Goal: Task Accomplishment & Management: Manage account settings

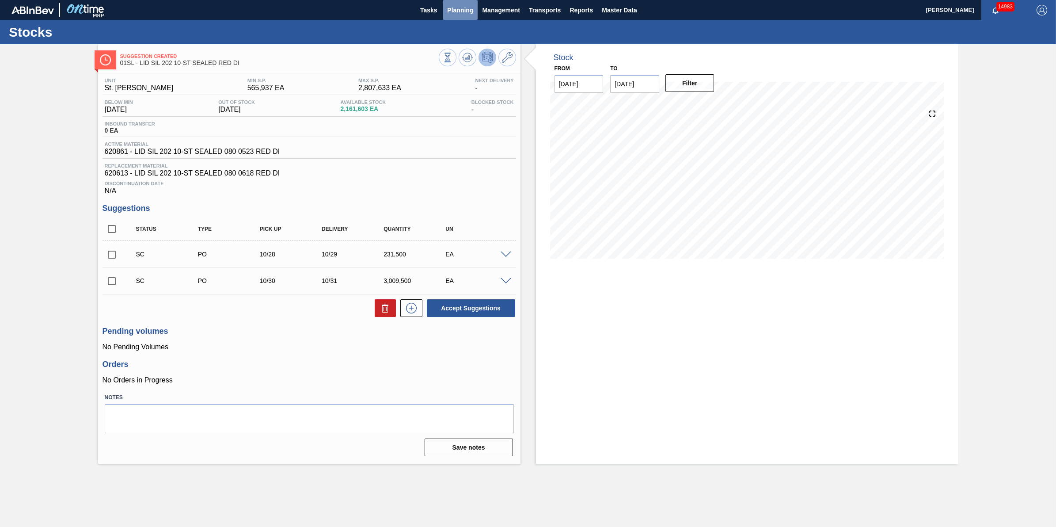
click at [462, 19] on button "Planning" at bounding box center [460, 10] width 35 height 20
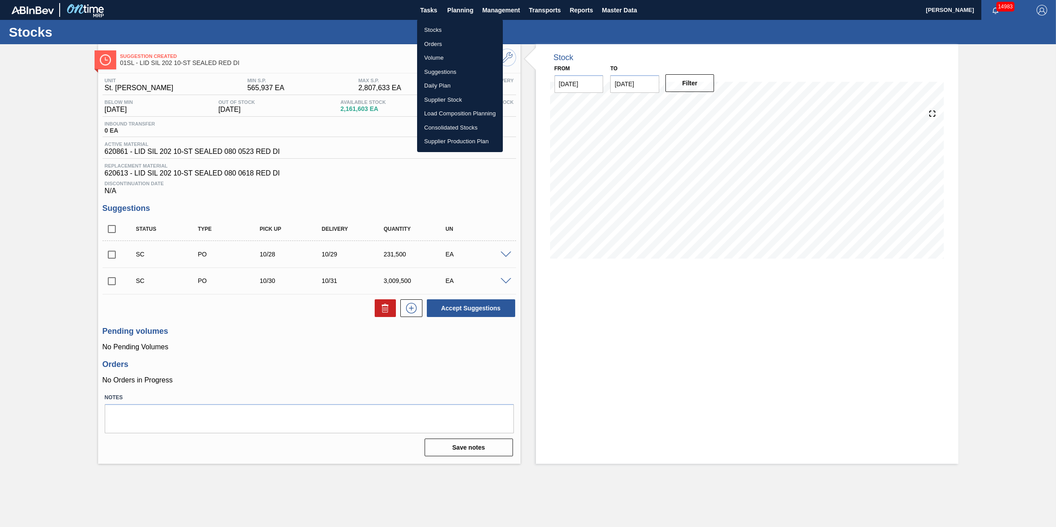
drag, startPoint x: 453, startPoint y: 26, endPoint x: 453, endPoint y: 31, distance: 5.7
click at [453, 26] on li "Stocks" at bounding box center [460, 30] width 86 height 14
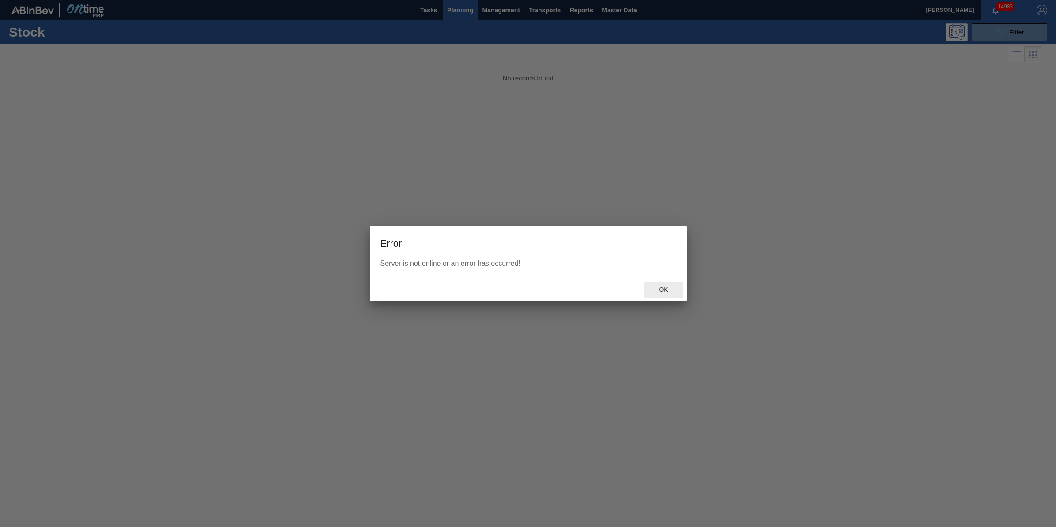
click at [662, 290] on span "Ok" at bounding box center [663, 289] width 23 height 7
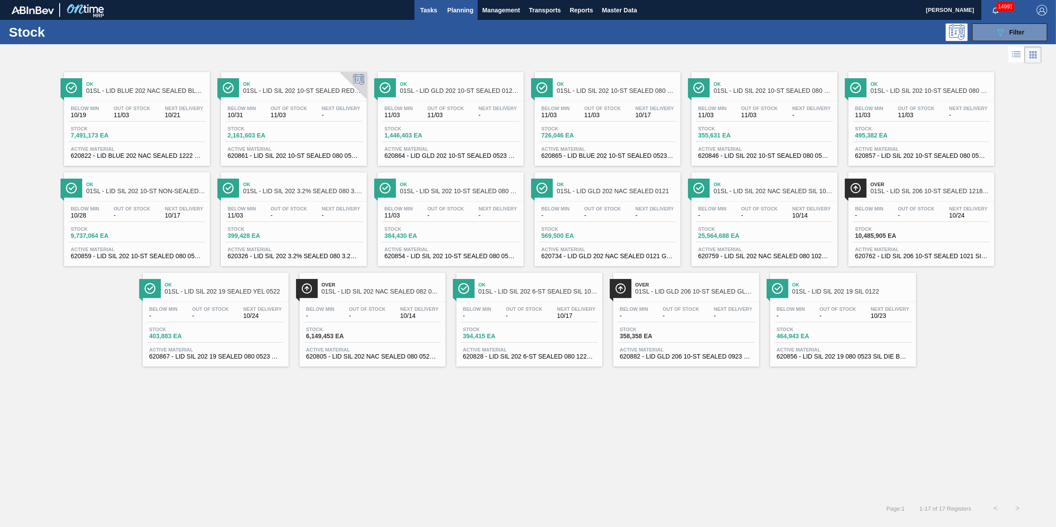
click at [425, 5] on span "Tasks" at bounding box center [428, 10] width 19 height 11
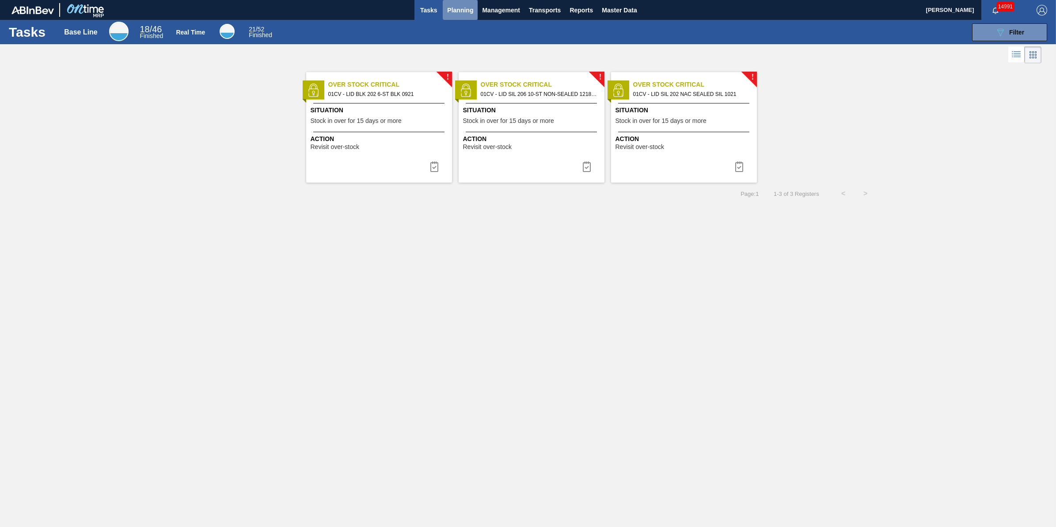
click at [454, 14] on span "Planning" at bounding box center [460, 10] width 26 height 11
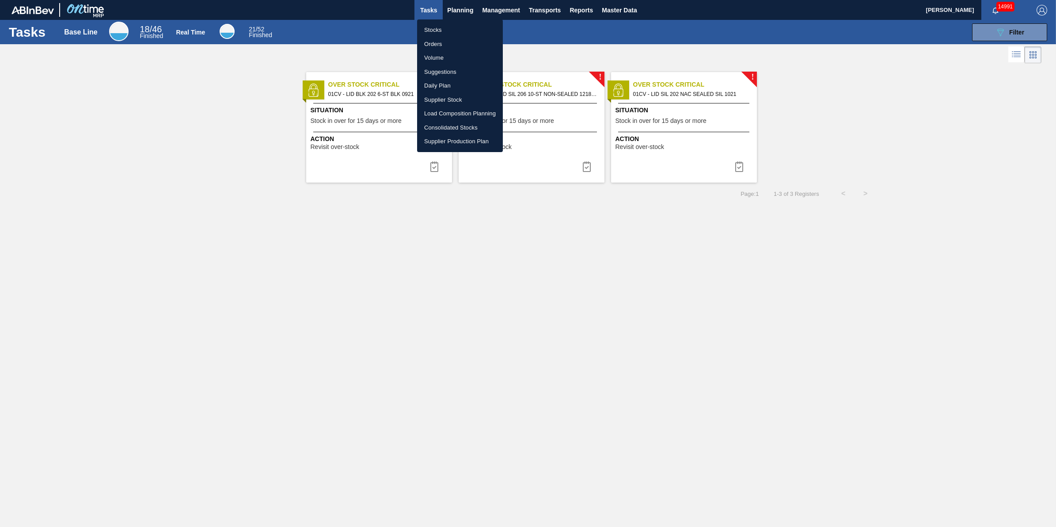
click at [451, 25] on li "Stocks" at bounding box center [460, 30] width 86 height 14
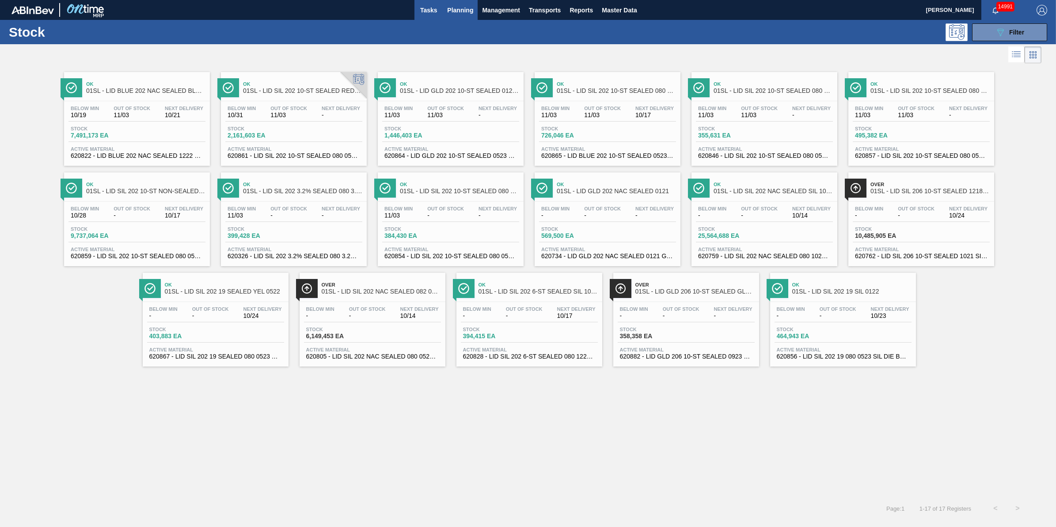
click at [429, 15] on button "Tasks" at bounding box center [429, 10] width 28 height 20
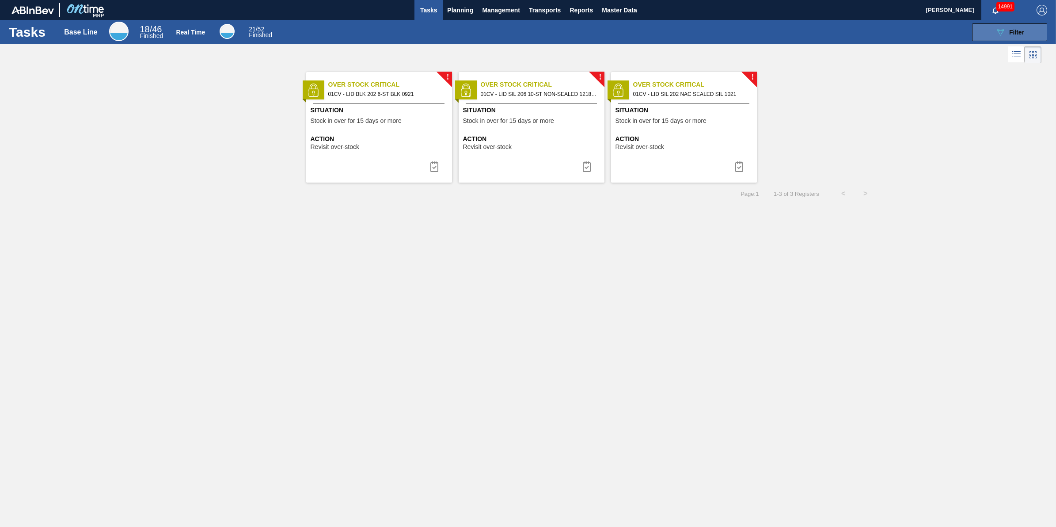
click at [999, 33] on icon "089F7B8B-B2A5-4AFE-B5C0-19BA573D28AC" at bounding box center [1000, 32] width 11 height 11
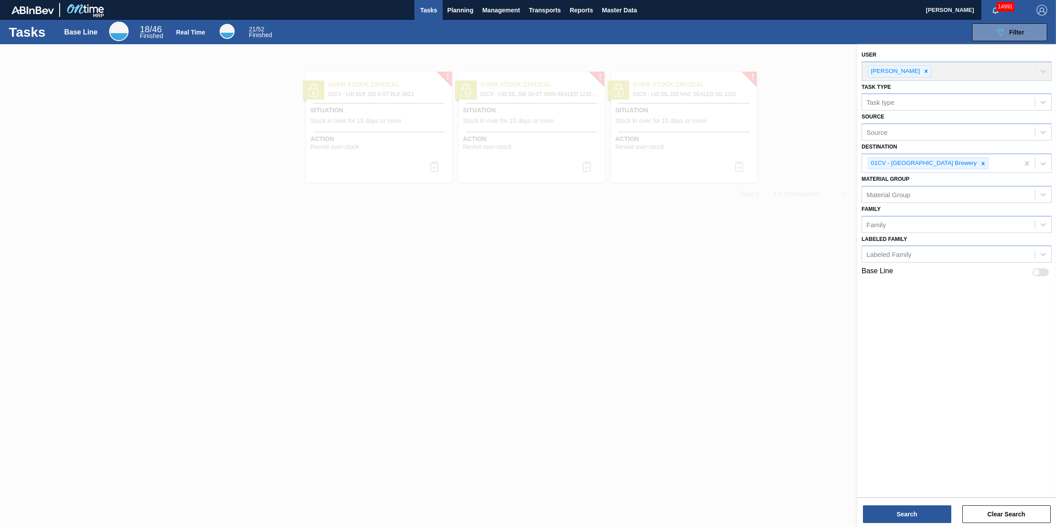
drag, startPoint x: 603, startPoint y: 315, endPoint x: 520, endPoint y: 295, distance: 86.0
click at [592, 315] on div at bounding box center [528, 307] width 1056 height 527
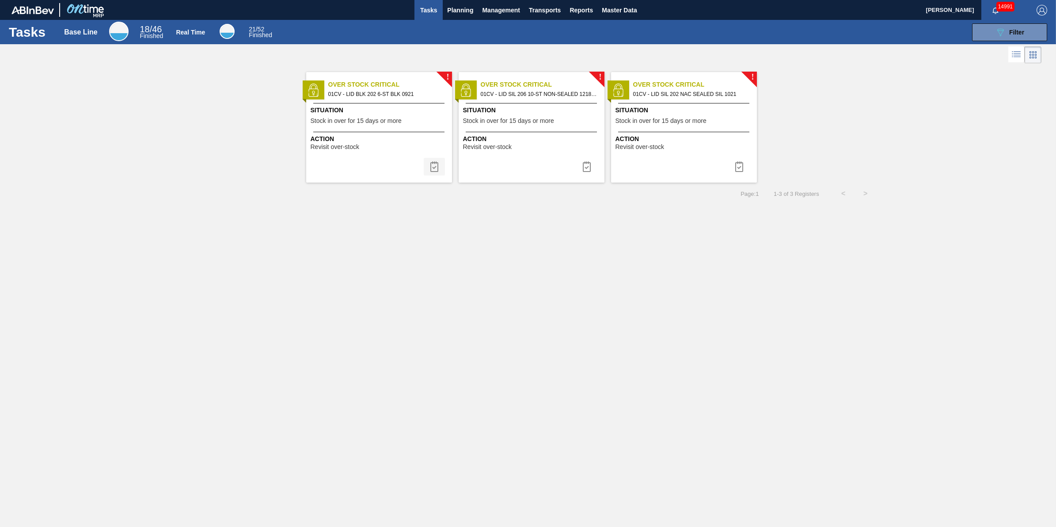
click at [427, 173] on button at bounding box center [434, 167] width 21 height 18
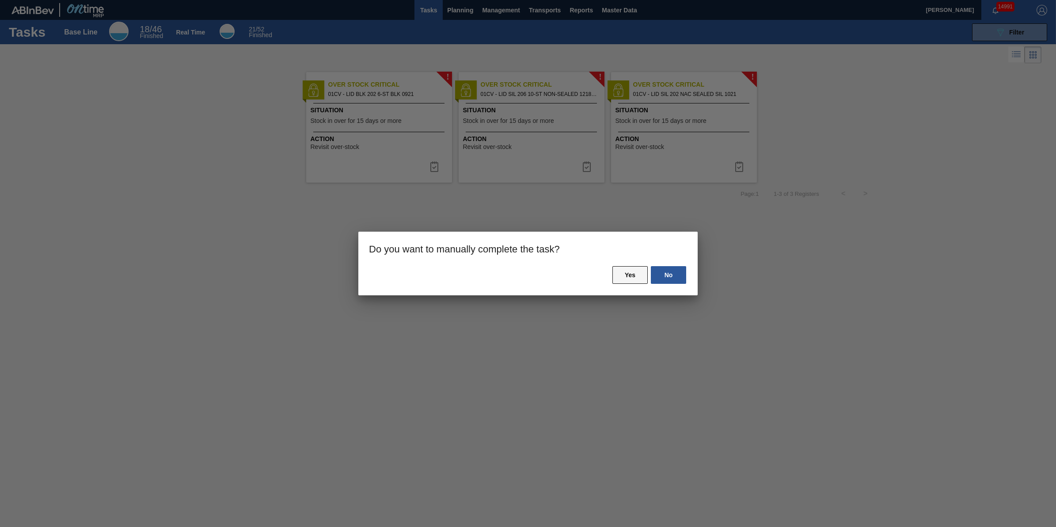
click at [635, 274] on button "Yes" at bounding box center [630, 275] width 35 height 18
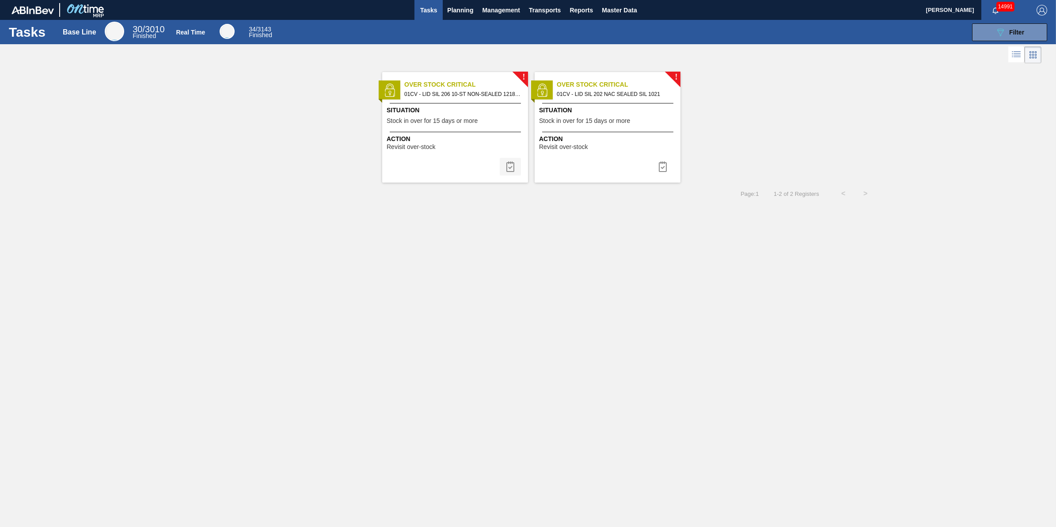
click at [511, 166] on img at bounding box center [510, 166] width 11 height 11
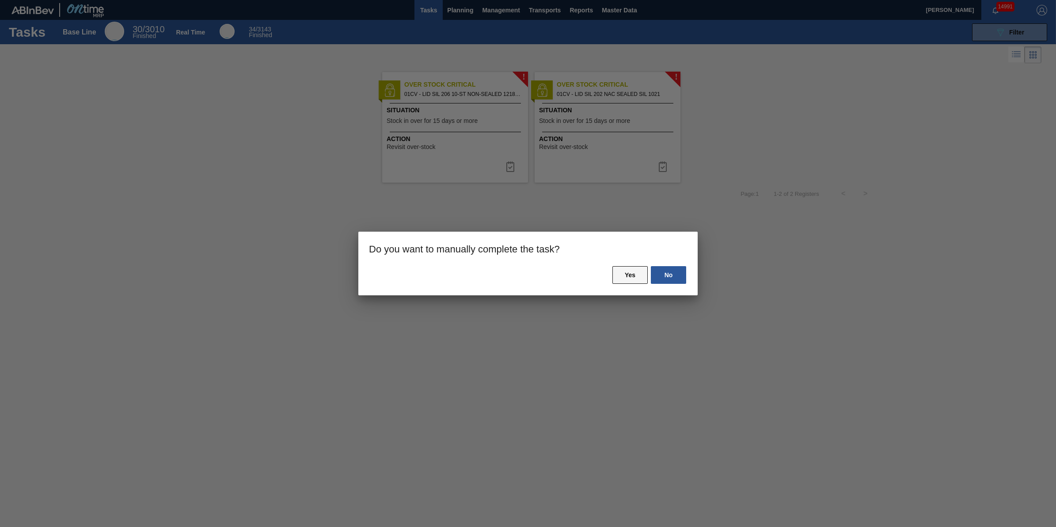
click at [632, 273] on button "Yes" at bounding box center [630, 275] width 35 height 18
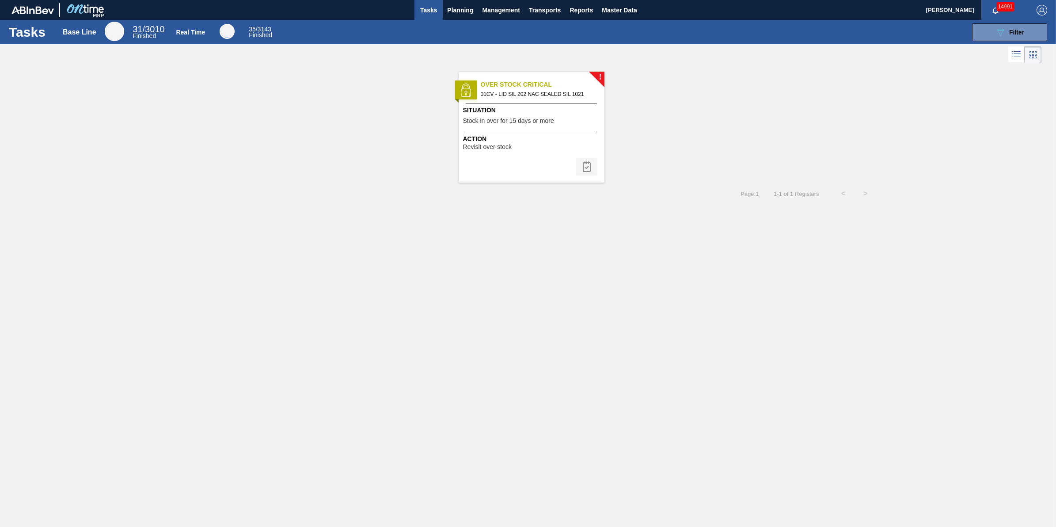
click at [582, 167] on img at bounding box center [587, 166] width 11 height 11
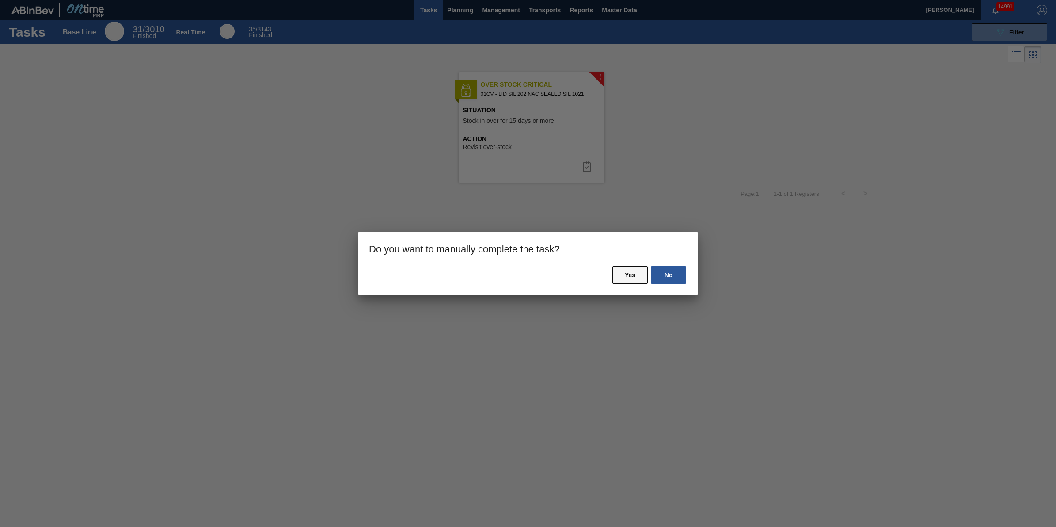
click at [633, 273] on button "Yes" at bounding box center [630, 275] width 35 height 18
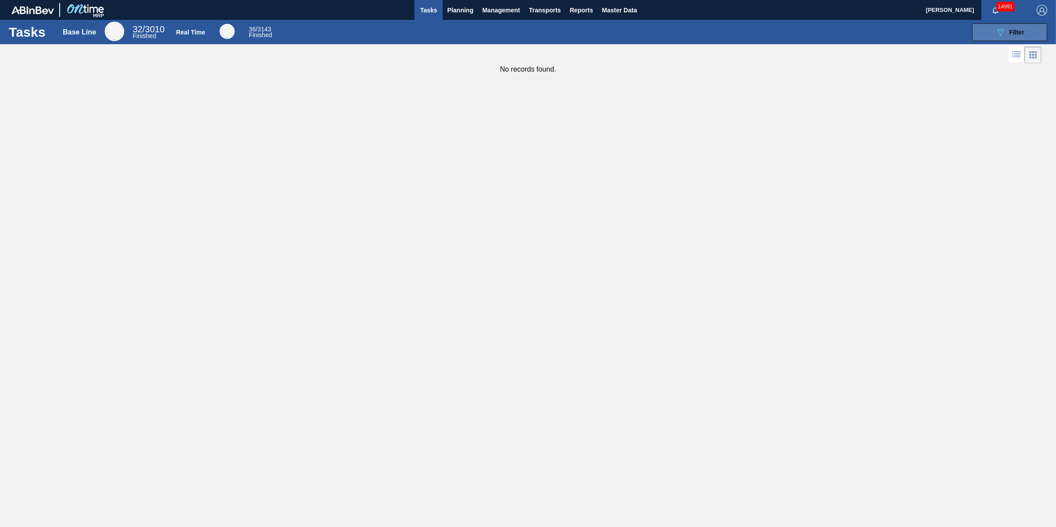
click at [1015, 36] on div "089F7B8B-B2A5-4AFE-B5C0-19BA573D28AC Filter" at bounding box center [1009, 32] width 29 height 11
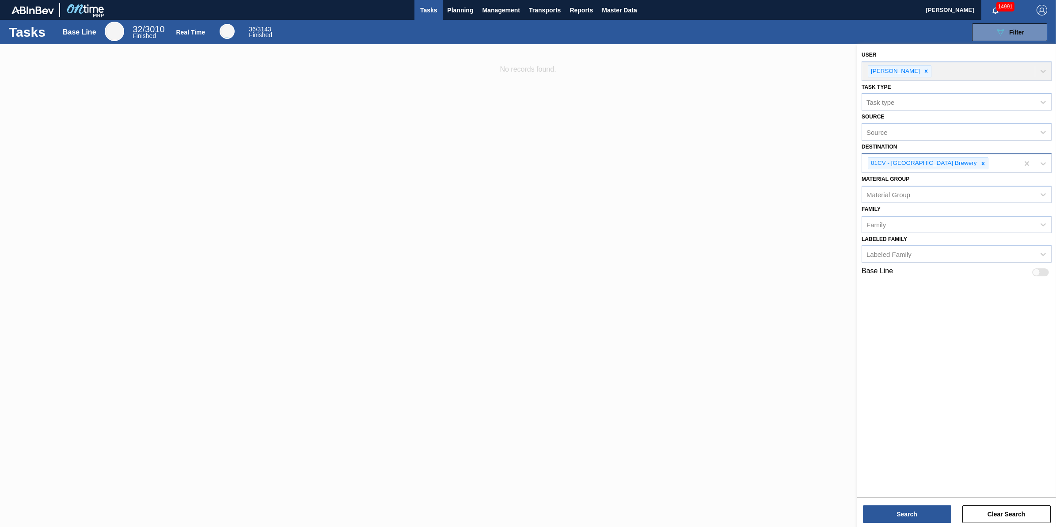
click at [956, 160] on div "01CV - [GEOGRAPHIC_DATA] Brewery" at bounding box center [928, 163] width 121 height 12
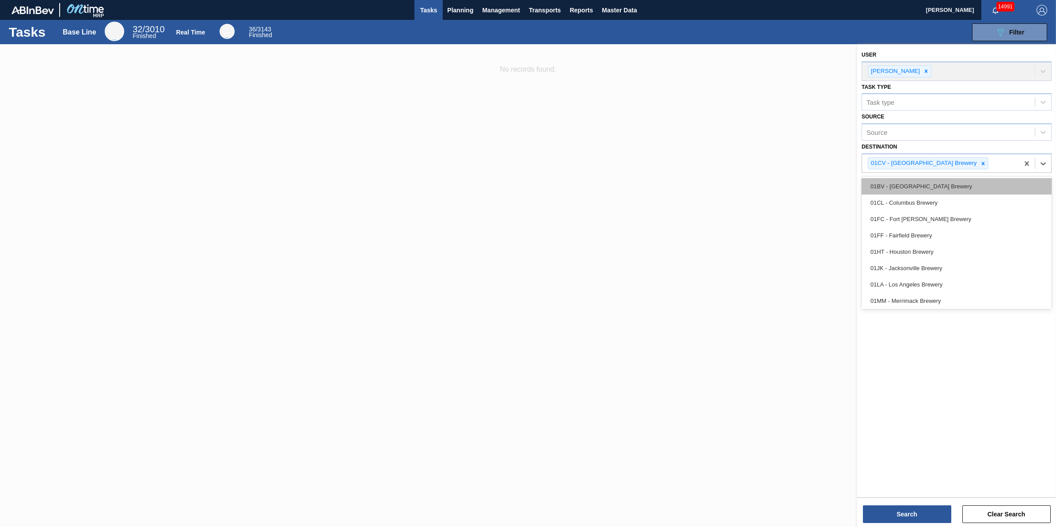
click at [949, 180] on div "01BV - [GEOGRAPHIC_DATA] Brewery" at bounding box center [957, 186] width 190 height 16
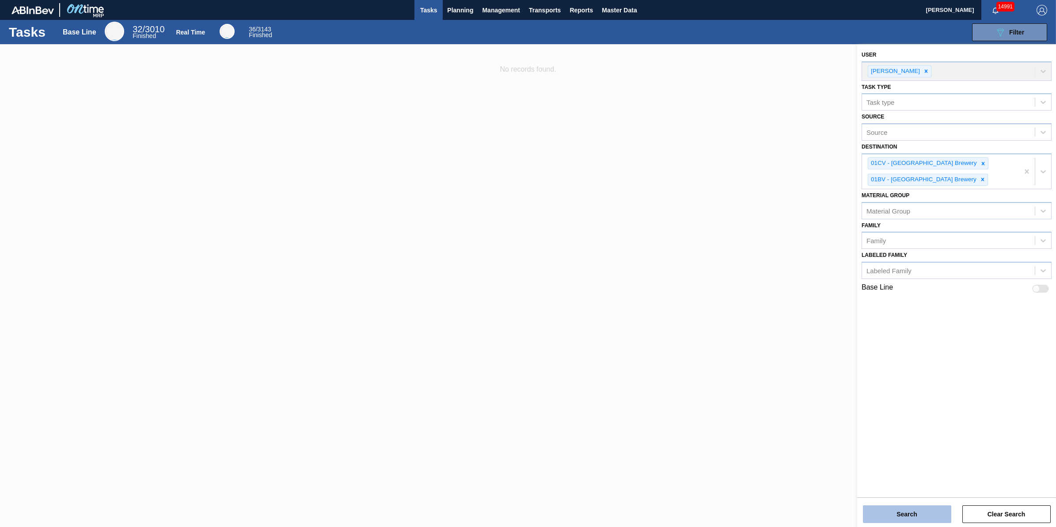
click at [880, 509] on button "Search" at bounding box center [907, 514] width 88 height 18
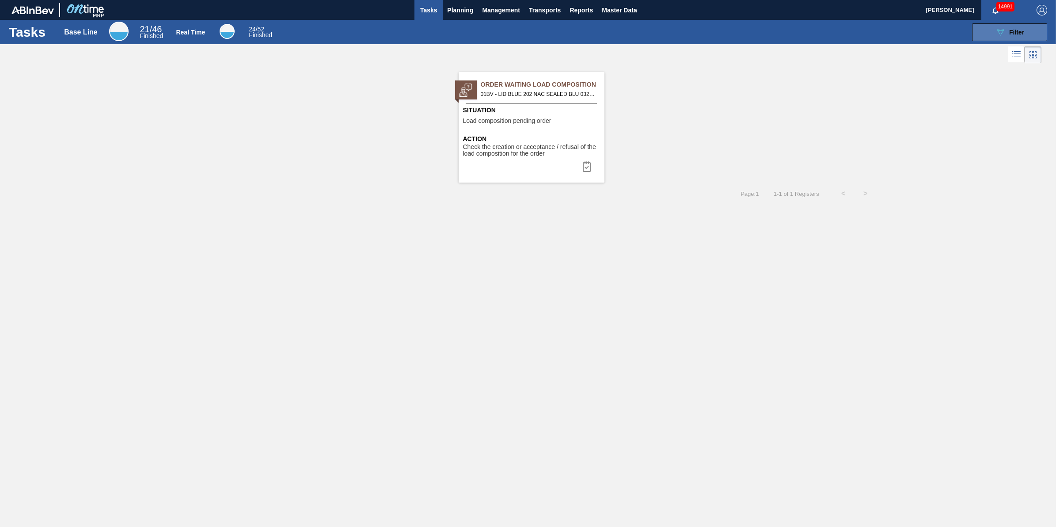
click at [1000, 29] on icon "089F7B8B-B2A5-4AFE-B5C0-19BA573D28AC" at bounding box center [1000, 32] width 11 height 11
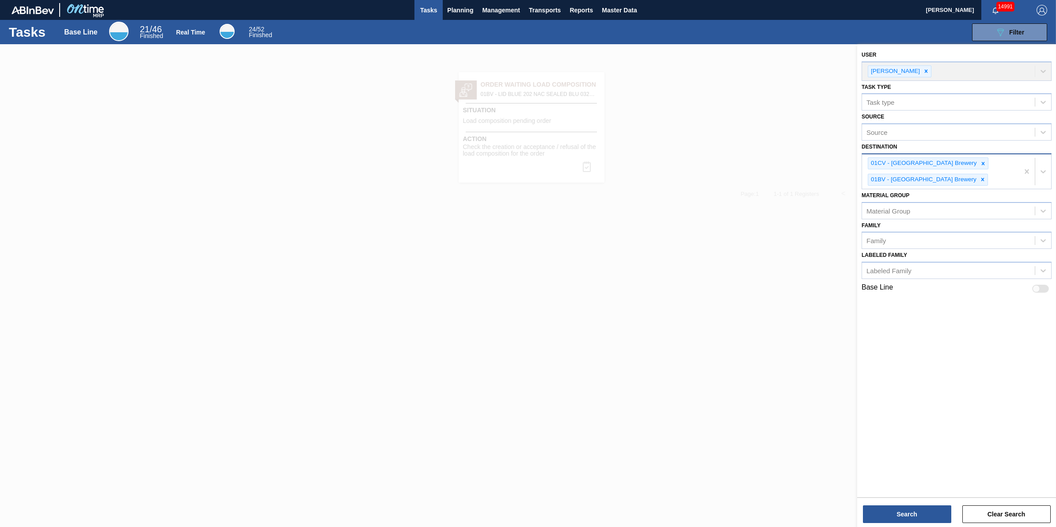
click at [976, 164] on div "01CV - Cartersville Brewery 01BV - Baldwinsville Brewery" at bounding box center [940, 171] width 157 height 34
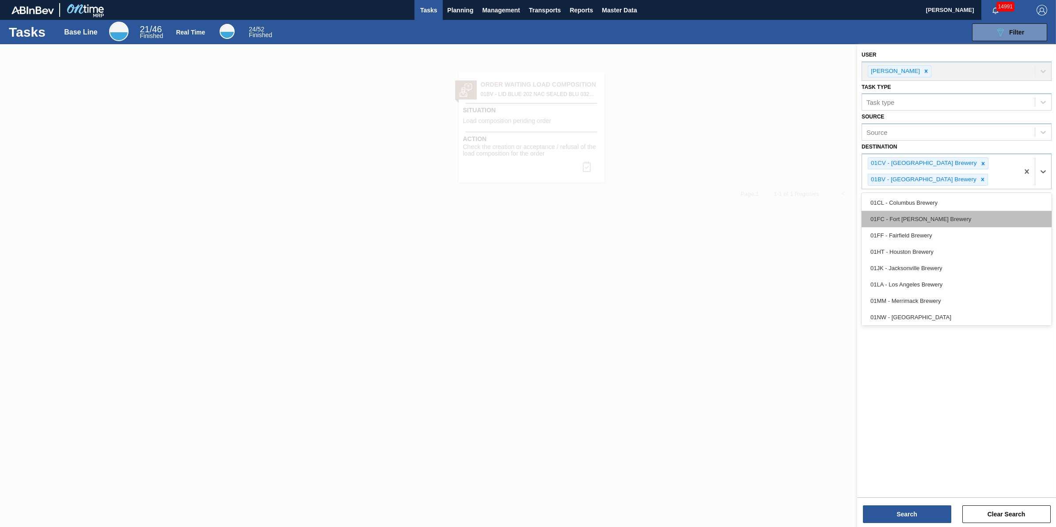
click at [962, 222] on div "01FC - Fort [PERSON_NAME] Brewery" at bounding box center [957, 219] width 190 height 16
click at [986, 171] on div "01CV - Cartersville Brewery 01BV - Baldwinsville Brewery 01FC - Fort Collins Br…" at bounding box center [940, 179] width 157 height 51
click at [986, 213] on div "01CL - Columbus Brewery" at bounding box center [957, 219] width 190 height 16
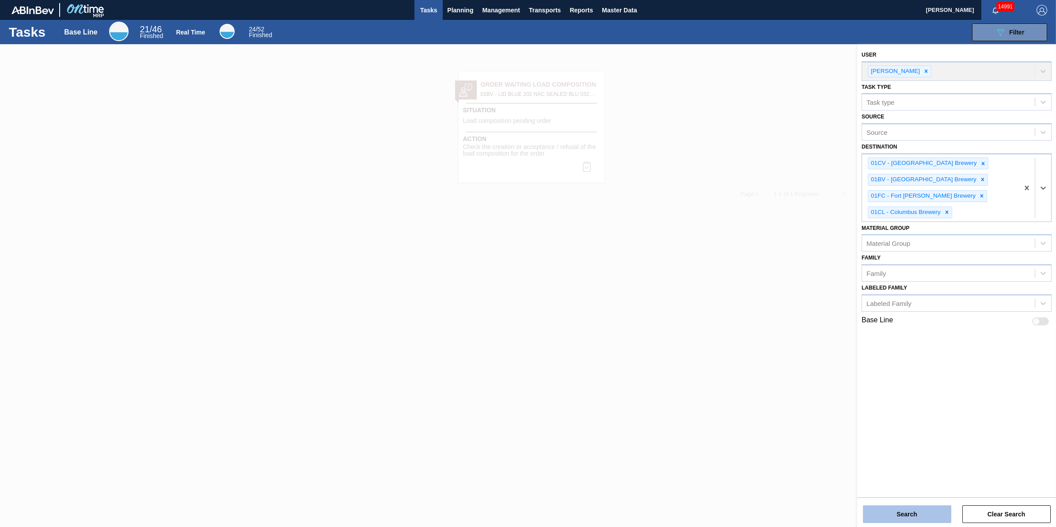
click at [927, 507] on button "Search" at bounding box center [907, 514] width 88 height 18
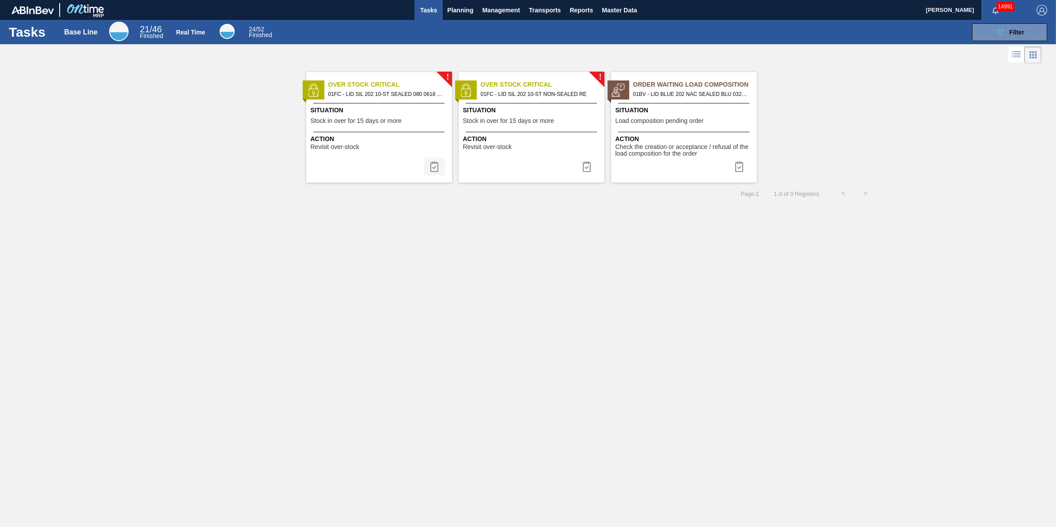
click at [440, 164] on button at bounding box center [434, 167] width 21 height 18
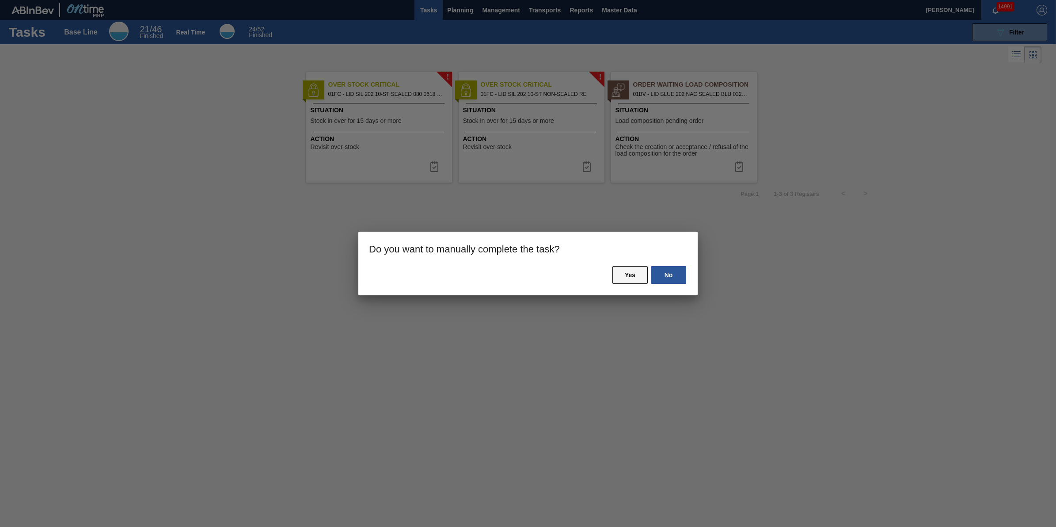
click at [635, 282] on button "Yes" at bounding box center [630, 275] width 35 height 18
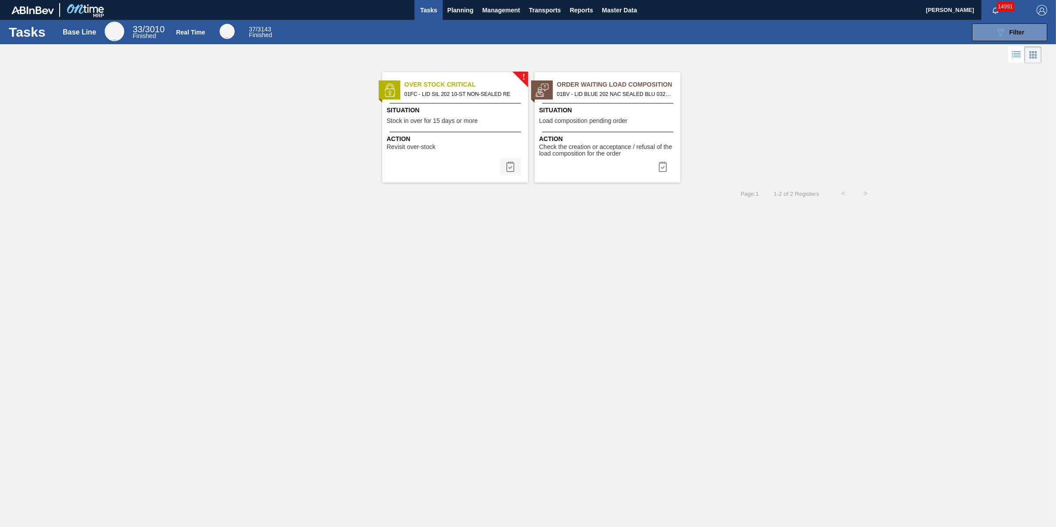
click at [504, 164] on button at bounding box center [510, 167] width 21 height 18
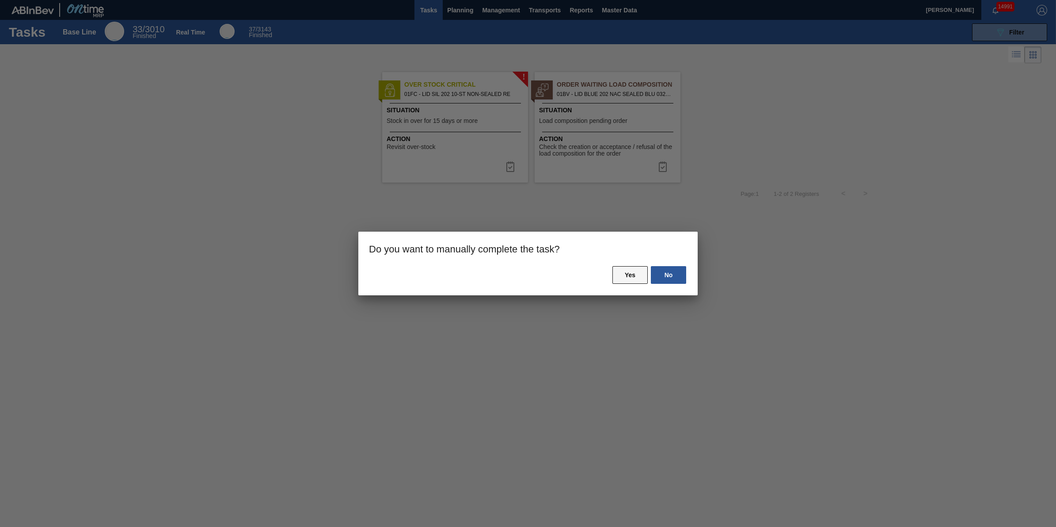
click at [628, 278] on button "Yes" at bounding box center [630, 275] width 35 height 18
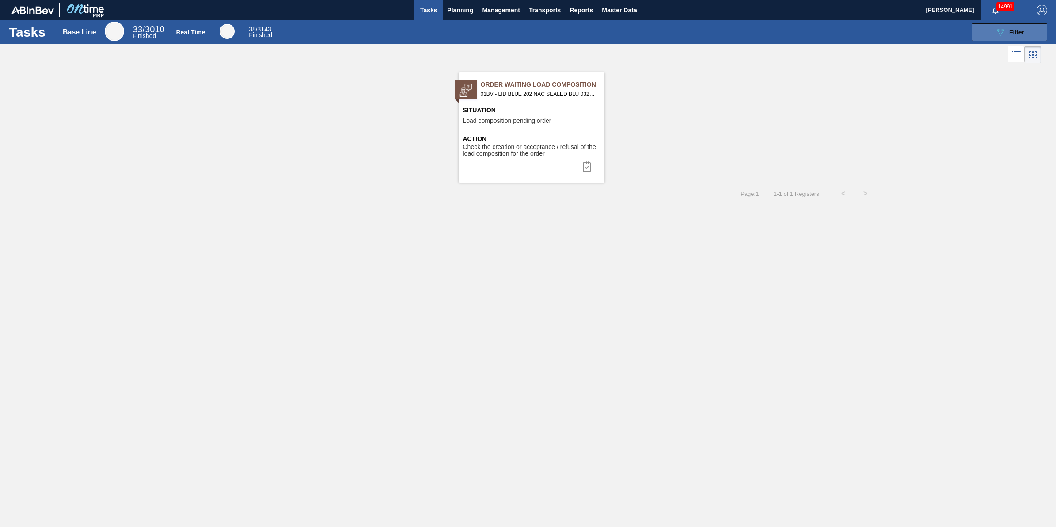
click at [1033, 32] on button "089F7B8B-B2A5-4AFE-B5C0-19BA573D28AC Filter" at bounding box center [1009, 32] width 75 height 18
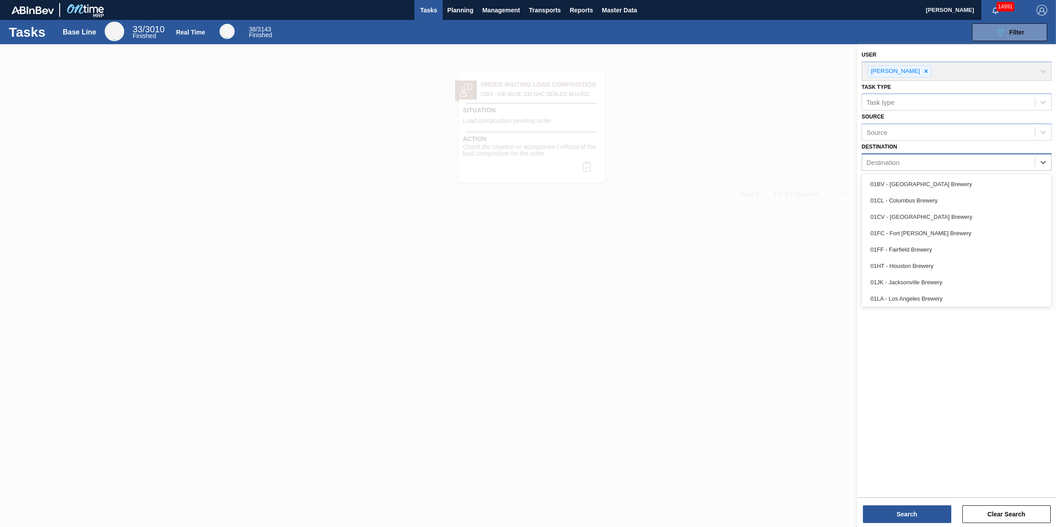
click at [975, 168] on div "Destination" at bounding box center [957, 161] width 190 height 17
click at [968, 244] on div "01FF - Fairfield Brewery" at bounding box center [957, 249] width 190 height 16
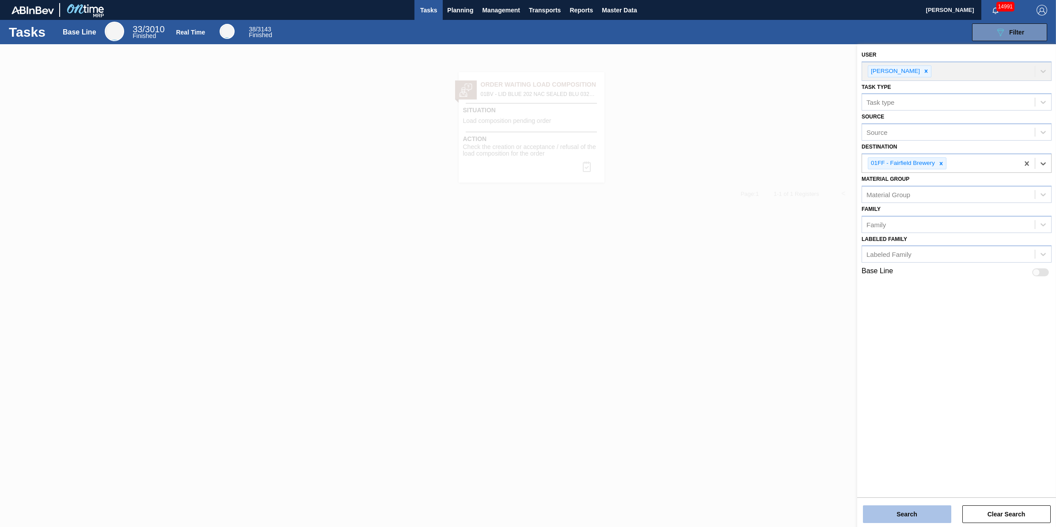
click at [896, 507] on button "Search" at bounding box center [907, 514] width 88 height 18
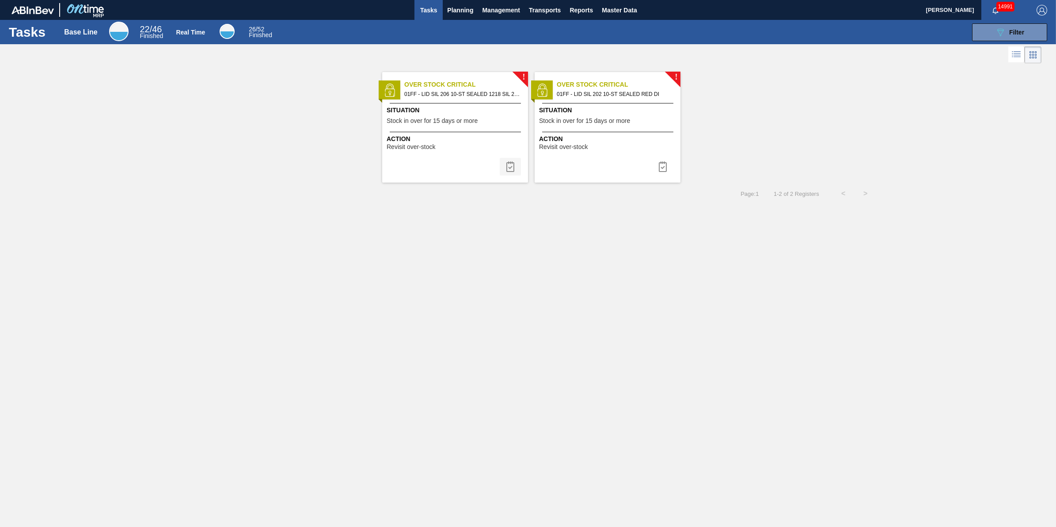
click at [519, 169] on button at bounding box center [510, 167] width 21 height 18
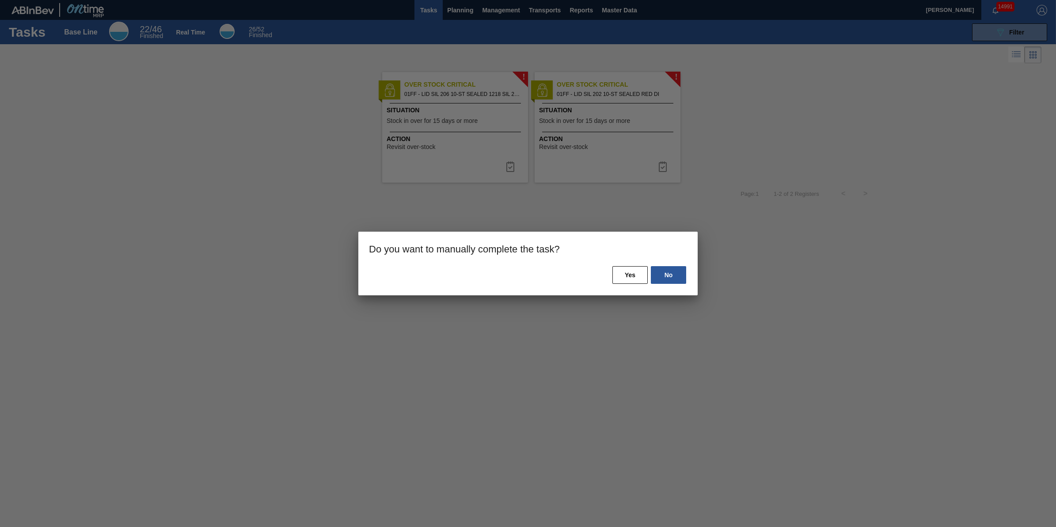
click at [648, 277] on div "No Yes" at bounding box center [527, 280] width 339 height 30
click at [641, 276] on button "Yes" at bounding box center [630, 275] width 35 height 18
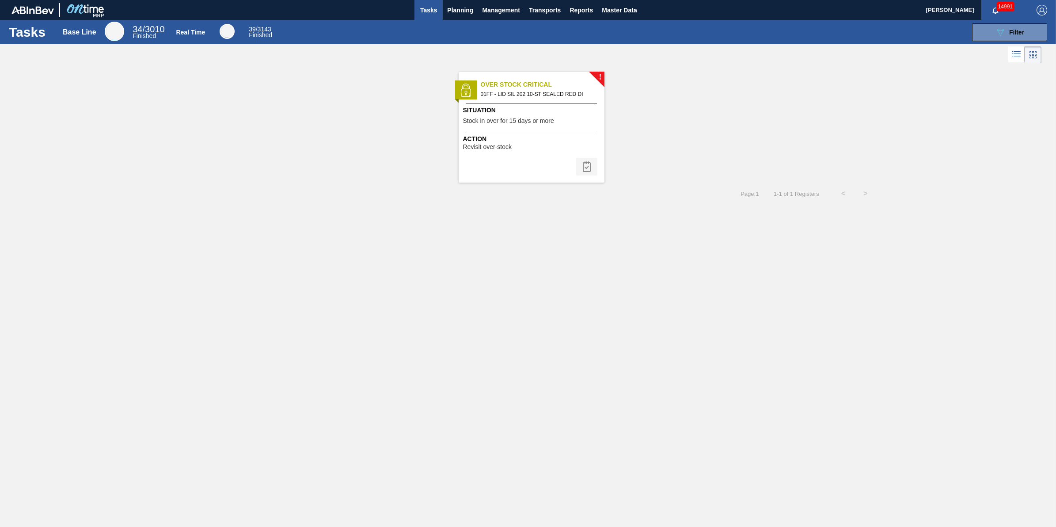
click at [587, 166] on img at bounding box center [587, 166] width 11 height 11
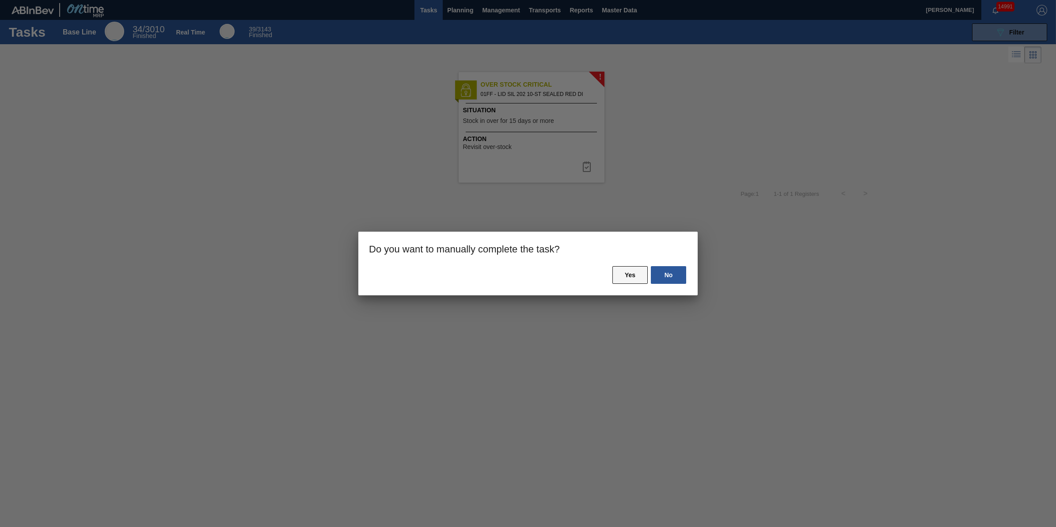
click at [621, 279] on button "Yes" at bounding box center [630, 275] width 35 height 18
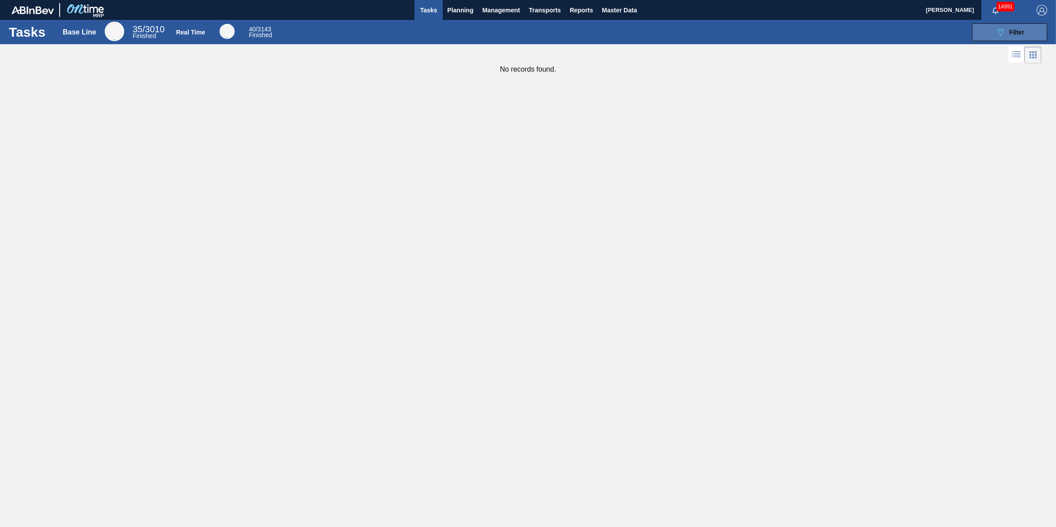
click at [977, 31] on button "089F7B8B-B2A5-4AFE-B5C0-19BA573D28AC Filter" at bounding box center [1009, 32] width 75 height 18
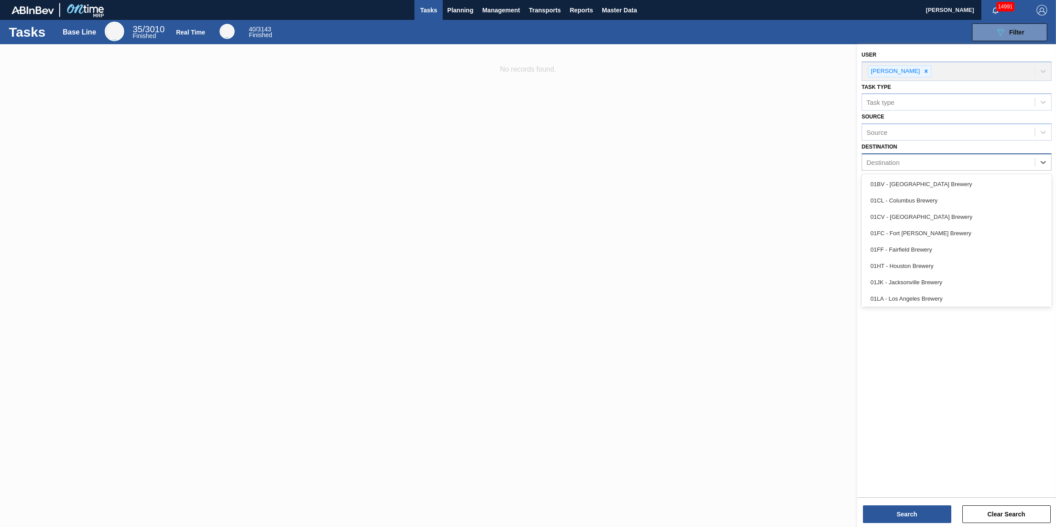
click at [1023, 164] on div "Destination" at bounding box center [948, 162] width 173 height 13
click at [980, 295] on div "01WM - Williamsburg Brewery" at bounding box center [957, 297] width 190 height 16
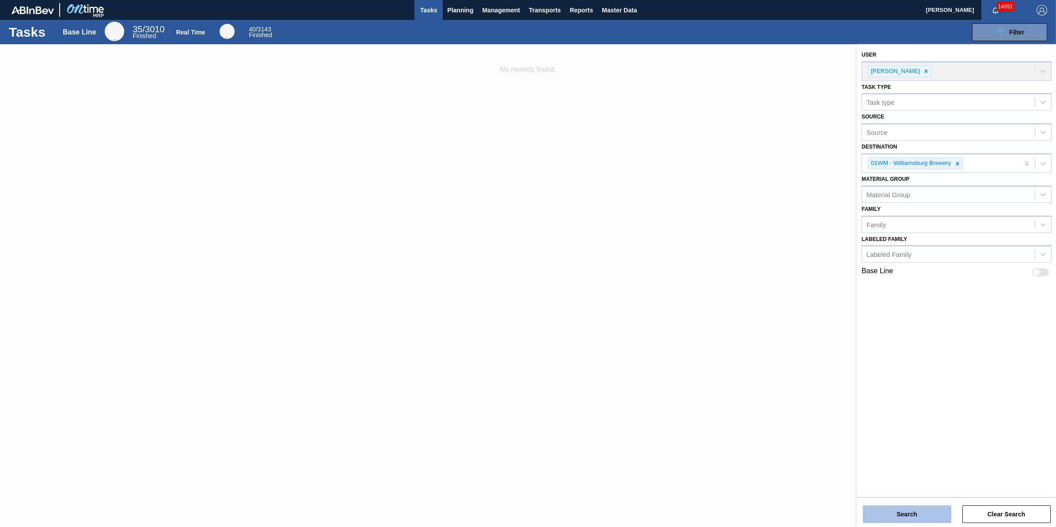
click at [909, 516] on button "Search" at bounding box center [907, 514] width 88 height 18
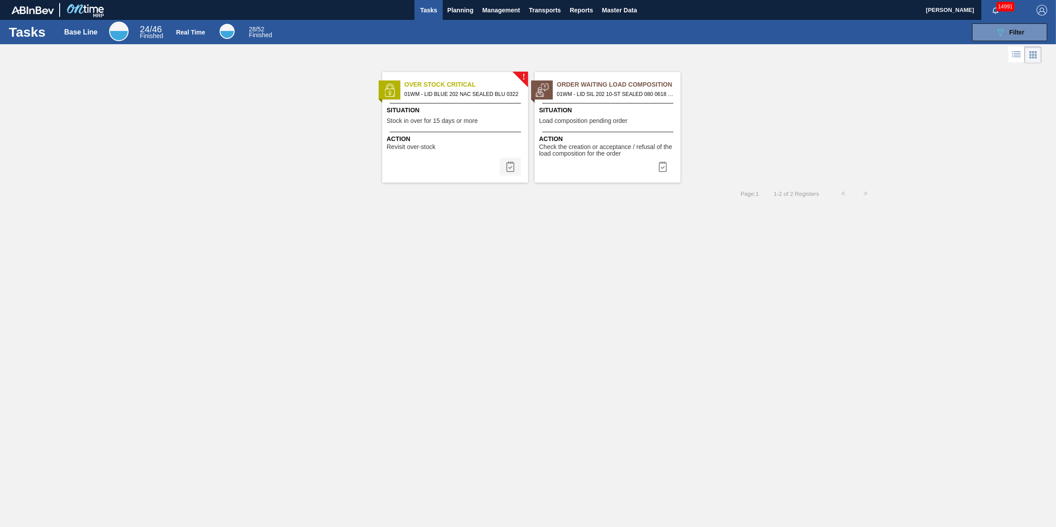
click at [511, 164] on img at bounding box center [510, 166] width 11 height 11
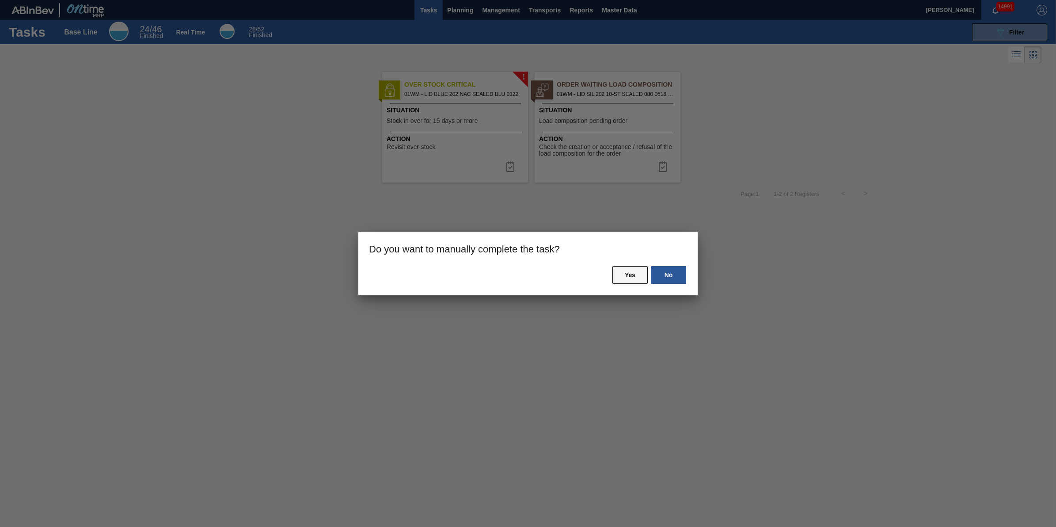
click at [641, 275] on button "Yes" at bounding box center [630, 275] width 35 height 18
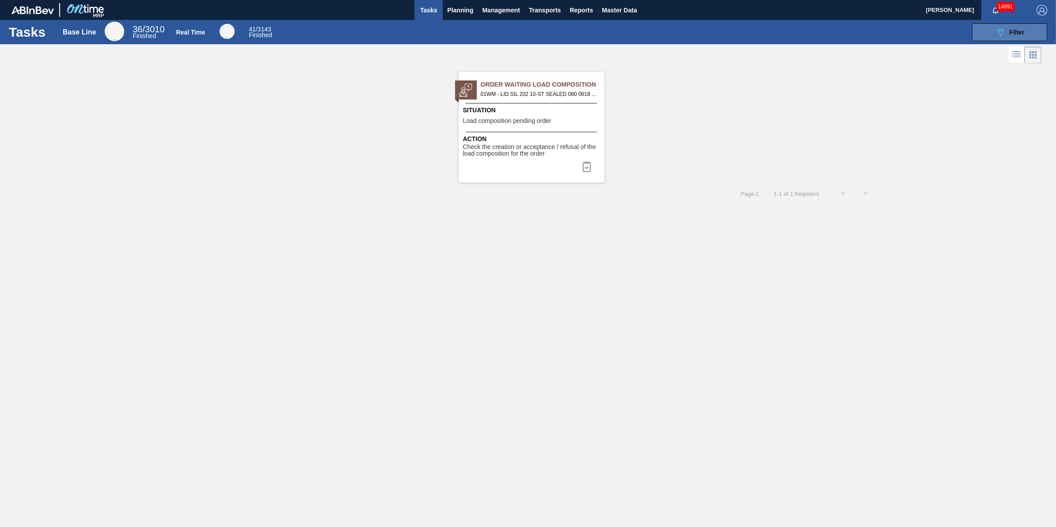
click at [1006, 30] on div "089F7B8B-B2A5-4AFE-B5C0-19BA573D28AC Filter" at bounding box center [1009, 32] width 29 height 11
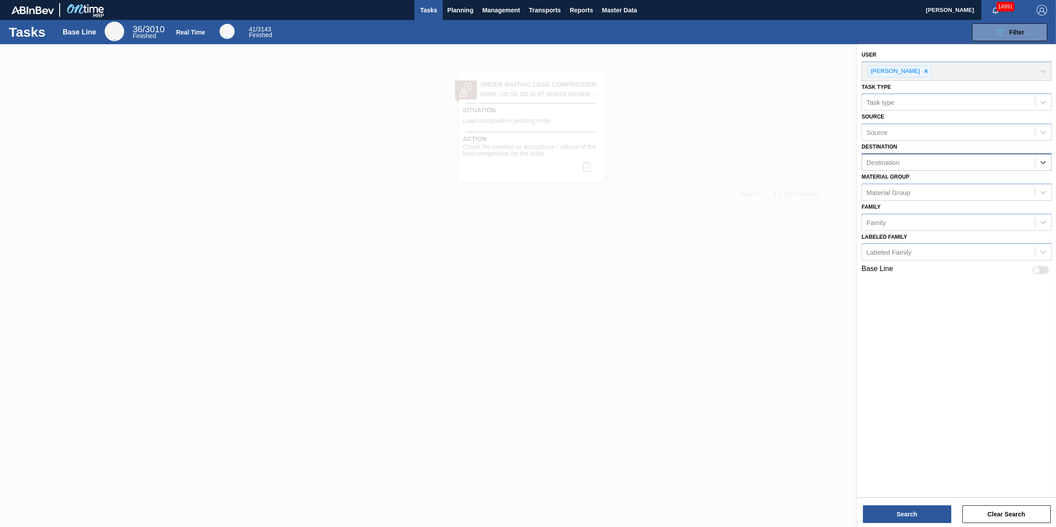
drag, startPoint x: 1026, startPoint y: 162, endPoint x: 1024, endPoint y: 167, distance: 4.9
click at [1026, 162] on div "Destination" at bounding box center [948, 162] width 173 height 13
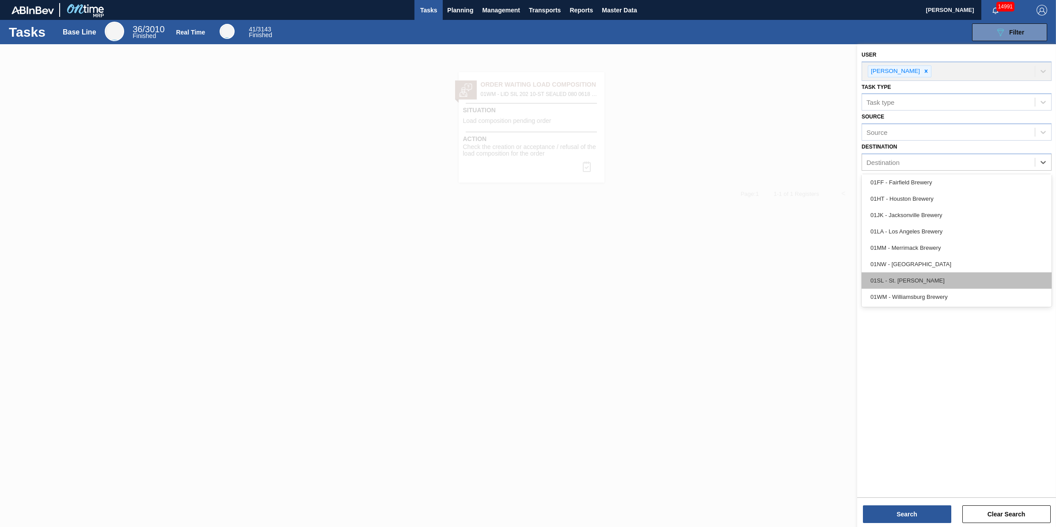
click at [993, 275] on div "01SL - St. [PERSON_NAME]" at bounding box center [957, 280] width 190 height 16
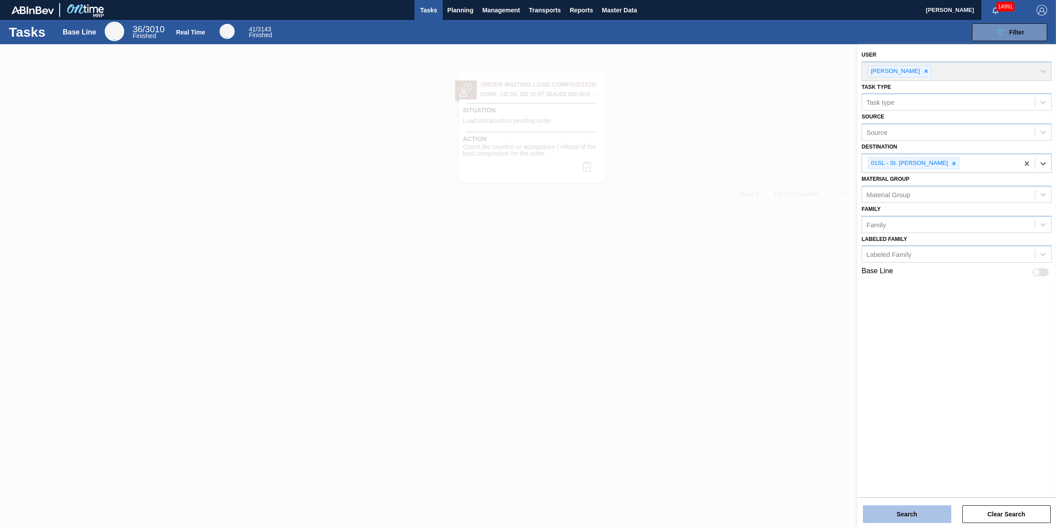
click at [907, 515] on button "Search" at bounding box center [907, 514] width 88 height 18
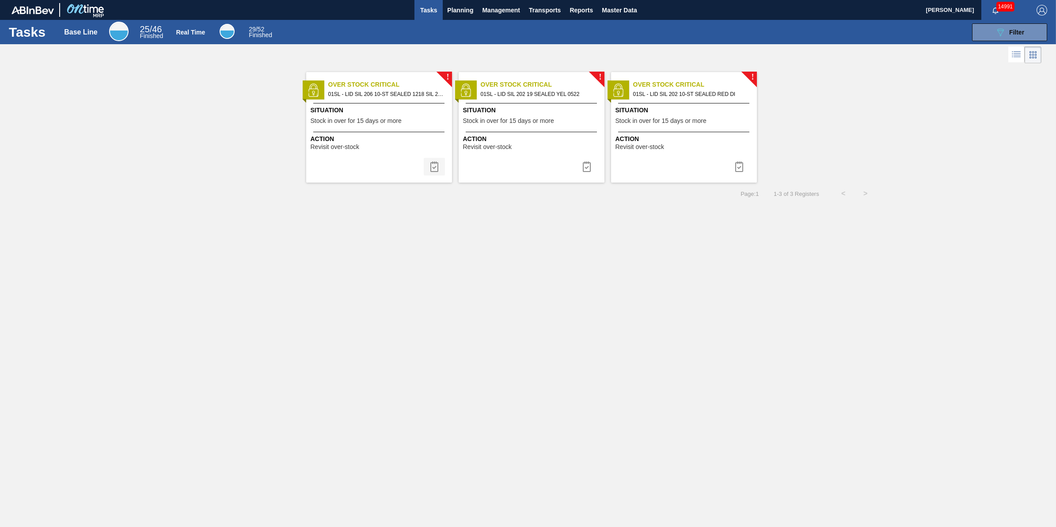
click at [430, 163] on img at bounding box center [434, 166] width 11 height 11
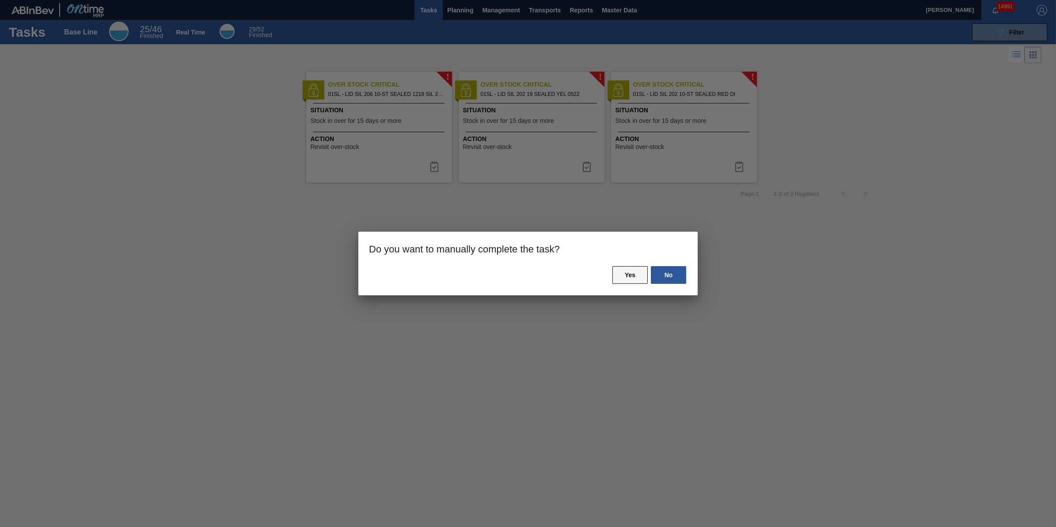
click at [633, 268] on button "Yes" at bounding box center [630, 275] width 35 height 18
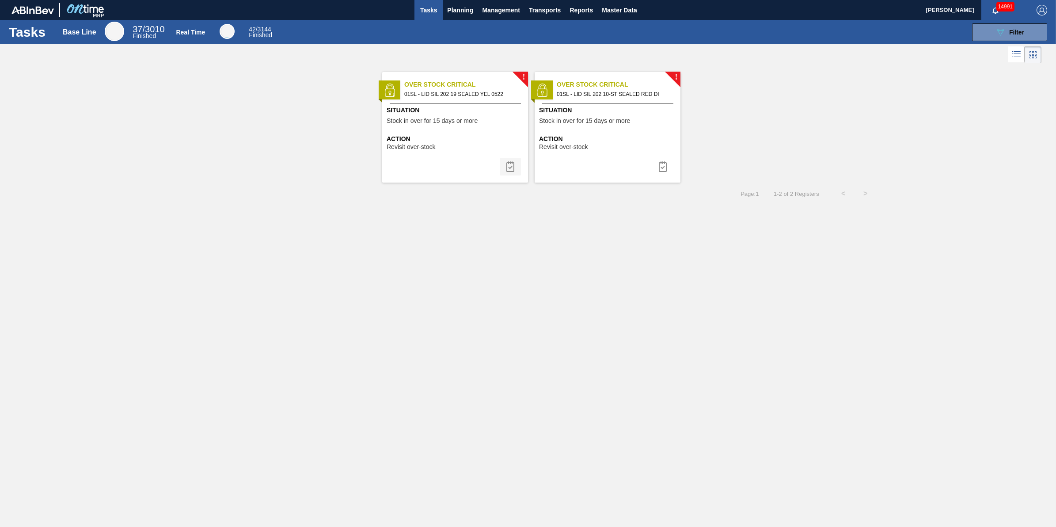
click at [510, 168] on img at bounding box center [510, 166] width 11 height 11
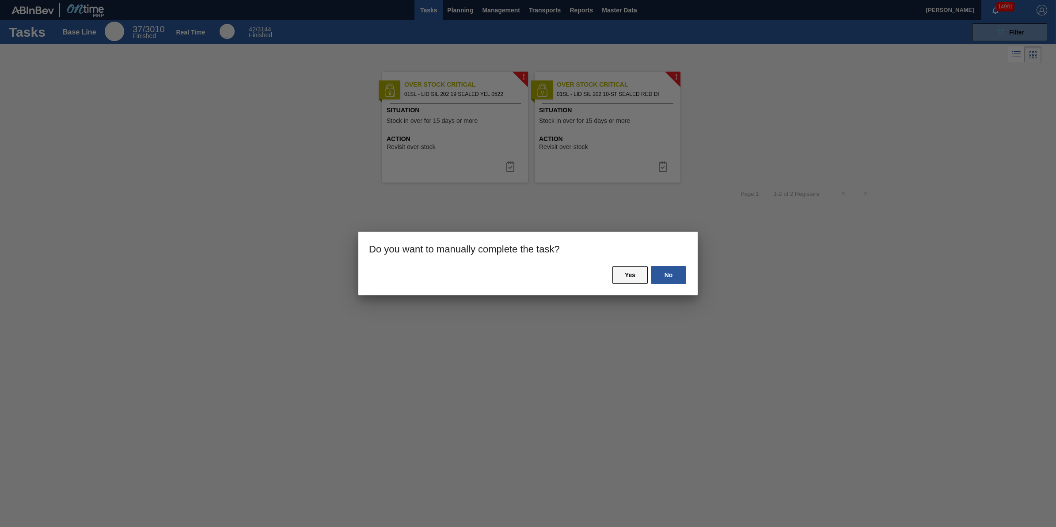
click at [638, 273] on button "Yes" at bounding box center [630, 275] width 35 height 18
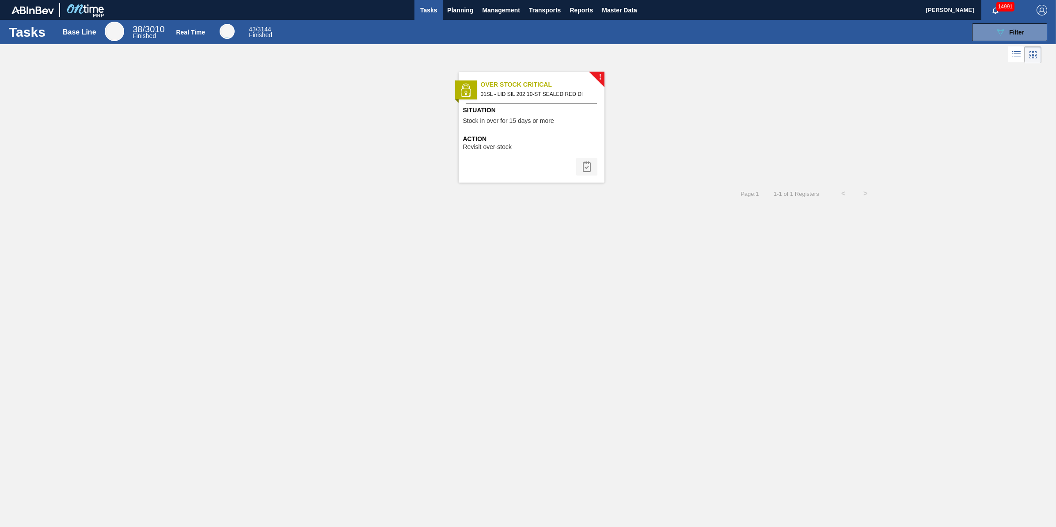
click at [583, 167] on img at bounding box center [587, 166] width 11 height 11
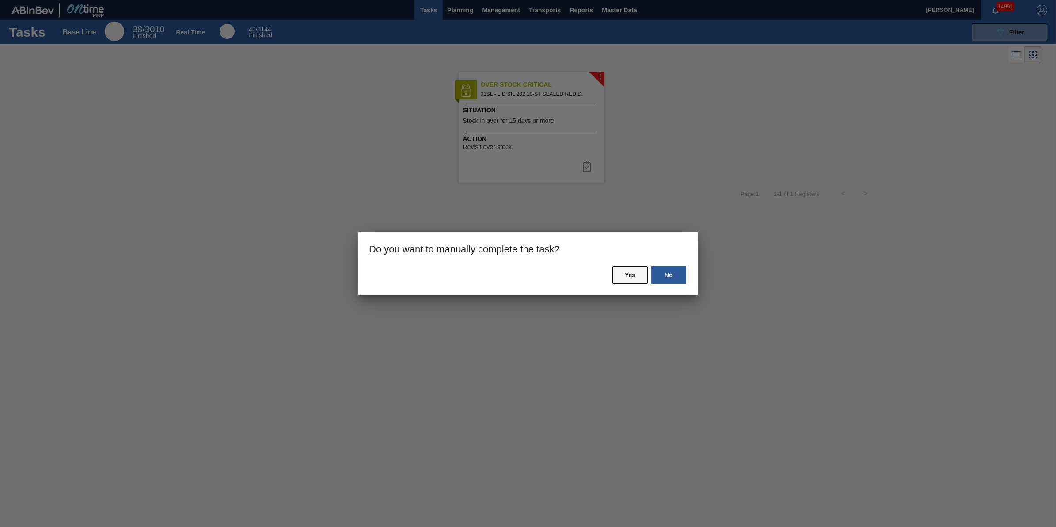
click at [622, 267] on button "Yes" at bounding box center [630, 275] width 35 height 18
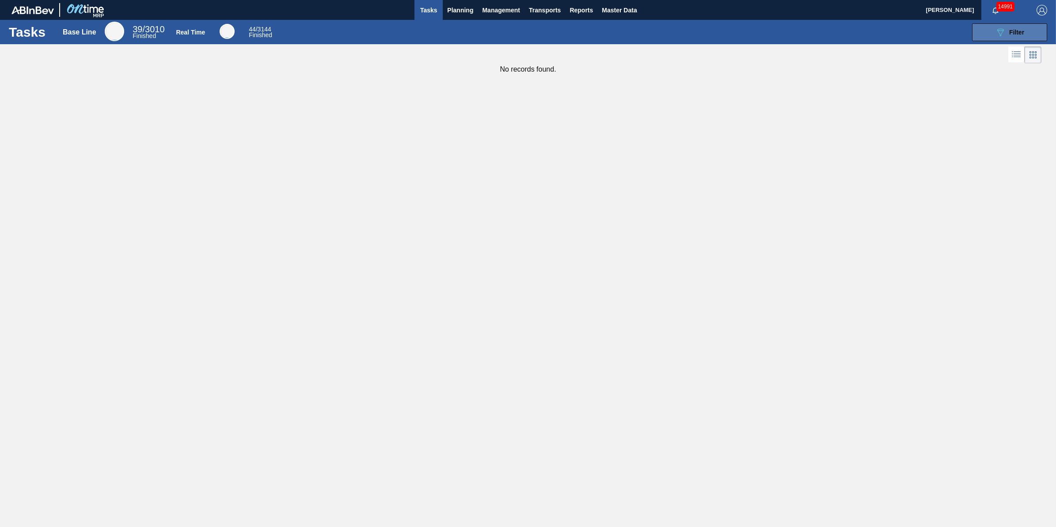
click at [1016, 30] on span "Filter" at bounding box center [1017, 32] width 15 height 7
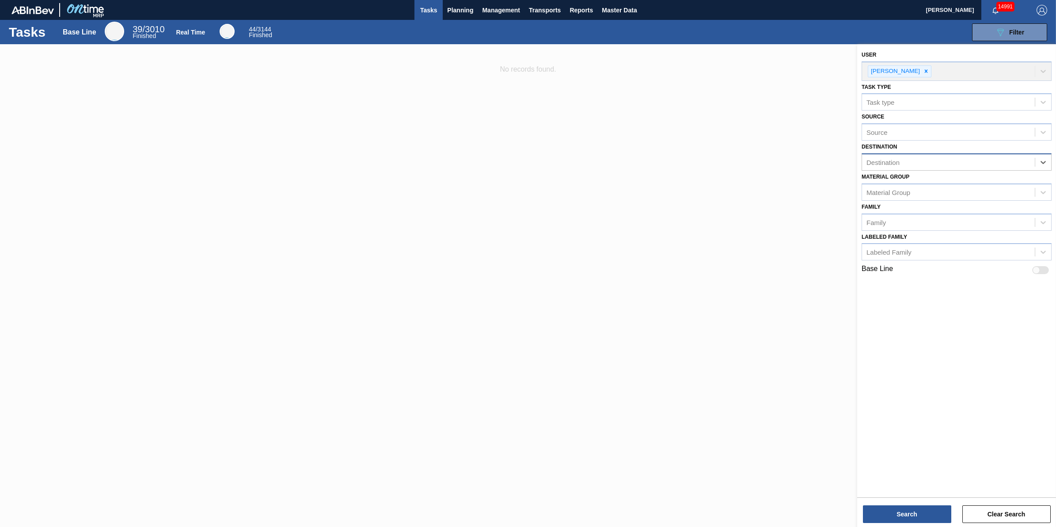
click at [1022, 159] on div "Destination" at bounding box center [948, 162] width 173 height 13
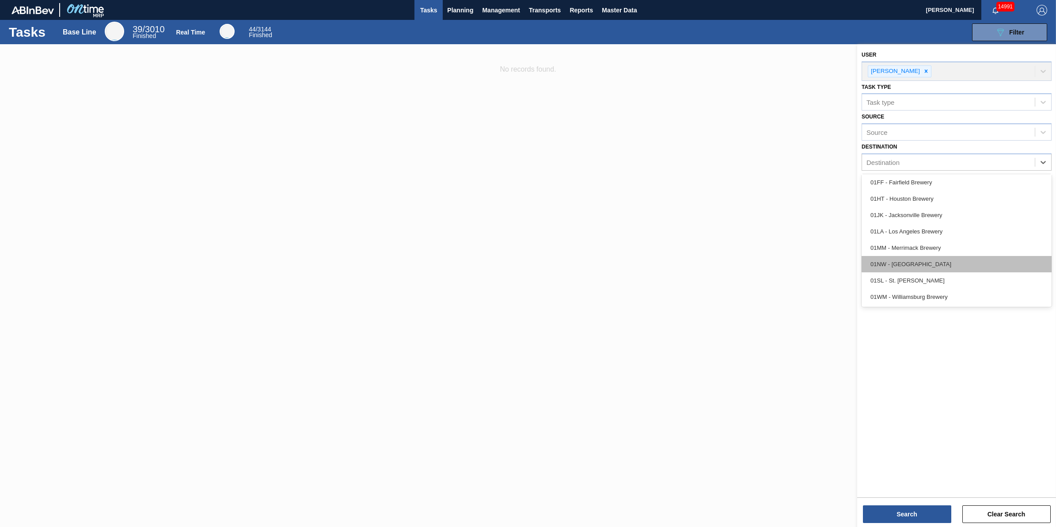
click at [1004, 257] on div "01NW - [GEOGRAPHIC_DATA]" at bounding box center [957, 264] width 190 height 16
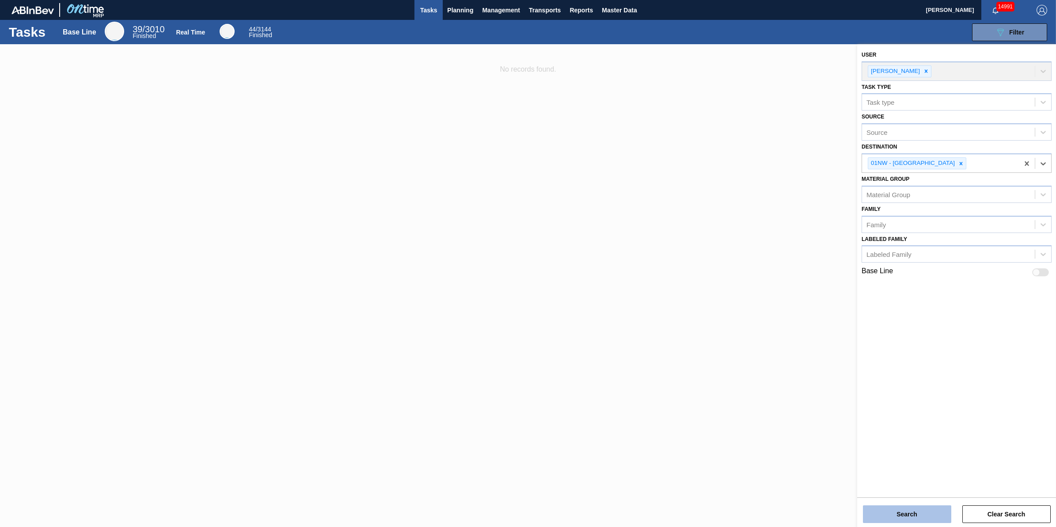
click at [888, 513] on button "Search" at bounding box center [907, 514] width 88 height 18
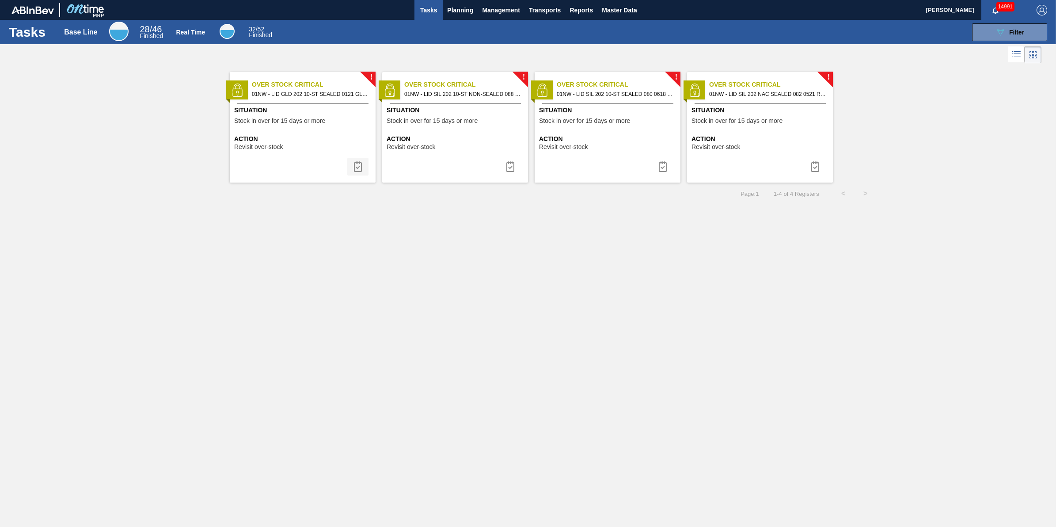
click at [354, 172] on button at bounding box center [357, 167] width 21 height 18
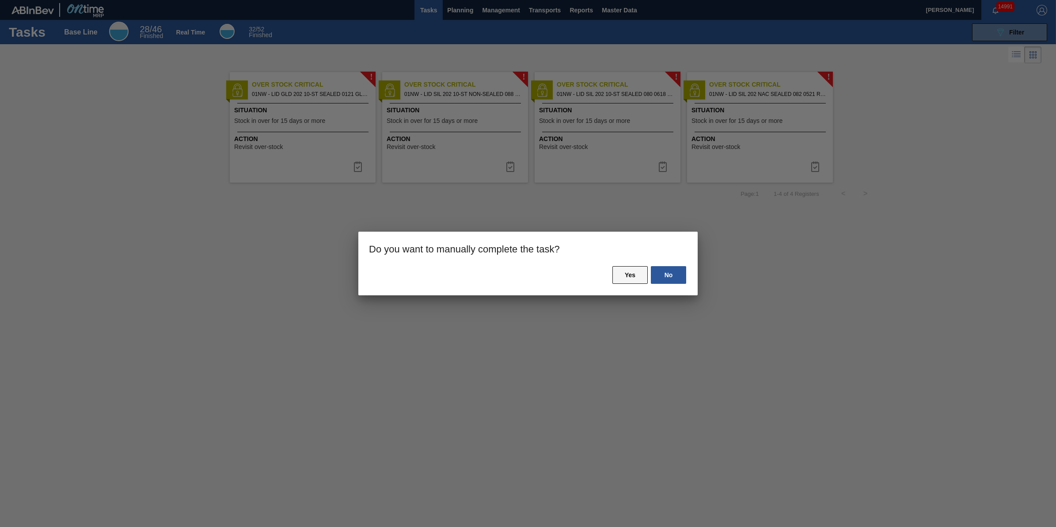
click at [635, 276] on button "Yes" at bounding box center [630, 275] width 35 height 18
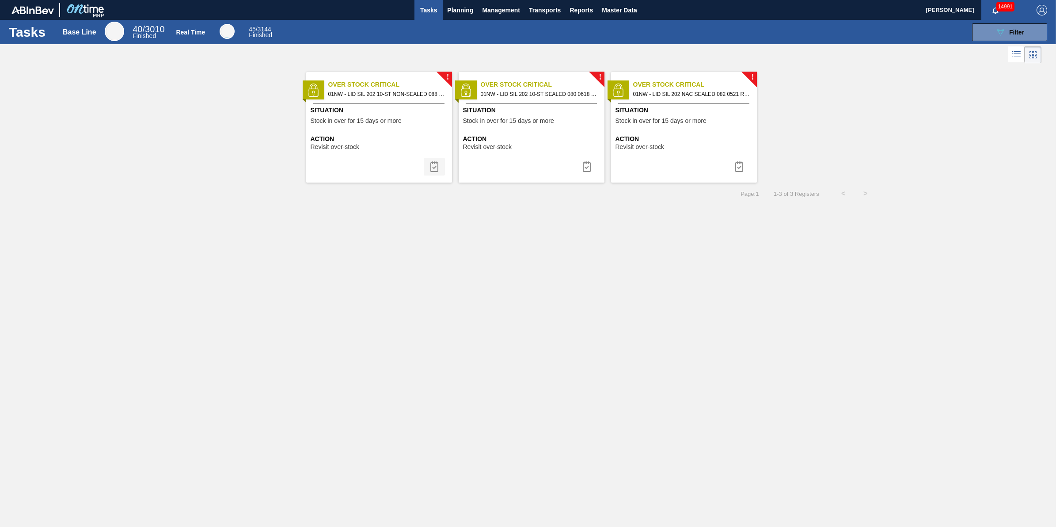
click at [427, 172] on button at bounding box center [434, 167] width 21 height 18
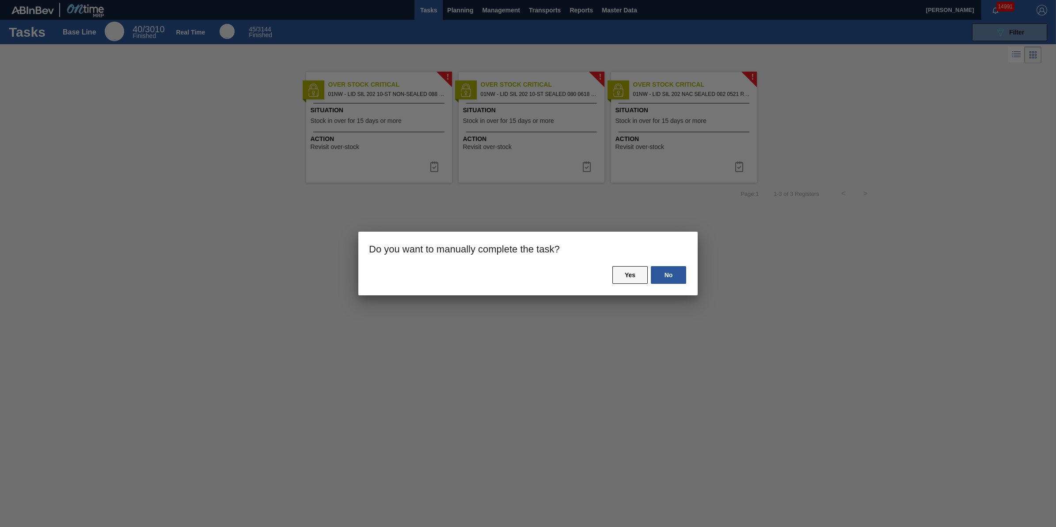
click at [637, 274] on button "Yes" at bounding box center [630, 275] width 35 height 18
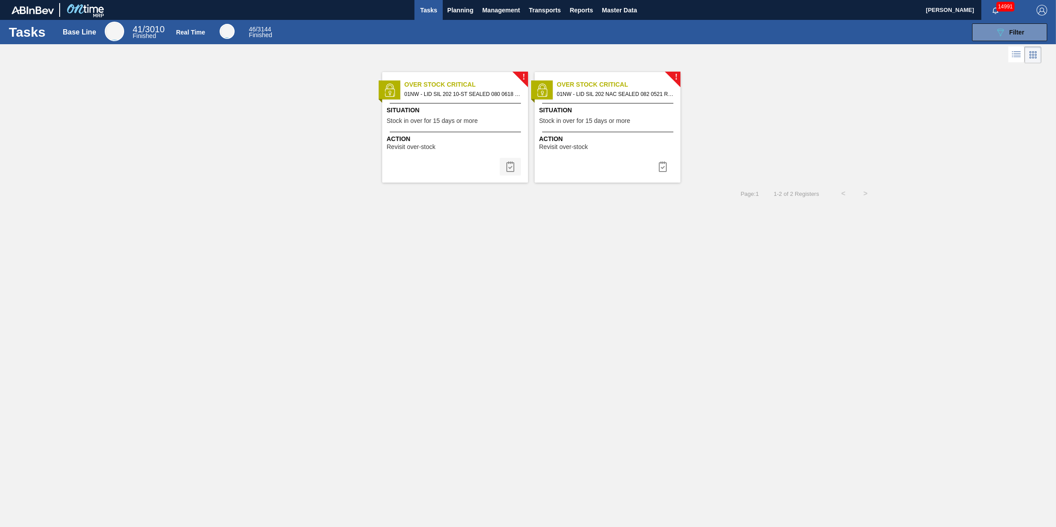
click at [511, 171] on img at bounding box center [510, 166] width 11 height 11
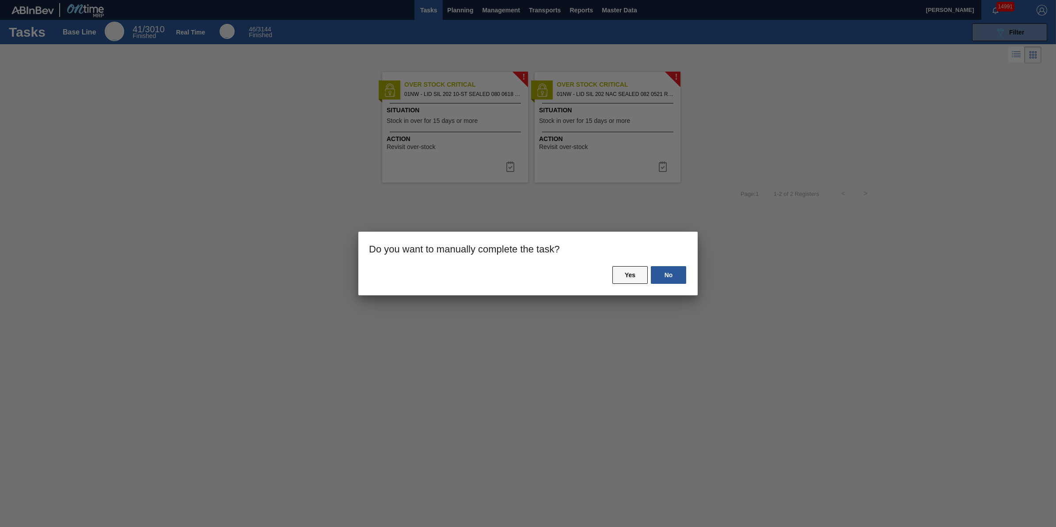
click at [628, 268] on button "Yes" at bounding box center [630, 275] width 35 height 18
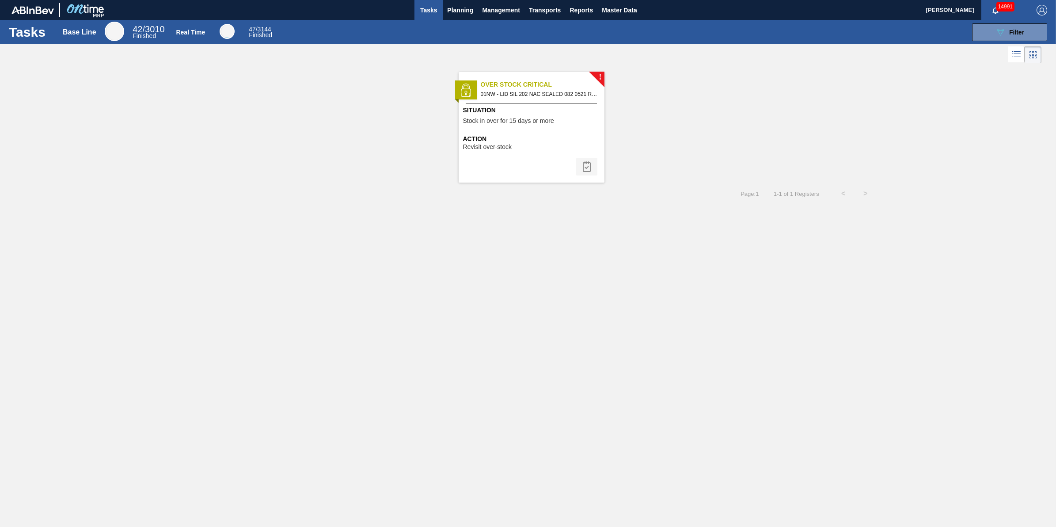
click at [585, 160] on button at bounding box center [586, 167] width 21 height 18
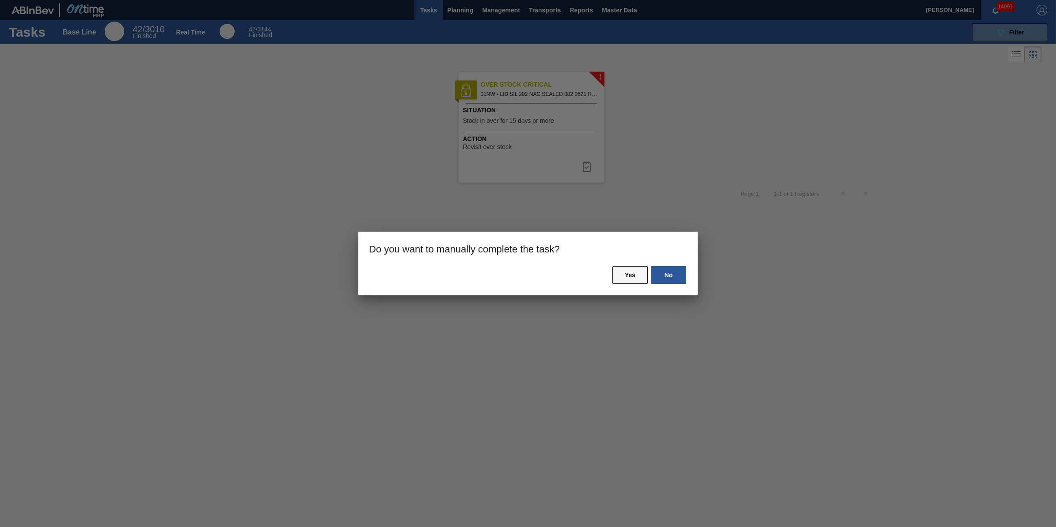
click at [626, 273] on button "Yes" at bounding box center [630, 275] width 35 height 18
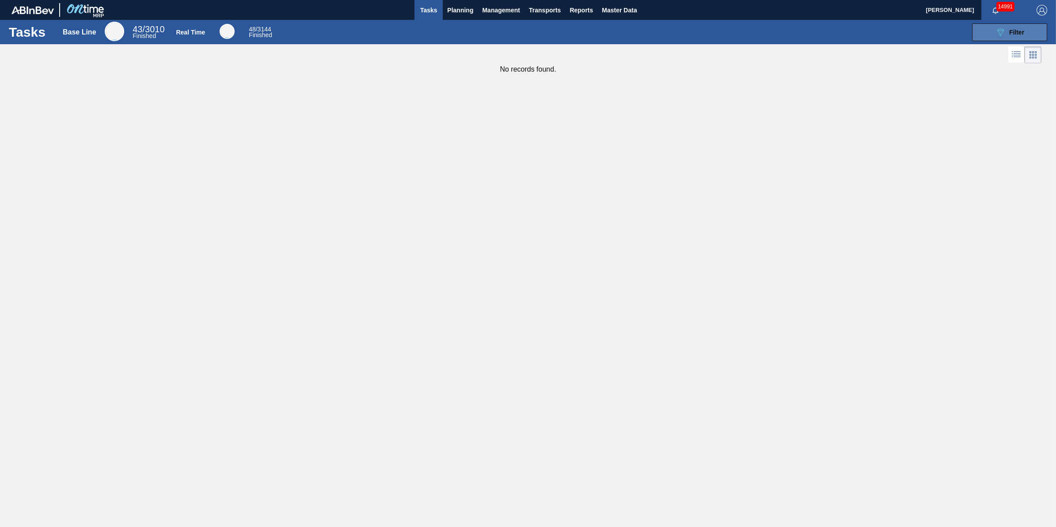
click at [1043, 32] on button "089F7B8B-B2A5-4AFE-B5C0-19BA573D28AC Filter" at bounding box center [1009, 32] width 75 height 18
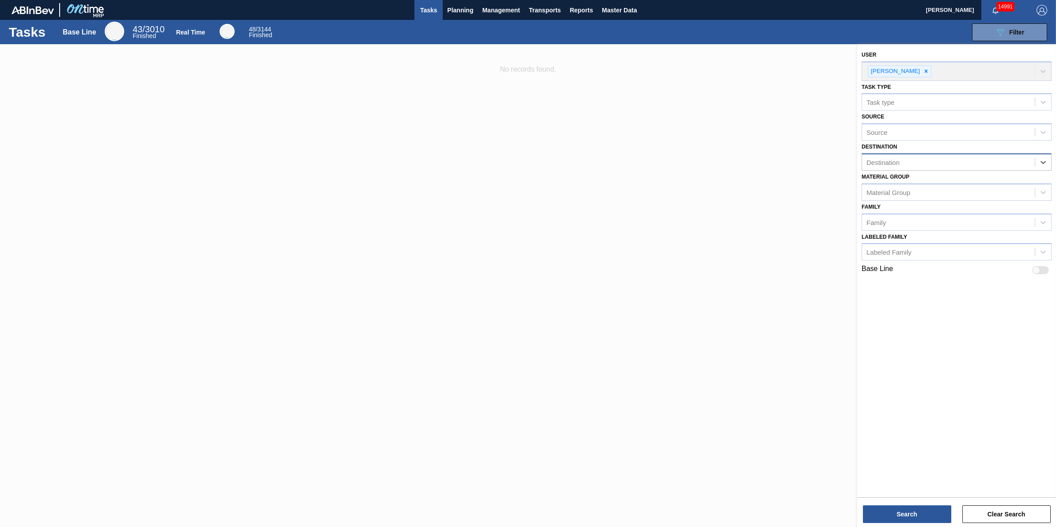
click at [1025, 162] on div "Destination" at bounding box center [948, 162] width 173 height 13
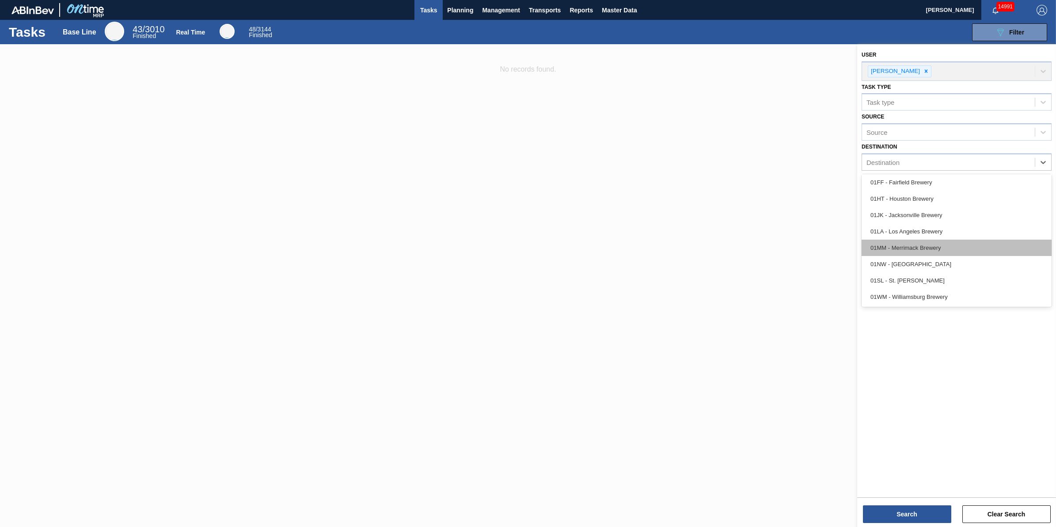
click at [1006, 241] on div "01MM - Merrimack Brewery" at bounding box center [957, 248] width 190 height 16
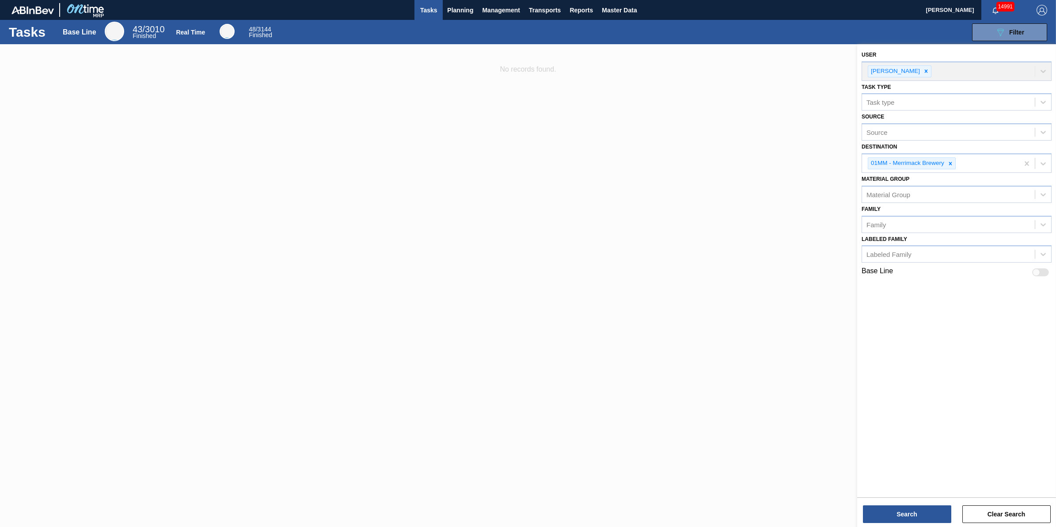
click at [880, 504] on div "Search Clear Search" at bounding box center [957, 509] width 199 height 25
click at [880, 507] on button "Search" at bounding box center [907, 514] width 88 height 18
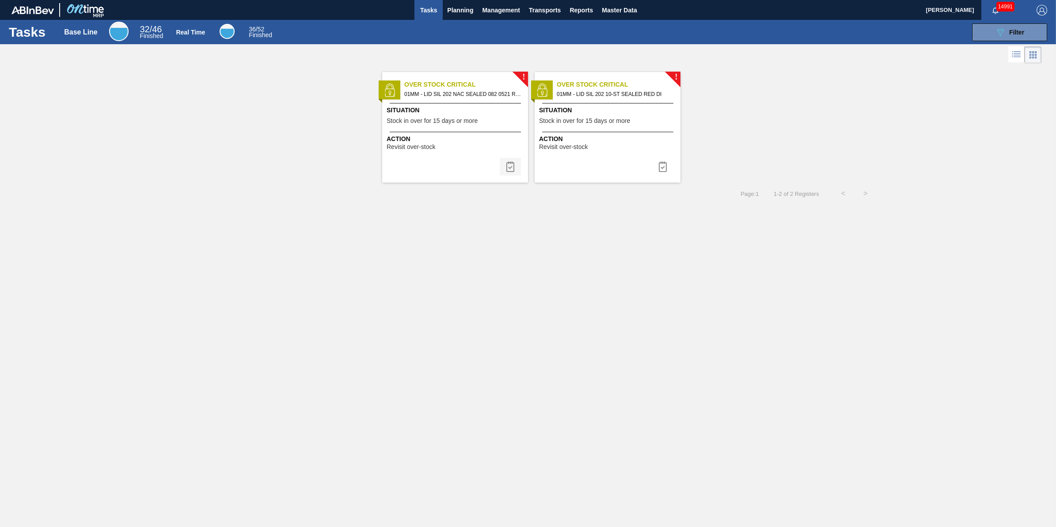
click at [509, 162] on img at bounding box center [510, 166] width 11 height 11
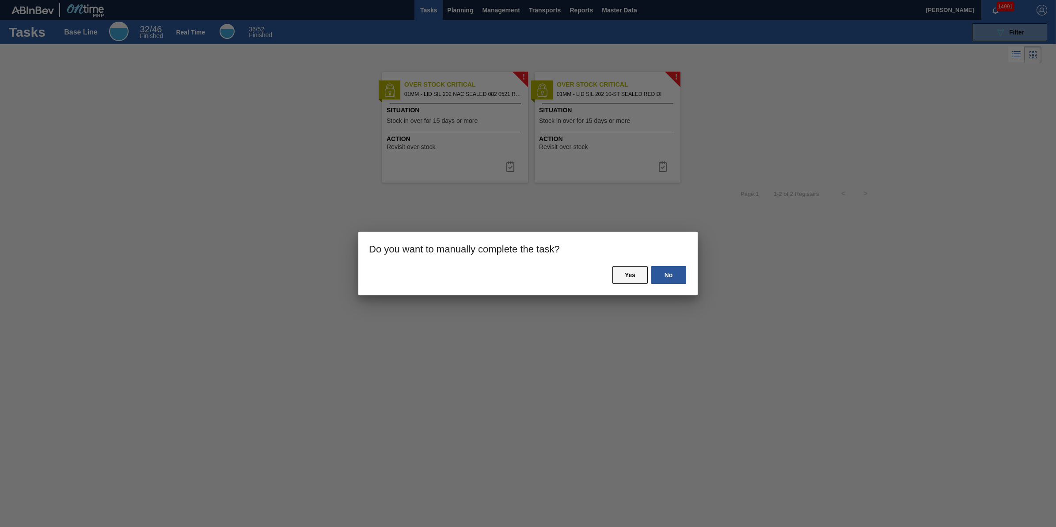
click at [635, 279] on button "Yes" at bounding box center [630, 275] width 35 height 18
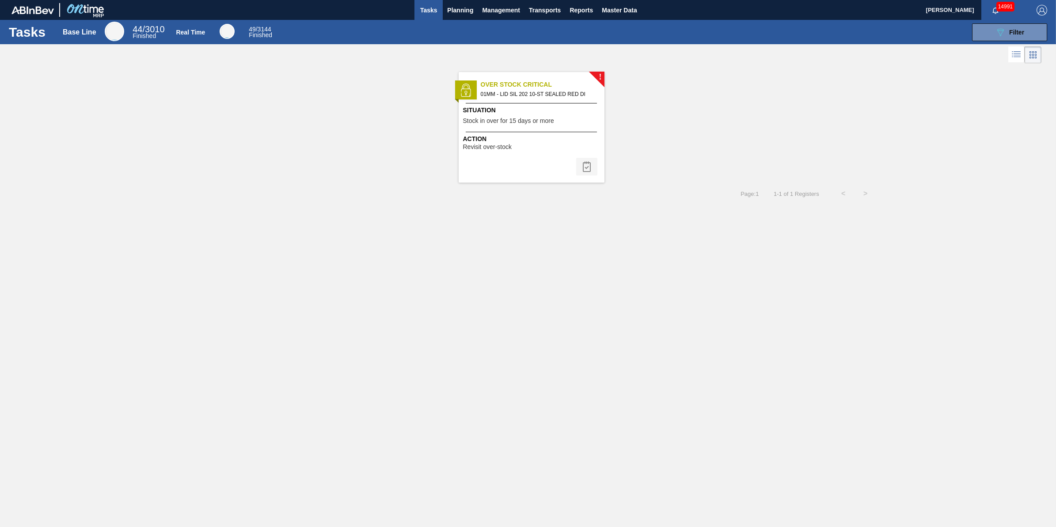
click at [580, 160] on button at bounding box center [586, 167] width 21 height 18
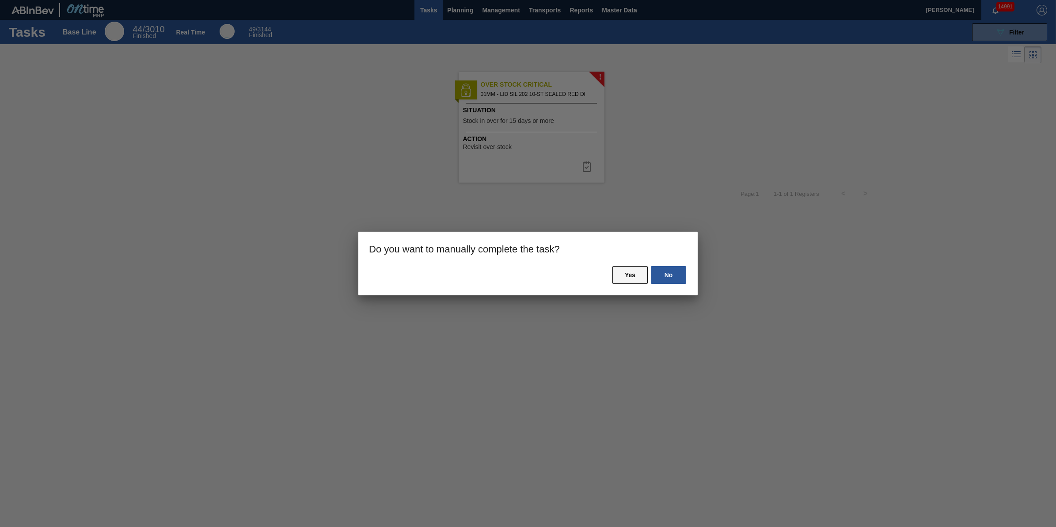
click at [636, 274] on button "Yes" at bounding box center [630, 275] width 35 height 18
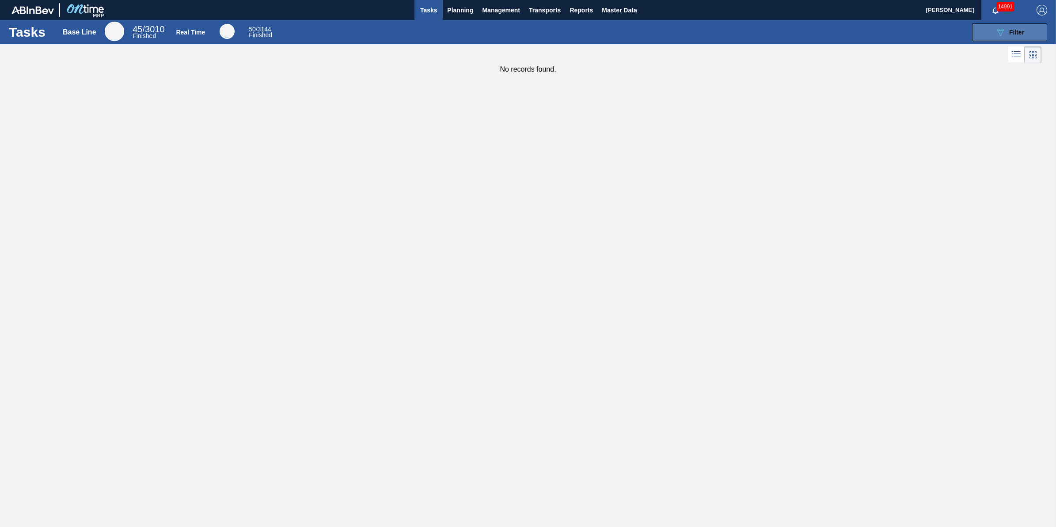
click at [990, 33] on button "089F7B8B-B2A5-4AFE-B5C0-19BA573D28AC Filter" at bounding box center [1009, 32] width 75 height 18
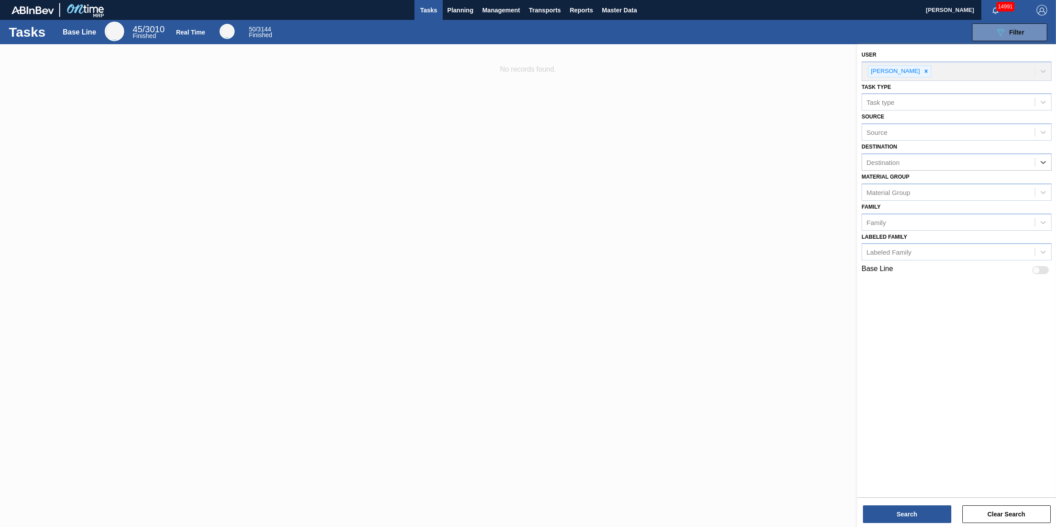
click at [1020, 161] on div "Destination" at bounding box center [948, 162] width 173 height 13
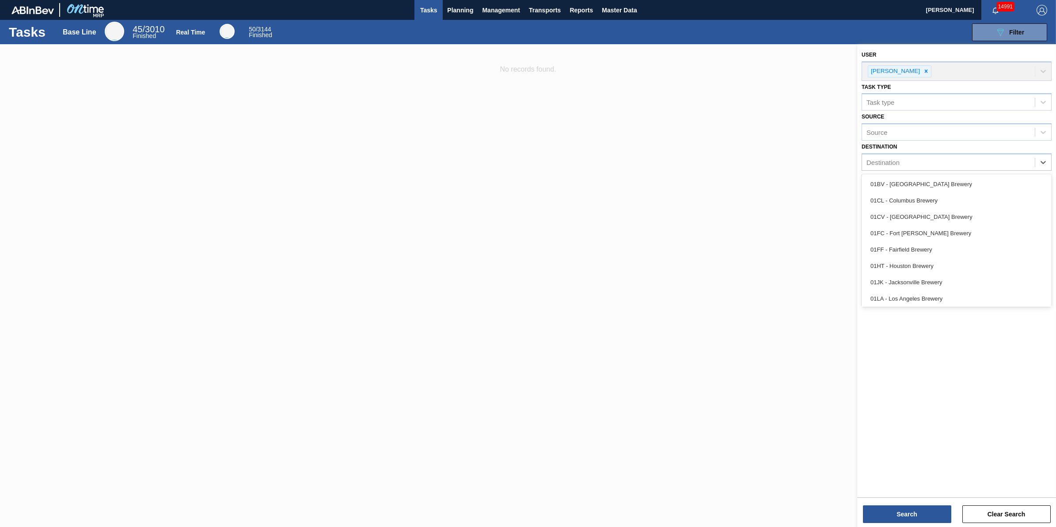
click at [681, 225] on div at bounding box center [528, 307] width 1056 height 527
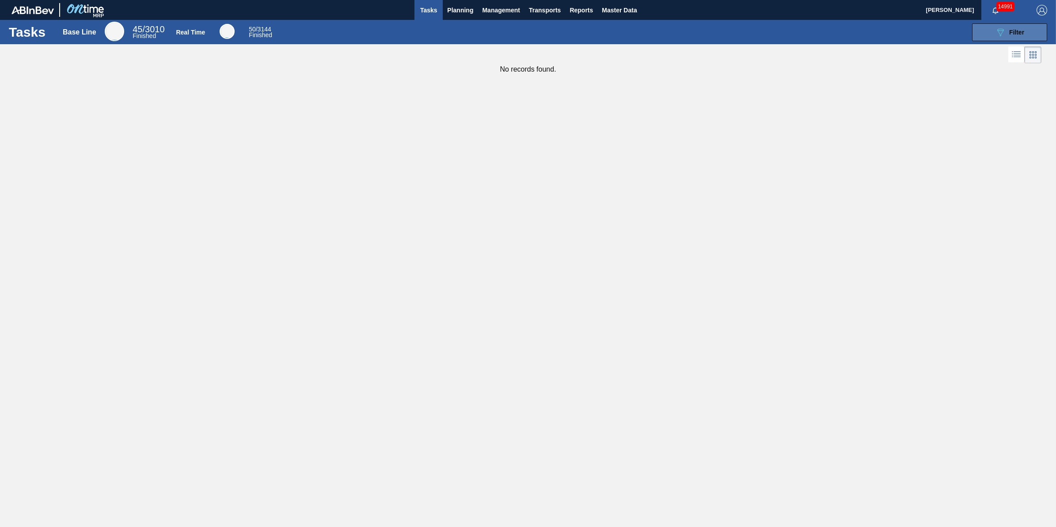
click at [1025, 24] on button "089F7B8B-B2A5-4AFE-B5C0-19BA573D28AC Filter" at bounding box center [1009, 32] width 75 height 18
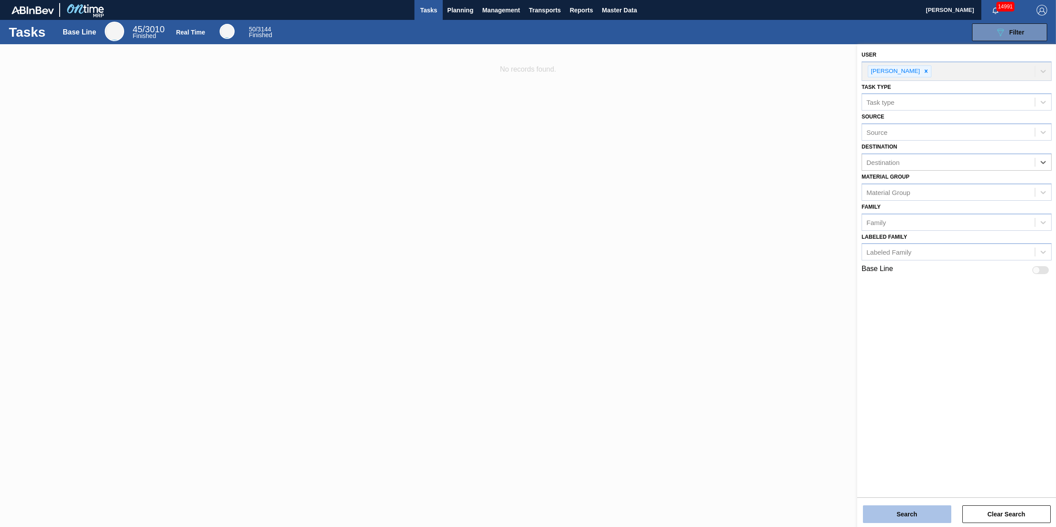
click at [900, 522] on button "Search" at bounding box center [907, 514] width 88 height 18
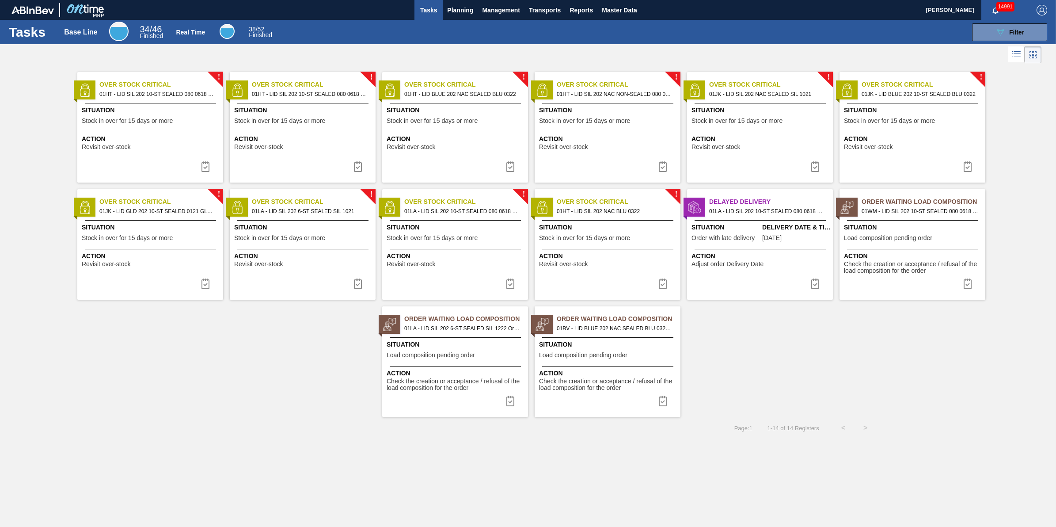
click at [456, 20] on div "Tasks Base Line 34 / 46 Finished Real Time 38 / 52 Finished 089F7B8B-B2A5-4AFE-…" at bounding box center [528, 32] width 1056 height 24
click at [457, 15] on span "Planning" at bounding box center [460, 10] width 26 height 11
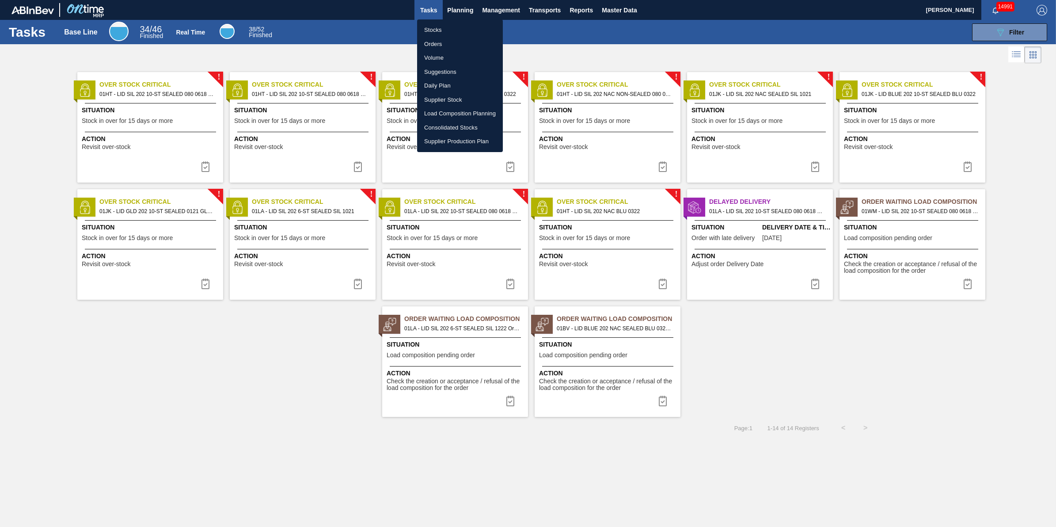
click at [458, 29] on li "Stocks" at bounding box center [460, 30] width 86 height 14
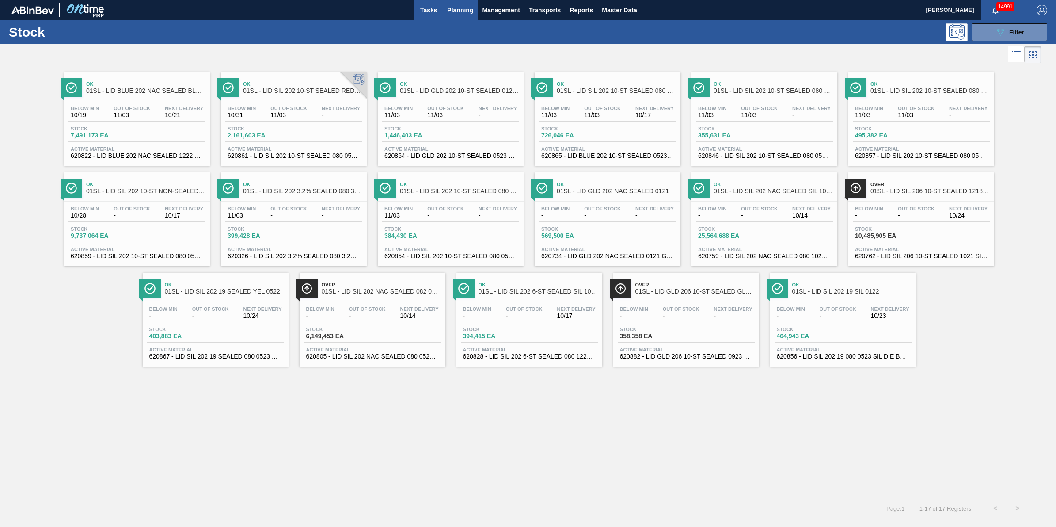
click at [418, 7] on button "Tasks" at bounding box center [429, 10] width 28 height 20
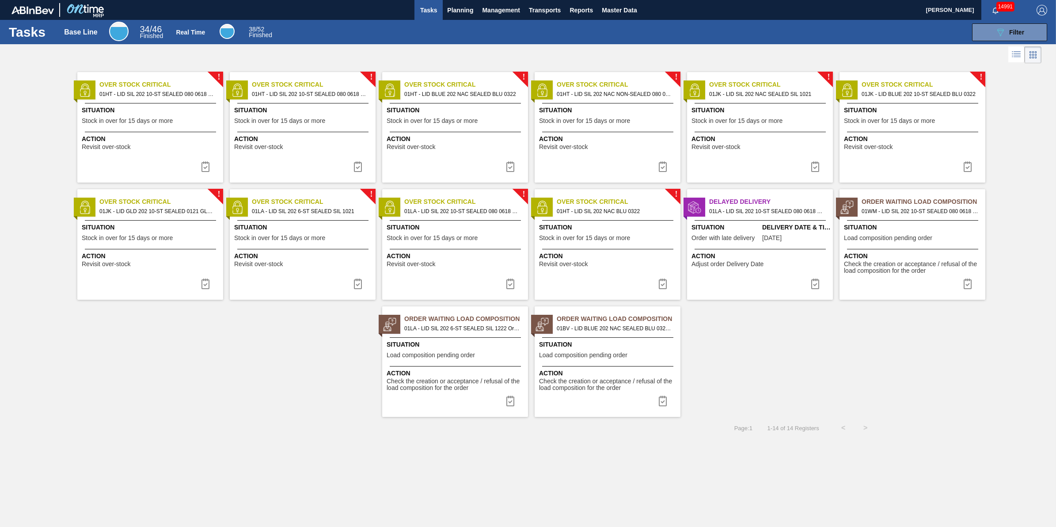
click at [100, 138] on span "Action" at bounding box center [151, 138] width 139 height 9
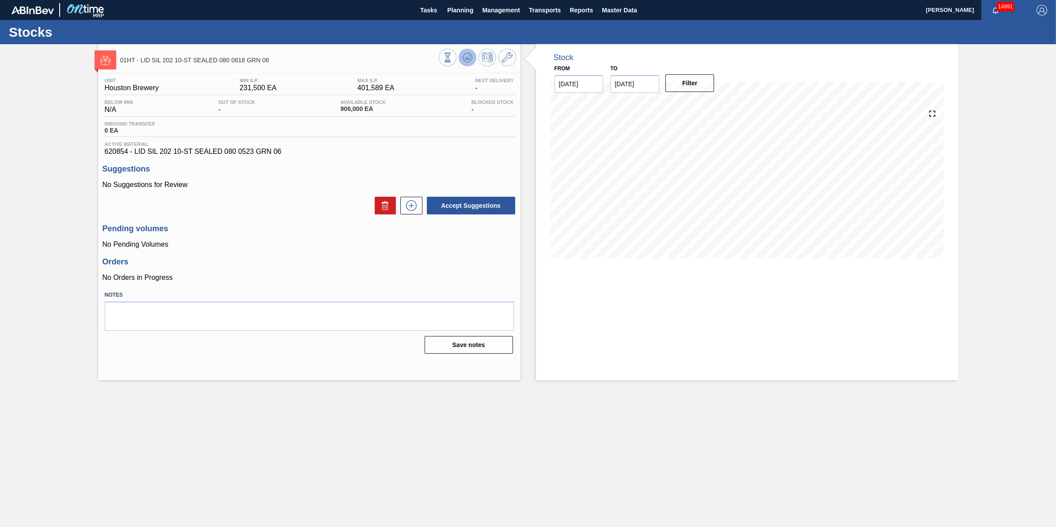
click at [462, 53] on icon at bounding box center [467, 57] width 11 height 11
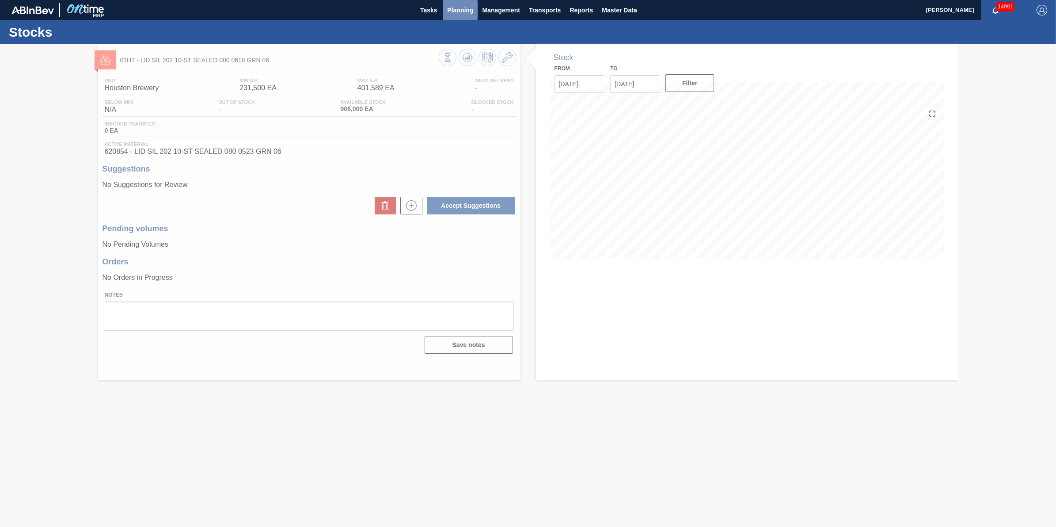
click at [456, 15] on span "Planning" at bounding box center [460, 10] width 26 height 11
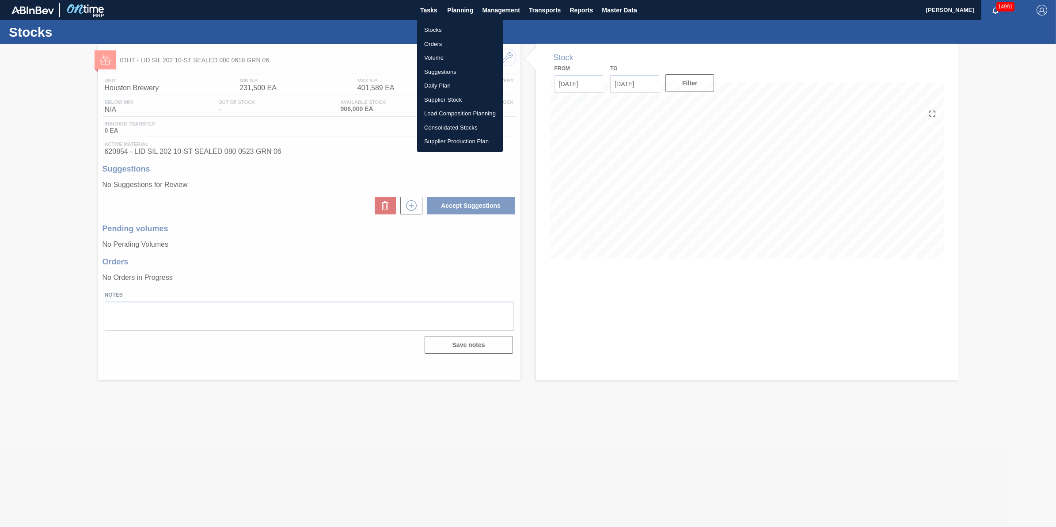
click at [452, 29] on li "Stocks" at bounding box center [460, 30] width 86 height 14
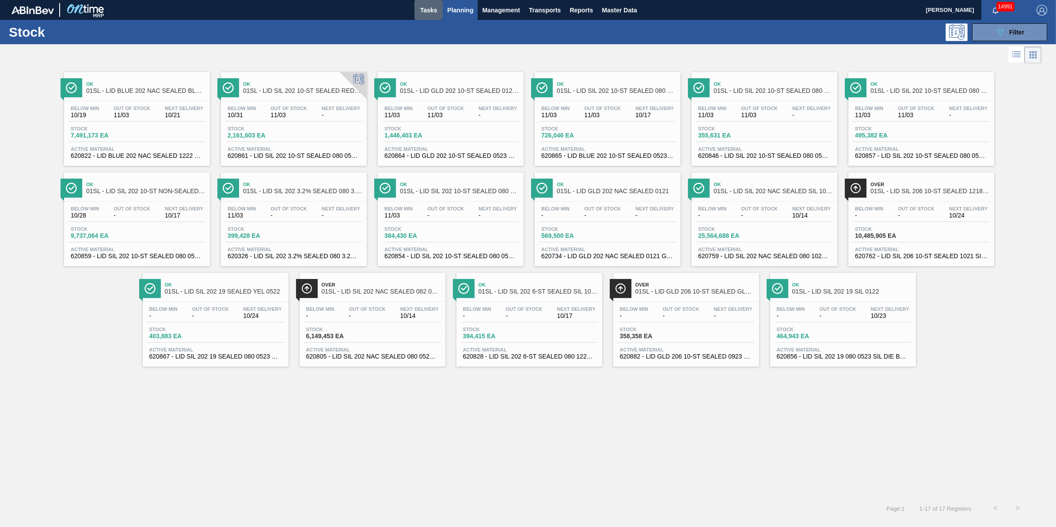
drag, startPoint x: 440, startPoint y: 8, endPoint x: 449, endPoint y: 13, distance: 10.5
click at [440, 8] on button "Tasks" at bounding box center [429, 10] width 28 height 20
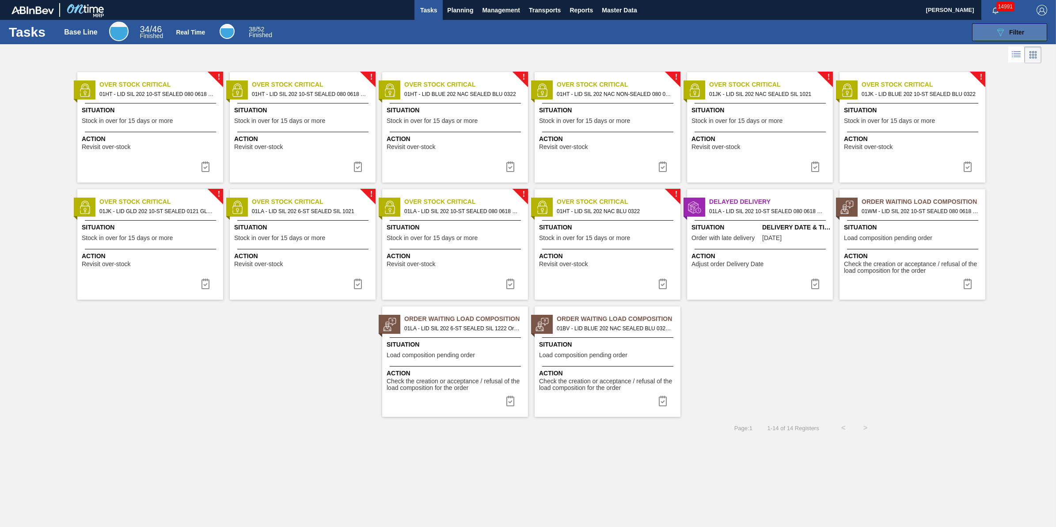
click at [1000, 38] on button "089F7B8B-B2A5-4AFE-B5C0-19BA573D28AC Filter" at bounding box center [1009, 32] width 75 height 18
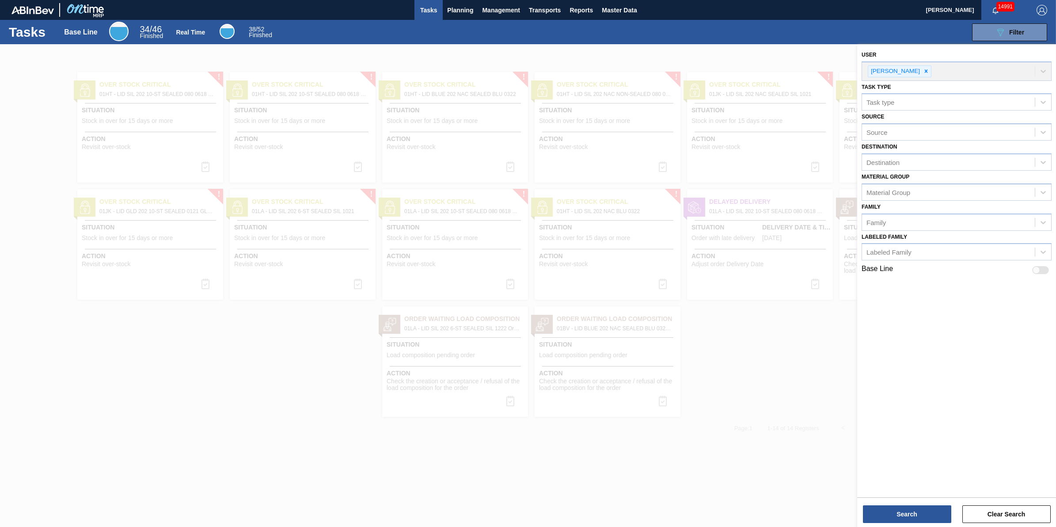
click at [762, 31] on div "089F7B8B-B2A5-4AFE-B5C0-19BA573D28AC Filter" at bounding box center [665, 32] width 773 height 18
click at [158, 519] on div at bounding box center [528, 307] width 1056 height 527
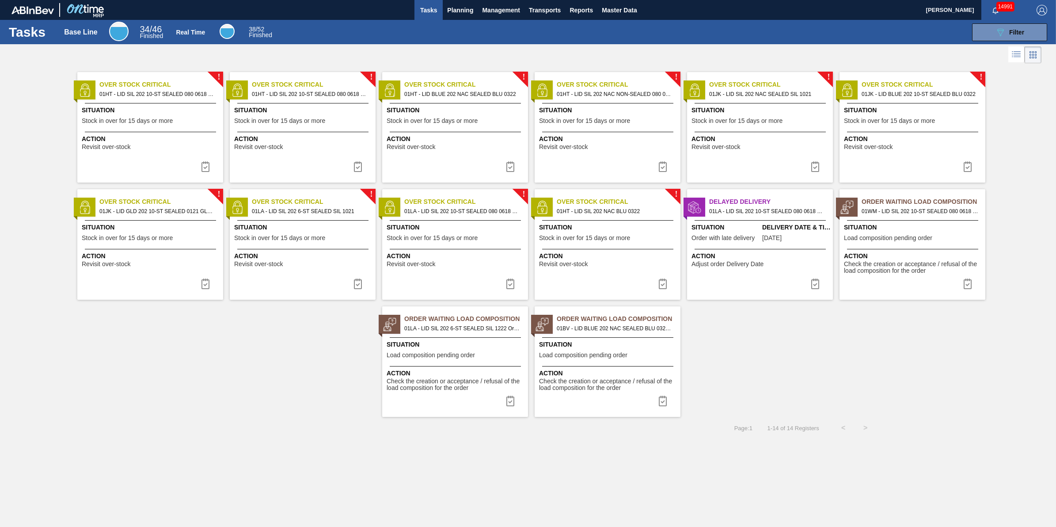
click at [183, 404] on div "Tasks Base Line 34 / 46 Finished Real Time 38 / 52 Finished 089F7B8B-B2A5-4AFE-…" at bounding box center [528, 254] width 1056 height 468
click at [752, 227] on span "Situation" at bounding box center [726, 227] width 69 height 9
click at [458, 8] on span "Planning" at bounding box center [460, 10] width 26 height 11
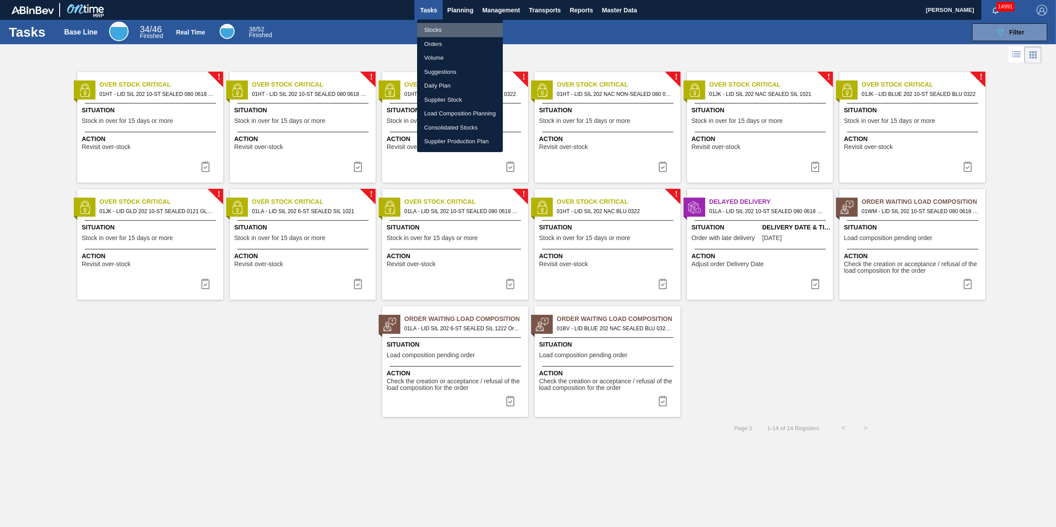
click at [454, 25] on li "Stocks" at bounding box center [460, 30] width 86 height 14
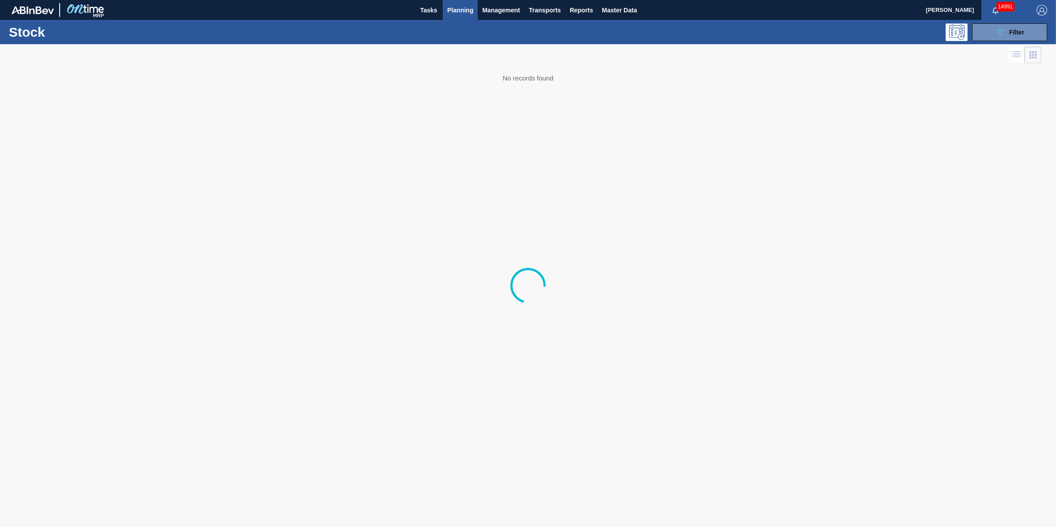
click at [1024, 43] on div "Stock 089F7B8B-B2A5-4AFE-B5C0-19BA573D28AC Filter" at bounding box center [528, 32] width 1056 height 24
click at [1021, 33] on span "Filter" at bounding box center [1017, 32] width 15 height 7
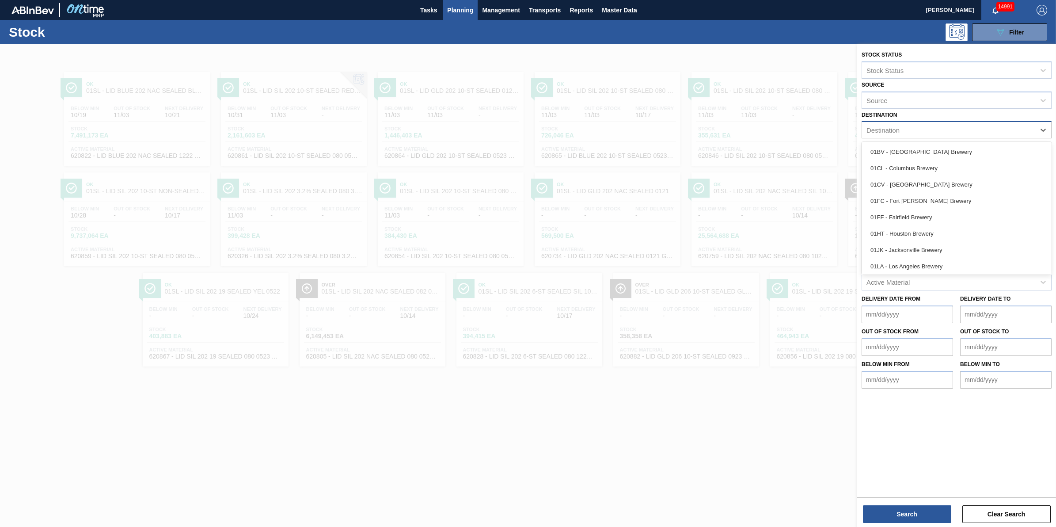
click at [1015, 129] on div "Destination" at bounding box center [948, 130] width 173 height 13
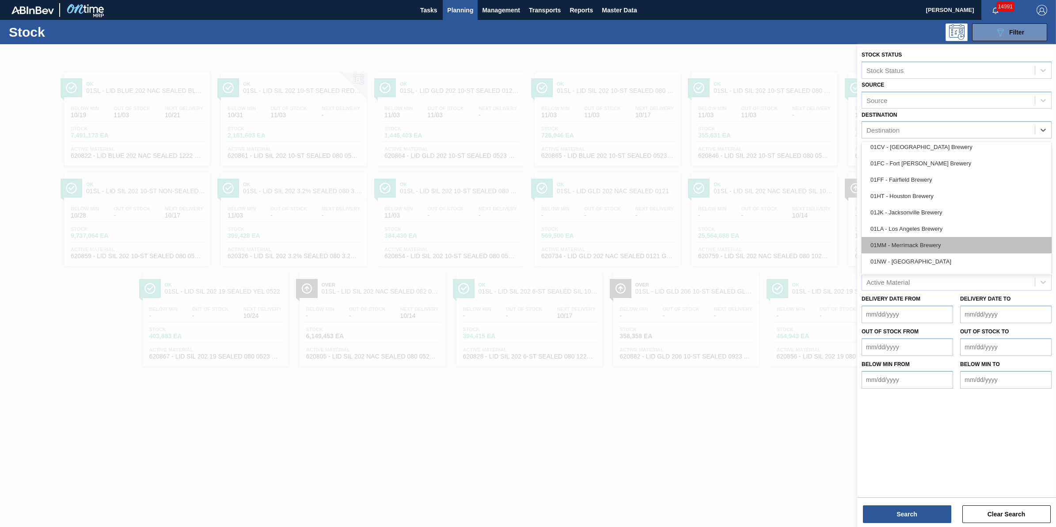
scroll to position [67, 0]
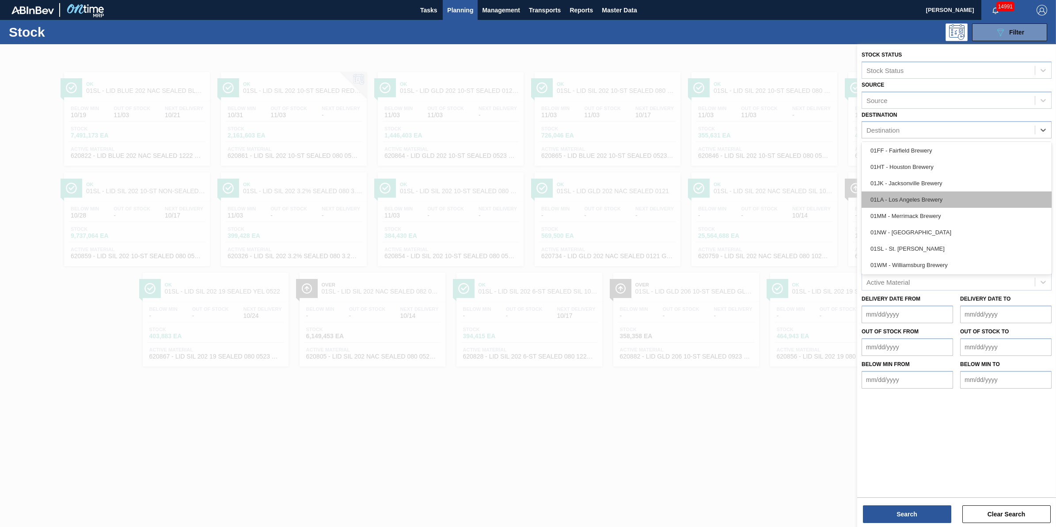
click at [947, 195] on div "01LA - Los Angeles Brewery" at bounding box center [957, 199] width 190 height 16
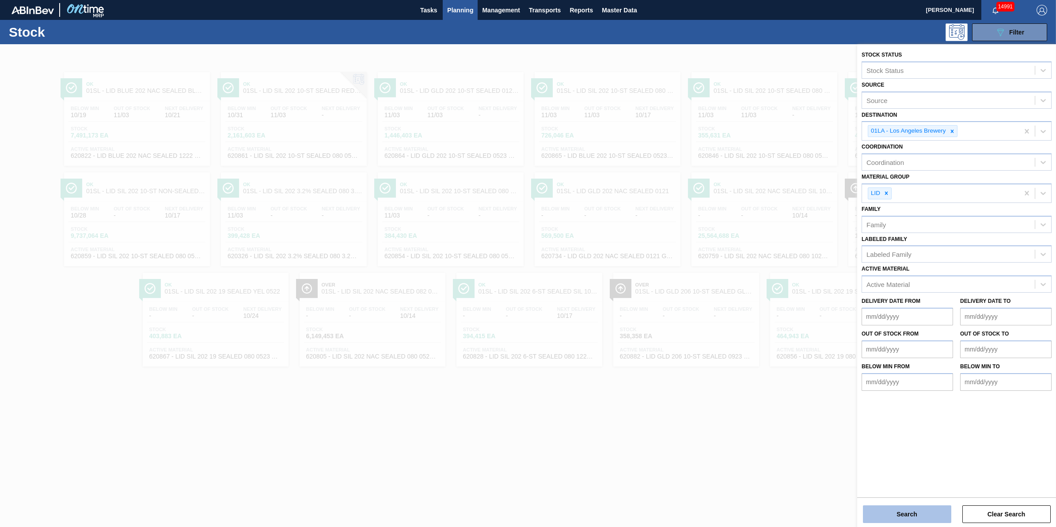
click at [892, 519] on button "Search" at bounding box center [907, 514] width 88 height 18
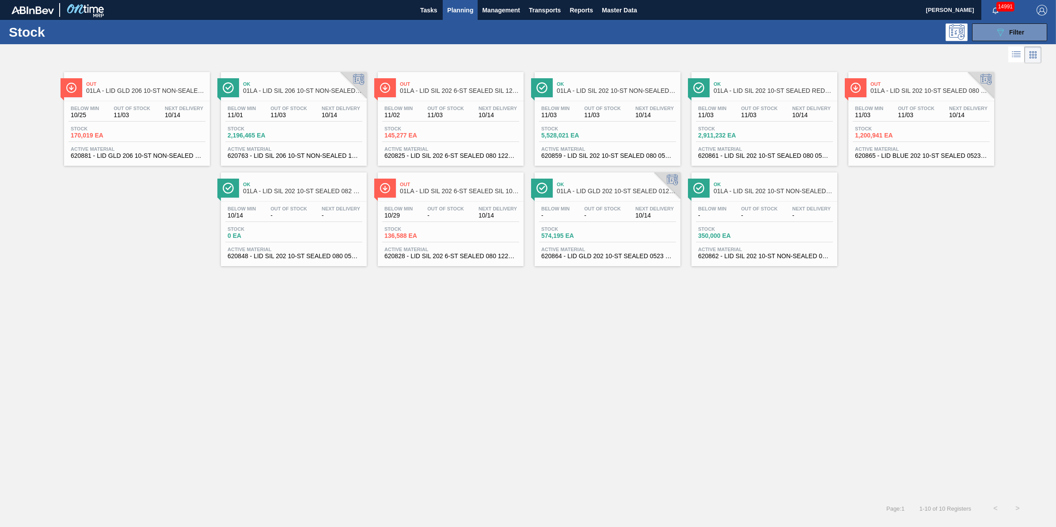
click at [475, 127] on div "Stock 145,277 EA" at bounding box center [450, 134] width 137 height 16
drag, startPoint x: 426, startPoint y: 11, endPoint x: 440, endPoint y: 18, distance: 15.8
click at [426, 11] on span "Tasks" at bounding box center [428, 10] width 19 height 11
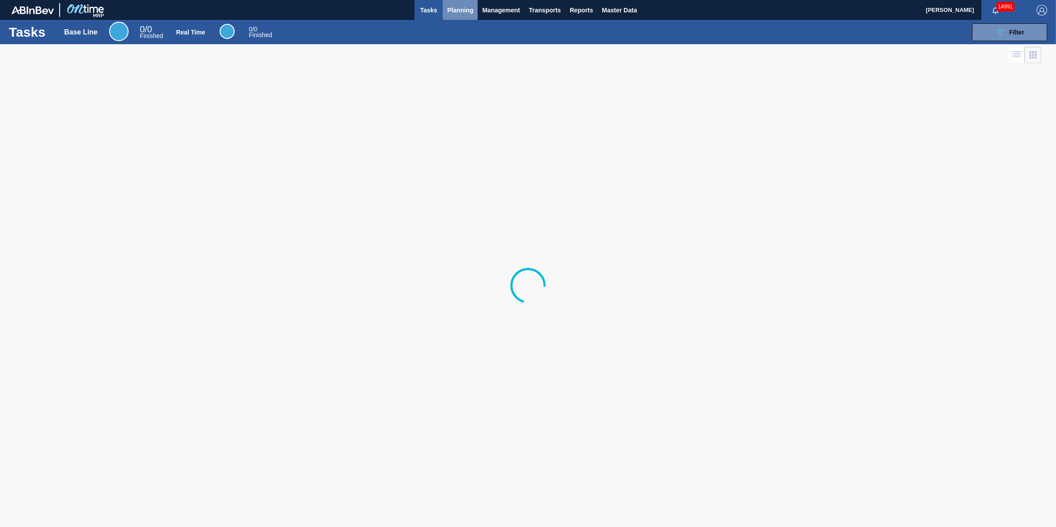
click at [451, 17] on button "Planning" at bounding box center [460, 10] width 35 height 20
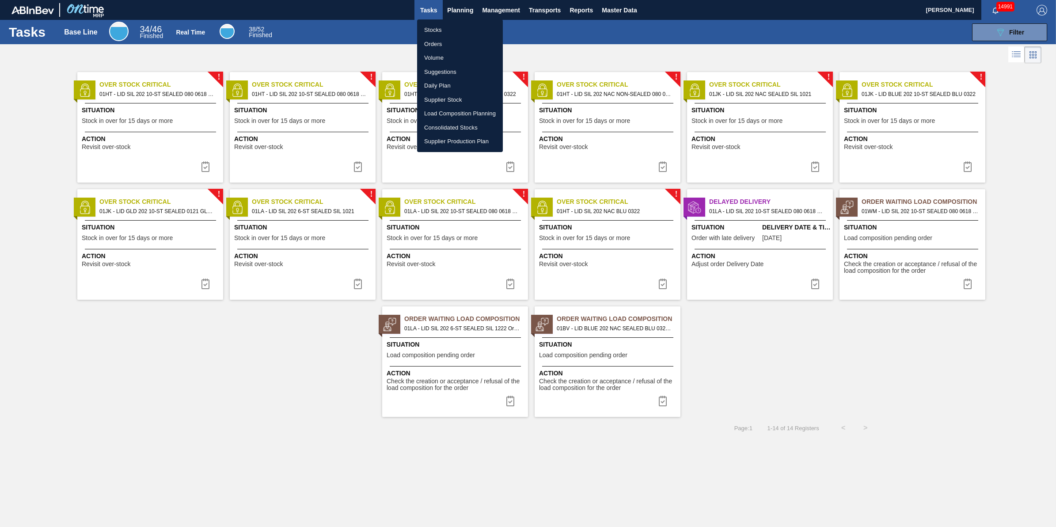
click at [454, 26] on li "Stocks" at bounding box center [460, 30] width 86 height 14
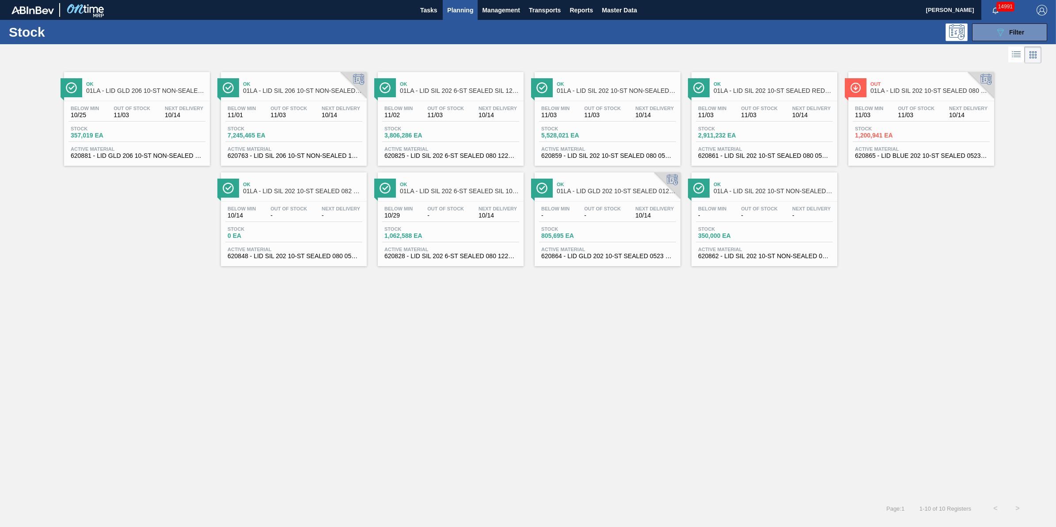
click at [462, 16] on button "Planning" at bounding box center [460, 10] width 35 height 20
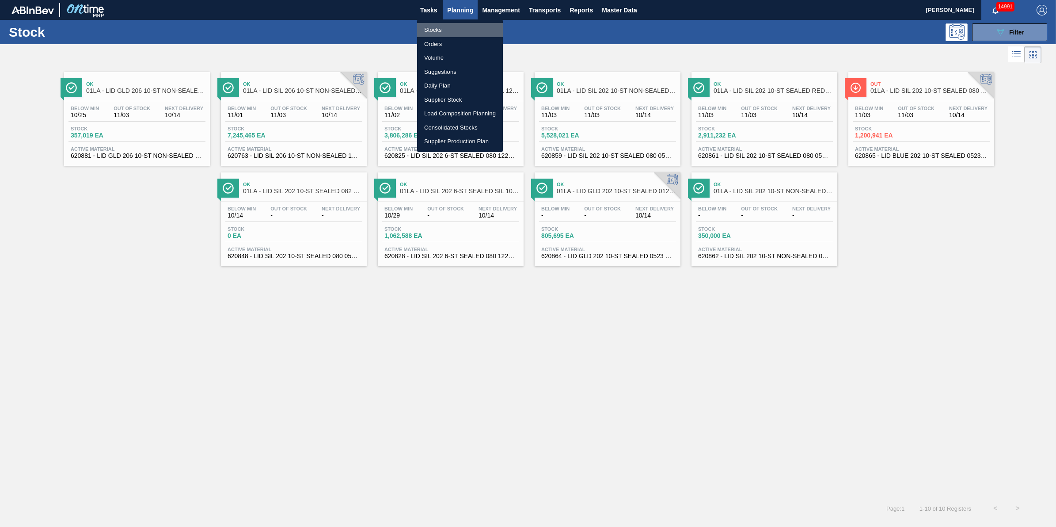
click at [464, 28] on li "Stocks" at bounding box center [460, 30] width 86 height 14
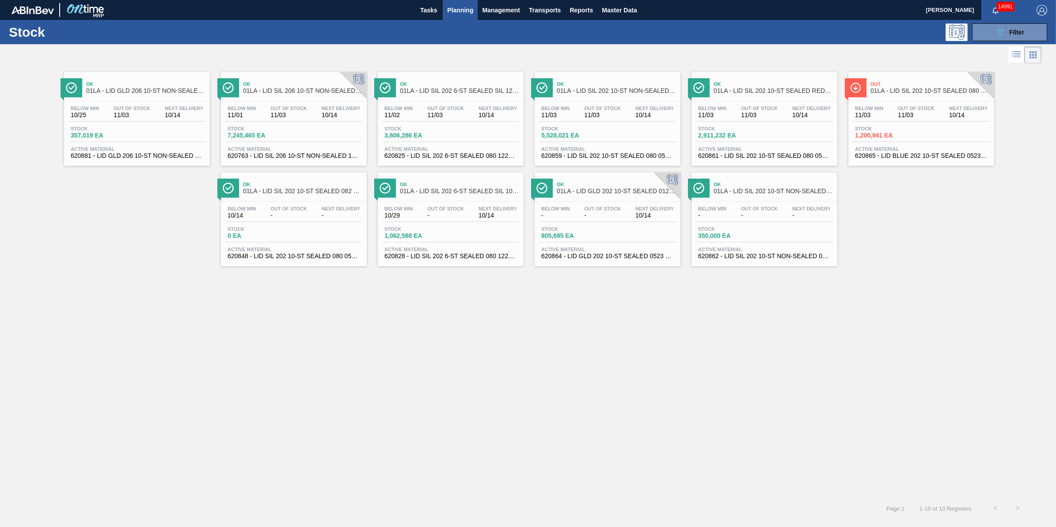
click at [469, 12] on span "Planning" at bounding box center [460, 10] width 26 height 11
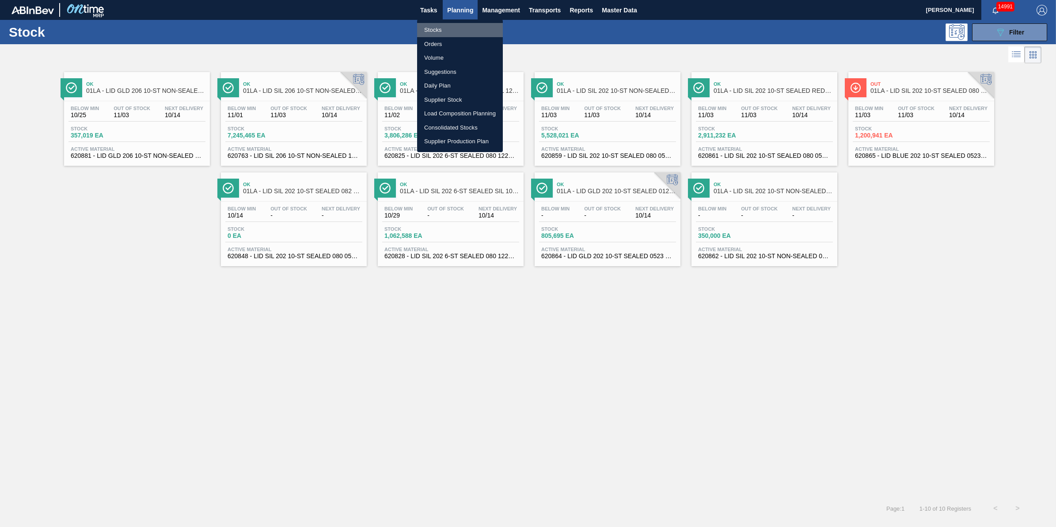
click at [465, 23] on li "Stocks" at bounding box center [460, 30] width 86 height 14
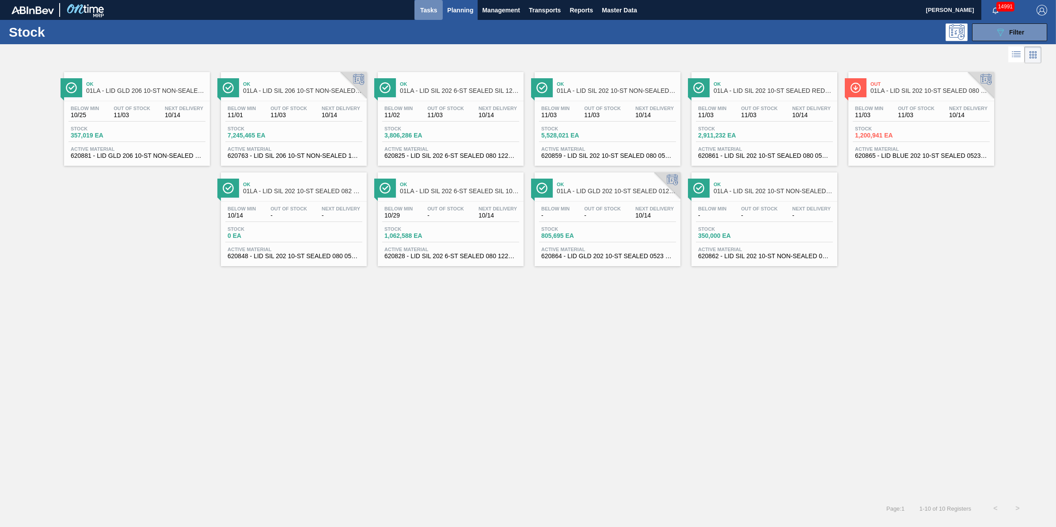
click at [437, 18] on button "Tasks" at bounding box center [429, 10] width 28 height 20
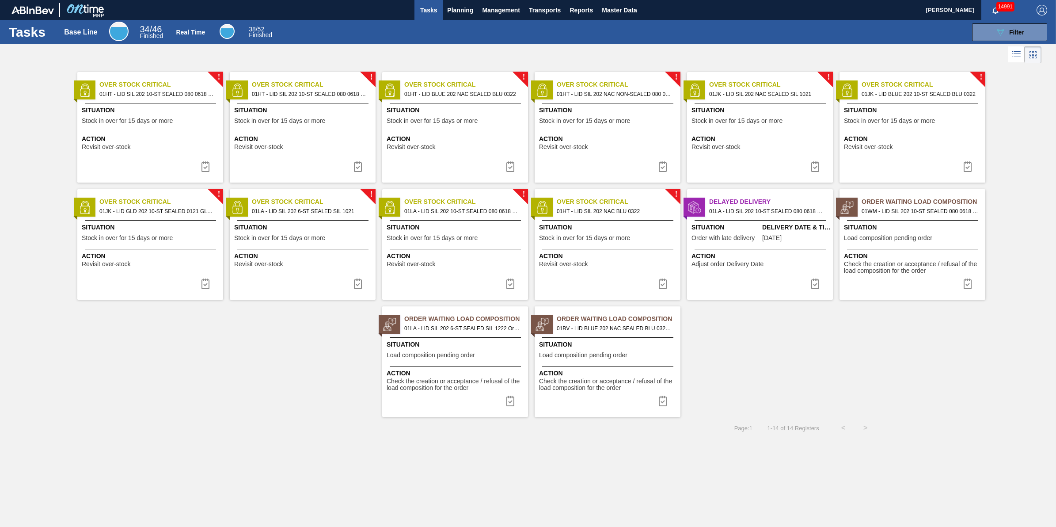
click at [460, 20] on div "Tasks Base Line 34 / 46 Finished Real Time 38 / 52 Finished 089F7B8B-B2A5-4AFE-…" at bounding box center [528, 32] width 1056 height 24
click at [461, 17] on button "Planning" at bounding box center [460, 10] width 35 height 20
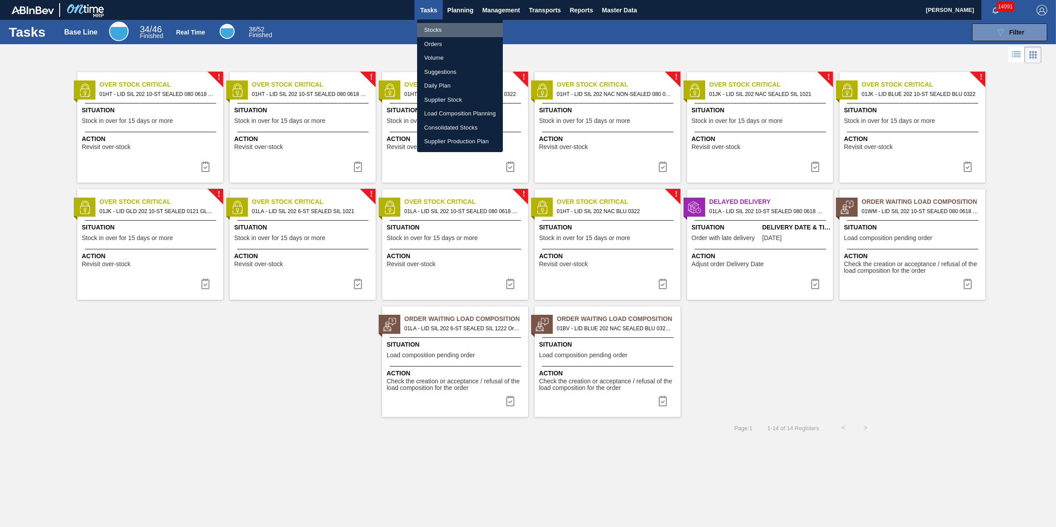
click at [456, 31] on li "Stocks" at bounding box center [460, 30] width 86 height 14
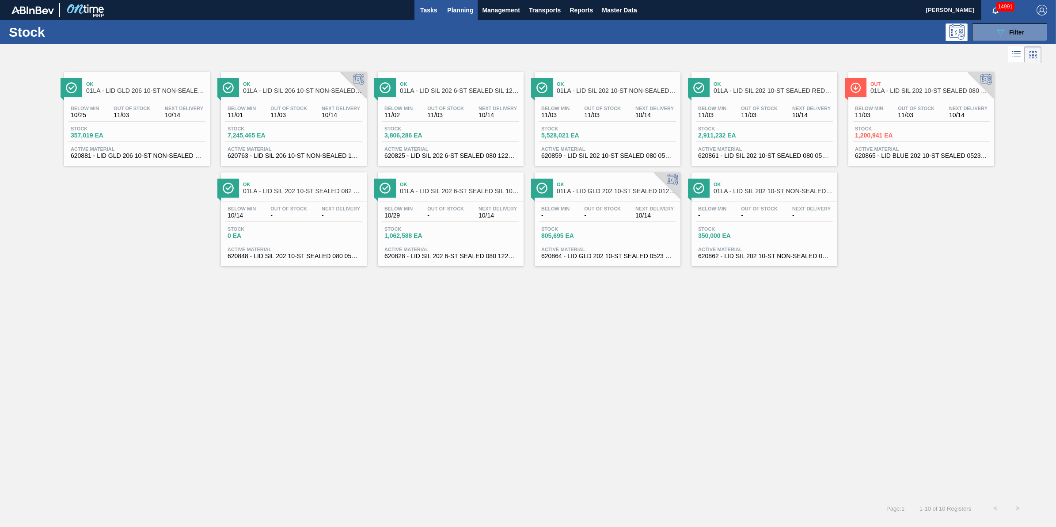
click at [431, 12] on span "Tasks" at bounding box center [428, 10] width 19 height 11
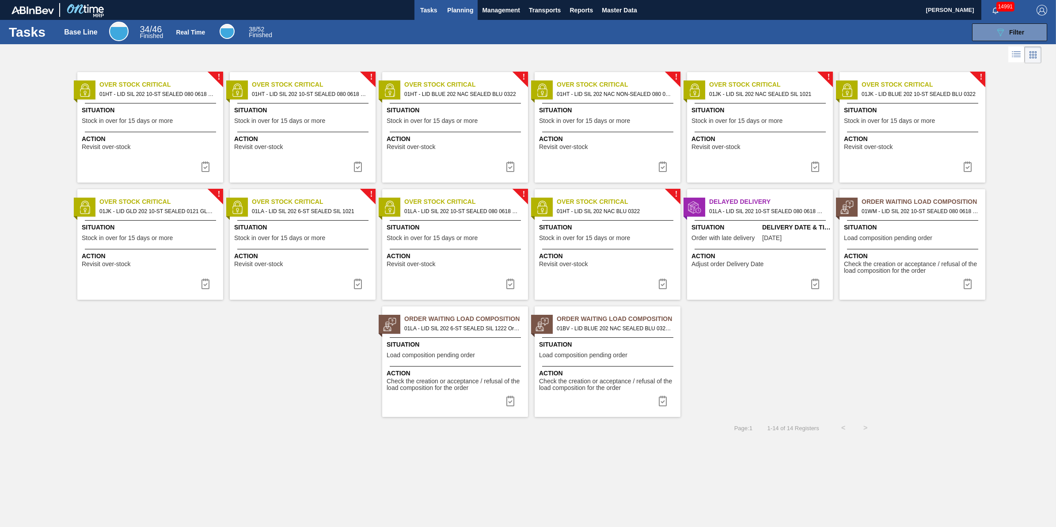
click at [454, 11] on span "Planning" at bounding box center [460, 10] width 26 height 11
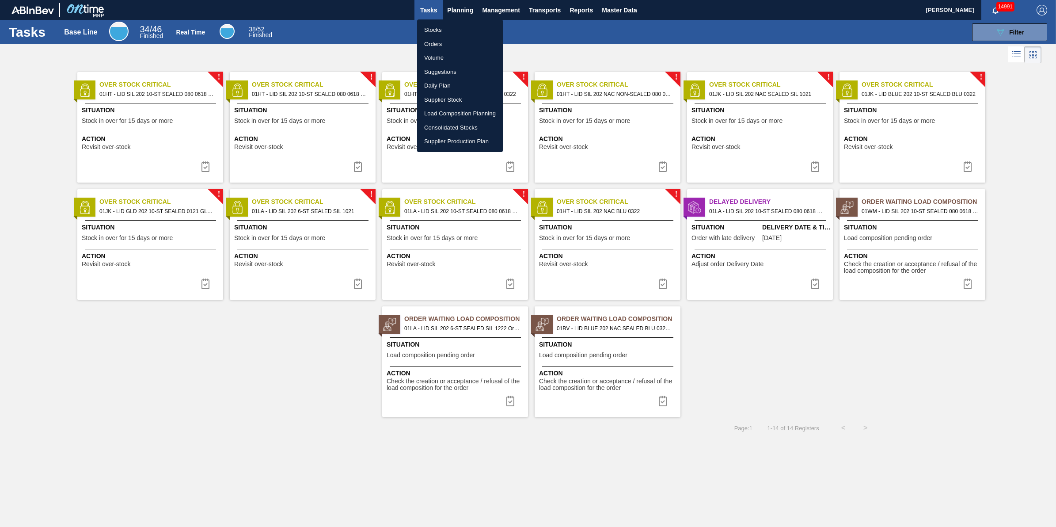
click at [452, 20] on ul "Stocks Orders Volume Suggestions Daily Plan Supplier Stock Load Composition Pla…" at bounding box center [460, 85] width 86 height 133
click at [450, 29] on li "Stocks" at bounding box center [460, 30] width 86 height 14
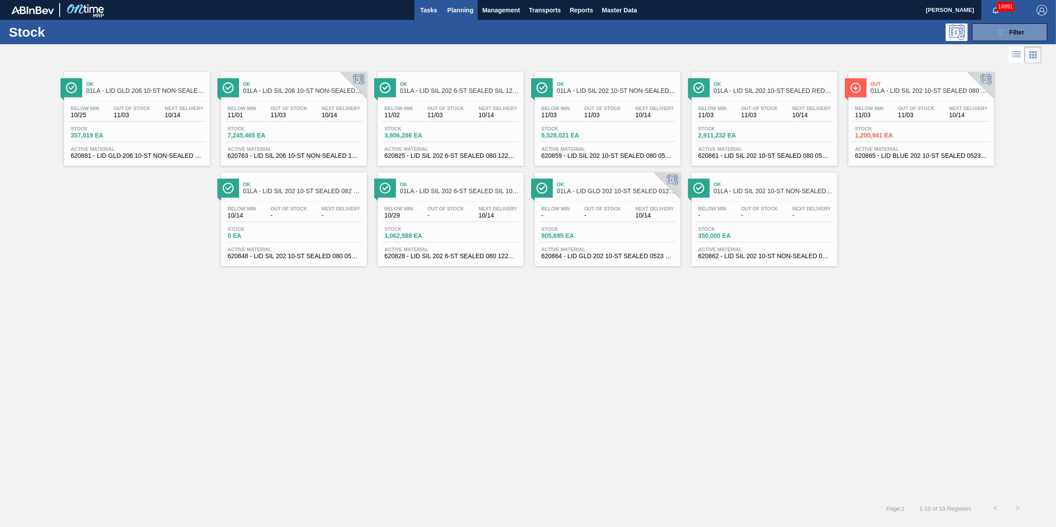
click at [438, 11] on button "Tasks" at bounding box center [429, 10] width 28 height 20
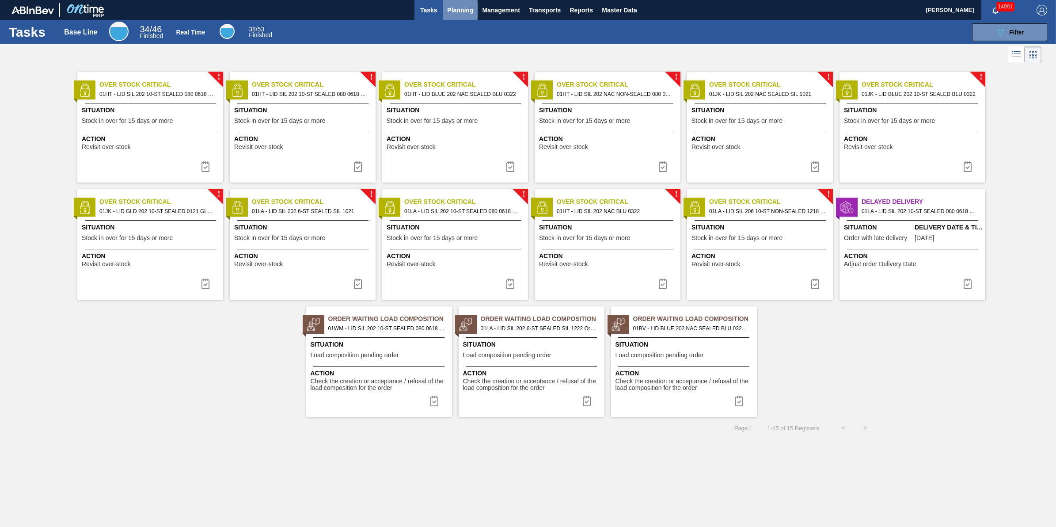
click at [460, 5] on span "Planning" at bounding box center [460, 10] width 26 height 11
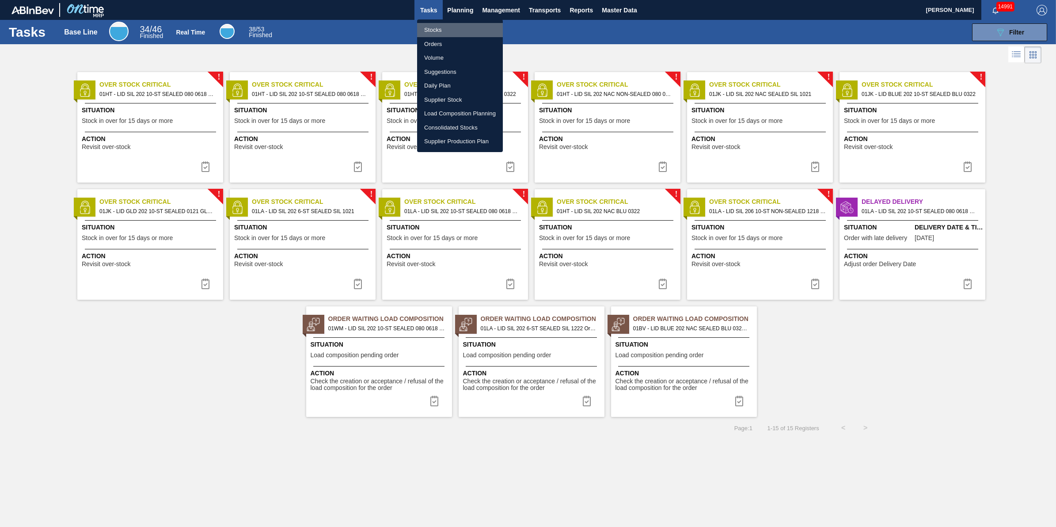
click at [457, 26] on li "Stocks" at bounding box center [460, 30] width 86 height 14
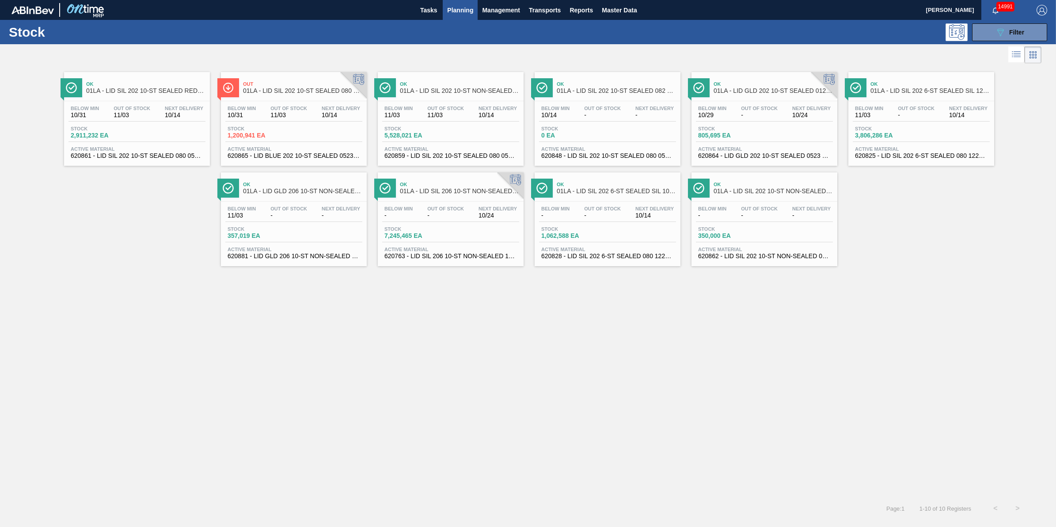
click at [454, 12] on span "Planning" at bounding box center [460, 10] width 26 height 11
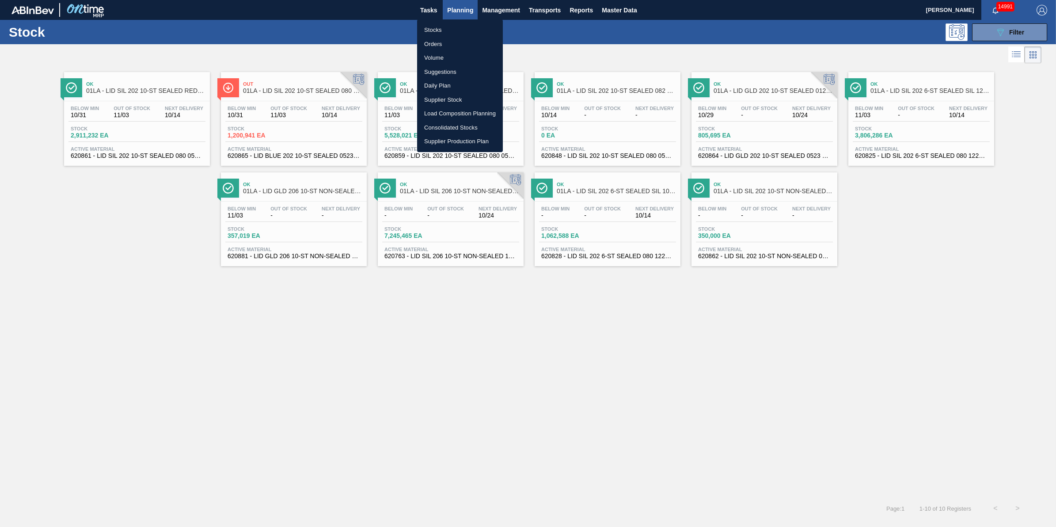
click at [458, 25] on li "Stocks" at bounding box center [460, 30] width 86 height 14
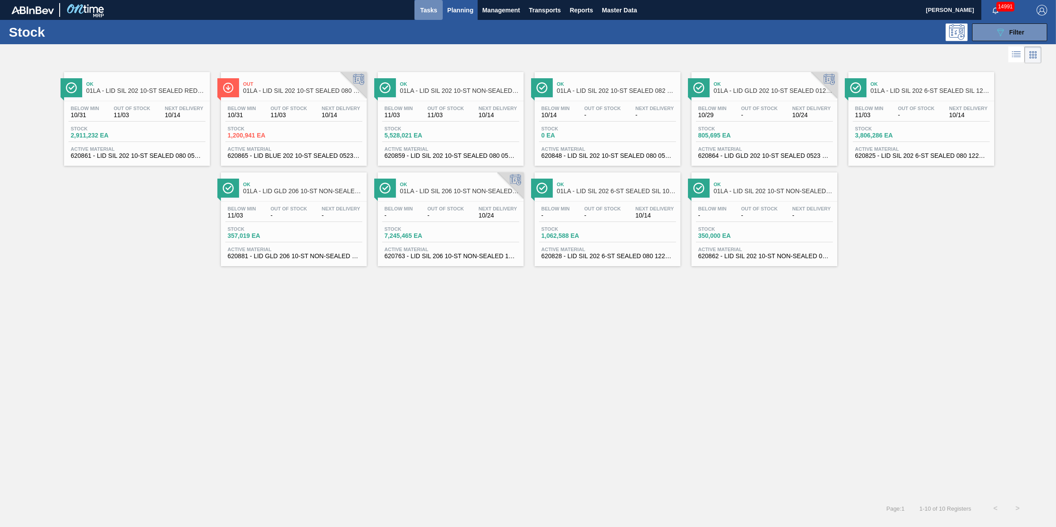
click at [429, 17] on button "Tasks" at bounding box center [429, 10] width 28 height 20
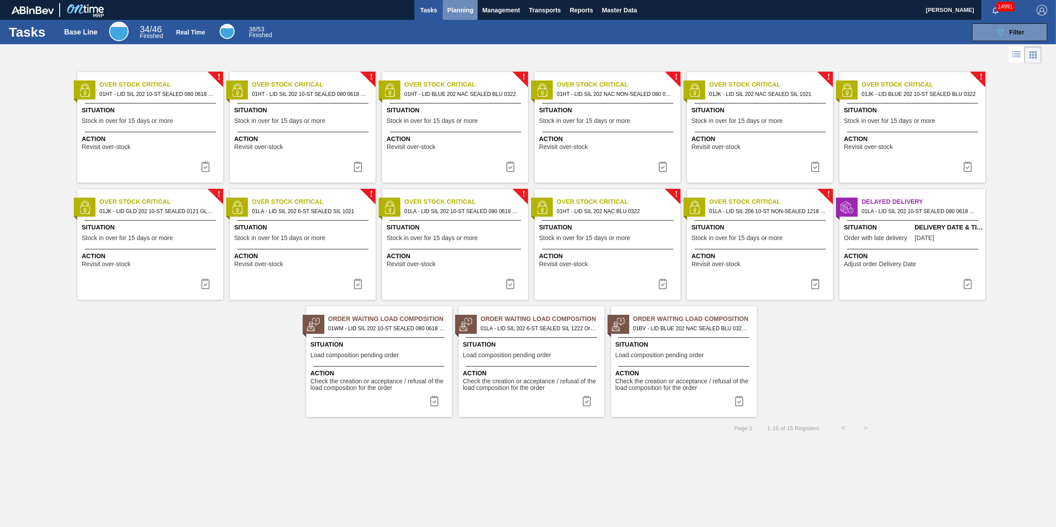
click at [446, 11] on button "Planning" at bounding box center [460, 10] width 35 height 20
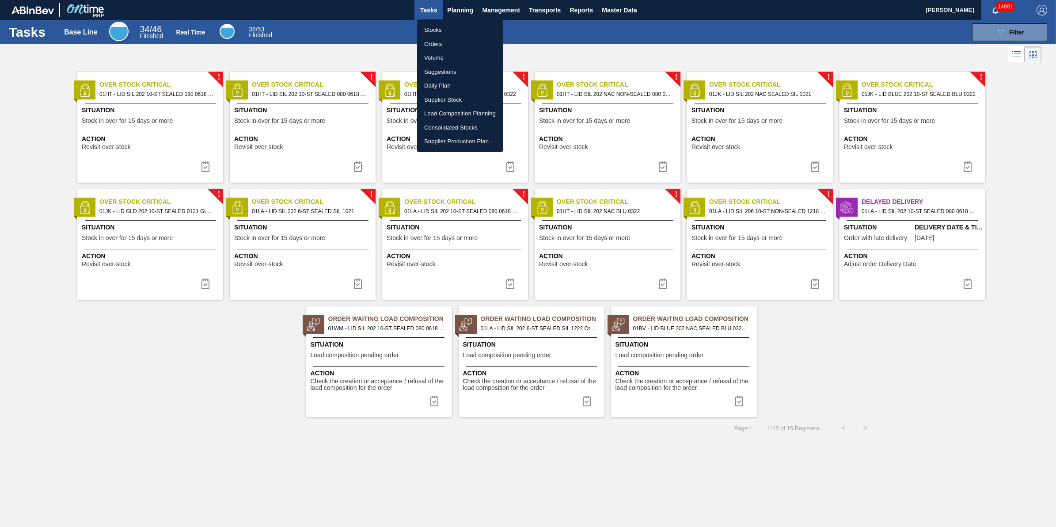
click at [450, 34] on li "Stocks" at bounding box center [460, 30] width 86 height 14
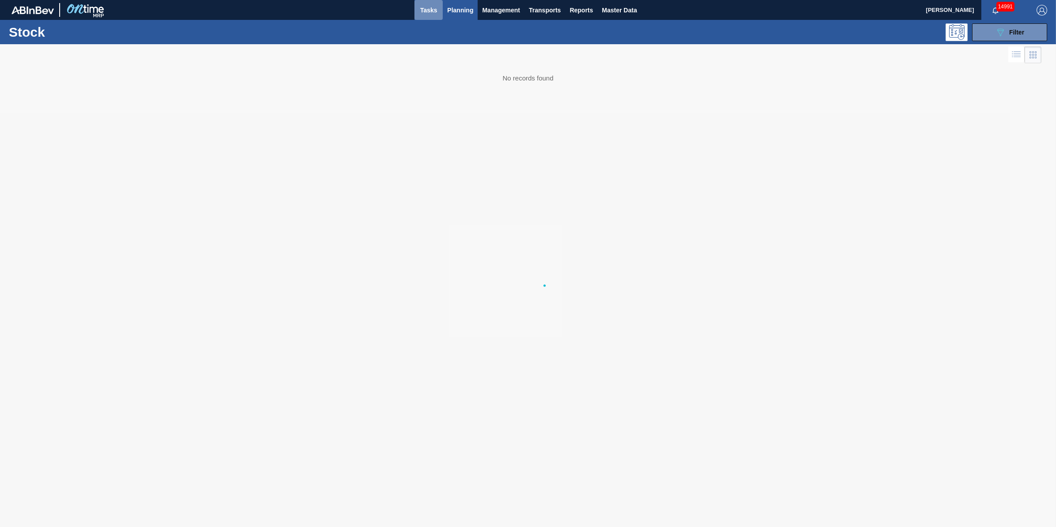
click at [429, 10] on span "Tasks" at bounding box center [428, 10] width 19 height 11
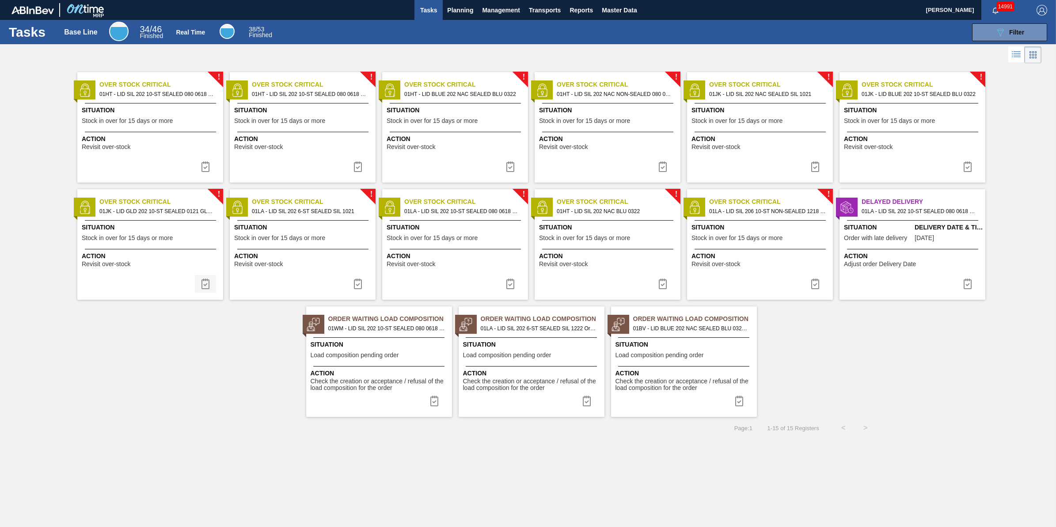
click at [200, 283] on img at bounding box center [205, 283] width 11 height 11
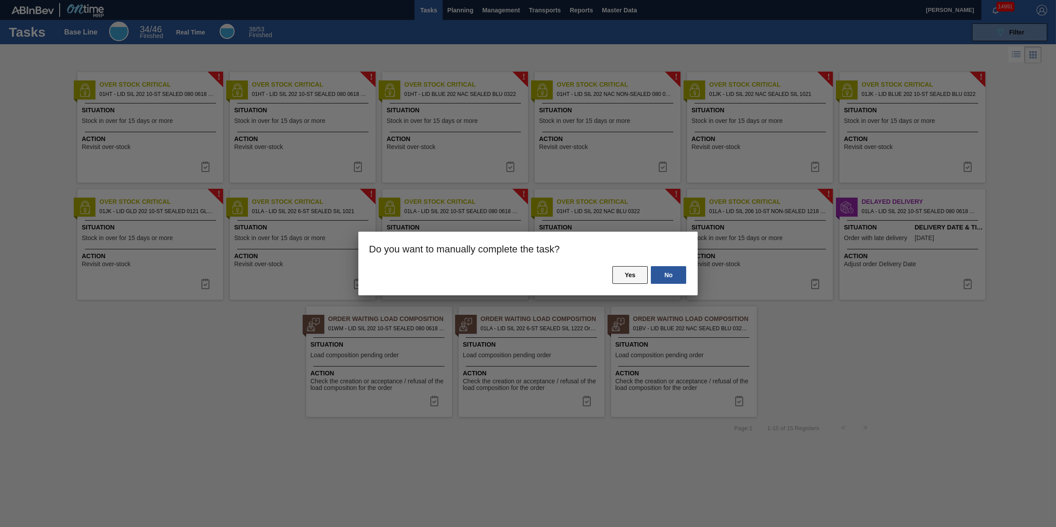
click at [620, 268] on button "Yes" at bounding box center [630, 275] width 35 height 18
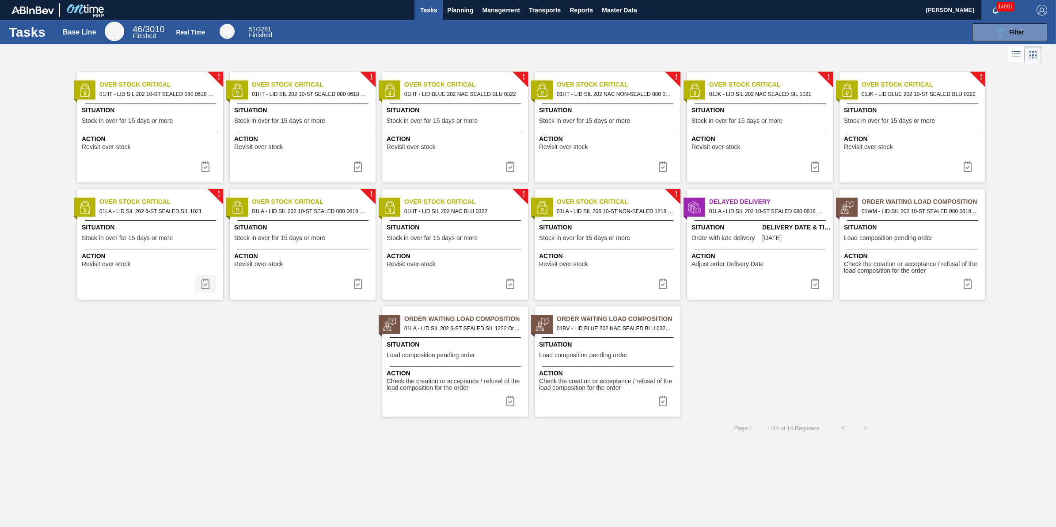
click at [213, 285] on button at bounding box center [205, 284] width 21 height 18
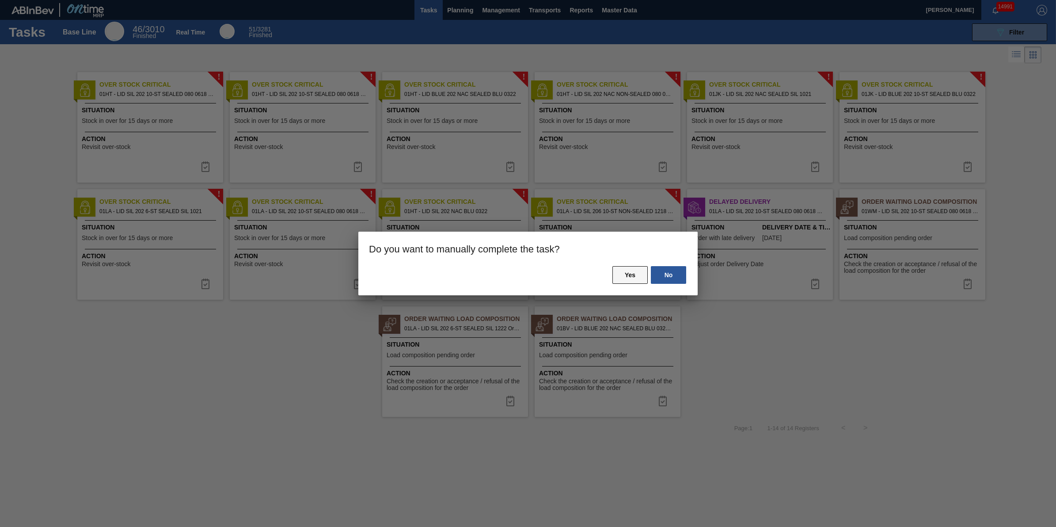
click at [622, 278] on button "Yes" at bounding box center [630, 275] width 35 height 18
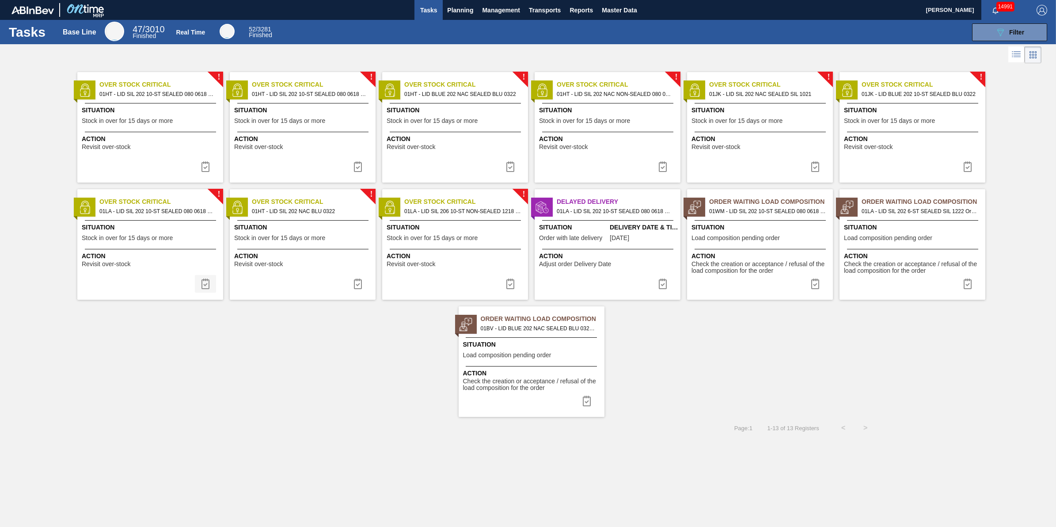
click at [204, 281] on img at bounding box center [205, 283] width 11 height 11
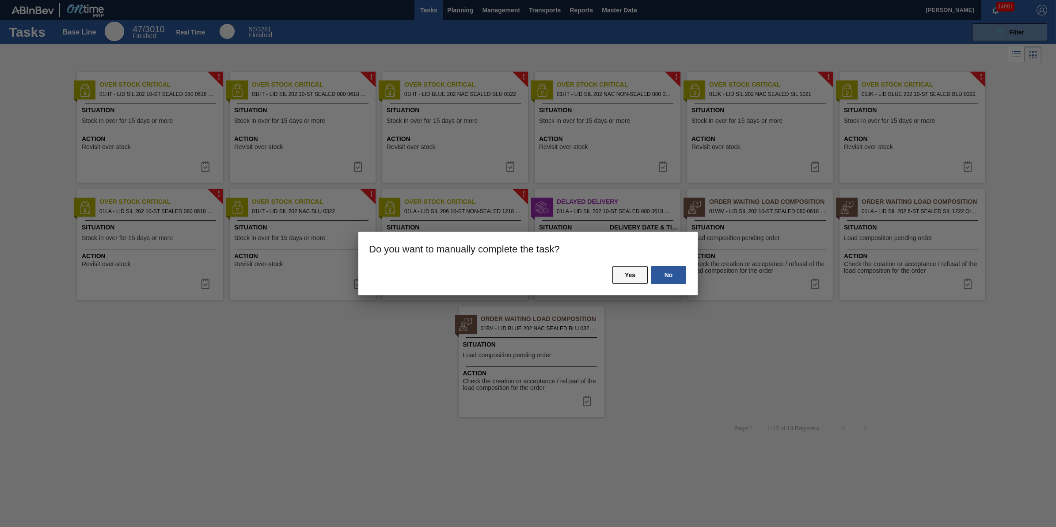
click at [646, 280] on button "Yes" at bounding box center [630, 275] width 35 height 18
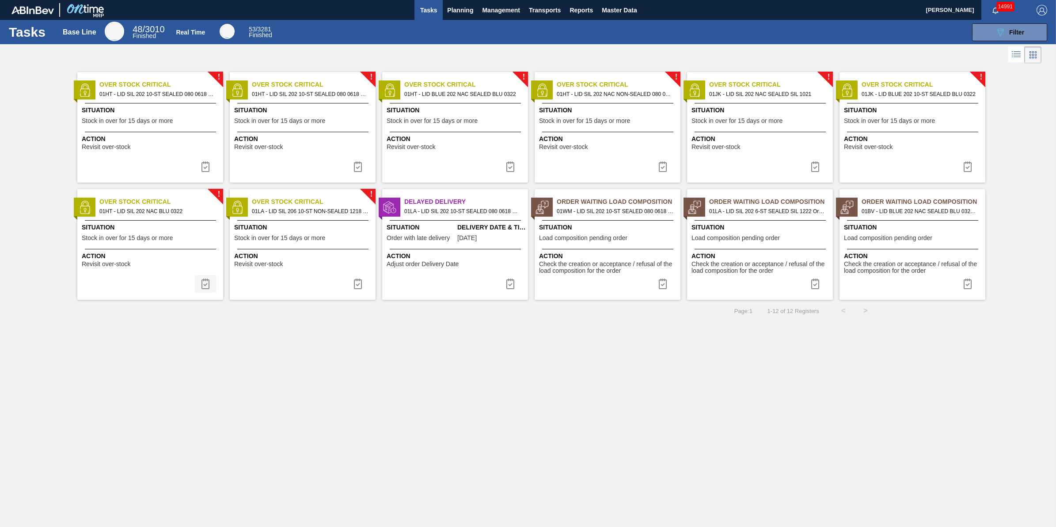
click at [206, 277] on button at bounding box center [205, 284] width 21 height 18
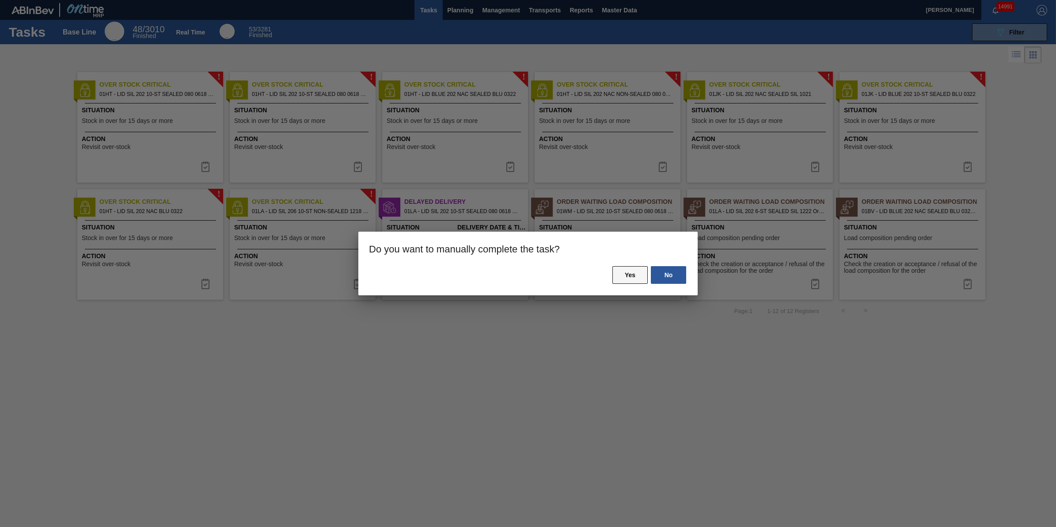
click at [625, 273] on button "Yes" at bounding box center [630, 275] width 35 height 18
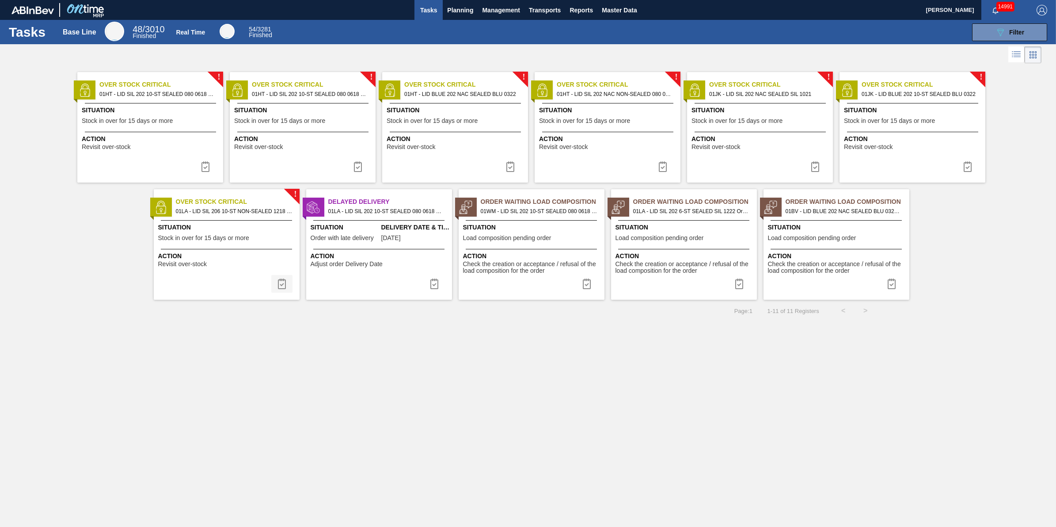
click at [278, 279] on img at bounding box center [282, 283] width 11 height 11
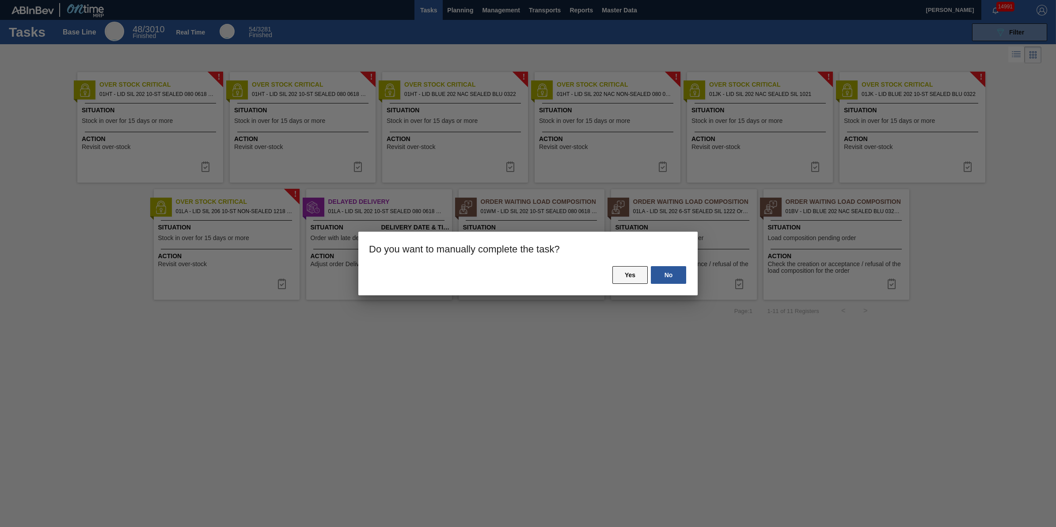
click at [621, 274] on button "Yes" at bounding box center [630, 275] width 35 height 18
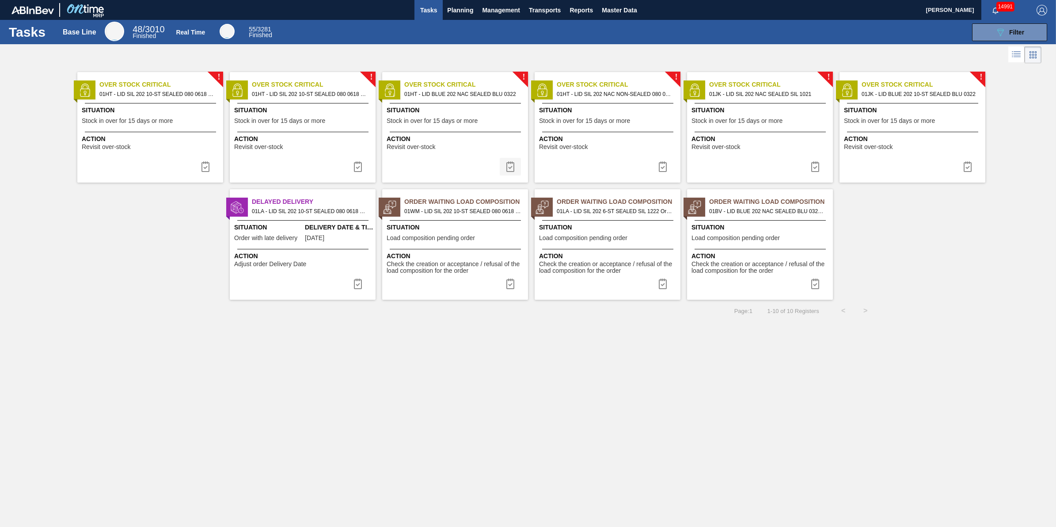
click at [514, 162] on img at bounding box center [510, 166] width 11 height 11
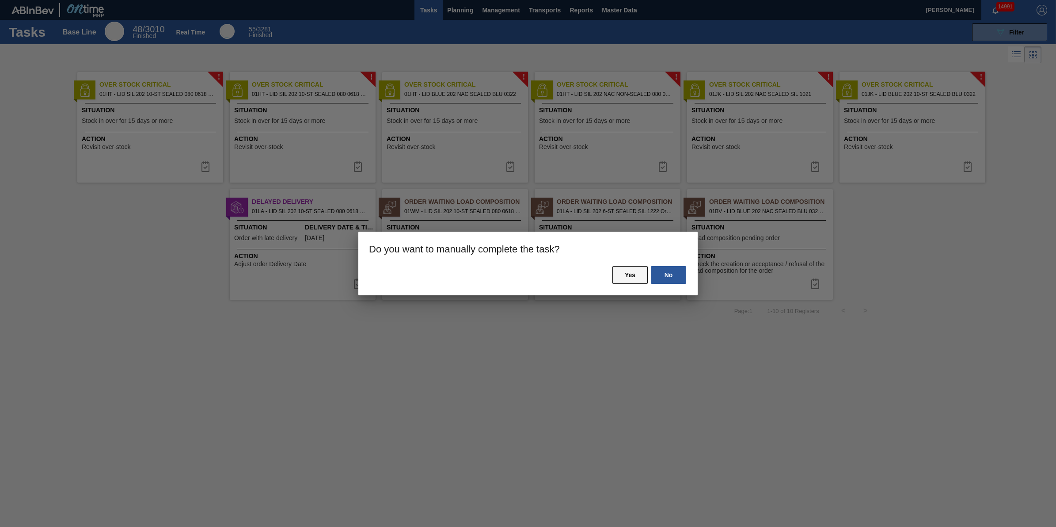
click at [629, 274] on button "Yes" at bounding box center [630, 275] width 35 height 18
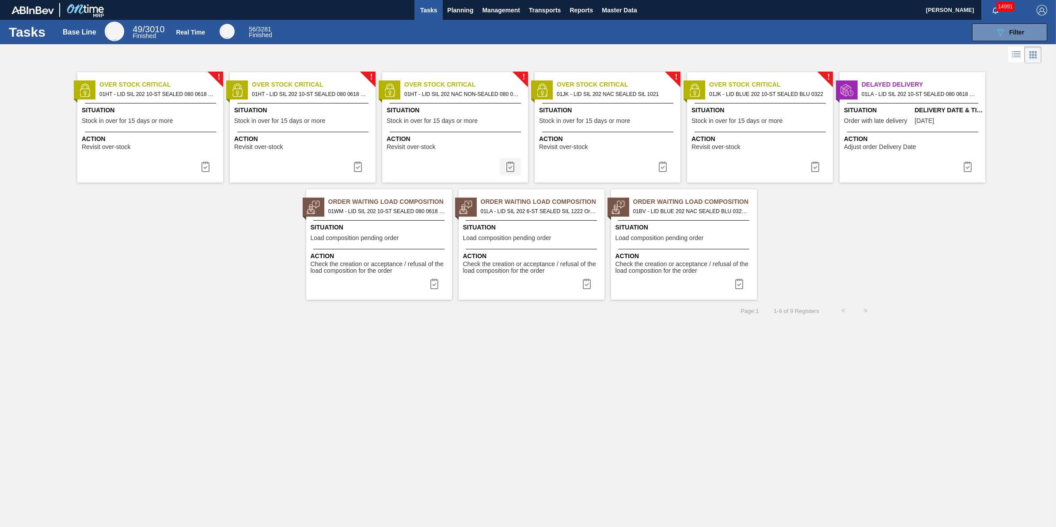
click at [520, 164] on button at bounding box center [510, 167] width 21 height 18
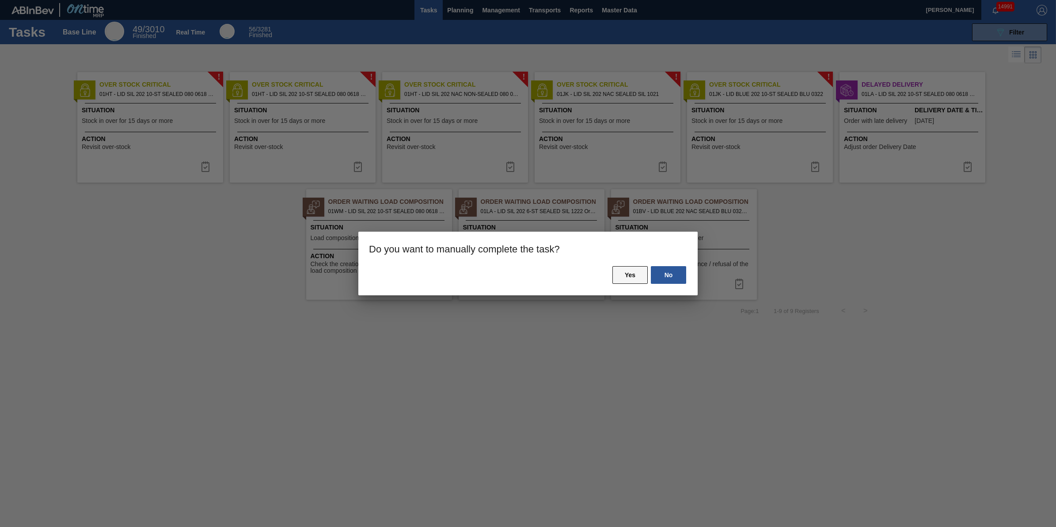
click at [625, 276] on button "Yes" at bounding box center [630, 275] width 35 height 18
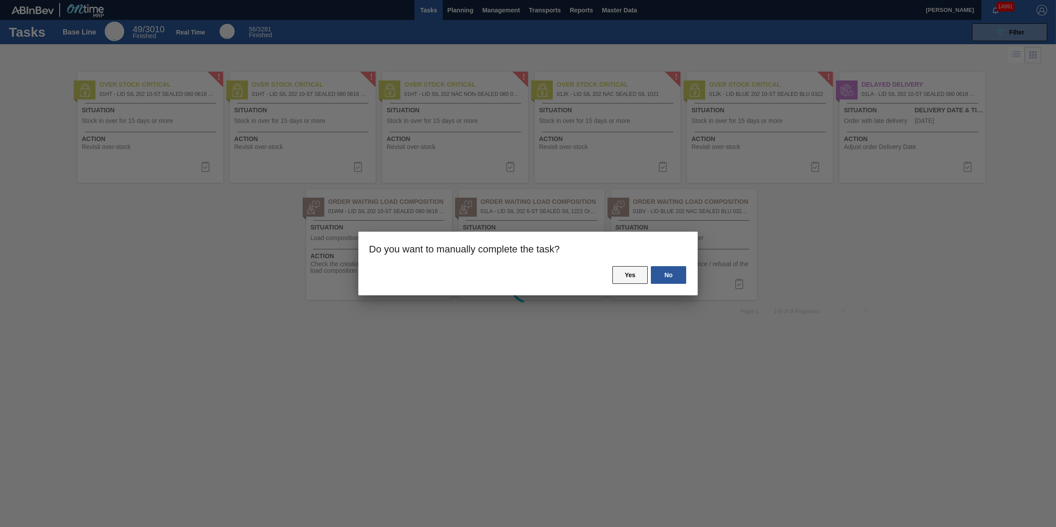
click at [620, 270] on button "Yes" at bounding box center [630, 275] width 35 height 18
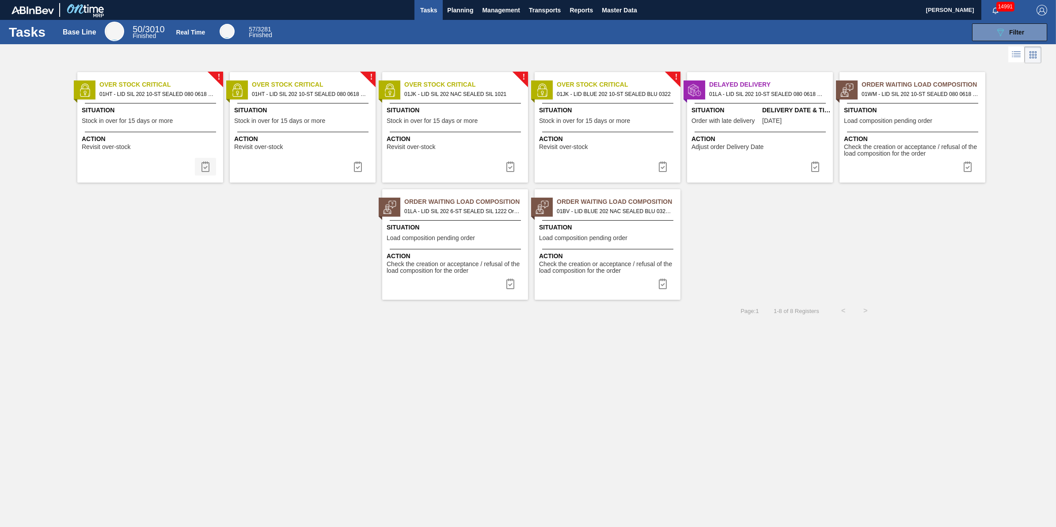
click at [195, 161] on button at bounding box center [205, 167] width 21 height 18
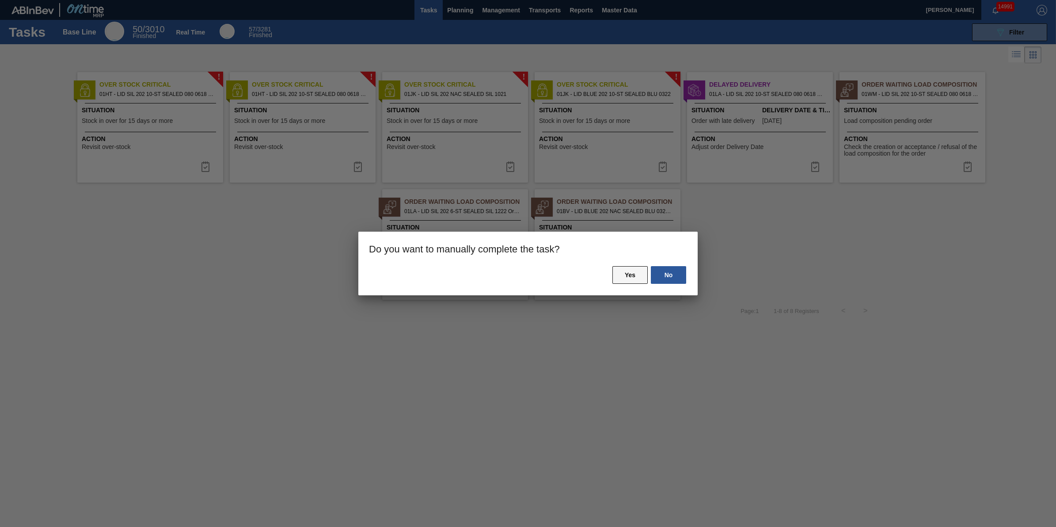
click at [620, 275] on button "Yes" at bounding box center [630, 275] width 35 height 18
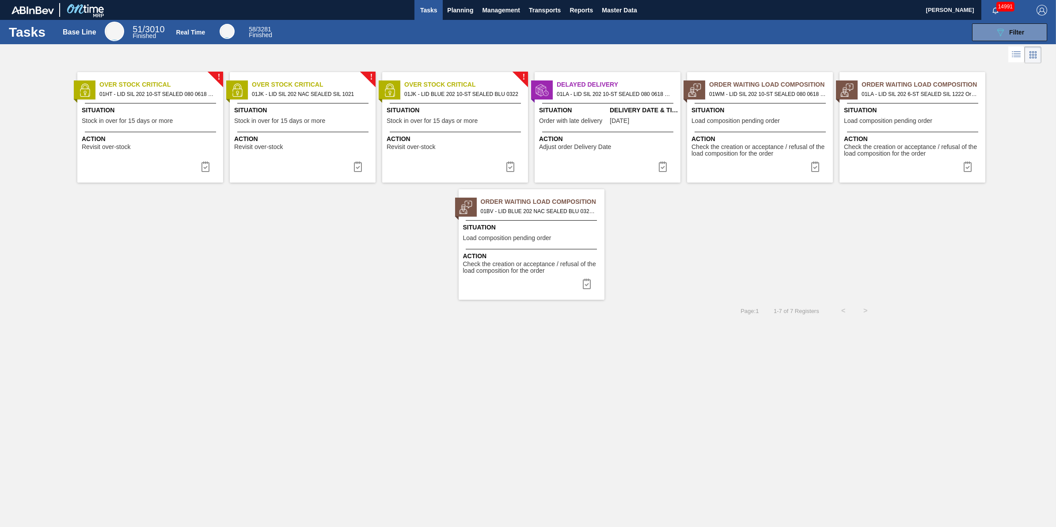
drag, startPoint x: 211, startPoint y: 167, endPoint x: 264, endPoint y: 173, distance: 52.9
click at [211, 167] on button at bounding box center [205, 167] width 21 height 18
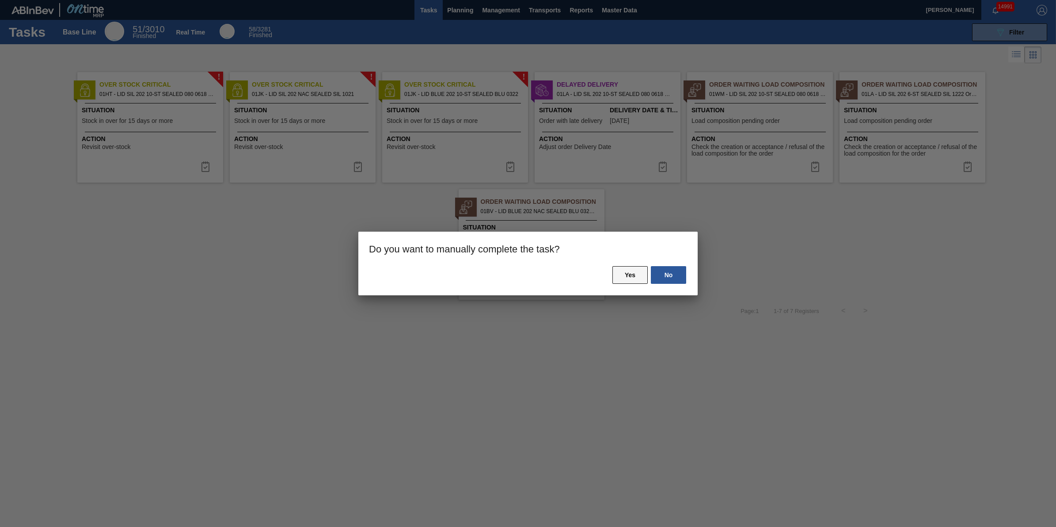
click at [628, 273] on button "Yes" at bounding box center [630, 275] width 35 height 18
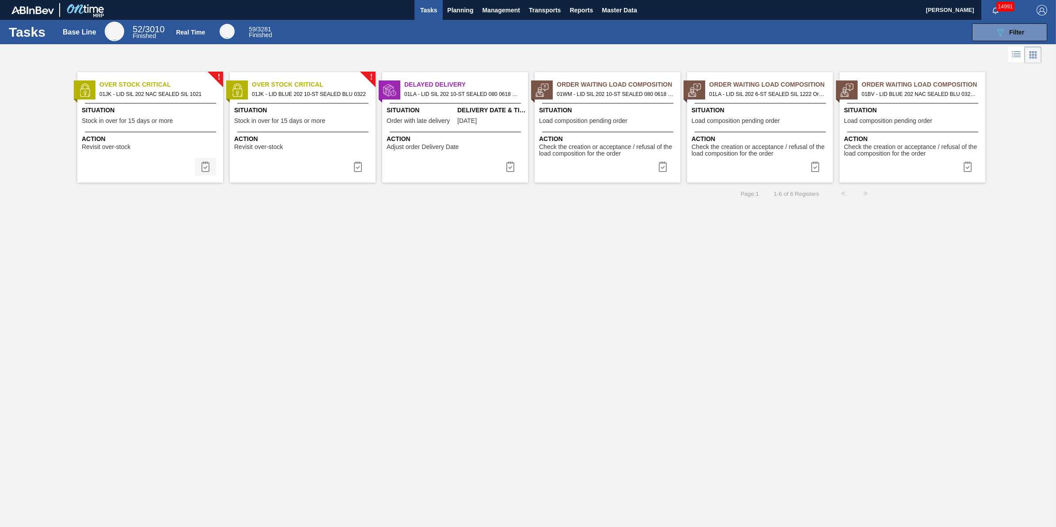
click at [209, 172] on img at bounding box center [205, 166] width 11 height 11
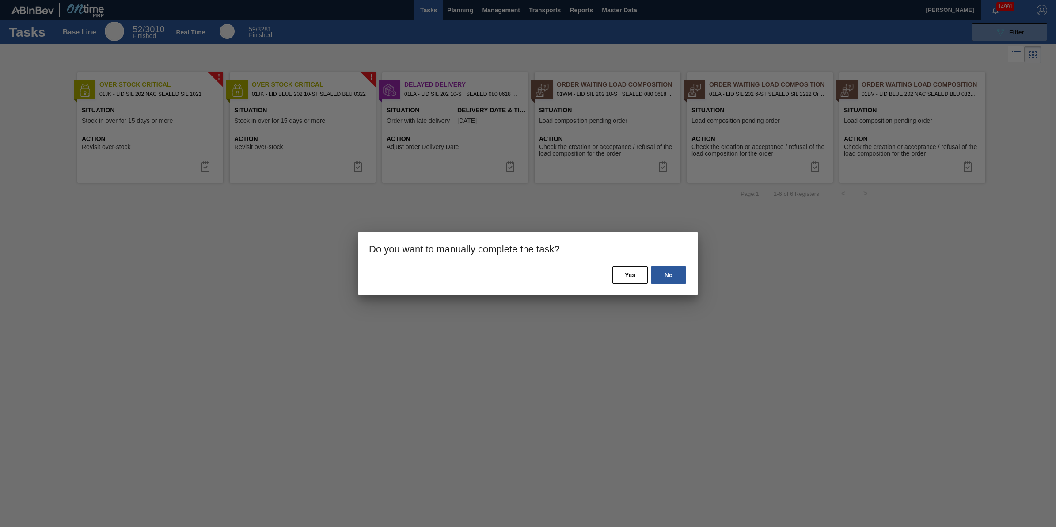
click at [622, 284] on div "No Yes" at bounding box center [527, 280] width 339 height 30
click at [625, 280] on button "Yes" at bounding box center [630, 275] width 35 height 18
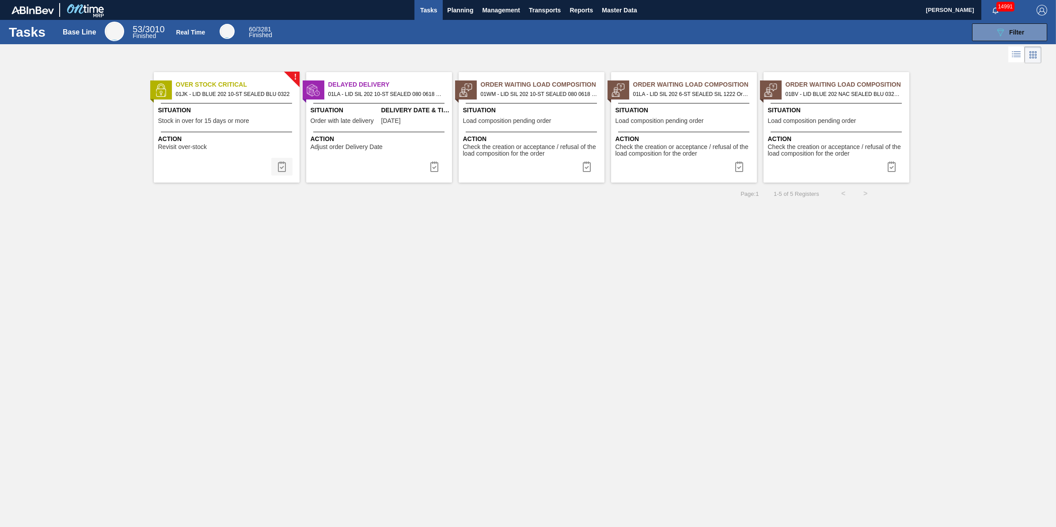
click at [277, 170] on img at bounding box center [282, 166] width 11 height 11
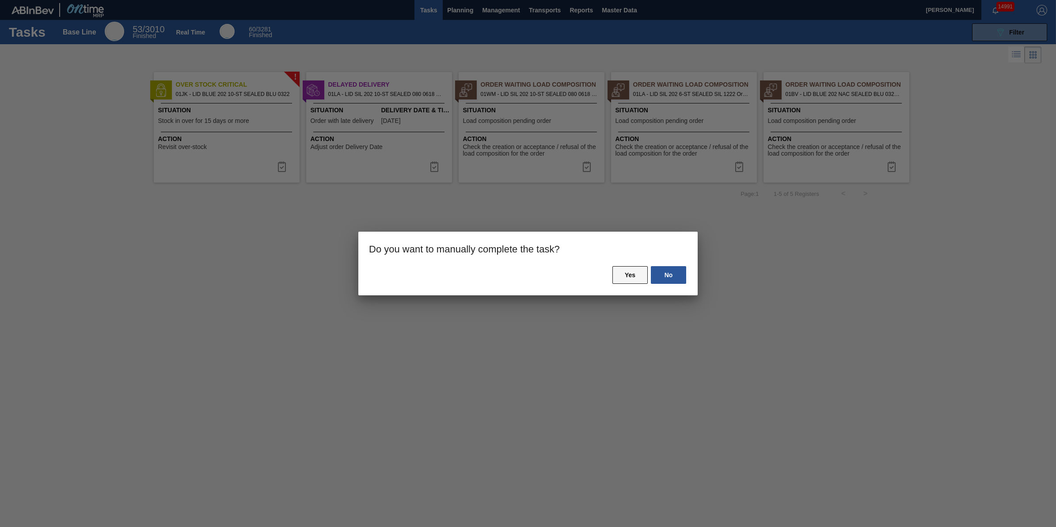
click at [621, 272] on button "Yes" at bounding box center [630, 275] width 35 height 18
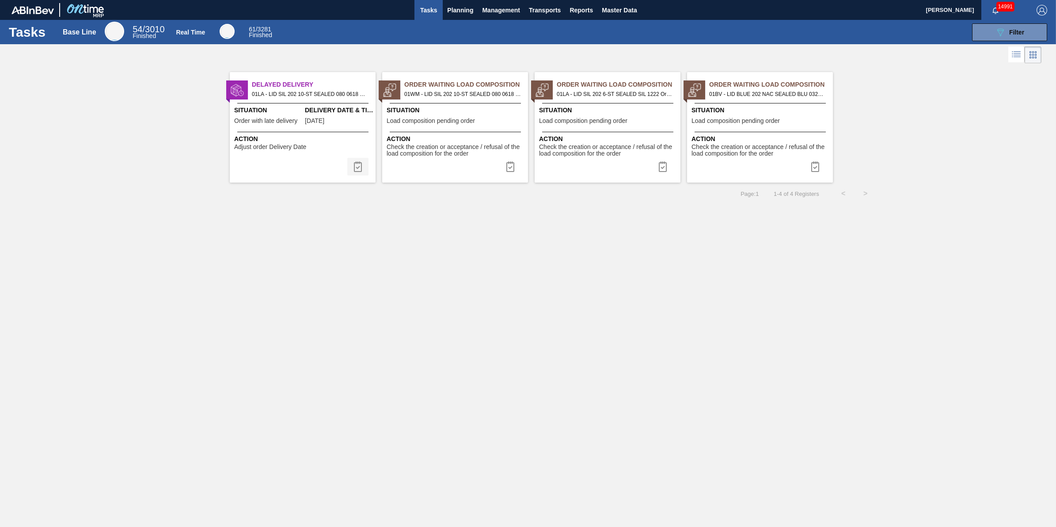
click at [363, 170] on img at bounding box center [358, 166] width 11 height 11
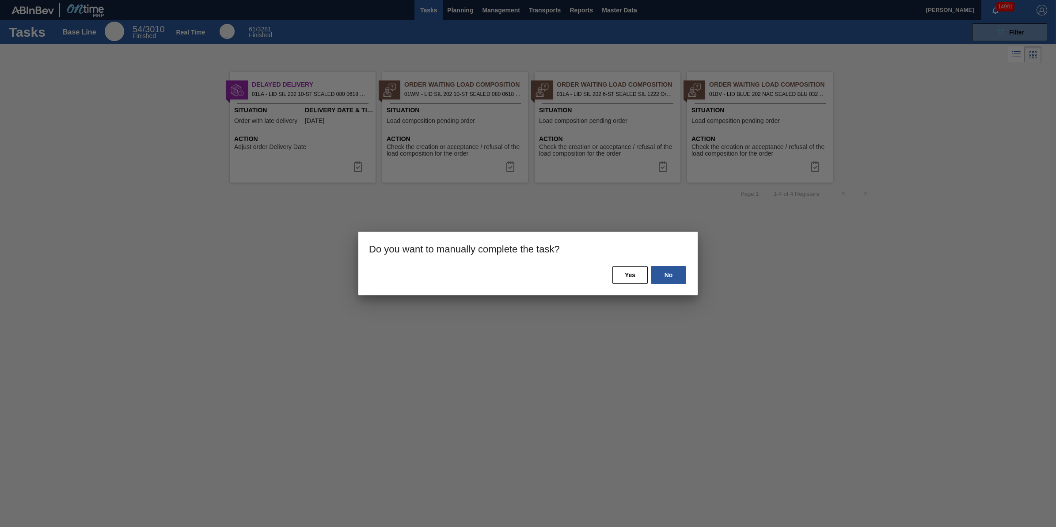
click at [608, 275] on div "No Yes" at bounding box center [527, 280] width 339 height 30
click at [622, 275] on button "Yes" at bounding box center [630, 275] width 35 height 18
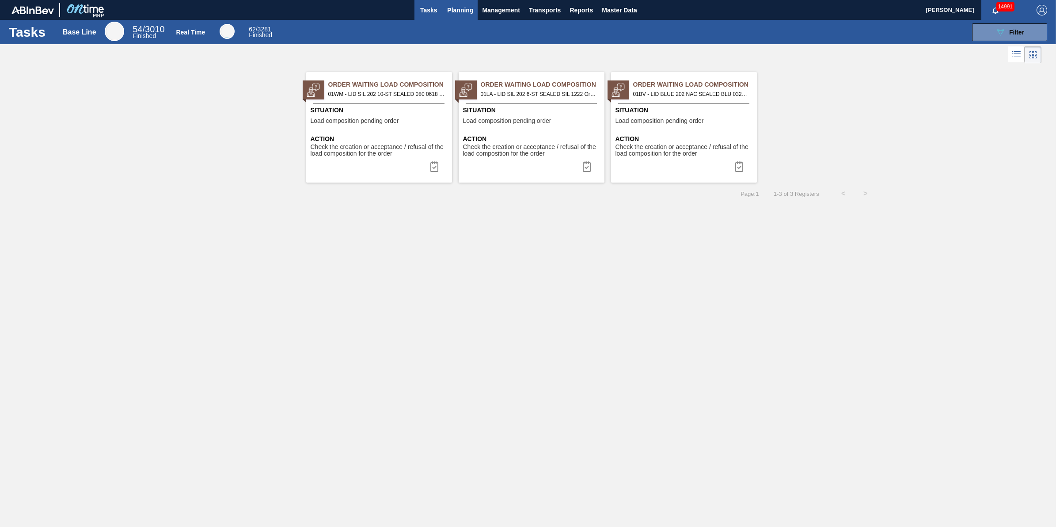
click at [465, 18] on button "Planning" at bounding box center [460, 10] width 35 height 20
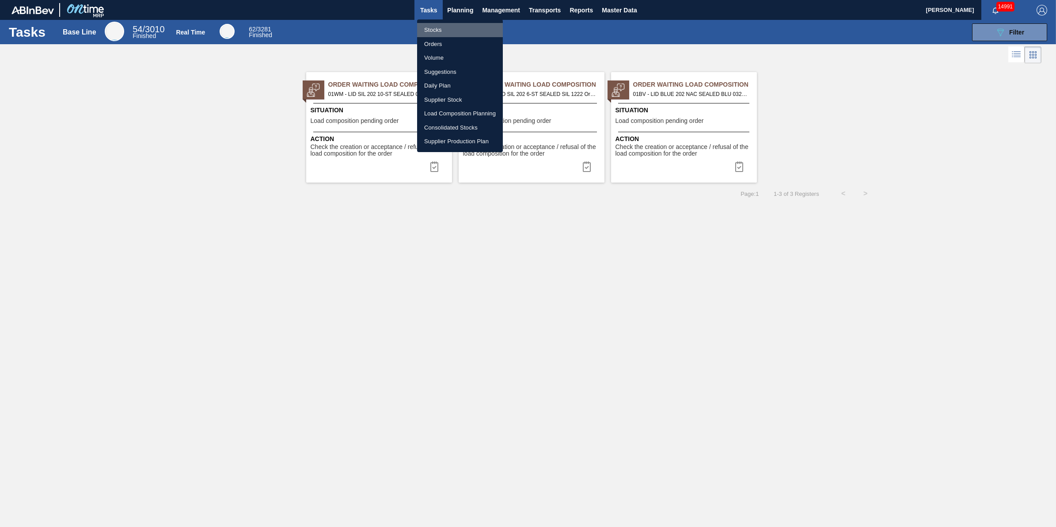
click at [461, 26] on li "Stocks" at bounding box center [460, 30] width 86 height 14
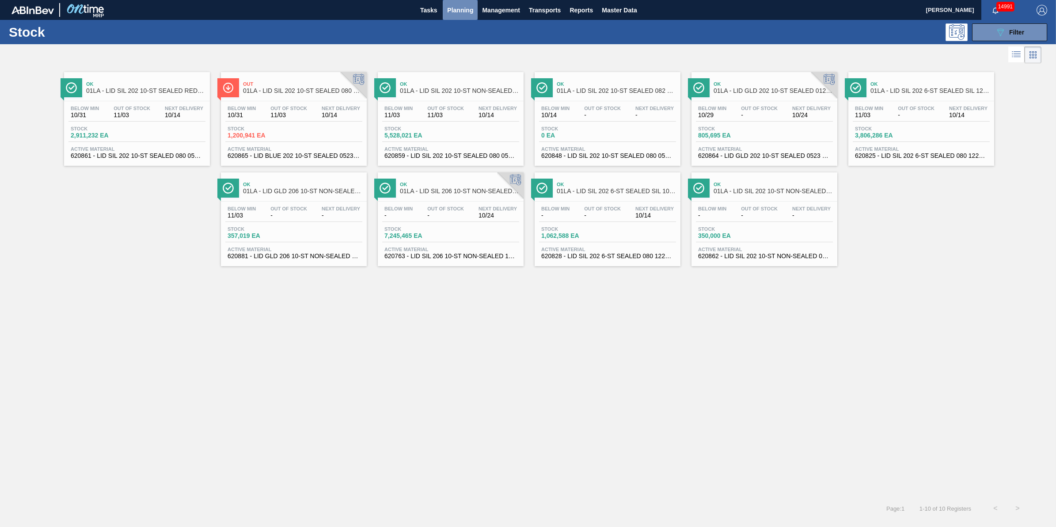
click at [464, 4] on button "Planning" at bounding box center [460, 10] width 35 height 20
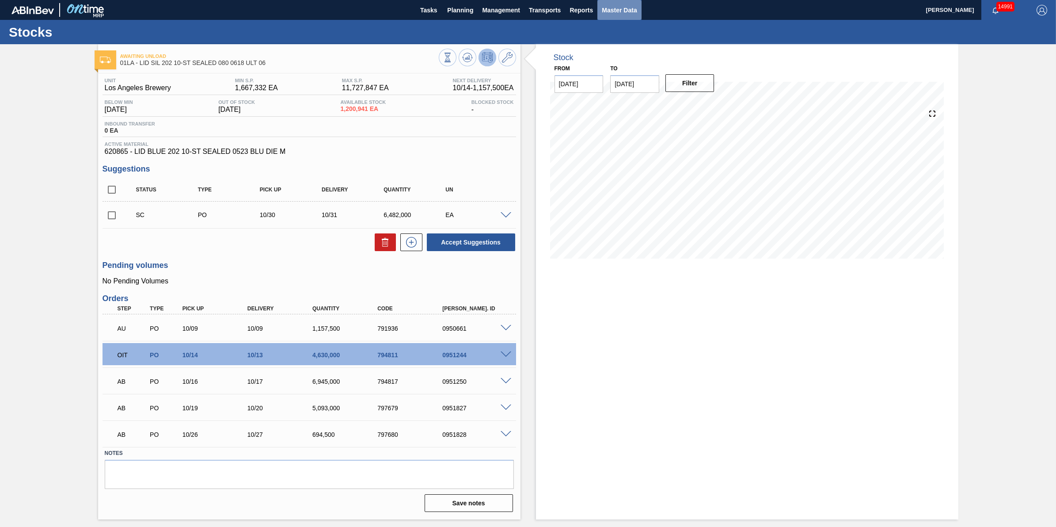
click at [603, 7] on span "Master Data" at bounding box center [619, 10] width 35 height 11
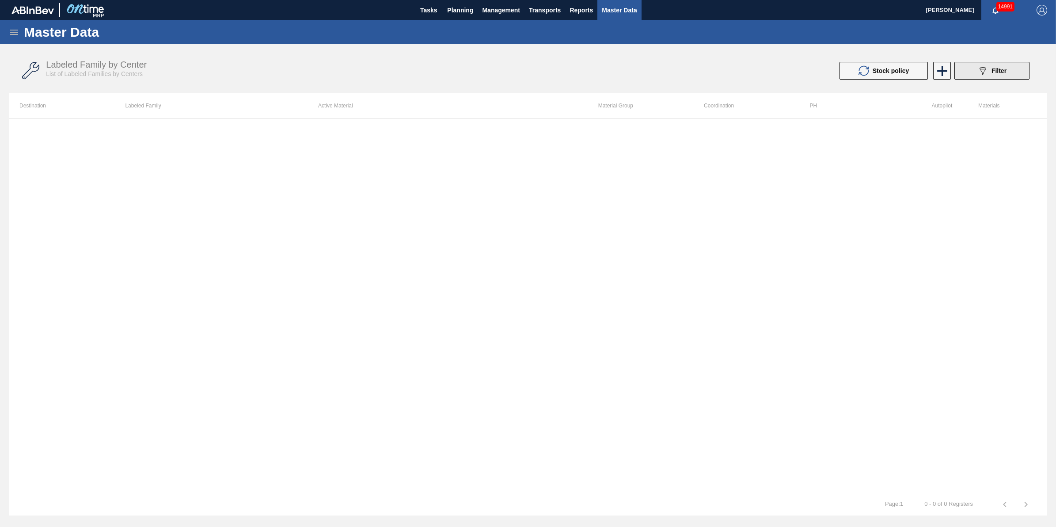
click at [991, 70] on div "089F7B8B-B2A5-4AFE-B5C0-19BA573D28AC Filter" at bounding box center [992, 70] width 29 height 11
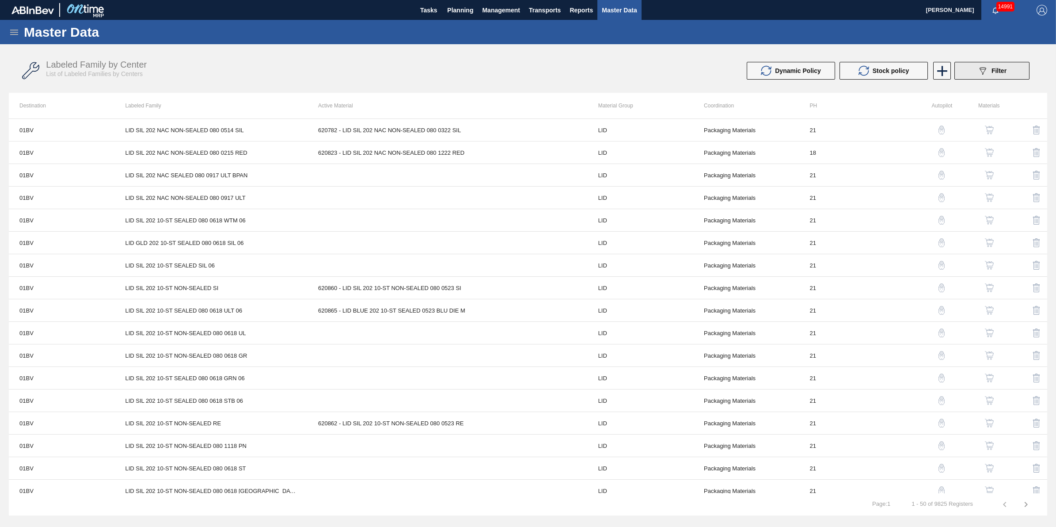
click at [986, 69] on icon "089F7B8B-B2A5-4AFE-B5C0-19BA573D28AC" at bounding box center [983, 70] width 11 height 11
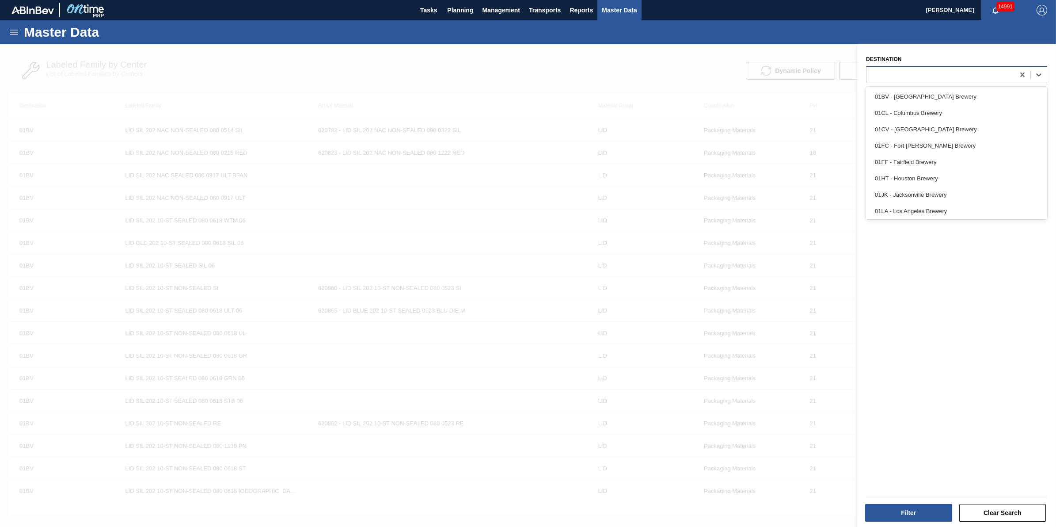
click at [910, 69] on div at bounding box center [941, 74] width 148 height 13
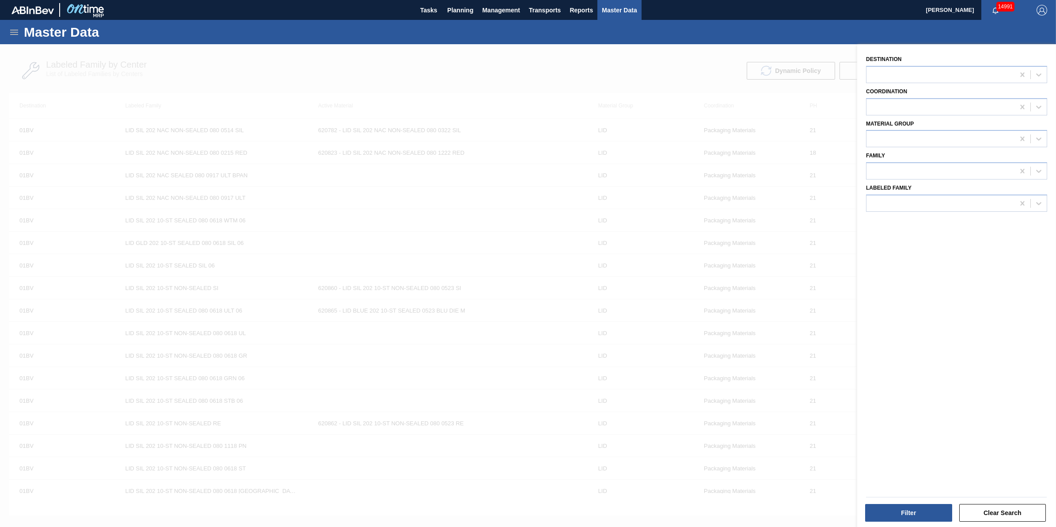
click at [757, 67] on div at bounding box center [528, 307] width 1056 height 527
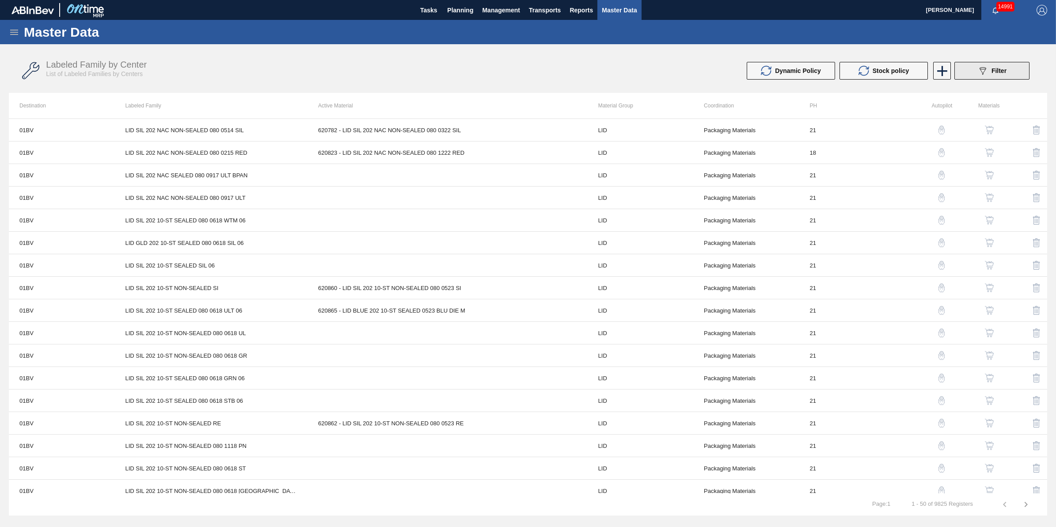
click at [983, 73] on icon at bounding box center [983, 71] width 7 height 8
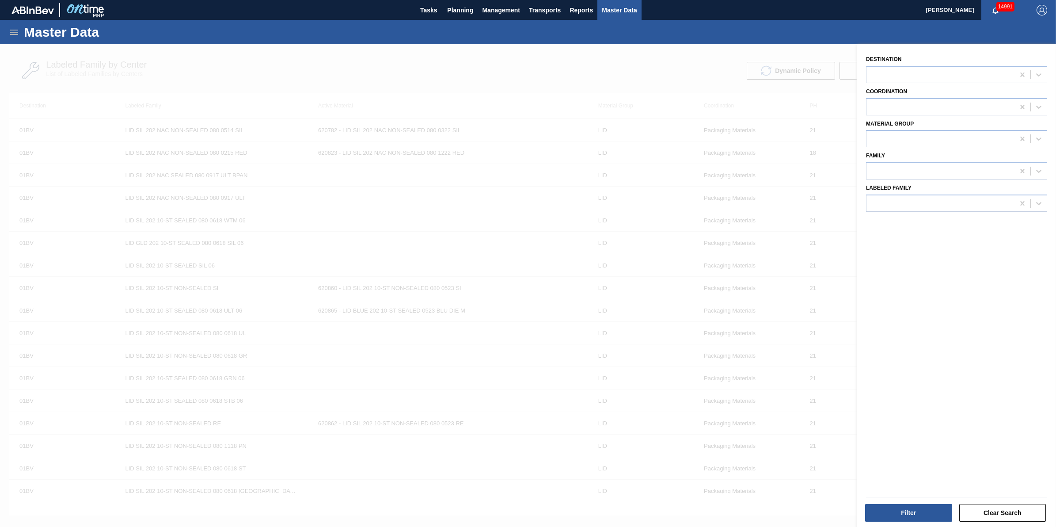
click at [204, 50] on div at bounding box center [528, 307] width 1056 height 527
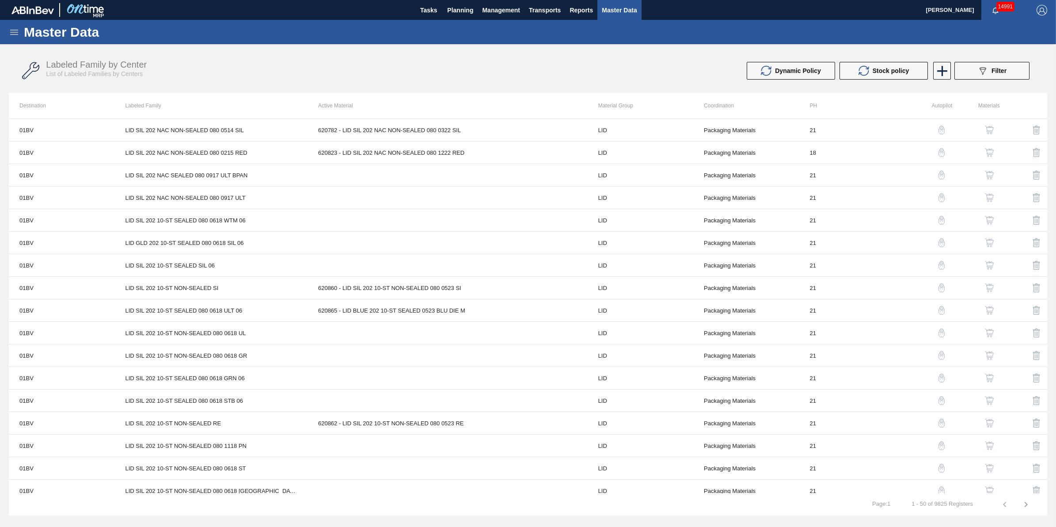
click at [11, 25] on div "Master Data" at bounding box center [528, 32] width 1056 height 24
click at [14, 30] on icon at bounding box center [14, 32] width 8 height 5
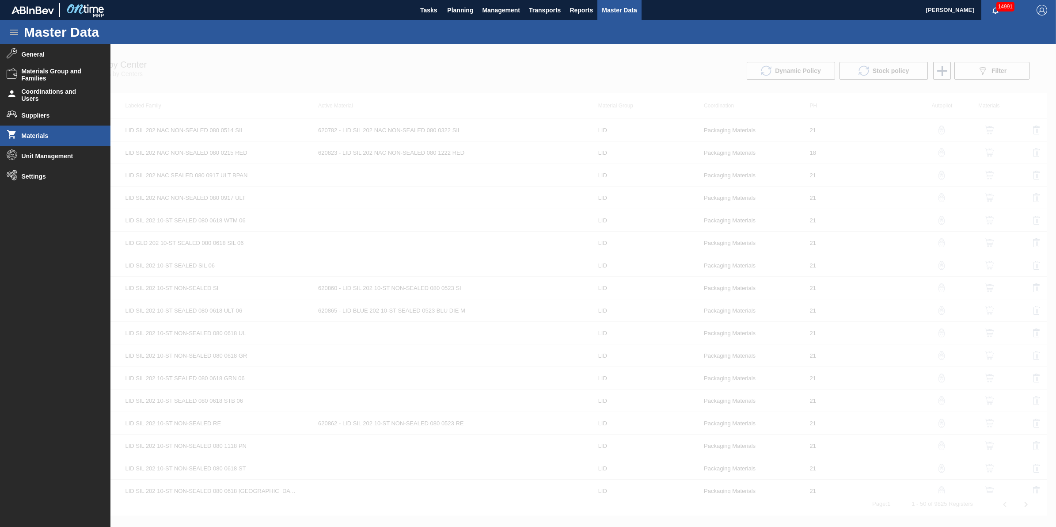
click at [56, 129] on li "Materials" at bounding box center [55, 136] width 111 height 20
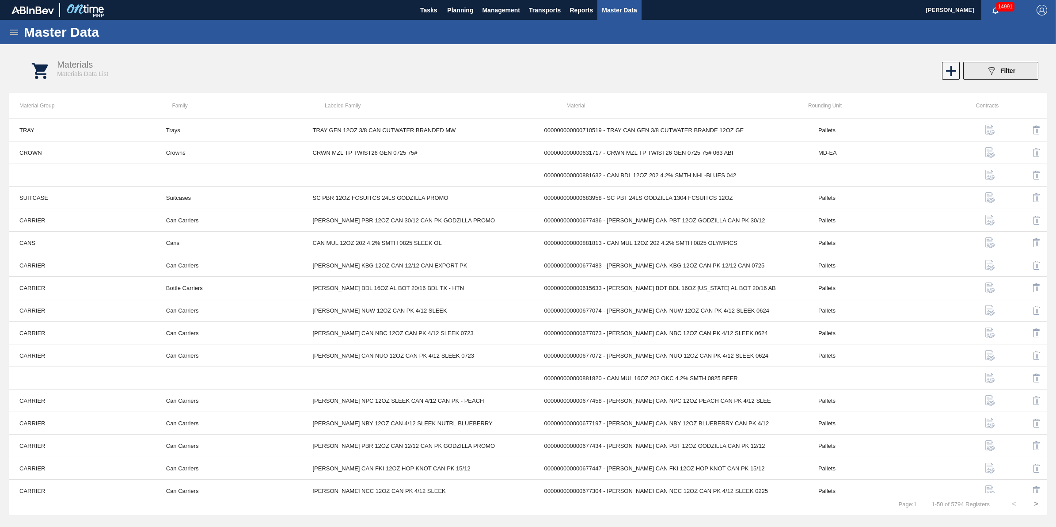
click at [978, 65] on button "089F7B8B-B2A5-4AFE-B5C0-19BA573D28AC Filter" at bounding box center [1001, 71] width 75 height 18
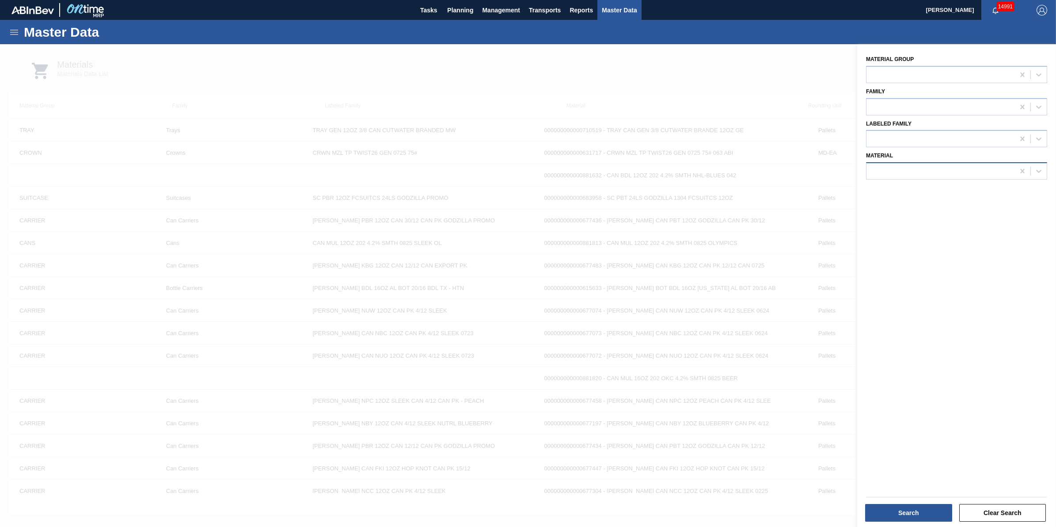
click at [945, 174] on div at bounding box center [941, 171] width 148 height 13
type input "880156"
click at [951, 193] on div "000000000000880156 - CAN ABN 16OZ 202 4.2% SMTH 6PACK 0822 6P" at bounding box center [956, 193] width 181 height 16
click at [914, 515] on button "Search" at bounding box center [908, 513] width 87 height 18
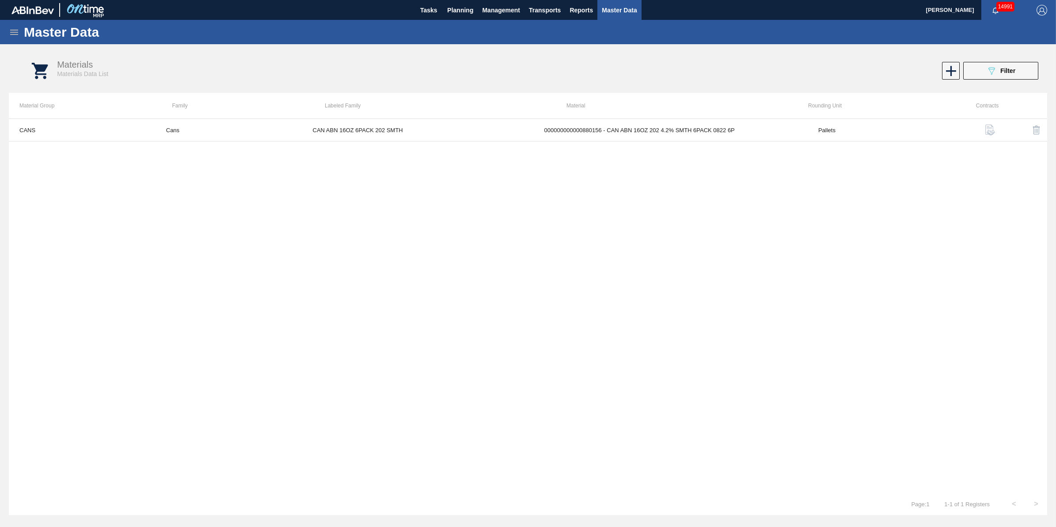
click at [991, 130] on img "button" at bounding box center [990, 130] width 11 height 11
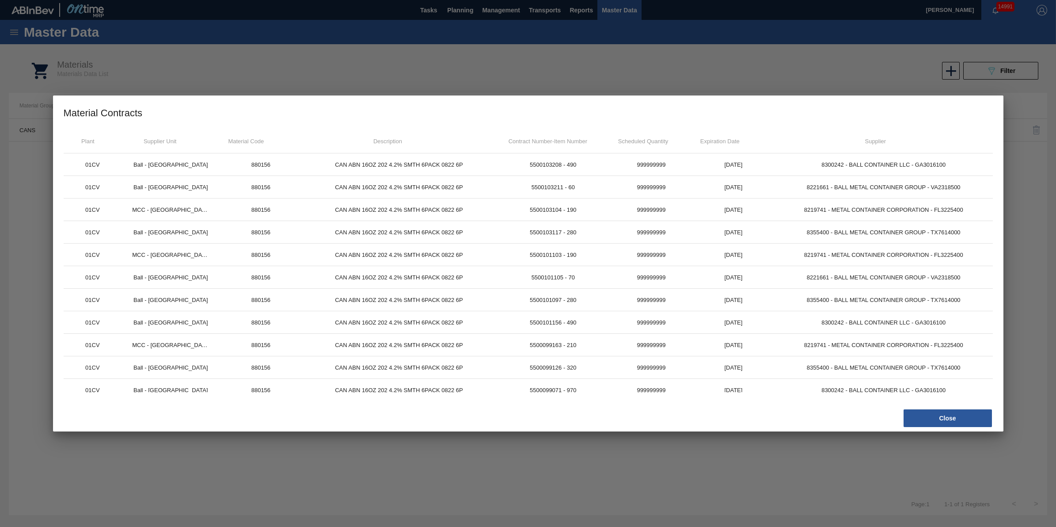
click at [941, 427] on div "Close" at bounding box center [525, 417] width 937 height 19
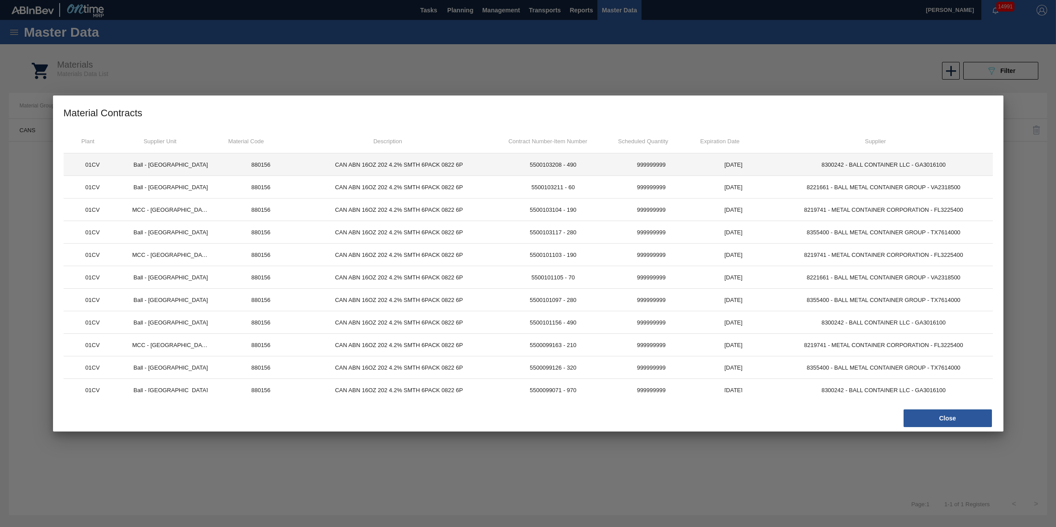
click at [367, 164] on td "CAN ABN 16OZ 202 4.2% SMTH 6PACK 0822 6P" at bounding box center [399, 164] width 194 height 23
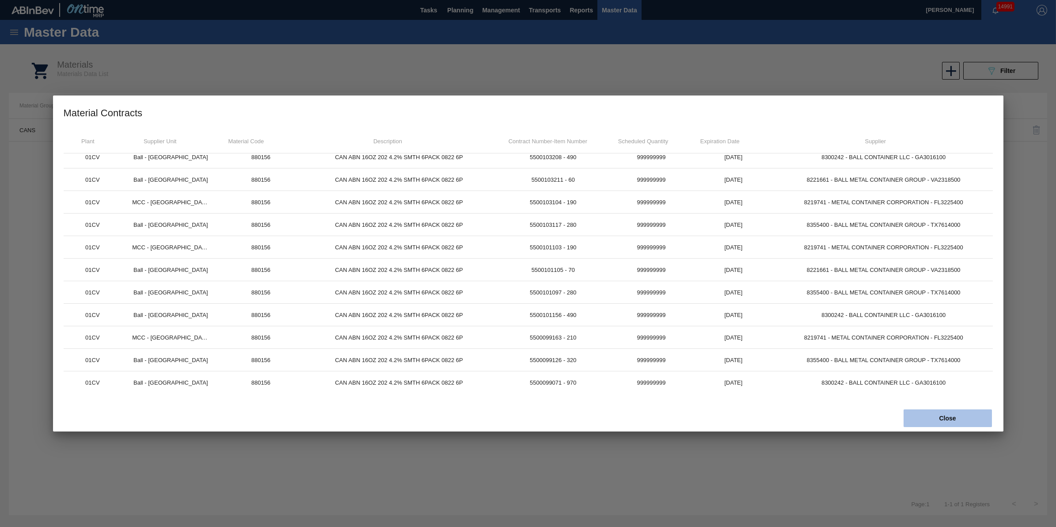
scroll to position [9, 0]
click at [946, 427] on button "Close" at bounding box center [948, 418] width 88 height 18
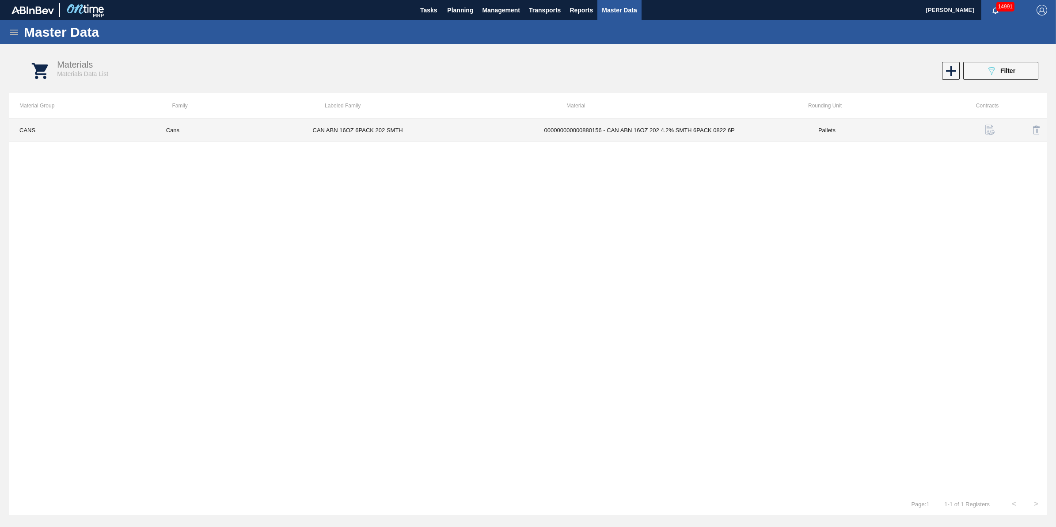
click at [334, 130] on td "CAN ABN 16OZ 6PACK 202 SMTH" at bounding box center [418, 130] width 232 height 23
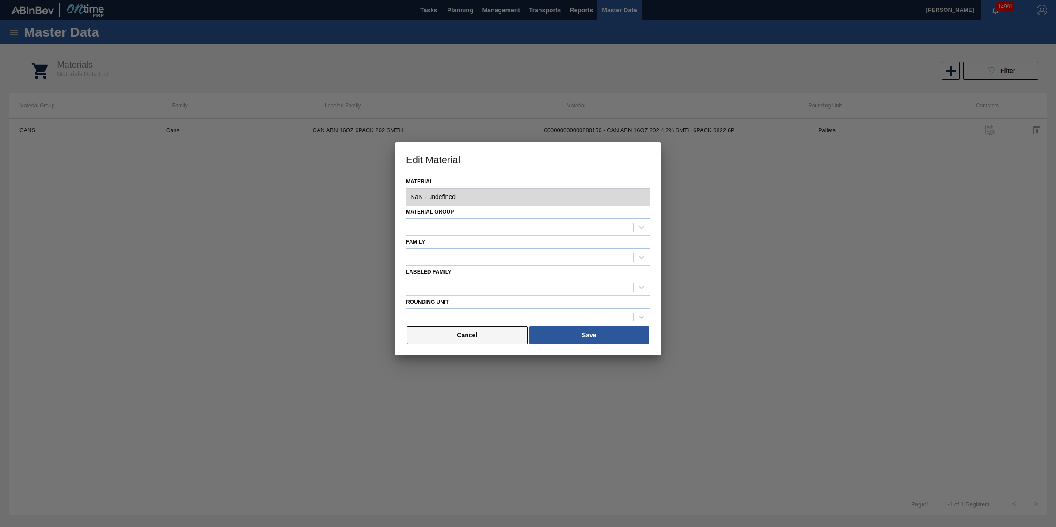
click at [487, 334] on button "Cancel" at bounding box center [467, 335] width 121 height 18
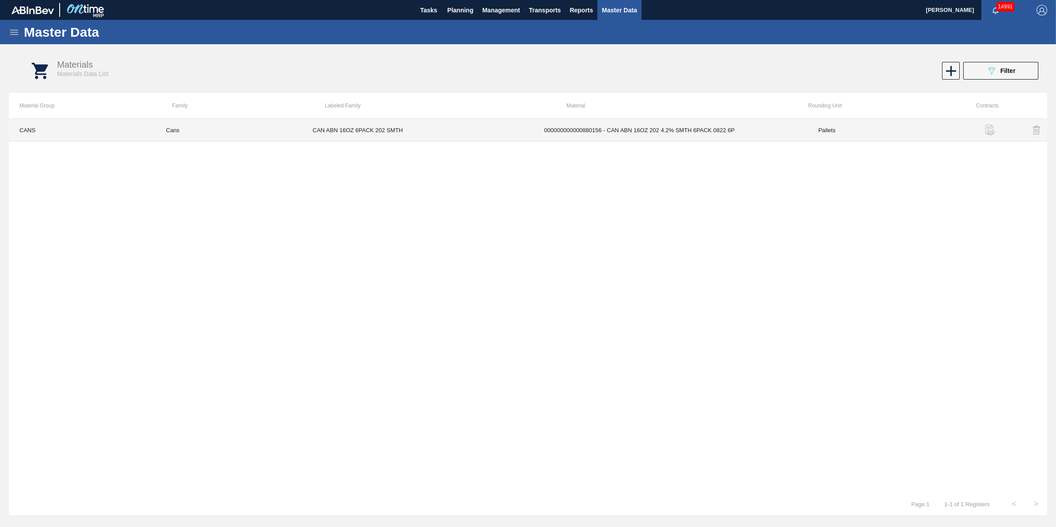
click at [183, 133] on td "Cans" at bounding box center [229, 130] width 147 height 23
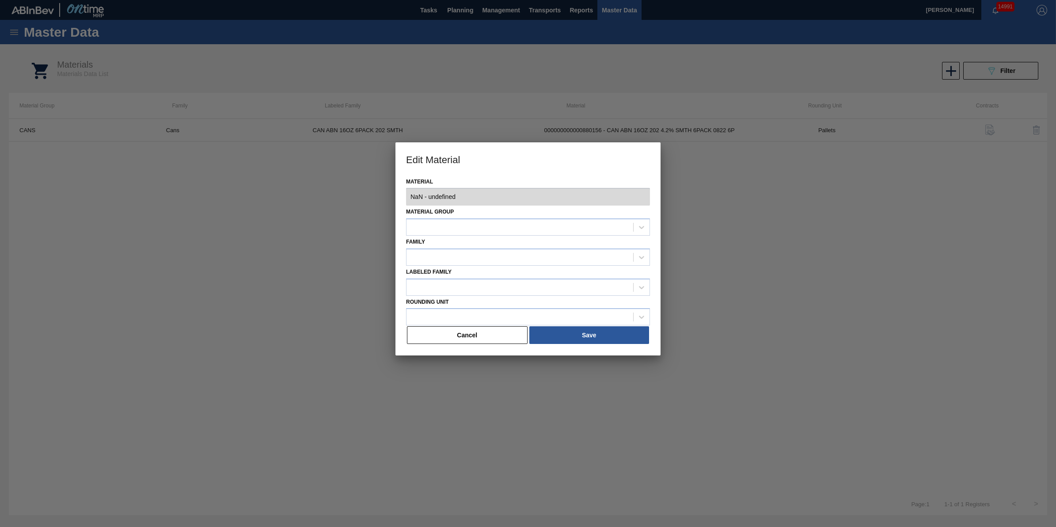
type input "880156 - 000000000000880156 - CAN ABN 16OZ 202 4.2% SMTH 6PACK 0822 6P"
drag, startPoint x: 454, startPoint y: 332, endPoint x: 625, endPoint y: 264, distance: 184.3
click at [460, 333] on button "Cancel" at bounding box center [467, 335] width 121 height 18
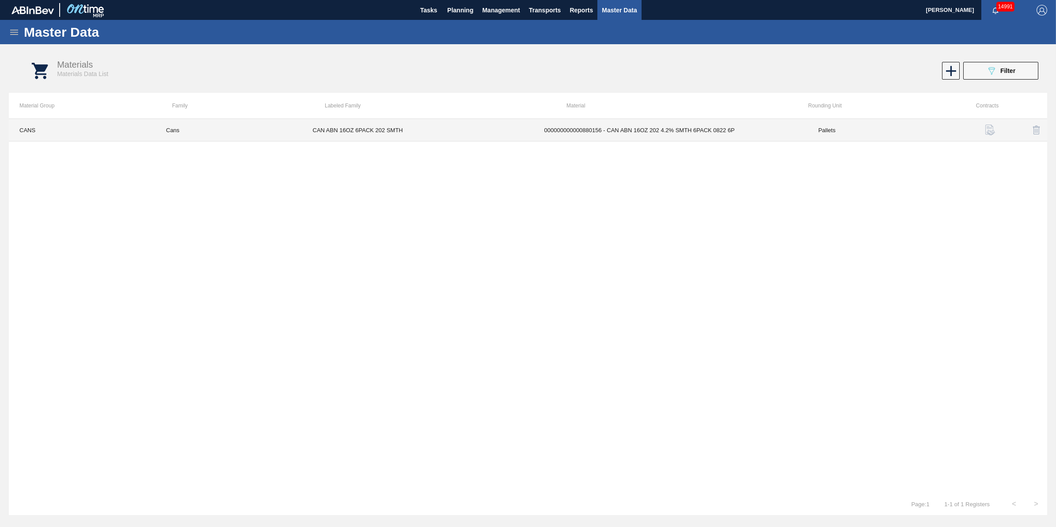
click at [696, 135] on td "000000000000880156 - CAN ABN 16OZ 202 4.2% SMTH 6PACK 0822 6P" at bounding box center [671, 130] width 274 height 23
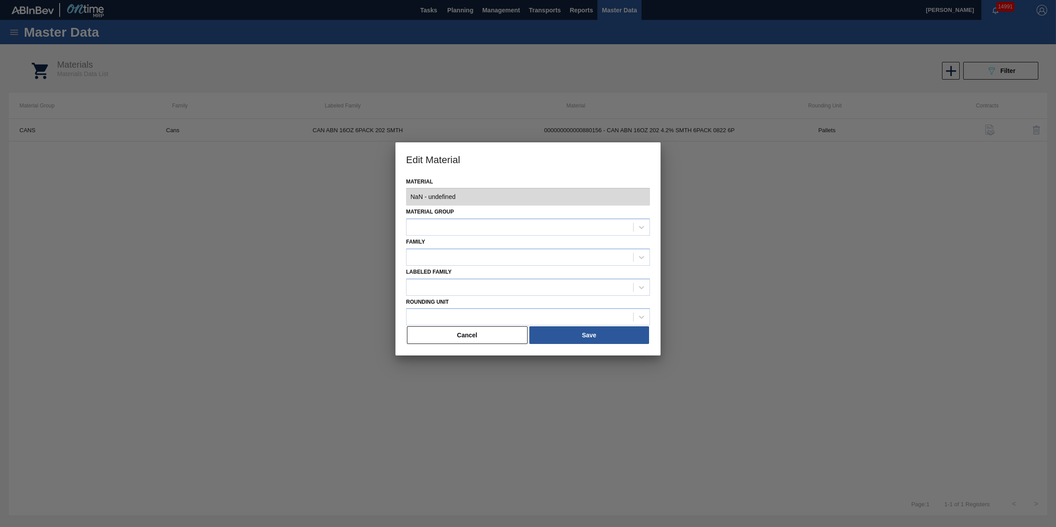
drag, startPoint x: 476, startPoint y: 340, endPoint x: 534, endPoint y: 331, distance: 58.7
click at [477, 340] on button "Cancel" at bounding box center [467, 335] width 121 height 18
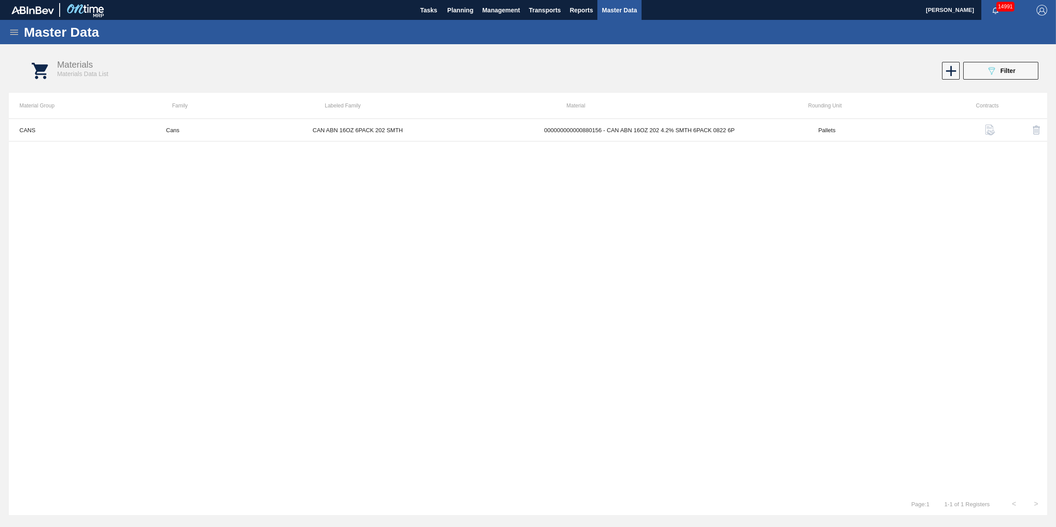
click at [991, 124] on button "button" at bounding box center [990, 129] width 21 height 21
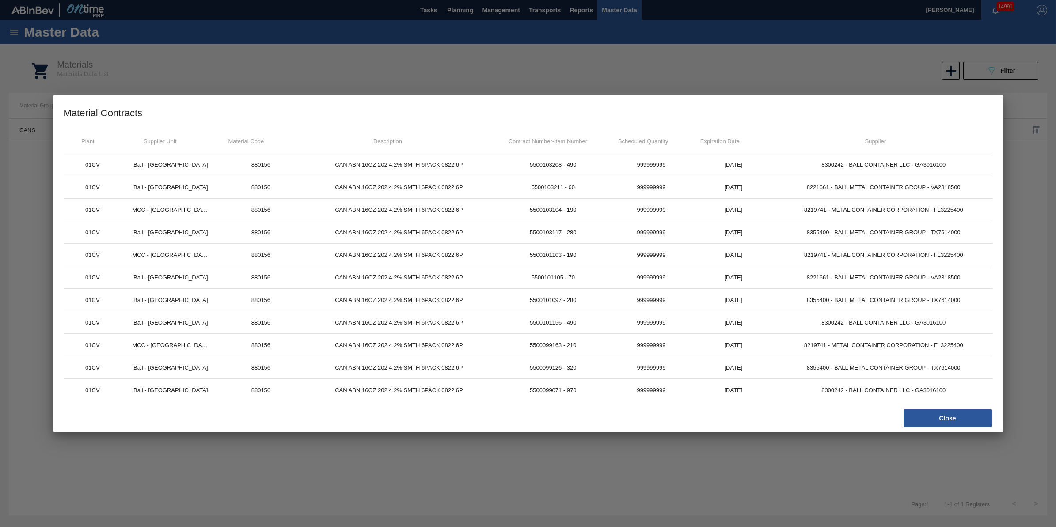
click at [903, 412] on div "Close" at bounding box center [525, 417] width 937 height 19
click at [916, 418] on button "Close" at bounding box center [948, 418] width 88 height 18
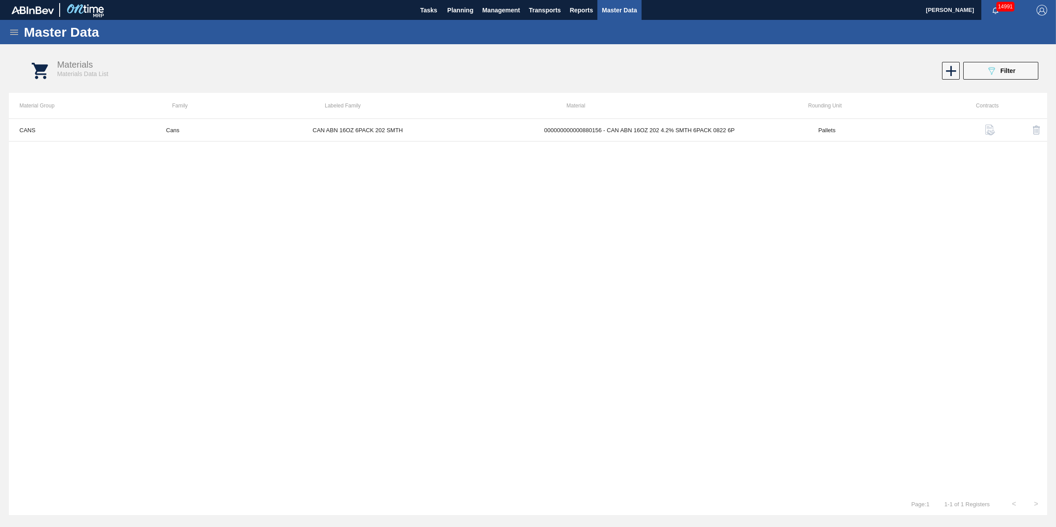
click at [15, 30] on icon at bounding box center [14, 32] width 8 height 5
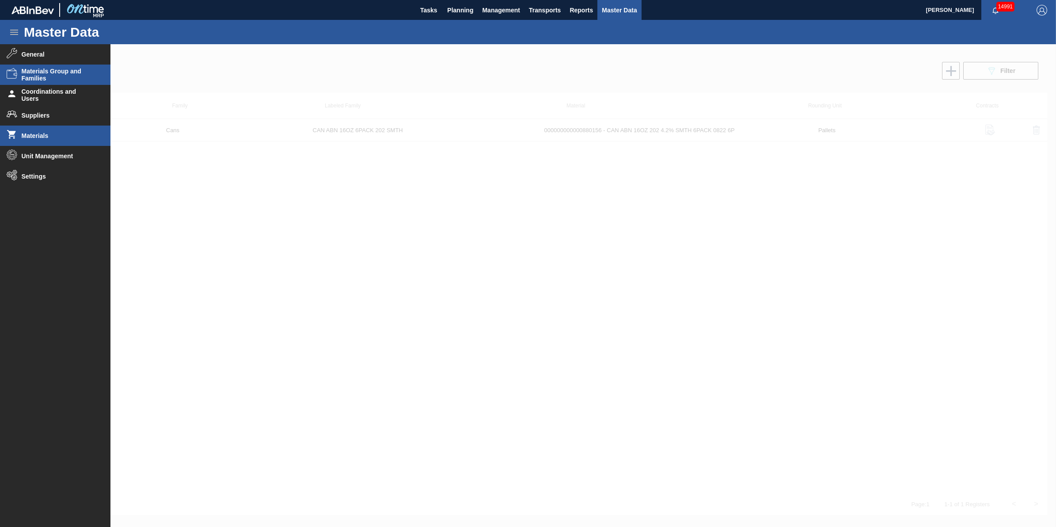
click at [71, 78] on span "Materials Group and Families" at bounding box center [58, 75] width 73 height 14
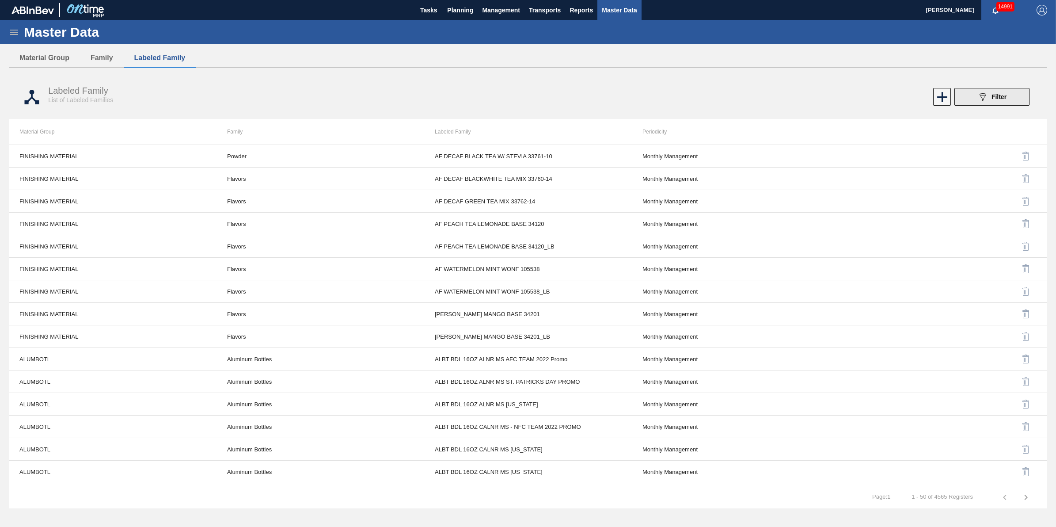
click at [1009, 99] on button "089F7B8B-B2A5-4AFE-B5C0-19BA573D28AC Filter" at bounding box center [992, 97] width 75 height 18
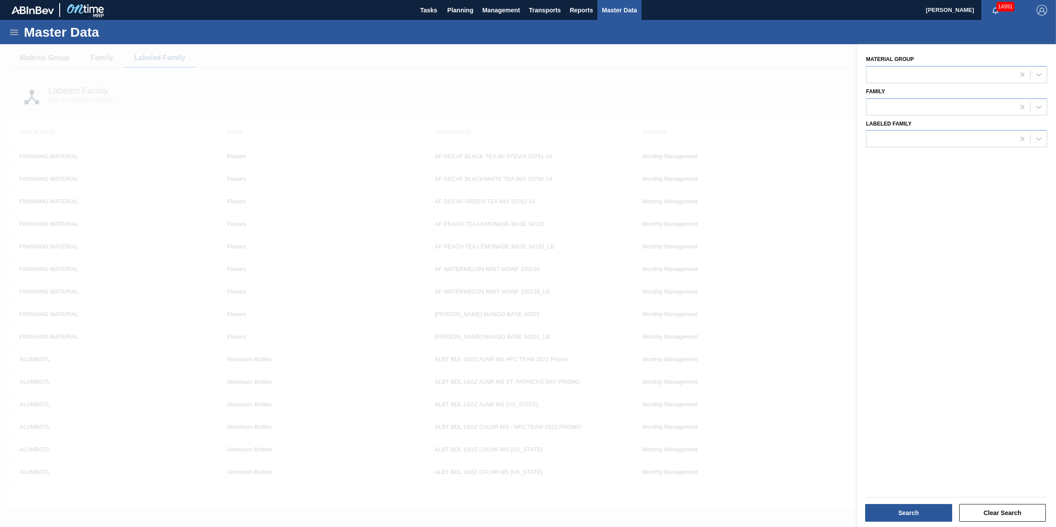
click at [16, 38] on div "Master Data" at bounding box center [528, 32] width 1056 height 24
click at [15, 35] on icon at bounding box center [14, 32] width 11 height 11
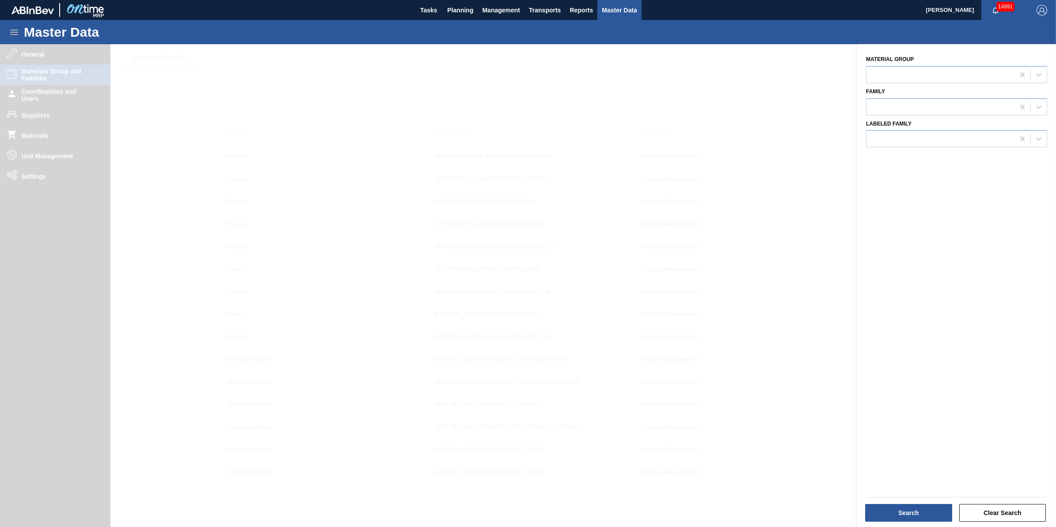
click at [80, 231] on div at bounding box center [528, 307] width 1056 height 527
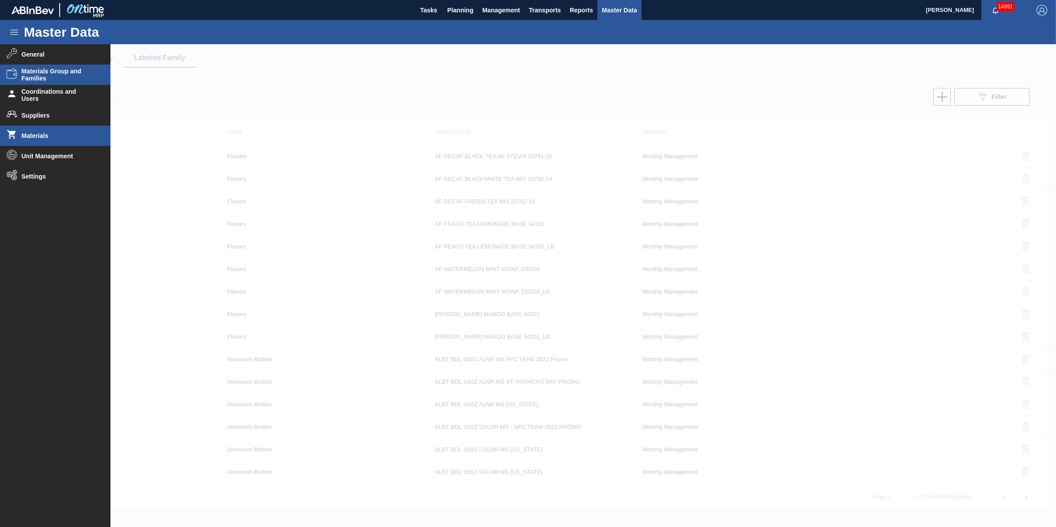
click at [69, 136] on span "Materials" at bounding box center [58, 135] width 73 height 7
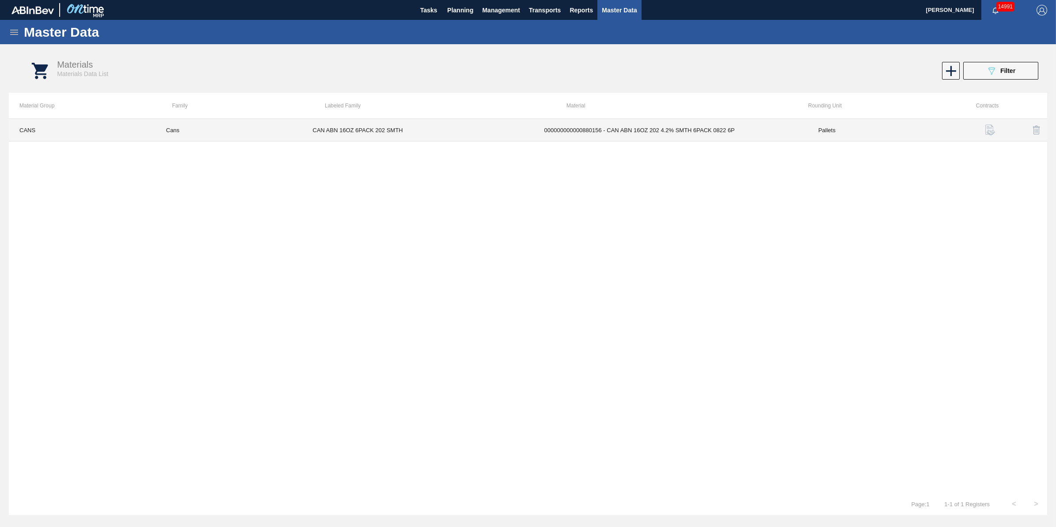
click at [896, 131] on td "Pallets" at bounding box center [881, 130] width 147 height 23
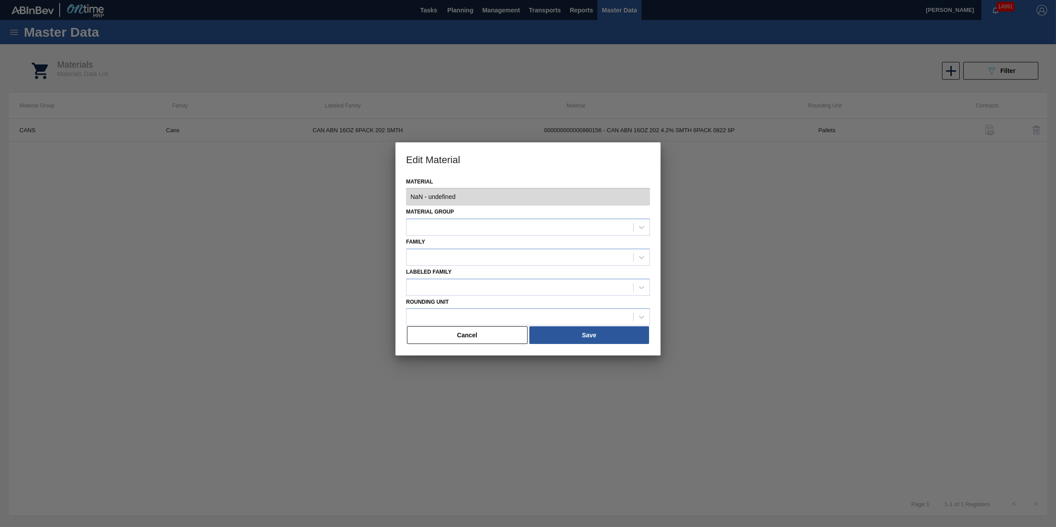
type input "880156 - 000000000000880156 - CAN ABN 16OZ 202 4.2% SMTH 6PACK 0822 6P"
click at [481, 332] on button "Cancel" at bounding box center [467, 335] width 121 height 18
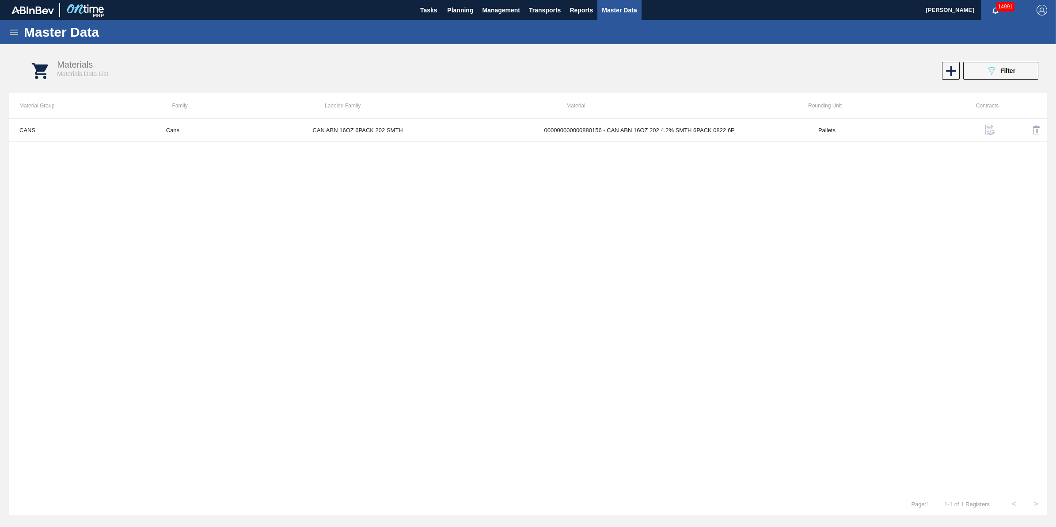
click at [17, 38] on div "Master Data" at bounding box center [528, 32] width 1056 height 24
click at [15, 31] on icon at bounding box center [14, 32] width 11 height 11
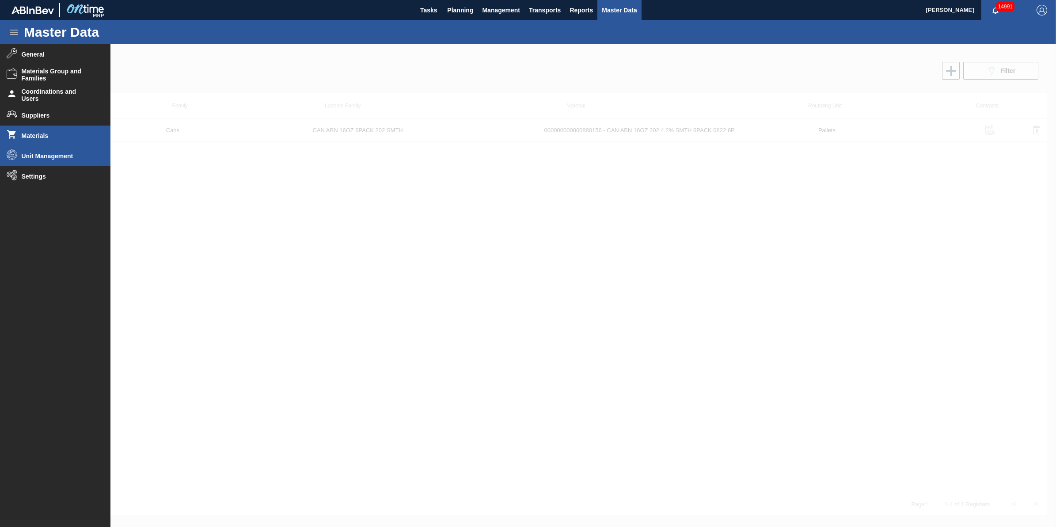
click at [53, 163] on li "Unit Management" at bounding box center [55, 156] width 111 height 20
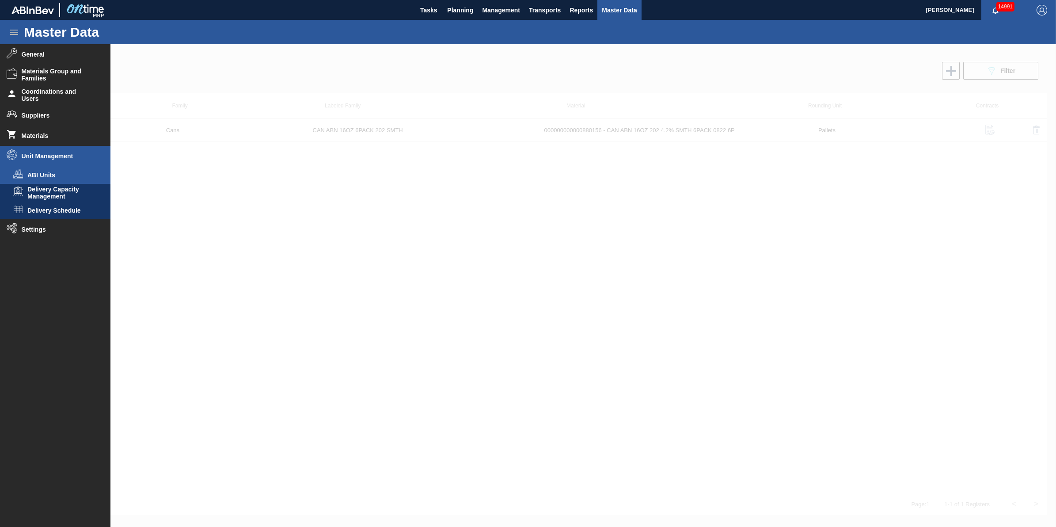
click at [61, 173] on span "ABI Units" at bounding box center [61, 175] width 68 height 7
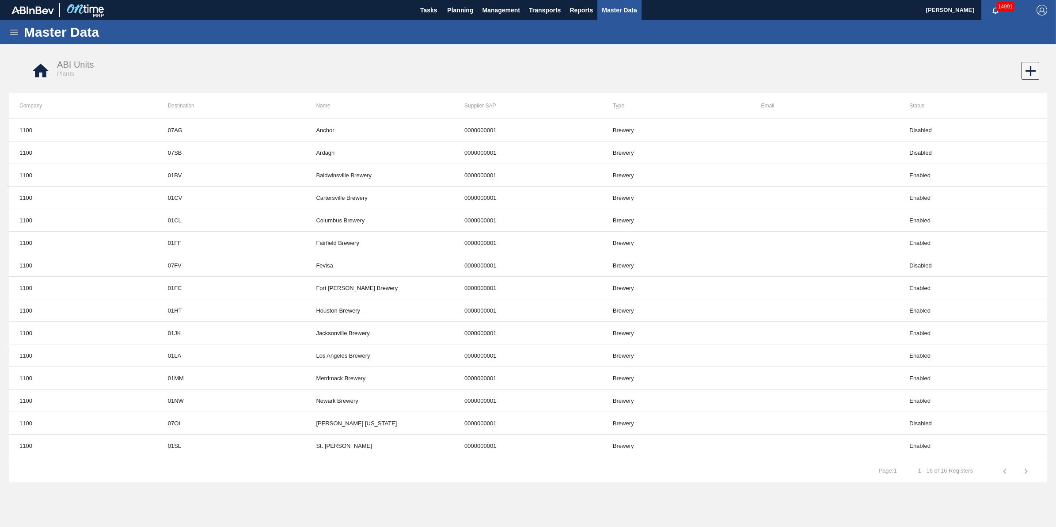
click at [21, 38] on div "Master Data" at bounding box center [528, 32] width 1056 height 24
click at [17, 34] on icon at bounding box center [14, 32] width 11 height 11
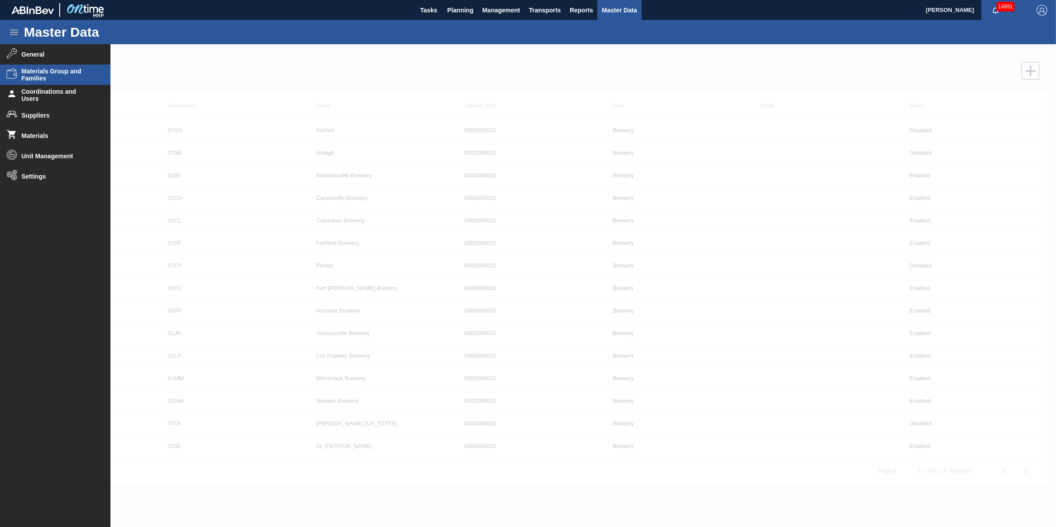
click at [54, 73] on span "Materials Group and Families" at bounding box center [58, 75] width 73 height 14
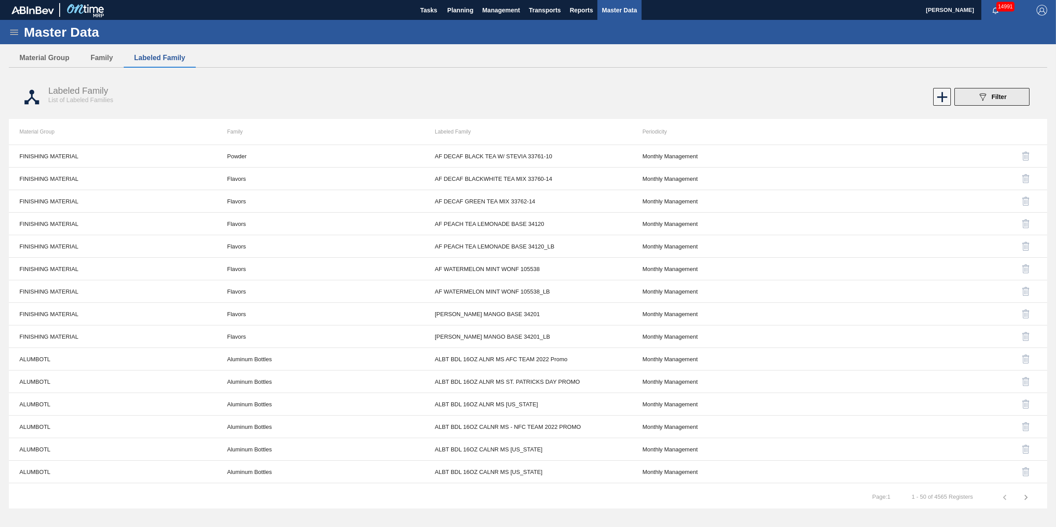
click at [1006, 97] on span "Filter" at bounding box center [999, 96] width 15 height 7
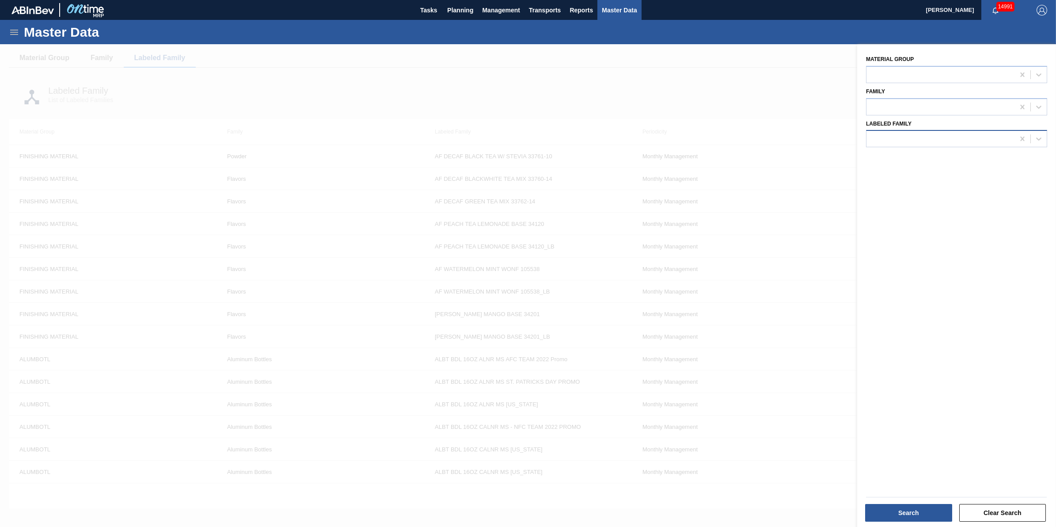
click at [958, 133] on div at bounding box center [941, 139] width 148 height 13
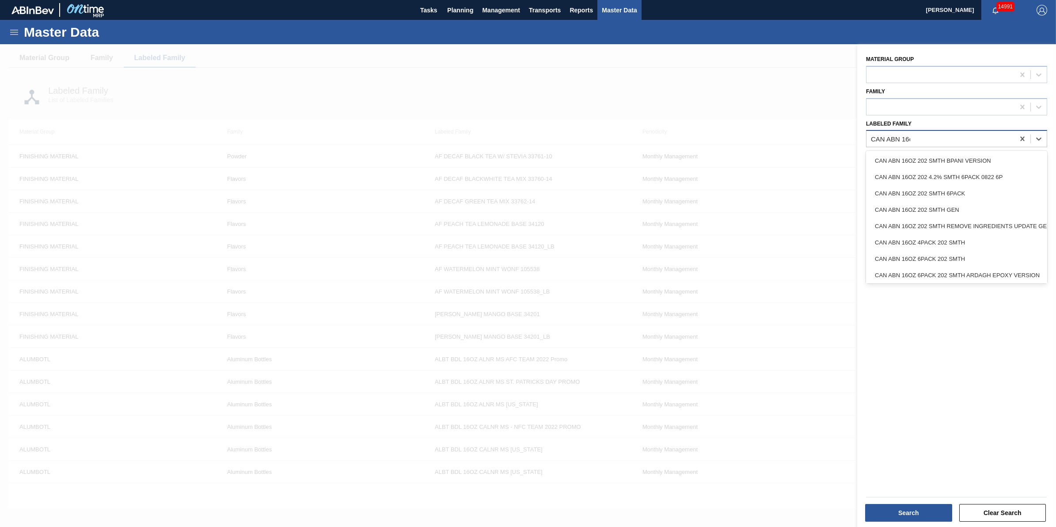
type Family "CAN ABN 16oz"
click at [1002, 179] on div "CAN ABN 16OZ 202 4.2% SMTH 6PACK 0822 6P" at bounding box center [956, 177] width 181 height 16
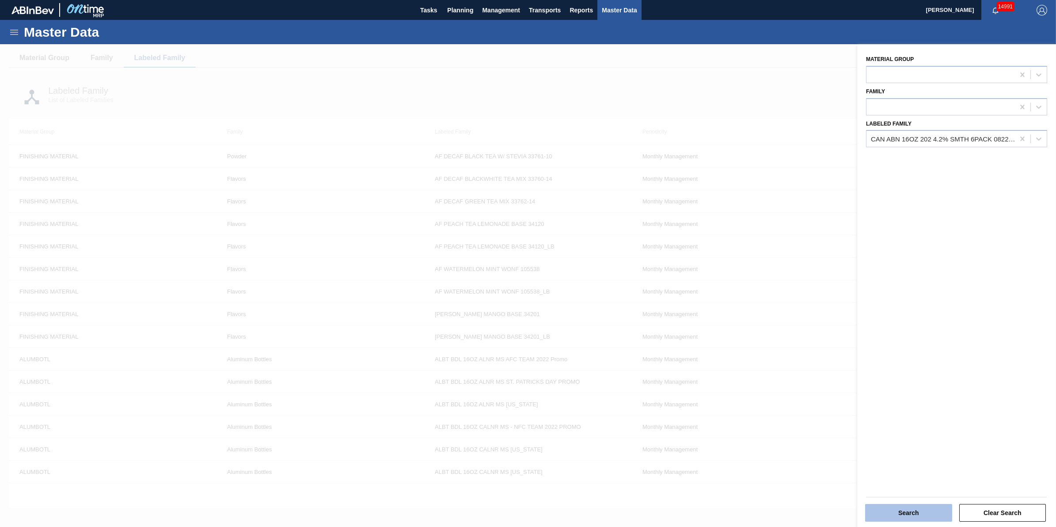
click at [913, 517] on button "Search" at bounding box center [908, 513] width 87 height 18
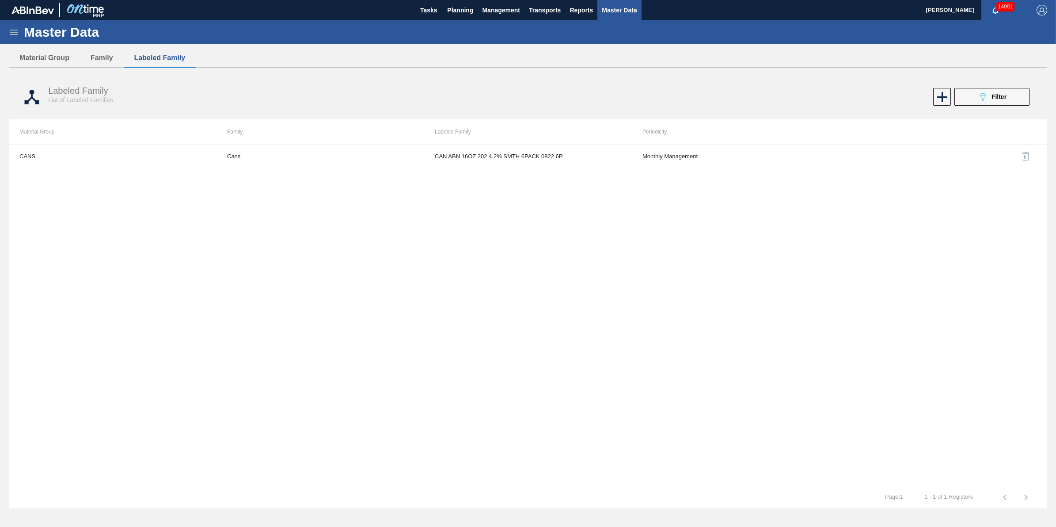
click at [874, 138] on th at bounding box center [944, 132] width 208 height 26
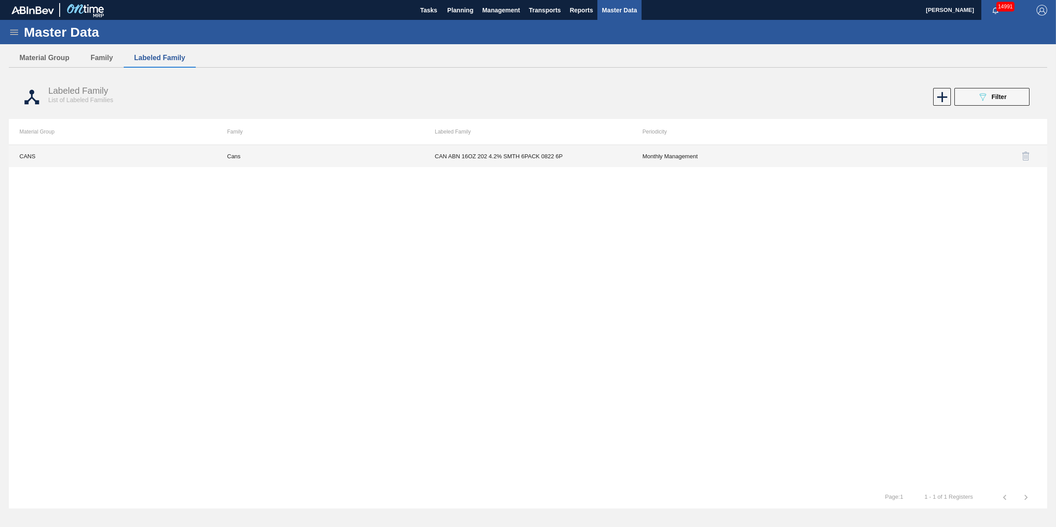
click at [500, 156] on td "CAN ABN 16OZ 202 4.2% SMTH 6PACK 0822 6P" at bounding box center [528, 156] width 208 height 22
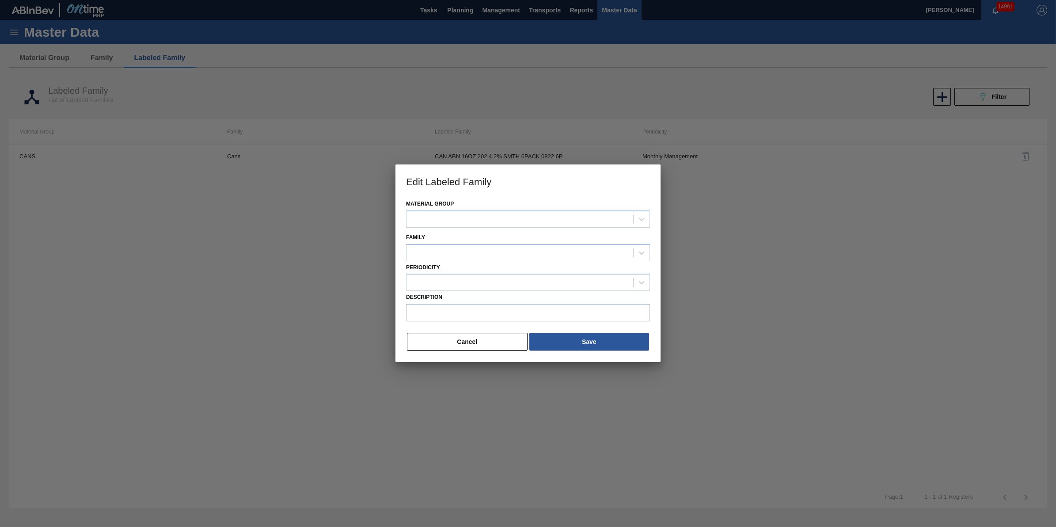
type input "CAN ABN 16OZ 202 4.2% SMTH 6PACK 0822 6P"
click at [480, 355] on div "Material Group CANS Family Cans Periodicity Monthly Management Description CAN …" at bounding box center [528, 280] width 265 height 164
drag, startPoint x: 484, startPoint y: 346, endPoint x: 513, endPoint y: 342, distance: 29.5
click at [485, 346] on button "Cancel" at bounding box center [467, 342] width 121 height 18
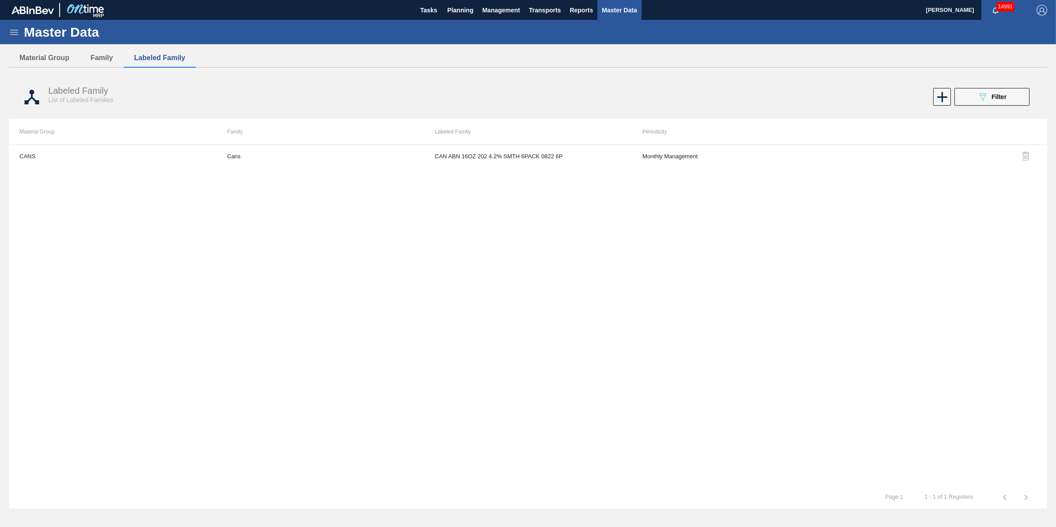
click at [977, 149] on div at bounding box center [943, 155] width 187 height 21
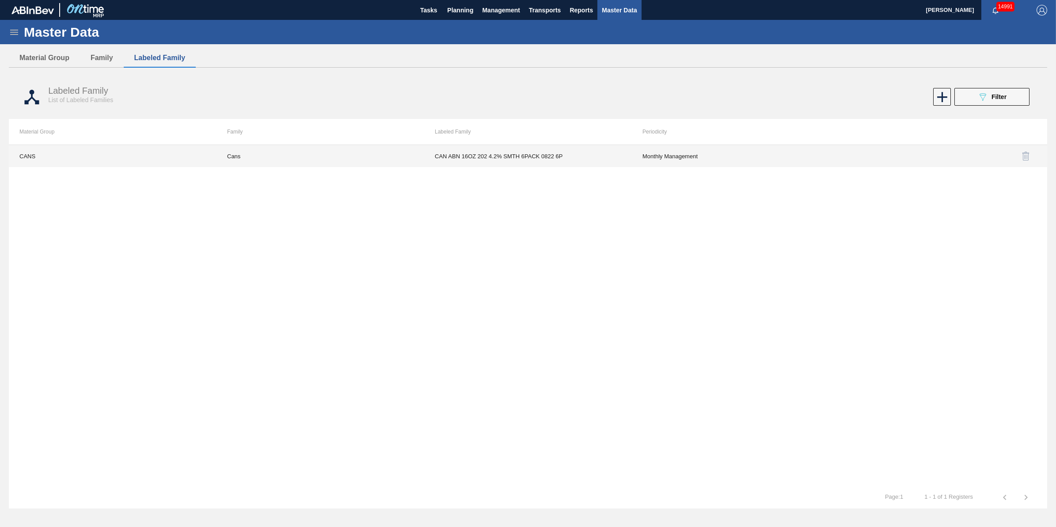
click at [120, 147] on td "CANS" at bounding box center [113, 156] width 208 height 22
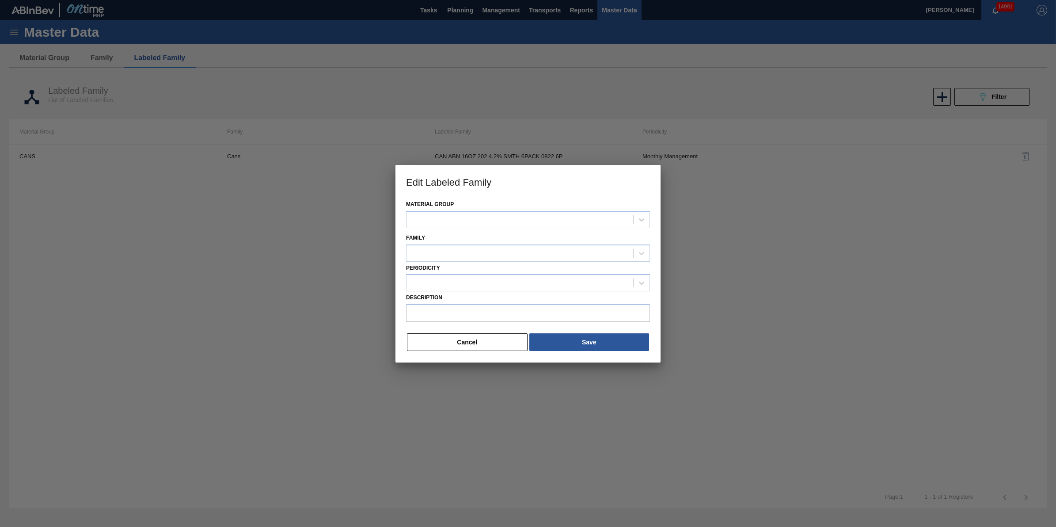
type input "CAN ABN 16OZ 202 4.2% SMTH 6PACK 0822 6P"
click at [500, 345] on button "Cancel" at bounding box center [467, 342] width 121 height 18
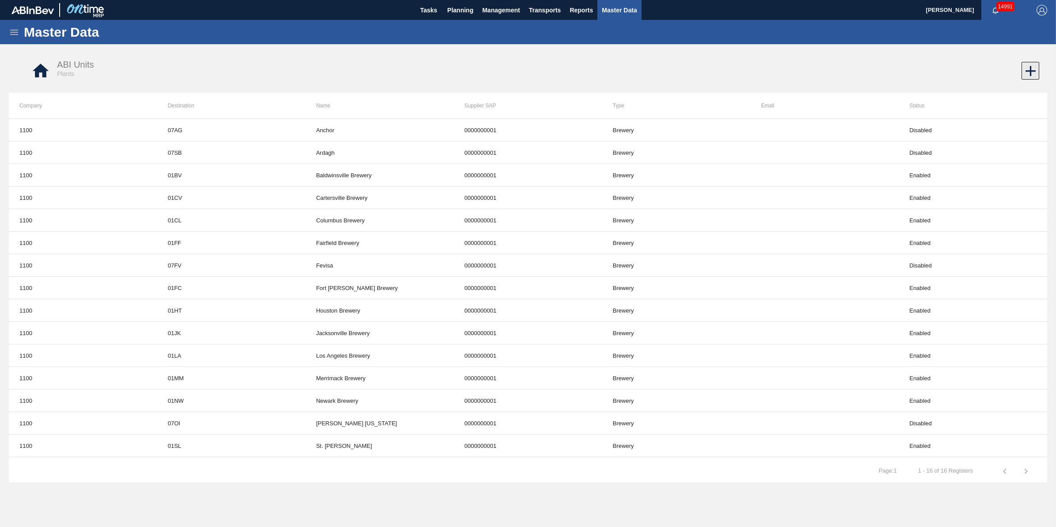
click at [1026, 76] on icon at bounding box center [1030, 70] width 17 height 17
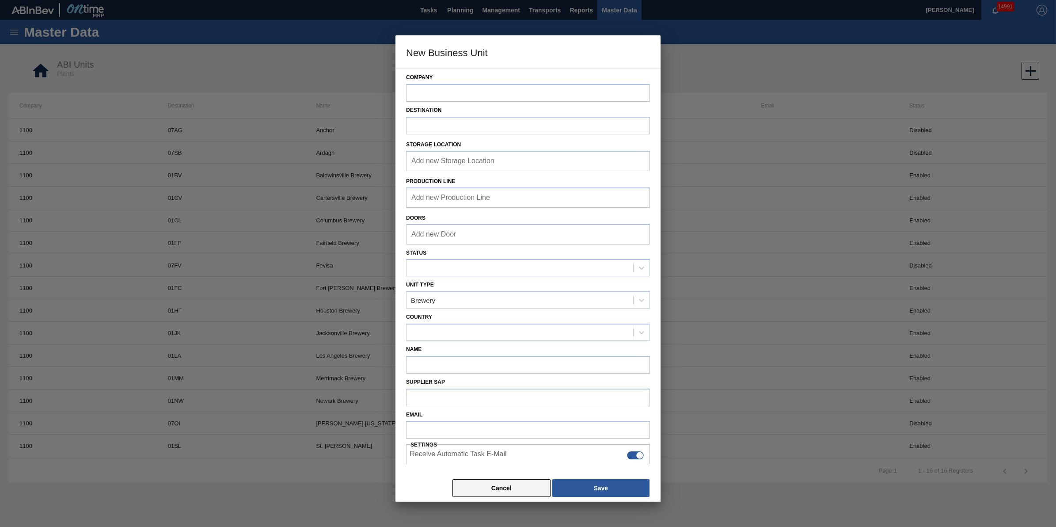
click at [480, 487] on button "Cancel" at bounding box center [502, 488] width 98 height 18
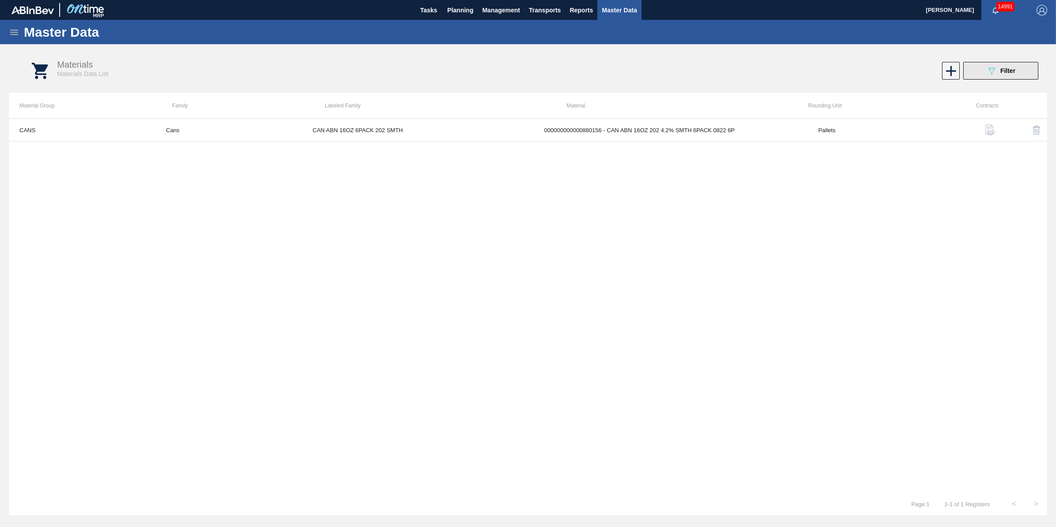
click at [1020, 72] on button "089F7B8B-B2A5-4AFE-B5C0-19BA573D28AC Filter" at bounding box center [1001, 71] width 75 height 18
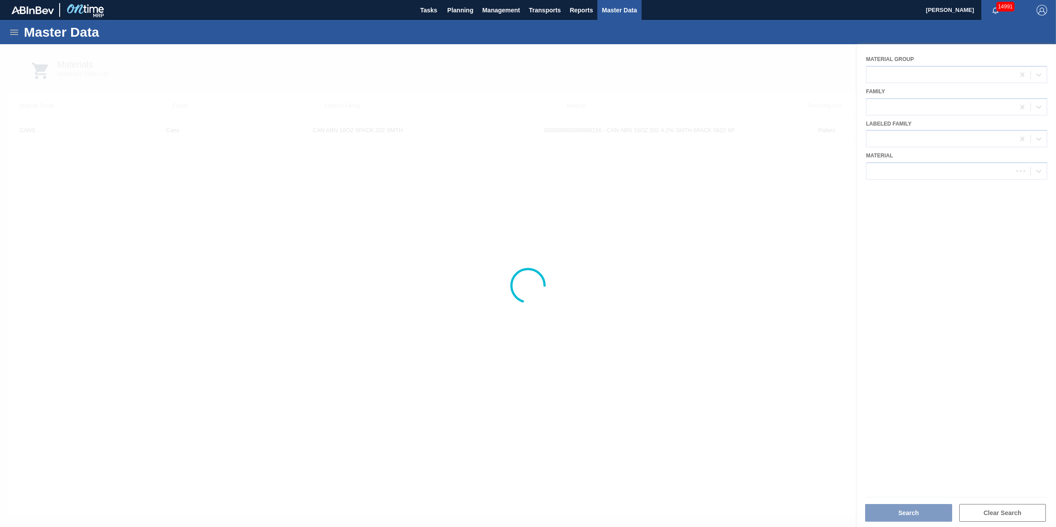
click at [967, 173] on div at bounding box center [528, 285] width 1056 height 483
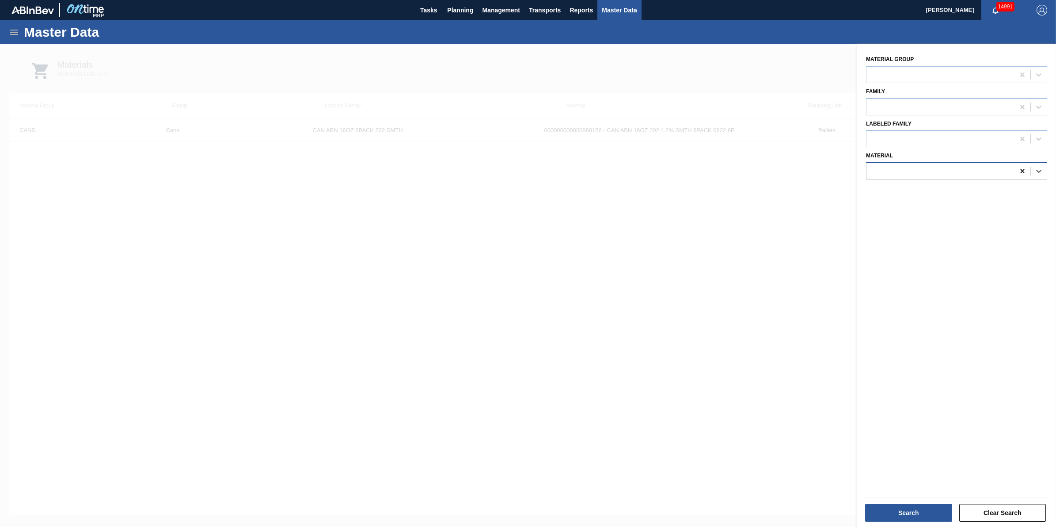
click at [1023, 169] on icon at bounding box center [1022, 171] width 9 height 9
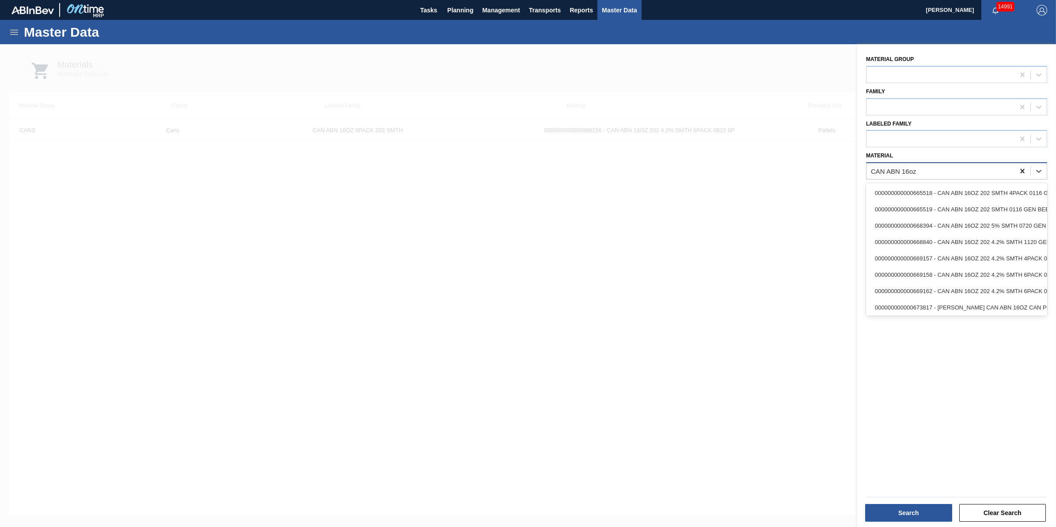
type input "CAN ABN 16oz"
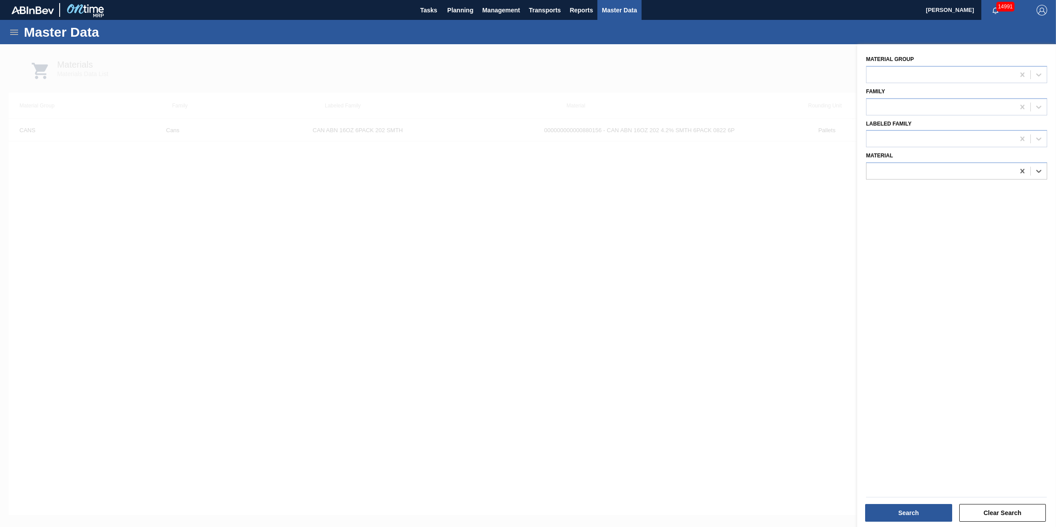
drag, startPoint x: 789, startPoint y: 149, endPoint x: 767, endPoint y: 148, distance: 21.7
click at [858, 148] on div "089F7B8B-B2A5-4AFE-B5C0-19BA573D28AC Created with sketchtool. Material Group Fa…" at bounding box center [957, 307] width 199 height 527
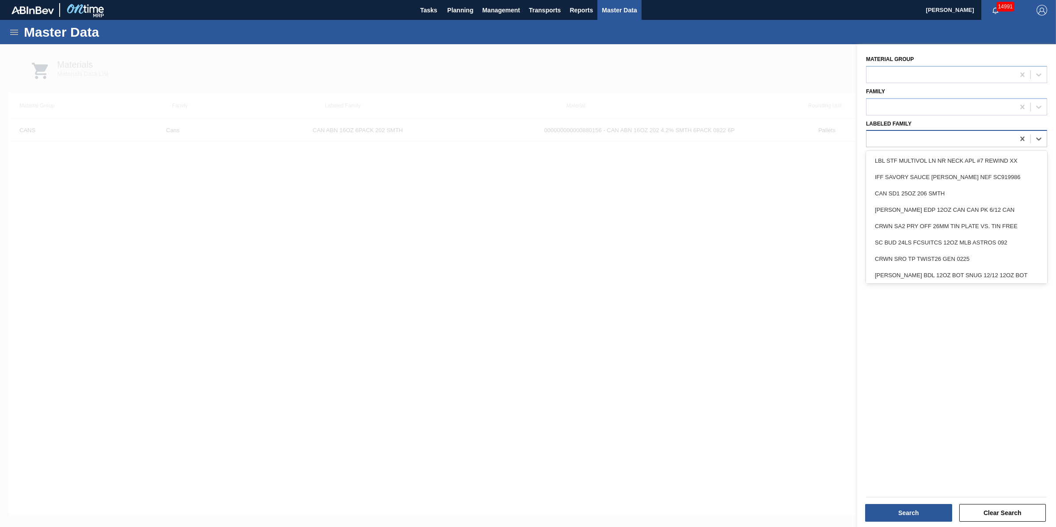
click at [911, 141] on div at bounding box center [941, 139] width 148 height 13
type Family "C"
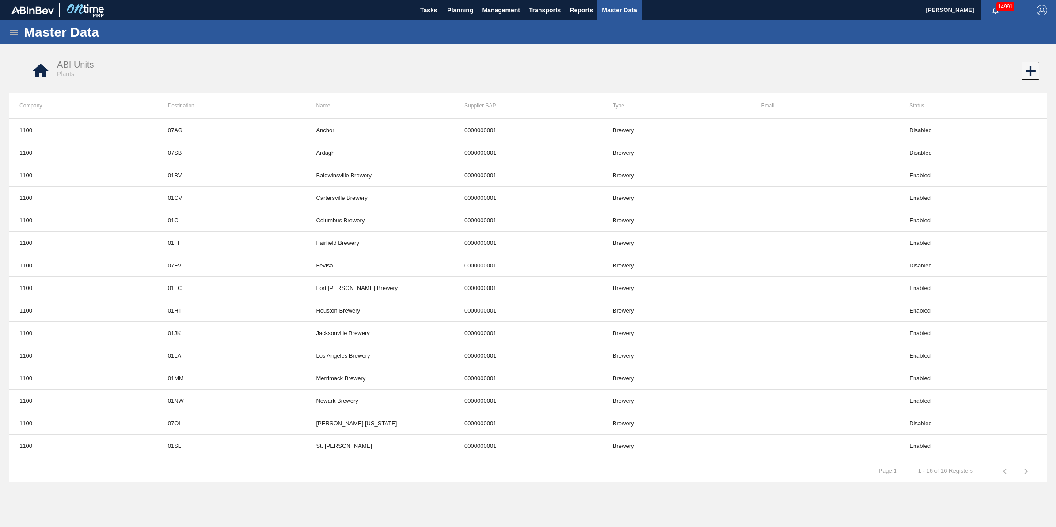
click at [18, 38] on div "Master Data" at bounding box center [528, 32] width 1056 height 24
click at [16, 27] on icon at bounding box center [14, 32] width 11 height 11
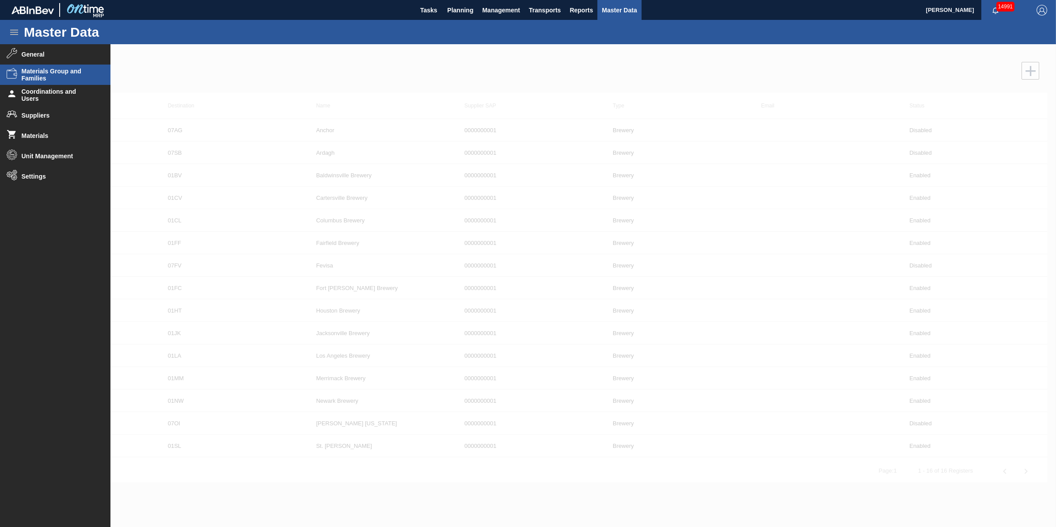
click at [56, 80] on span "Materials Group and Families" at bounding box center [58, 75] width 73 height 14
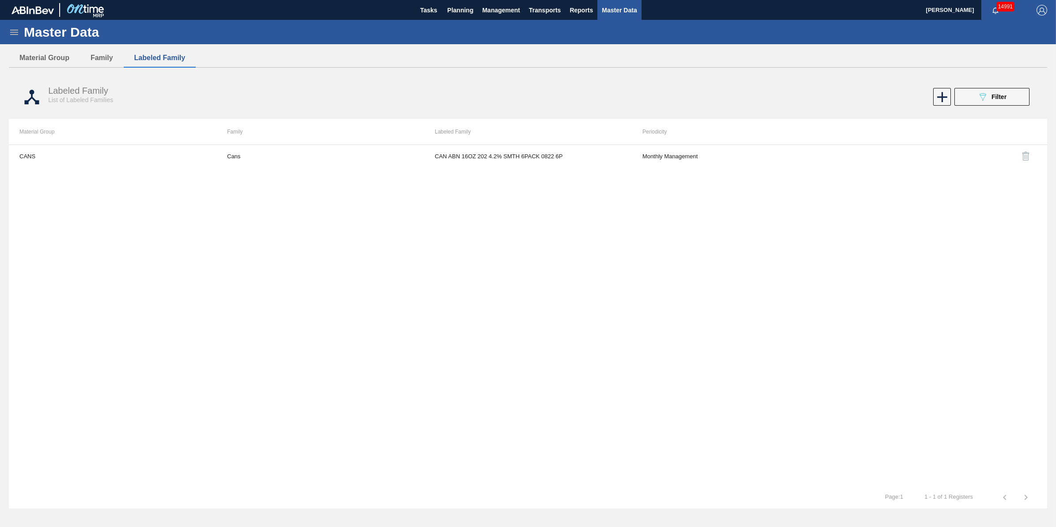
click at [991, 109] on div "Labeled Family List of Labeled Families 089F7B8B-B2A5-4AFE-B5C0-19BA573D28AC Fi…" at bounding box center [528, 96] width 1039 height 33
click at [994, 103] on button "089F7B8B-B2A5-4AFE-B5C0-19BA573D28AC Filter" at bounding box center [992, 97] width 75 height 18
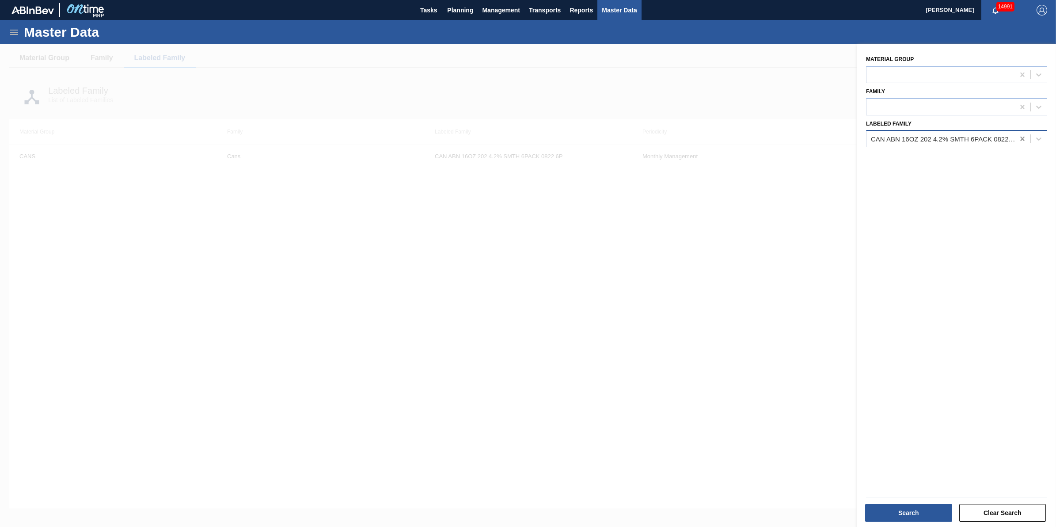
click at [1021, 138] on icon at bounding box center [1023, 139] width 4 height 4
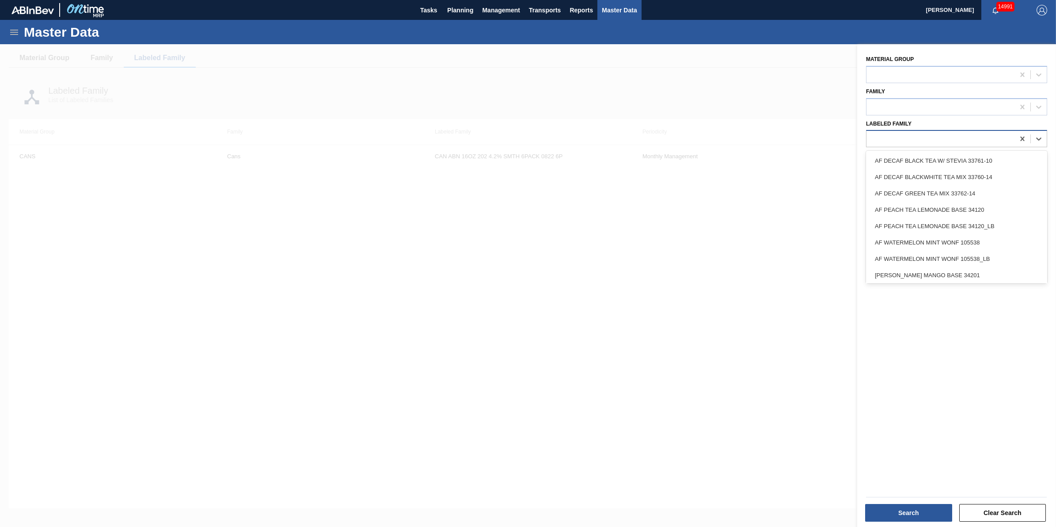
click at [996, 137] on div at bounding box center [941, 139] width 148 height 13
type Family "c"
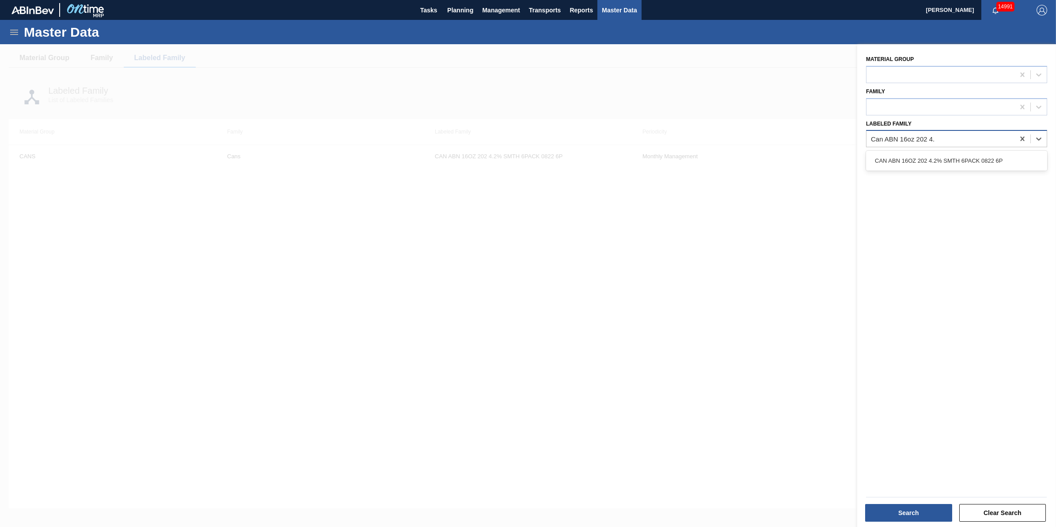
type Family "Can ABN 16oz 202 4.2"
click at [978, 167] on div "CAN ABN 16OZ 202 4.2% SMTH 6PACK 0822 6P" at bounding box center [956, 160] width 181 height 16
click at [911, 508] on button "Search" at bounding box center [908, 513] width 87 height 18
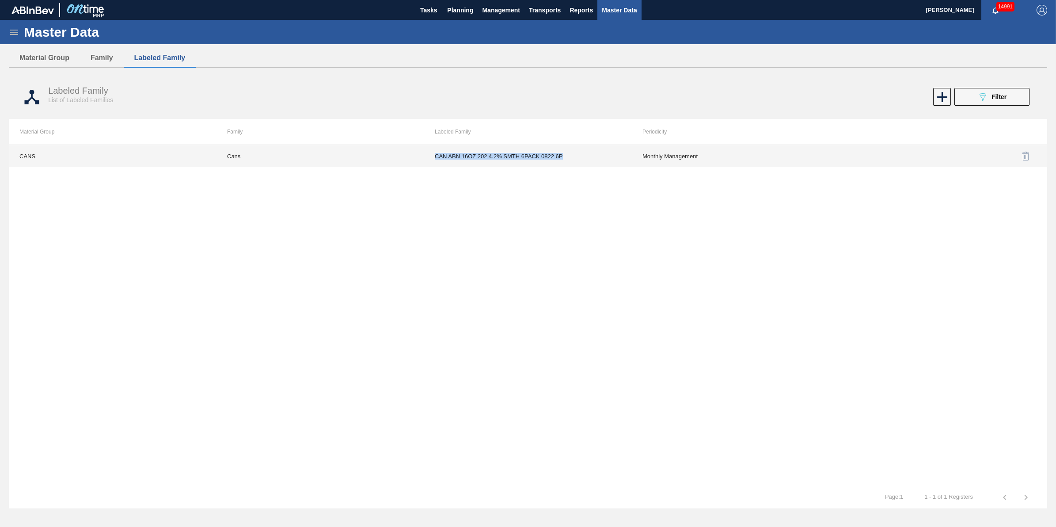
drag, startPoint x: 563, startPoint y: 156, endPoint x: 434, endPoint y: 164, distance: 128.8
click at [434, 164] on td "CAN ABN 16OZ 202 4.2% SMTH 6PACK 0822 6P" at bounding box center [528, 156] width 208 height 22
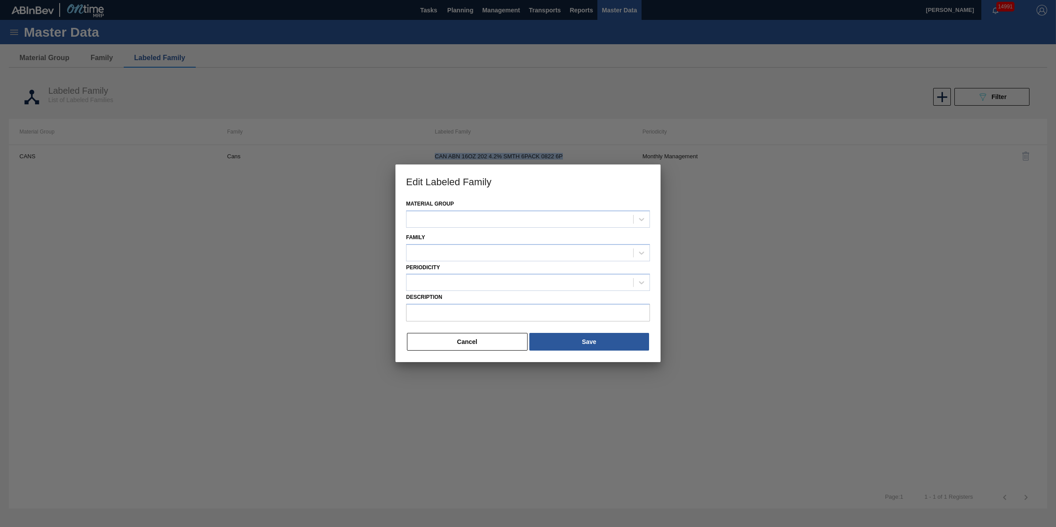
type input "CAN ABN 16OZ 202 4.2% SMTH 6PACK 0822 6P"
click at [494, 345] on button "Cancel" at bounding box center [467, 342] width 121 height 18
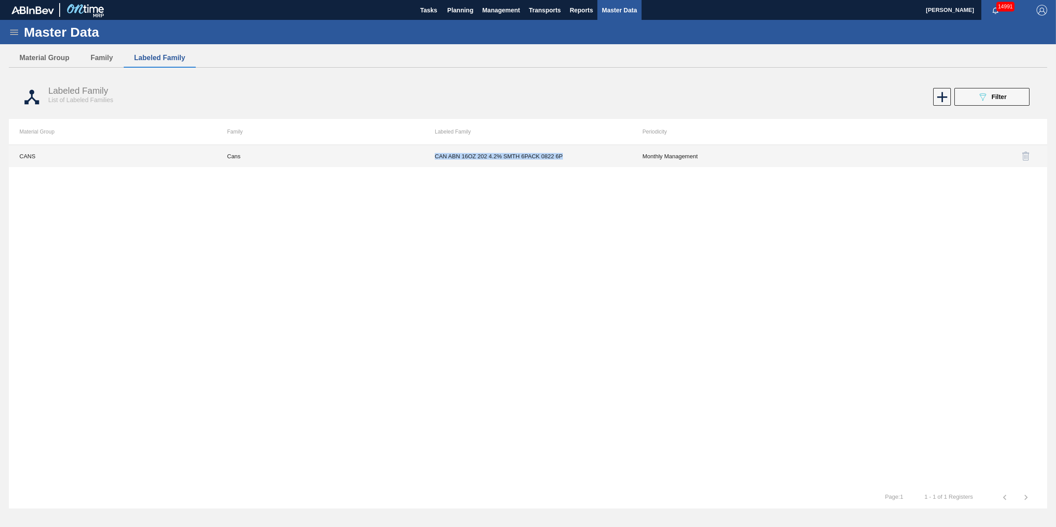
copy td "CAN ABN 16OZ 202 4.2% SMTH 6PACK 0822 6P"
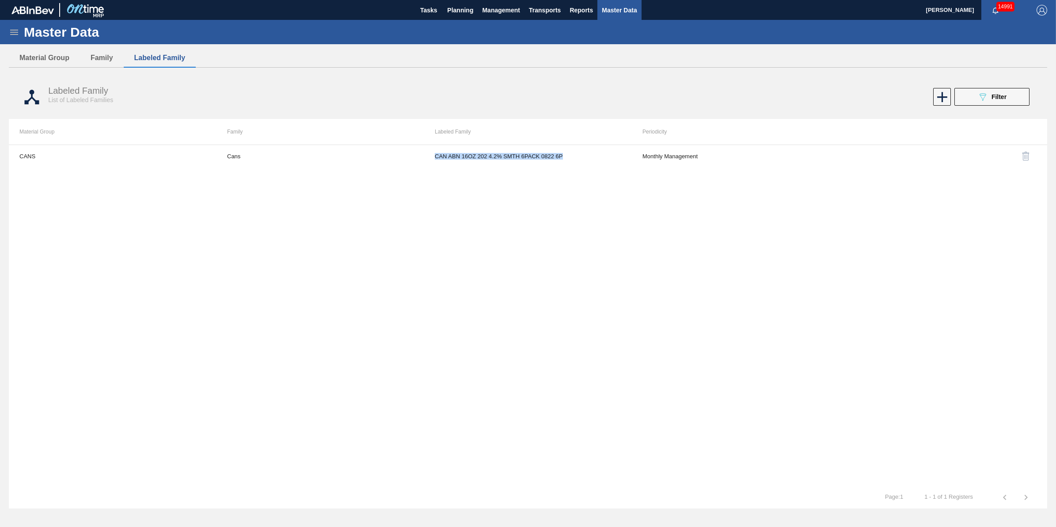
click at [15, 29] on icon at bounding box center [14, 32] width 11 height 11
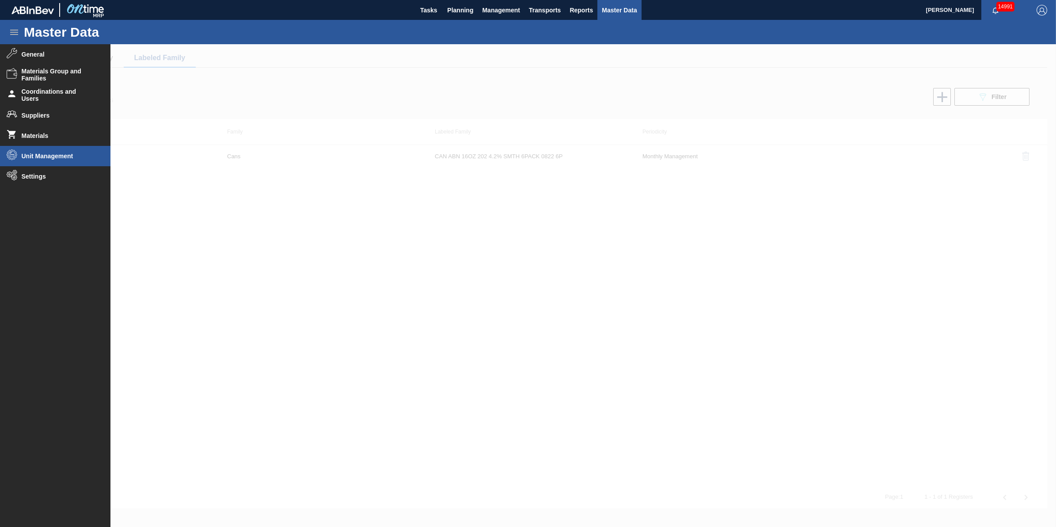
click at [56, 156] on span "Unit Management" at bounding box center [58, 155] width 73 height 7
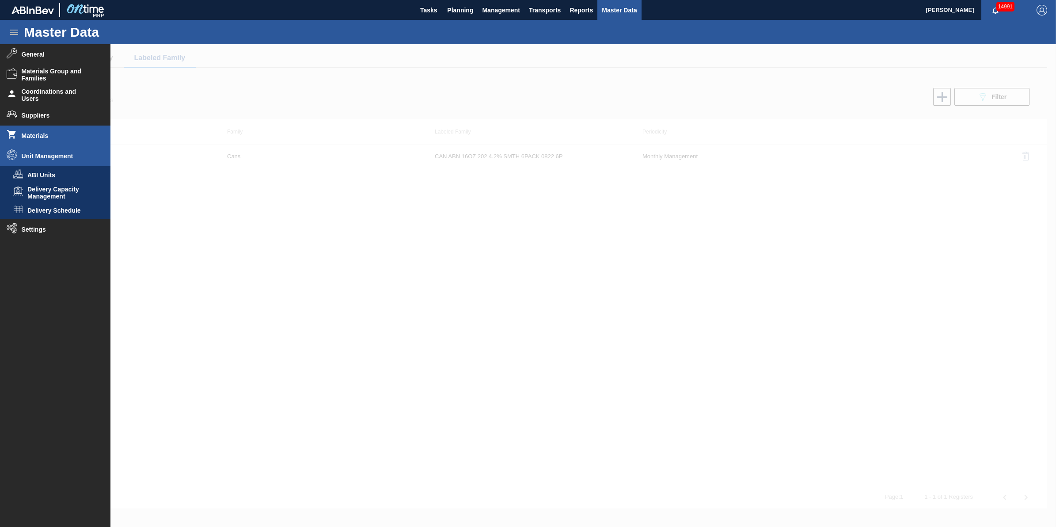
click at [59, 137] on span "Materials" at bounding box center [58, 135] width 73 height 7
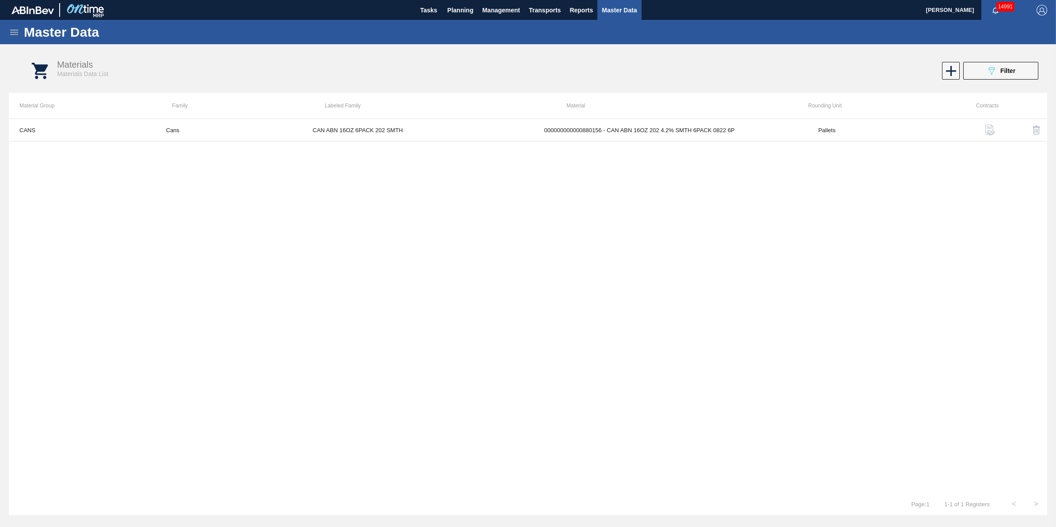
click at [981, 80] on div "Materials Materials Data List 089F7B8B-B2A5-4AFE-B5C0-19BA573D28AC Filter" at bounding box center [537, 70] width 1039 height 33
click at [987, 74] on icon "089F7B8B-B2A5-4AFE-B5C0-19BA573D28AC" at bounding box center [992, 70] width 11 height 11
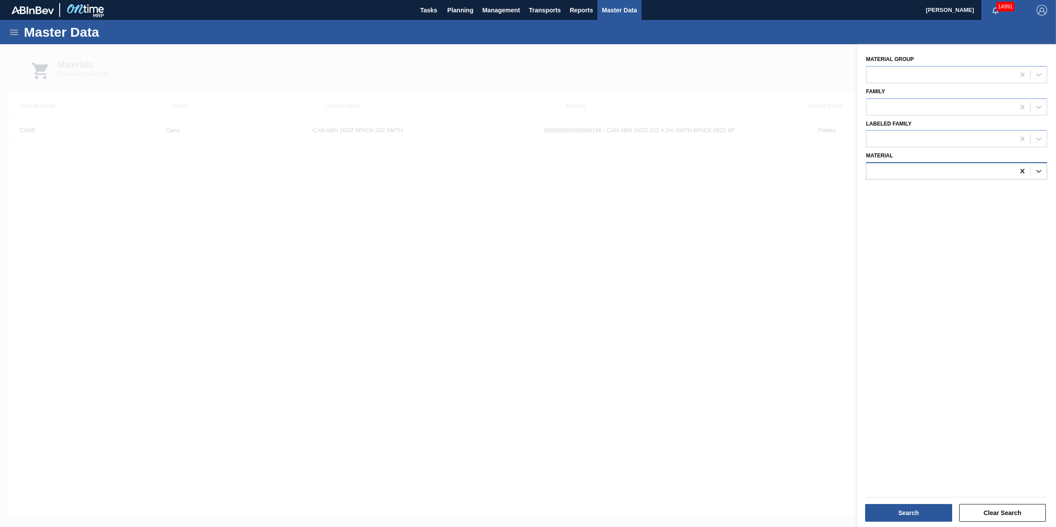
click at [1022, 167] on icon at bounding box center [1022, 171] width 9 height 9
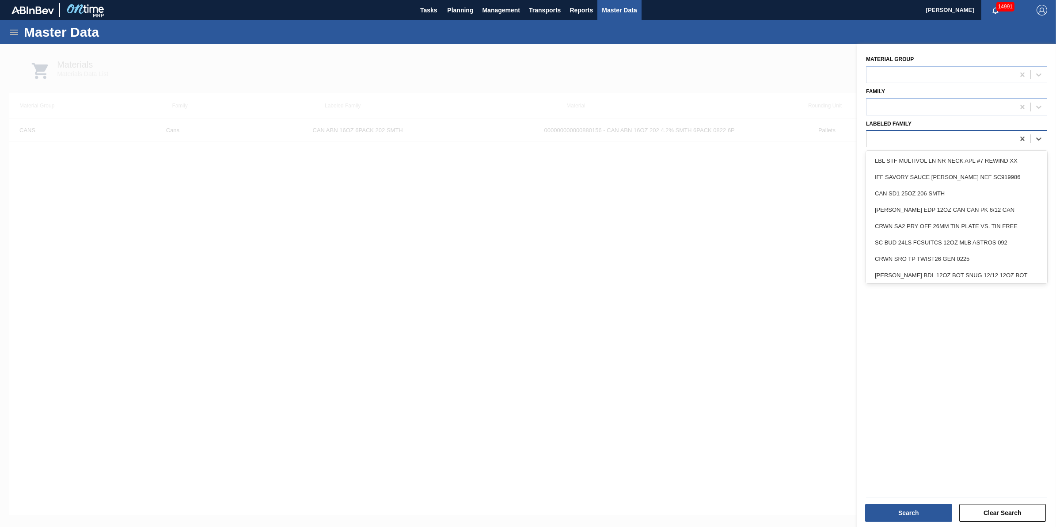
click at [969, 139] on div at bounding box center [941, 139] width 148 height 13
paste Family "CAN ABN 16OZ 202 4.2% SMTH 6PACK 0822 6P"
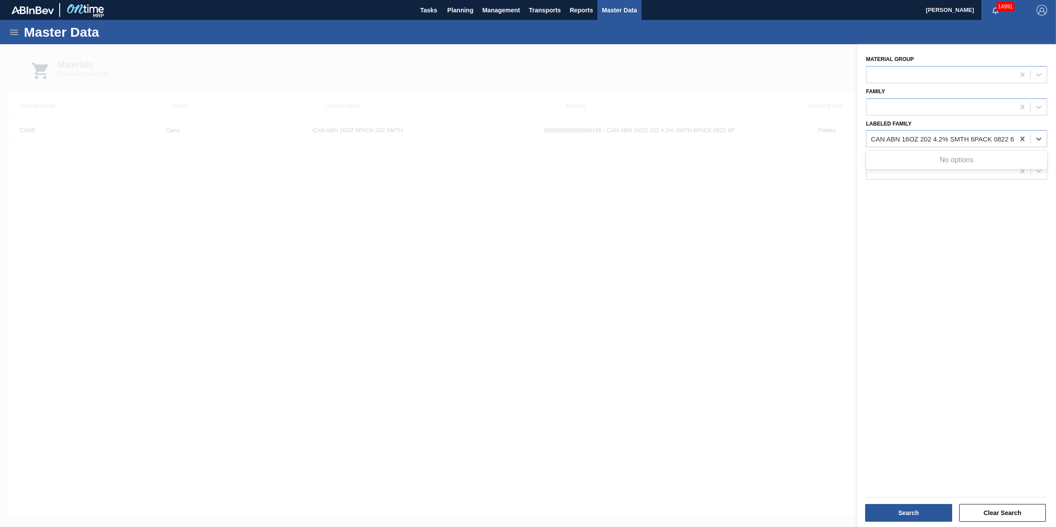
scroll to position [0, 5]
type Family "CAN ABN 16OZ 202 4.2% SMTH 6PACK 0822 6P"
click at [1021, 138] on icon at bounding box center [1023, 139] width 4 height 4
paste Family "CAN ABN 16OZ 202 4.2% SMTH 6PACK 0822 6P"
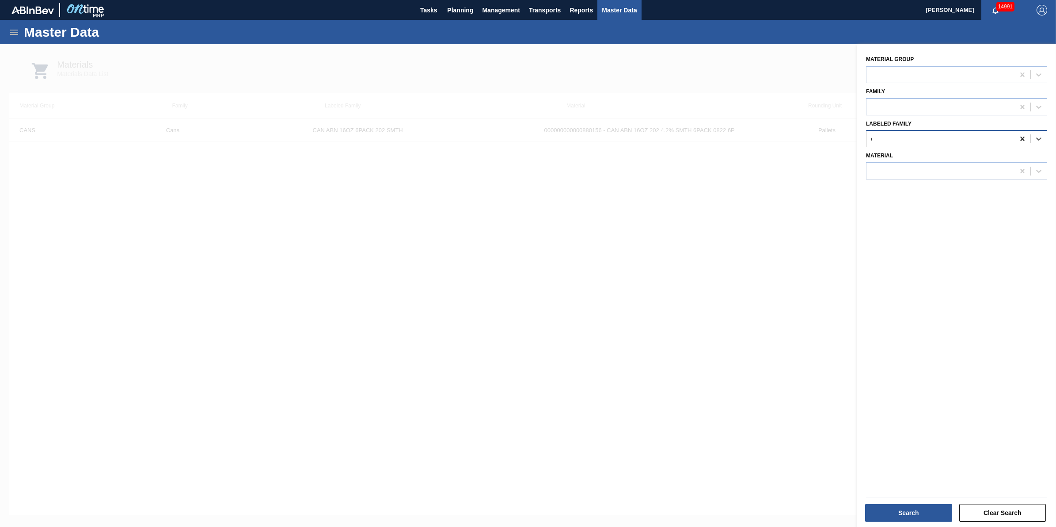
scroll to position [0, 5]
type Family "CAN ABN 16OZ 202 4.2% SMTH 6PACK 0822 6P"
drag, startPoint x: 754, startPoint y: 230, endPoint x: 730, endPoint y: 223, distance: 24.5
click at [751, 231] on div at bounding box center [528, 307] width 1056 height 527
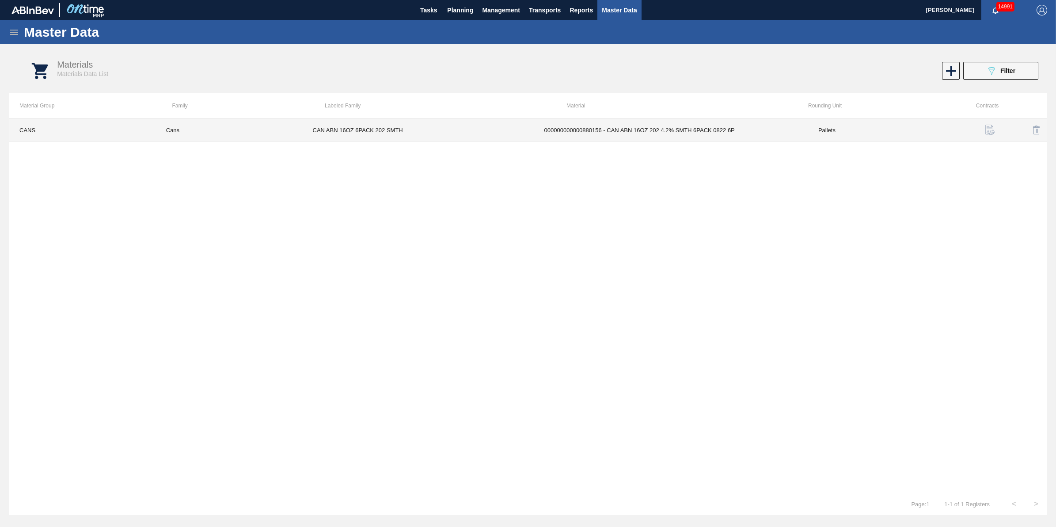
click at [318, 129] on td "CAN ABN 16OZ 6PACK 202 SMTH" at bounding box center [418, 130] width 232 height 23
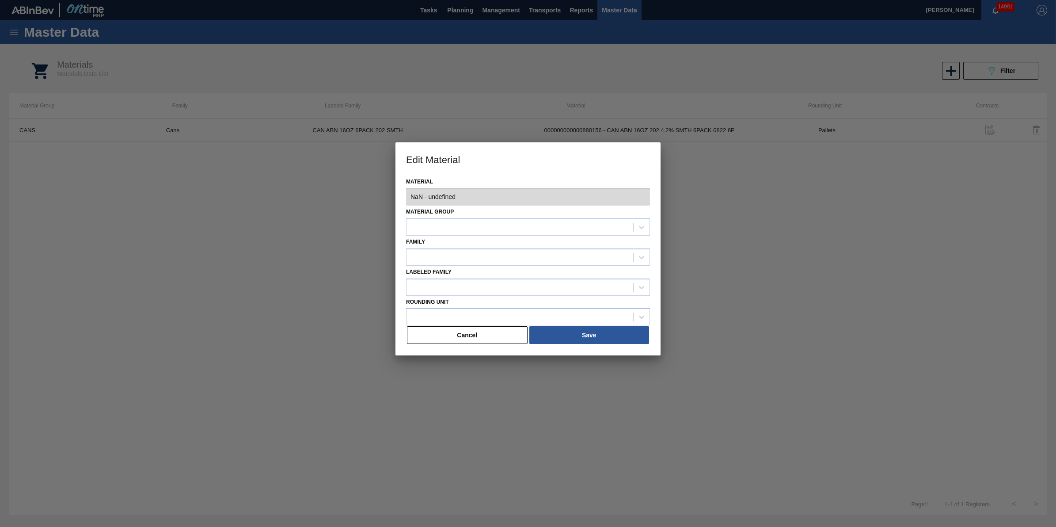
type input "880156 - 000000000000880156 - CAN ABN 16OZ 202 4.2% SMTH 6PACK 0822 6P"
click at [488, 339] on button "Cancel" at bounding box center [467, 335] width 121 height 18
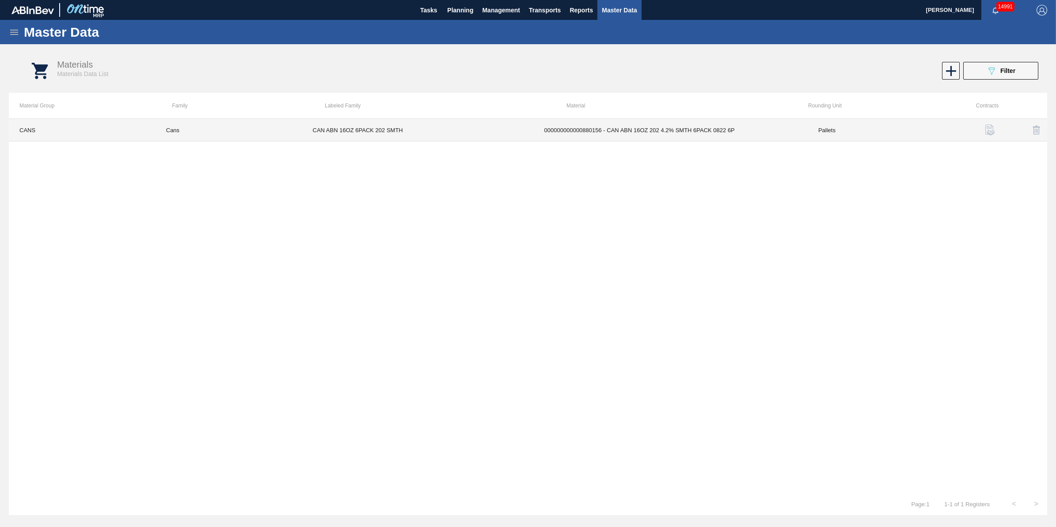
click at [881, 122] on td "Pallets" at bounding box center [881, 130] width 147 height 23
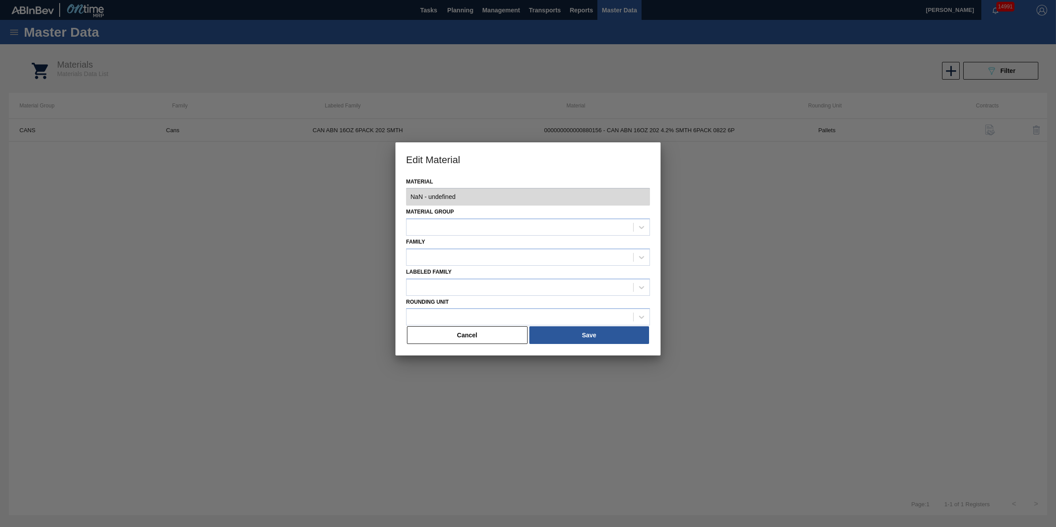
type input "880156 - 000000000000880156 - CAN ABN 16OZ 202 4.2% SMTH 6PACK 0822 6P"
click at [498, 335] on button "Cancel" at bounding box center [467, 335] width 121 height 18
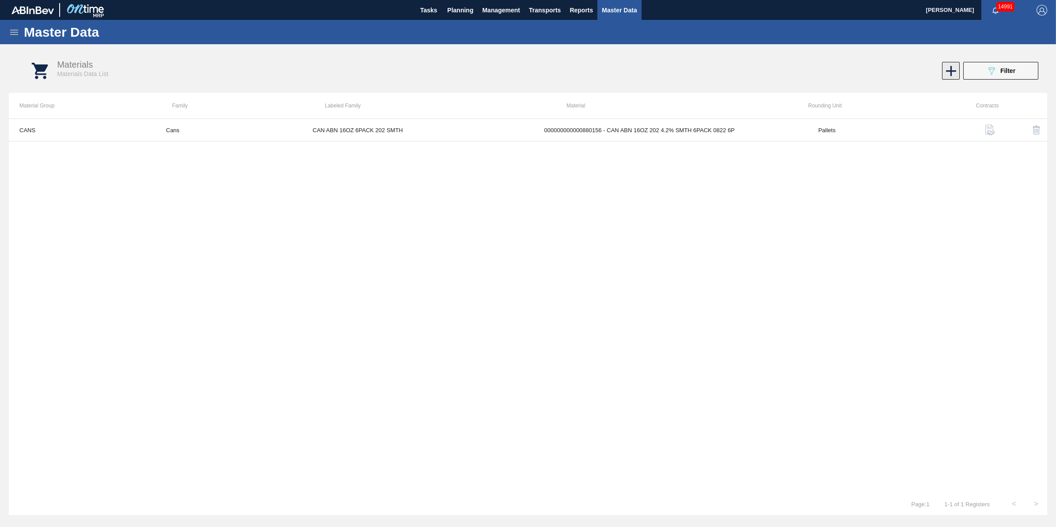
click at [952, 76] on icon at bounding box center [951, 70] width 17 height 17
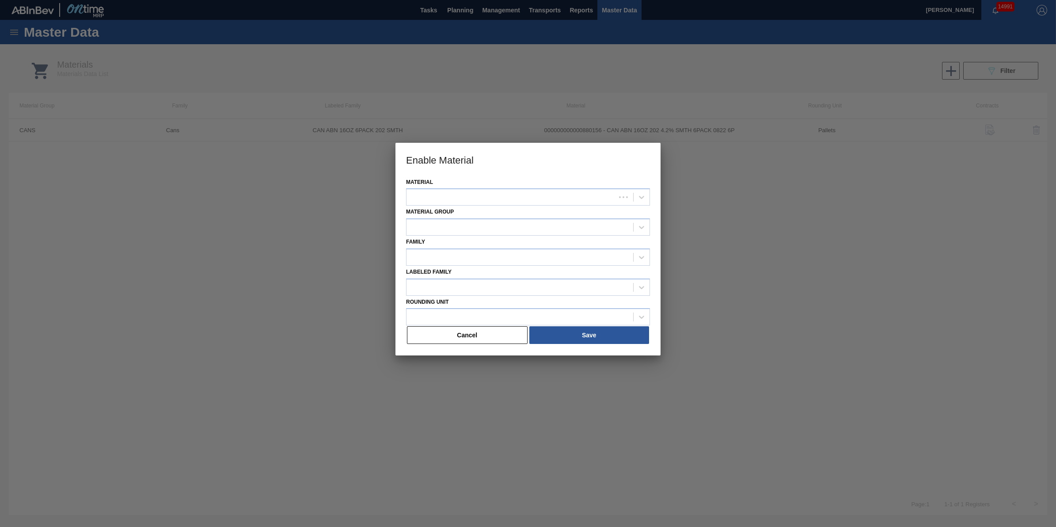
click at [564, 188] on div "Material" at bounding box center [528, 191] width 244 height 30
click at [559, 195] on div at bounding box center [511, 197] width 209 height 13
type input "880156"
click at [281, 293] on div at bounding box center [528, 263] width 1056 height 527
click at [230, 238] on div at bounding box center [528, 263] width 1056 height 527
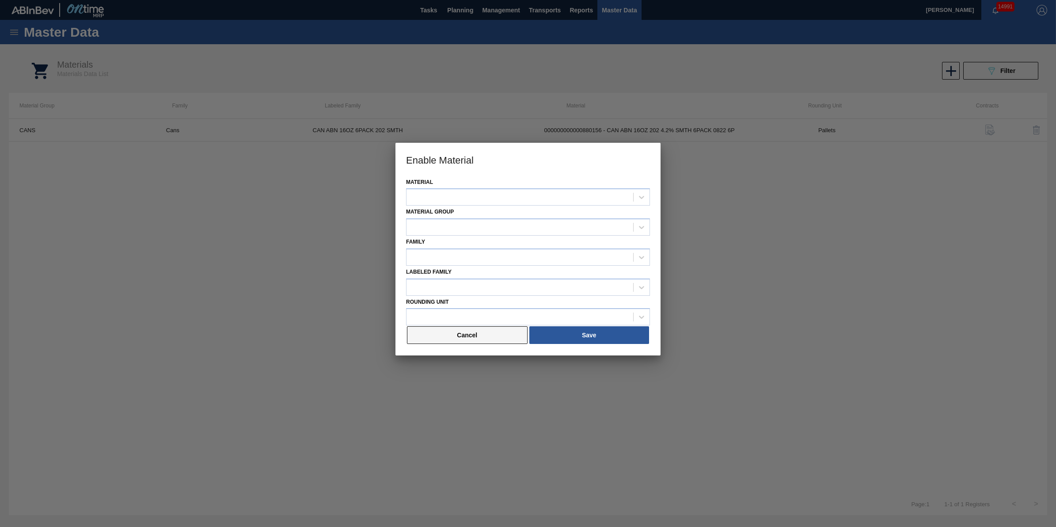
click at [443, 339] on button "Cancel" at bounding box center [467, 335] width 121 height 18
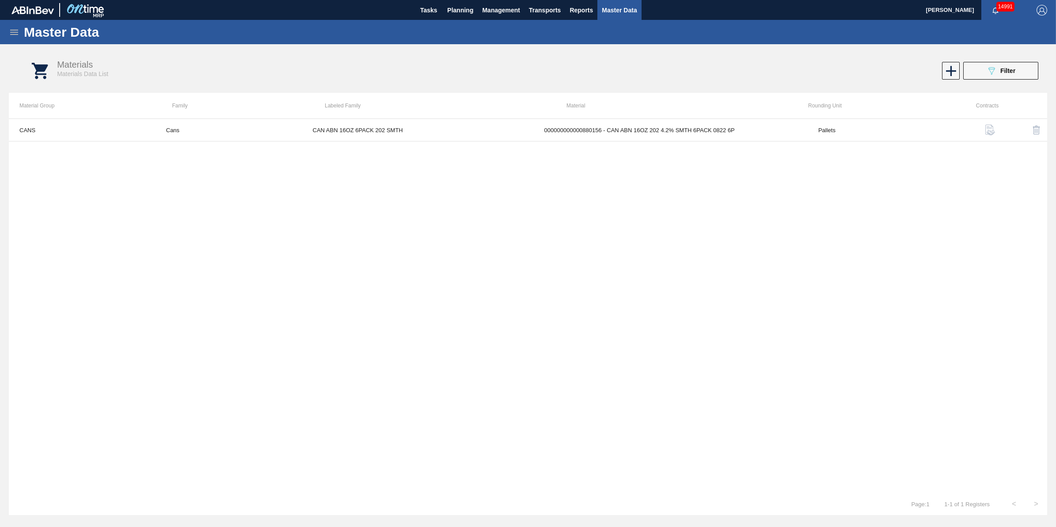
drag, startPoint x: 20, startPoint y: 22, endPoint x: 15, endPoint y: 23, distance: 5.0
click at [20, 22] on div "Master Data" at bounding box center [528, 32] width 1056 height 24
click at [12, 31] on icon at bounding box center [14, 32] width 11 height 11
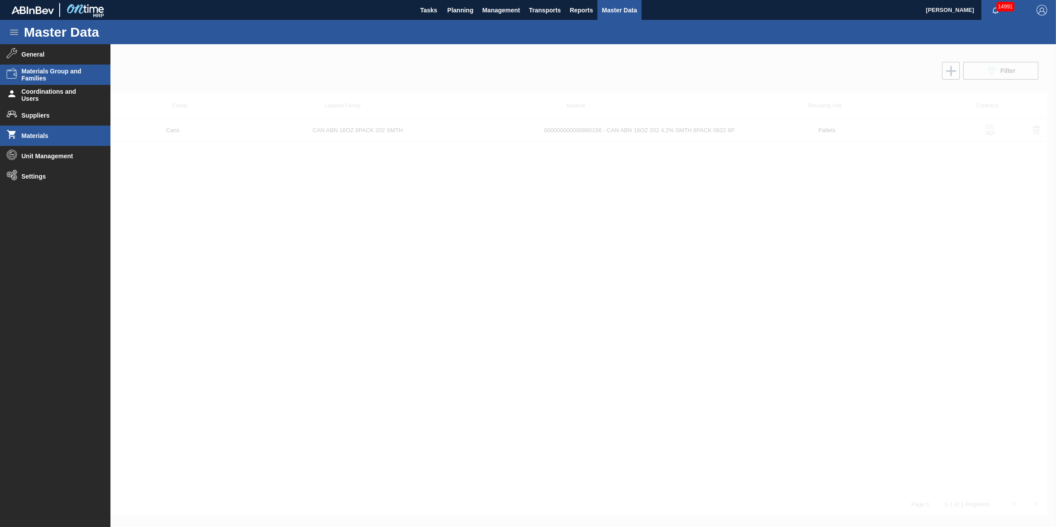
click at [55, 73] on span "Materials Group and Families" at bounding box center [58, 75] width 73 height 14
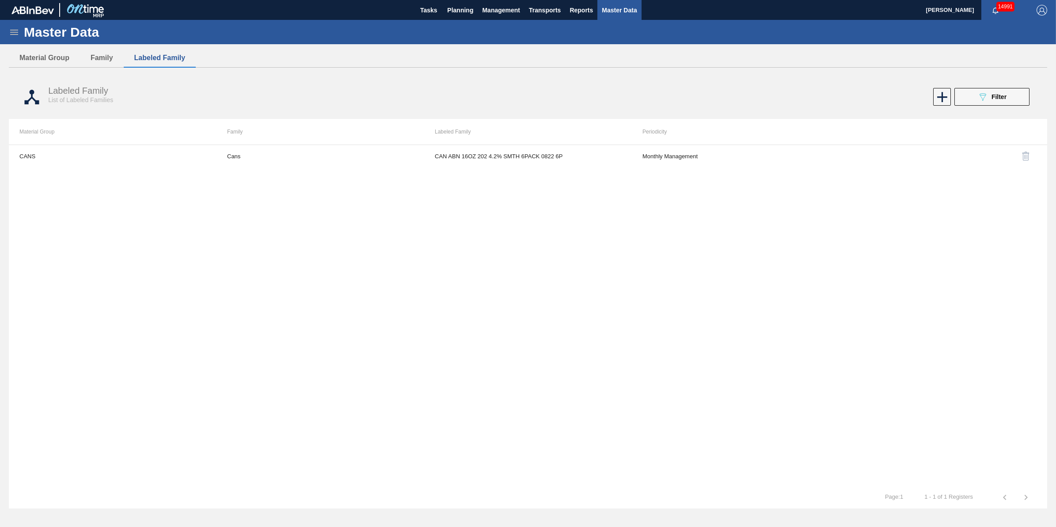
click at [15, 30] on icon at bounding box center [14, 32] width 8 height 5
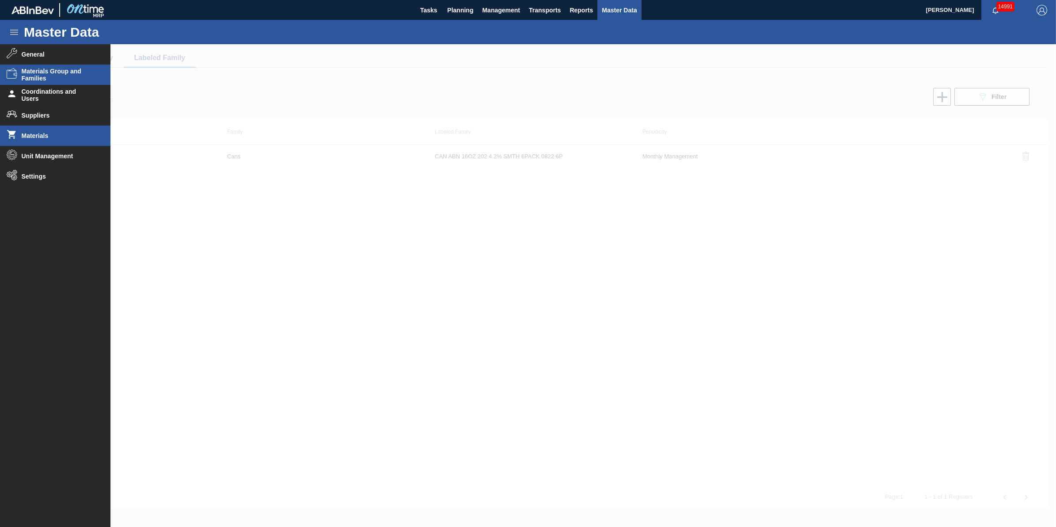
click at [46, 140] on li "Materials" at bounding box center [55, 136] width 111 height 20
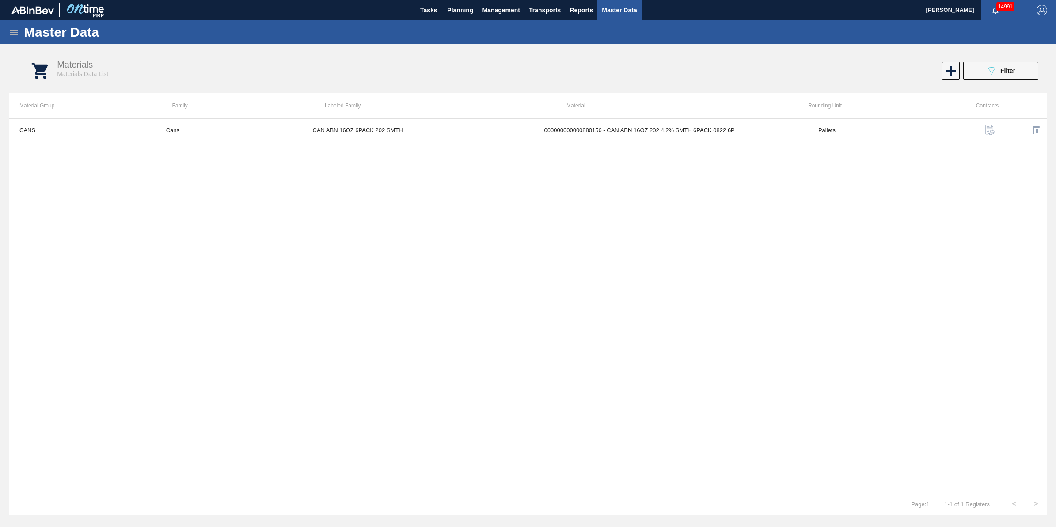
drag, startPoint x: 1018, startPoint y: 70, endPoint x: 1014, endPoint y: 72, distance: 4.8
click at [1017, 71] on button "089F7B8B-B2A5-4AFE-B5C0-19BA573D28AC Filter" at bounding box center [1001, 71] width 75 height 18
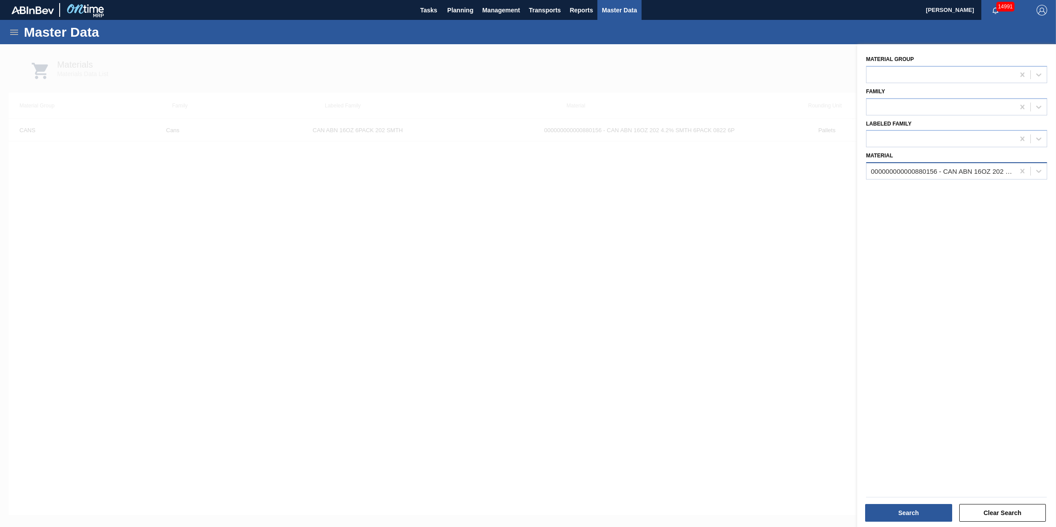
click at [961, 173] on div "000000000000880156 - CAN ABN 16OZ 202 4.2% SMTH 6PACK 0822 6P" at bounding box center [943, 172] width 145 height 8
click at [1022, 172] on icon at bounding box center [1022, 171] width 9 height 9
click at [991, 170] on div at bounding box center [941, 171] width 148 height 13
type input "880156"
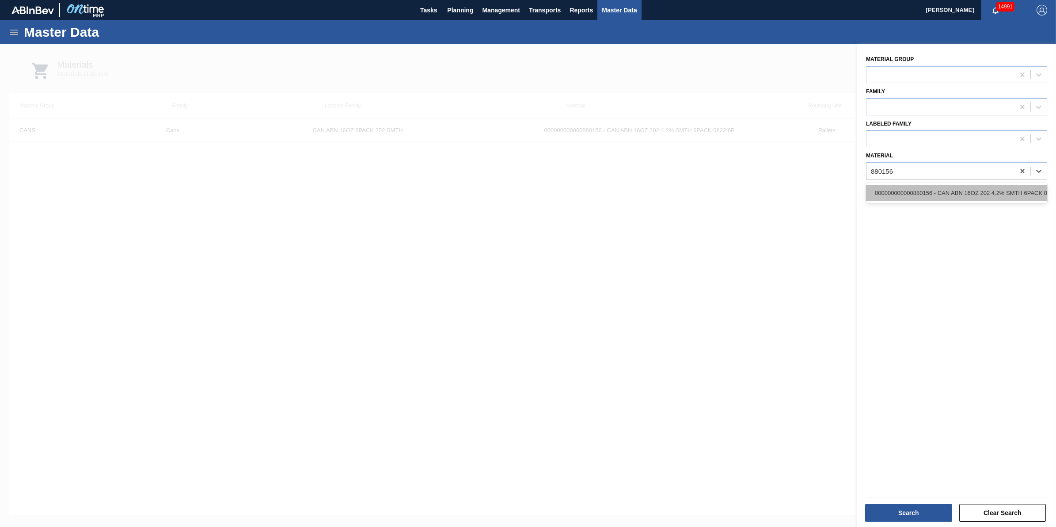
click at [983, 195] on div "000000000000880156 - CAN ABN 16OZ 202 4.2% SMTH 6PACK 0822 6P" at bounding box center [956, 193] width 181 height 16
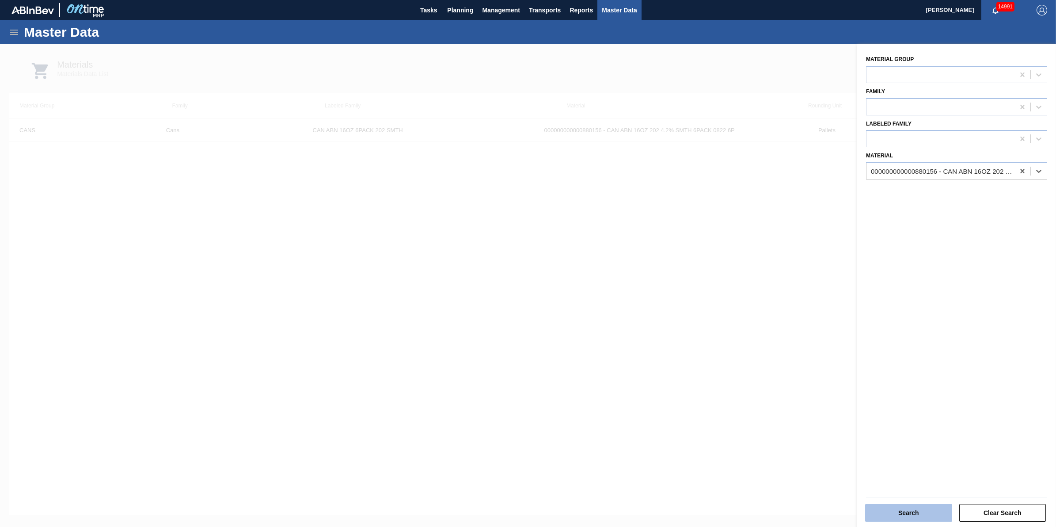
click at [900, 511] on button "Search" at bounding box center [908, 513] width 87 height 18
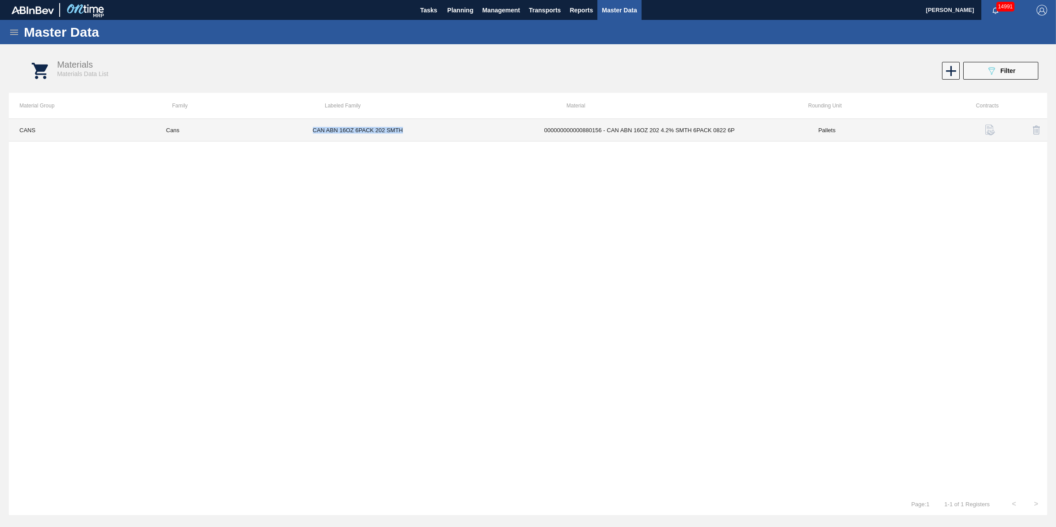
drag, startPoint x: 412, startPoint y: 133, endPoint x: 312, endPoint y: 132, distance: 99.9
click at [312, 132] on td "CAN ABN 16OZ 6PACK 202 SMTH" at bounding box center [418, 130] width 232 height 23
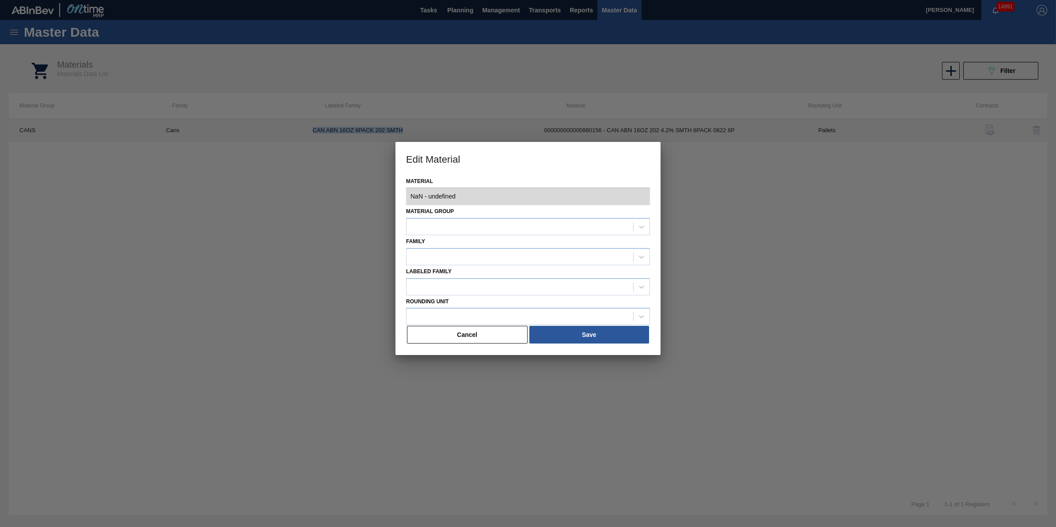
type input "880156 - 000000000000880156 - CAN ABN 16OZ 202 4.2% SMTH 6PACK 0822 6P"
click at [507, 345] on div "Material 880156 - 000000000000880156 - CAN ABN 16OZ 202 4.2% SMTH 6PACK 0822 6P…" at bounding box center [528, 265] width 265 height 180
click at [465, 337] on button "Cancel" at bounding box center [467, 335] width 121 height 18
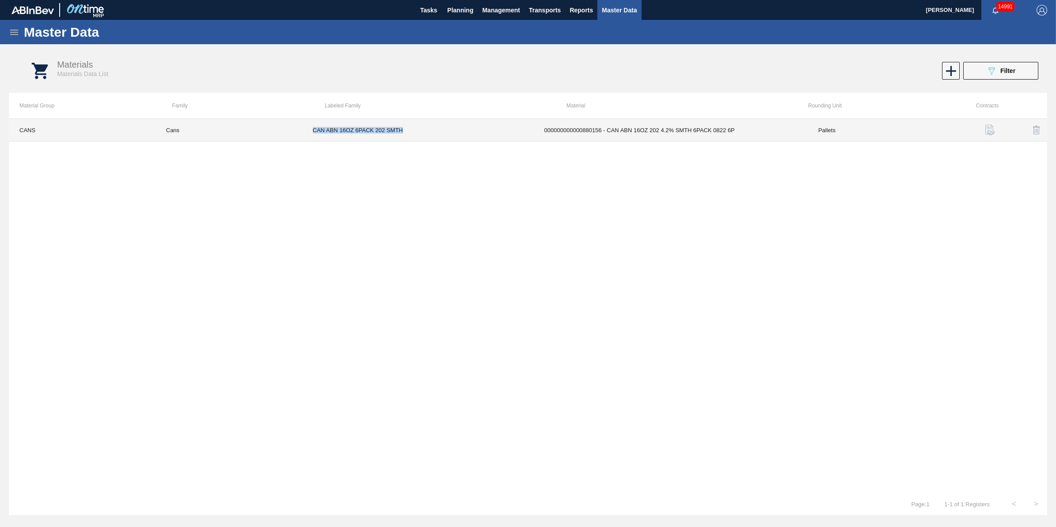
drag, startPoint x: 405, startPoint y: 129, endPoint x: 303, endPoint y: 132, distance: 102.1
click at [303, 132] on td "CAN ABN 16OZ 6PACK 202 SMTH" at bounding box center [418, 130] width 232 height 23
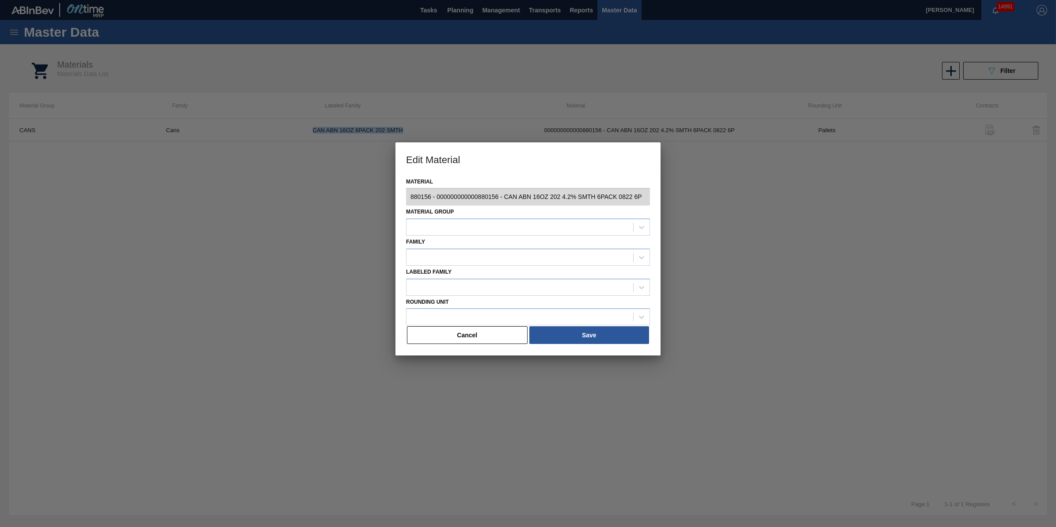
click at [455, 331] on button "Cancel" at bounding box center [467, 335] width 121 height 18
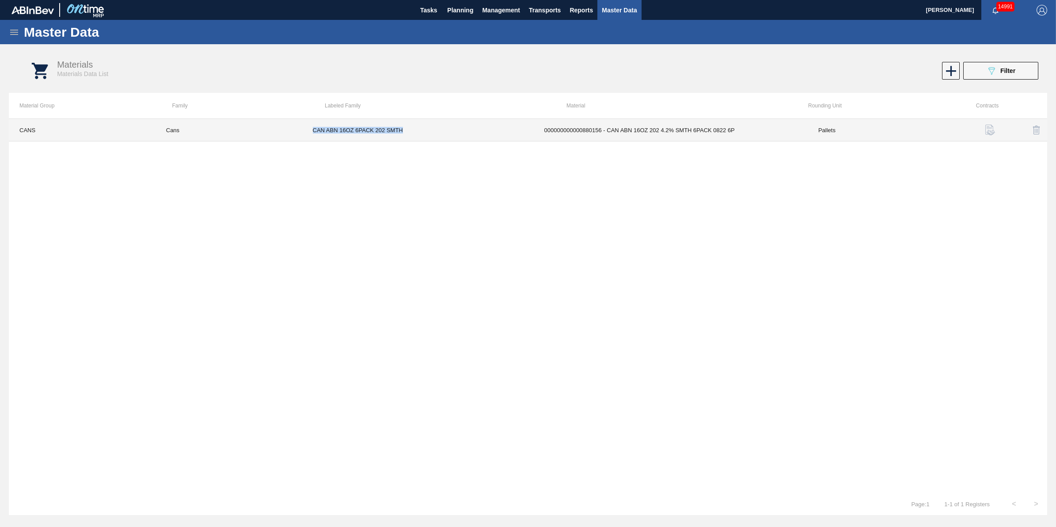
copy td "CAN ABN 16OZ 6PACK 202 SMTH"
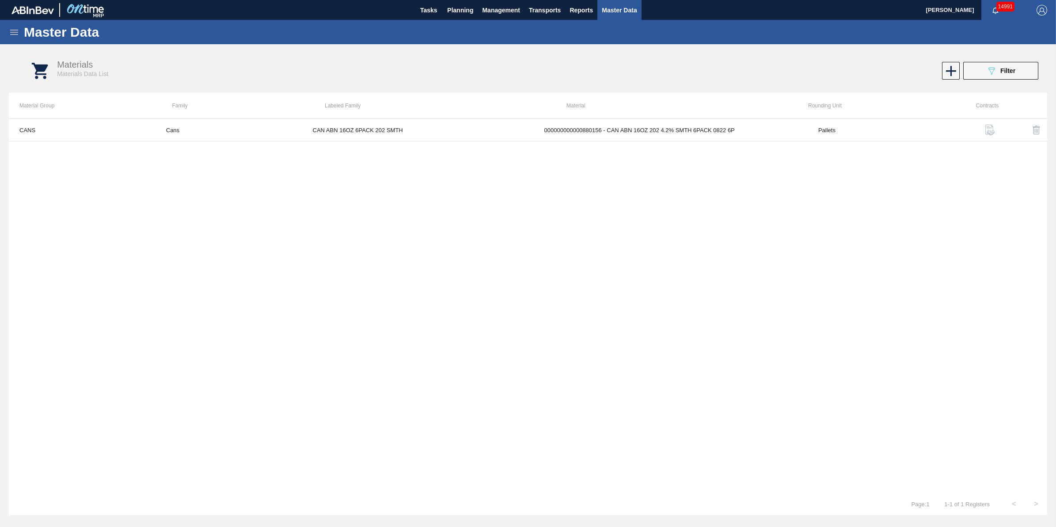
click at [8, 31] on div "Master Data" at bounding box center [528, 32] width 1056 height 24
click at [12, 32] on icon at bounding box center [14, 32] width 8 height 5
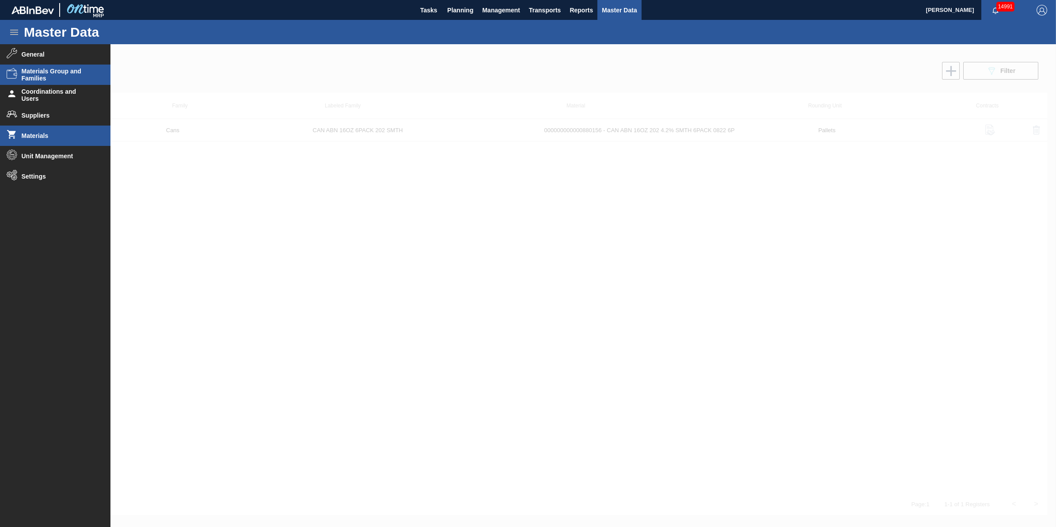
click at [78, 80] on span "Materials Group and Families" at bounding box center [58, 75] width 73 height 14
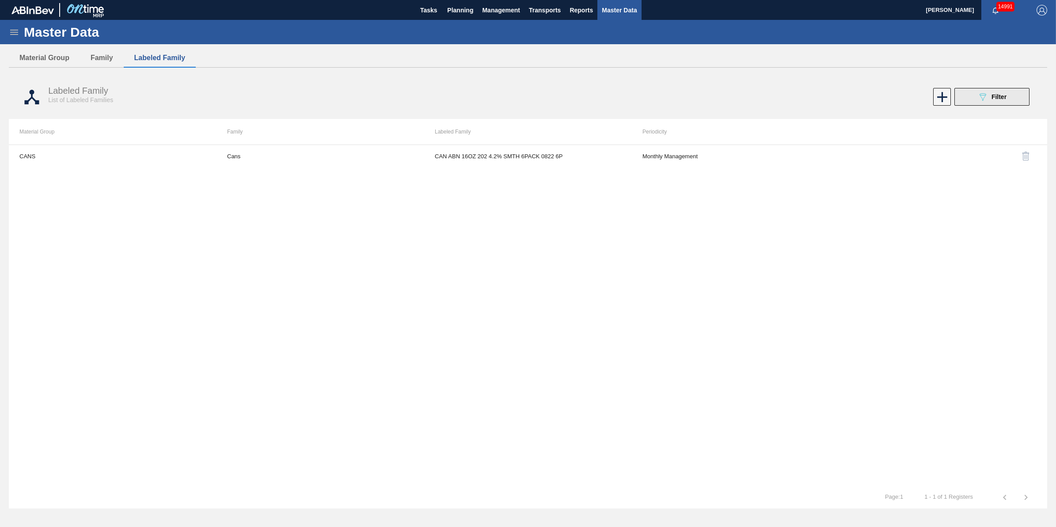
click at [1005, 102] on div "089F7B8B-B2A5-4AFE-B5C0-19BA573D28AC Filter" at bounding box center [992, 96] width 29 height 11
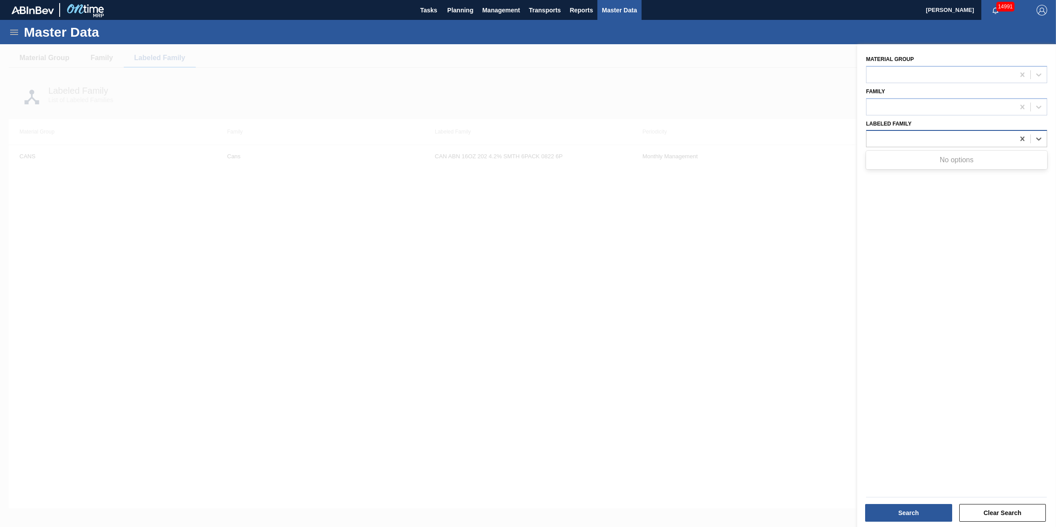
click at [968, 135] on div at bounding box center [941, 139] width 148 height 13
paste Family "CAN ABN 16OZ 6PACK 202 SMTH"
type Family "CAN ABN 16OZ 6PACK 202 SMTH"
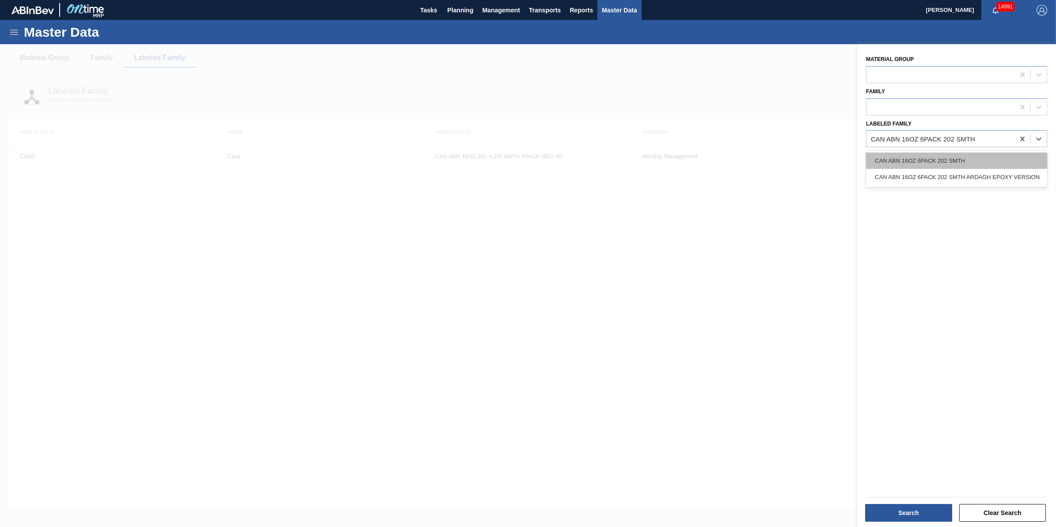
click at [977, 158] on div "CAN ABN 16OZ 6PACK 202 SMTH" at bounding box center [956, 160] width 181 height 16
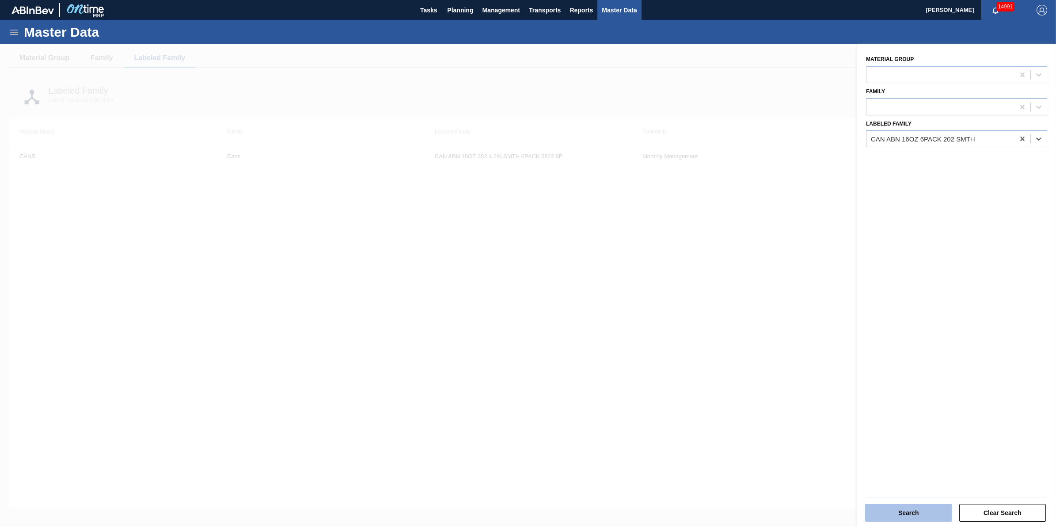
click at [866, 506] on button "Search" at bounding box center [908, 513] width 87 height 18
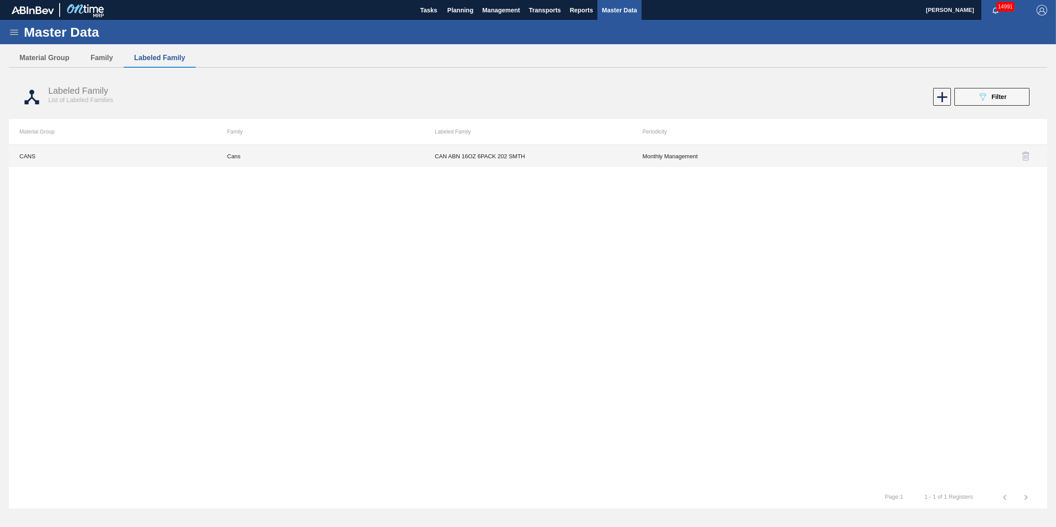
click at [699, 149] on td "Monthly Management" at bounding box center [736, 156] width 208 height 22
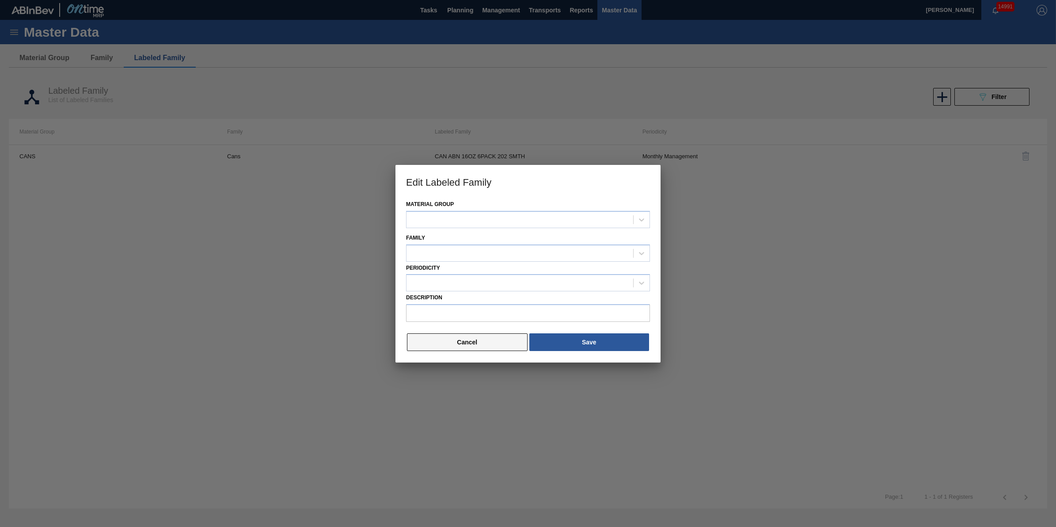
type input "CAN ABN 16OZ 6PACK 202 SMTH"
click at [448, 343] on button "Cancel" at bounding box center [467, 342] width 121 height 18
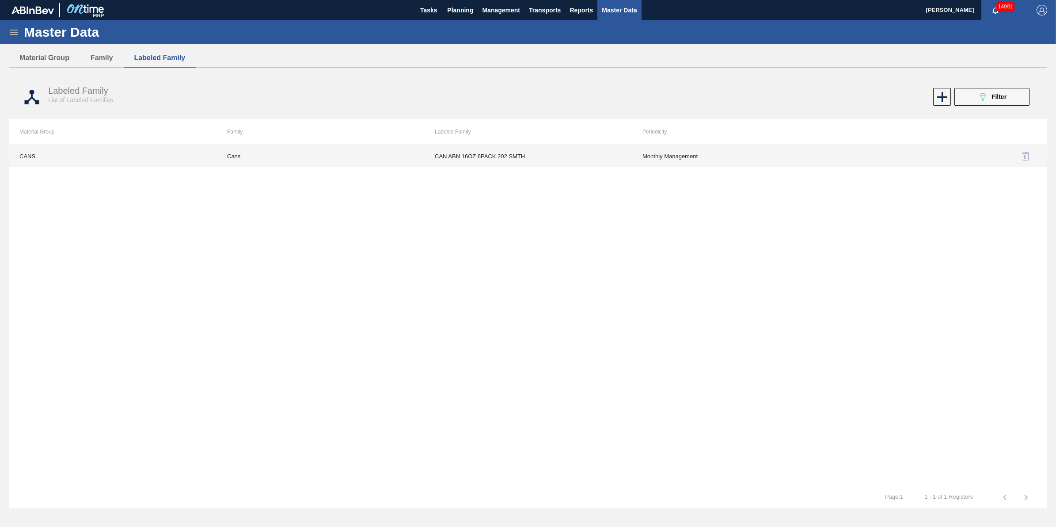
click at [266, 151] on td "Cans" at bounding box center [321, 156] width 208 height 22
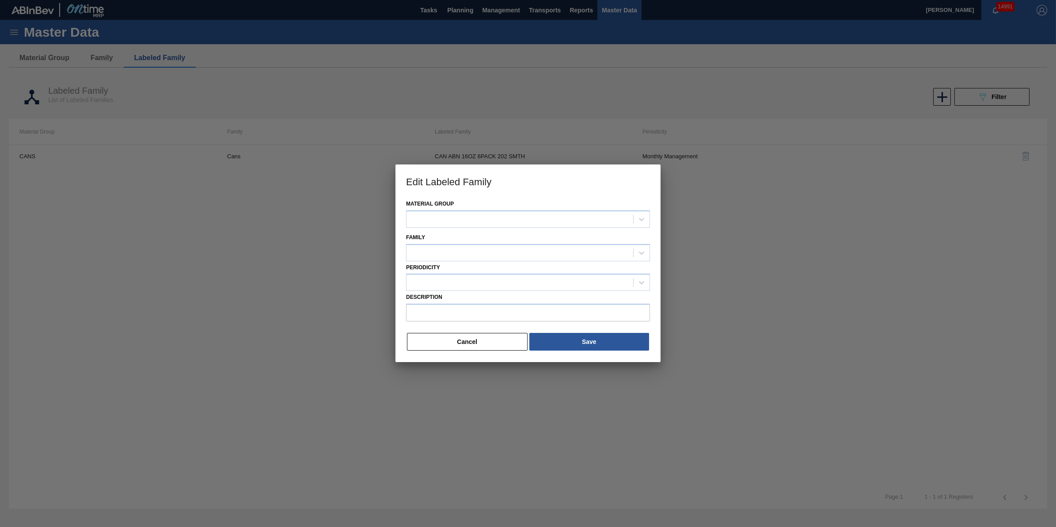
type input "CAN ABN 16OZ 6PACK 202 SMTH"
click at [457, 336] on button "Cancel" at bounding box center [467, 342] width 121 height 18
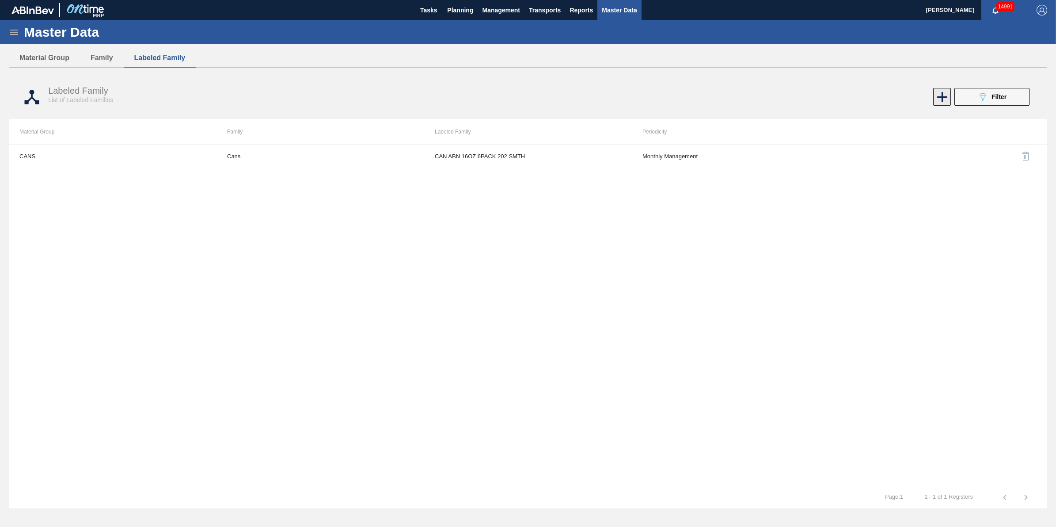
click at [944, 93] on icon at bounding box center [942, 96] width 17 height 17
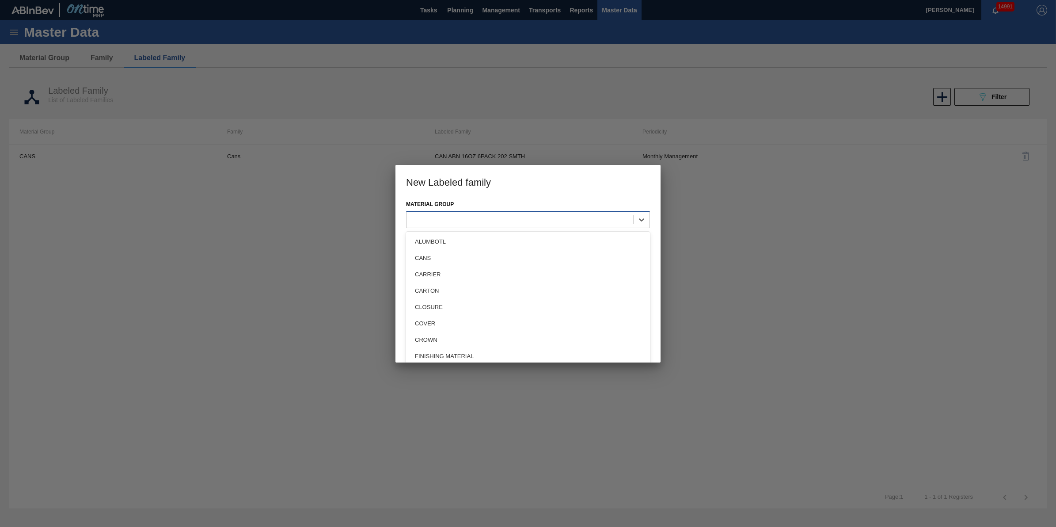
click at [537, 220] on div at bounding box center [520, 219] width 227 height 13
type Group "8"
click at [525, 256] on div "CANS" at bounding box center [528, 258] width 244 height 16
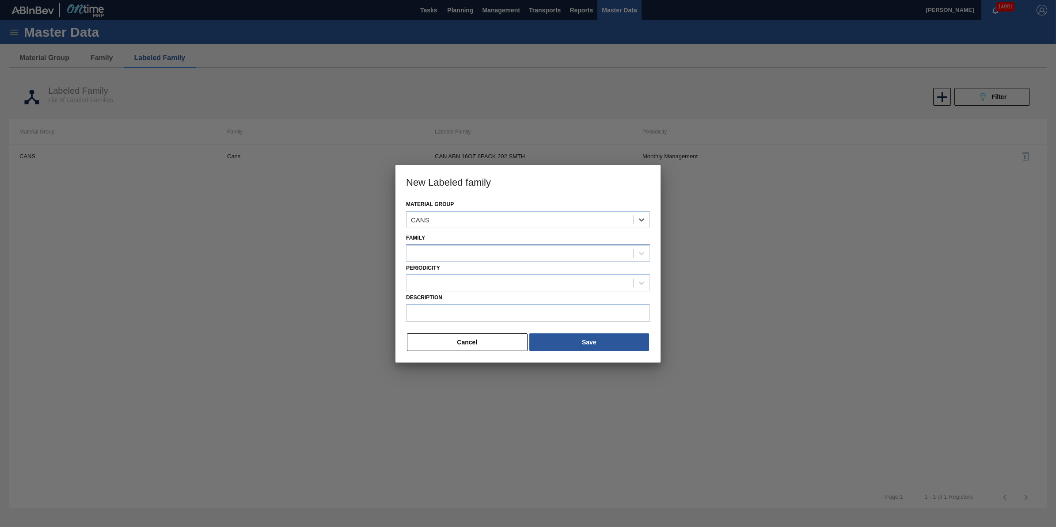
click at [527, 252] on div at bounding box center [520, 253] width 227 height 13
paste input "CAN ABN 16OZ 6PACK 202 SMTH"
type input "CAN ABN 16OZ 6PACK 202 SMTH"
click at [790, 288] on div at bounding box center [528, 263] width 1056 height 527
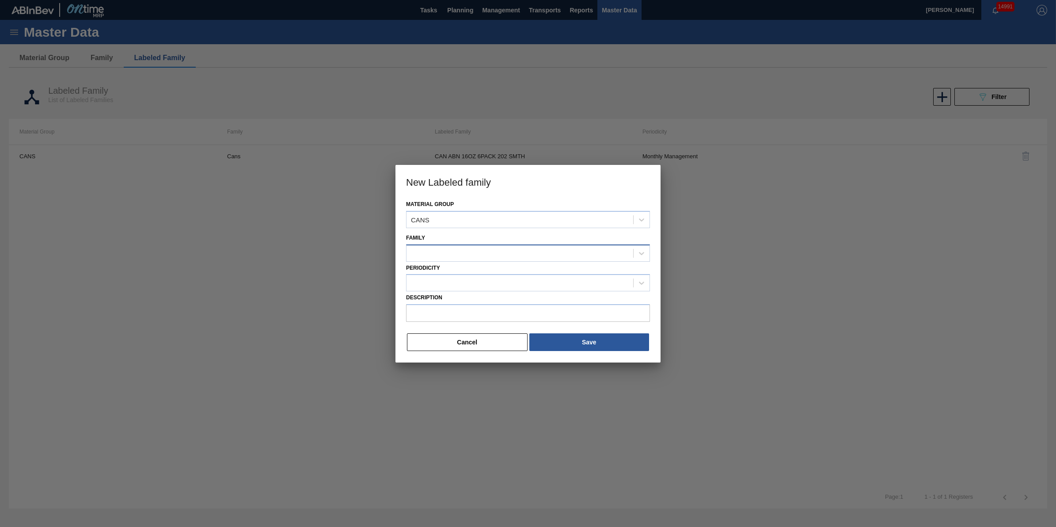
click at [495, 248] on div at bounding box center [520, 253] width 227 height 13
paste input "CAN ABN 16OZ 6PACK 202 SMTH"
click at [481, 275] on div "No options" at bounding box center [528, 274] width 244 height 15
click at [487, 274] on div "No options" at bounding box center [528, 274] width 244 height 15
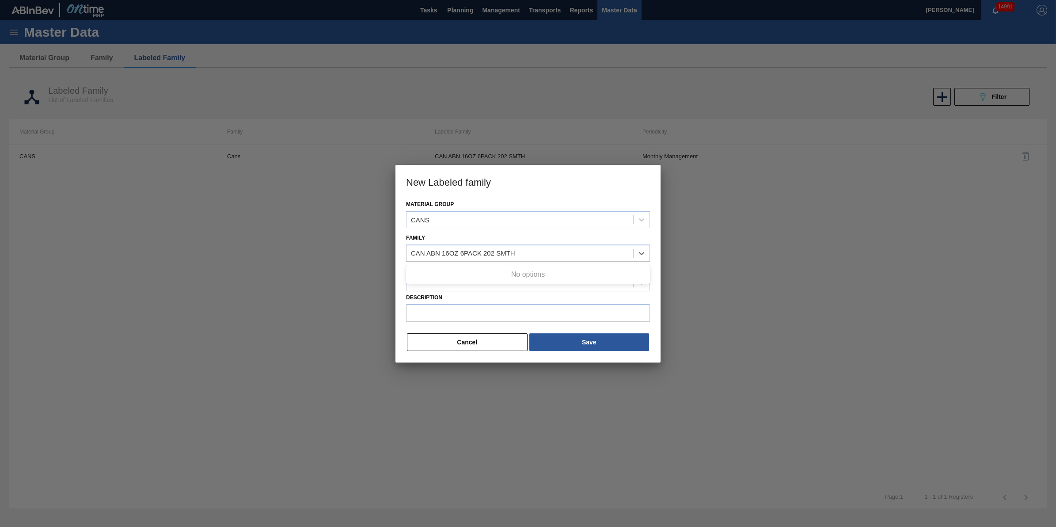
click at [530, 272] on div "No options" at bounding box center [528, 274] width 244 height 15
type input "CAN ABN 16OZ 6PACK 202 SMTH"
click at [569, 346] on button "Save" at bounding box center [590, 342] width 120 height 18
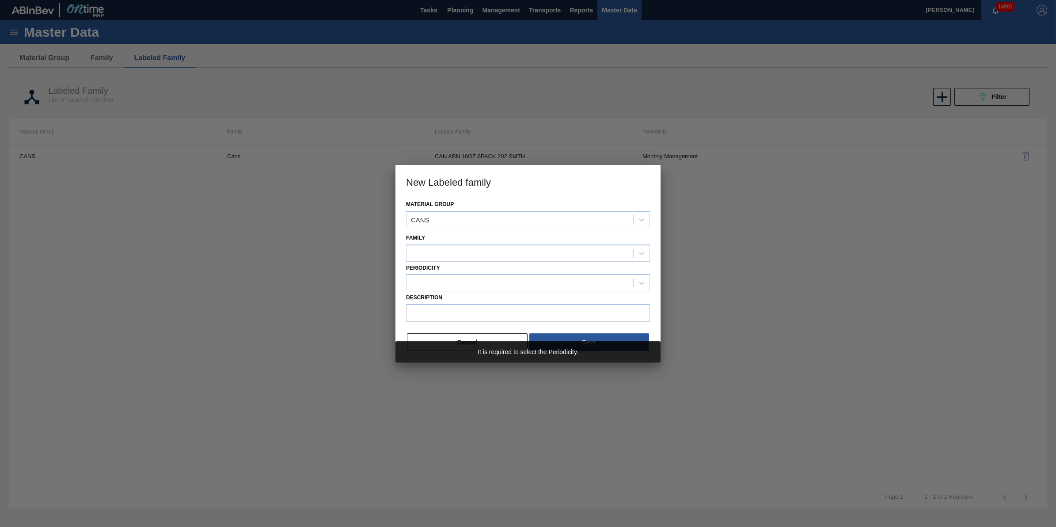
click at [507, 264] on div "Periodicity" at bounding box center [528, 277] width 244 height 30
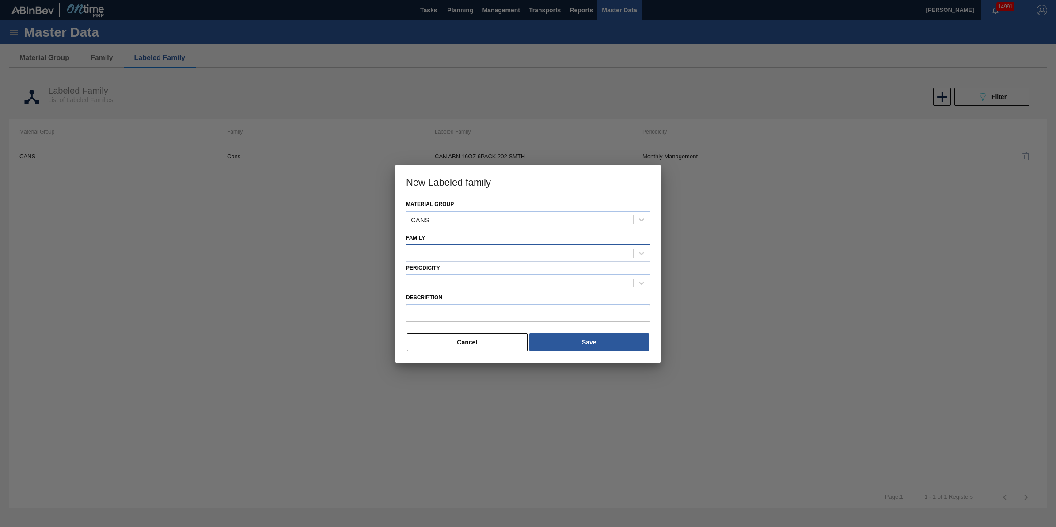
click at [511, 260] on div at bounding box center [528, 252] width 244 height 17
click at [476, 270] on div "Cans" at bounding box center [528, 275] width 244 height 16
click at [526, 220] on div "CANS" at bounding box center [520, 219] width 227 height 13
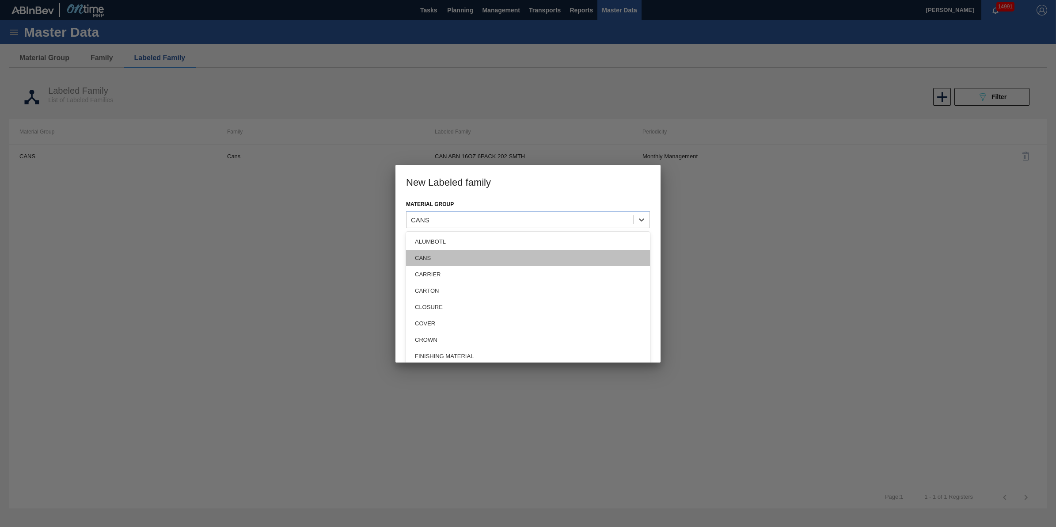
click at [499, 260] on div "CANS" at bounding box center [528, 258] width 244 height 16
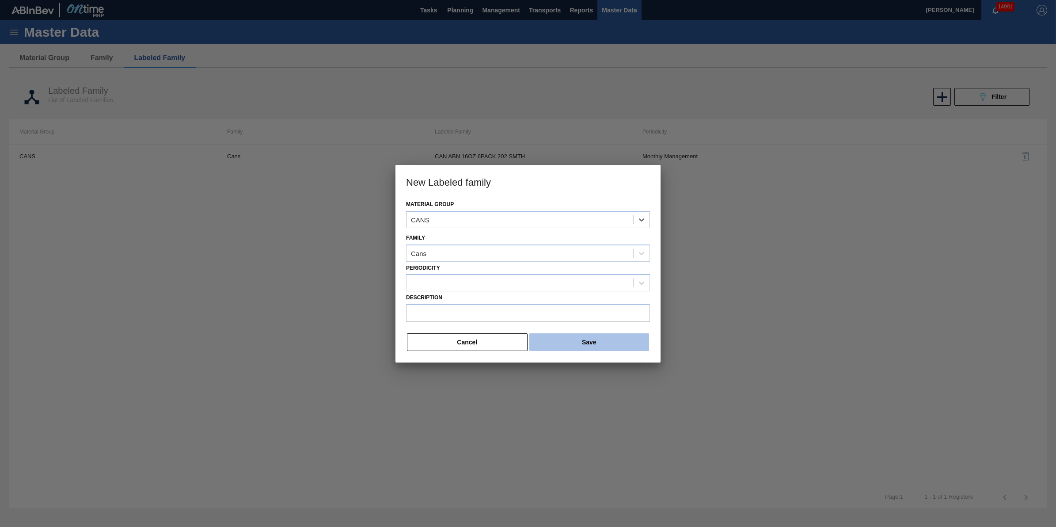
click at [541, 337] on button "Save" at bounding box center [590, 342] width 120 height 18
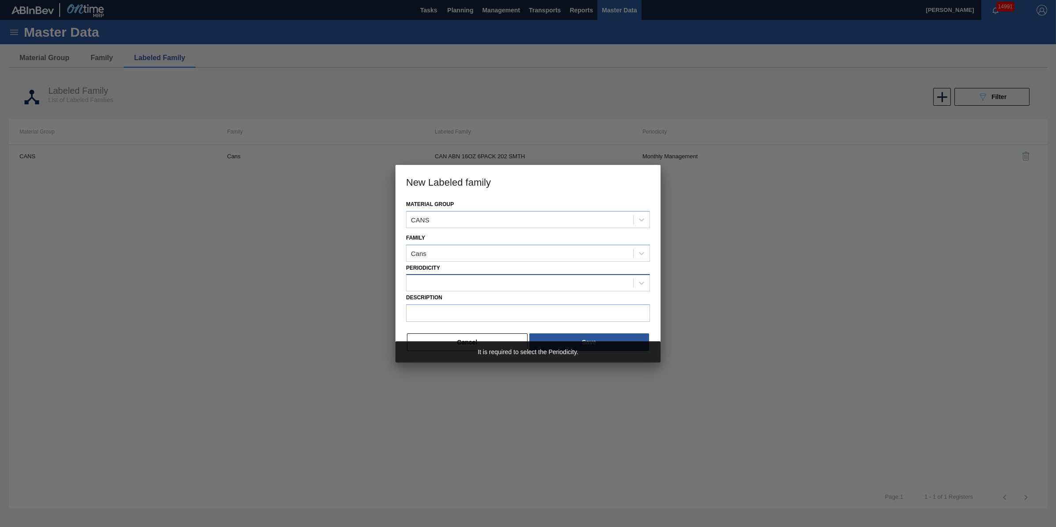
click at [499, 287] on div at bounding box center [520, 283] width 227 height 13
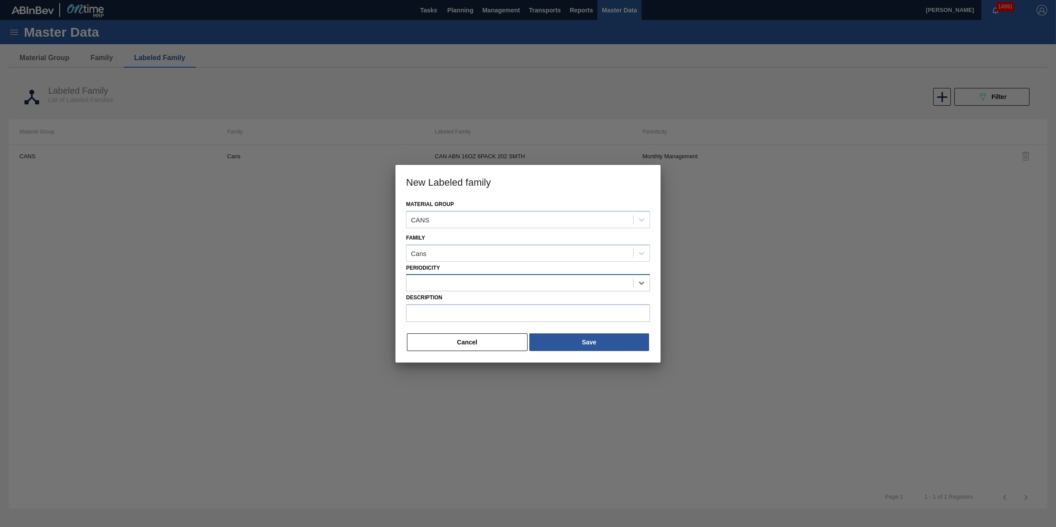
click at [503, 284] on div at bounding box center [520, 283] width 227 height 13
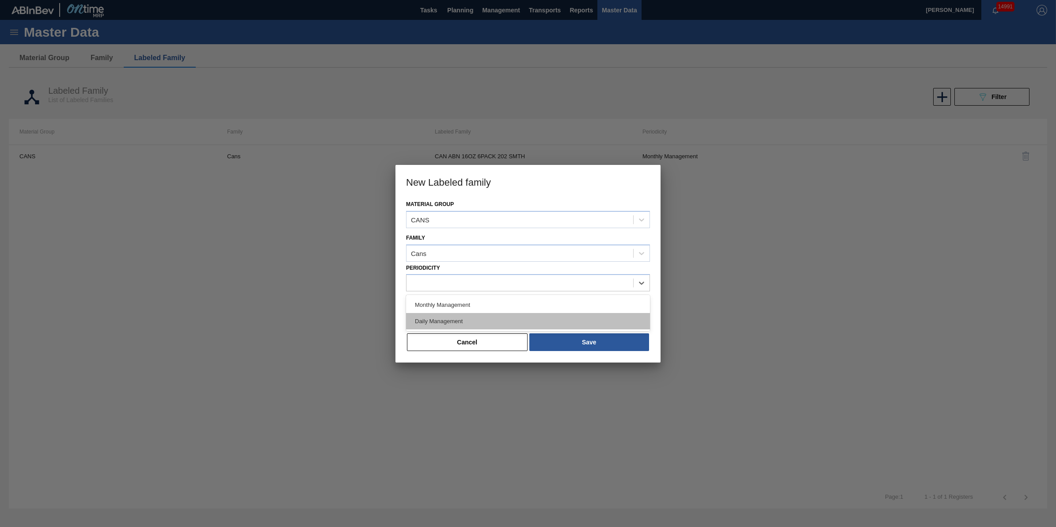
click at [499, 314] on div "Daily Management" at bounding box center [528, 321] width 244 height 16
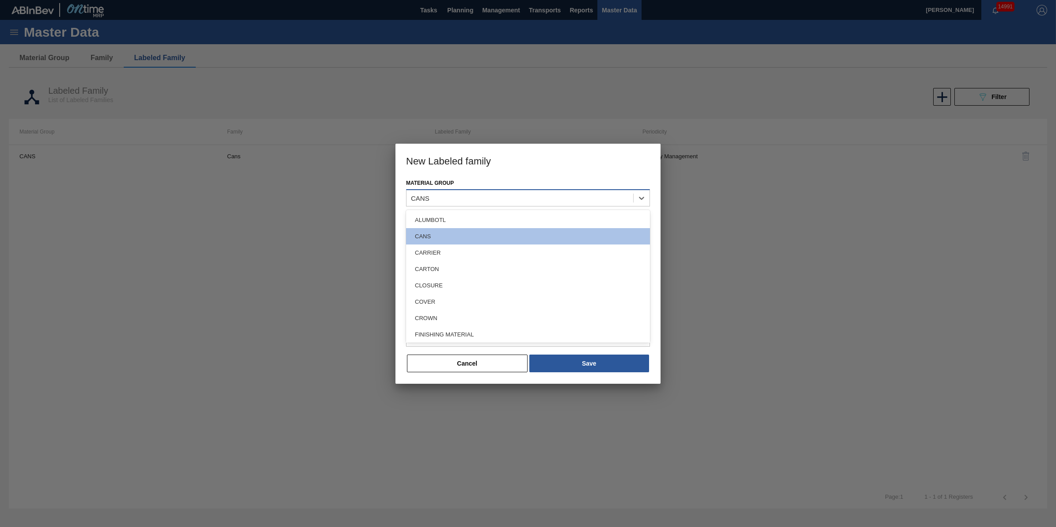
click at [516, 201] on div "CANS" at bounding box center [520, 198] width 227 height 13
click at [509, 239] on div "CANS" at bounding box center [528, 236] width 244 height 16
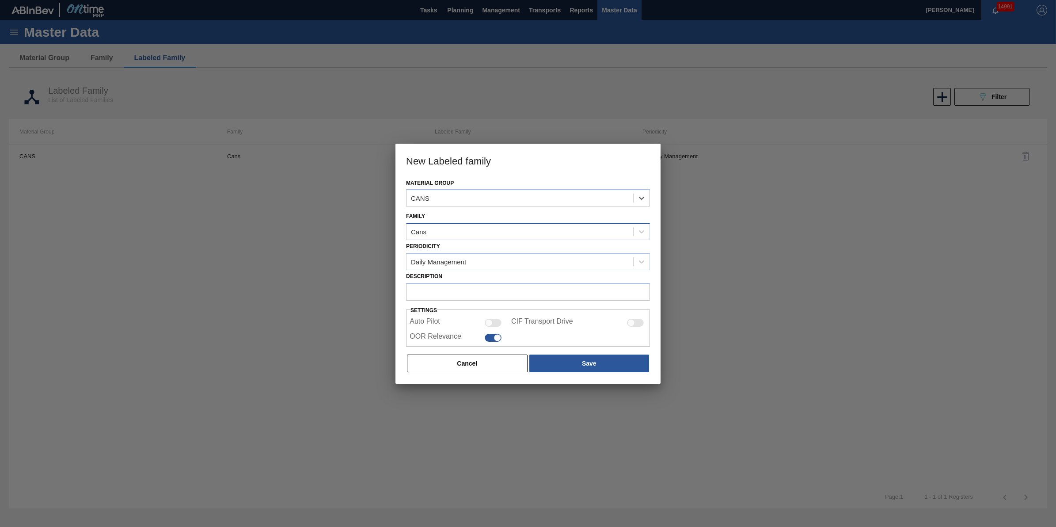
click at [502, 226] on div "Cans" at bounding box center [520, 231] width 227 height 13
click at [502, 231] on div "Cans" at bounding box center [520, 231] width 227 height 13
click at [499, 339] on div at bounding box center [498, 338] width 8 height 8
checkbox input "false"
click at [568, 365] on button "Save" at bounding box center [590, 363] width 120 height 18
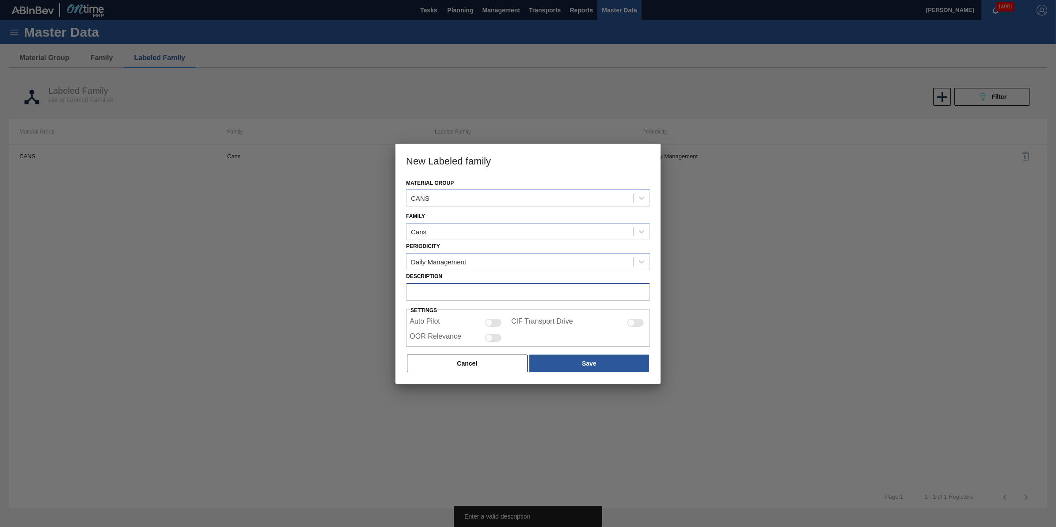
click at [541, 290] on input "Description" at bounding box center [528, 292] width 244 height 18
paste input "CAN ABN 16OZ 6PACK 202 SMTH"
type input "CAN ABN 16OZ 6PACK 202 SMTH"
click at [670, 372] on div at bounding box center [528, 263] width 1056 height 527
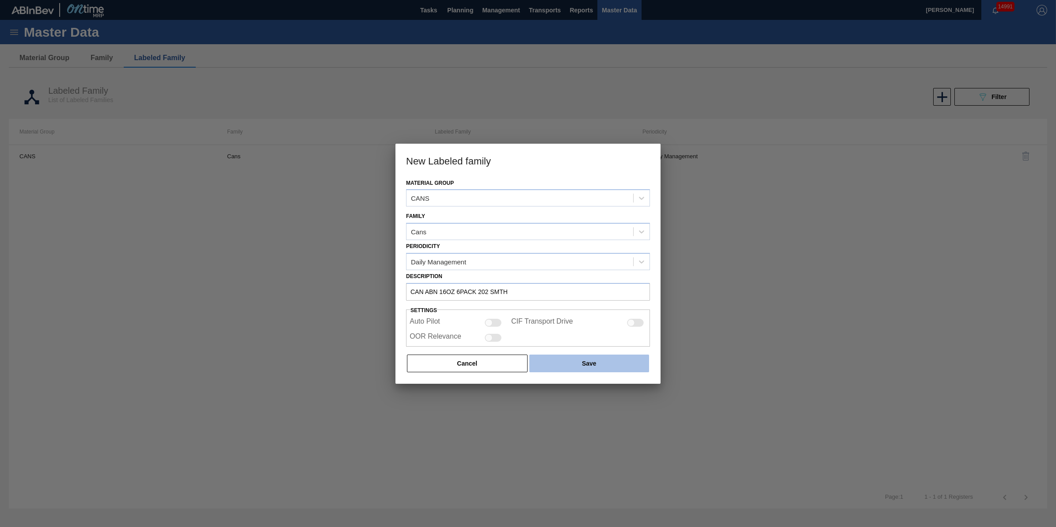
click at [614, 357] on button "Save" at bounding box center [590, 363] width 120 height 18
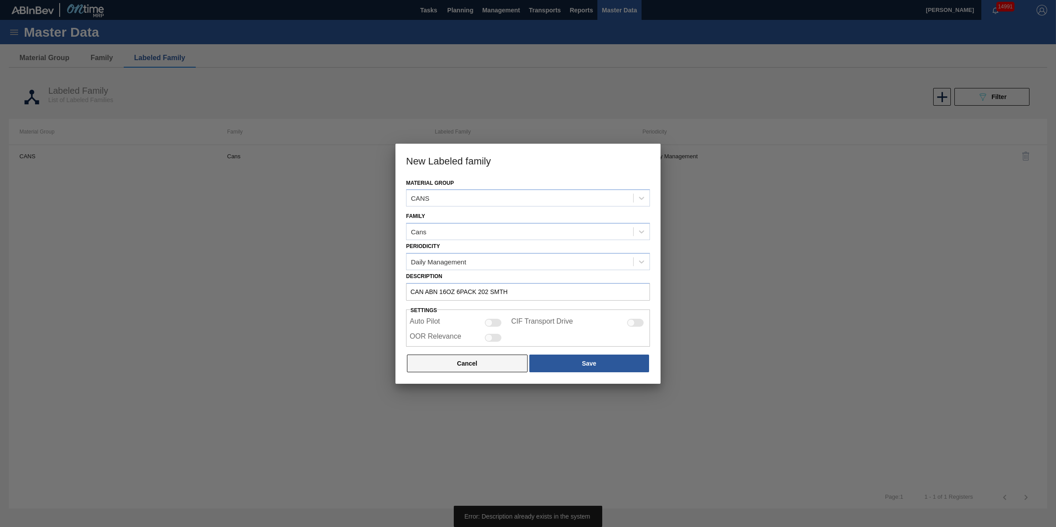
click at [507, 357] on button "Cancel" at bounding box center [467, 363] width 121 height 18
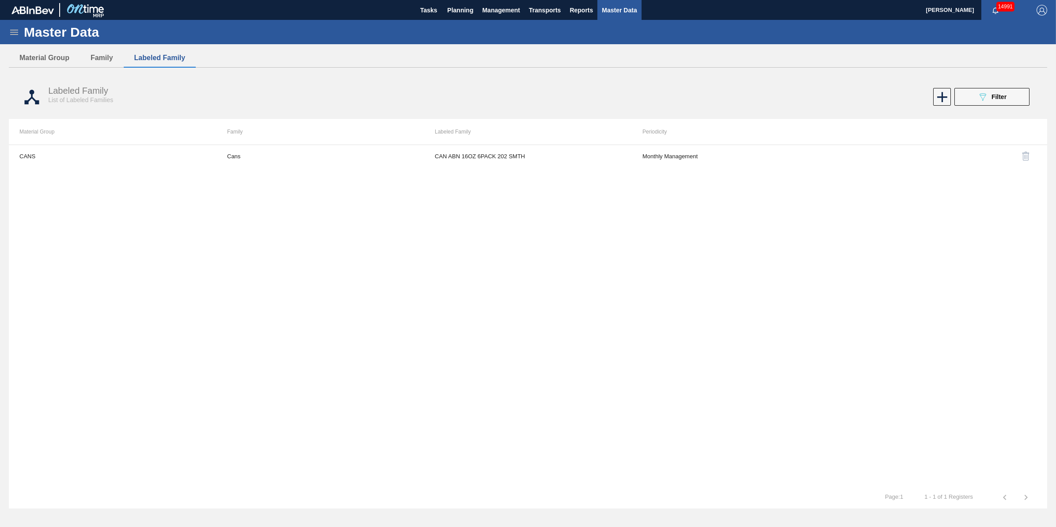
click at [460, 156] on td "CAN ABN 16OZ 6PACK 202 SMTH" at bounding box center [528, 156] width 208 height 22
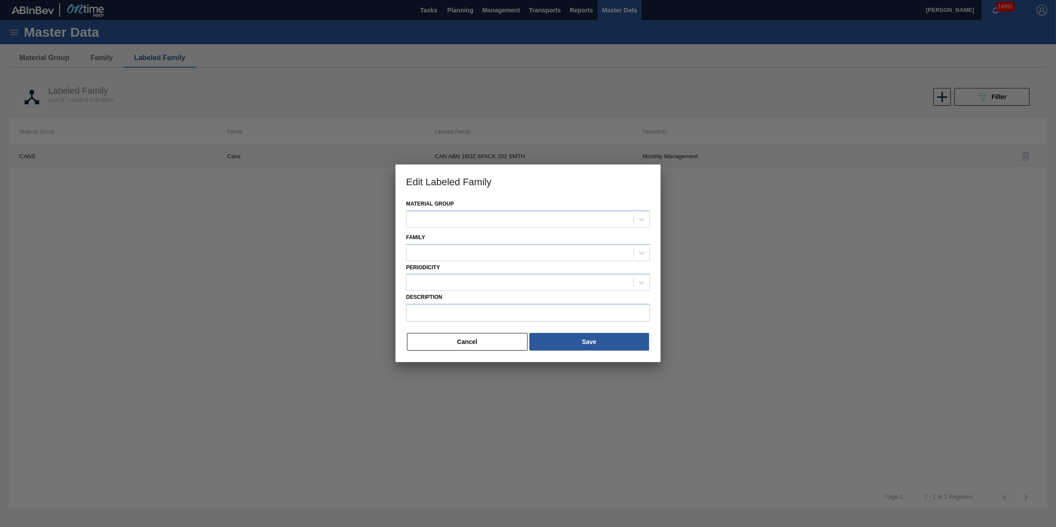
type input "CAN ABN 16OZ 6PACK 202 SMTH"
click at [484, 338] on button "Cancel" at bounding box center [467, 342] width 121 height 18
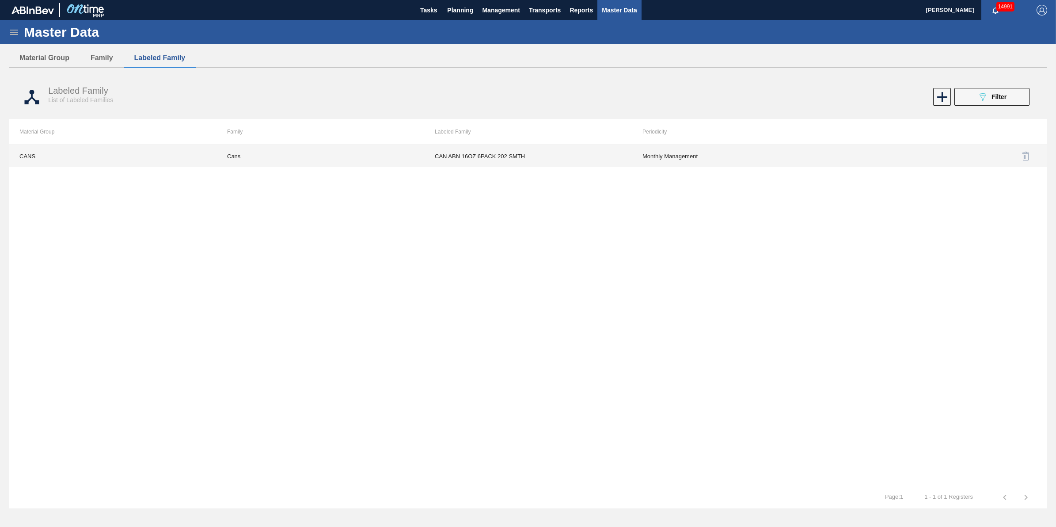
click at [255, 157] on td "Cans" at bounding box center [321, 156] width 208 height 22
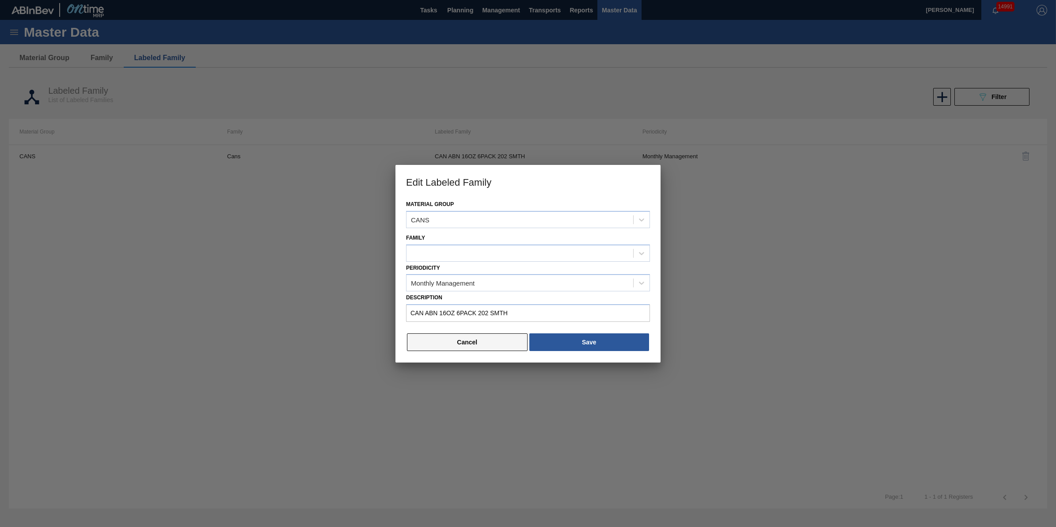
type input "CAN ABN 16OZ 6PACK 202 SMTH"
click at [465, 343] on button "Cancel" at bounding box center [467, 342] width 121 height 18
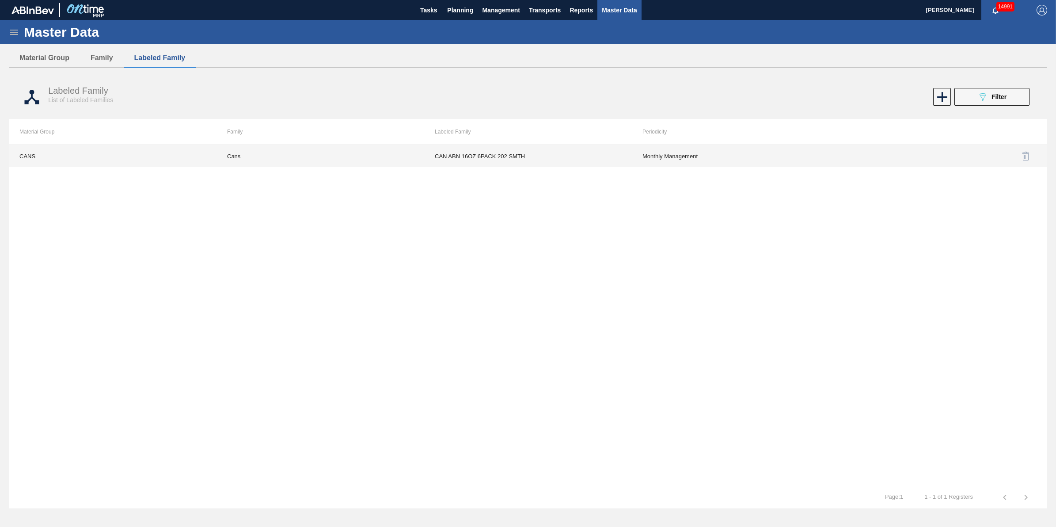
click at [27, 154] on td "CANS" at bounding box center [113, 156] width 208 height 22
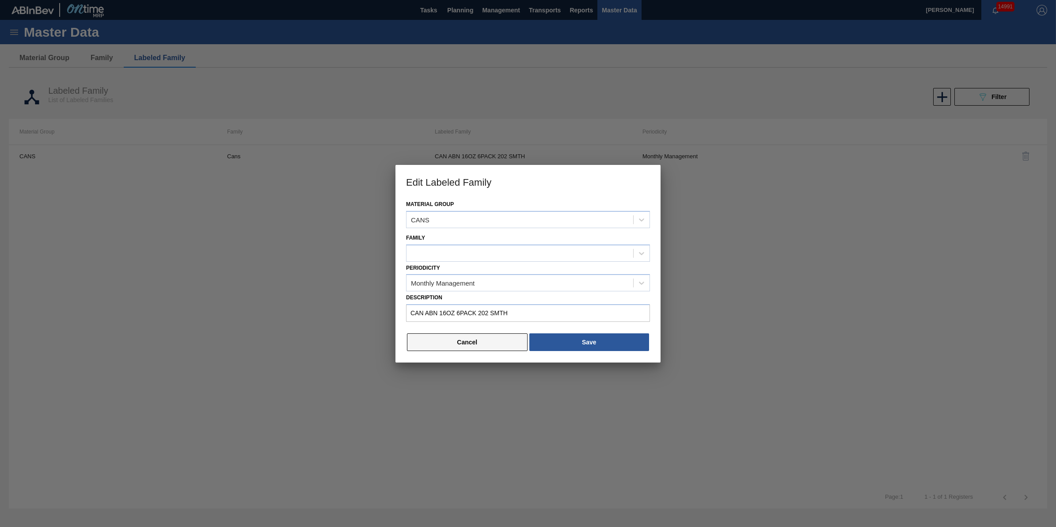
type input "CAN ABN 16OZ 6PACK 202 SMTH"
drag, startPoint x: 447, startPoint y: 349, endPoint x: 481, endPoint y: 343, distance: 34.1
click at [447, 350] on button "Cancel" at bounding box center [467, 342] width 121 height 18
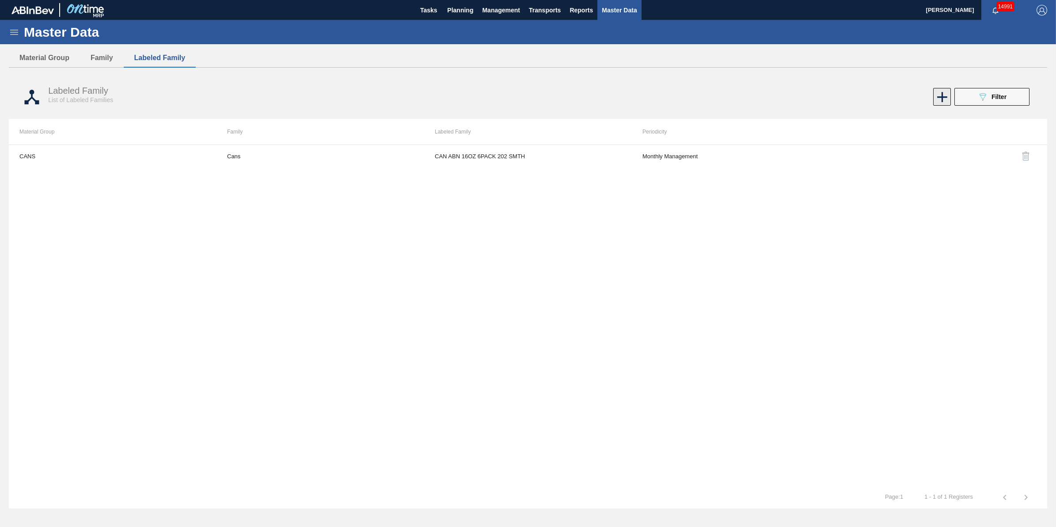
click at [940, 96] on icon at bounding box center [942, 96] width 17 height 17
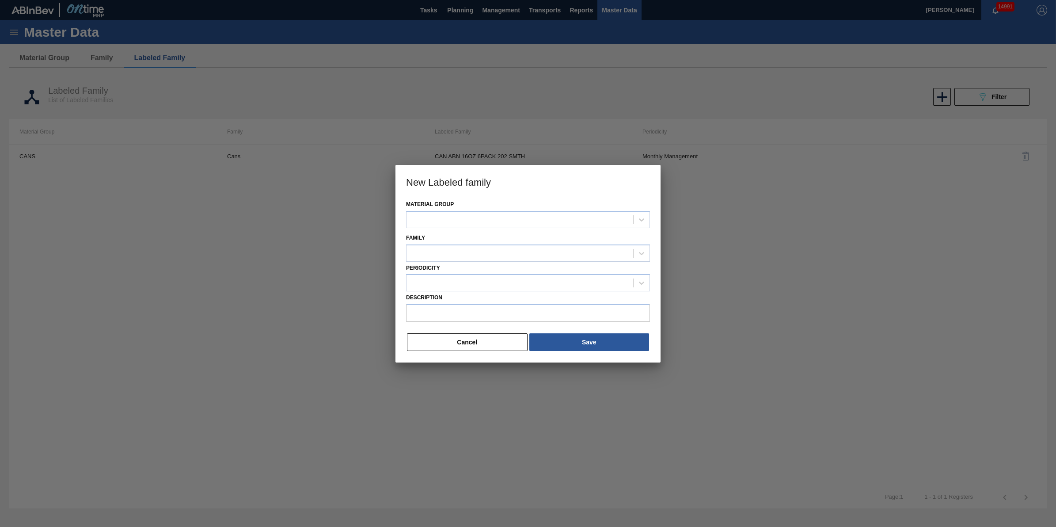
click at [463, 331] on div "Material Group Family Periodicity Description Cancel Save" at bounding box center [528, 280] width 265 height 164
click at [469, 335] on button "Cancel" at bounding box center [467, 342] width 121 height 18
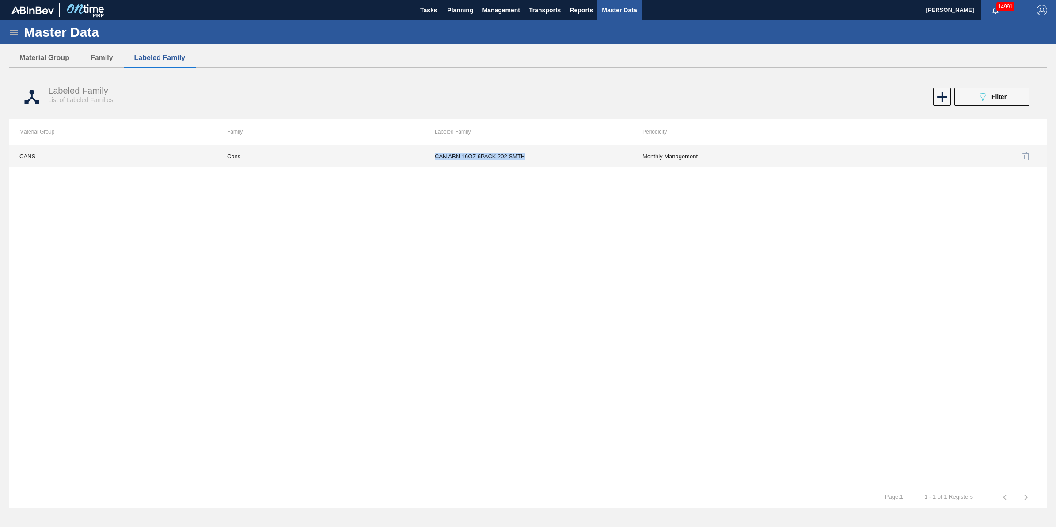
drag, startPoint x: 535, startPoint y: 160, endPoint x: 430, endPoint y: 158, distance: 105.2
click at [430, 158] on td "CAN ABN 16OZ 6PACK 202 SMTH" at bounding box center [528, 156] width 208 height 22
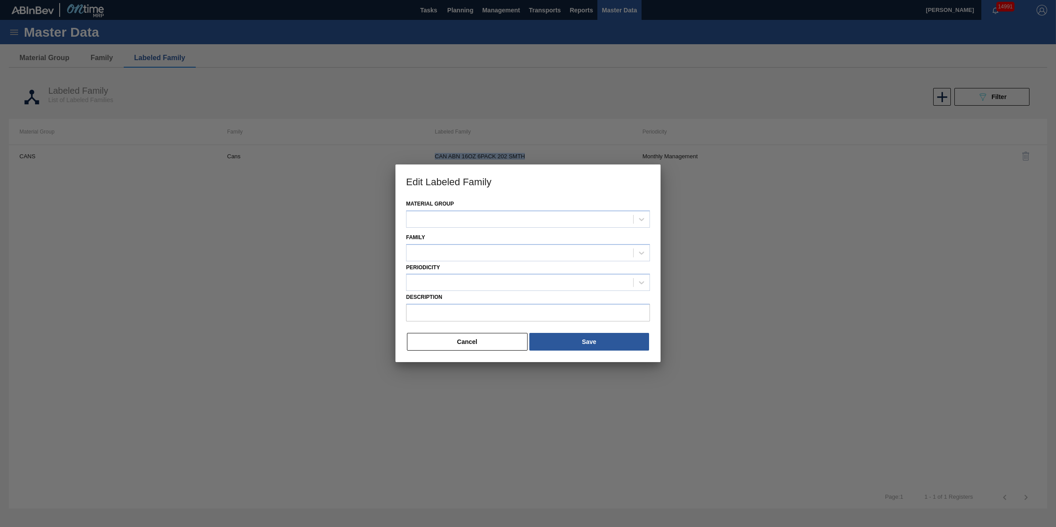
type input "CAN ABN 16OZ 6PACK 202 SMTH"
click at [501, 348] on button "Cancel" at bounding box center [467, 342] width 121 height 18
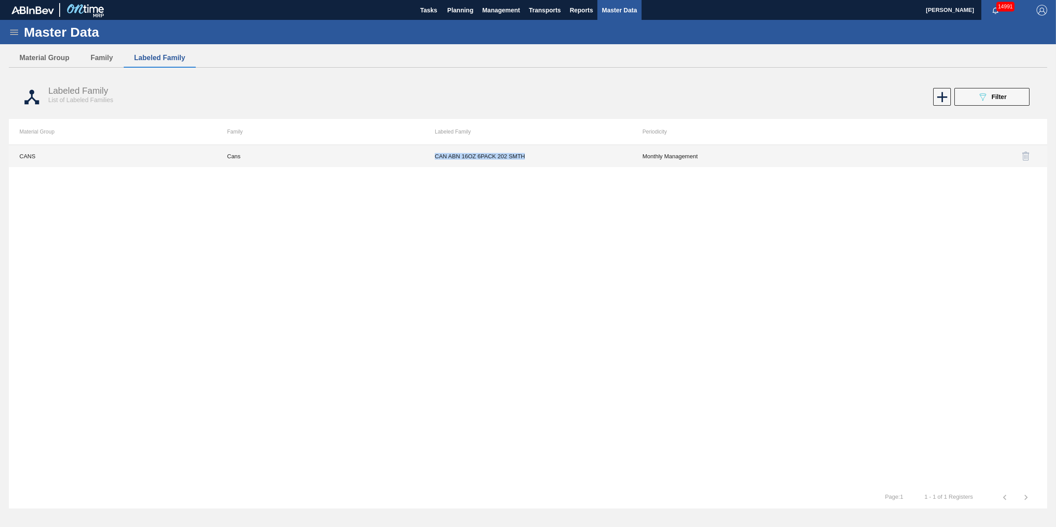
copy td "CAN ABN 16OZ 6PACK 202 SMTH"
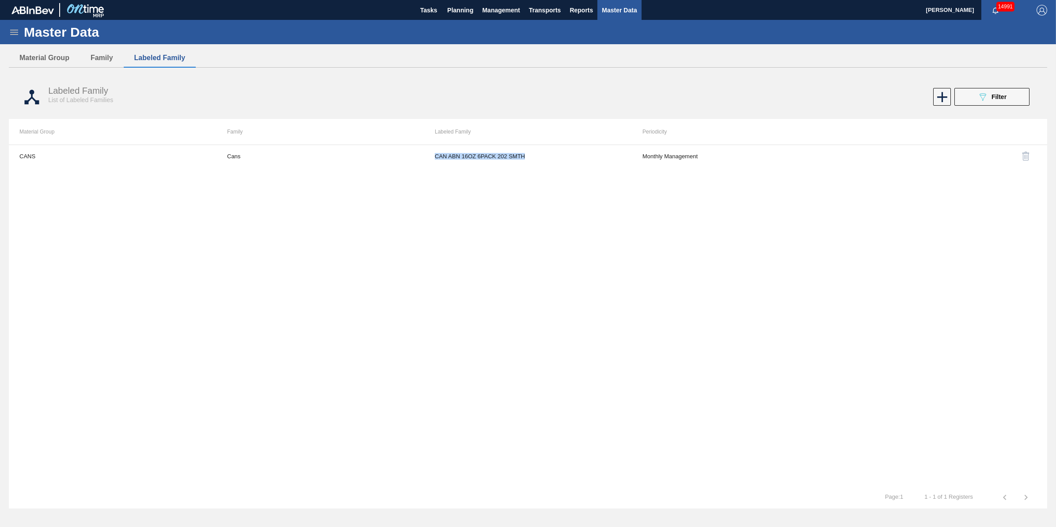
click at [14, 30] on icon at bounding box center [14, 32] width 8 height 5
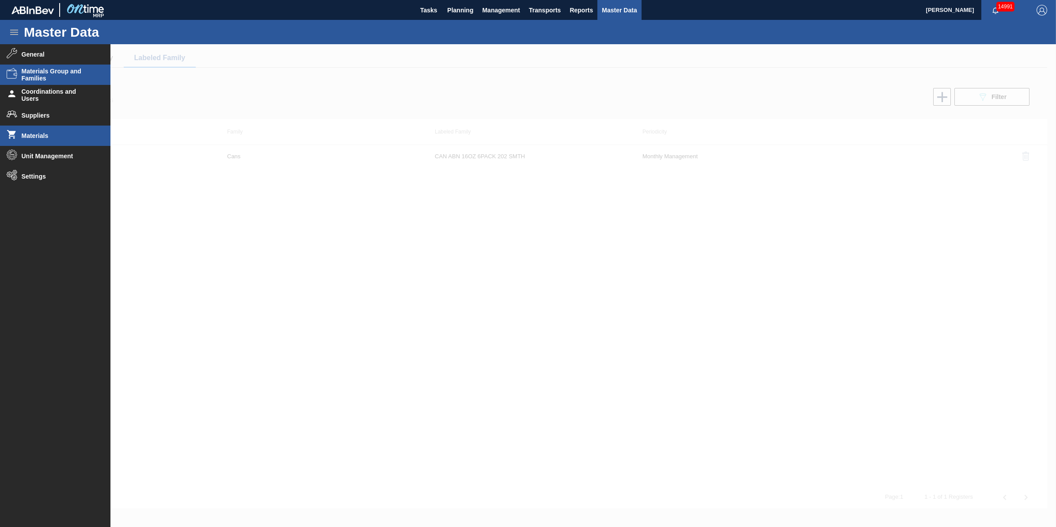
click at [77, 145] on li "Materials" at bounding box center [55, 136] width 111 height 20
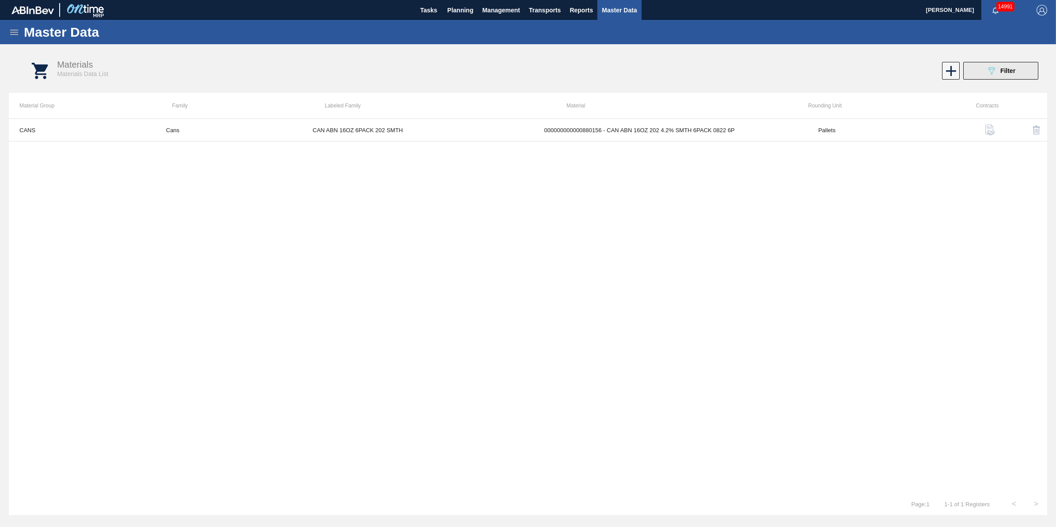
click at [994, 78] on button "089F7B8B-B2A5-4AFE-B5C0-19BA573D28AC Filter" at bounding box center [1001, 71] width 75 height 18
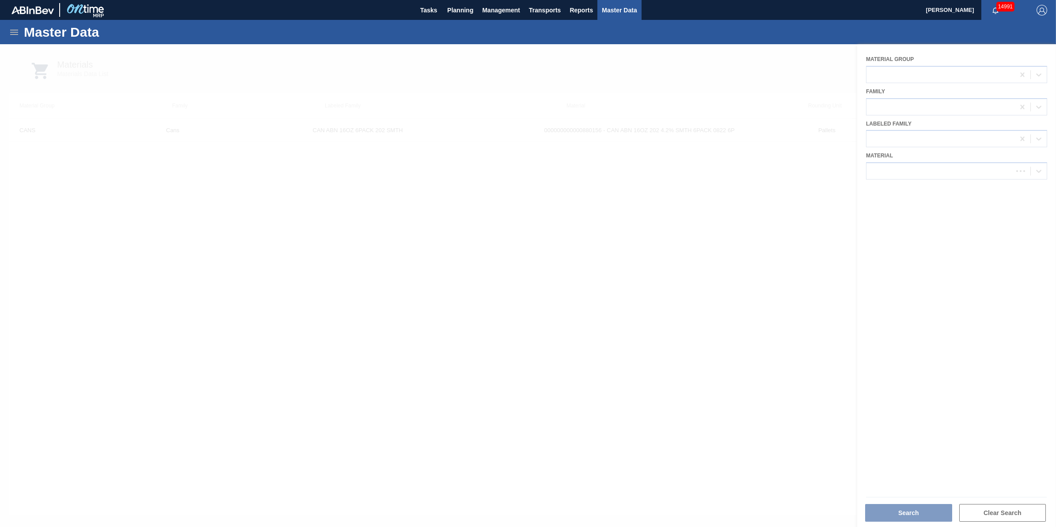
click at [937, 143] on div at bounding box center [528, 285] width 1056 height 483
click at [939, 147] on div "Material 000000000000880156 - CAN ABN 16OZ 202 4.2% SMTH 6PACK 0822 6P" at bounding box center [957, 163] width 188 height 32
click at [1018, 173] on icon at bounding box center [1022, 171] width 9 height 9
click at [970, 142] on div at bounding box center [941, 139] width 148 height 13
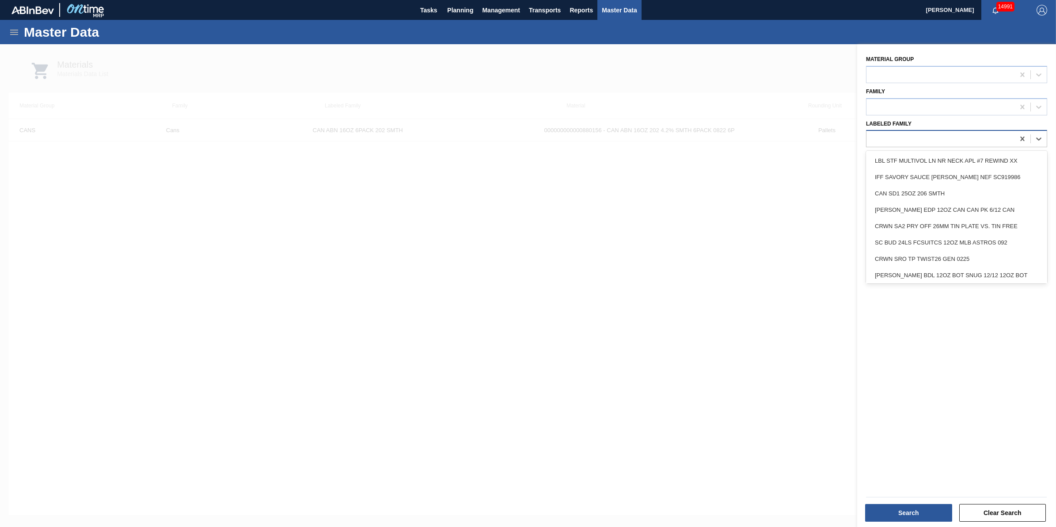
paste Family "CAN ABN 16OZ 6PACK 202 SMTH"
type Family "CAN ABN 16OZ 6PACK 202 SMTH"
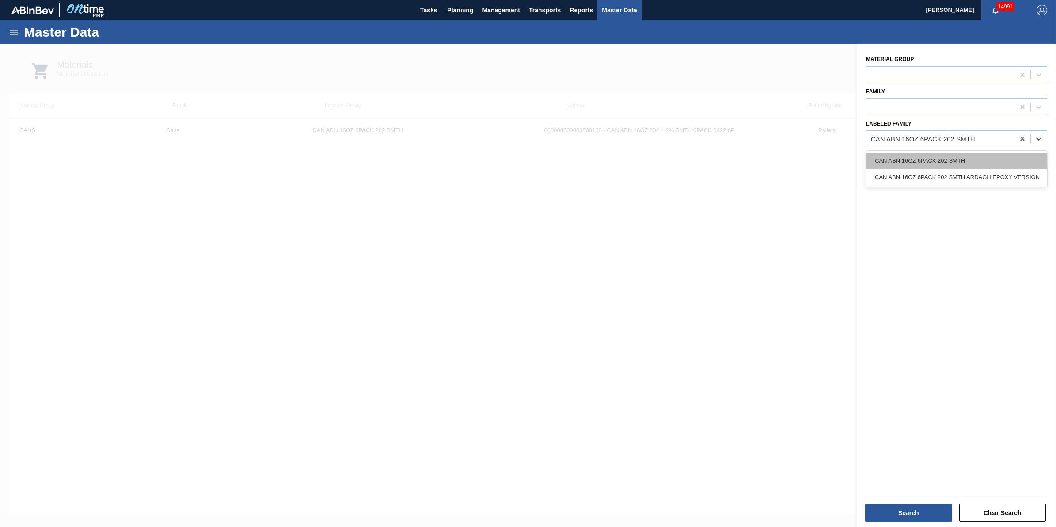
click at [967, 156] on div "CAN ABN 16OZ 6PACK 202 SMTH" at bounding box center [956, 160] width 181 height 16
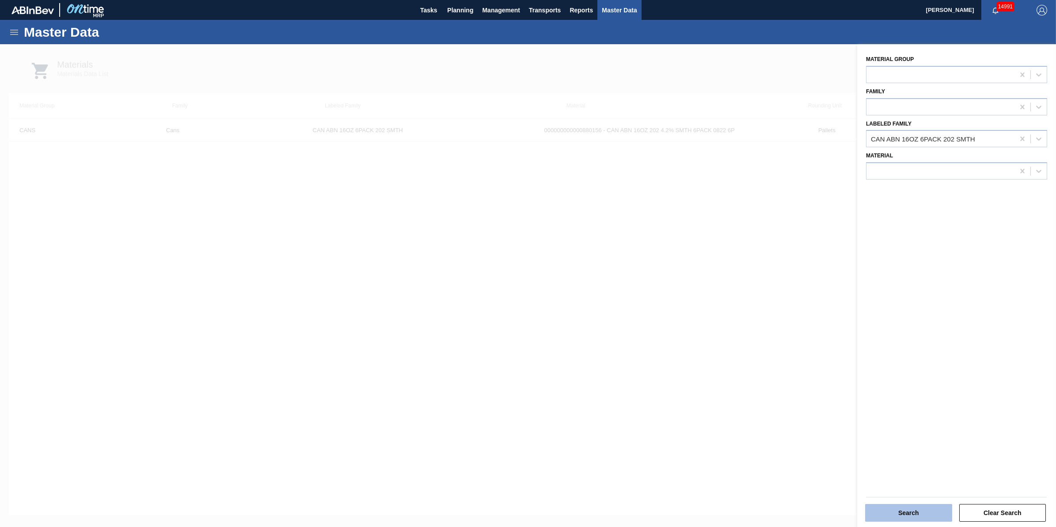
click at [915, 509] on button "Search" at bounding box center [908, 513] width 87 height 18
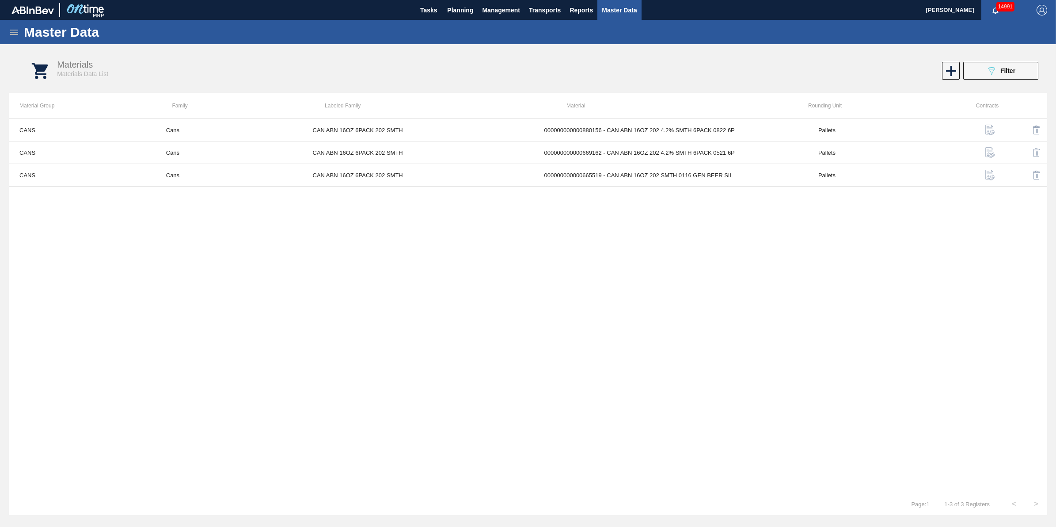
click at [991, 131] on img "button" at bounding box center [990, 130] width 11 height 11
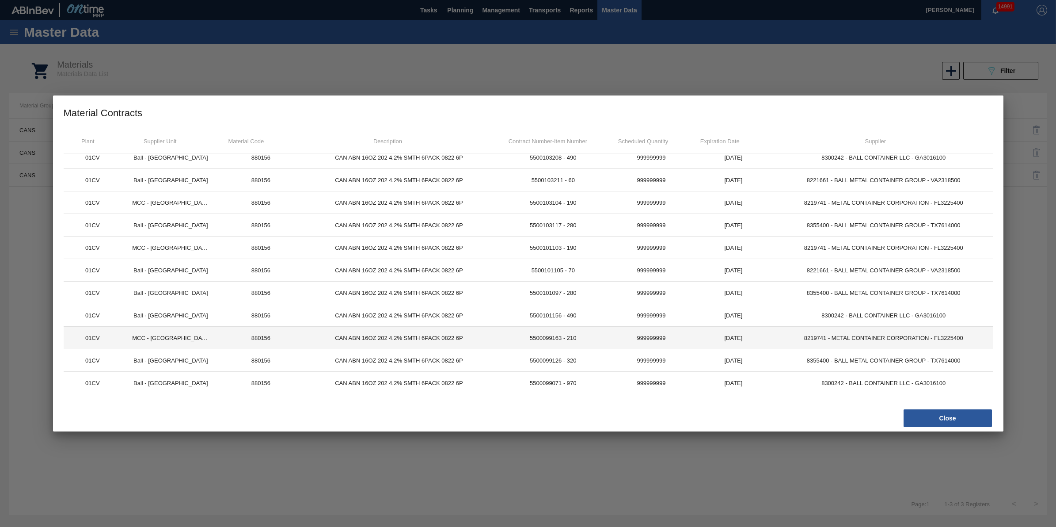
scroll to position [9, 0]
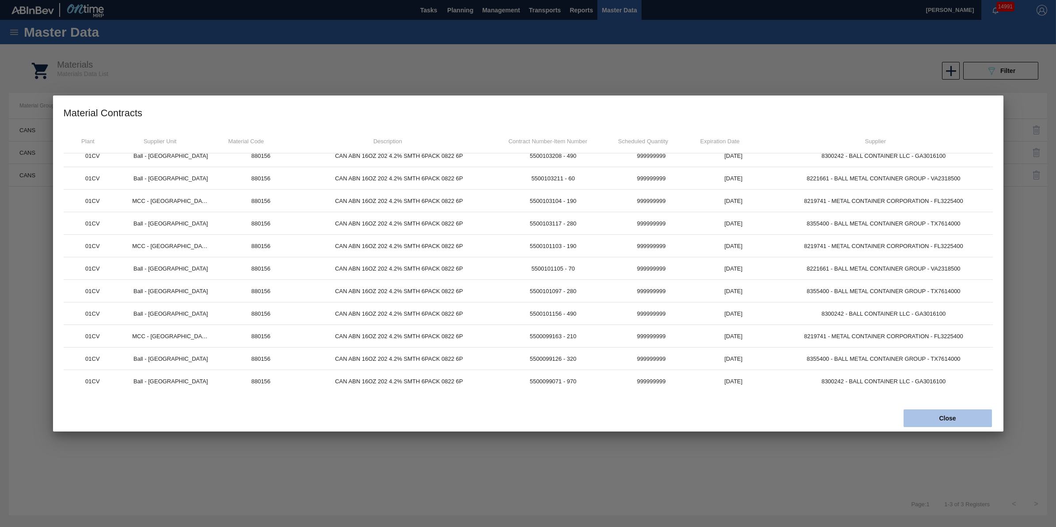
click at [938, 418] on button "Close" at bounding box center [948, 418] width 88 height 18
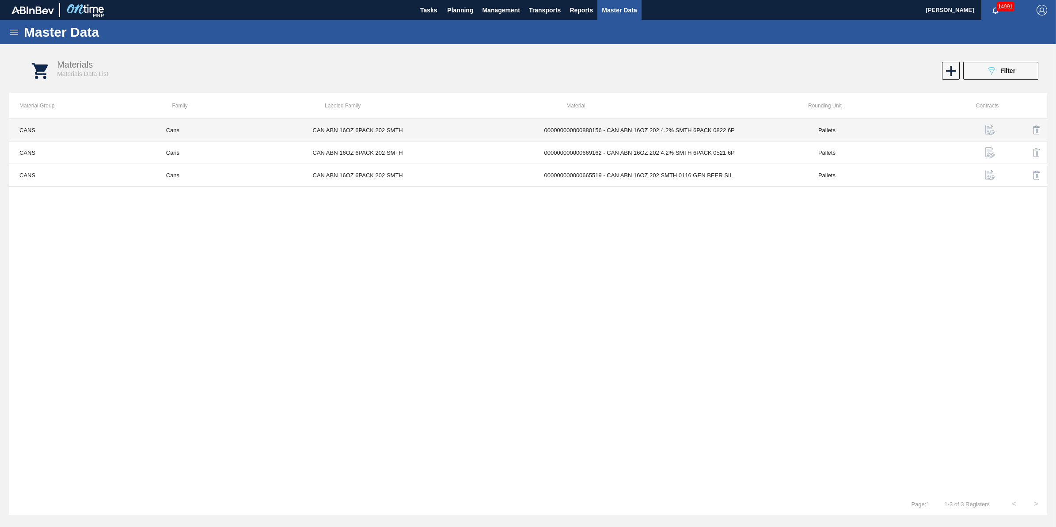
click at [606, 126] on td "000000000000880156 - CAN ABN 16OZ 202 4.2% SMTH 6PACK 0822 6P" at bounding box center [671, 130] width 274 height 23
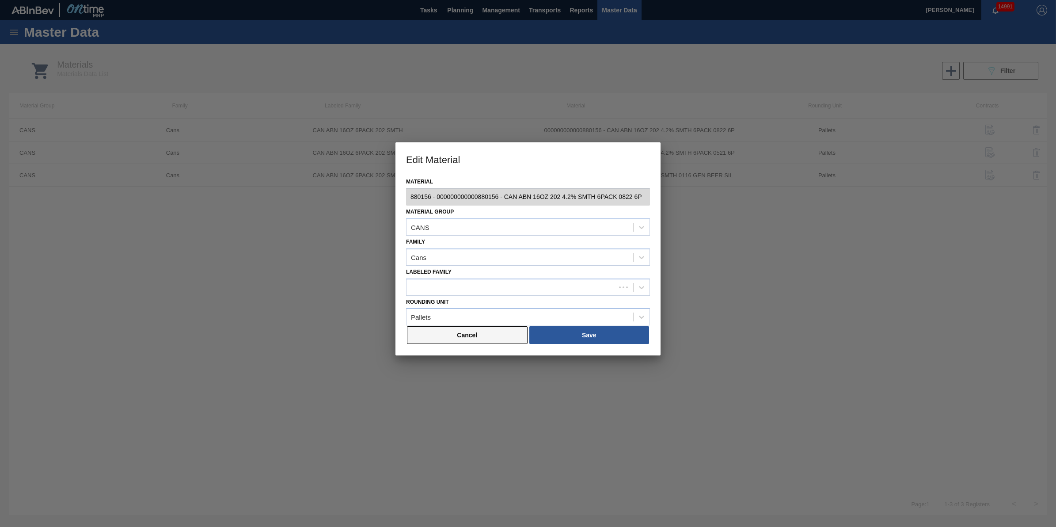
click at [497, 335] on button "Cancel" at bounding box center [467, 335] width 121 height 18
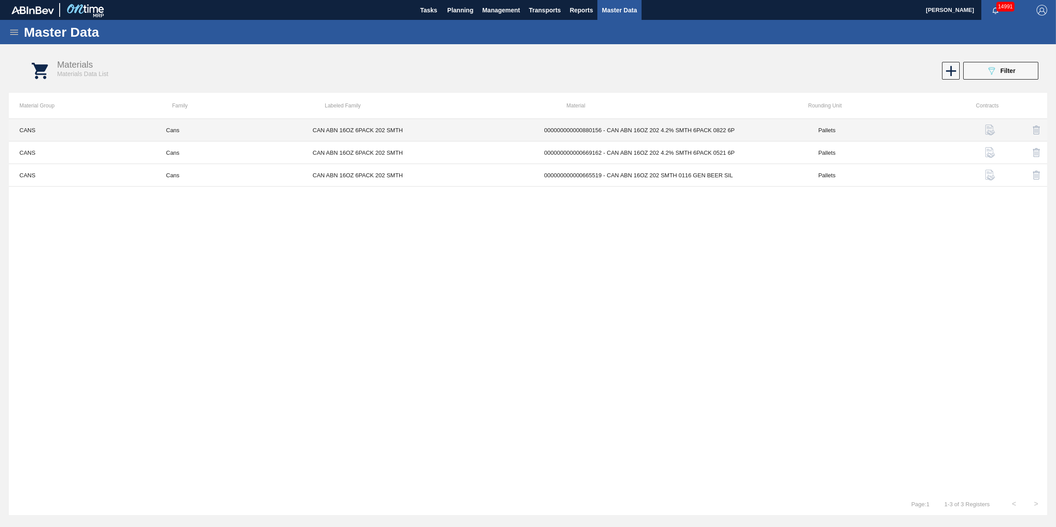
click at [339, 130] on td "CAN ABN 16OZ 6PACK 202 SMTH" at bounding box center [418, 130] width 232 height 23
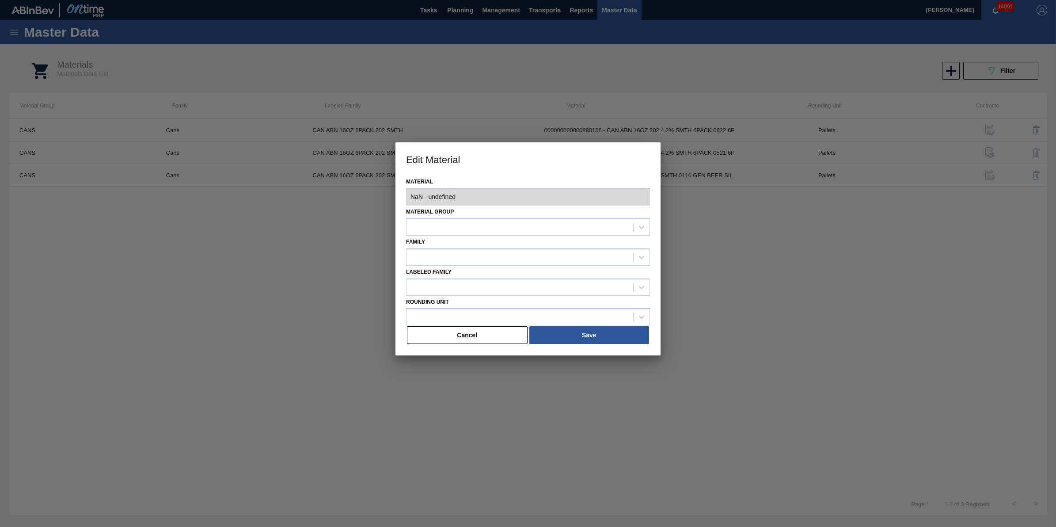
type input "880156 - 000000000000880156 - CAN ABN 16OZ 202 4.2% SMTH 6PACK 0822 6P"
click at [465, 337] on button "Cancel" at bounding box center [467, 335] width 121 height 18
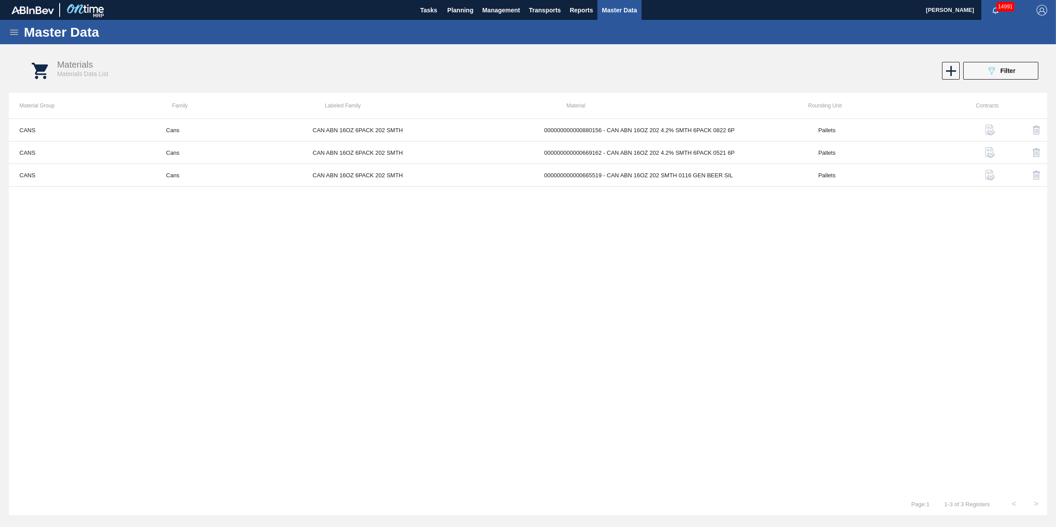
click at [1037, 153] on img "button" at bounding box center [1037, 152] width 11 height 11
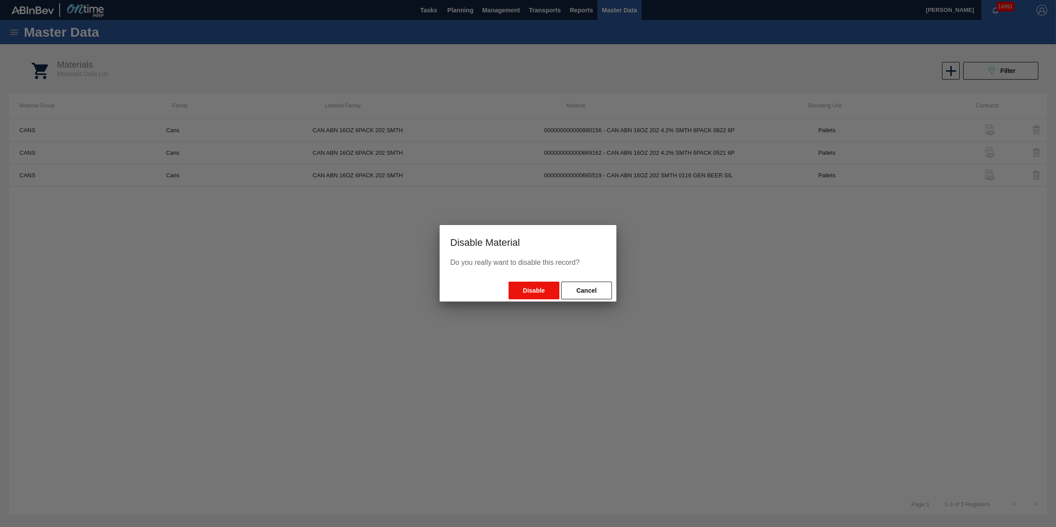
click at [533, 294] on button "Disable" at bounding box center [534, 291] width 51 height 18
click at [785, 284] on div at bounding box center [528, 263] width 1056 height 527
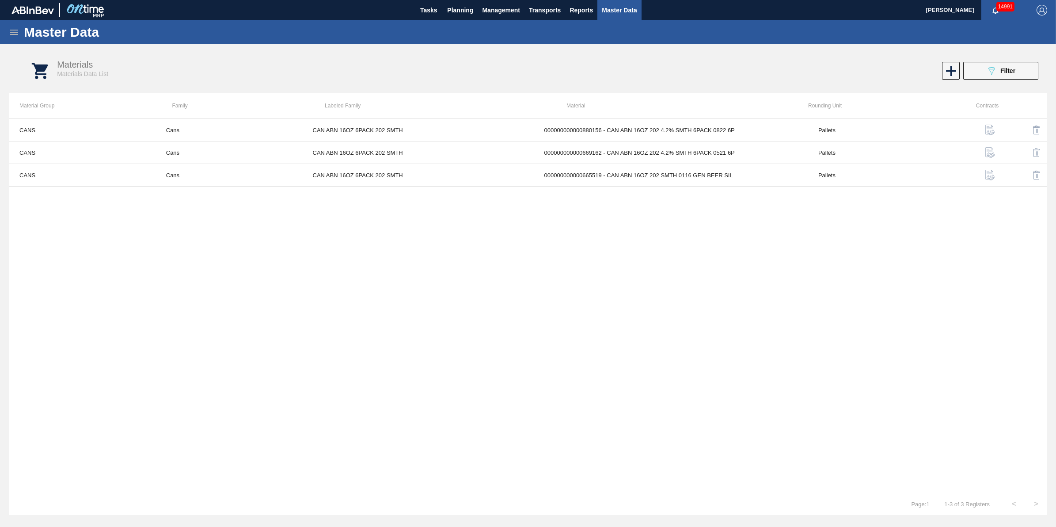
click at [1035, 152] on img "button" at bounding box center [1037, 152] width 11 height 11
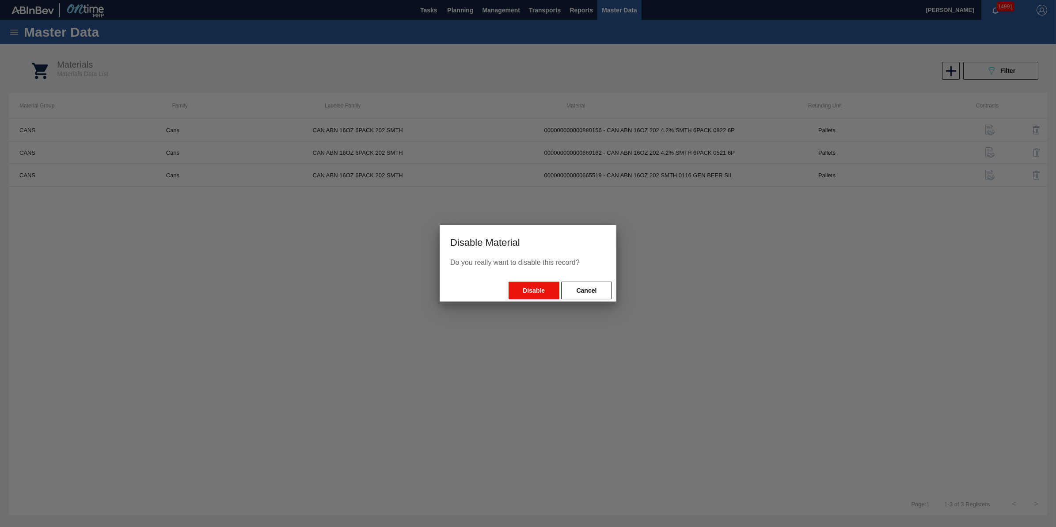
click at [546, 286] on button "Disable" at bounding box center [534, 291] width 51 height 18
click at [664, 318] on div at bounding box center [528, 263] width 1056 height 527
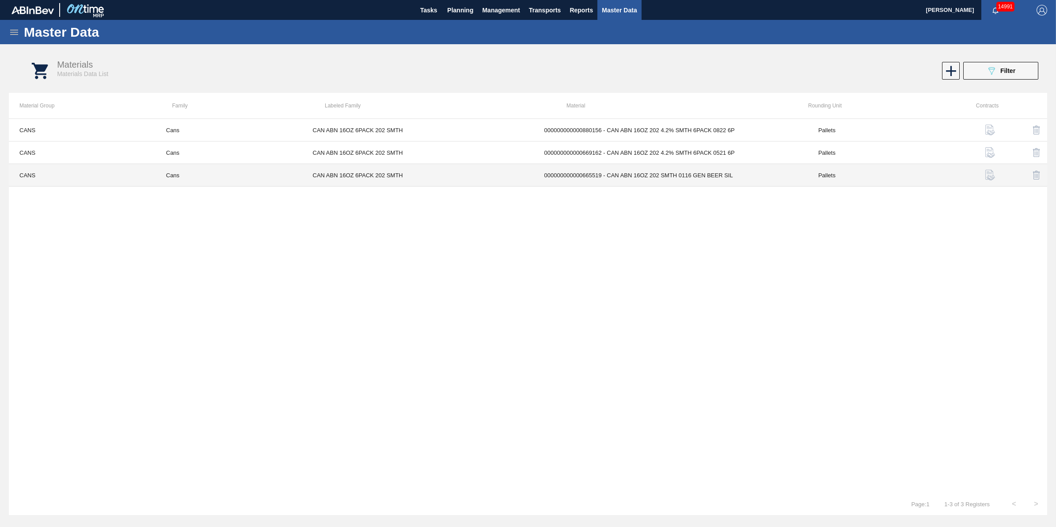
click at [392, 166] on td "CAN ABN 16OZ 6PACK 202 SMTH" at bounding box center [418, 175] width 232 height 23
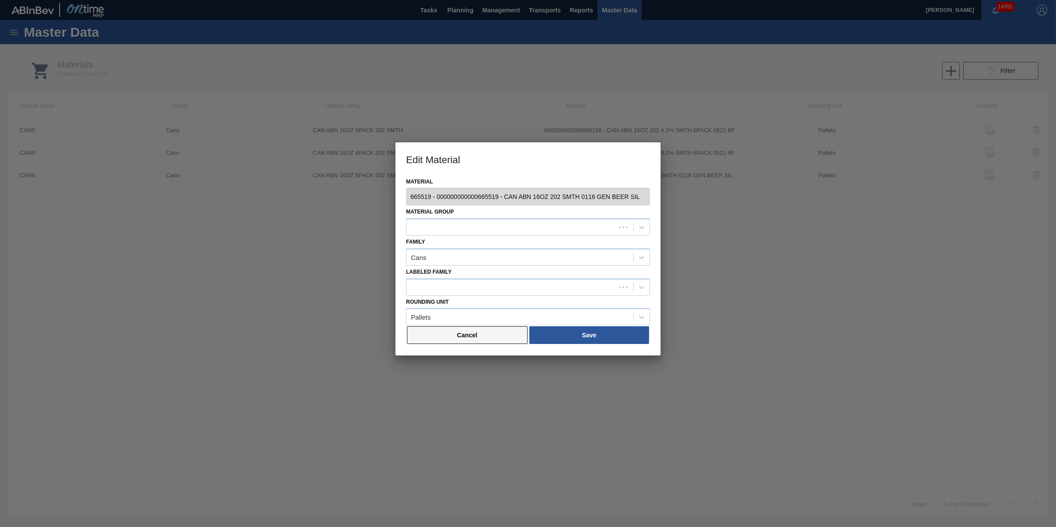
click at [483, 334] on button "Cancel" at bounding box center [467, 335] width 121 height 18
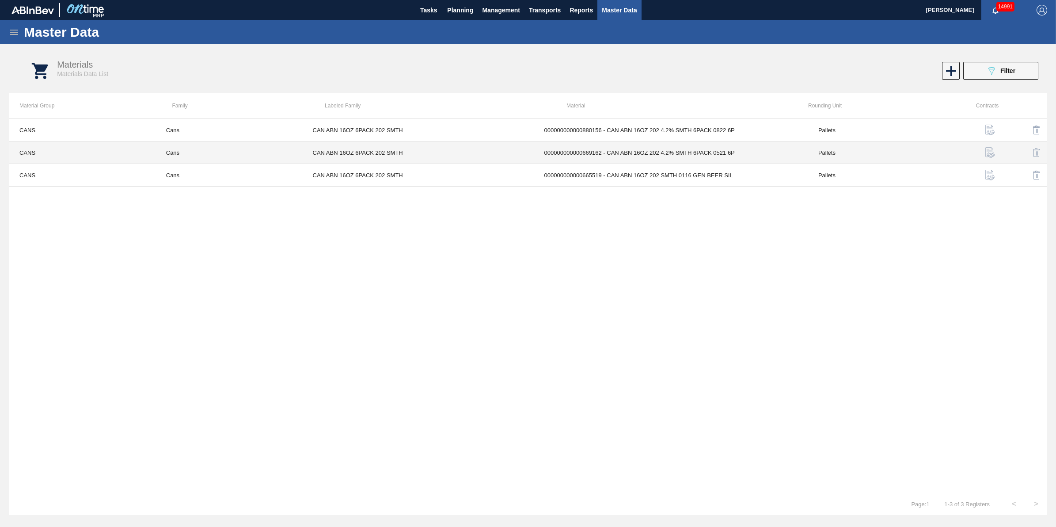
click at [704, 151] on td "000000000000669162 - CAN ABN 16OZ 202 4.2% SMTH 6PACK 0521 6P" at bounding box center [671, 152] width 274 height 23
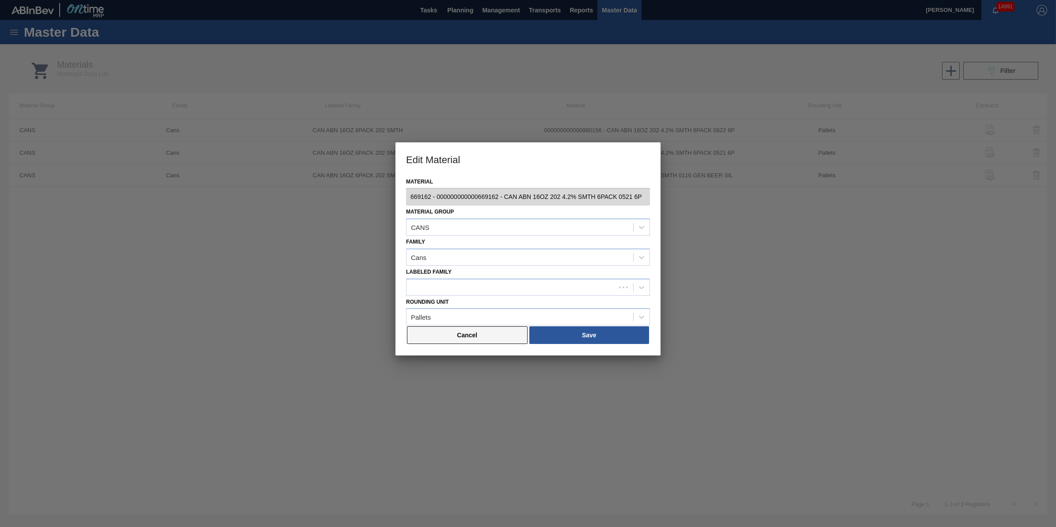
click at [482, 335] on button "Cancel" at bounding box center [467, 335] width 121 height 18
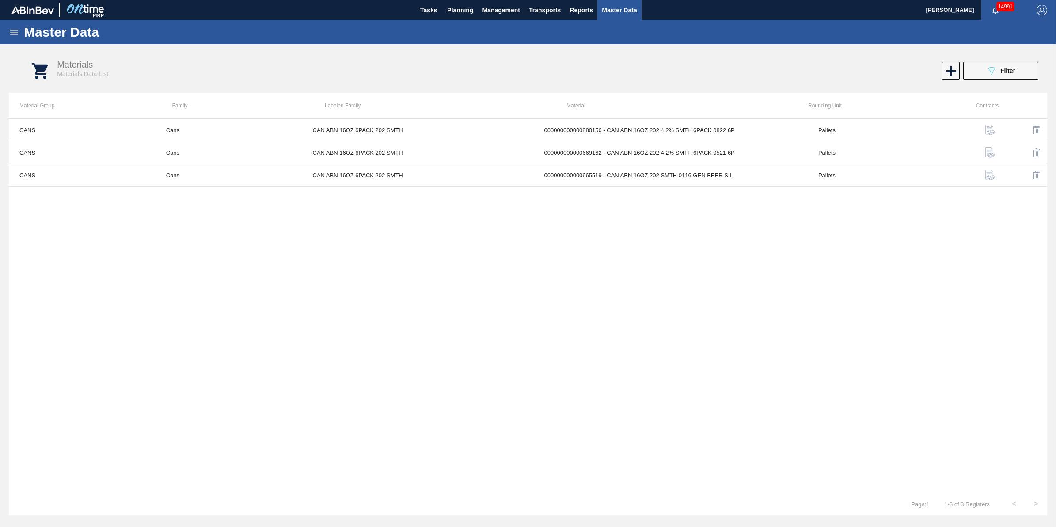
click at [993, 151] on img "button" at bounding box center [990, 152] width 11 height 11
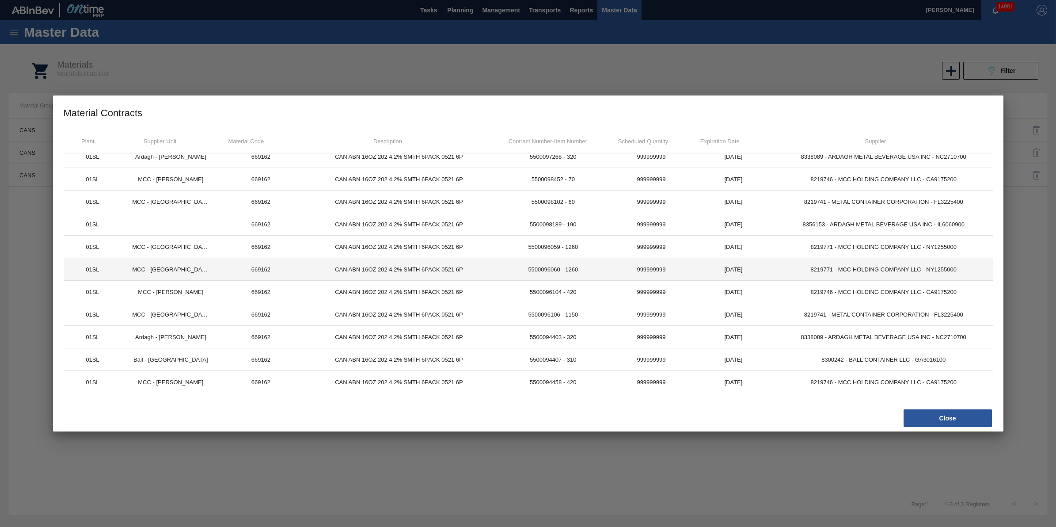
scroll to position [145, 0]
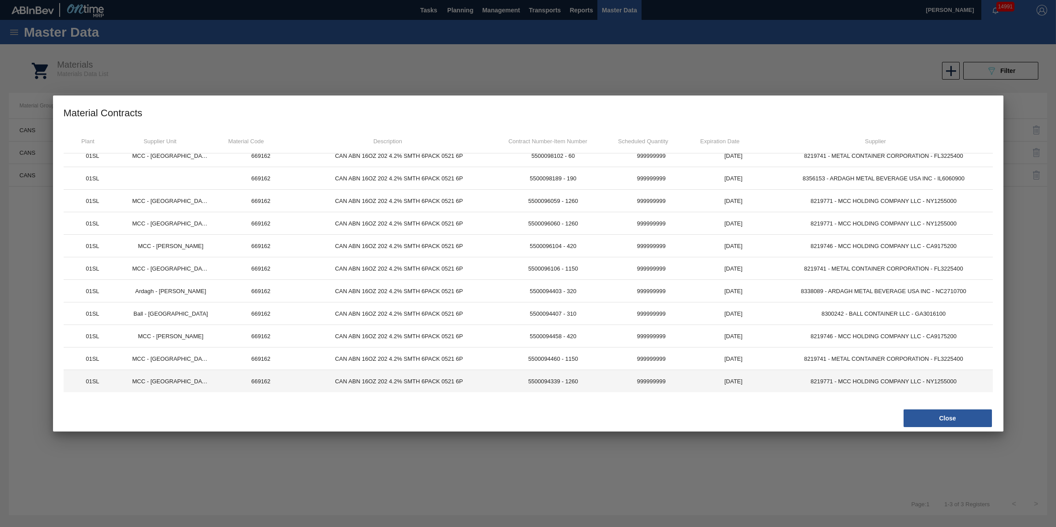
click at [871, 379] on td "8219771 - MCC HOLDING COMPANY LLC - NY1255000" at bounding box center [884, 381] width 218 height 23
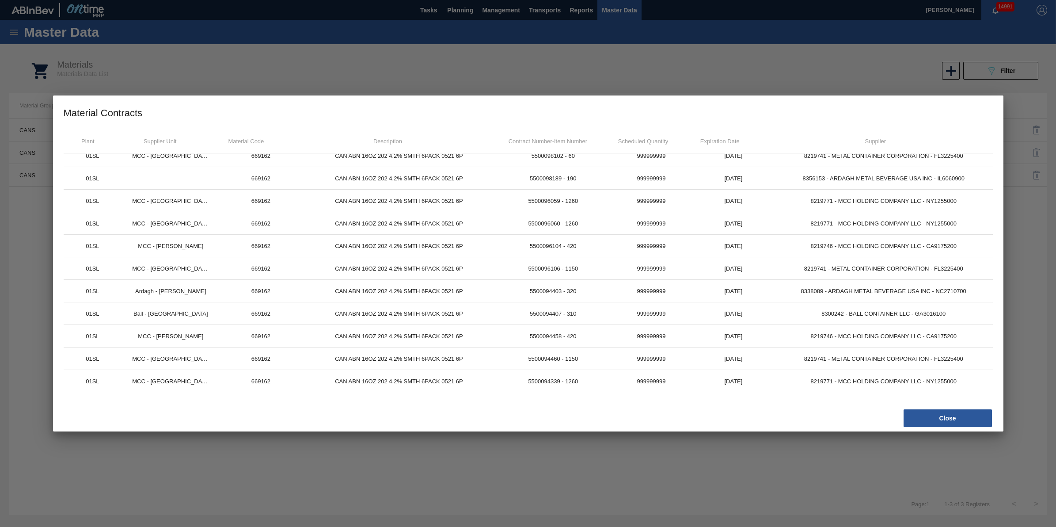
click at [914, 412] on button "Close" at bounding box center [948, 418] width 88 height 18
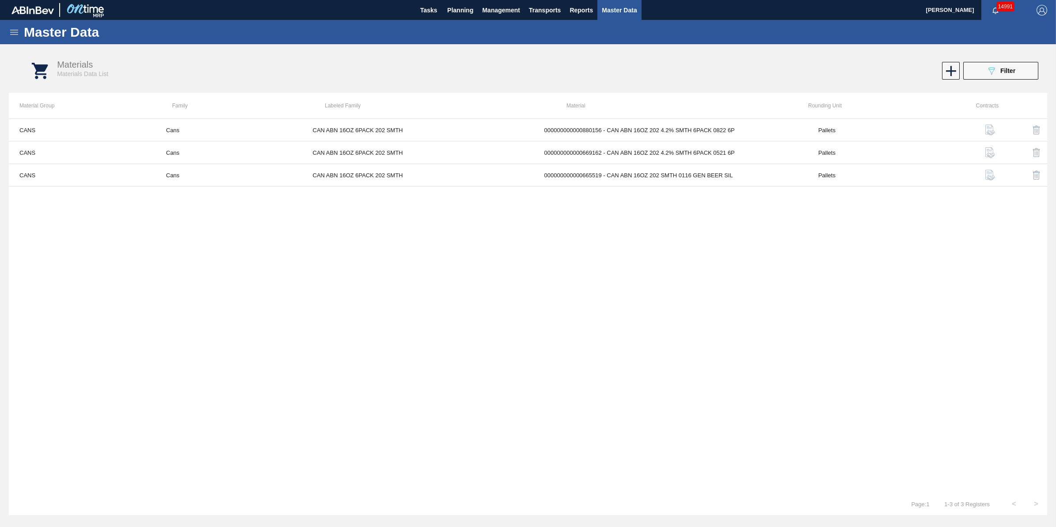
click at [1038, 173] on img "button" at bounding box center [1037, 175] width 11 height 11
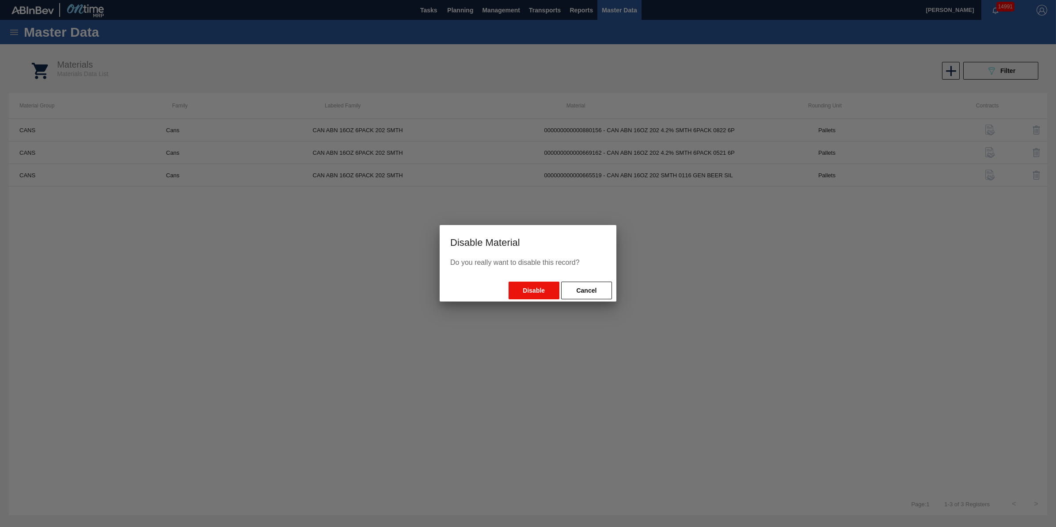
click at [514, 288] on button "Disable" at bounding box center [534, 291] width 51 height 18
click at [719, 350] on div at bounding box center [528, 263] width 1056 height 527
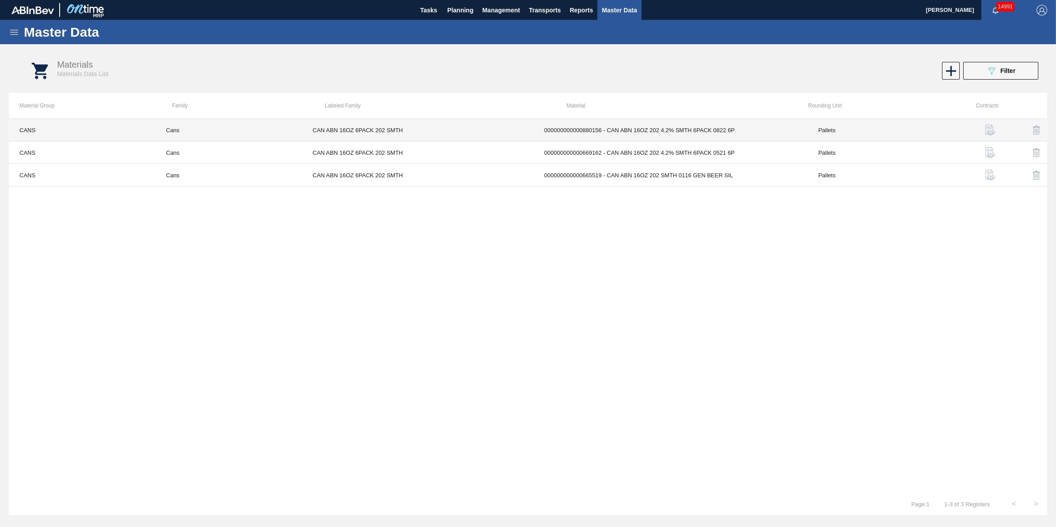
click at [392, 125] on td "CAN ABN 16OZ 6PACK 202 SMTH" at bounding box center [418, 130] width 232 height 23
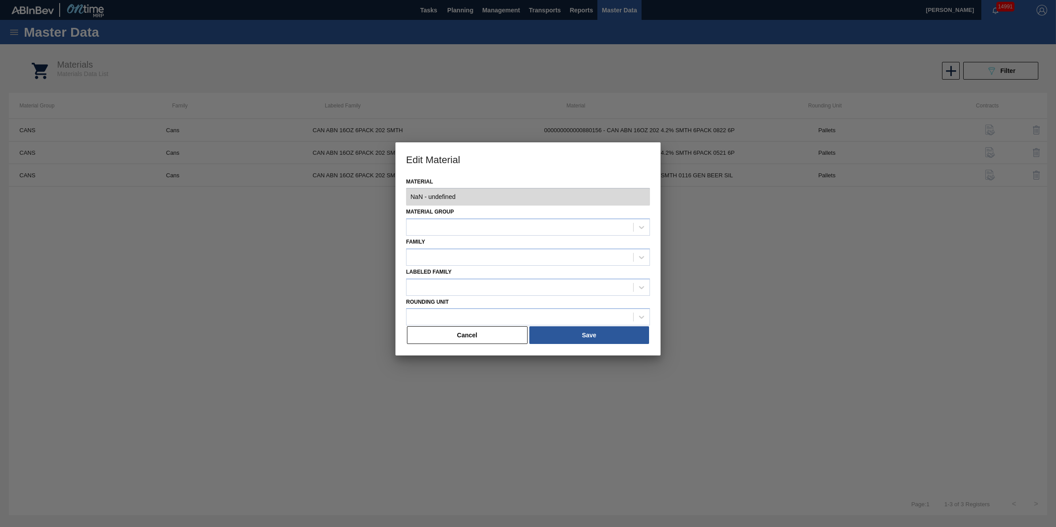
type input "880156 - 000000000000880156 - CAN ABN 16OZ 202 4.2% SMTH 6PACK 0822 6P"
click at [498, 345] on div "Material 880156 - 000000000000880156 - CAN ABN 16OZ 202 4.2% SMTH 6PACK 0822 6P…" at bounding box center [528, 265] width 265 height 180
click at [502, 329] on button "Cancel" at bounding box center [467, 335] width 121 height 18
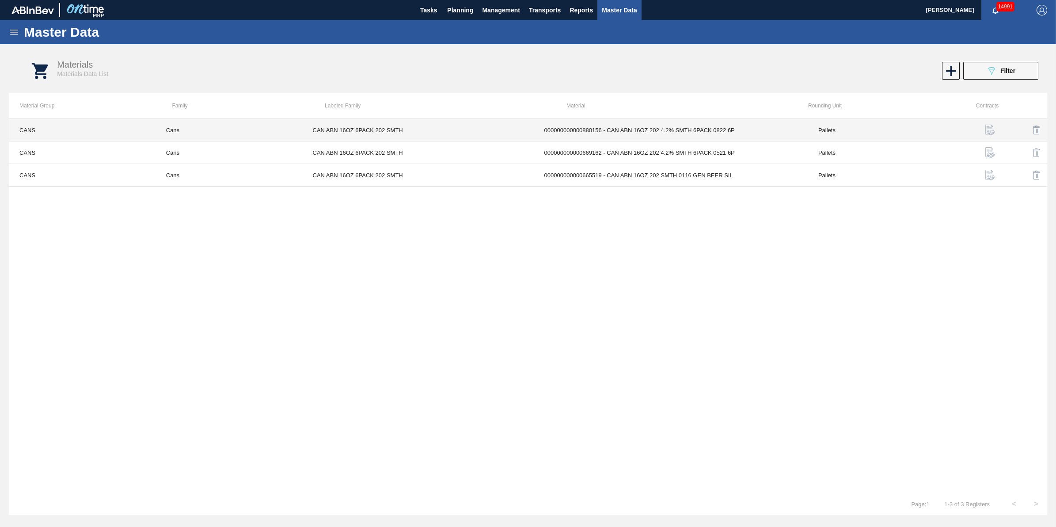
click at [792, 133] on td "000000000000880156 - CAN ABN 16OZ 202 4.2% SMTH 6PACK 0822 6P" at bounding box center [671, 130] width 274 height 23
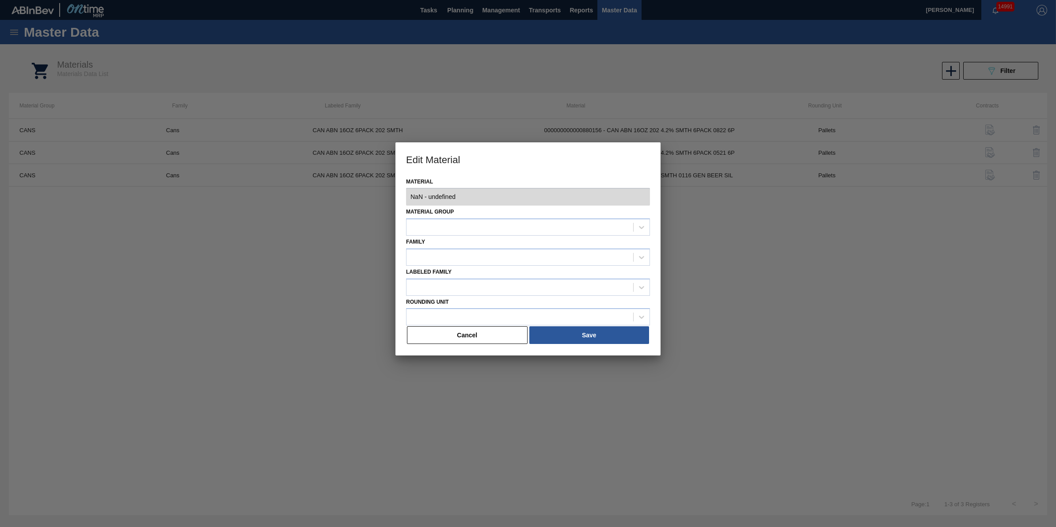
type input "880156 - 000000000000880156 - CAN ABN 16OZ 202 4.2% SMTH 6PACK 0822 6P"
drag, startPoint x: 491, startPoint y: 341, endPoint x: 848, endPoint y: 187, distance: 388.9
click at [491, 340] on button "Cancel" at bounding box center [467, 335] width 121 height 18
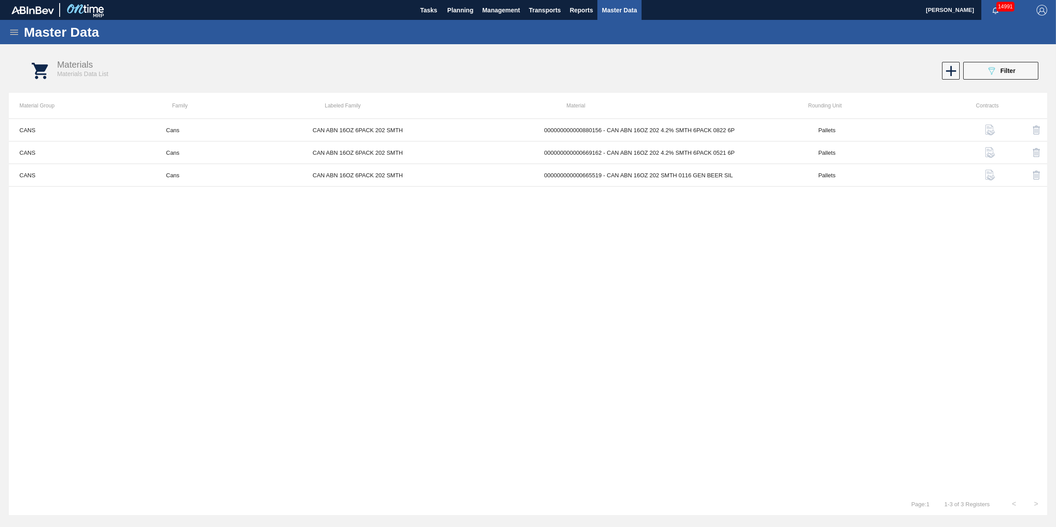
click at [986, 131] on img "button" at bounding box center [990, 130] width 11 height 11
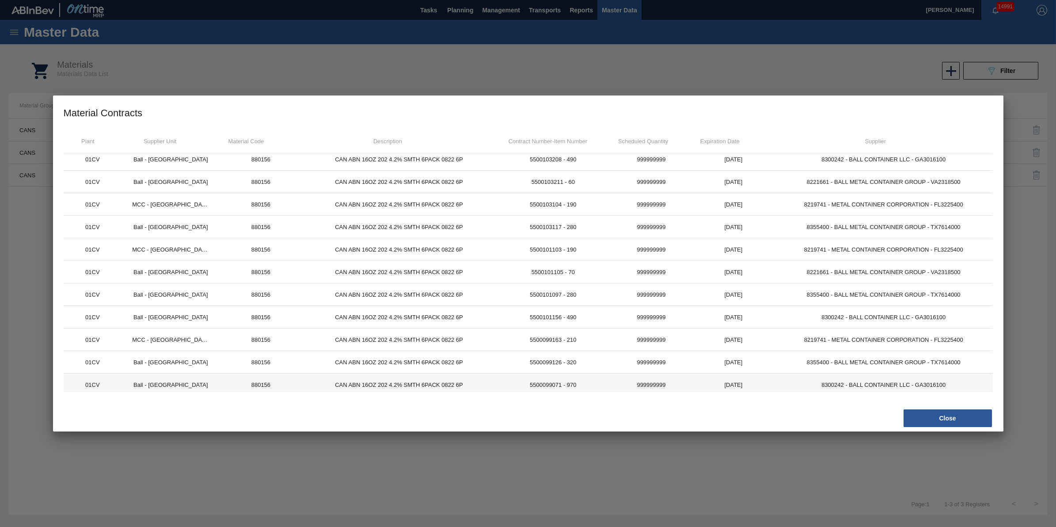
scroll to position [9, 0]
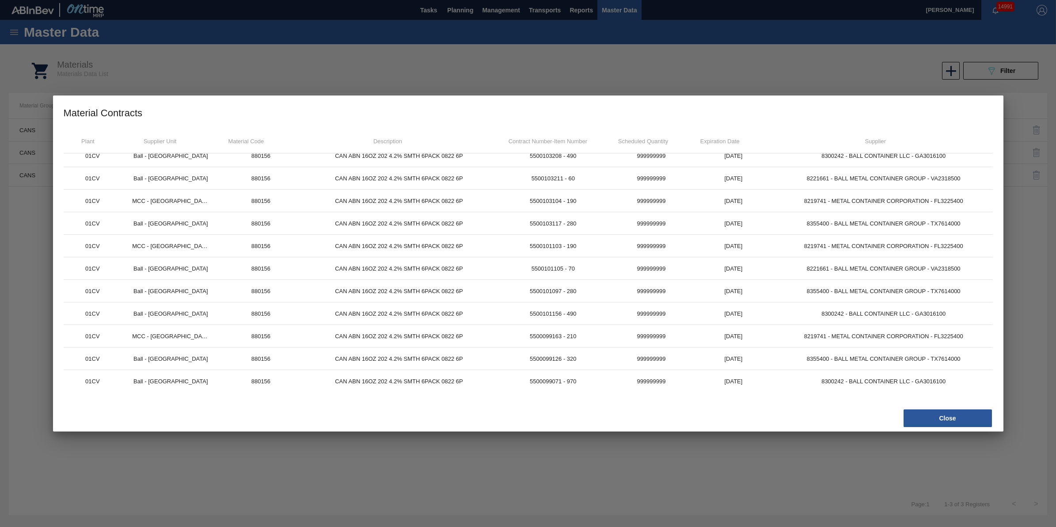
click at [891, 408] on div "Close" at bounding box center [528, 418] width 951 height 27
click at [911, 417] on button "Close" at bounding box center [948, 418] width 88 height 18
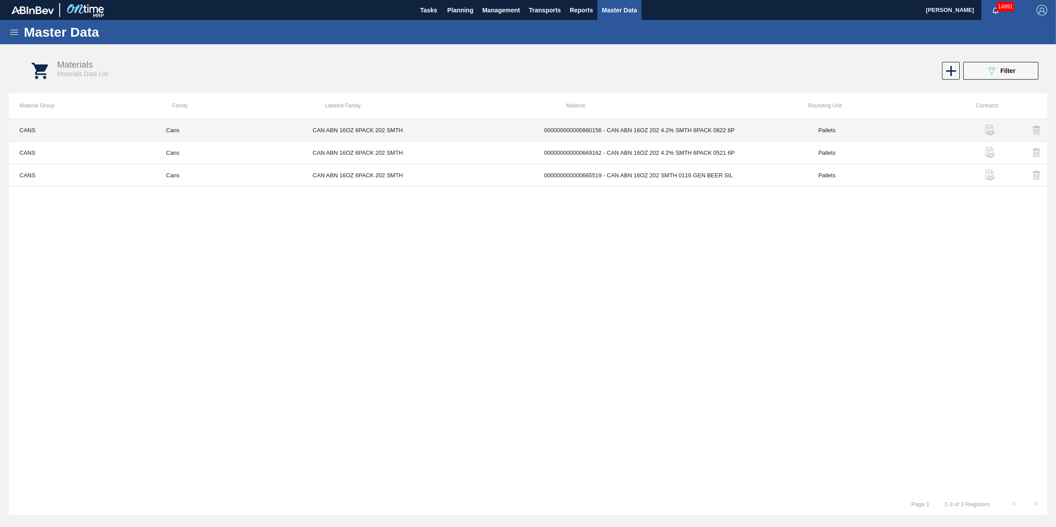
click at [61, 129] on td "CANS" at bounding box center [82, 130] width 147 height 23
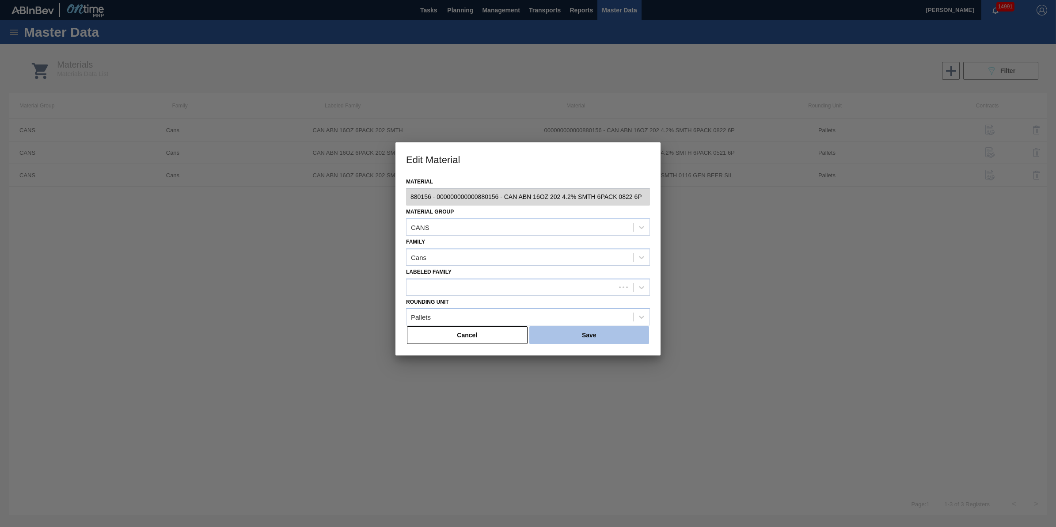
click at [564, 332] on button "Save" at bounding box center [590, 335] width 120 height 18
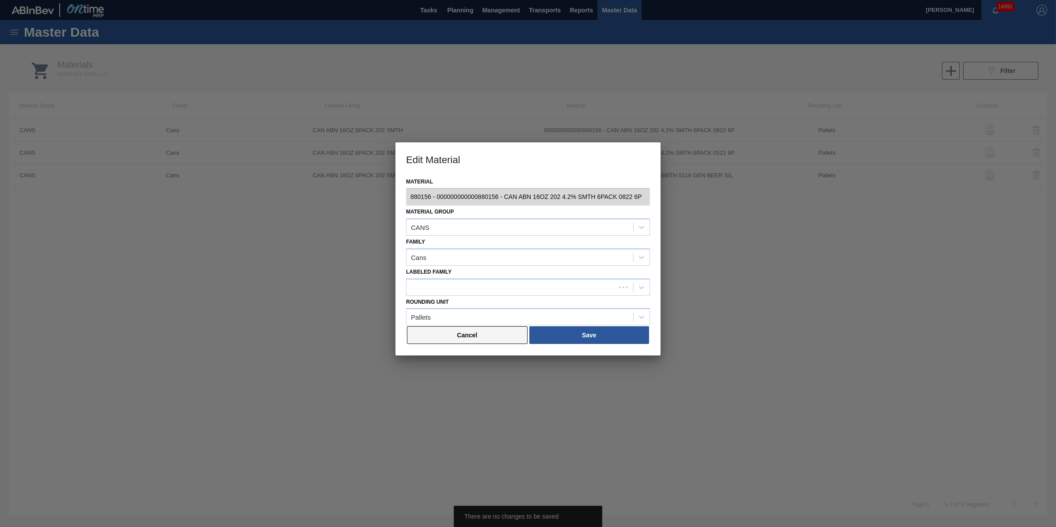
click at [487, 329] on button "Cancel" at bounding box center [467, 335] width 121 height 18
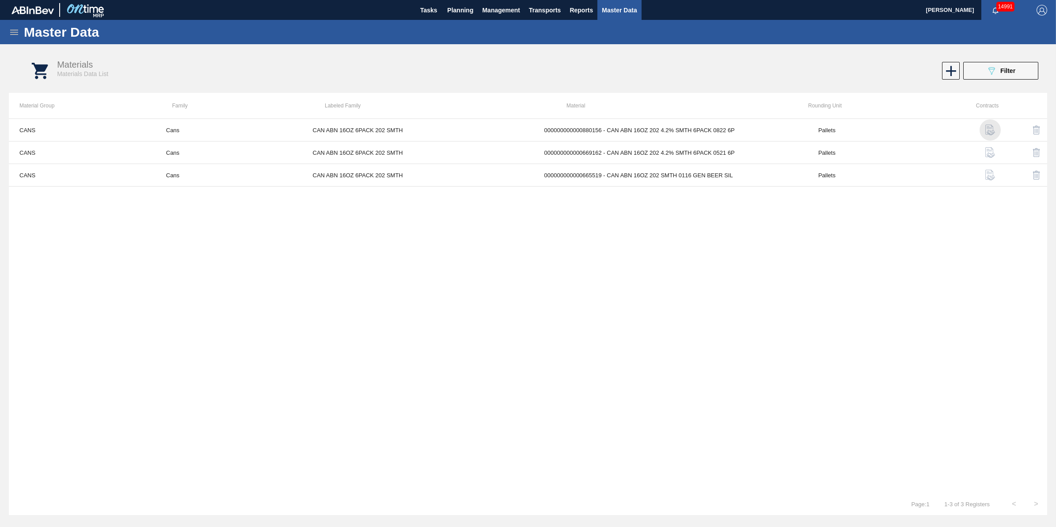
click at [991, 129] on img "button" at bounding box center [990, 130] width 11 height 11
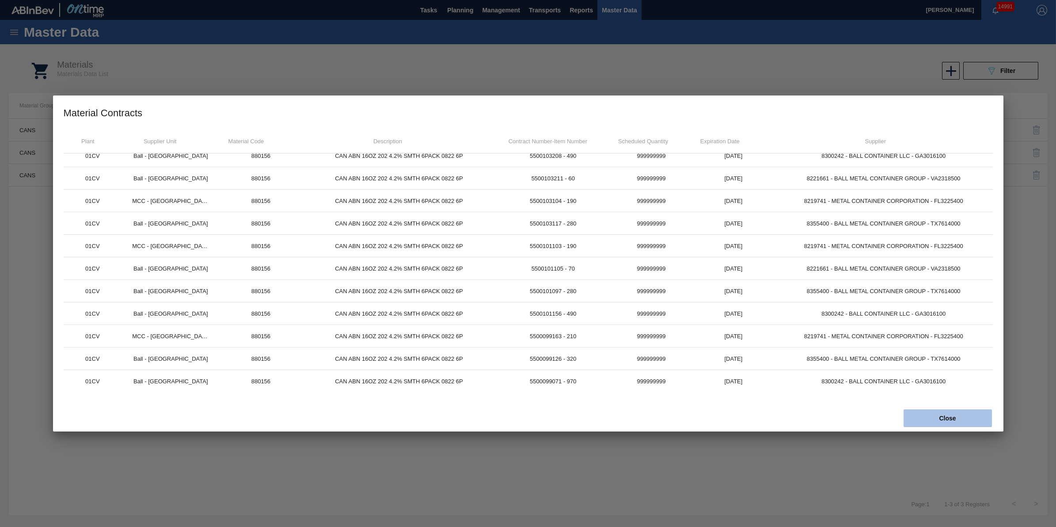
click at [907, 421] on button "Close" at bounding box center [948, 418] width 88 height 18
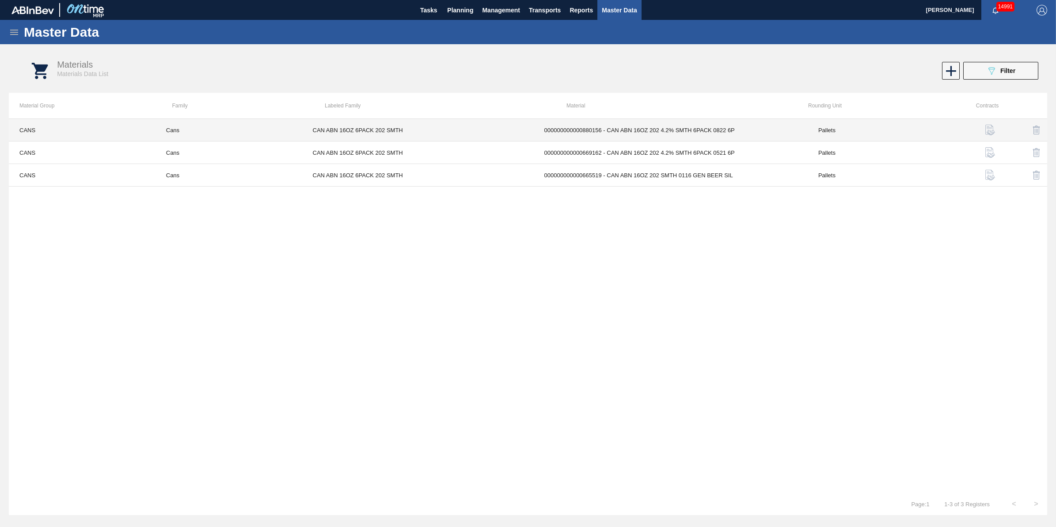
click at [606, 130] on td "000000000000880156 - CAN ABN 16OZ 202 4.2% SMTH 6PACK 0822 6P" at bounding box center [671, 130] width 274 height 23
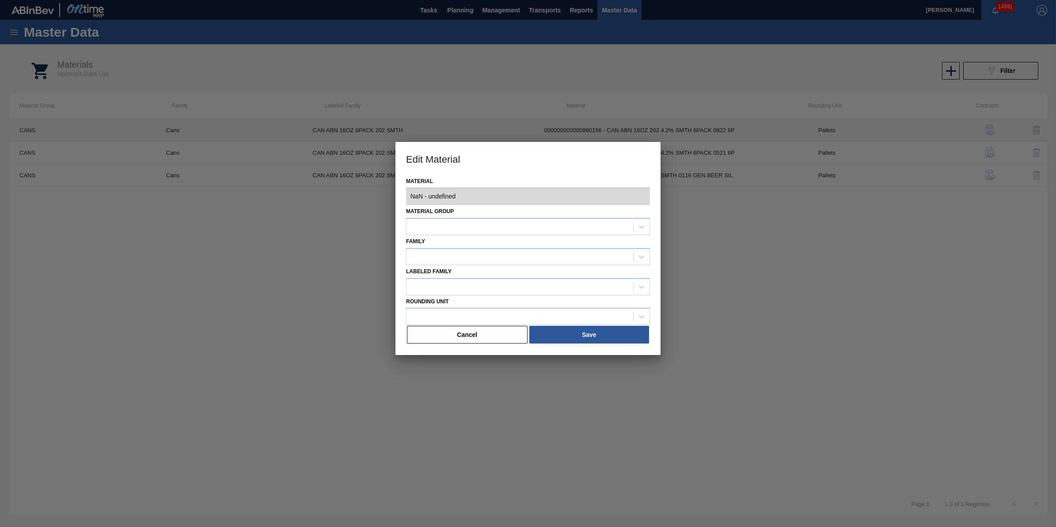
type input "880156 - 000000000000880156 - CAN ABN 16OZ 202 4.2% SMTH 6PACK 0822 6P"
click at [499, 333] on button "Cancel" at bounding box center [467, 335] width 121 height 18
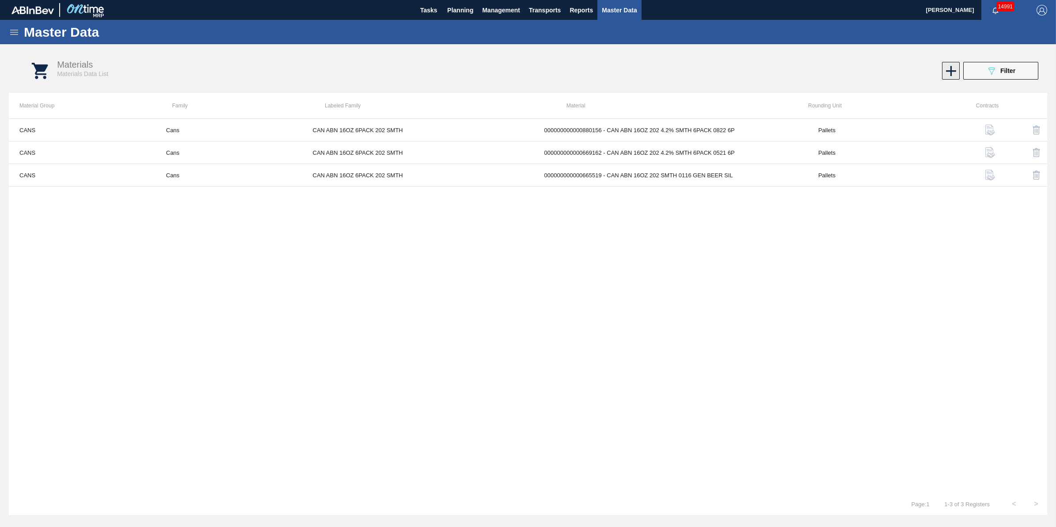
click at [957, 76] on icon at bounding box center [951, 70] width 17 height 17
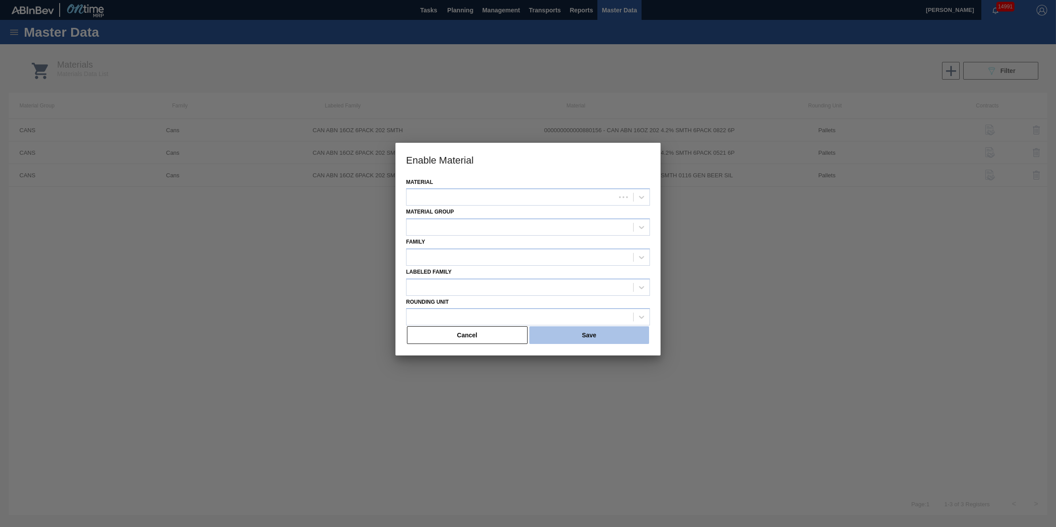
click at [534, 337] on button "Save" at bounding box center [590, 335] width 120 height 18
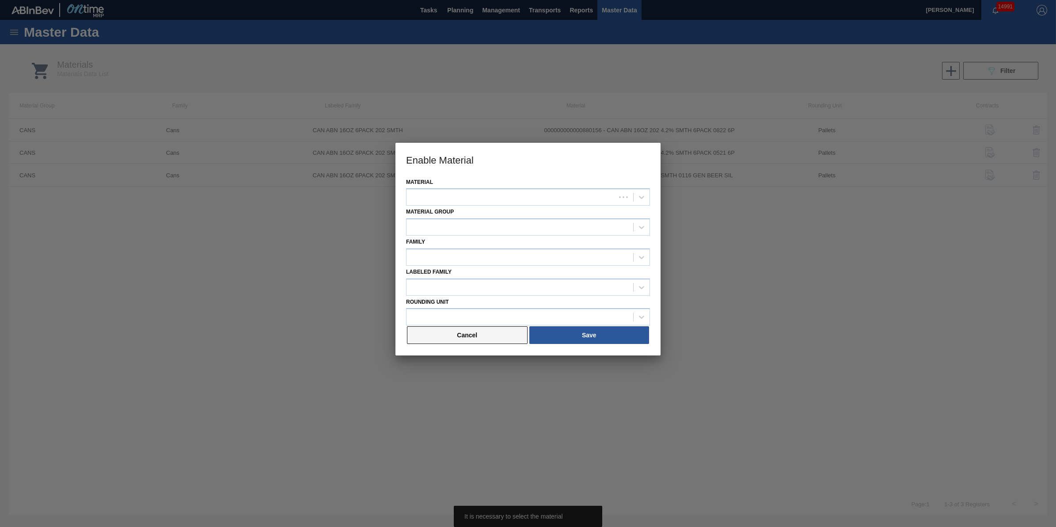
click at [507, 336] on button "Cancel" at bounding box center [467, 335] width 121 height 18
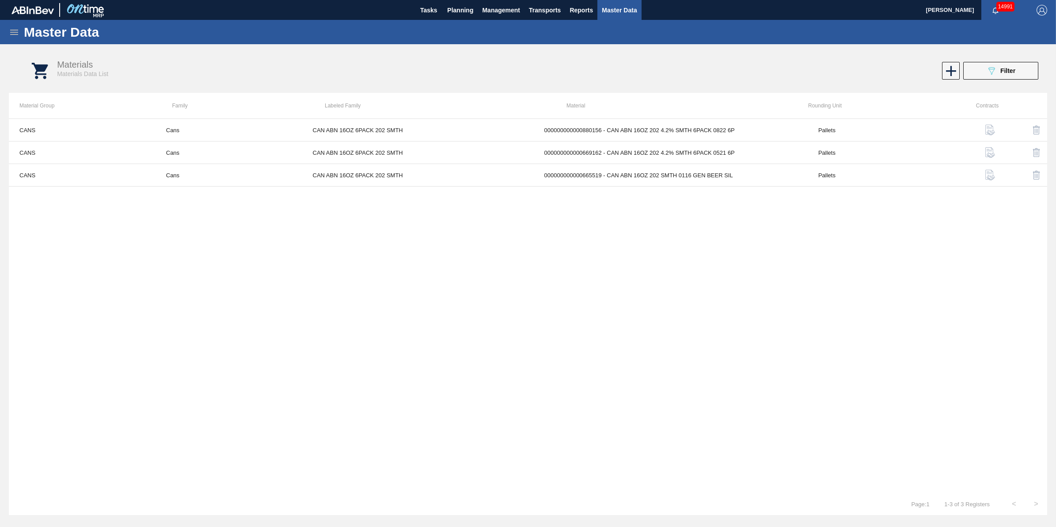
drag, startPoint x: 19, startPoint y: 22, endPoint x: 15, endPoint y: 31, distance: 9.4
click at [19, 23] on div "Master Data" at bounding box center [528, 32] width 1056 height 24
click at [15, 31] on icon at bounding box center [14, 32] width 11 height 11
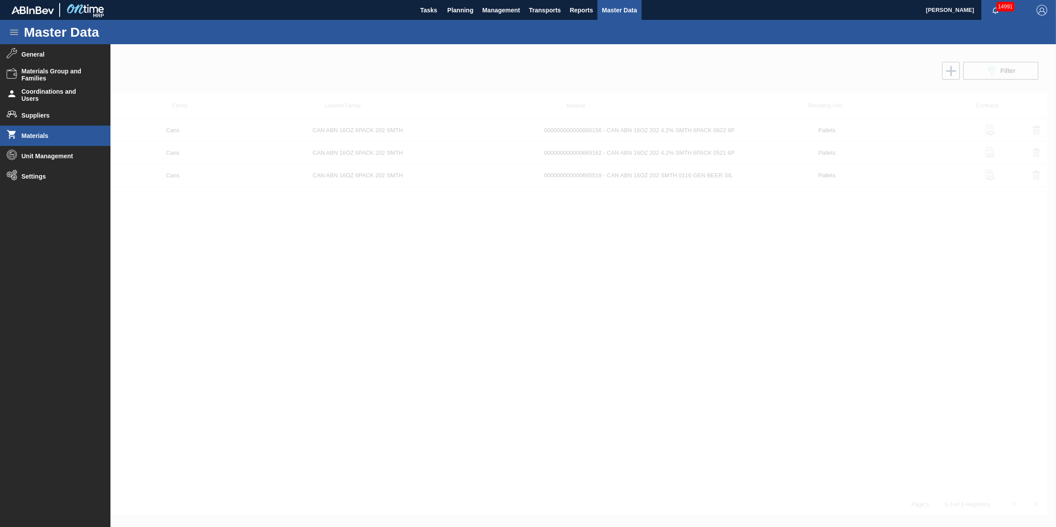
click at [206, 213] on div at bounding box center [528, 285] width 1056 height 483
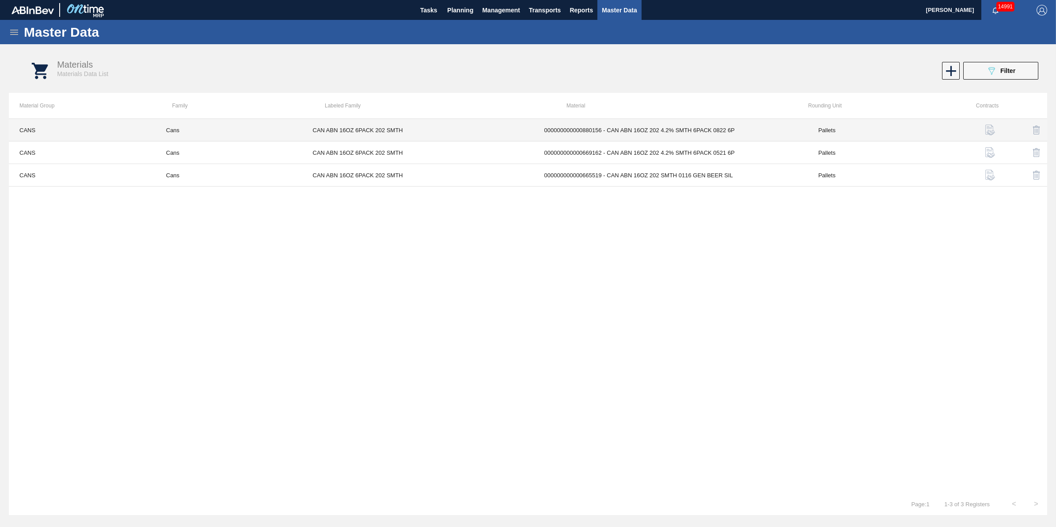
click at [390, 127] on td "CAN ABN 16OZ 6PACK 202 SMTH" at bounding box center [418, 130] width 232 height 23
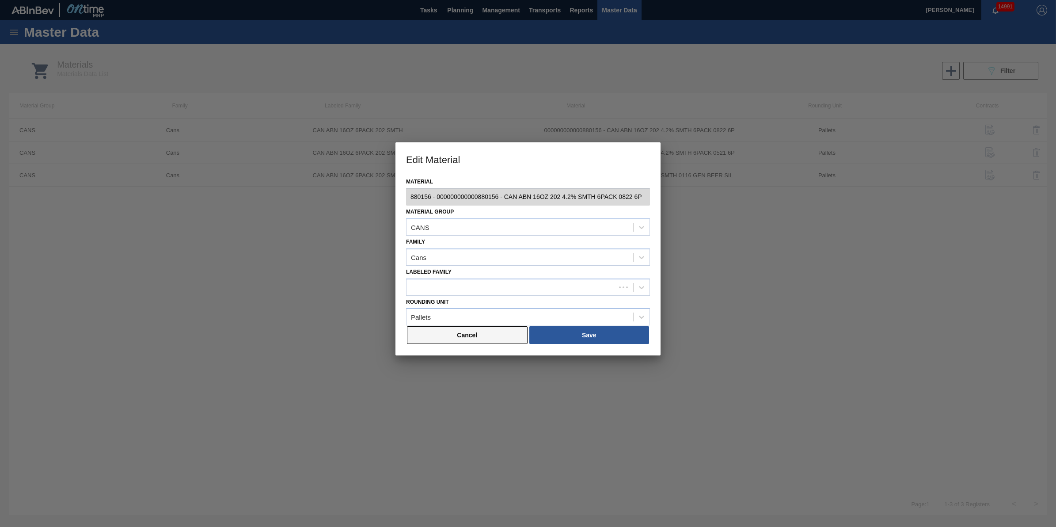
click at [478, 335] on button "Cancel" at bounding box center [467, 335] width 121 height 18
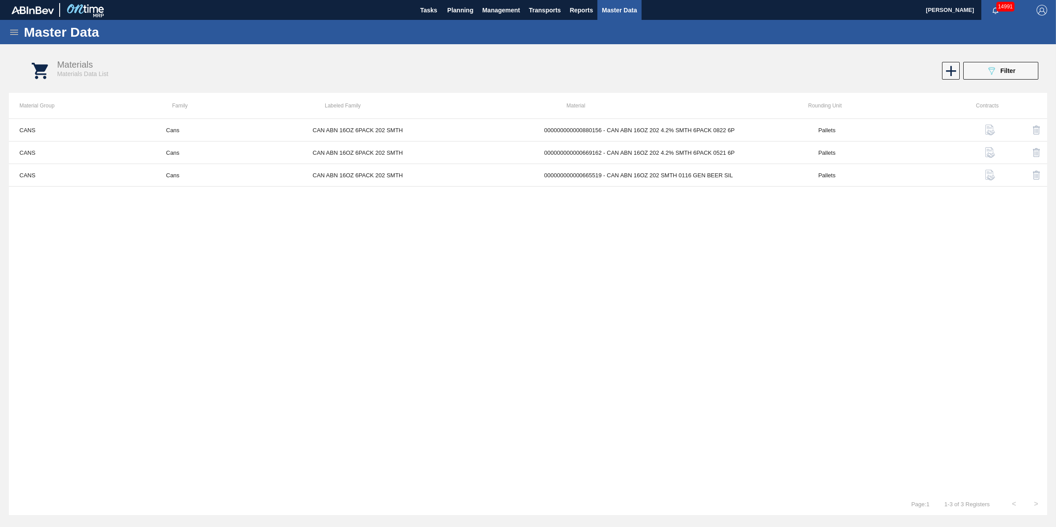
click at [24, 32] on h1 "Master Data" at bounding box center [102, 32] width 157 height 10
click at [18, 32] on icon at bounding box center [14, 32] width 8 height 5
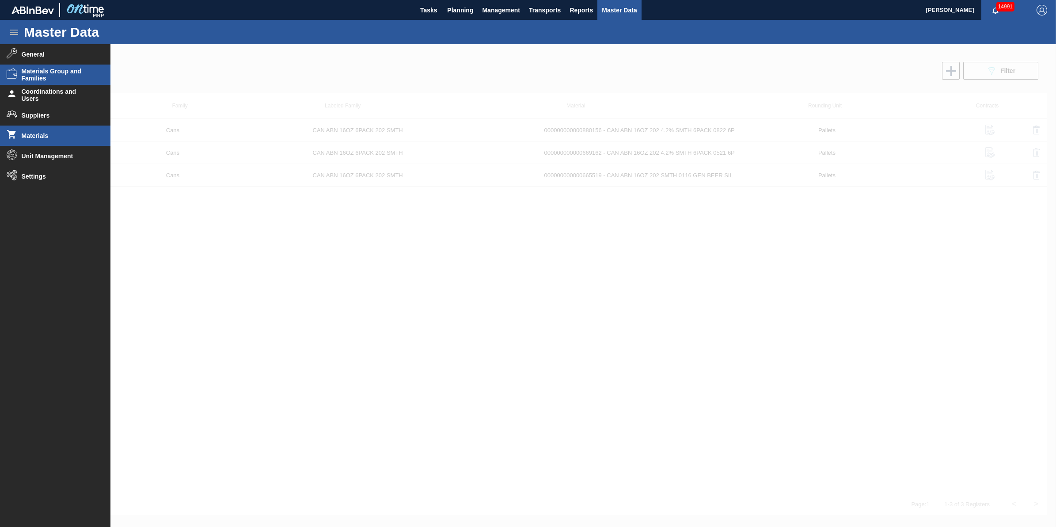
click at [61, 72] on span "Materials Group and Families" at bounding box center [58, 75] width 73 height 14
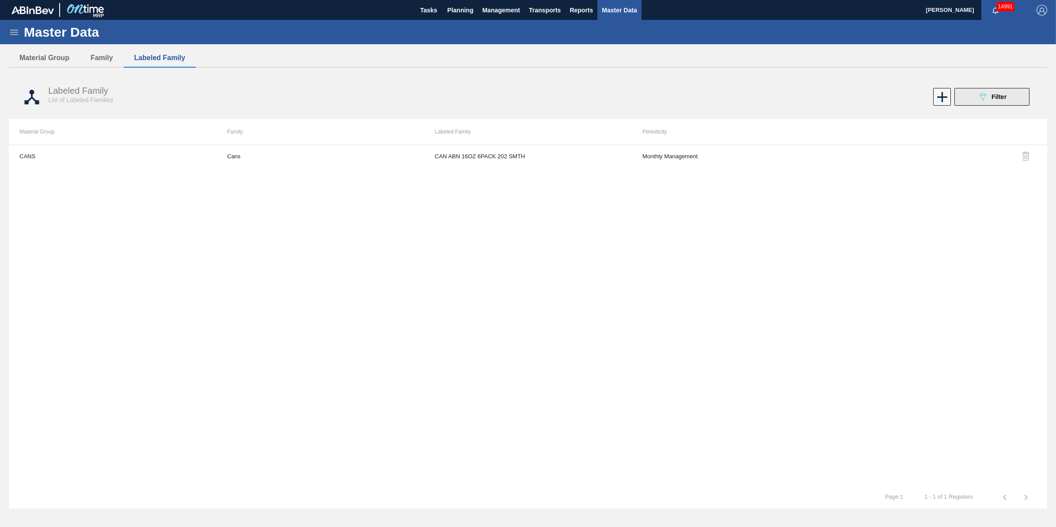
click at [980, 95] on icon at bounding box center [983, 97] width 7 height 8
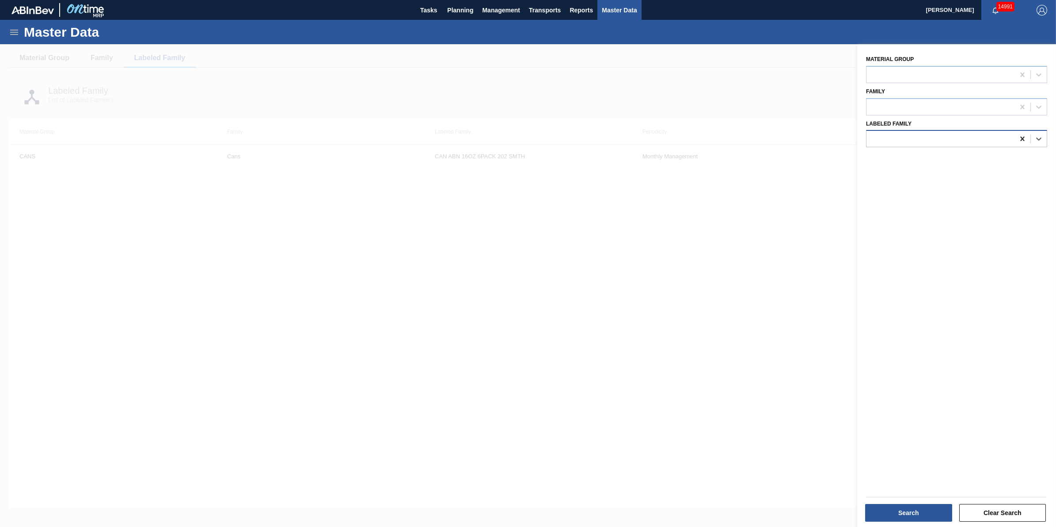
click at [1018, 141] on icon at bounding box center [1022, 138] width 9 height 9
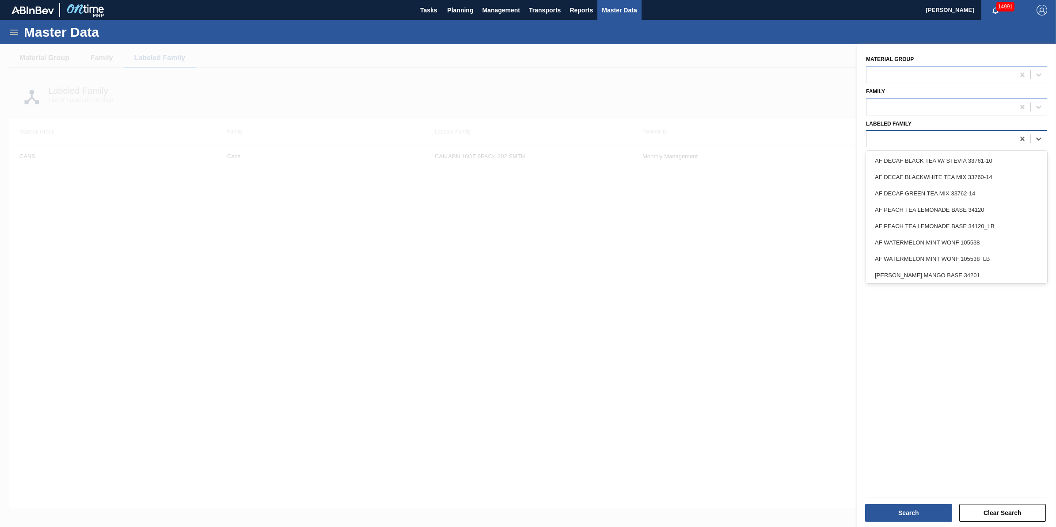
click at [1012, 140] on div at bounding box center [941, 139] width 148 height 13
paste Family "CAN ABN 16OZ 6PACK 202 SMTH"
type Family "CAN ABN 16OZ 6PACK 202 SMTH"
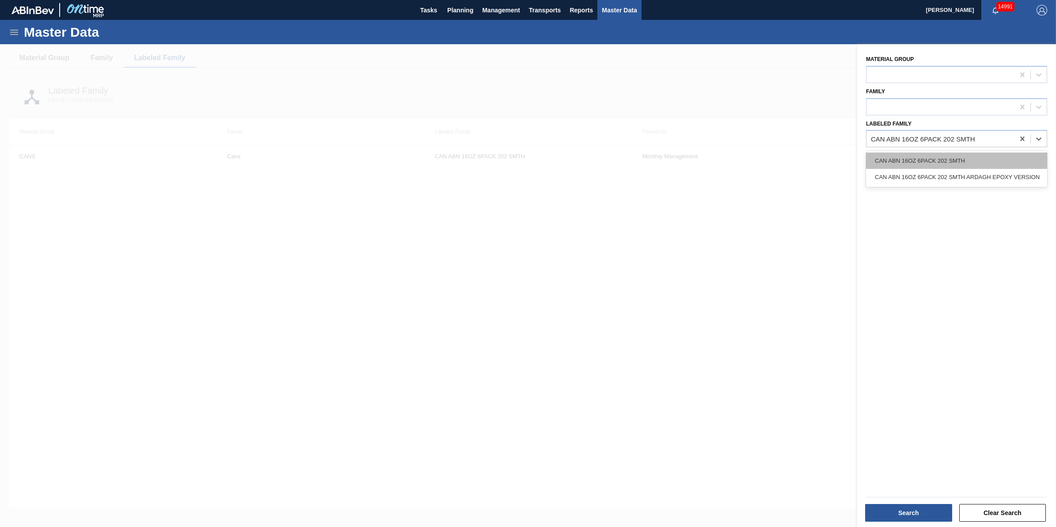
click at [988, 163] on div "CAN ABN 16OZ 6PACK 202 SMTH" at bounding box center [956, 160] width 181 height 16
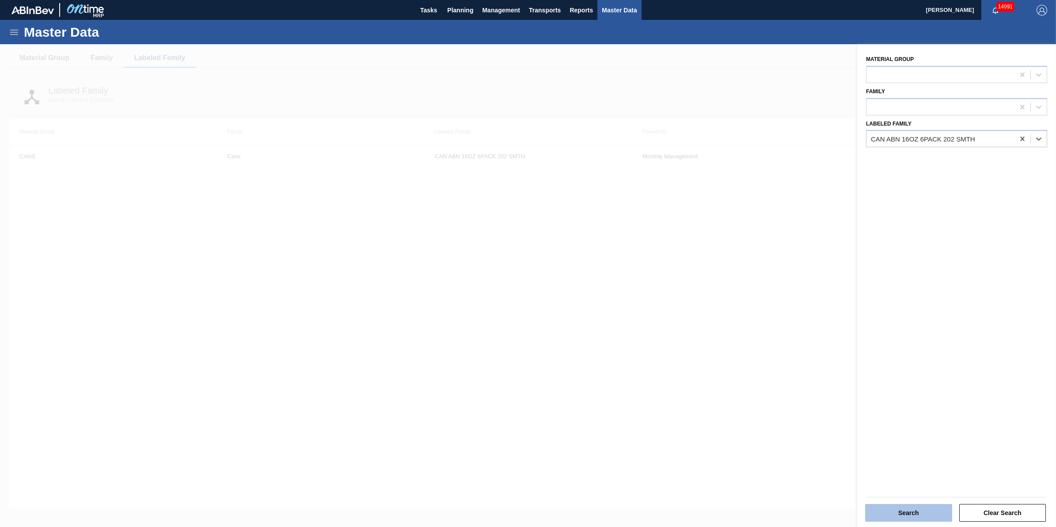
click at [916, 505] on button "Search" at bounding box center [908, 513] width 87 height 18
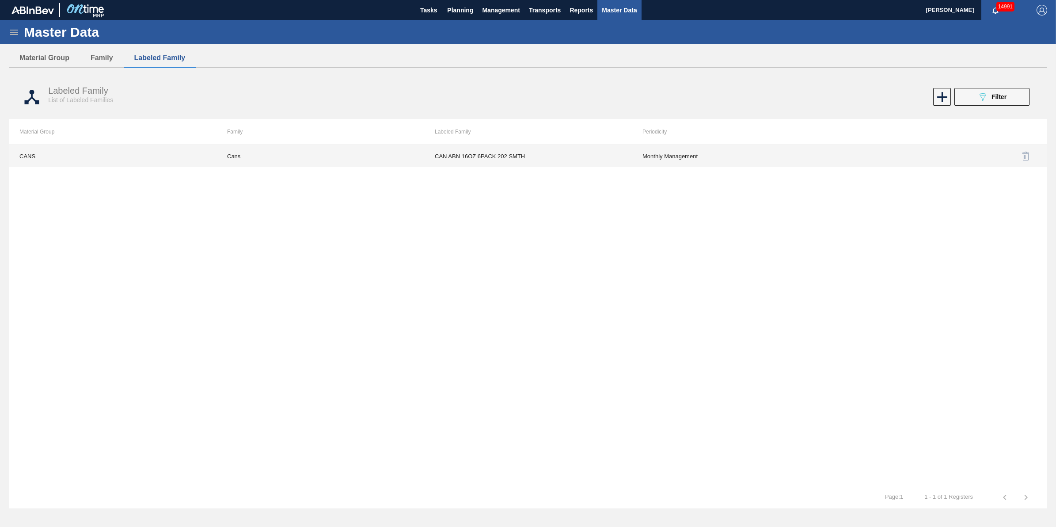
click at [595, 156] on td "CAN ABN 16OZ 6PACK 202 SMTH" at bounding box center [528, 156] width 208 height 22
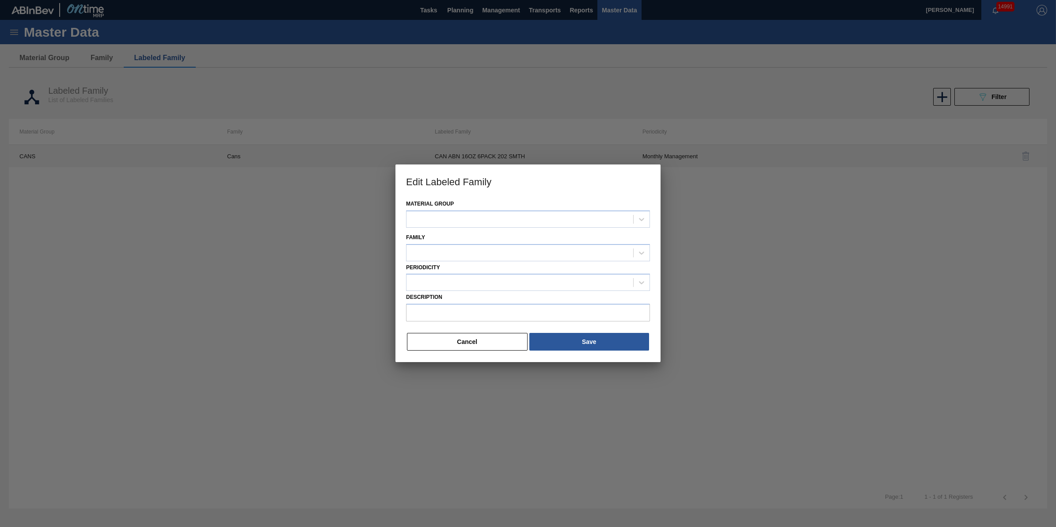
type input "CAN ABN 16OZ 6PACK 202 SMTH"
click at [518, 345] on button "Cancel" at bounding box center [467, 342] width 121 height 18
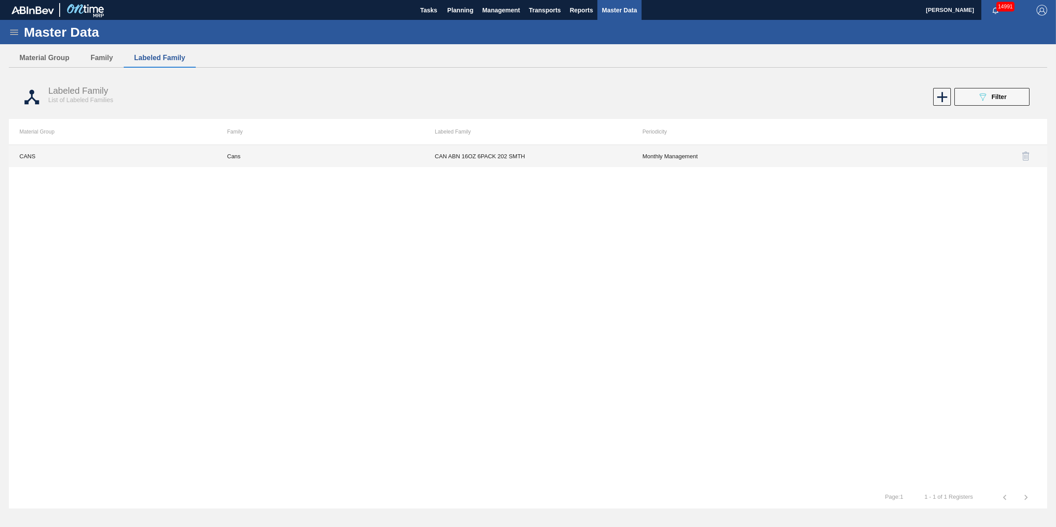
click at [260, 151] on td "Cans" at bounding box center [321, 156] width 208 height 22
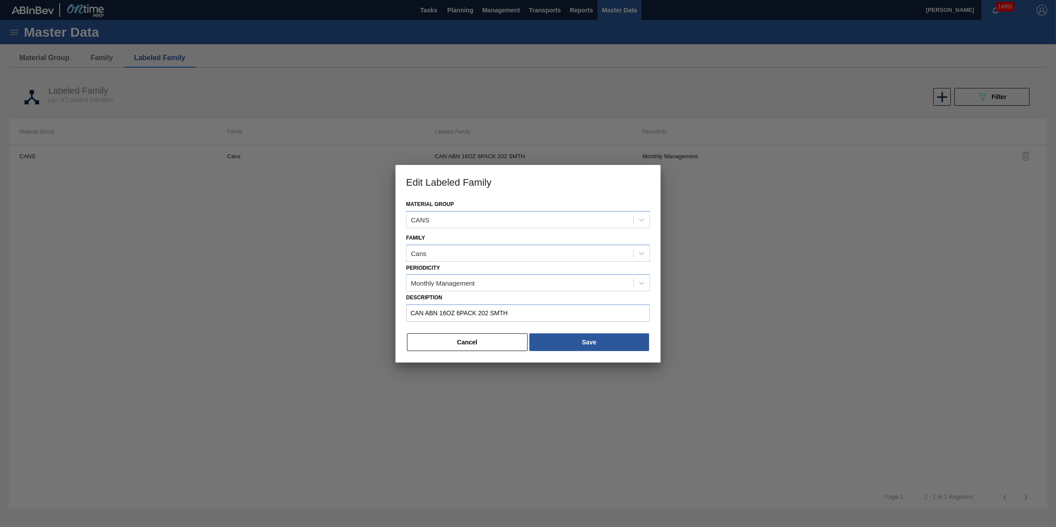
click at [483, 343] on button "Cancel" at bounding box center [467, 342] width 121 height 18
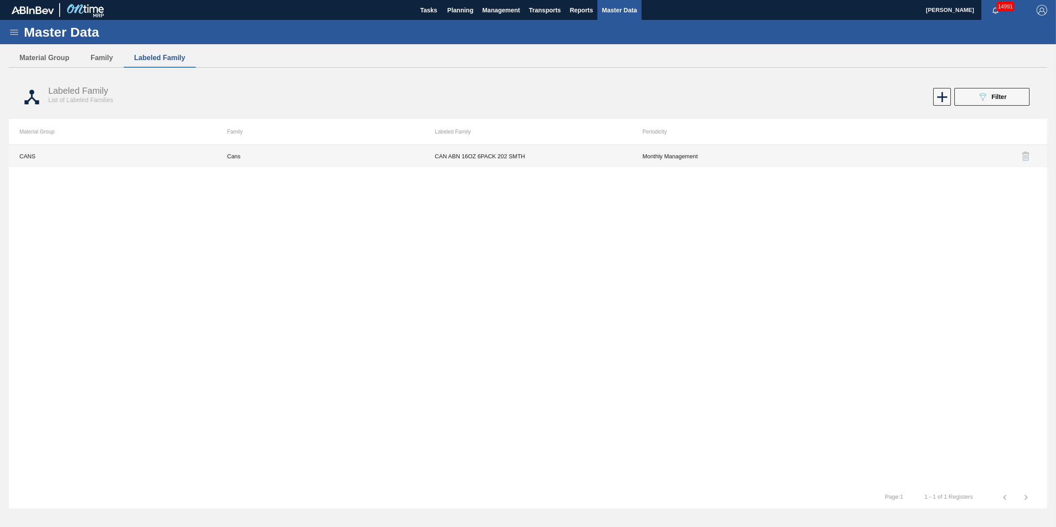
click at [26, 156] on td "CANS" at bounding box center [113, 156] width 208 height 22
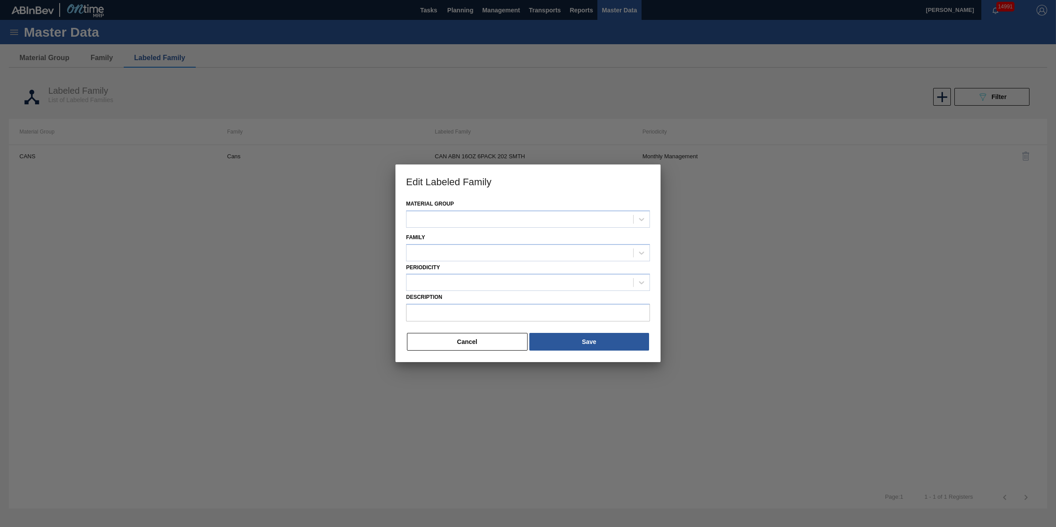
type input "CAN ABN 16OZ 6PACK 202 SMTH"
click at [445, 338] on button "Cancel" at bounding box center [467, 342] width 121 height 18
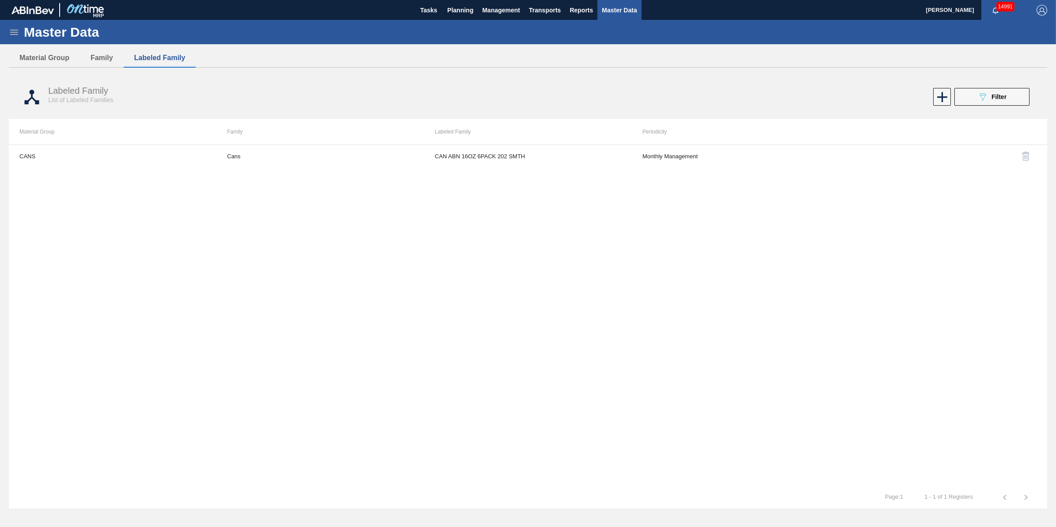
click at [487, 151] on td "CAN ABN 16OZ 6PACK 202 SMTH" at bounding box center [528, 156] width 208 height 22
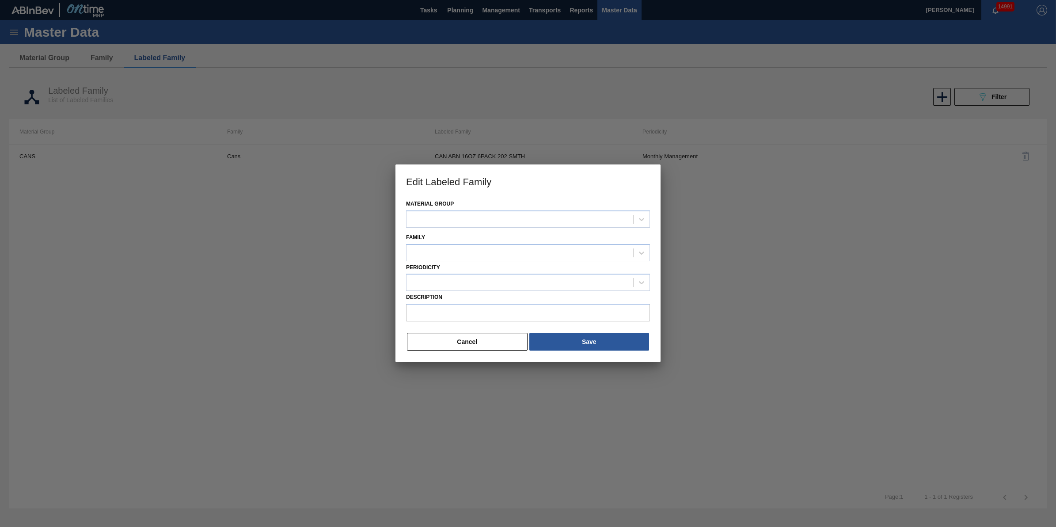
type input "CAN ABN 16OZ 6PACK 202 SMTH"
click at [476, 346] on button "Cancel" at bounding box center [467, 342] width 121 height 18
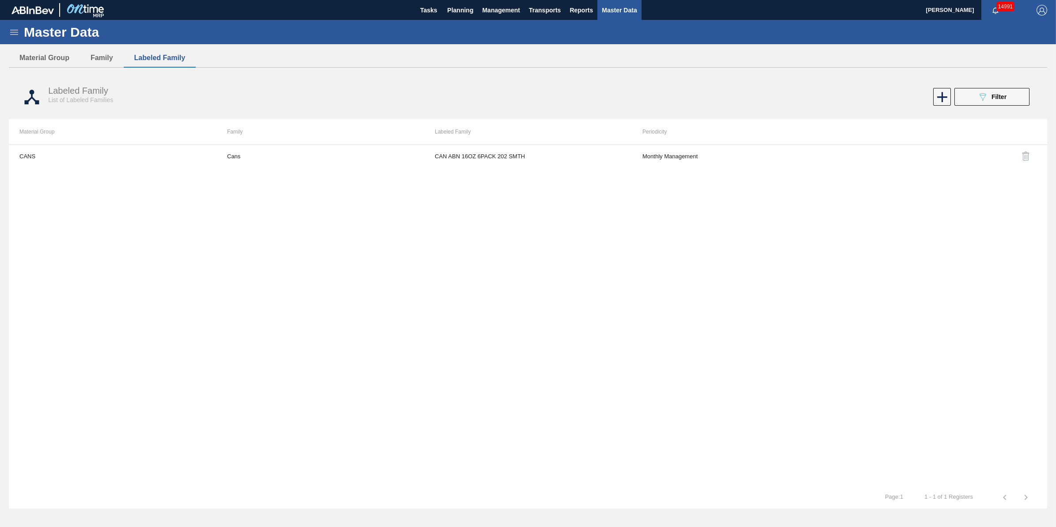
click at [19, 31] on icon at bounding box center [14, 32] width 11 height 11
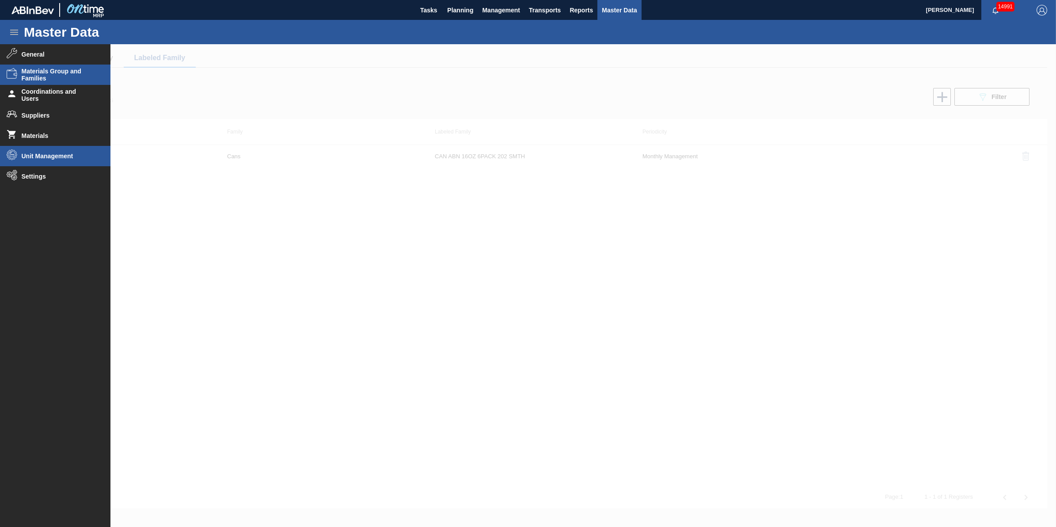
click at [92, 160] on li "Unit Management" at bounding box center [55, 156] width 111 height 20
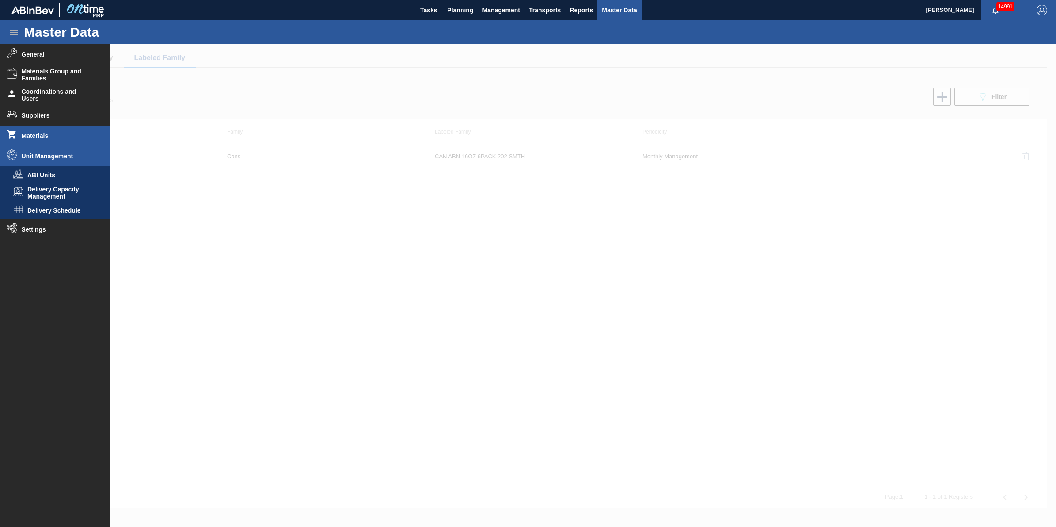
click at [63, 142] on li "Materials" at bounding box center [55, 136] width 111 height 20
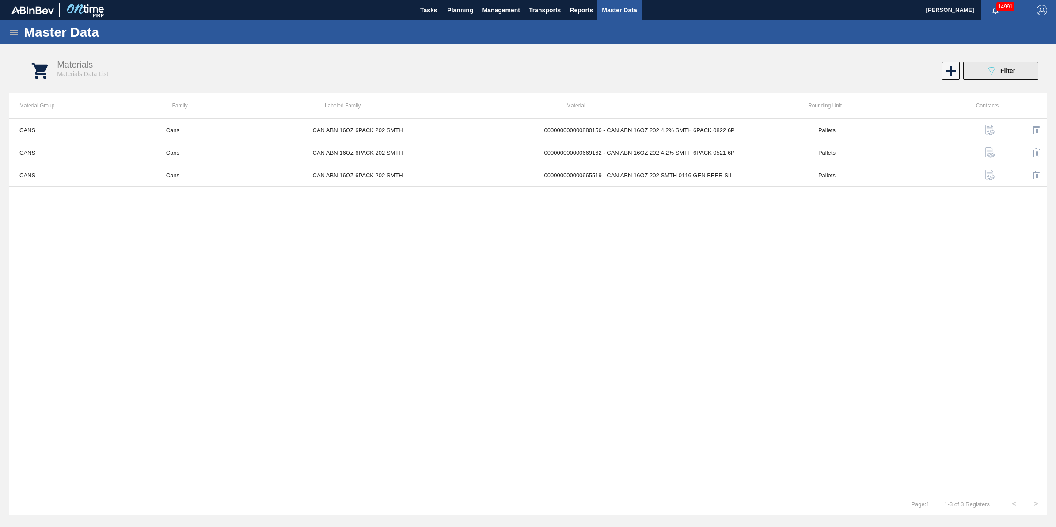
click at [1011, 63] on button "089F7B8B-B2A5-4AFE-B5C0-19BA573D28AC Filter" at bounding box center [1001, 71] width 75 height 18
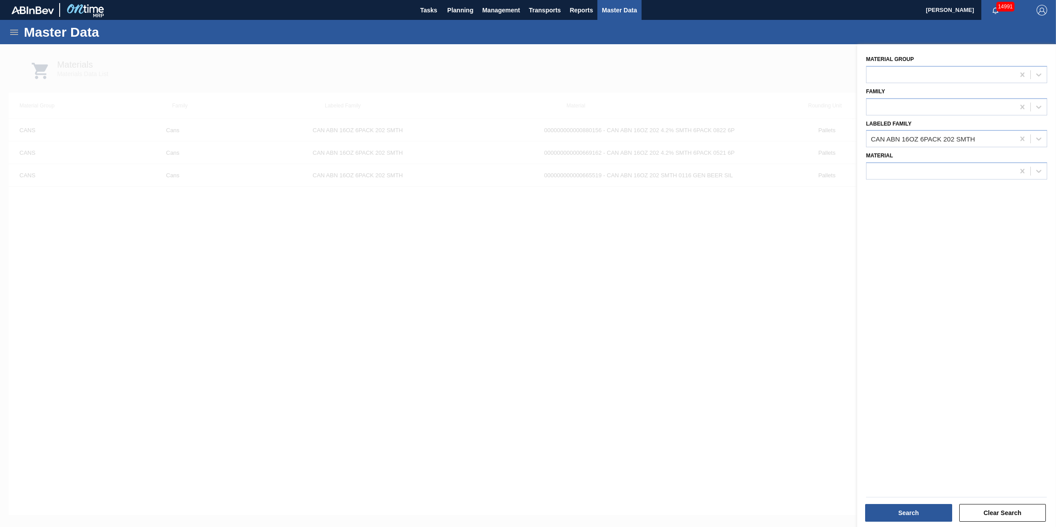
click at [735, 277] on div at bounding box center [528, 307] width 1056 height 527
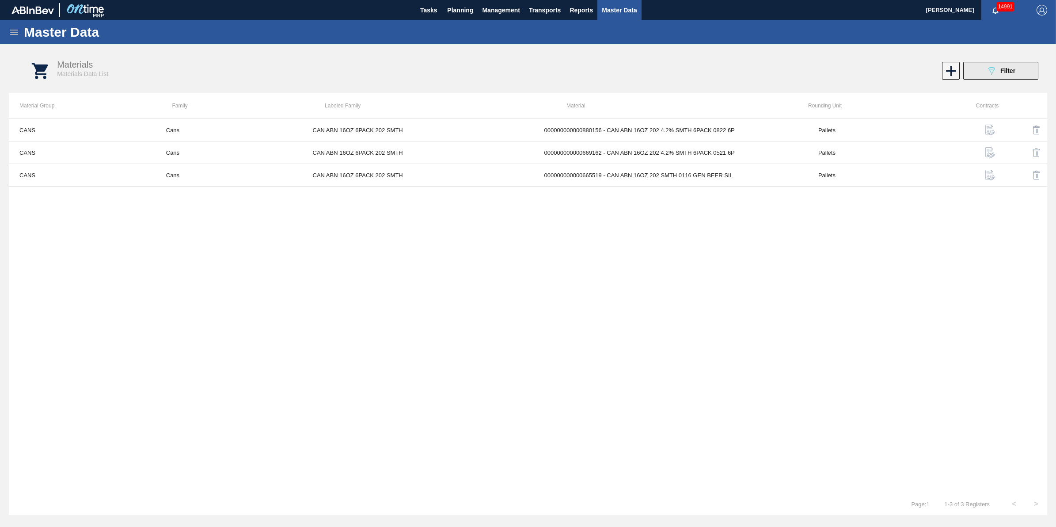
click at [995, 69] on icon at bounding box center [992, 71] width 7 height 8
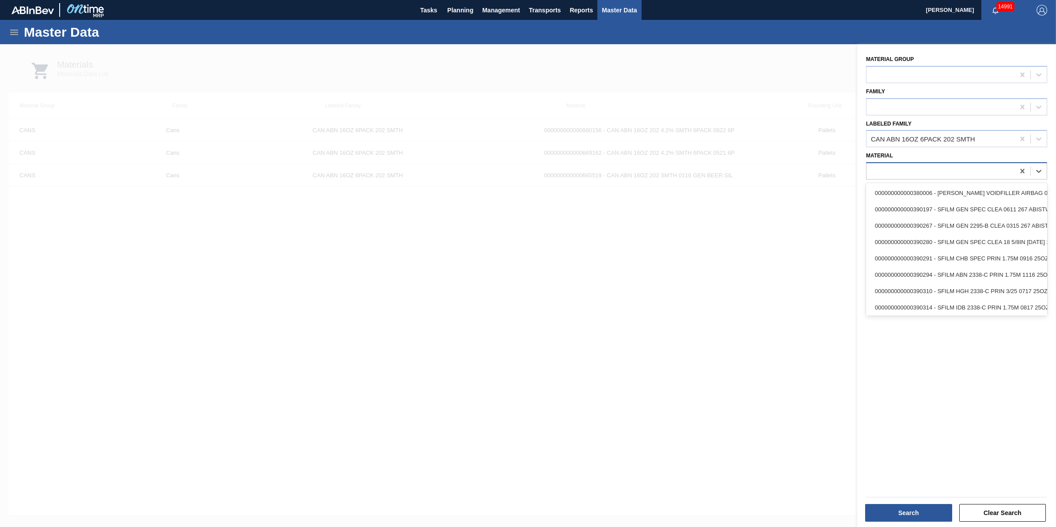
click at [946, 167] on div at bounding box center [941, 171] width 148 height 13
type input "880156"
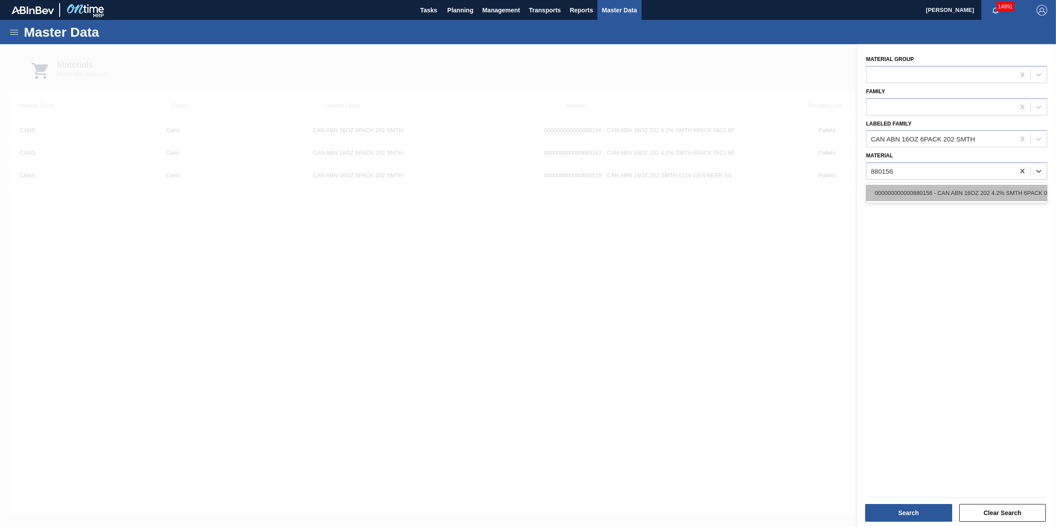
click at [980, 189] on div "000000000000880156 - CAN ABN 16OZ 202 4.2% SMTH 6PACK 0822 6P" at bounding box center [956, 193] width 181 height 16
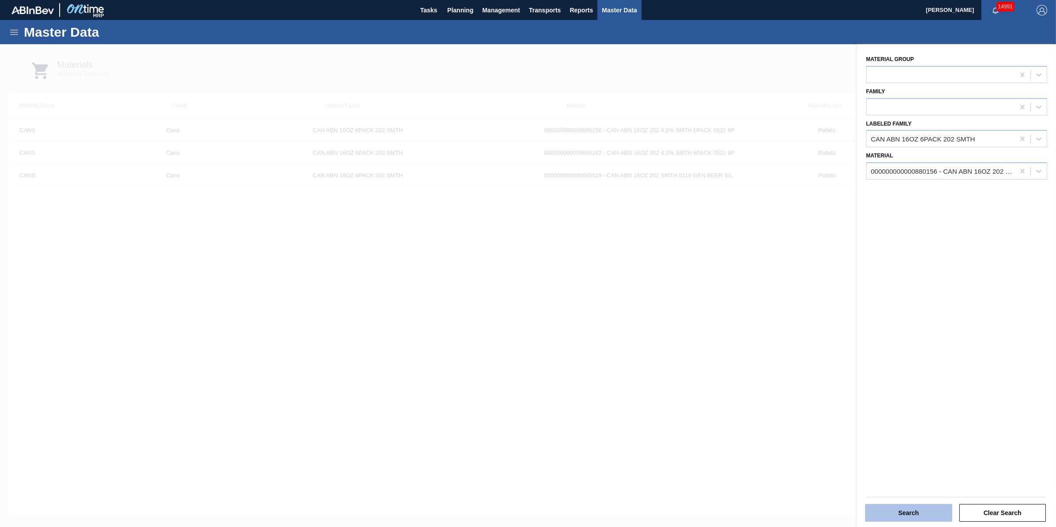
click at [892, 509] on button "Search" at bounding box center [908, 513] width 87 height 18
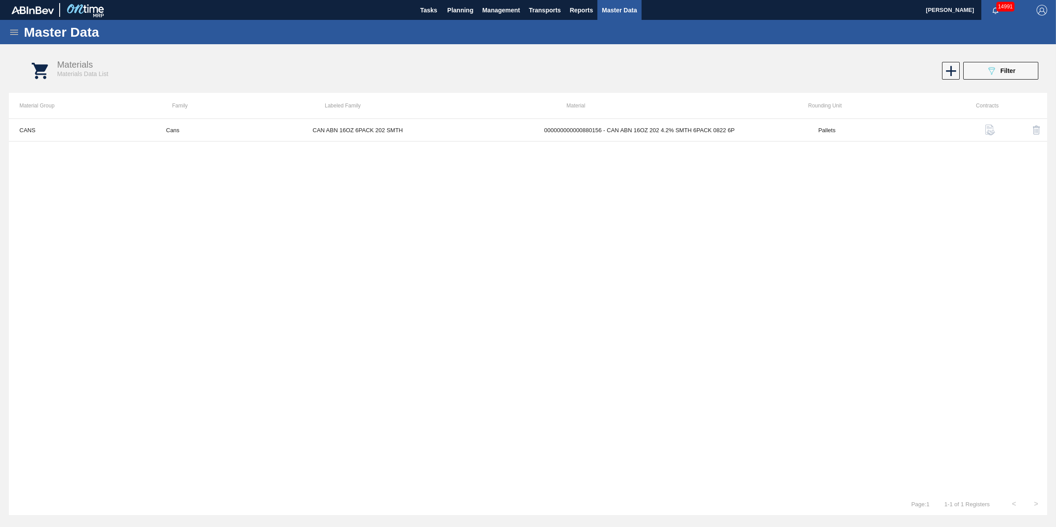
click at [991, 126] on img "button" at bounding box center [990, 130] width 11 height 11
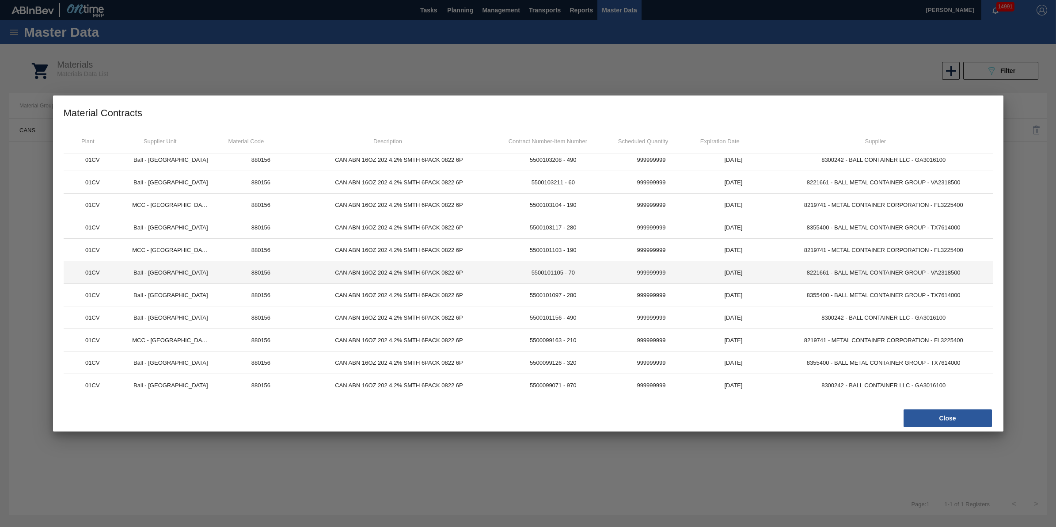
scroll to position [9, 0]
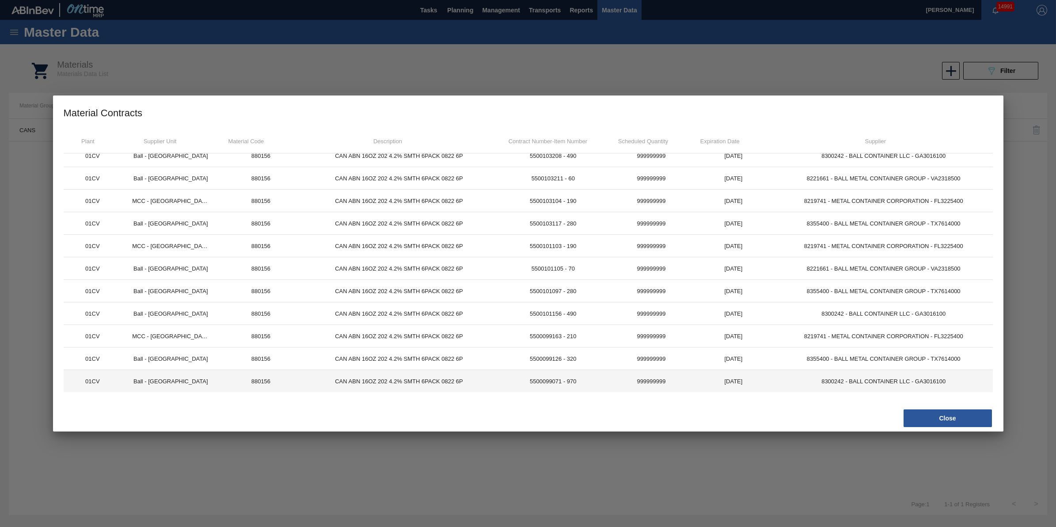
click at [656, 377] on td "999999999" at bounding box center [651, 381] width 82 height 23
click at [557, 374] on td "5500099071 - 970" at bounding box center [553, 381] width 114 height 23
click at [371, 373] on td "CAN ABN 16OZ 202 4.2% SMTH 6PACK 0822 6P" at bounding box center [399, 381] width 194 height 23
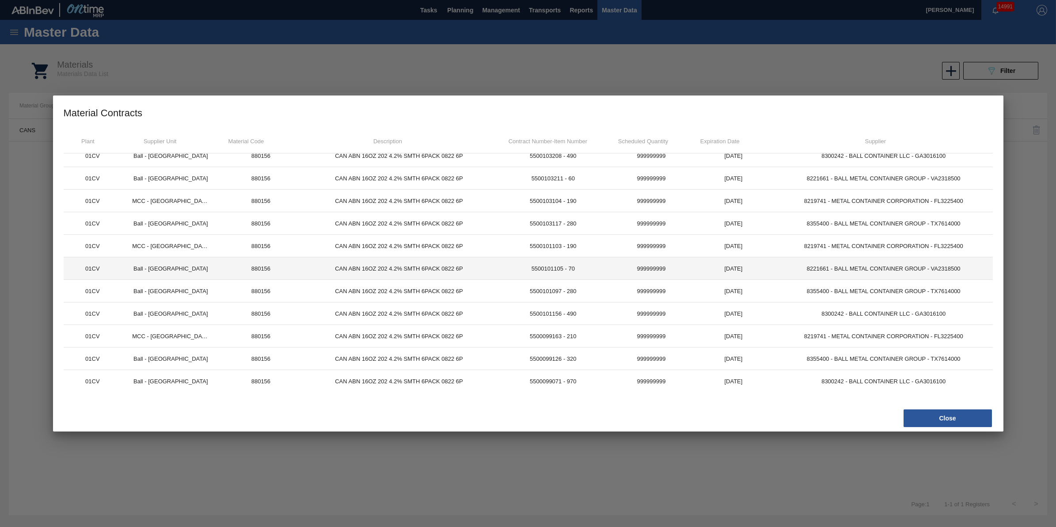
click at [275, 263] on td "880156" at bounding box center [261, 268] width 82 height 23
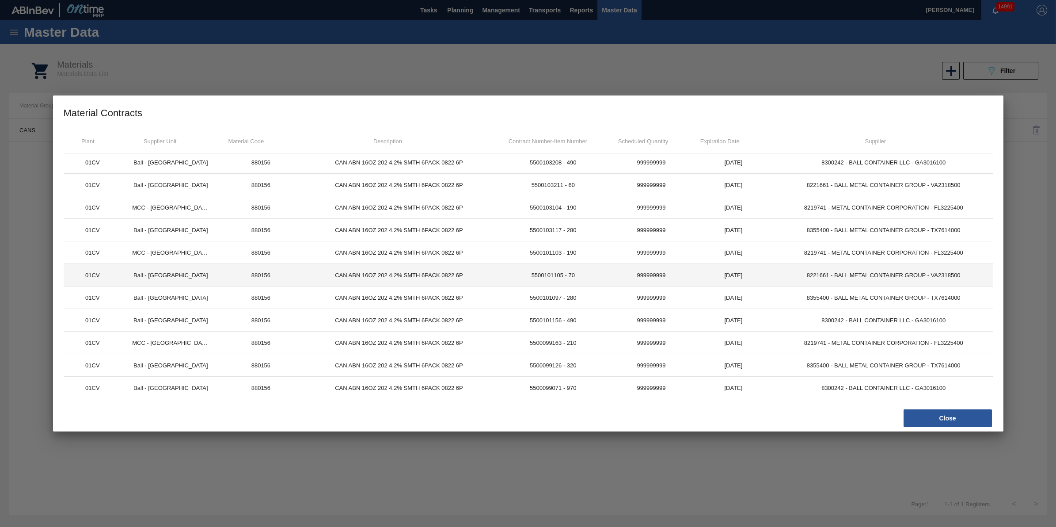
scroll to position [0, 0]
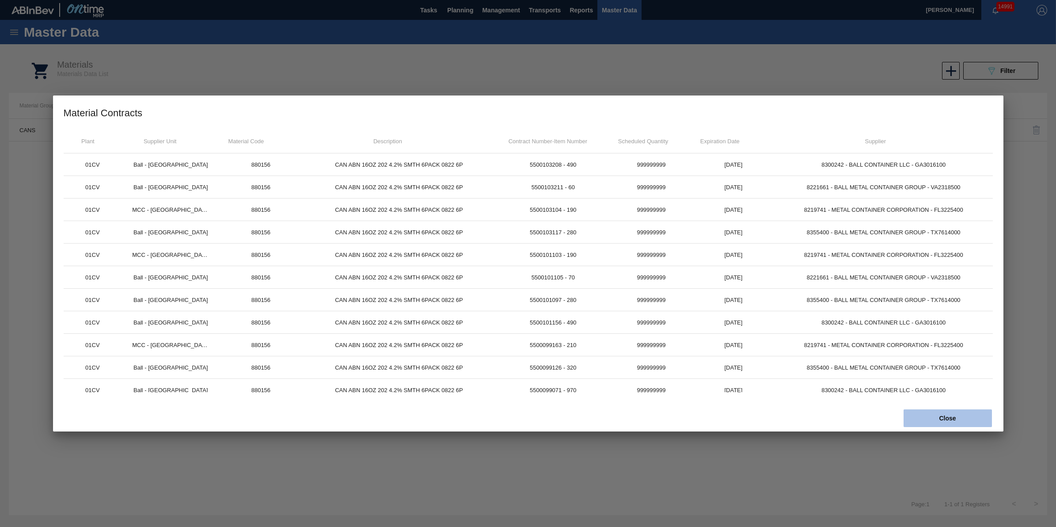
click at [960, 420] on button "Close" at bounding box center [948, 418] width 88 height 18
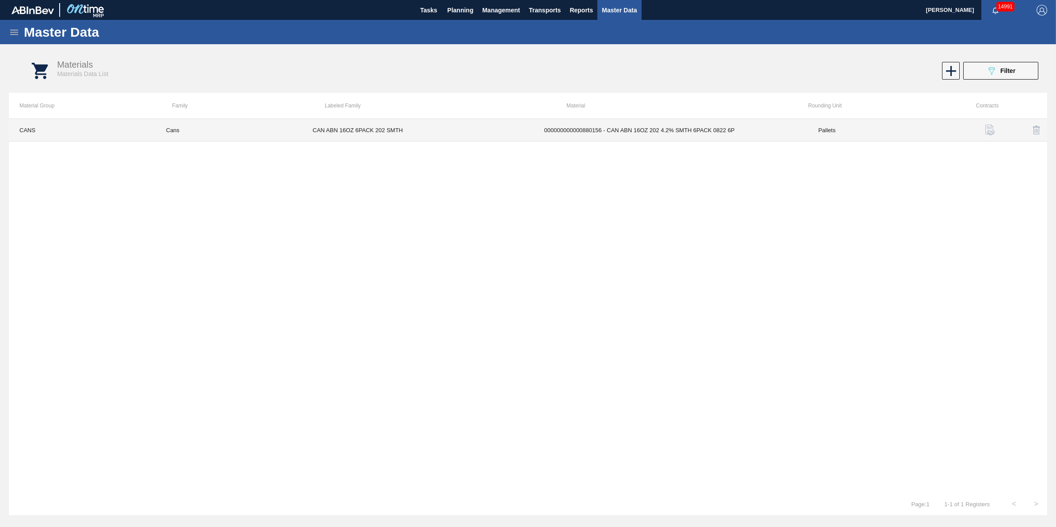
click at [337, 131] on td "CAN ABN 16OZ 6PACK 202 SMTH" at bounding box center [418, 130] width 232 height 23
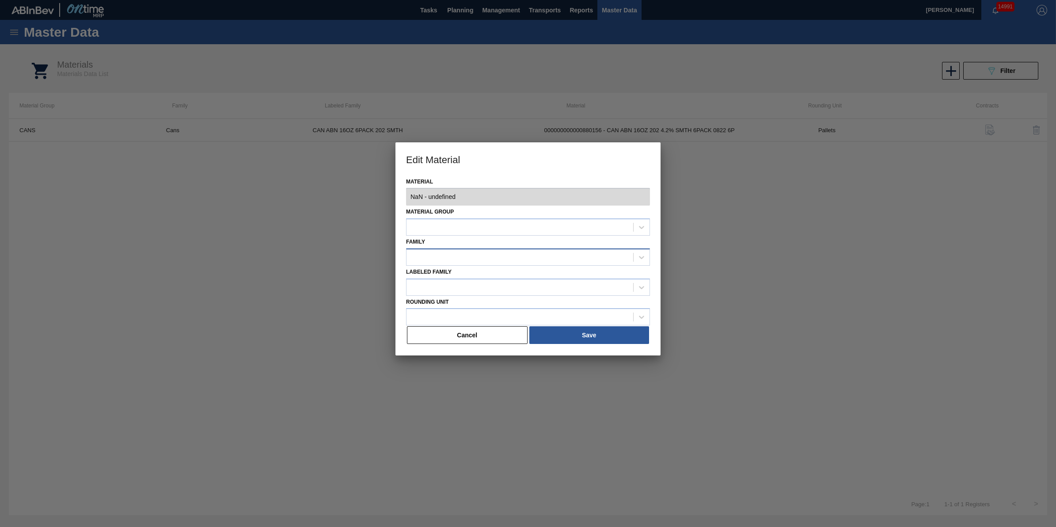
type input "880156 - 000000000000880156 - CAN ABN 16OZ 202 4.2% SMTH 6PACK 0822 6P"
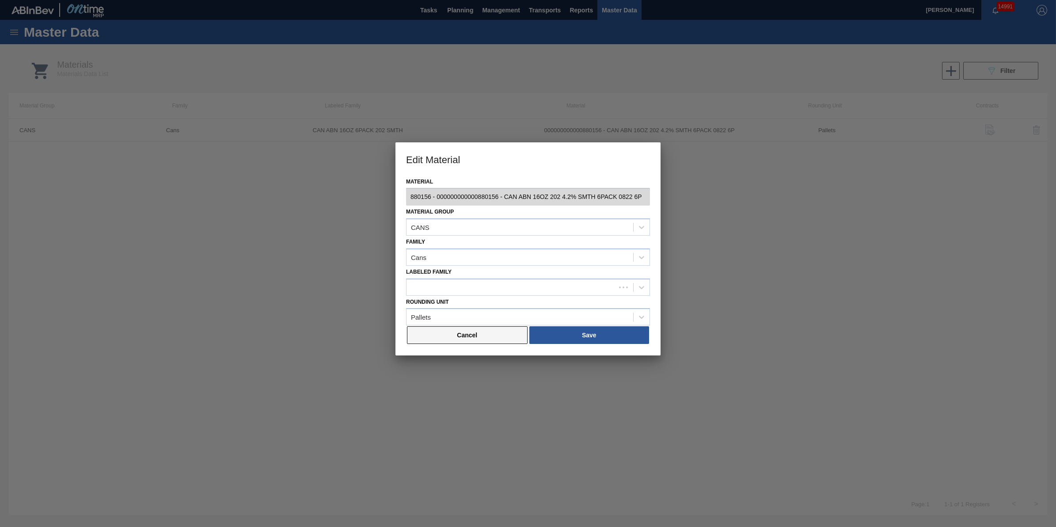
click at [473, 329] on button "Cancel" at bounding box center [467, 335] width 121 height 18
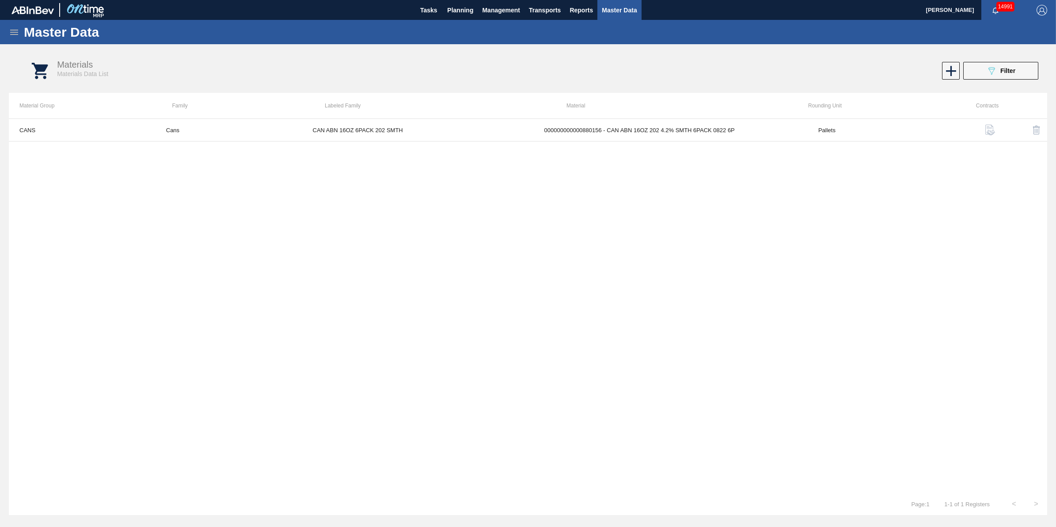
click at [630, 107] on th "Material" at bounding box center [677, 106] width 242 height 26
click at [629, 128] on td "000000000000880156 - CAN ABN 16OZ 202 4.2% SMTH 6PACK 0822 6P" at bounding box center [671, 130] width 274 height 23
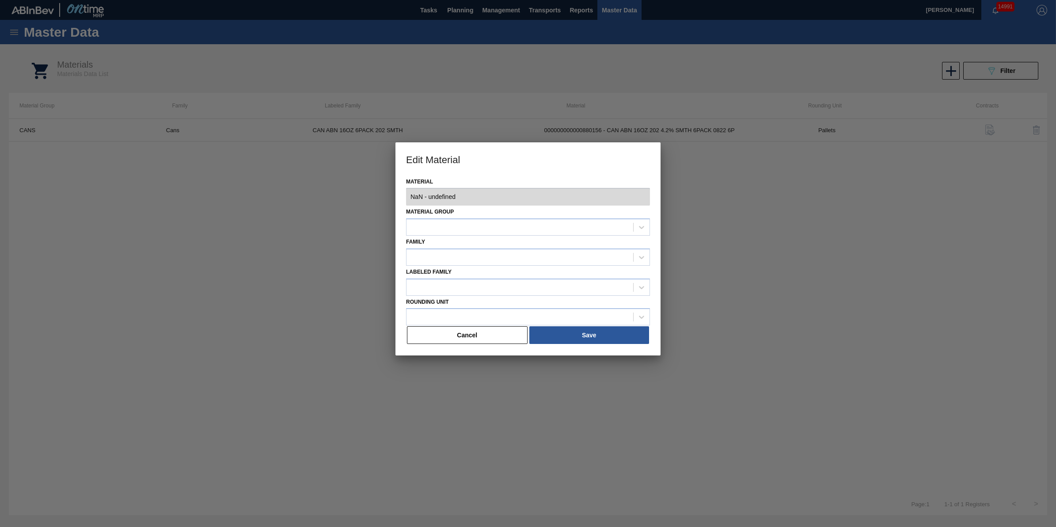
type input "880156 - 000000000000880156 - CAN ABN 16OZ 202 4.2% SMTH 6PACK 0822 6P"
click at [492, 328] on button "Cancel" at bounding box center [467, 335] width 121 height 18
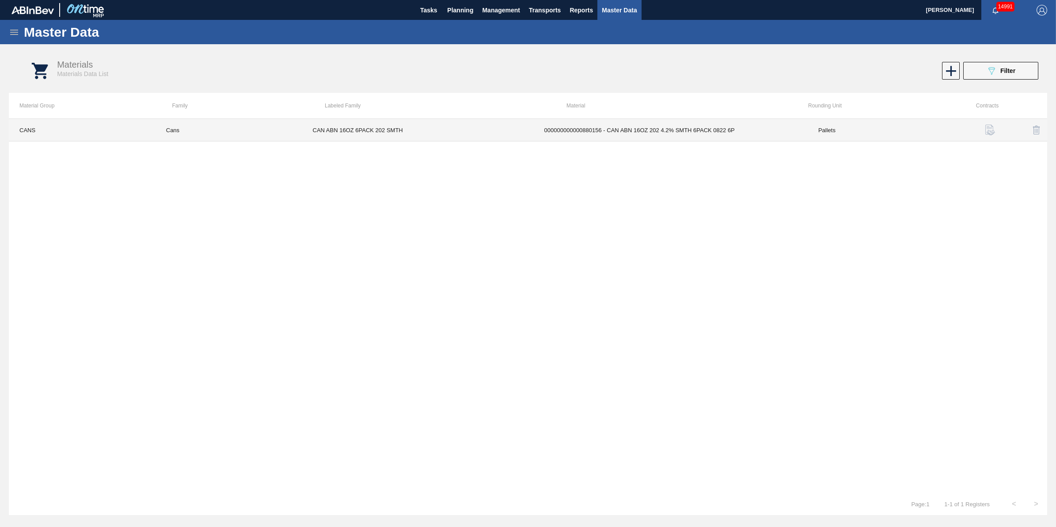
click at [17, 124] on td "CANS" at bounding box center [82, 130] width 147 height 23
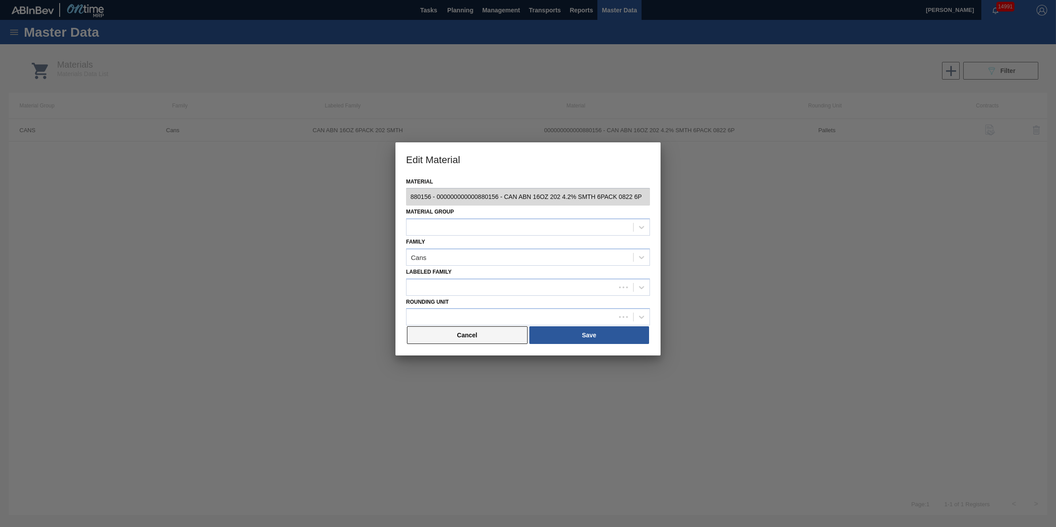
click at [465, 329] on button "Cancel" at bounding box center [467, 335] width 121 height 18
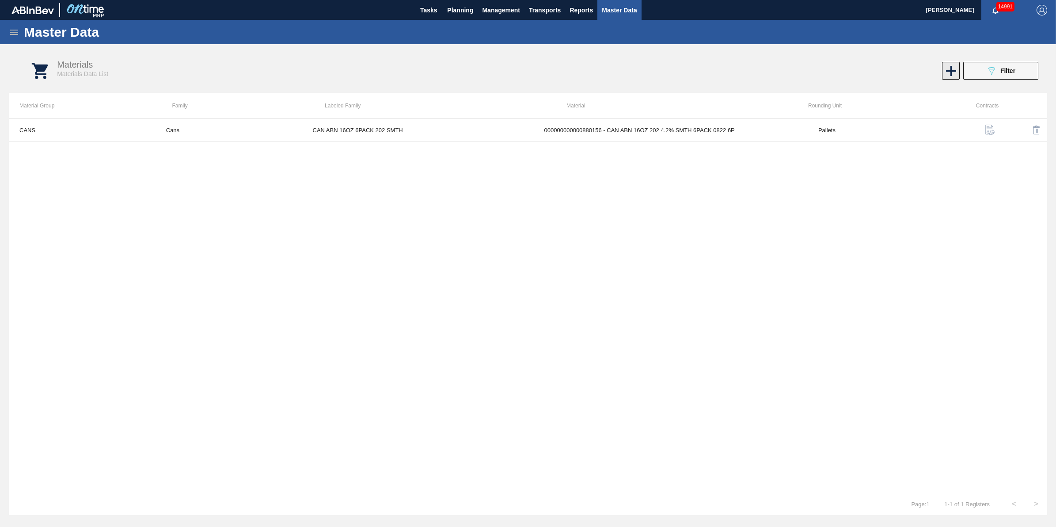
click at [953, 68] on icon at bounding box center [951, 70] width 17 height 17
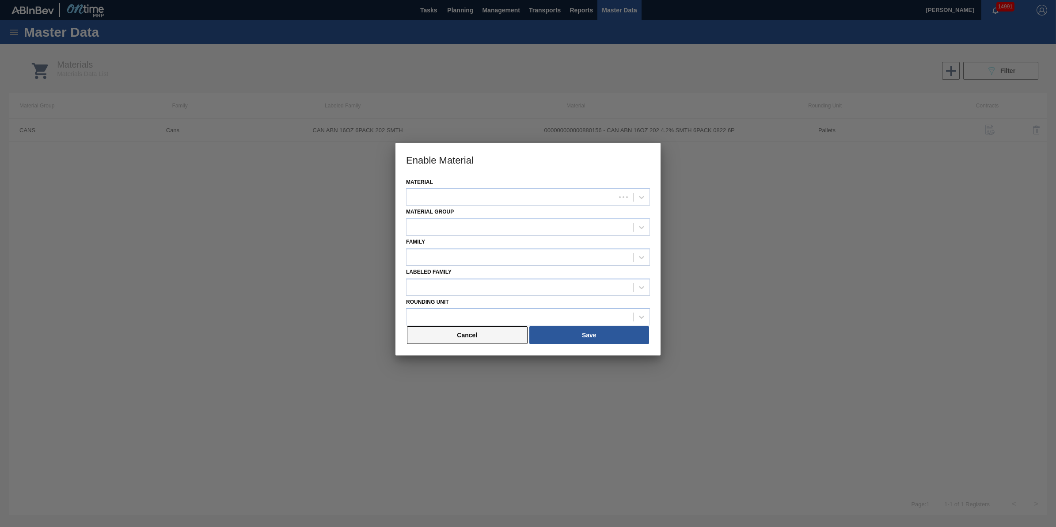
click at [493, 329] on button "Cancel" at bounding box center [467, 335] width 121 height 18
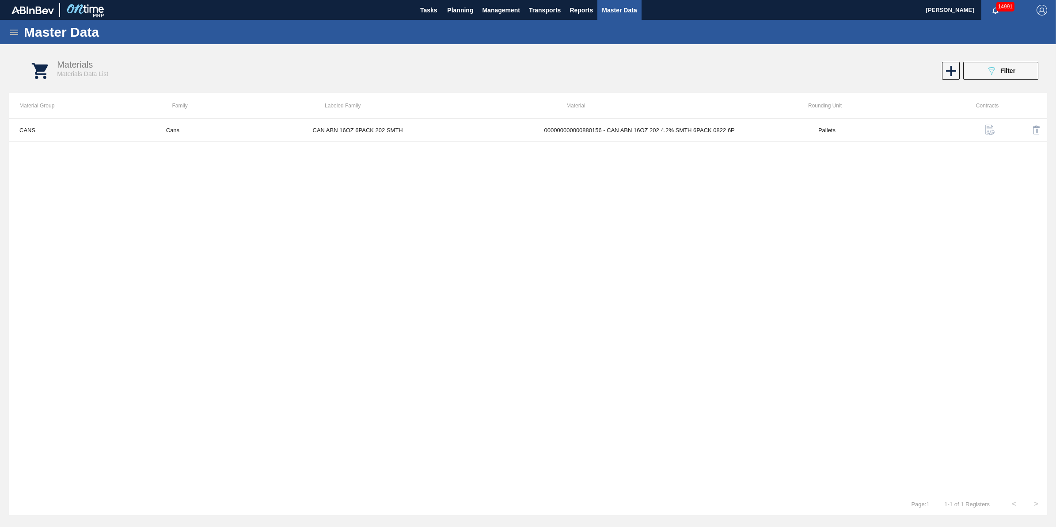
click at [11, 28] on icon at bounding box center [14, 32] width 11 height 11
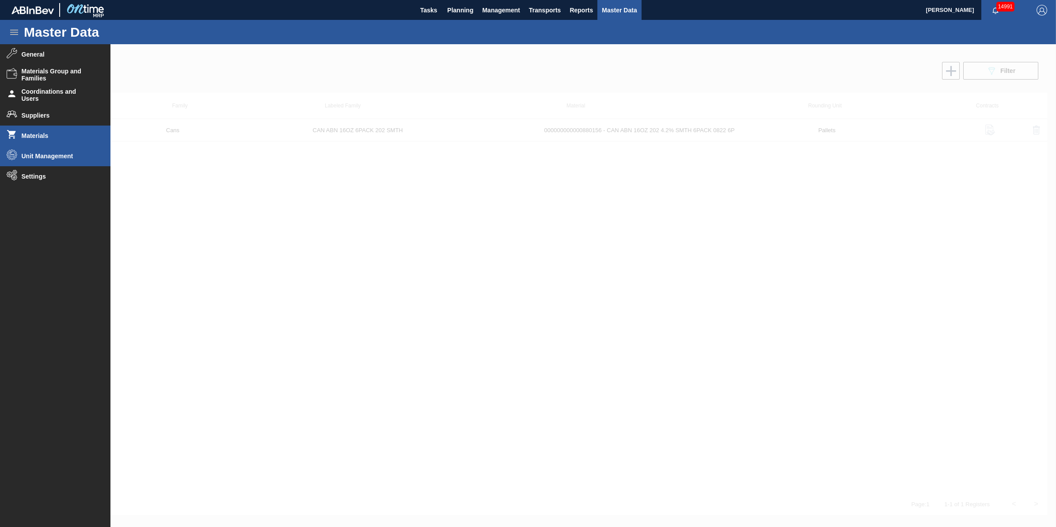
click at [61, 152] on li "Unit Management" at bounding box center [55, 156] width 111 height 20
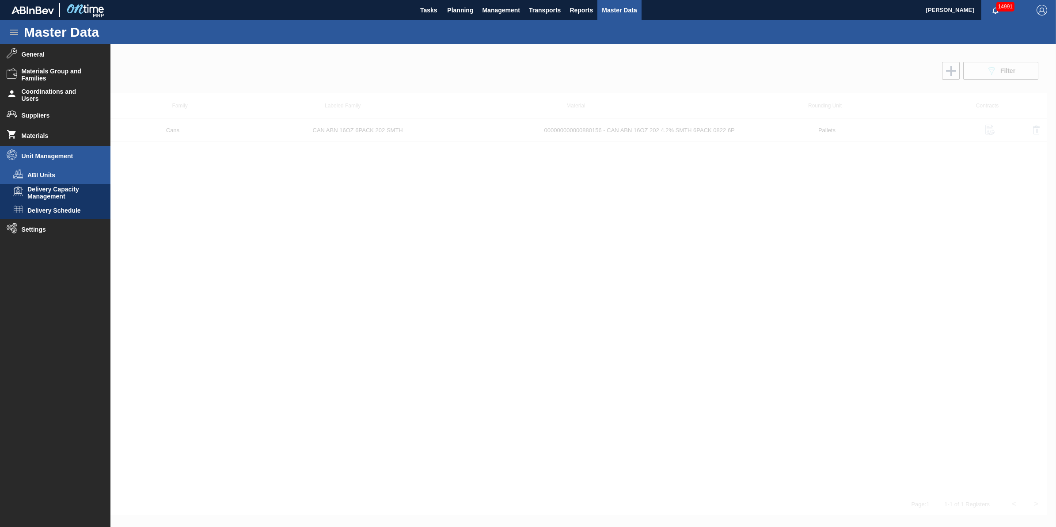
click at [65, 168] on li "ABI Units" at bounding box center [55, 175] width 111 height 18
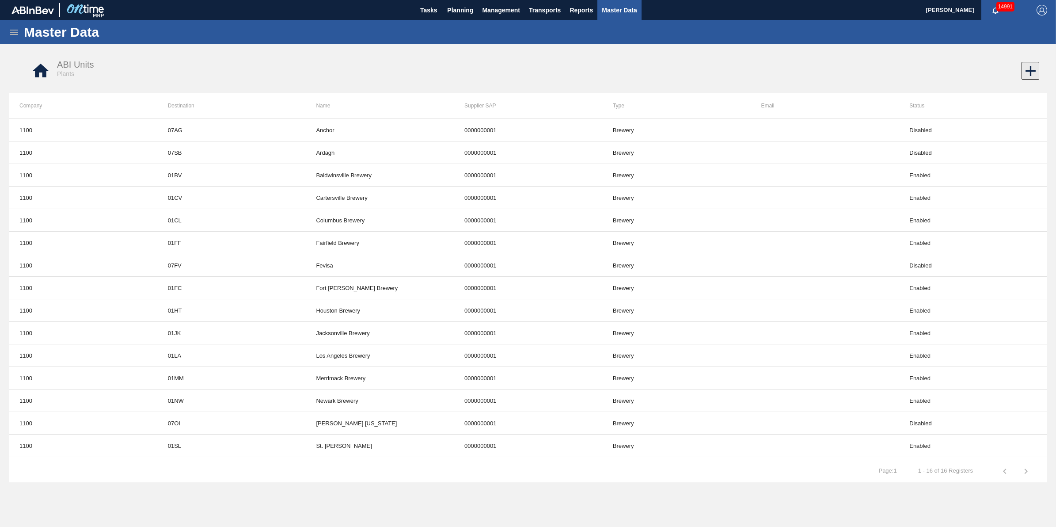
click at [1031, 74] on icon at bounding box center [1030, 70] width 17 height 17
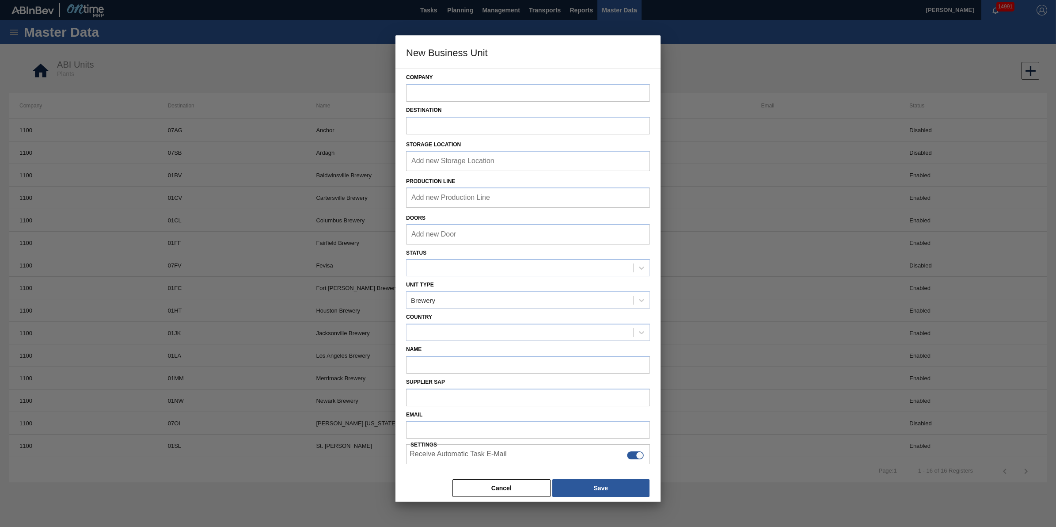
click at [827, 73] on div at bounding box center [528, 263] width 1056 height 527
click at [278, 88] on div at bounding box center [528, 263] width 1056 height 527
click at [518, 480] on button "Cancel" at bounding box center [502, 488] width 98 height 18
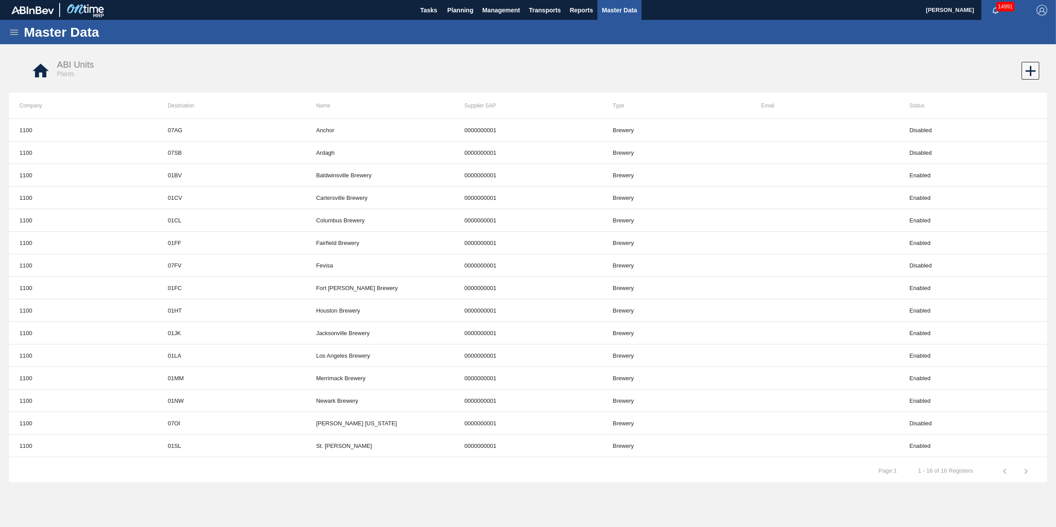
click at [8, 29] on div "Master Data" at bounding box center [528, 32] width 1056 height 24
click at [8, 30] on div "Master Data" at bounding box center [528, 32] width 1056 height 24
click at [10, 30] on icon at bounding box center [14, 32] width 8 height 5
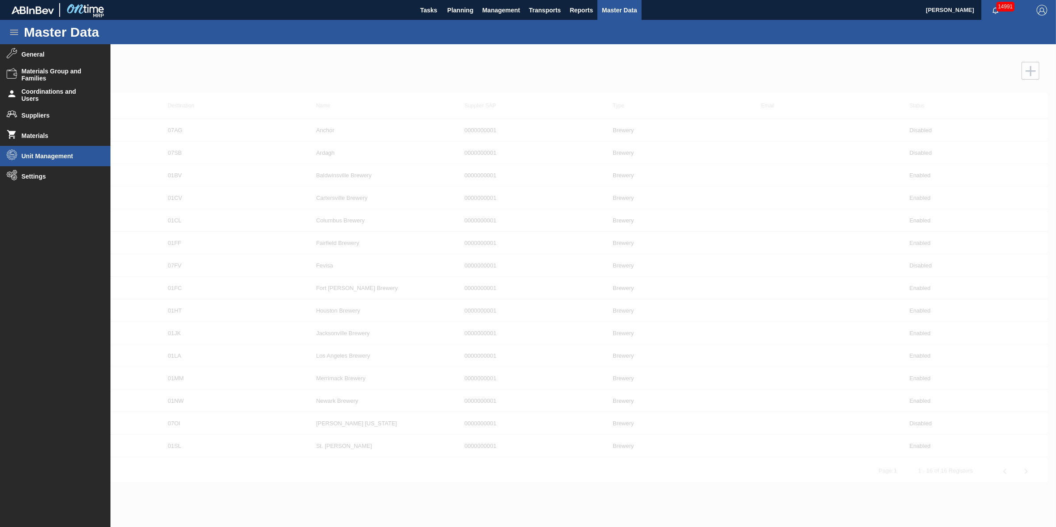
click at [65, 155] on span "Unit Management" at bounding box center [58, 155] width 73 height 7
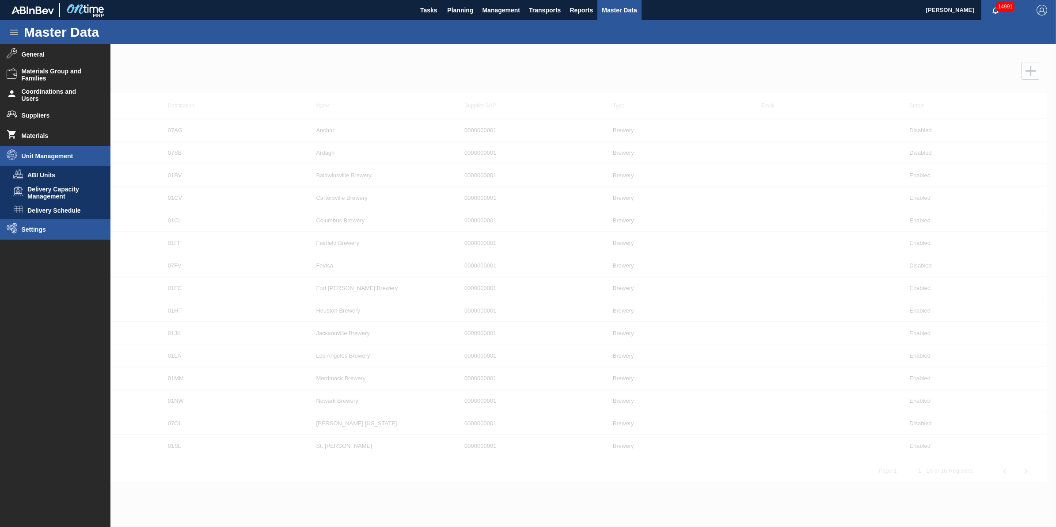
click at [46, 224] on li "Settings" at bounding box center [55, 229] width 111 height 20
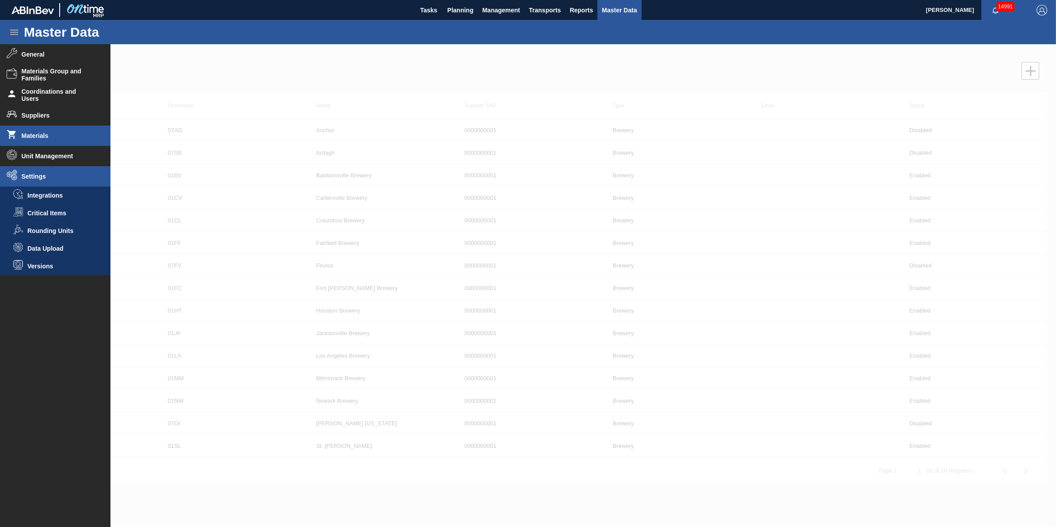
click at [83, 137] on span "Materials" at bounding box center [58, 135] width 73 height 7
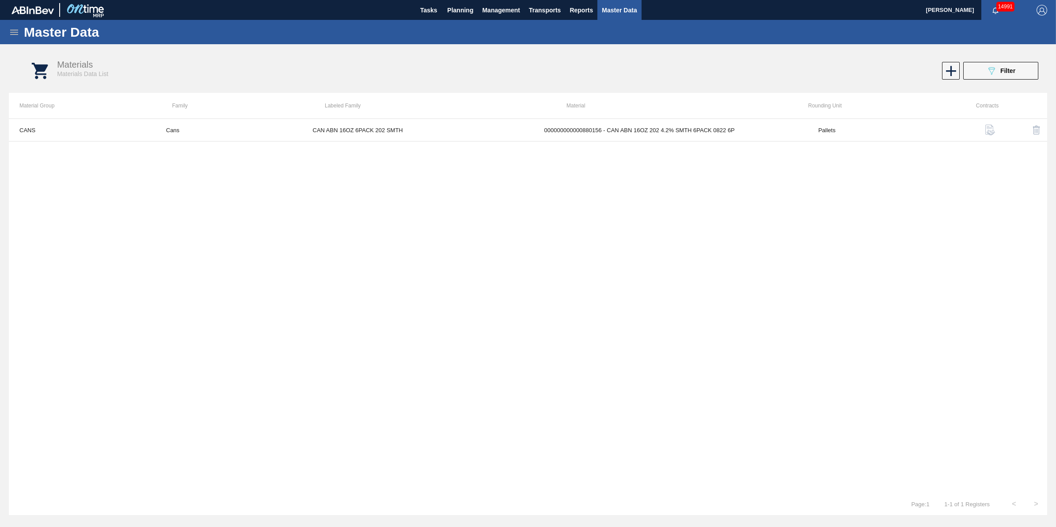
click at [730, 118] on th "Material" at bounding box center [677, 106] width 242 height 26
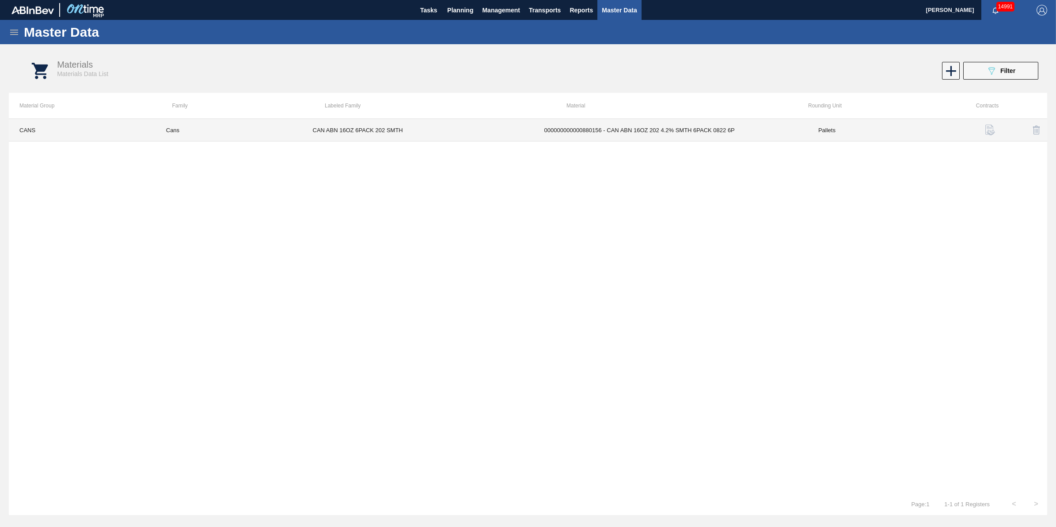
click at [730, 133] on td "000000000000880156 - CAN ABN 16OZ 202 4.2% SMTH 6PACK 0822 6P" at bounding box center [671, 130] width 274 height 23
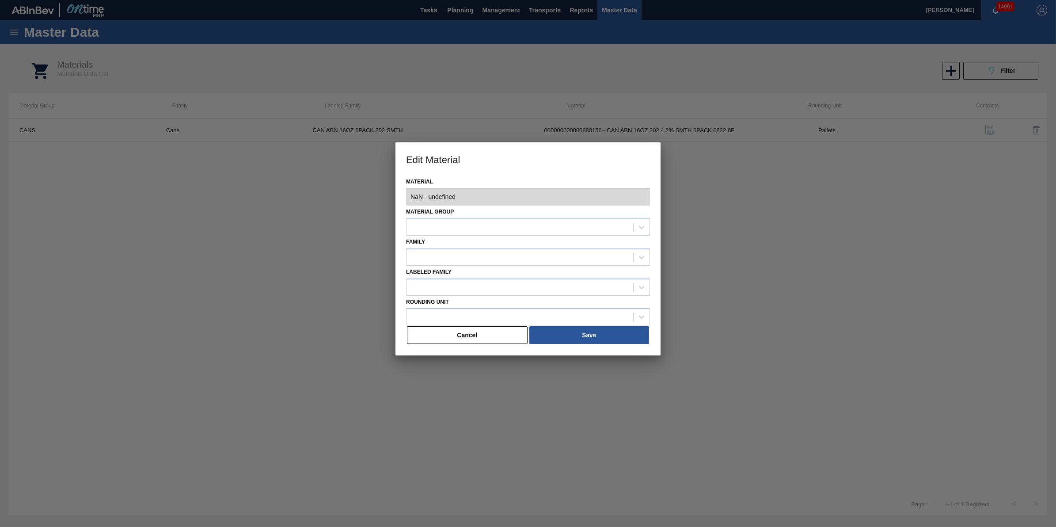
type input "880156 - 000000000000880156 - CAN ABN 16OZ 202 4.2% SMTH 6PACK 0822 6P"
click at [447, 332] on button "Cancel" at bounding box center [467, 335] width 121 height 18
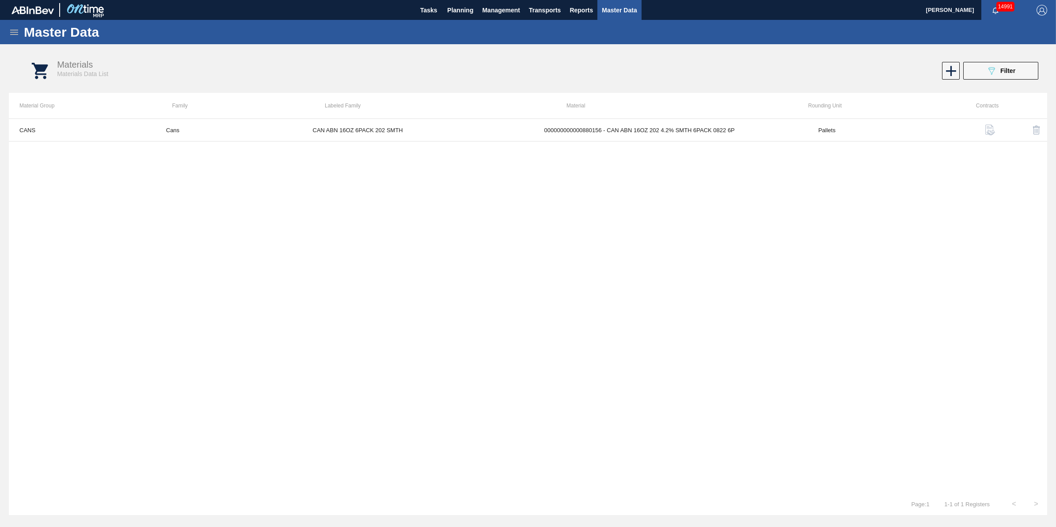
click at [10, 34] on icon at bounding box center [14, 32] width 11 height 11
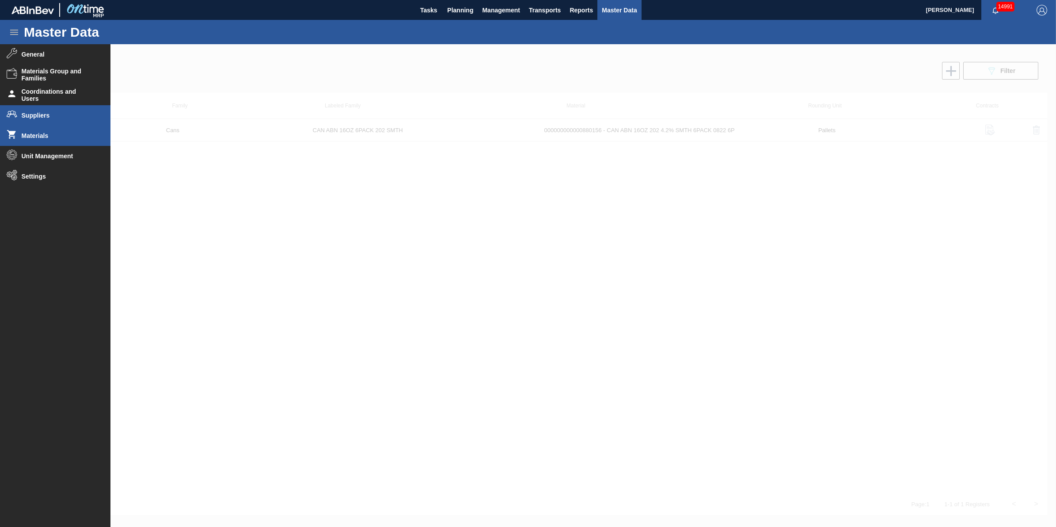
click at [76, 116] on span "Suppliers" at bounding box center [58, 115] width 73 height 7
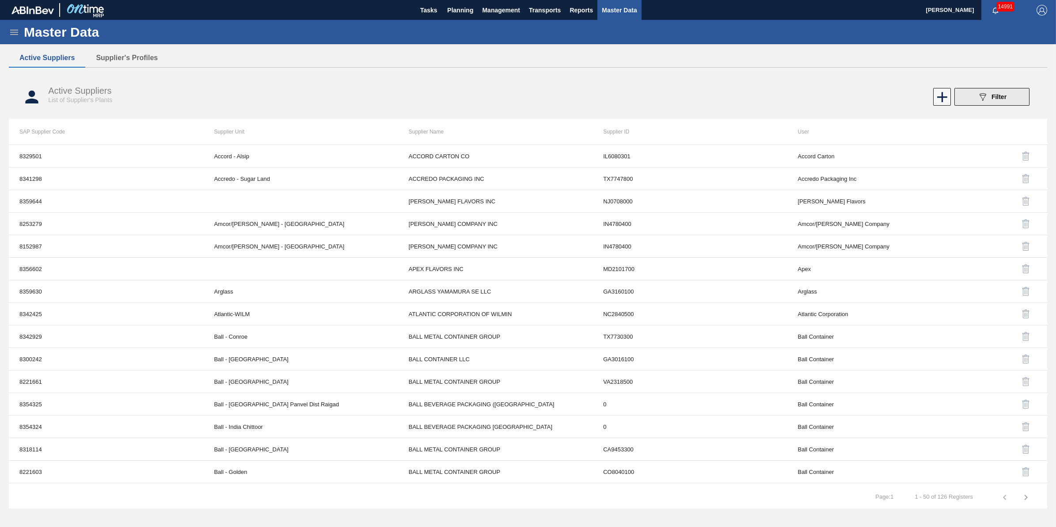
click at [991, 99] on div "089F7B8B-B2A5-4AFE-B5C0-19BA573D28AC Filter" at bounding box center [992, 96] width 29 height 11
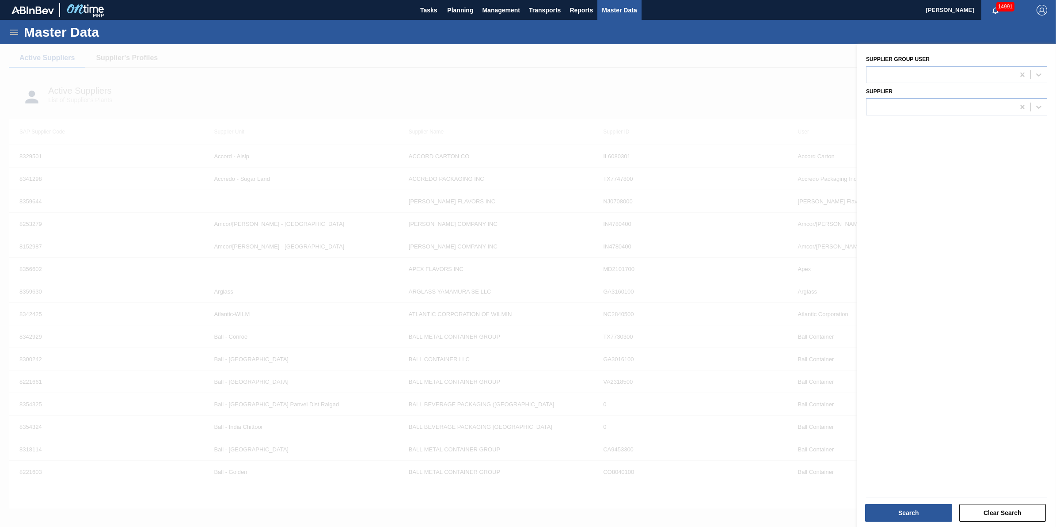
click at [26, 40] on div "Master Data" at bounding box center [528, 32] width 1056 height 24
click at [21, 38] on div "Master Data" at bounding box center [528, 32] width 1056 height 24
click at [18, 35] on icon at bounding box center [14, 32] width 11 height 11
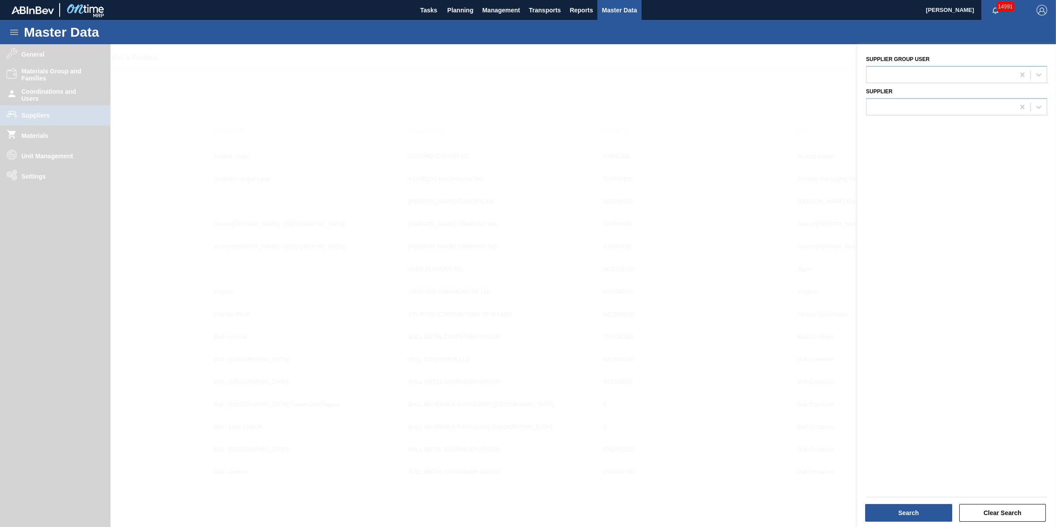
click at [62, 82] on div at bounding box center [528, 307] width 1056 height 527
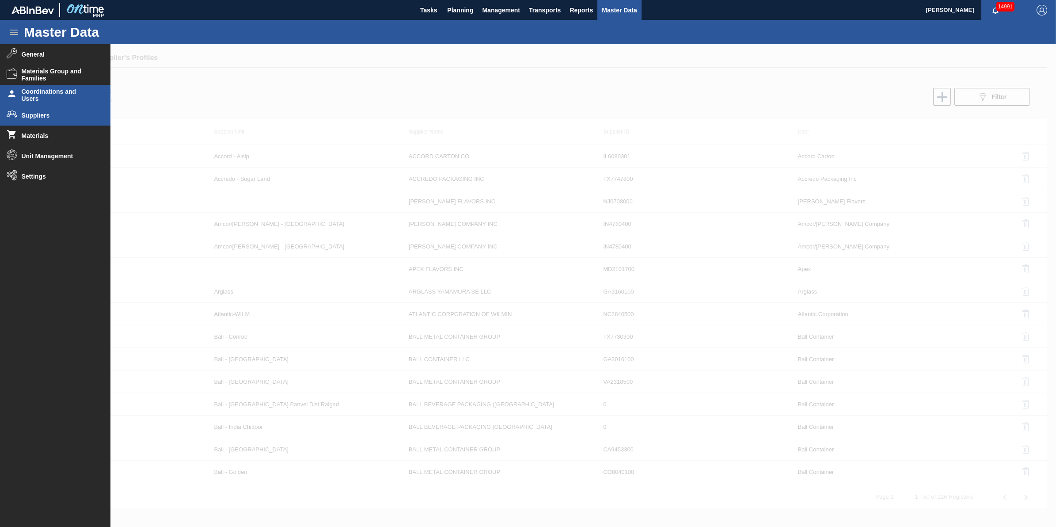
click at [69, 87] on li "Coordinations and Users" at bounding box center [55, 95] width 111 height 20
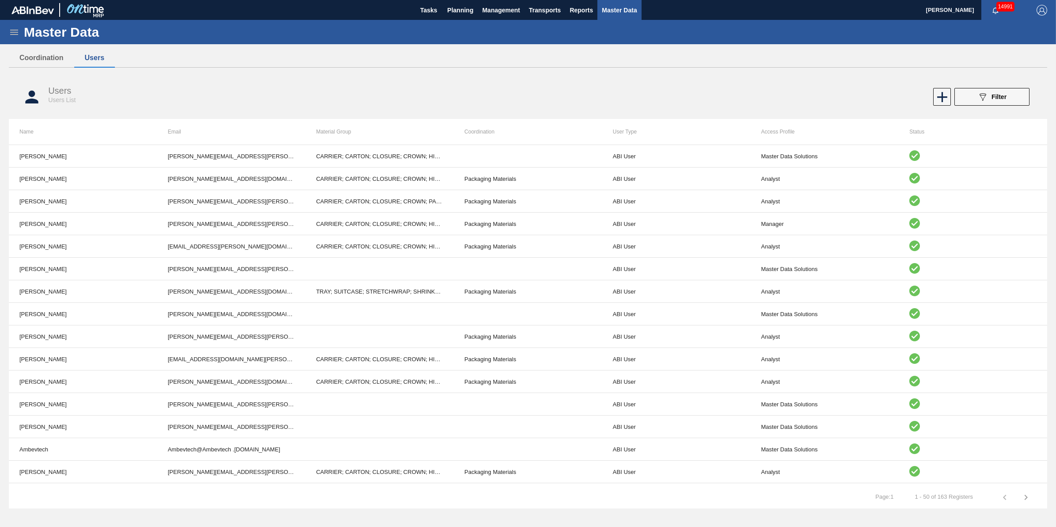
click at [15, 31] on icon at bounding box center [14, 32] width 11 height 11
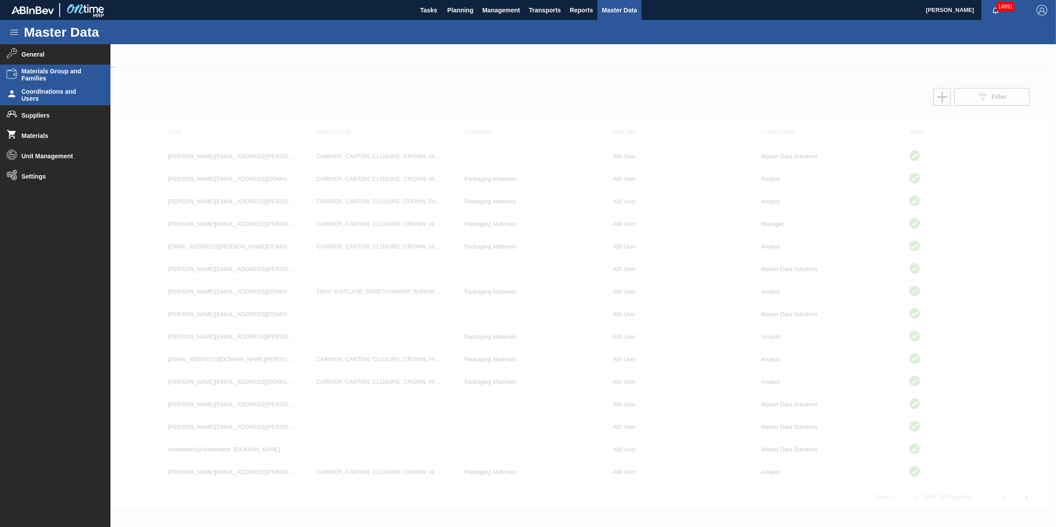
click at [36, 72] on span "Materials Group and Families" at bounding box center [58, 75] width 73 height 14
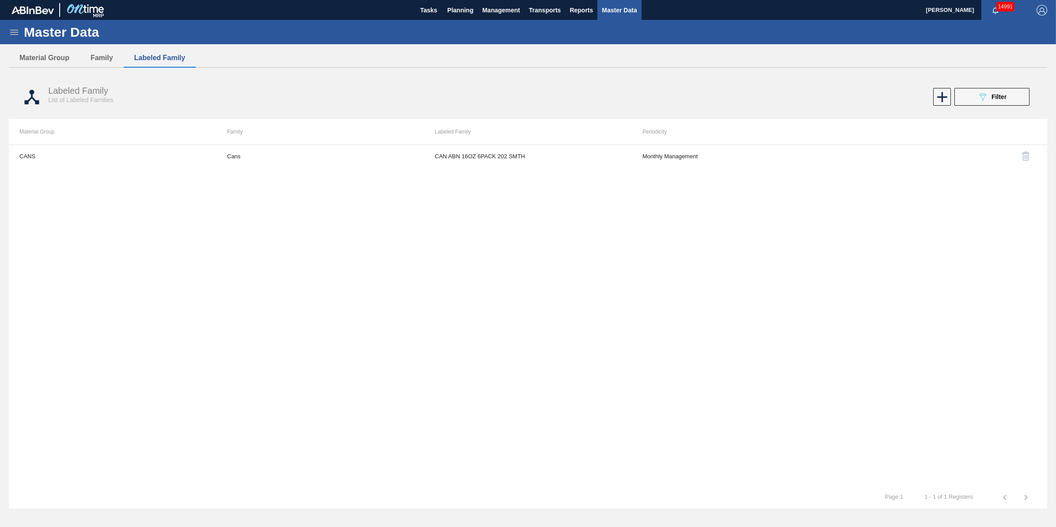
click at [18, 38] on div "Master Data" at bounding box center [528, 32] width 1056 height 24
click at [23, 38] on div "Master Data" at bounding box center [528, 32] width 1056 height 24
click at [14, 28] on icon at bounding box center [14, 32] width 11 height 11
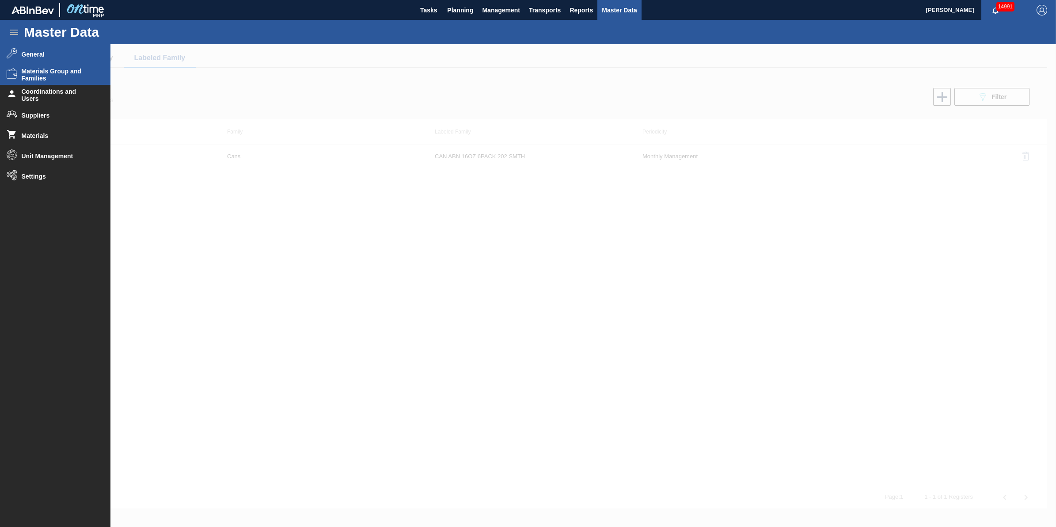
click at [43, 60] on li "General" at bounding box center [55, 54] width 111 height 20
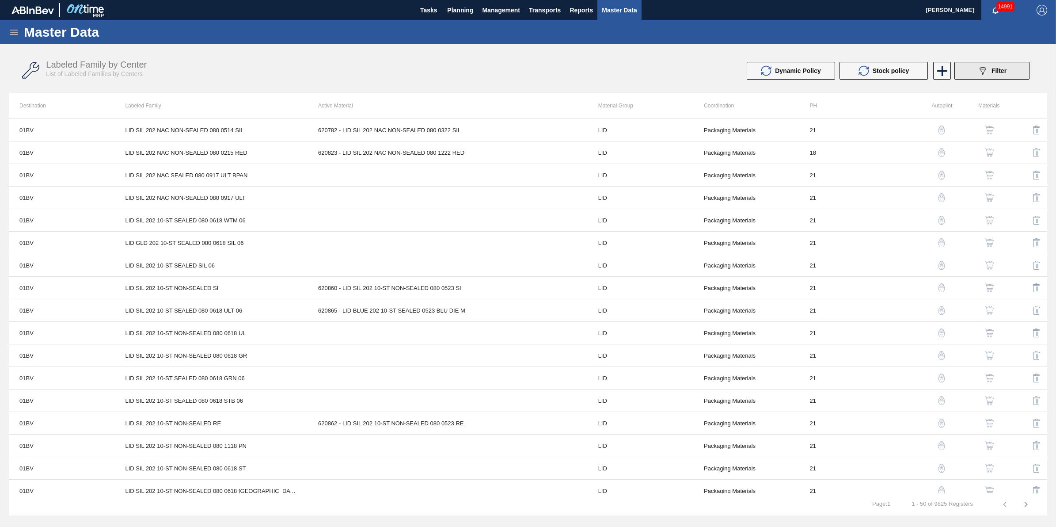
click at [988, 74] on div "089F7B8B-B2A5-4AFE-B5C0-19BA573D28AC Filter" at bounding box center [992, 70] width 29 height 11
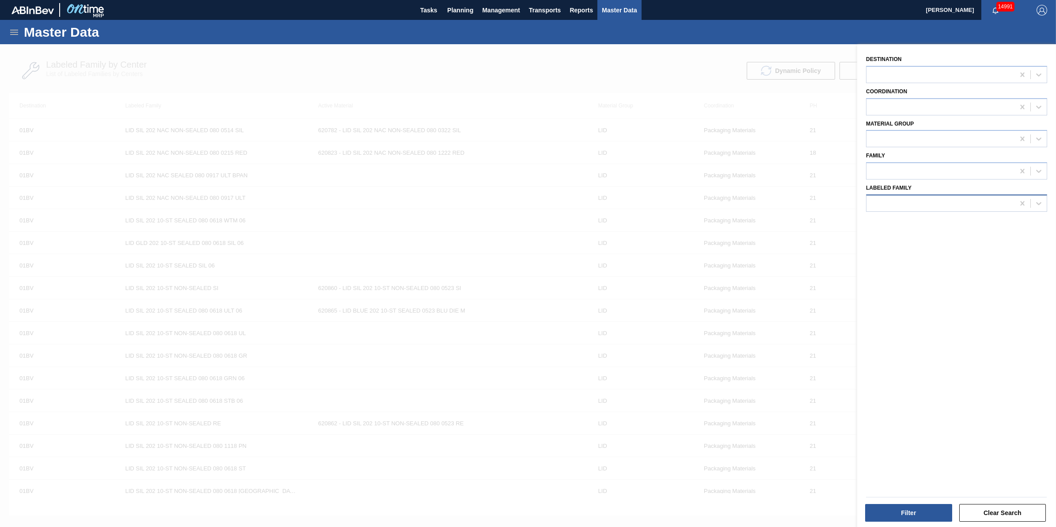
click at [967, 203] on div at bounding box center [941, 203] width 148 height 13
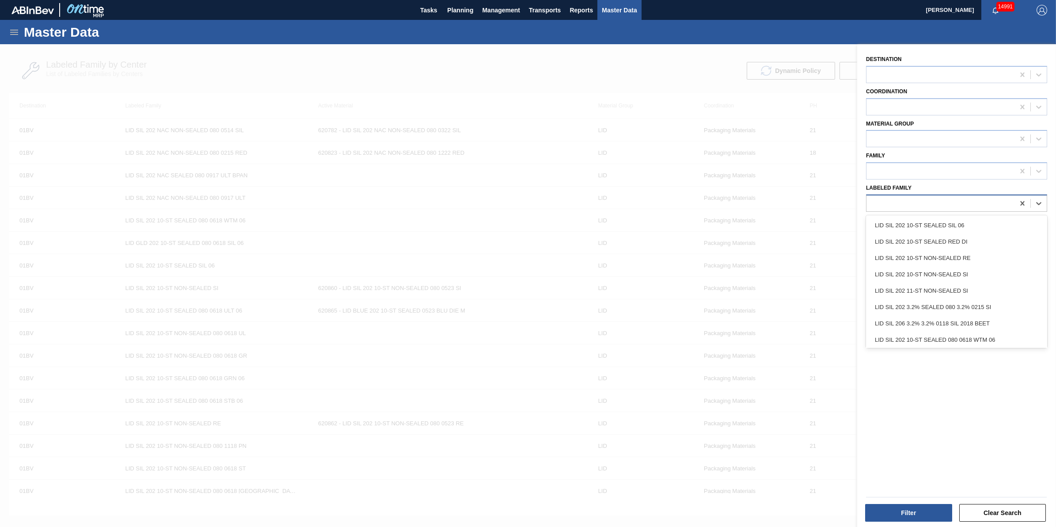
paste Family "CAN ABN 16OZ 6PACK 202 SMTH"
type Family "CAN ABN 16OZ 6PACK 202 SMTH"
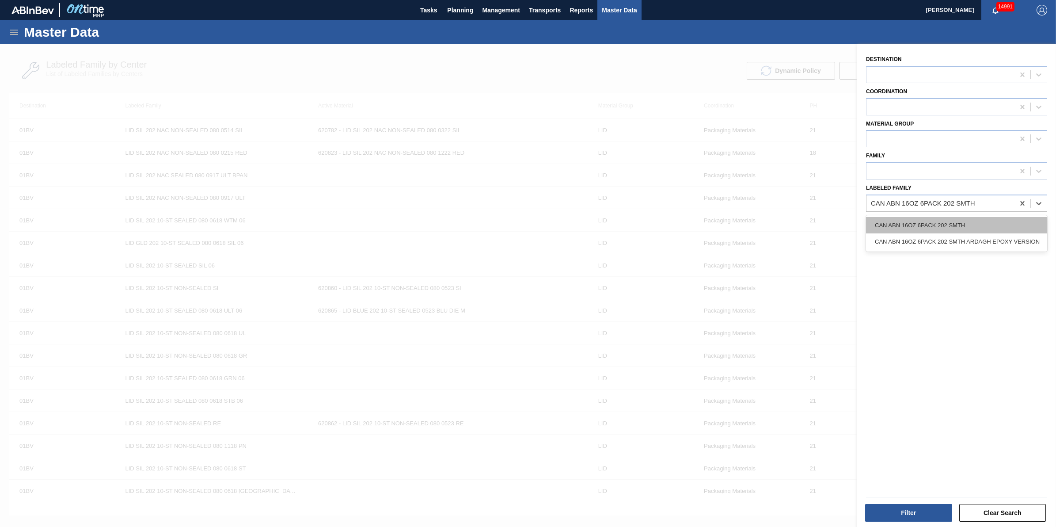
click at [972, 220] on div "CAN ABN 16OZ 6PACK 202 SMTH" at bounding box center [956, 225] width 181 height 16
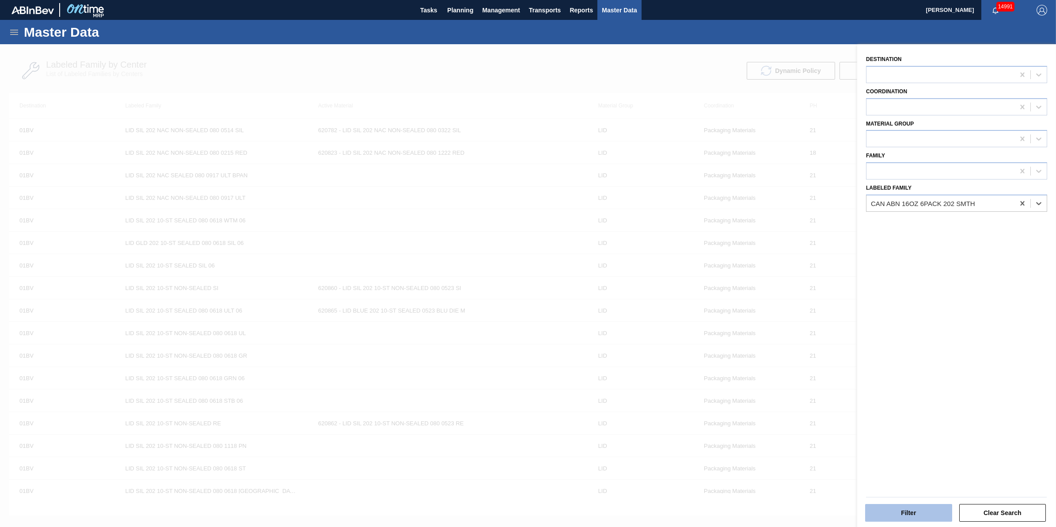
click at [918, 516] on button "Filter" at bounding box center [908, 513] width 87 height 18
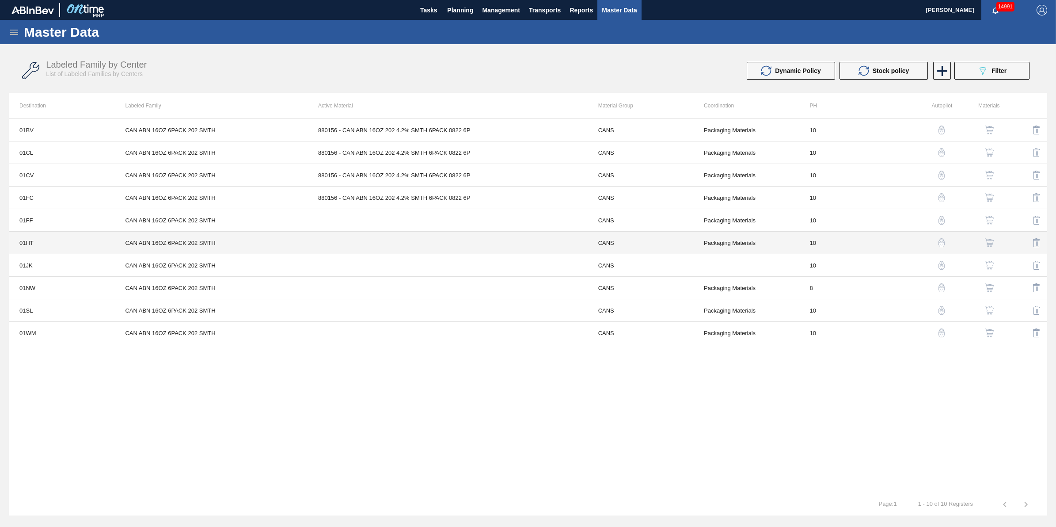
click at [95, 243] on td "01HT" at bounding box center [62, 243] width 106 height 23
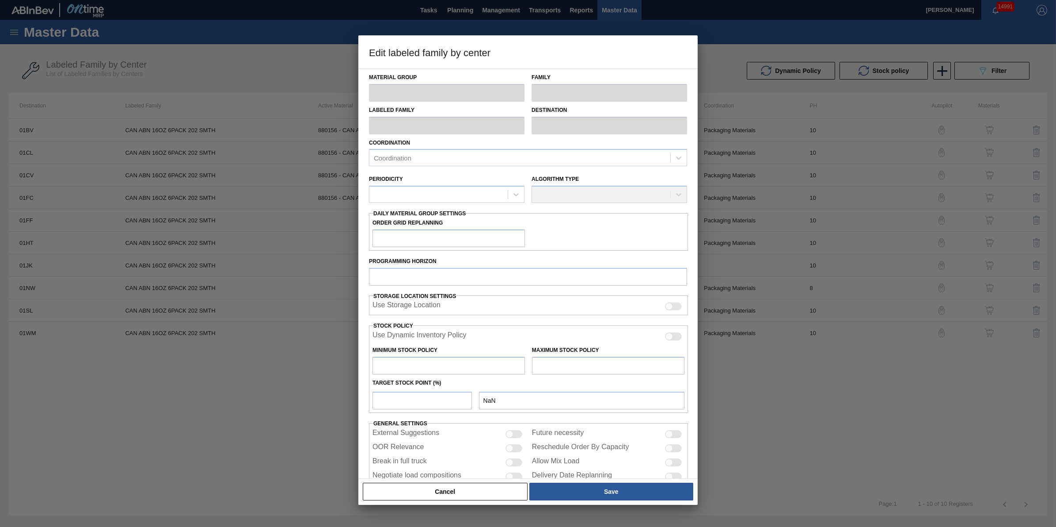
type input "CANS"
type input "Cans"
type input "CAN ABN 16OZ 6PACK 202 SMTH"
type input "01HT - Houston Brewery"
type input "10"
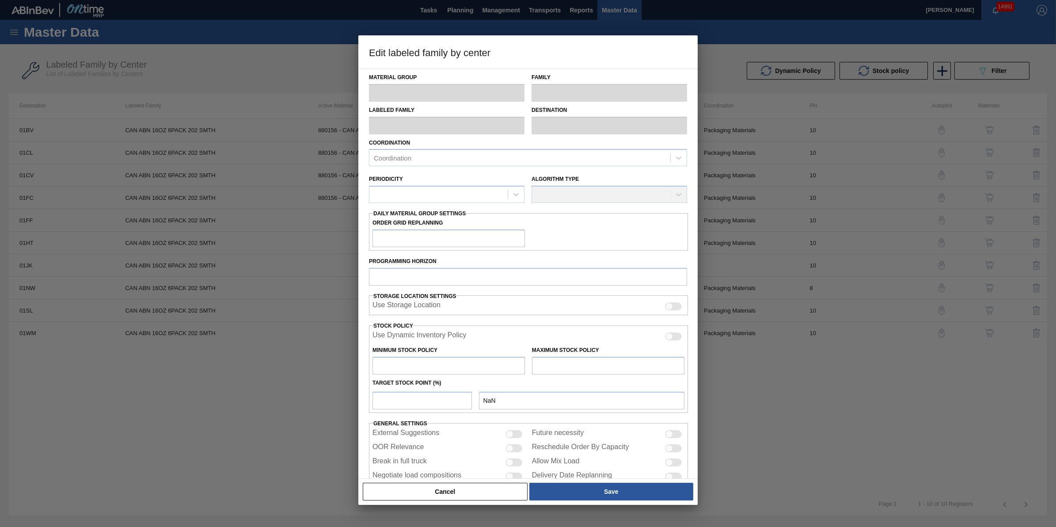
type input "0"
type input "100"
type input "0"
checkbox input "true"
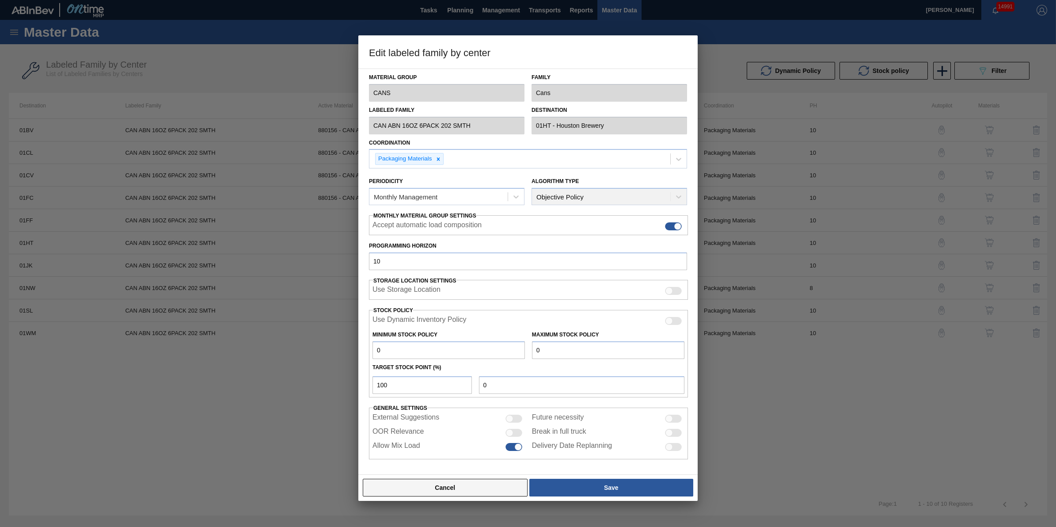
click at [502, 487] on button "Cancel" at bounding box center [445, 488] width 165 height 18
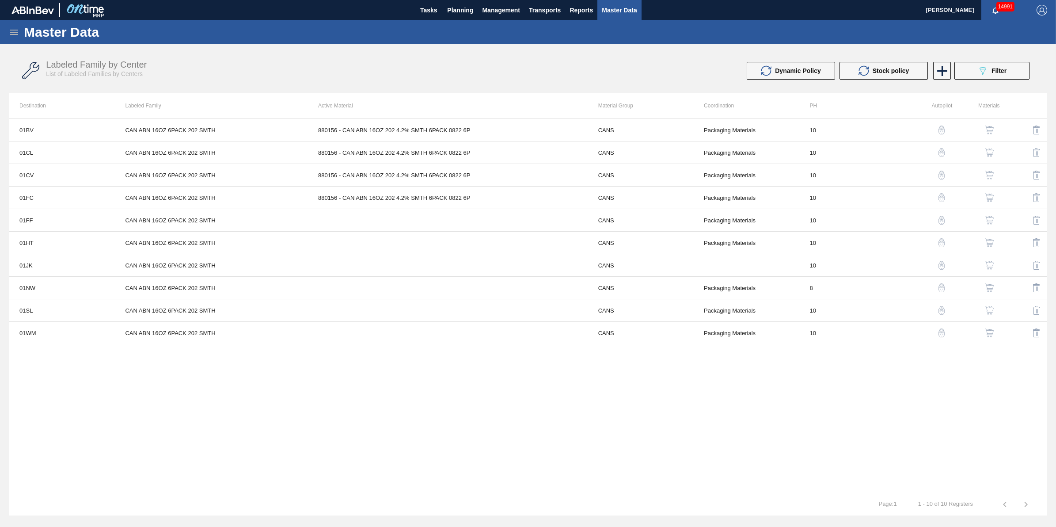
click at [991, 244] on img "button" at bounding box center [989, 242] width 9 height 9
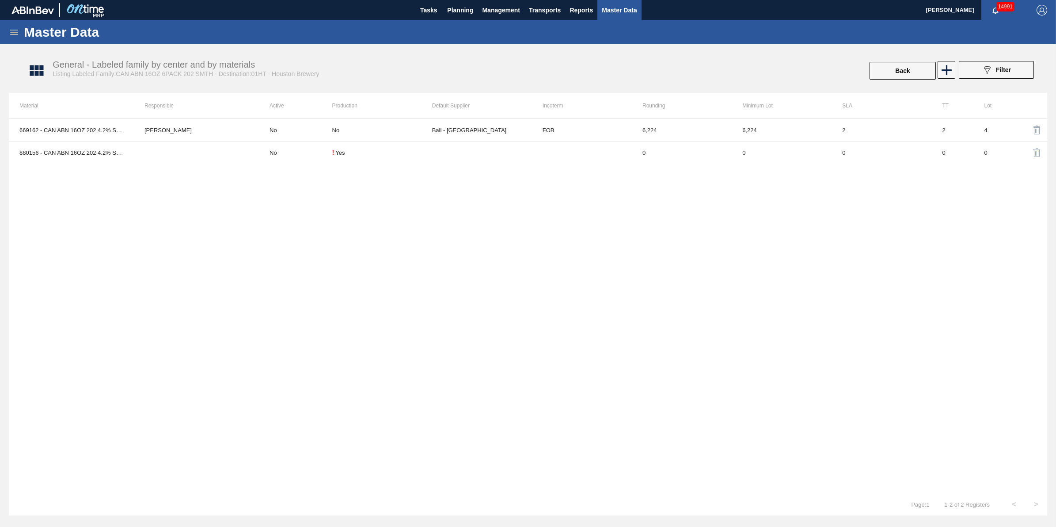
click at [1035, 130] on img "button" at bounding box center [1037, 130] width 11 height 11
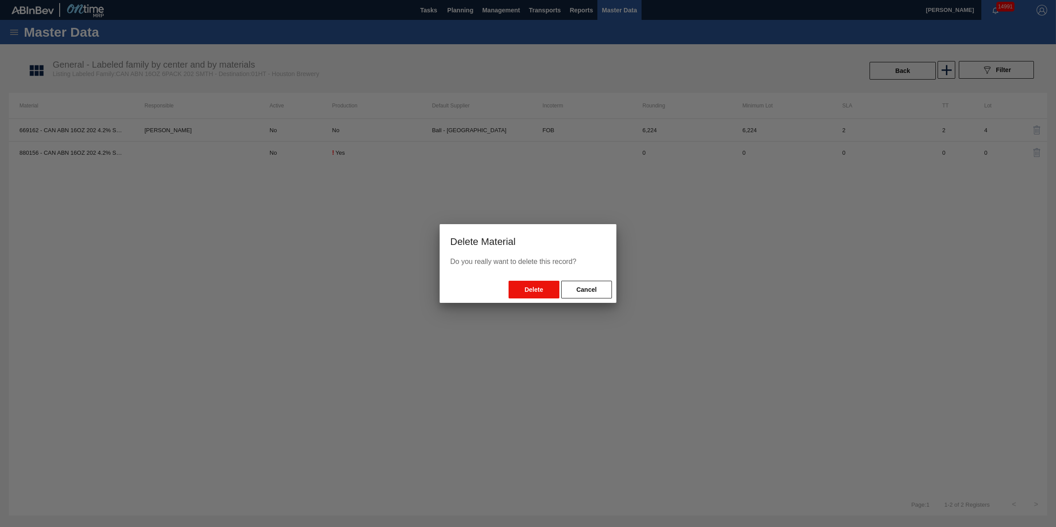
click at [549, 290] on button "Delete" at bounding box center [534, 290] width 51 height 18
click at [534, 287] on button "Delete" at bounding box center [534, 290] width 51 height 18
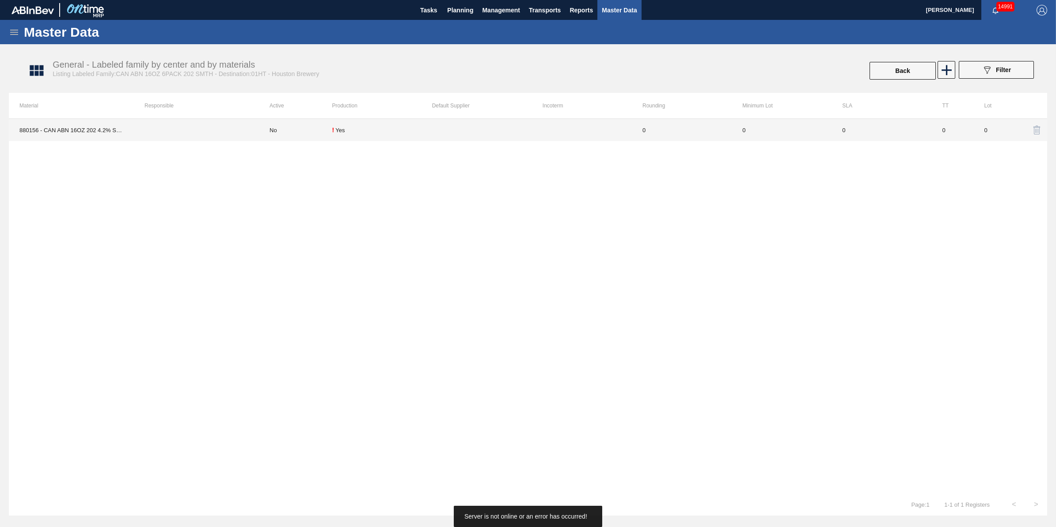
click at [290, 130] on td "No" at bounding box center [295, 130] width 73 height 22
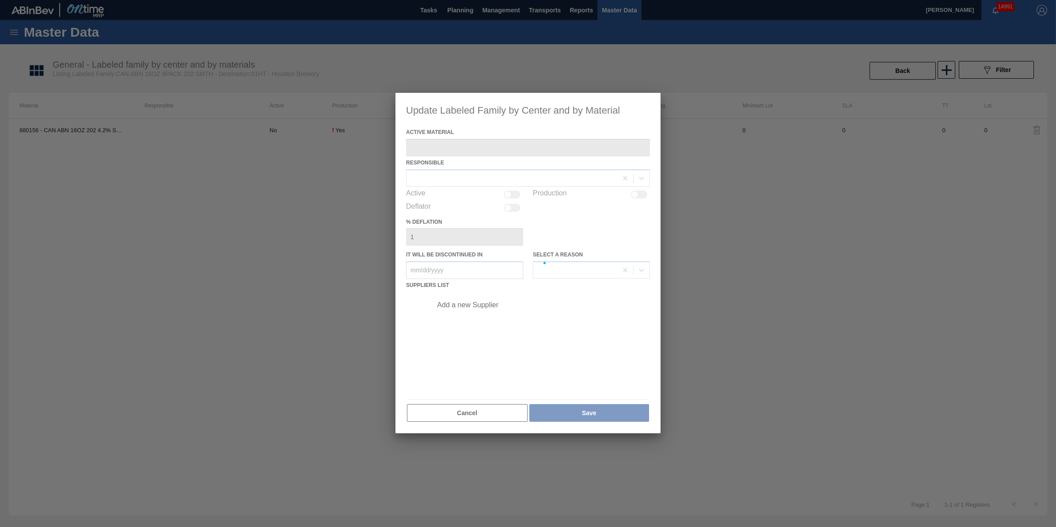
type Material "880156 - CAN ABN 16OZ 202 4.2% SMTH 6PACK 0822 6P"
checkbox input "true"
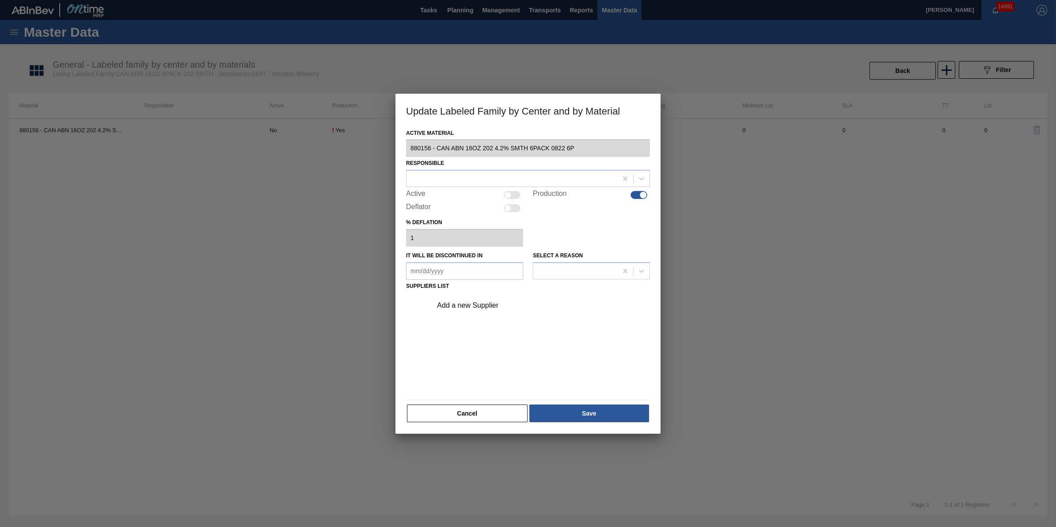
click at [522, 193] on div "Active" at bounding box center [464, 195] width 117 height 11
click at [515, 193] on div at bounding box center [512, 195] width 17 height 8
checkbox input "true"
click at [567, 413] on button "Save" at bounding box center [590, 413] width 120 height 18
click at [488, 293] on div "Add a new Supplier" at bounding box center [528, 304] width 251 height 24
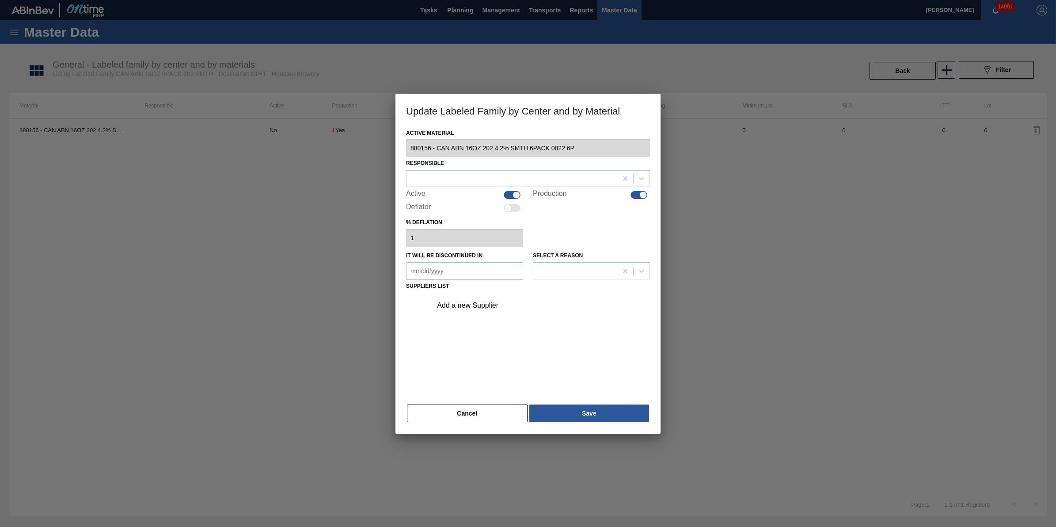
click at [488, 298] on div "Add a new Supplier" at bounding box center [538, 305] width 223 height 22
click at [479, 305] on div "Add a new Supplier" at bounding box center [523, 305] width 173 height 8
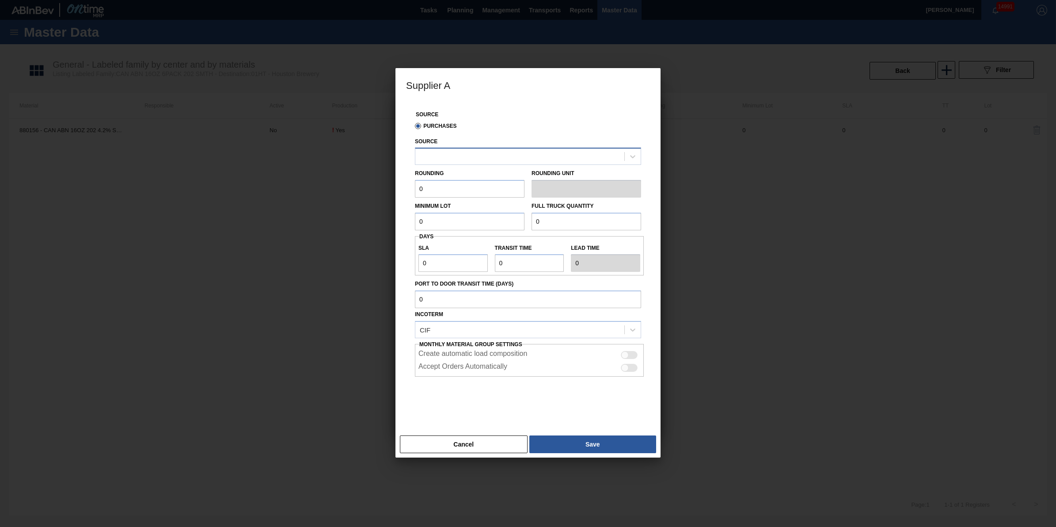
click at [505, 163] on div at bounding box center [519, 156] width 209 height 13
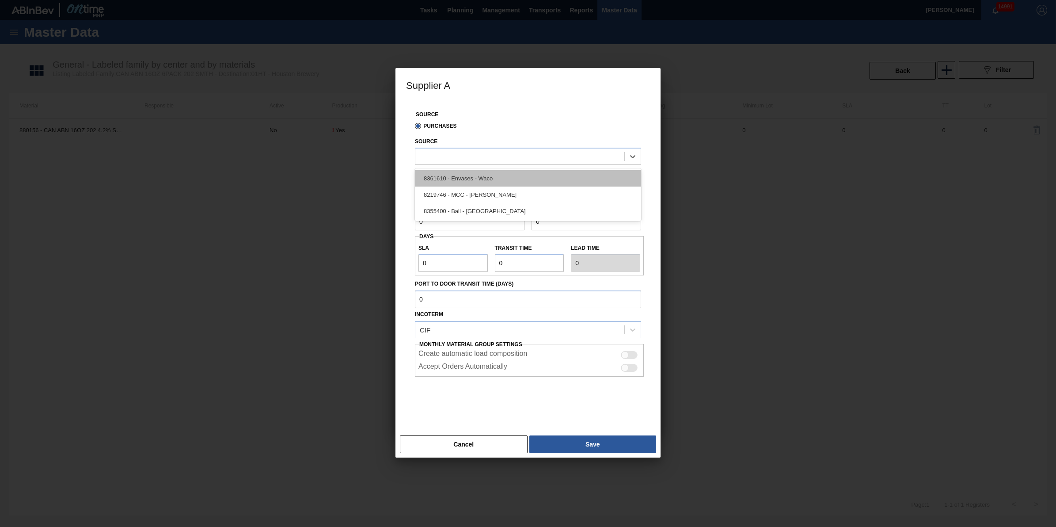
click at [505, 174] on div "8361610 - Envases - Waco" at bounding box center [528, 178] width 226 height 16
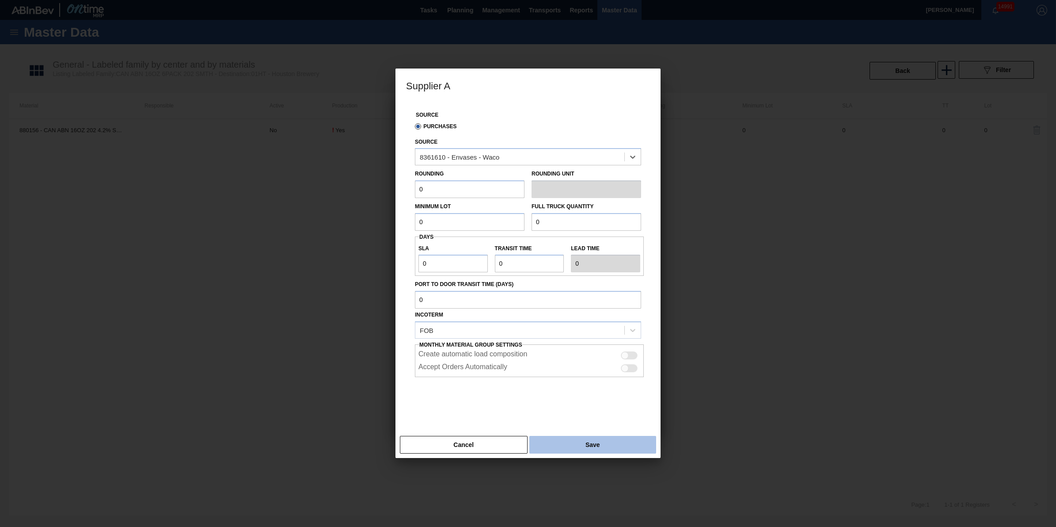
click at [619, 450] on button "Save" at bounding box center [593, 445] width 127 height 18
type input "Pallets"
click at [488, 191] on input "0" at bounding box center [470, 189] width 110 height 18
type input "1"
click at [457, 224] on input "0" at bounding box center [470, 222] width 110 height 18
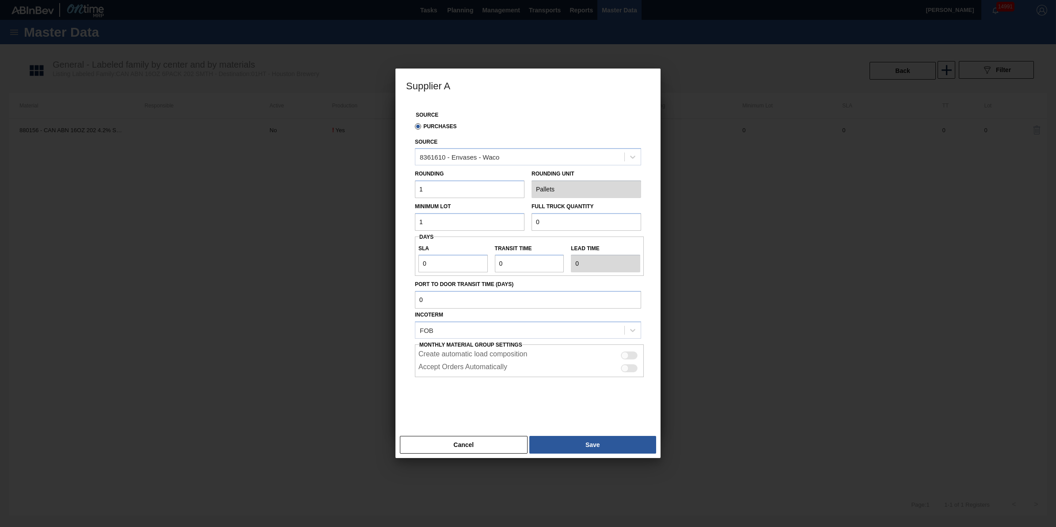
type input "1"
click at [577, 222] on input "0" at bounding box center [587, 222] width 110 height 18
click at [628, 220] on input "1" at bounding box center [587, 222] width 110 height 18
type input "1"
click at [599, 442] on button "Save" at bounding box center [593, 445] width 127 height 18
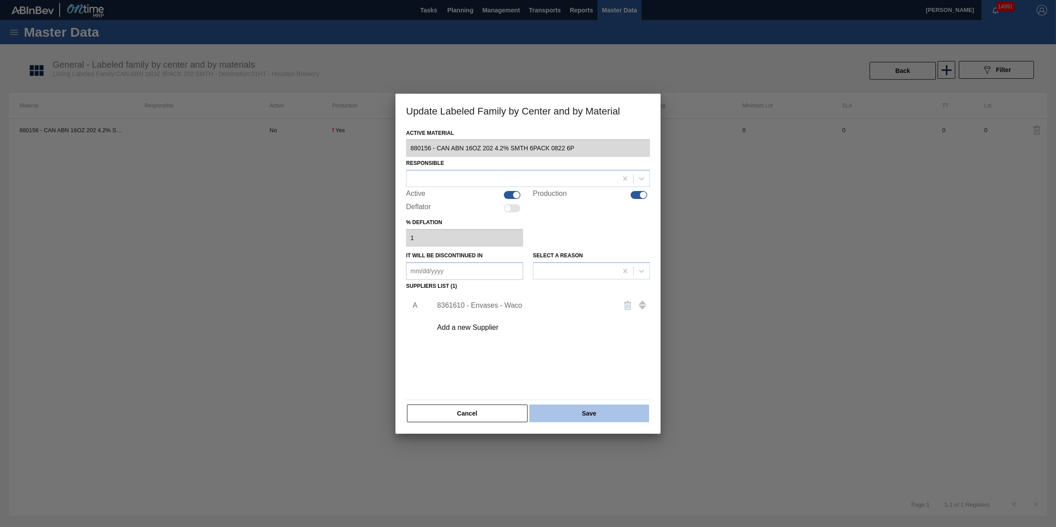
click at [600, 418] on button "Save" at bounding box center [590, 413] width 120 height 18
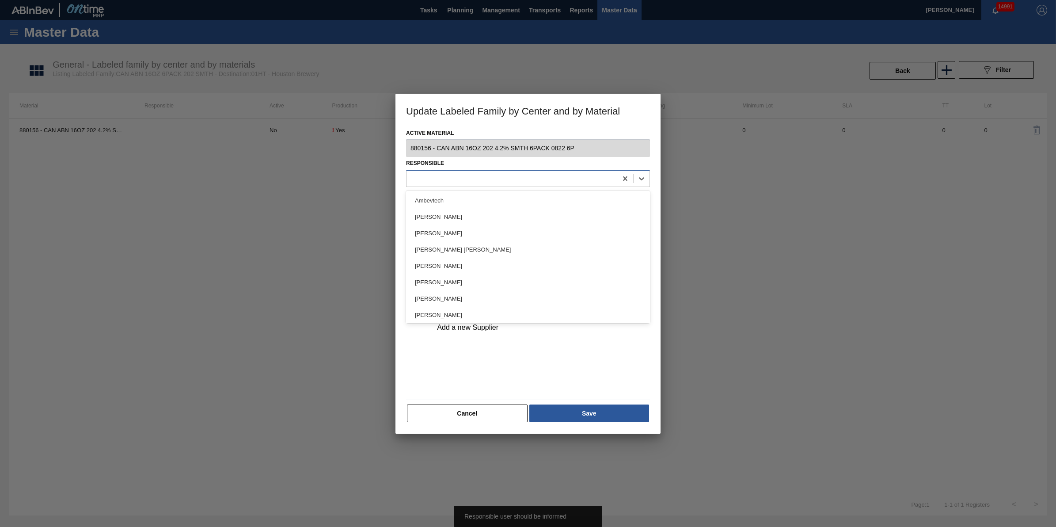
click at [513, 178] on div at bounding box center [512, 178] width 211 height 13
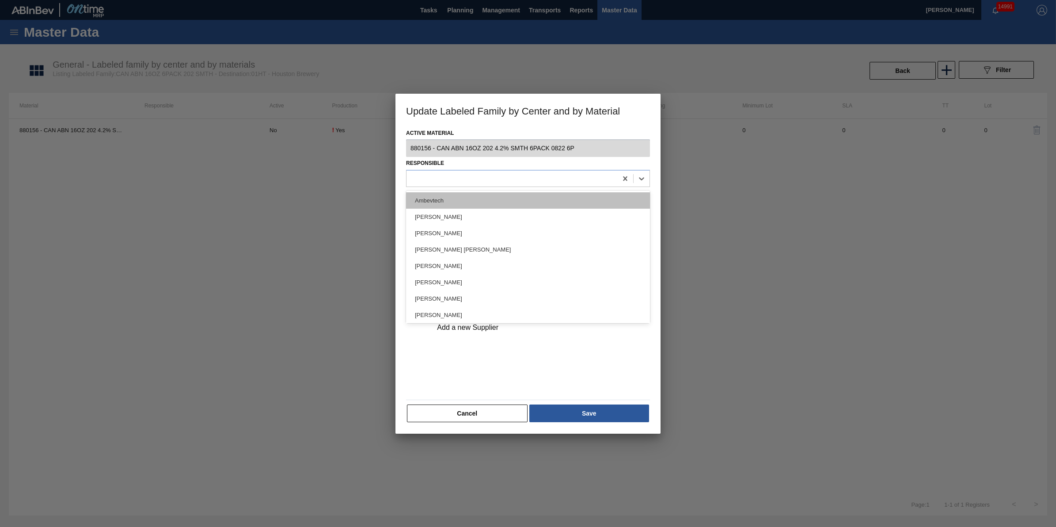
click at [515, 193] on div "Ambevtech" at bounding box center [528, 200] width 244 height 16
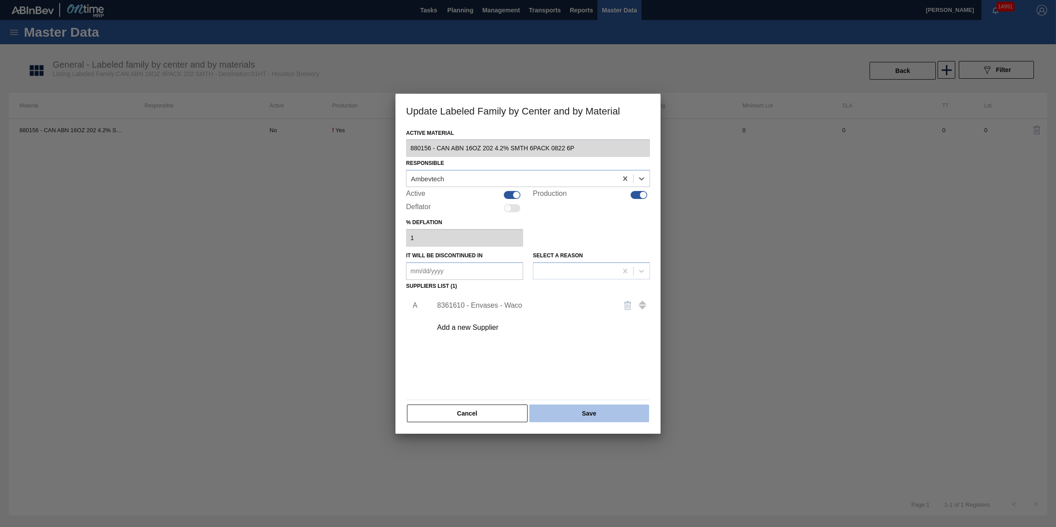
click at [574, 407] on button "Save" at bounding box center [590, 413] width 120 height 18
click at [617, 416] on button "Save" at bounding box center [590, 413] width 120 height 18
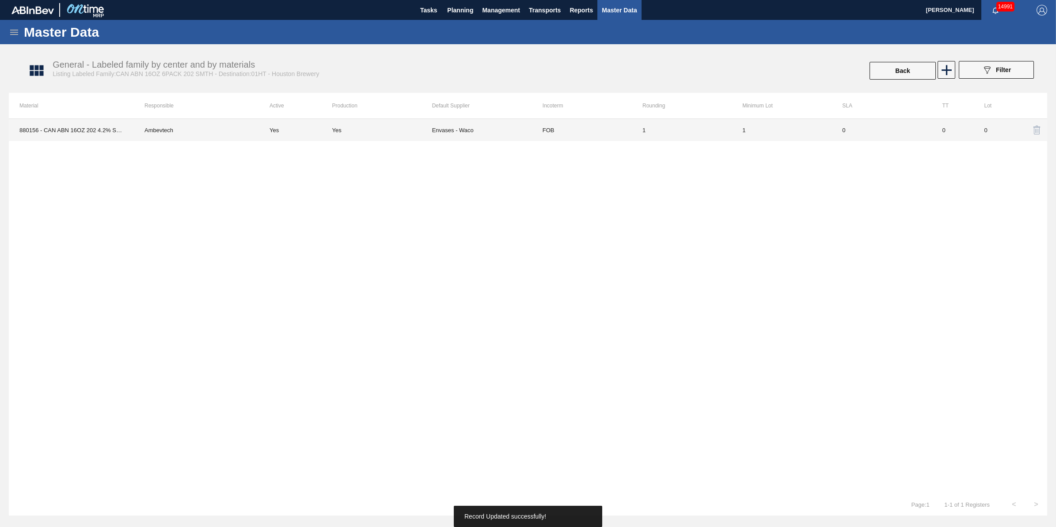
click at [324, 131] on td "Yes" at bounding box center [295, 130] width 73 height 22
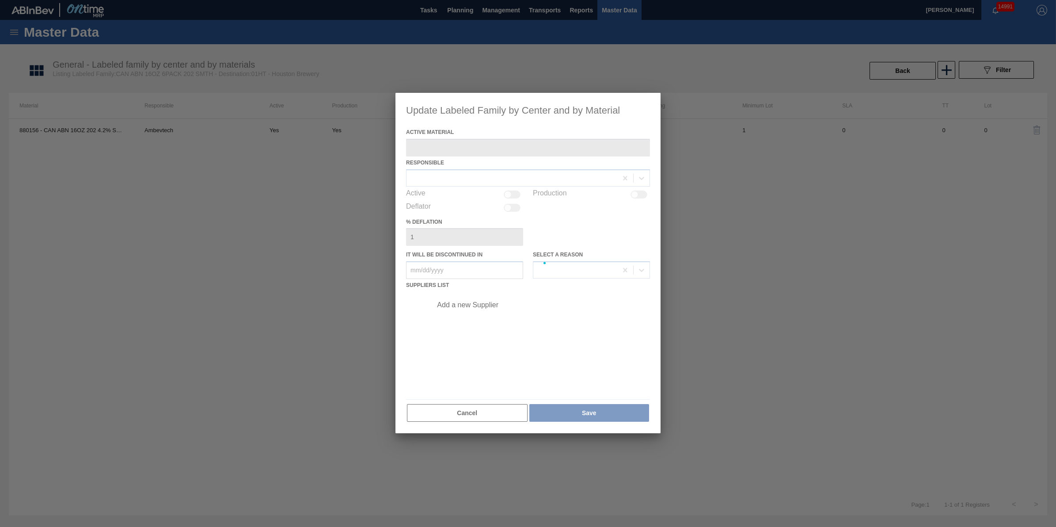
type Material "880156 - CAN ABN 16OZ 202 4.2% SMTH 6PACK 0822 6P"
checkbox input "true"
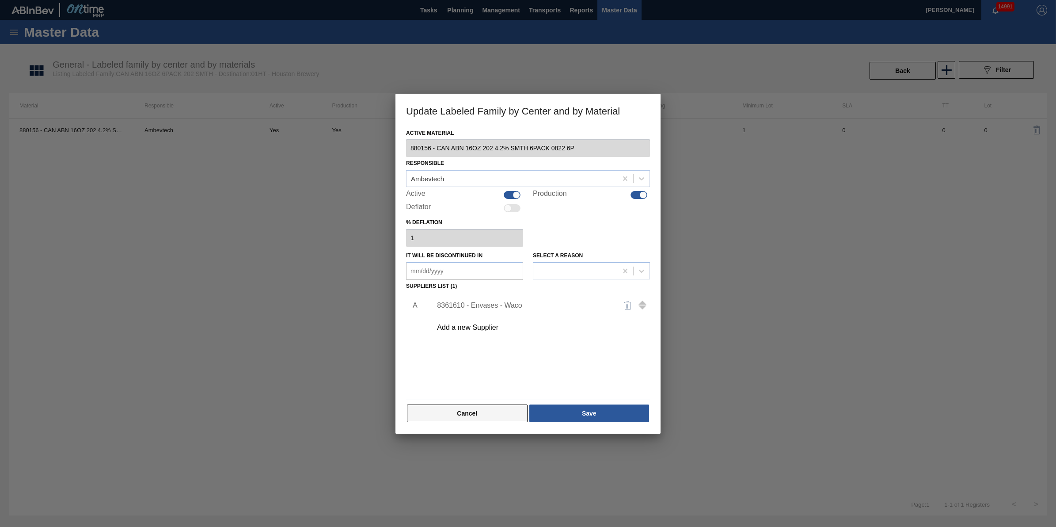
click at [488, 409] on button "Cancel" at bounding box center [467, 413] width 121 height 18
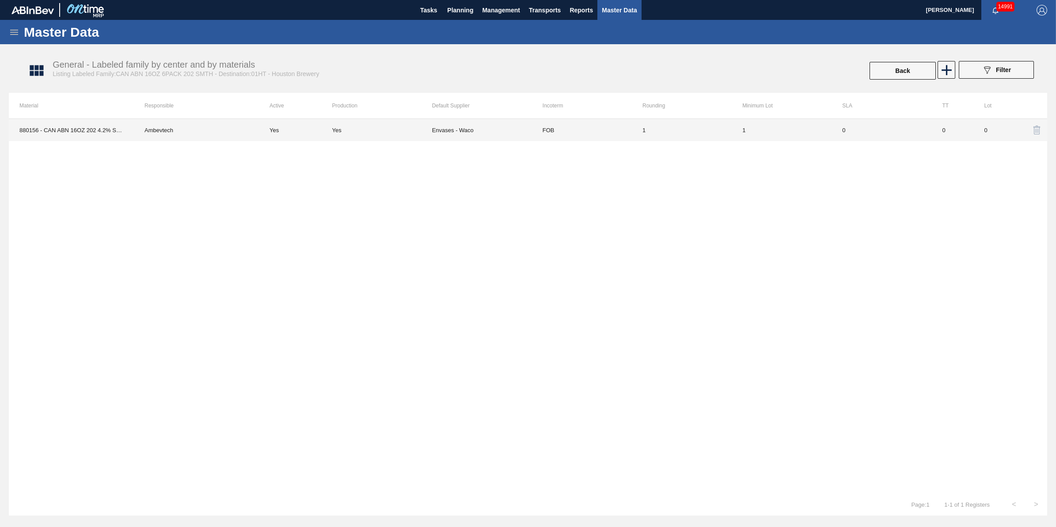
click at [391, 128] on div "Yes" at bounding box center [382, 130] width 100 height 7
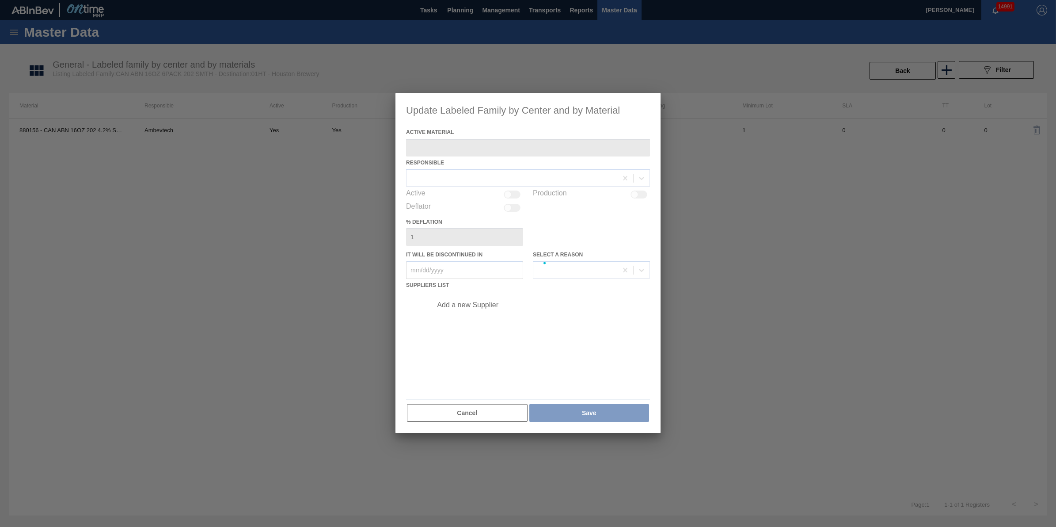
type Material "880156 - CAN ABN 16OZ 202 4.2% SMTH 6PACK 0822 6P"
checkbox input "true"
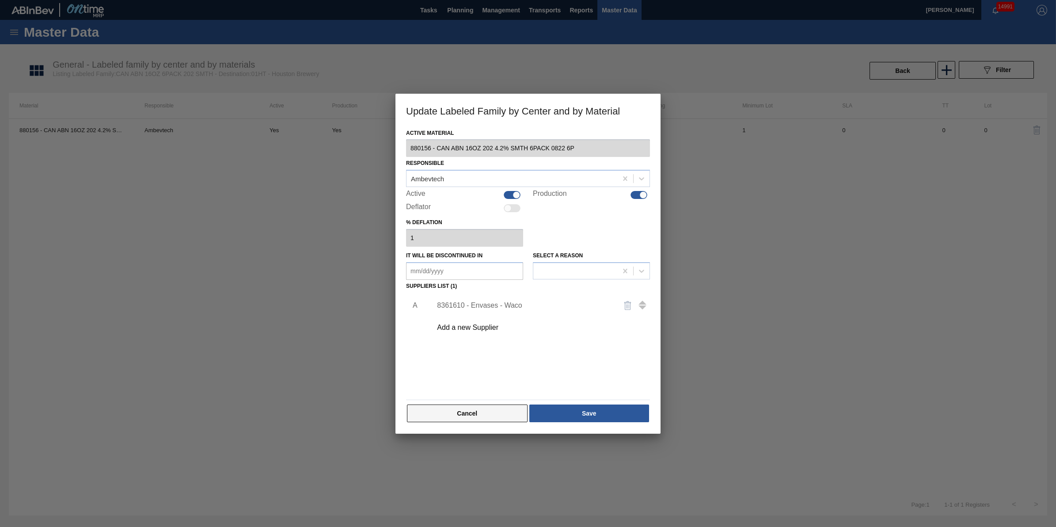
click at [491, 417] on button "Cancel" at bounding box center [467, 413] width 121 height 18
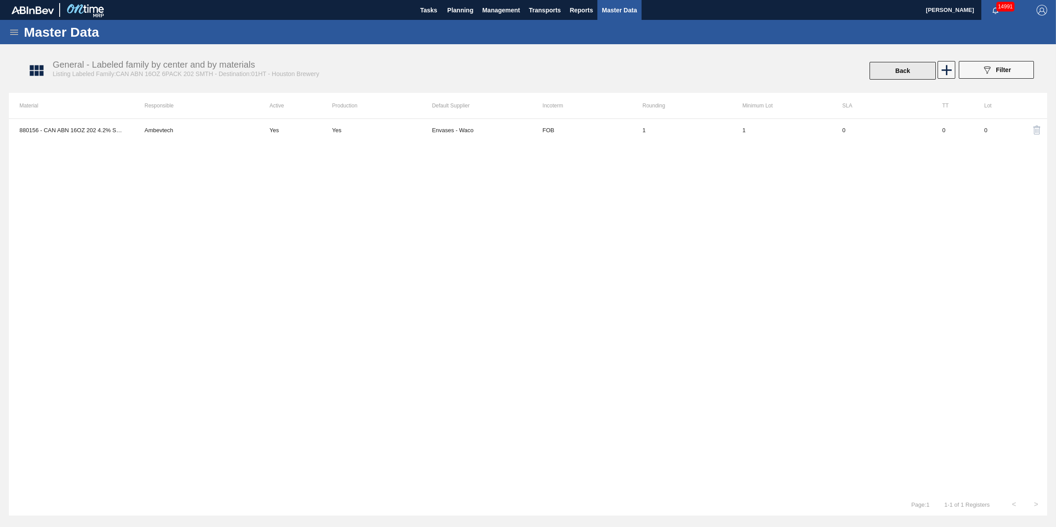
click at [889, 71] on button "Back" at bounding box center [903, 71] width 66 height 18
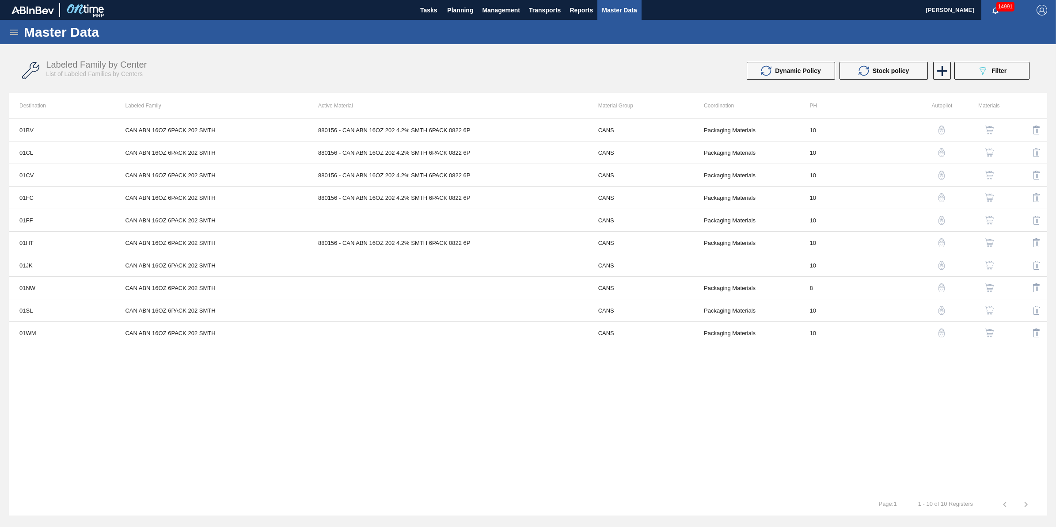
click at [989, 267] on img "button" at bounding box center [989, 265] width 9 height 9
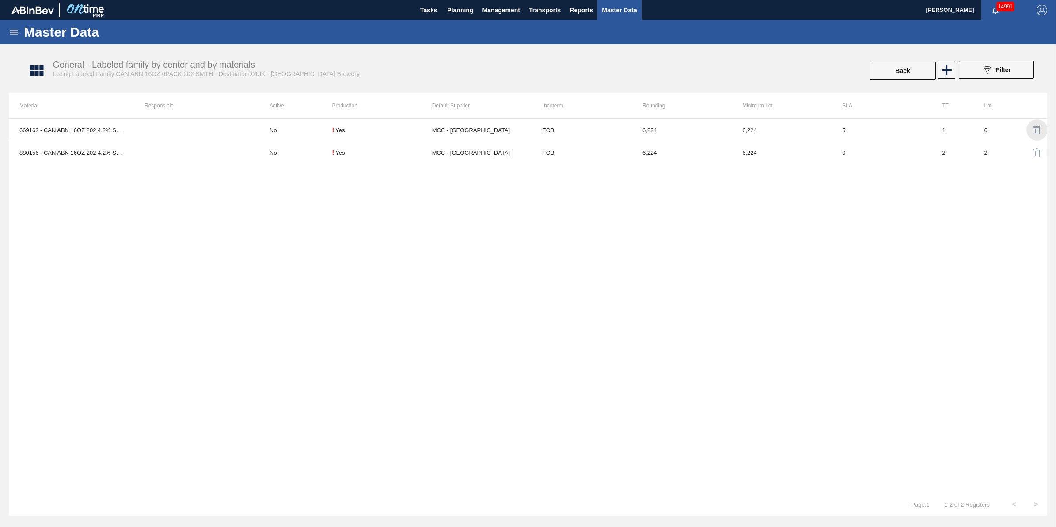
click at [1035, 132] on img "button" at bounding box center [1037, 130] width 11 height 11
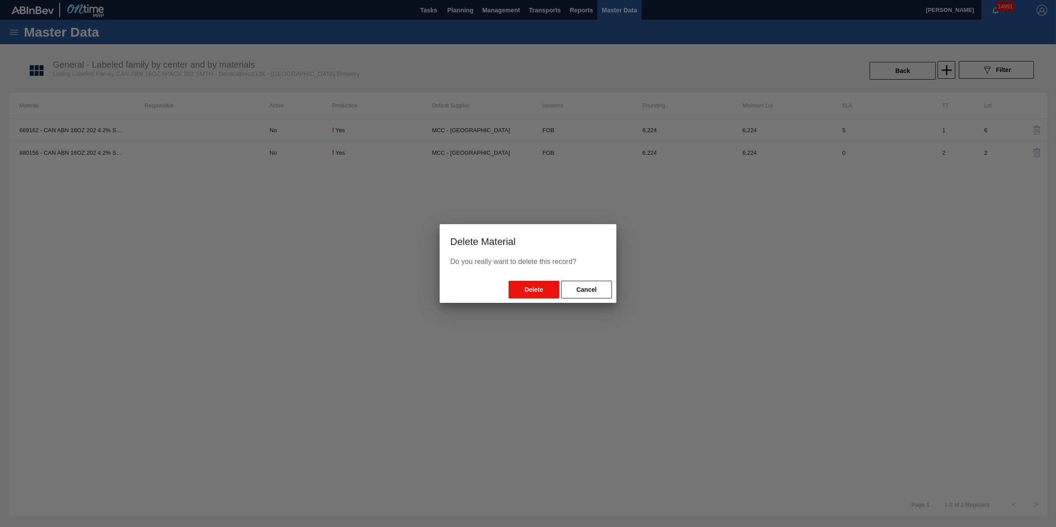
click at [530, 288] on button "Delete" at bounding box center [534, 290] width 51 height 18
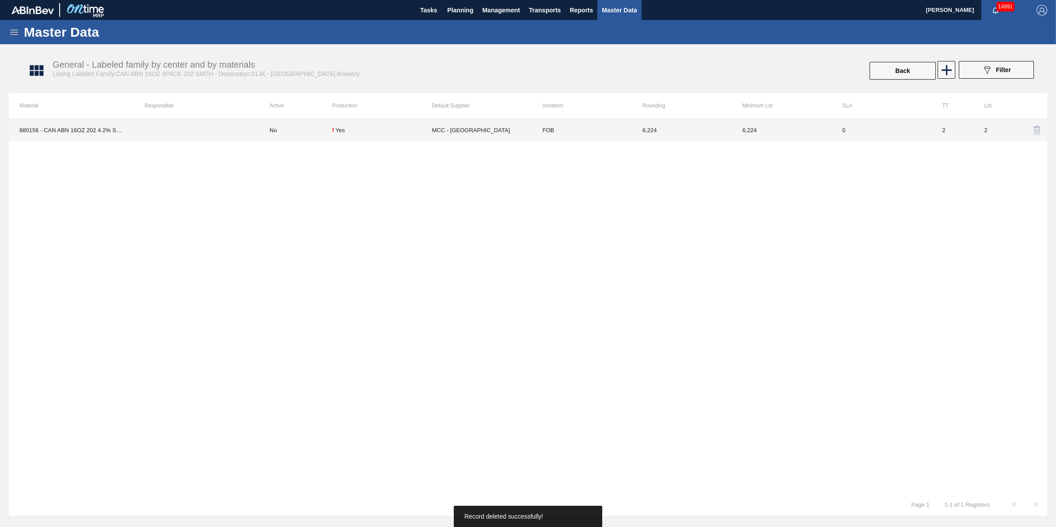
click at [253, 126] on td at bounding box center [196, 130] width 125 height 22
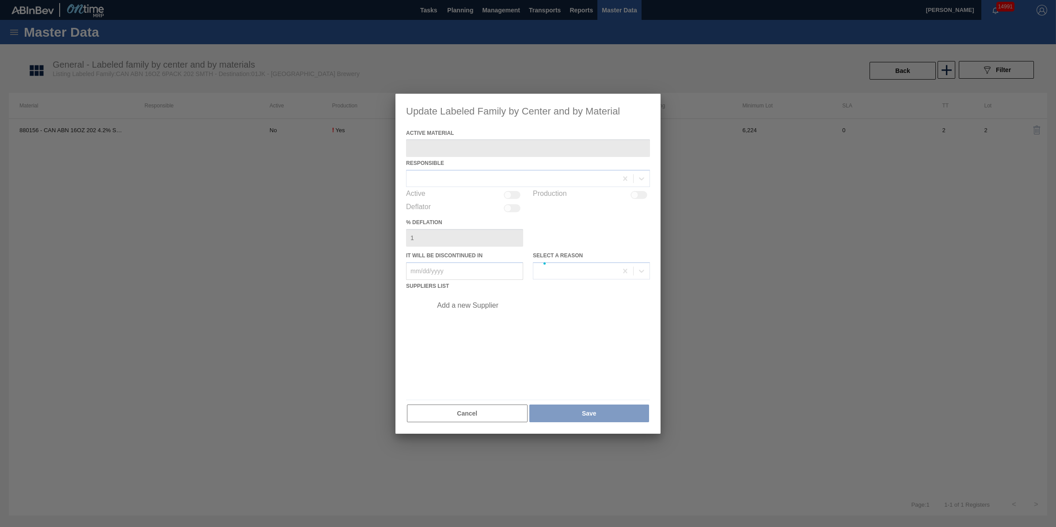
type Material "880156 - CAN ABN 16OZ 202 4.2% SMTH 6PACK 0822 6P"
checkbox input "true"
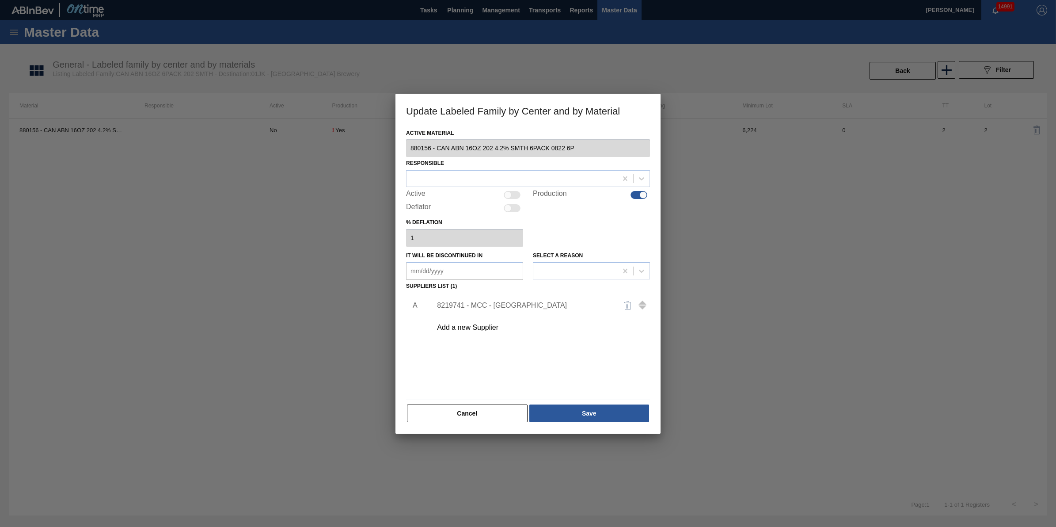
click at [513, 194] on div at bounding box center [512, 195] width 17 height 8
checkbox input "true"
click at [524, 182] on div at bounding box center [512, 178] width 211 height 13
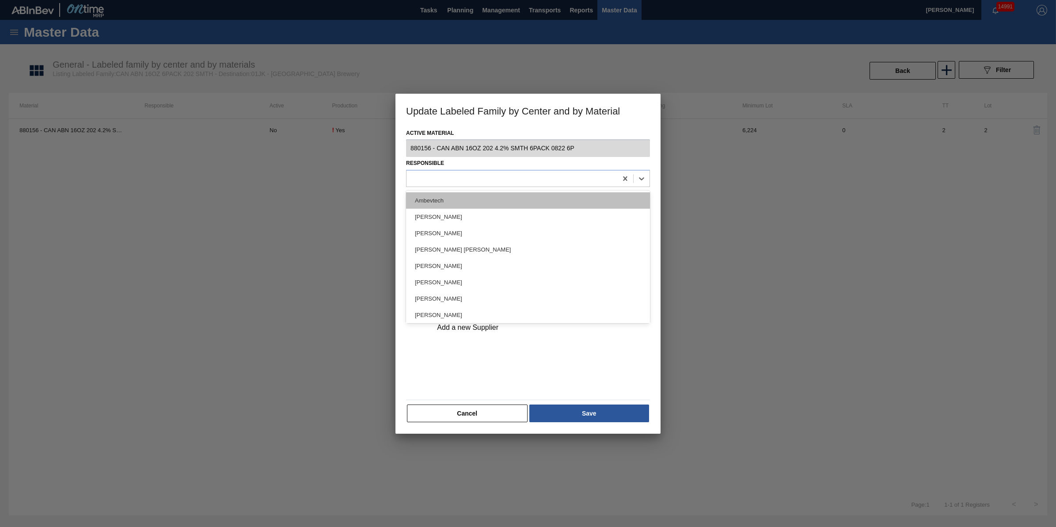
click at [518, 199] on div "Ambevtech" at bounding box center [528, 200] width 244 height 16
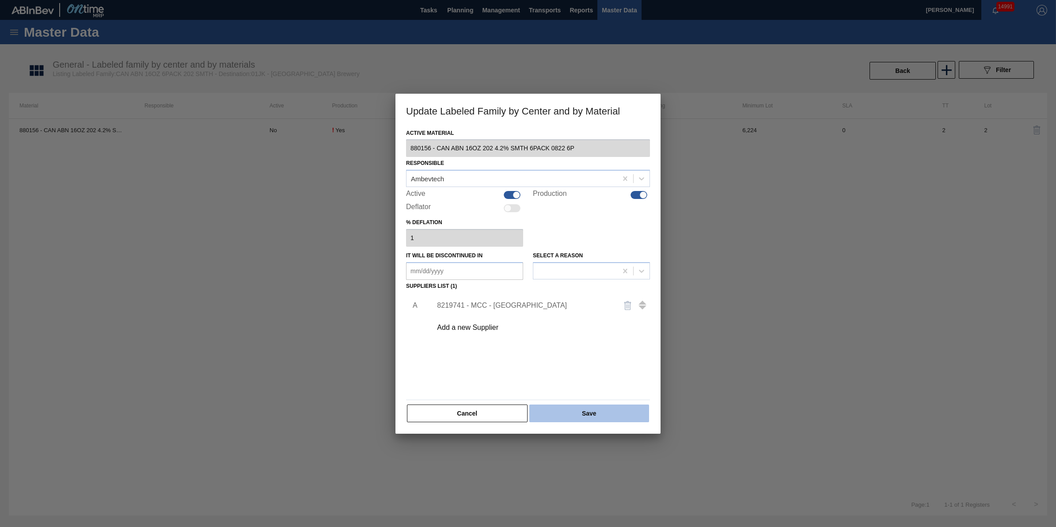
click at [584, 418] on button "Save" at bounding box center [590, 413] width 120 height 18
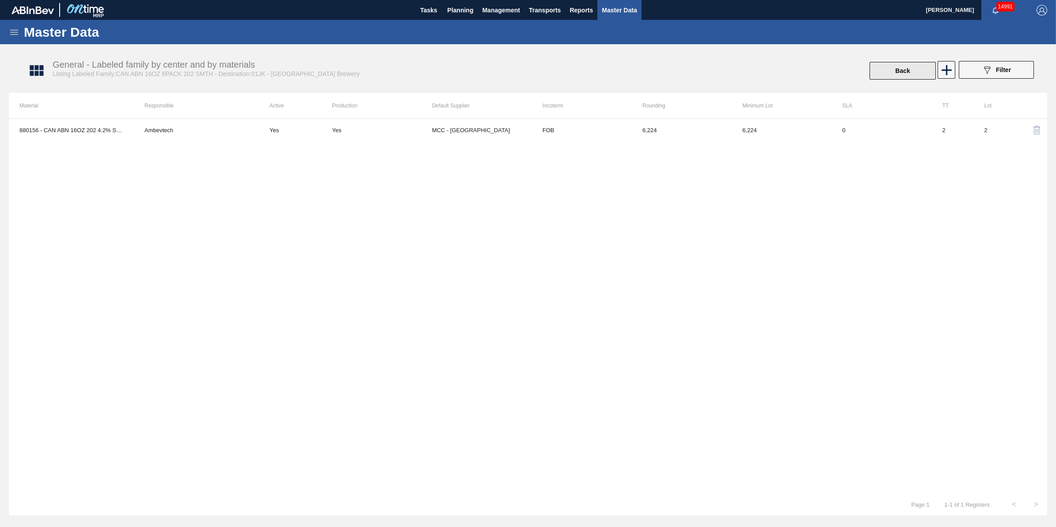
click at [915, 72] on button "Back" at bounding box center [903, 71] width 66 height 18
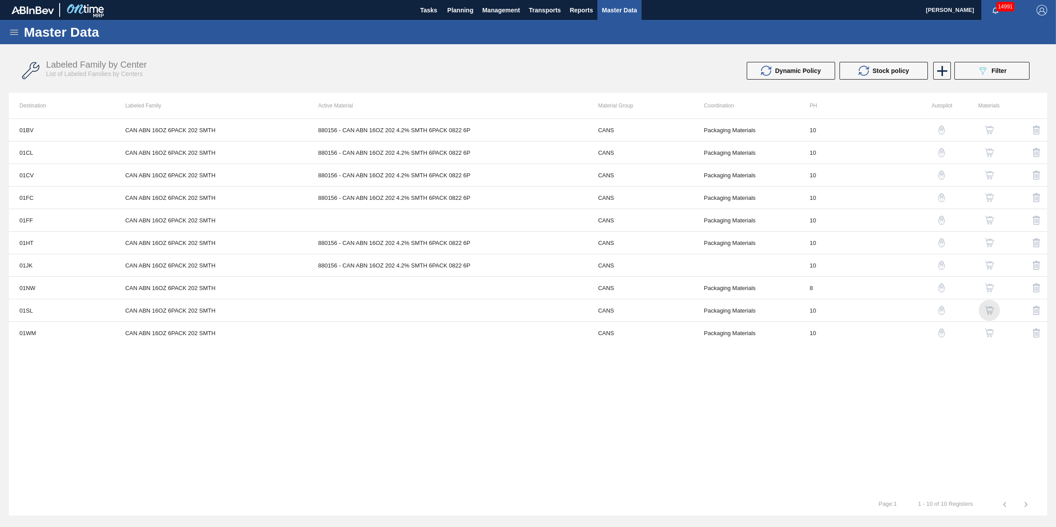
click at [989, 312] on img "button" at bounding box center [989, 310] width 9 height 9
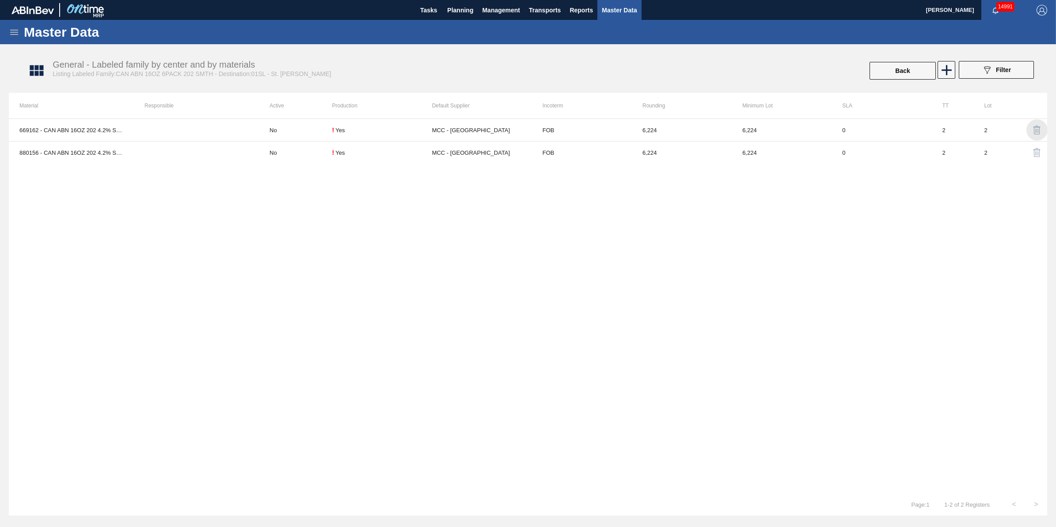
click at [1038, 131] on img "button" at bounding box center [1037, 130] width 11 height 11
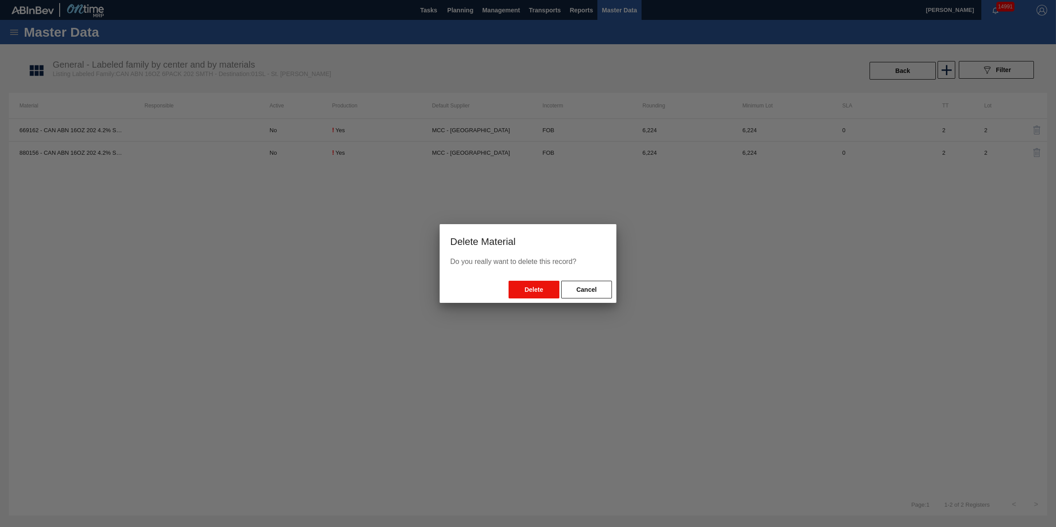
click at [533, 294] on button "Delete" at bounding box center [534, 290] width 51 height 18
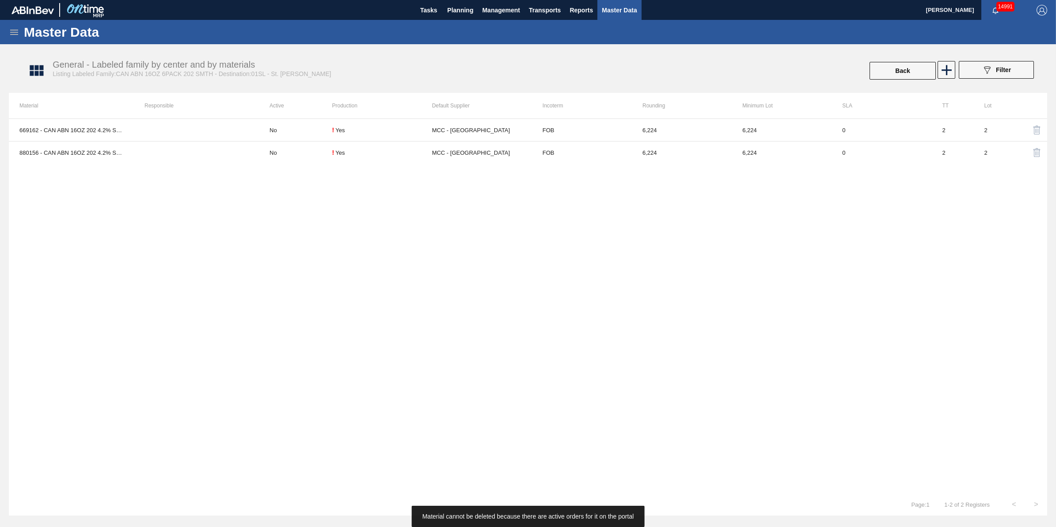
click at [403, 222] on div "669162 - CAN ABN 16OZ 202 4.2% SMTH 6PACK 0521 6P No ! Yes MCC - Newburgh FOB 6…" at bounding box center [528, 305] width 1039 height 375
click at [1032, 127] on img "button" at bounding box center [1037, 130] width 11 height 11
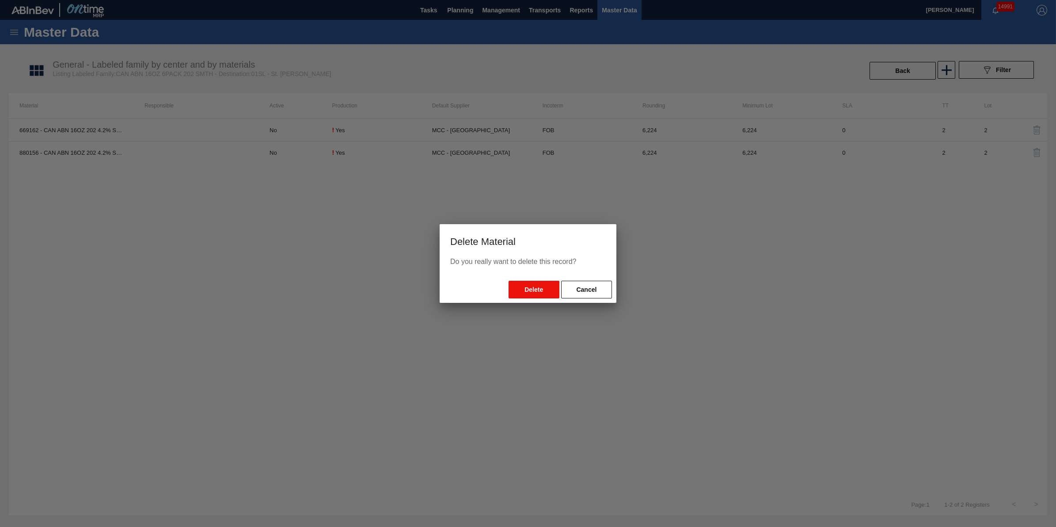
click at [531, 283] on button "Delete" at bounding box center [534, 290] width 51 height 18
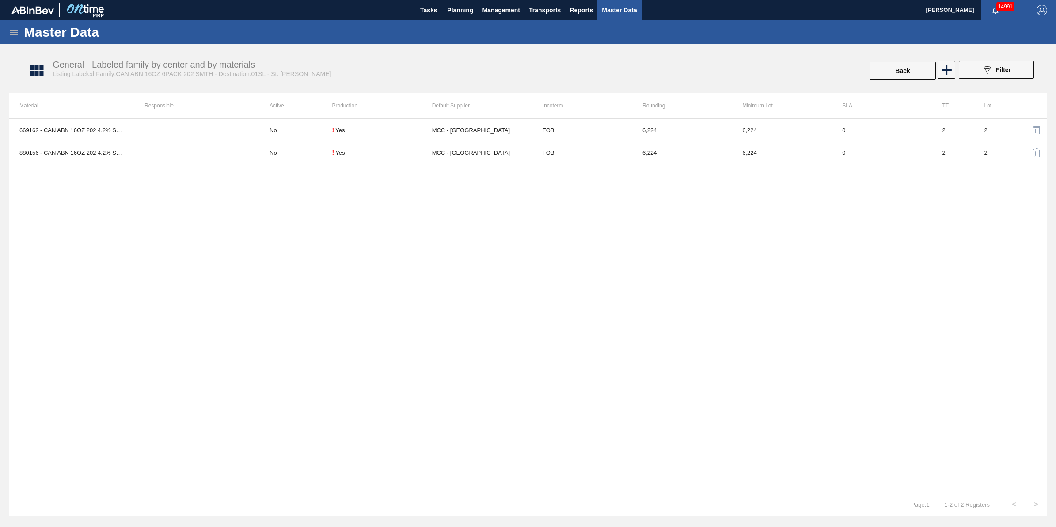
click at [1036, 131] on img "button" at bounding box center [1037, 130] width 11 height 11
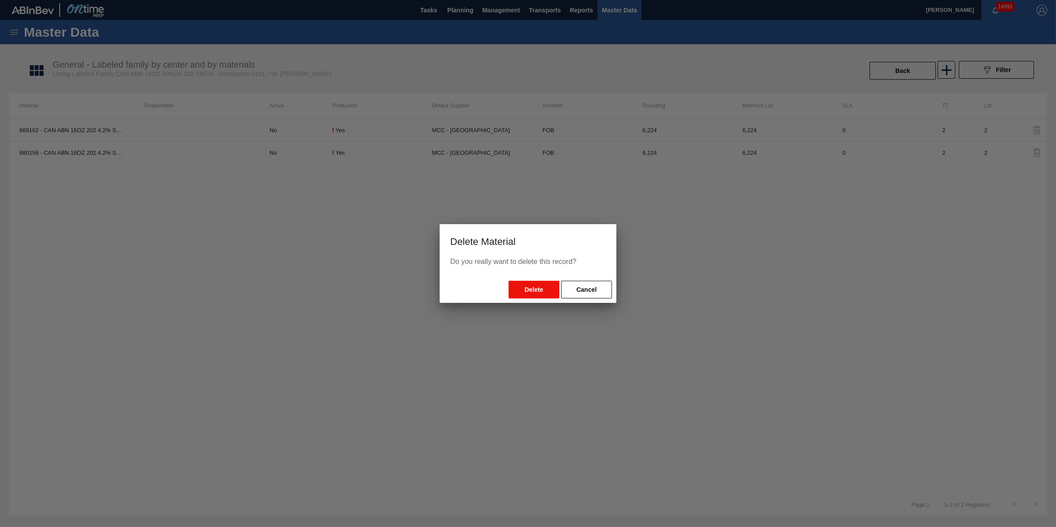
click at [530, 293] on button "Delete" at bounding box center [534, 290] width 51 height 18
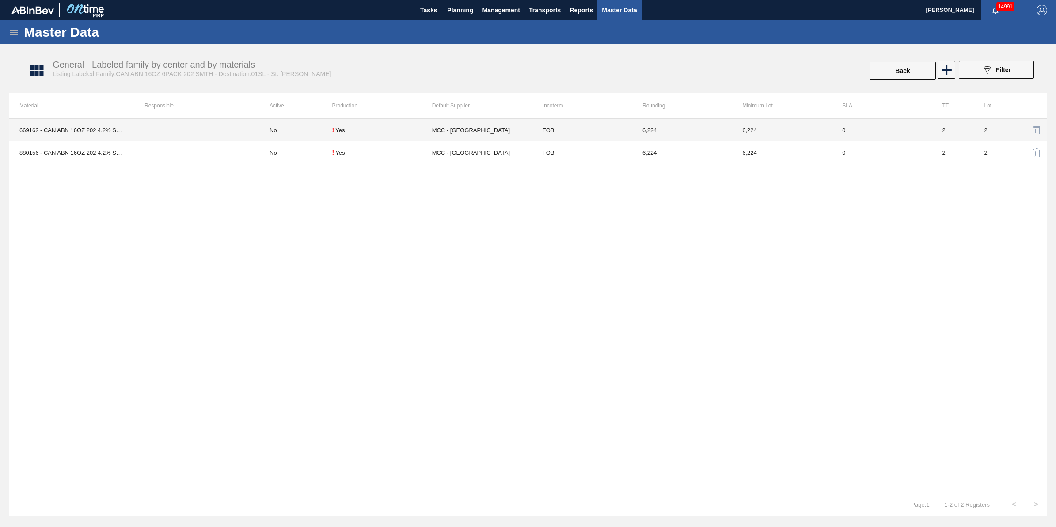
click at [246, 130] on td at bounding box center [196, 130] width 125 height 23
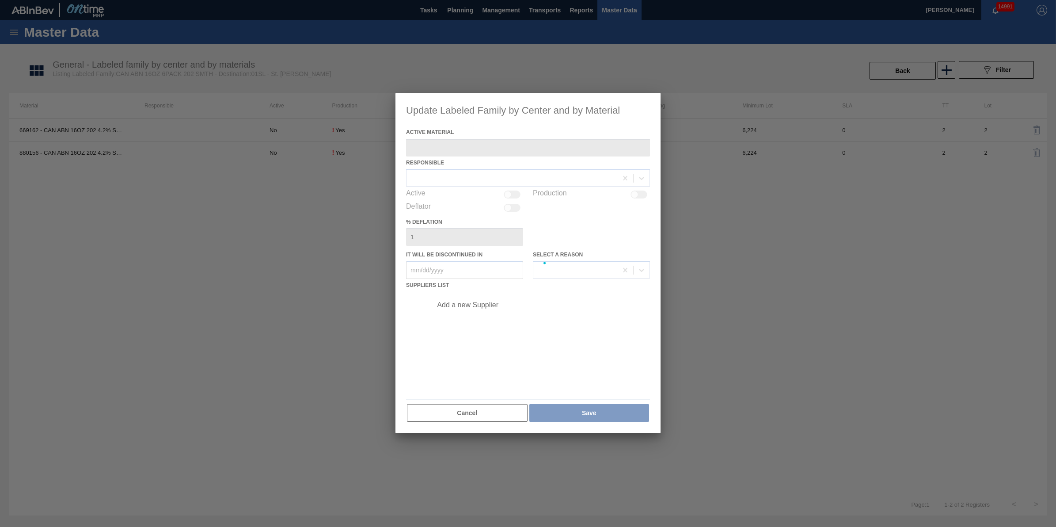
type Material "669162 - CAN ABN 16OZ 202 4.2% SMTH 6PACK 0521 6P"
checkbox input "true"
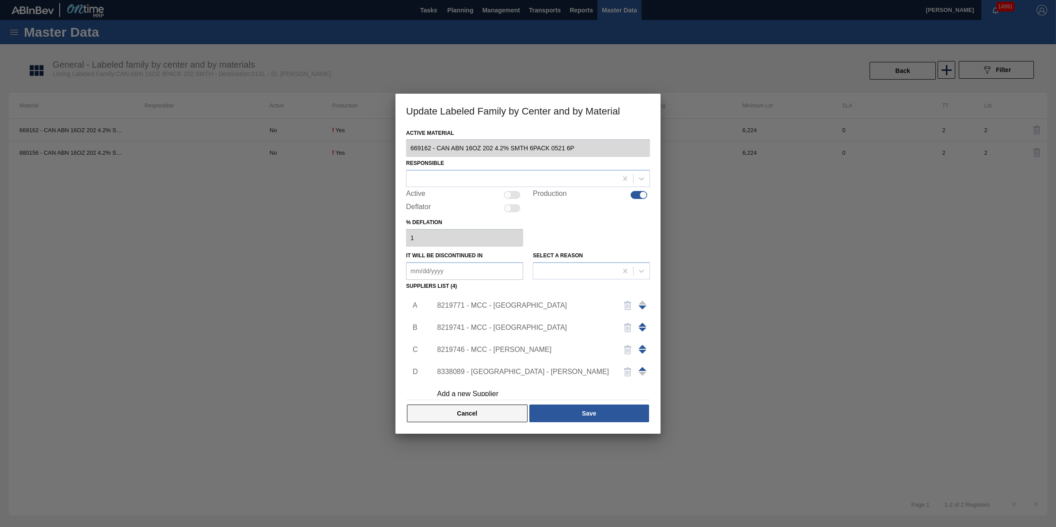
click at [458, 412] on button "Cancel" at bounding box center [467, 413] width 121 height 18
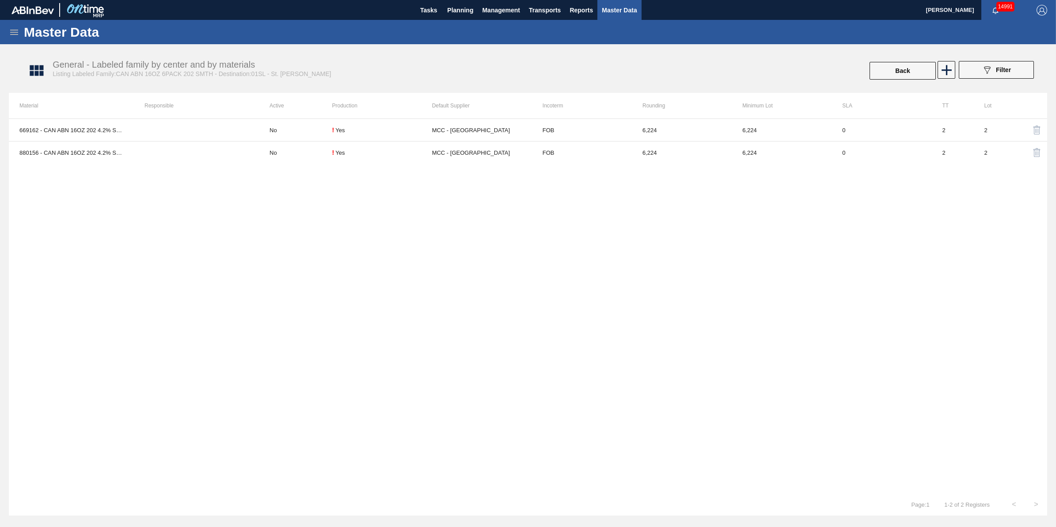
click at [1040, 126] on img "button" at bounding box center [1037, 130] width 11 height 11
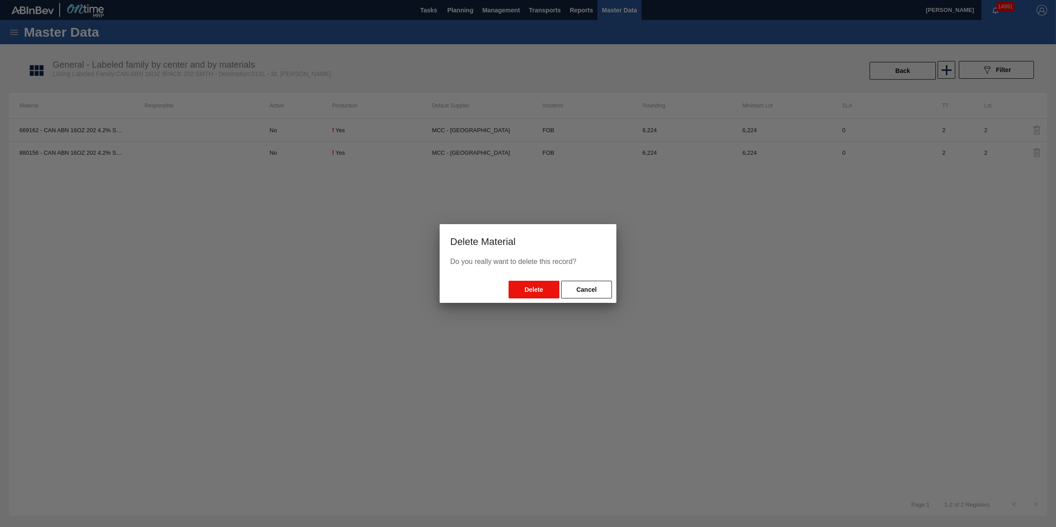
click at [534, 284] on button "Delete" at bounding box center [534, 290] width 51 height 18
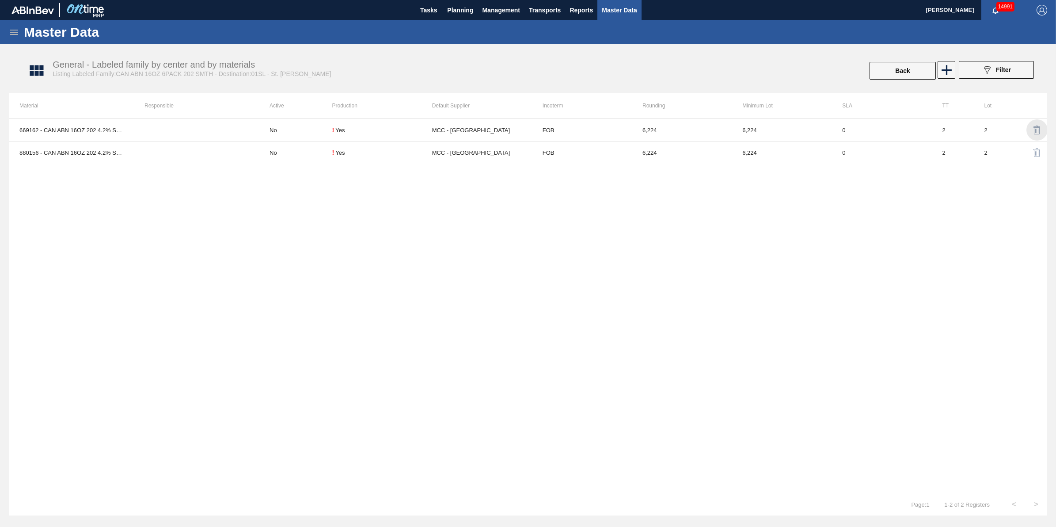
click at [1035, 129] on img "button" at bounding box center [1037, 130] width 11 height 11
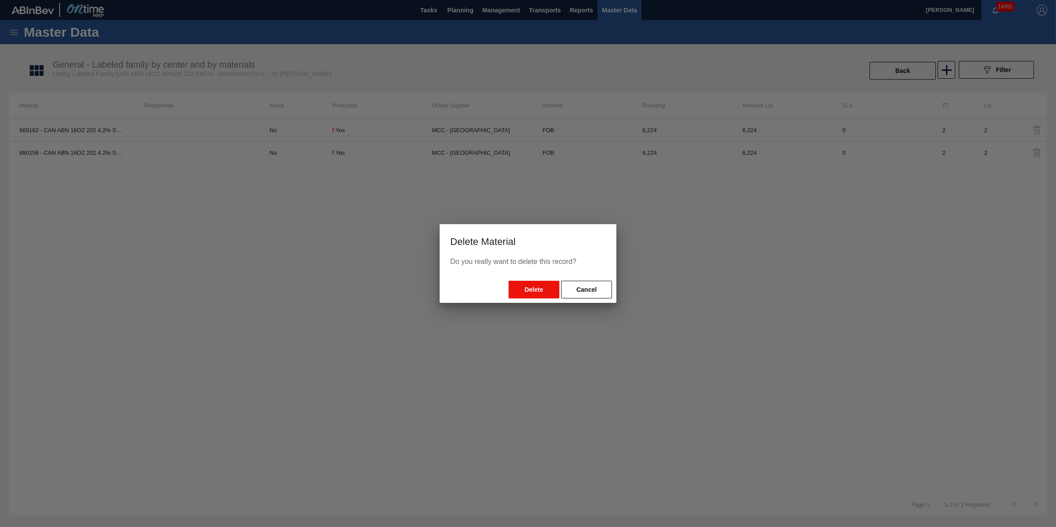
click at [528, 292] on button "Delete" at bounding box center [534, 290] width 51 height 18
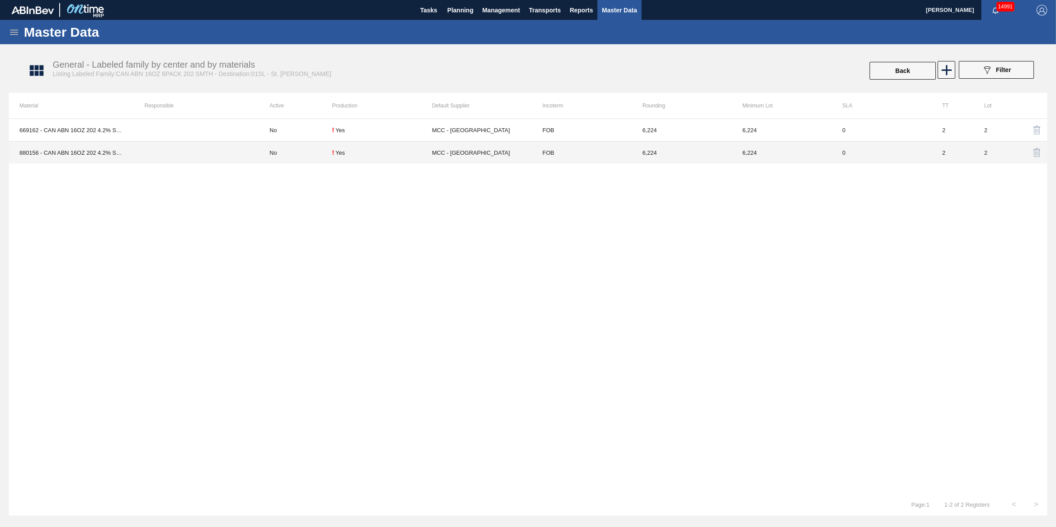
click at [273, 156] on td "No" at bounding box center [295, 152] width 73 height 23
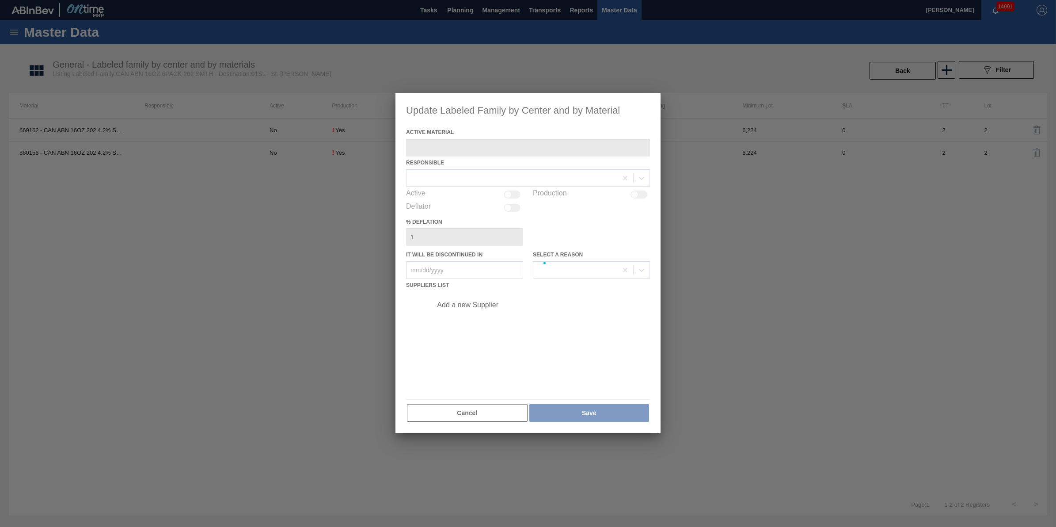
type Material "880156 - CAN ABN 16OZ 202 4.2% SMTH 6PACK 0822 6P"
checkbox input "true"
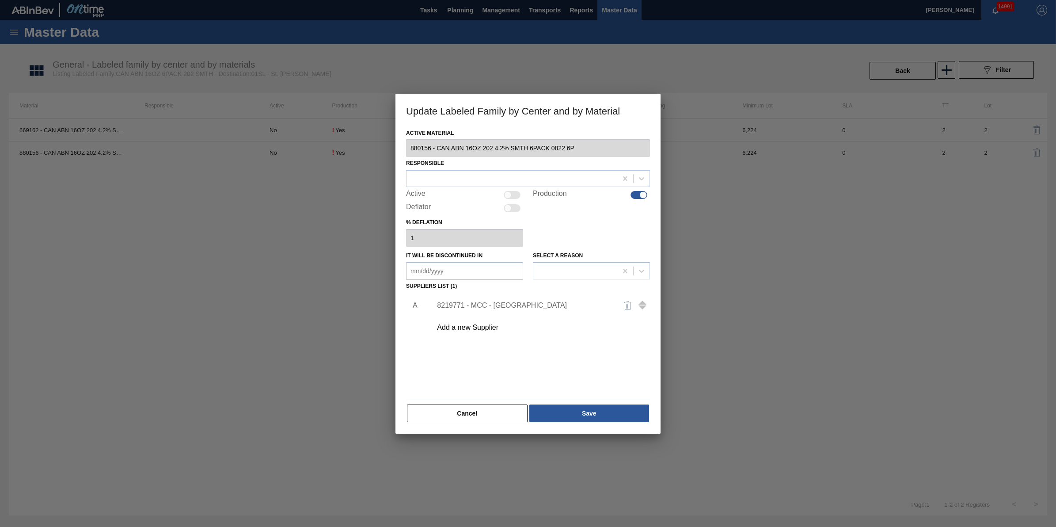
click at [511, 194] on div at bounding box center [508, 195] width 8 height 8
checkbox input "true"
click at [571, 407] on button "Save" at bounding box center [590, 413] width 120 height 18
click at [482, 327] on div "Add a new Supplier" at bounding box center [523, 328] width 173 height 8
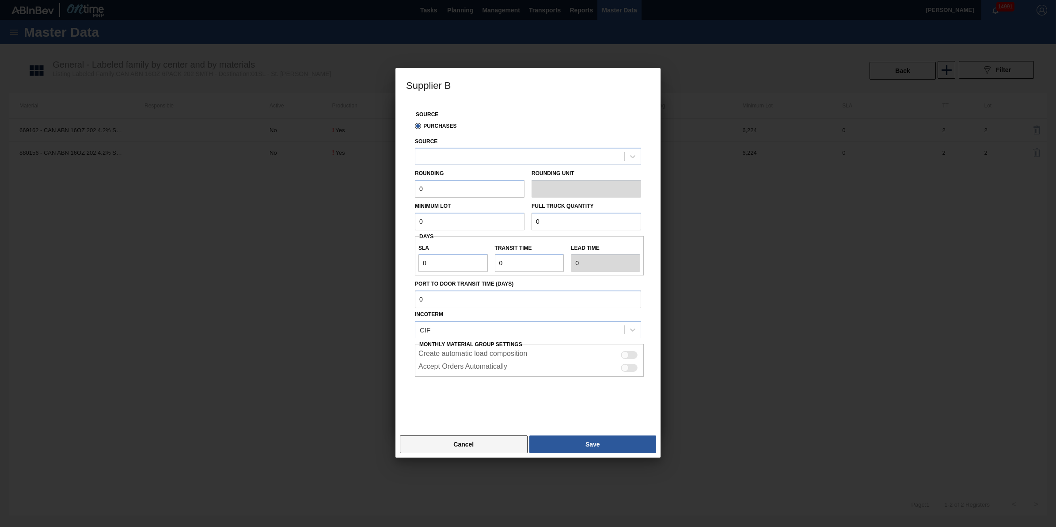
click at [453, 440] on button "Cancel" at bounding box center [464, 444] width 128 height 18
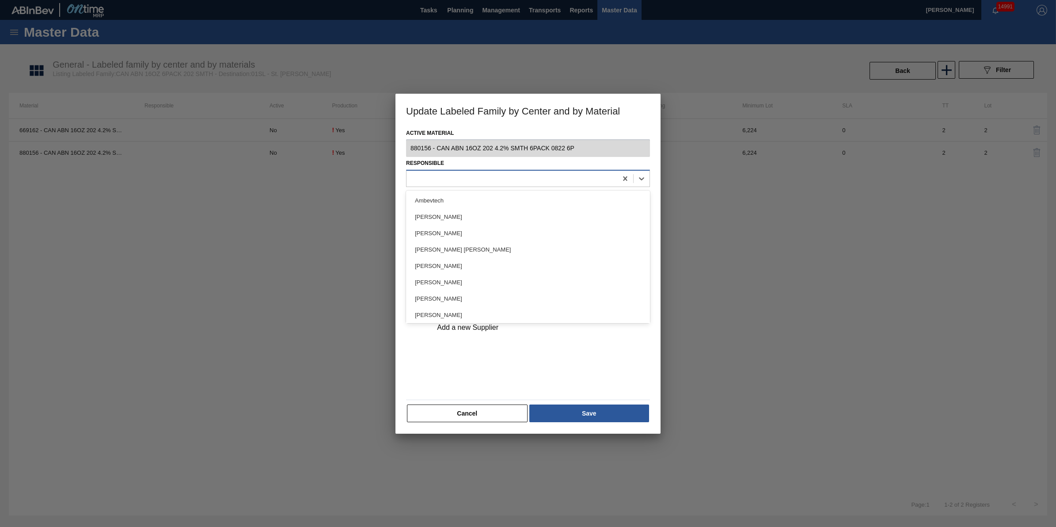
click at [494, 174] on div at bounding box center [512, 178] width 211 height 13
click at [485, 199] on div "Ambevtech" at bounding box center [528, 200] width 244 height 16
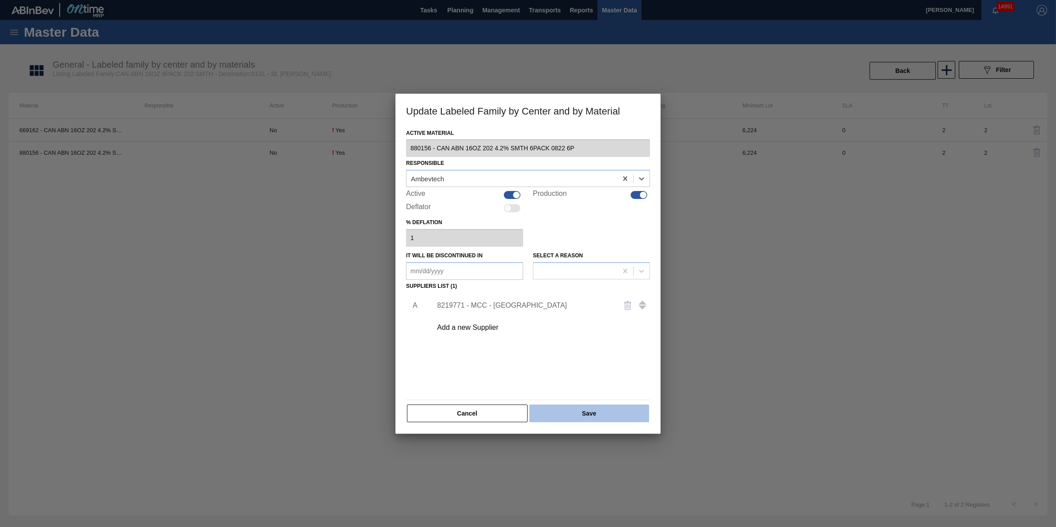
click at [603, 418] on button "Save" at bounding box center [590, 413] width 120 height 18
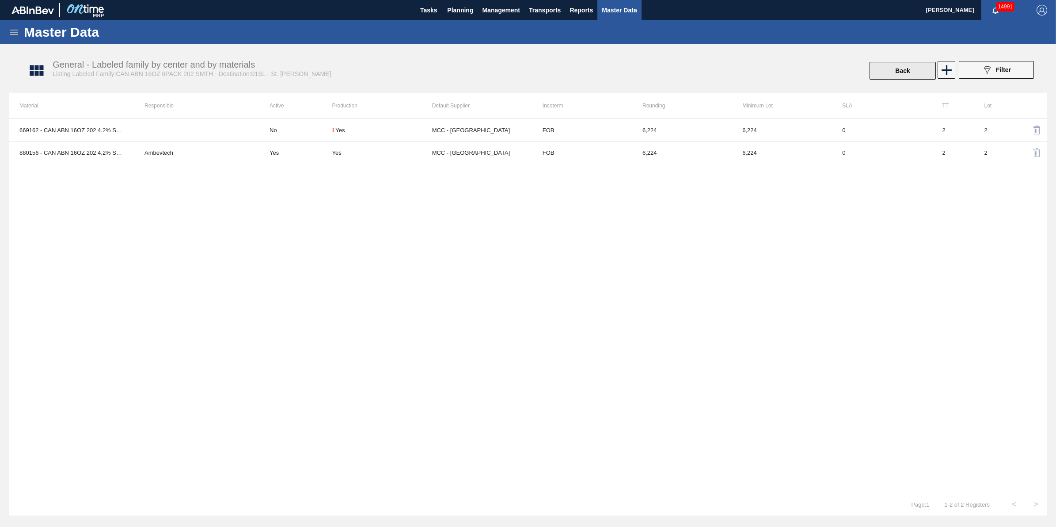
click at [912, 67] on button "Back" at bounding box center [903, 71] width 66 height 18
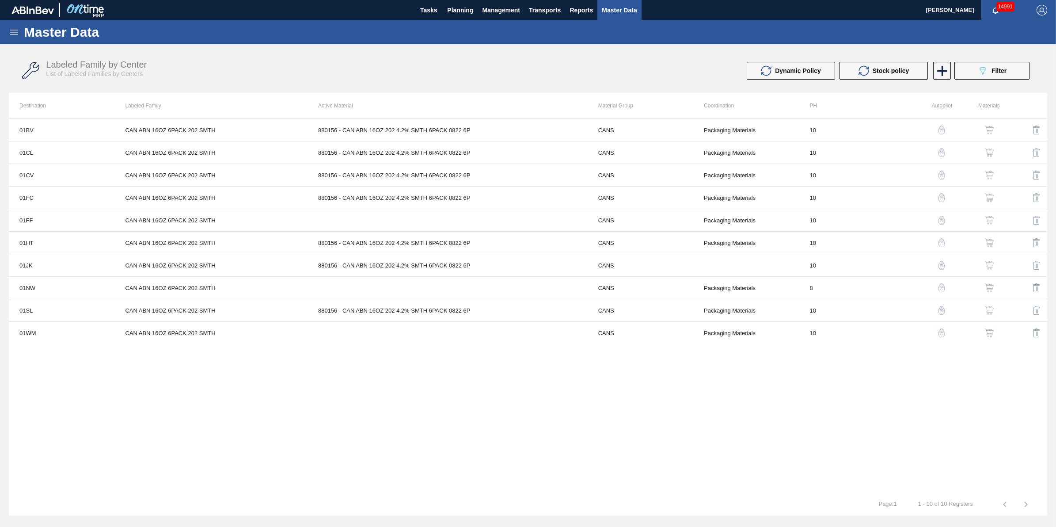
click at [989, 335] on img "button" at bounding box center [989, 332] width 9 height 9
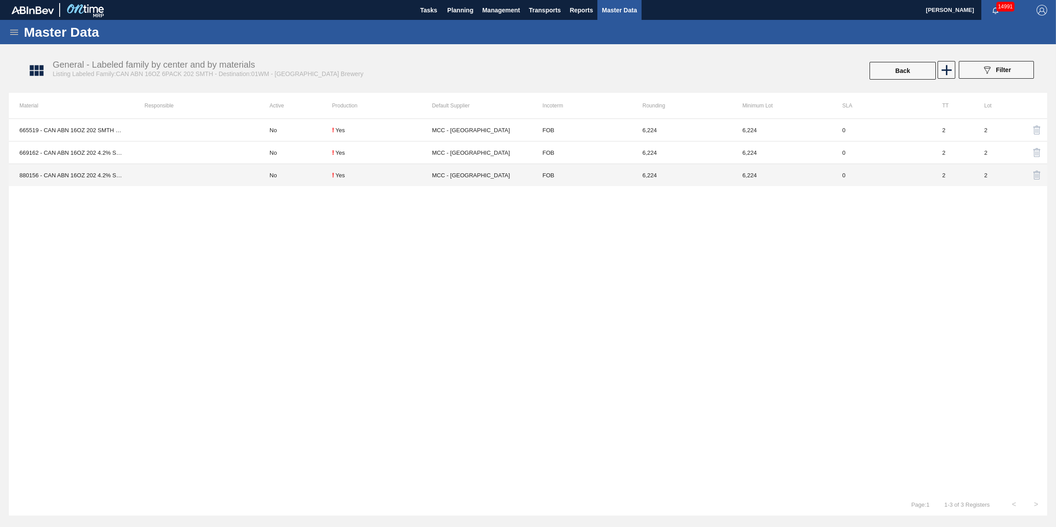
click at [264, 180] on td "No" at bounding box center [295, 175] width 73 height 23
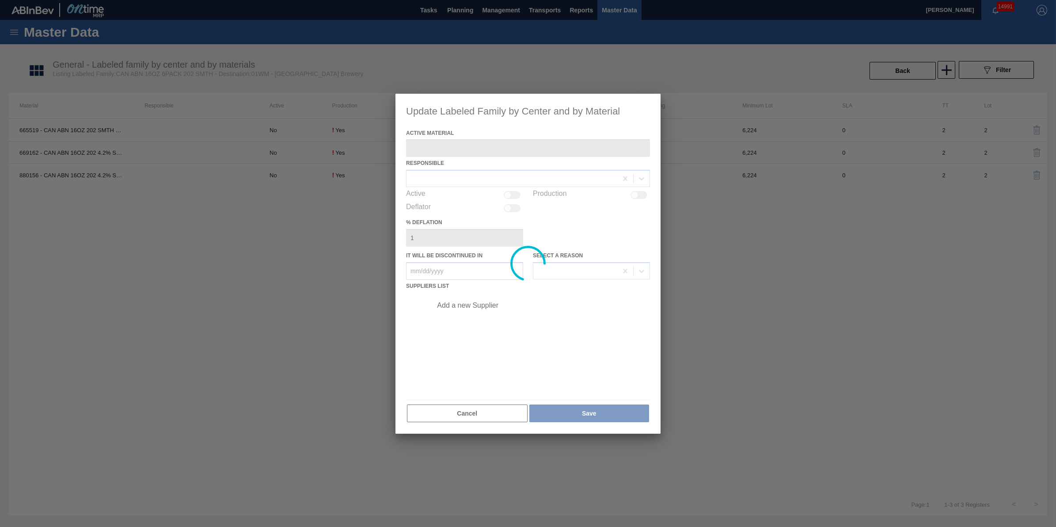
type Material "880156 - CAN ABN 16OZ 202 4.2% SMTH 6PACK 0822 6P"
checkbox input "true"
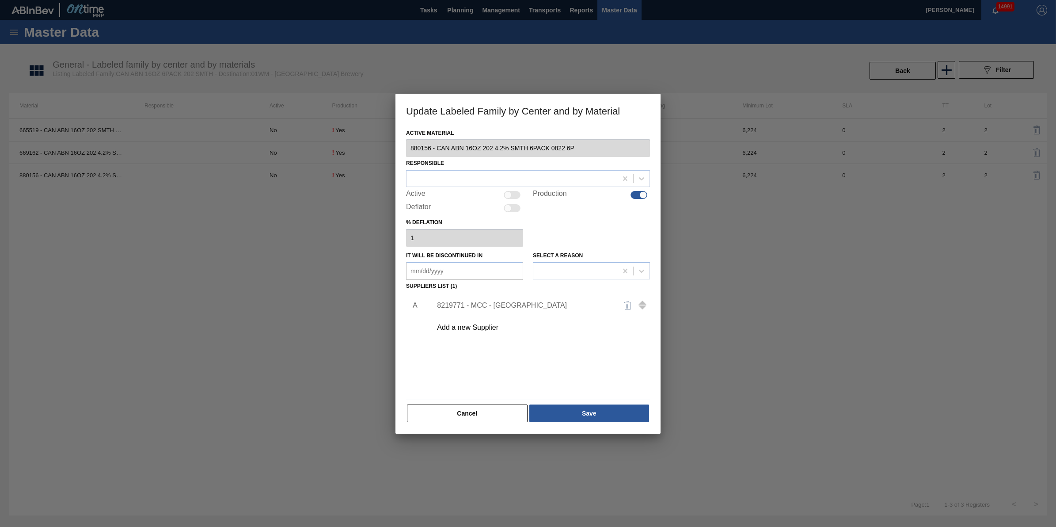
click at [518, 191] on div at bounding box center [512, 195] width 17 height 8
checkbox input "true"
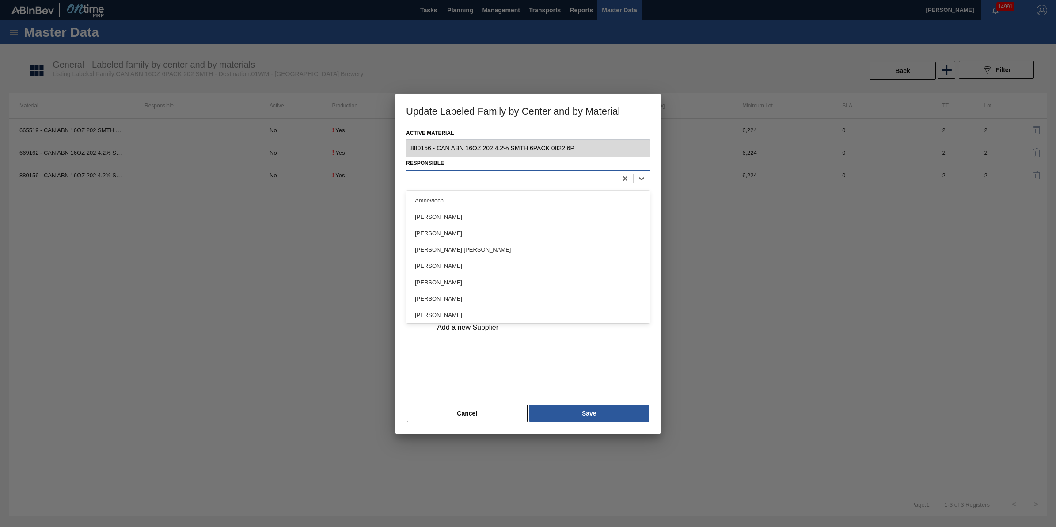
click at [518, 182] on div at bounding box center [512, 178] width 211 height 13
click at [515, 195] on div "Ambevtech" at bounding box center [528, 200] width 244 height 16
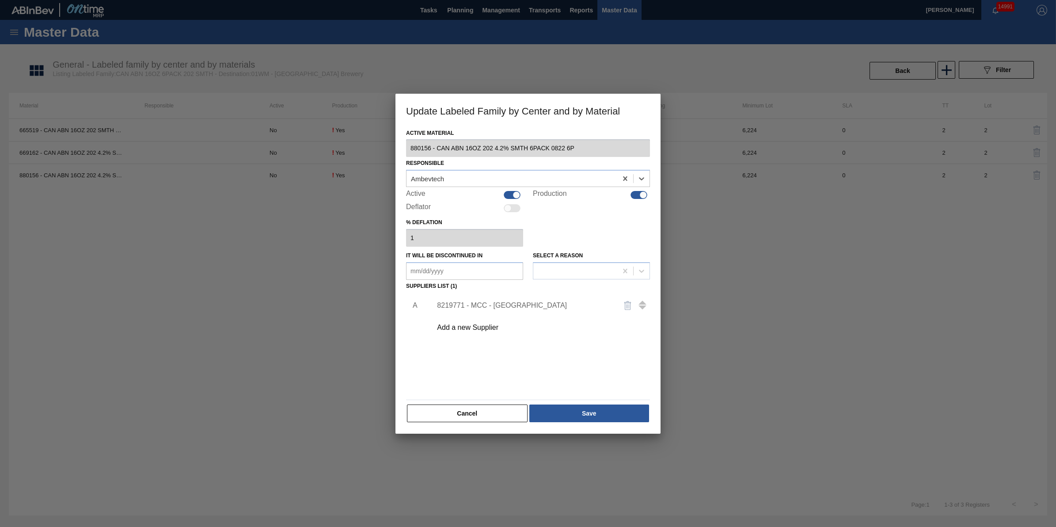
click at [569, 402] on div "Active Material 880156 - CAN ABN 16OZ 202 4.2% SMTH 6PACK 0822 6P Responsible o…" at bounding box center [528, 275] width 244 height 297
click at [571, 410] on button "Save" at bounding box center [590, 413] width 120 height 18
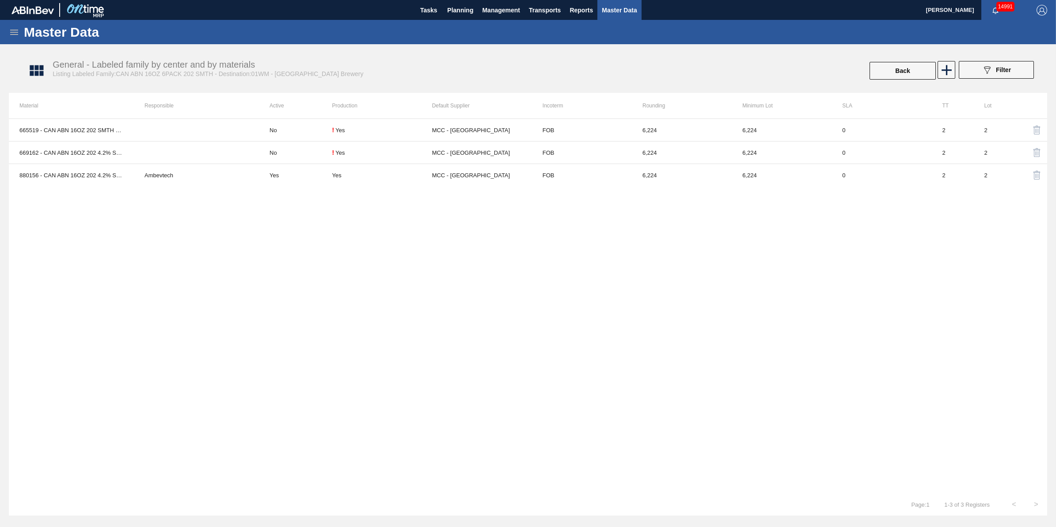
click at [1033, 132] on img "button" at bounding box center [1037, 130] width 11 height 11
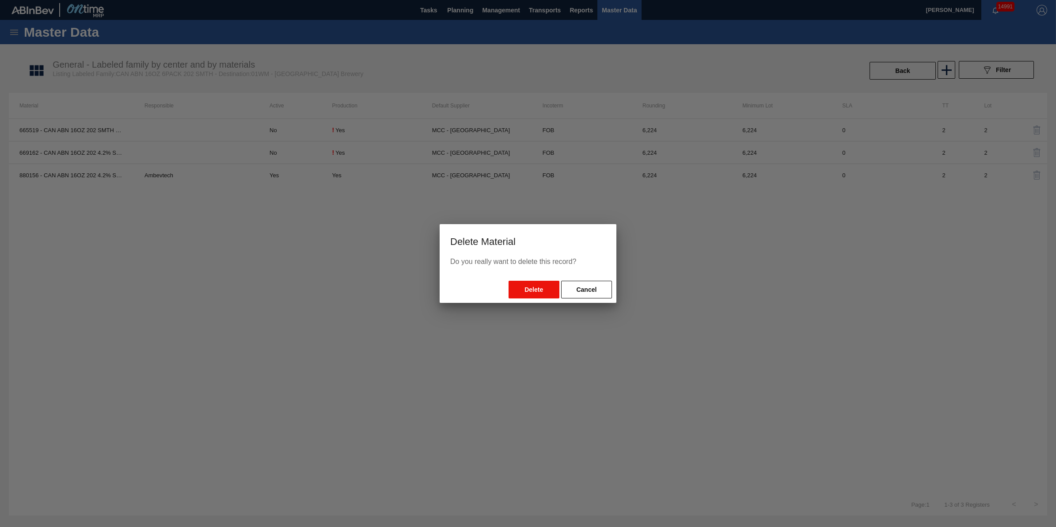
click at [541, 293] on button "Delete" at bounding box center [534, 290] width 51 height 18
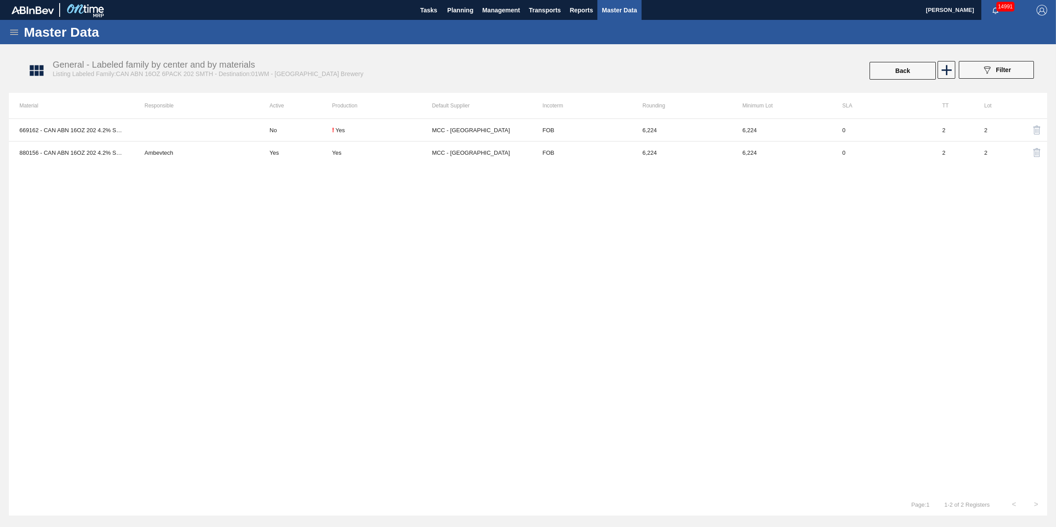
click at [1035, 133] on img "button" at bounding box center [1037, 130] width 11 height 11
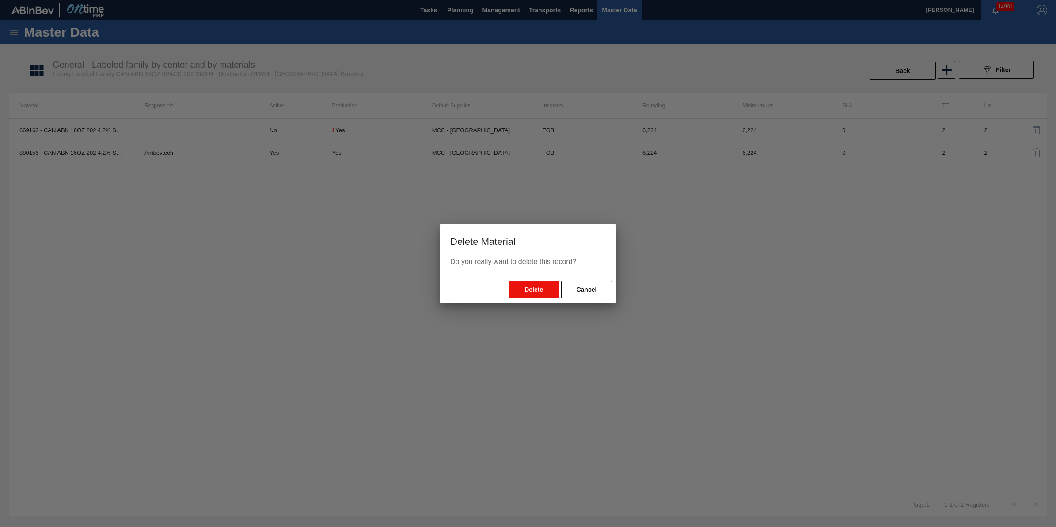
click at [547, 290] on button "Delete" at bounding box center [534, 290] width 51 height 18
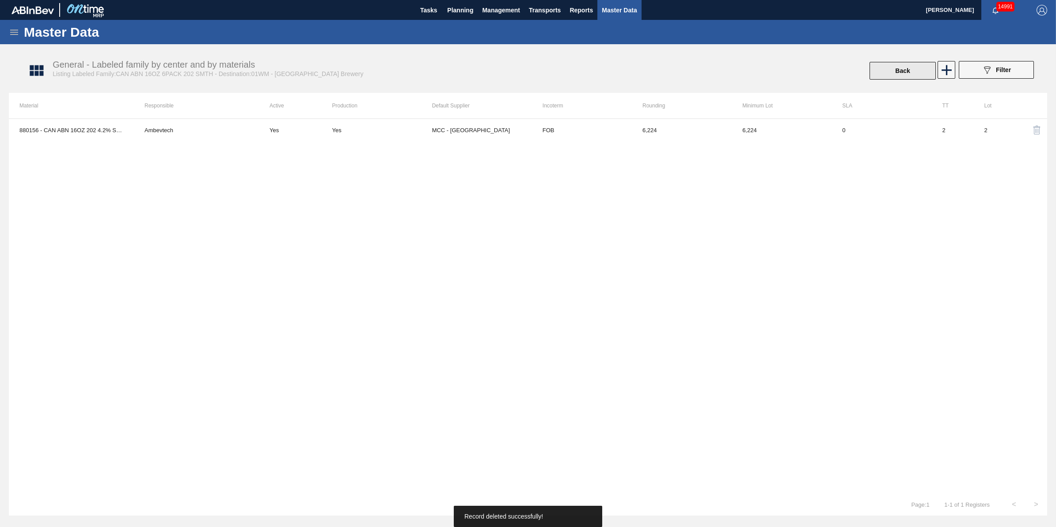
click at [904, 67] on button "Back" at bounding box center [903, 71] width 66 height 18
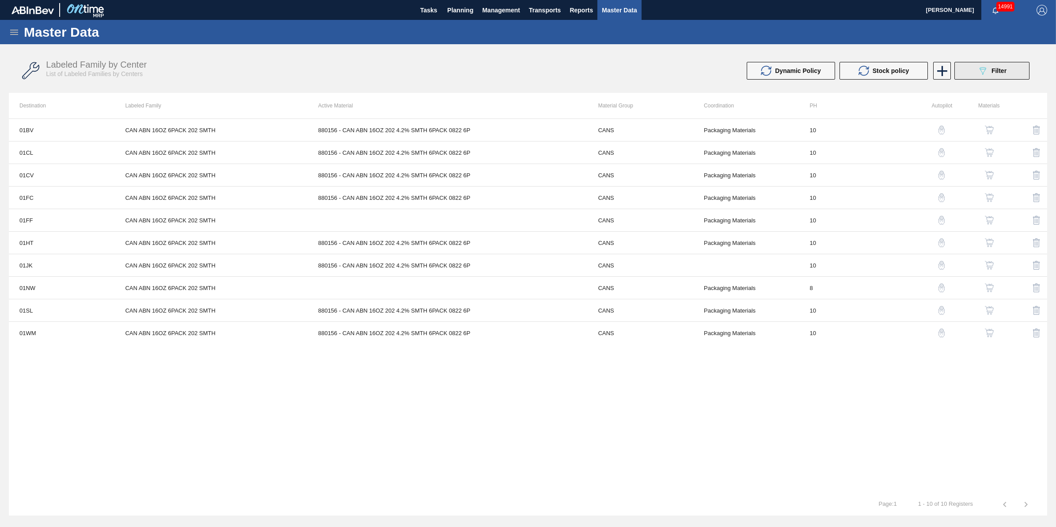
click at [1015, 70] on button "089F7B8B-B2A5-4AFE-B5C0-19BA573D28AC Filter" at bounding box center [992, 71] width 75 height 18
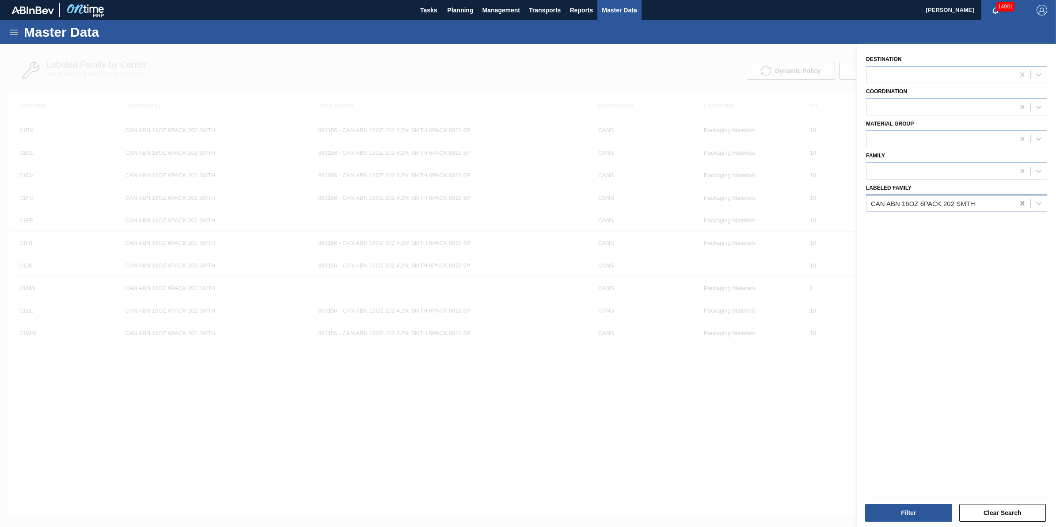
click at [1015, 202] on div at bounding box center [1023, 203] width 16 height 16
click at [670, 382] on div at bounding box center [528, 307] width 1056 height 527
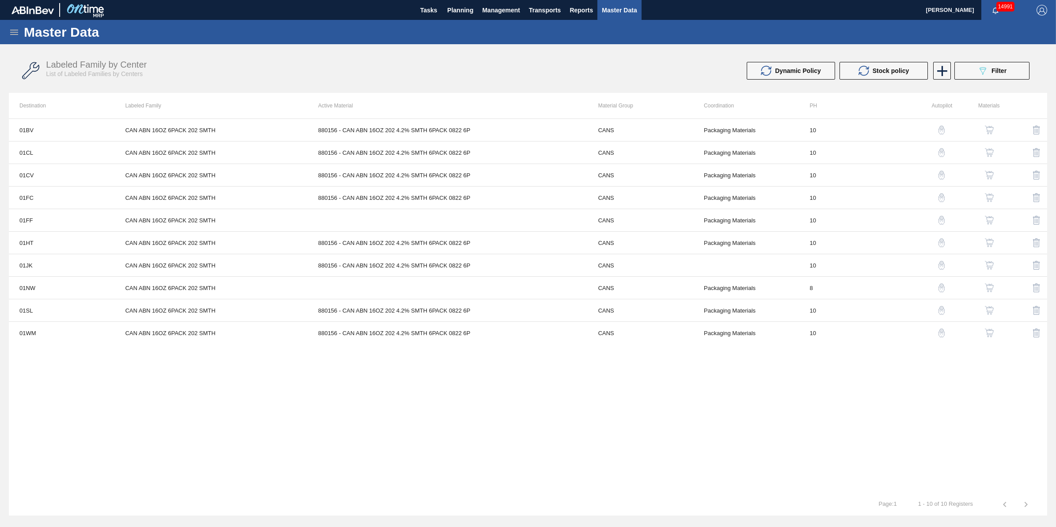
click at [10, 31] on icon at bounding box center [14, 32] width 11 height 11
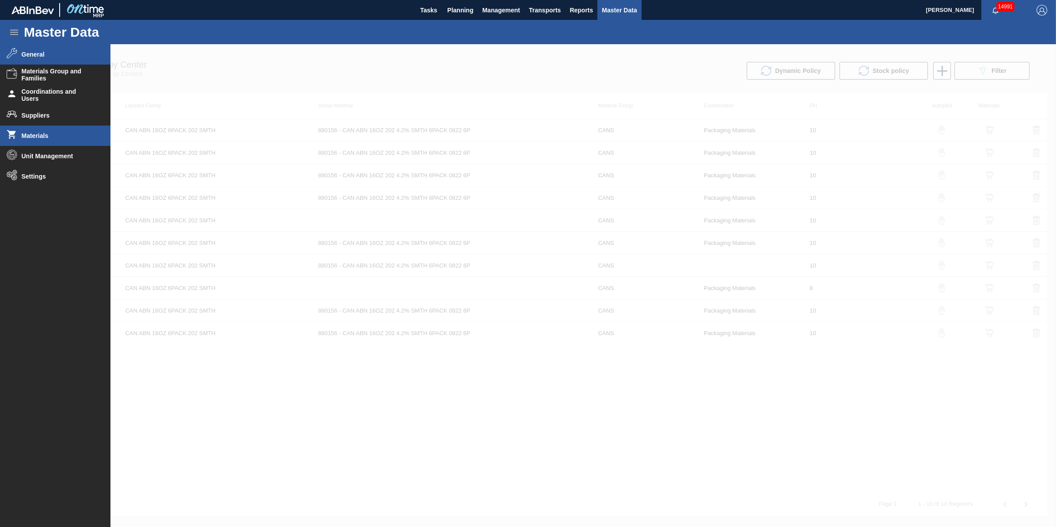
click at [69, 138] on span "Materials" at bounding box center [58, 135] width 73 height 7
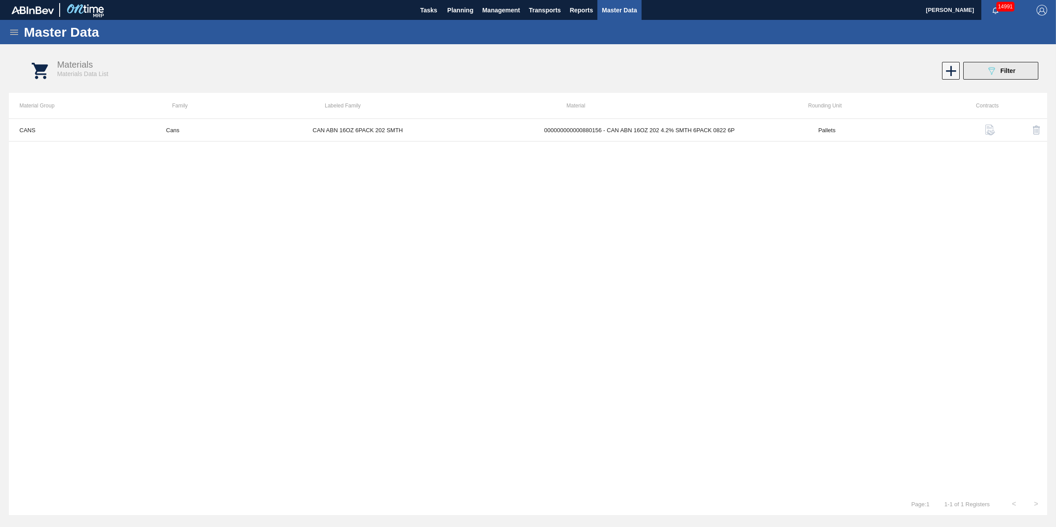
click at [989, 73] on icon "089F7B8B-B2A5-4AFE-B5C0-19BA573D28AC" at bounding box center [992, 70] width 11 height 11
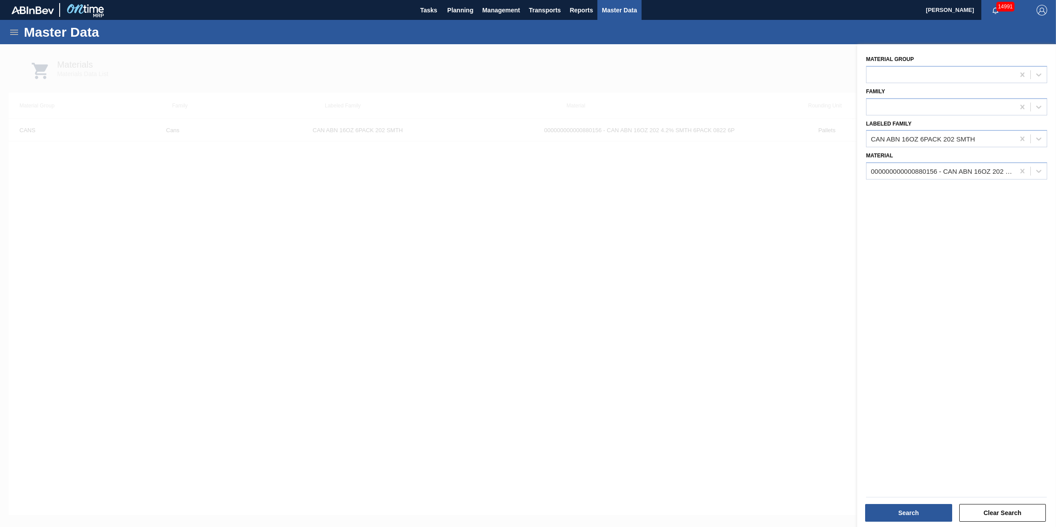
click at [1021, 139] on icon at bounding box center [1023, 139] width 4 height 4
click at [1024, 167] on icon at bounding box center [1022, 171] width 9 height 9
click at [983, 160] on div "Material" at bounding box center [956, 164] width 181 height 30
click at [975, 166] on div at bounding box center [941, 171] width 148 height 13
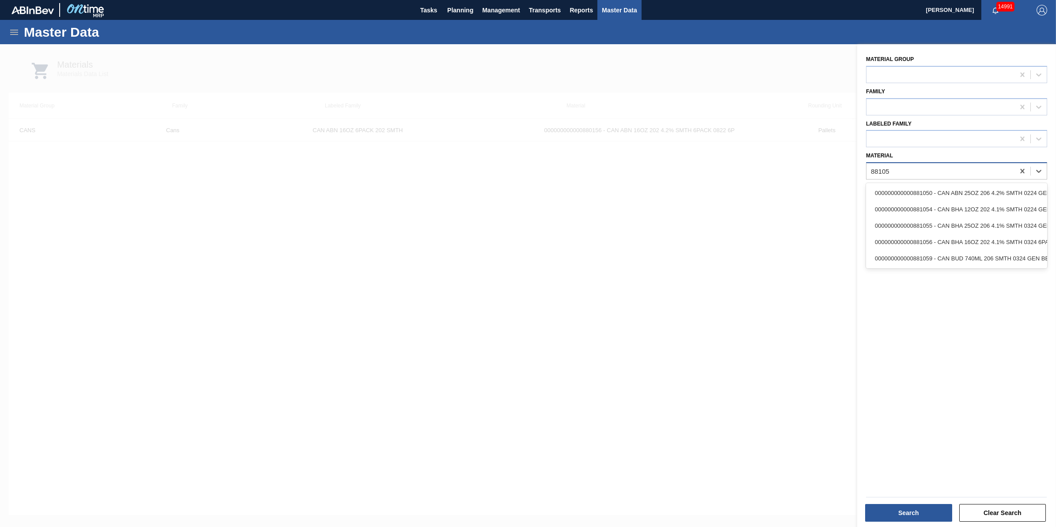
type input "881050"
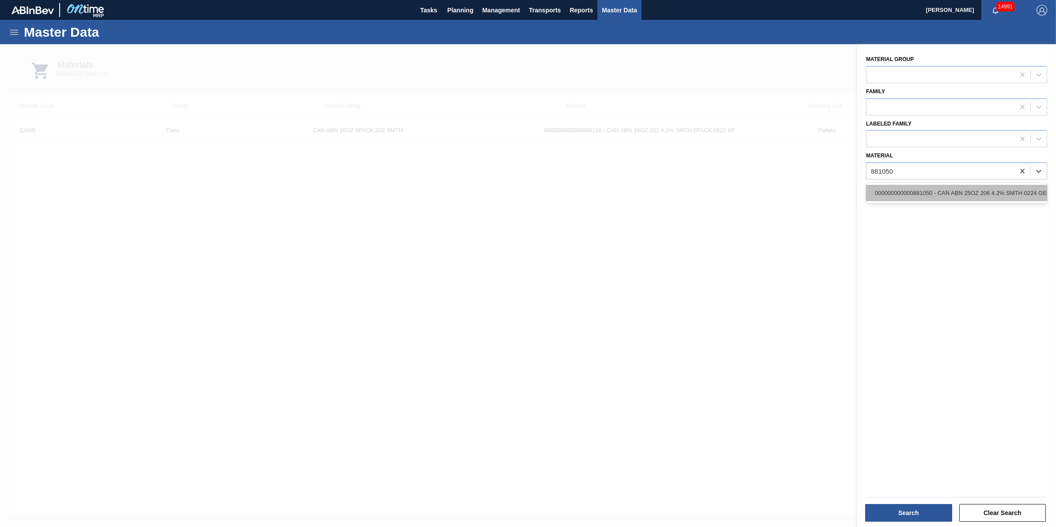
click at [958, 186] on div "000000000000881050 - CAN ABN 25OZ 206 4.2% SMTH 0224 GEN BEER" at bounding box center [956, 193] width 181 height 16
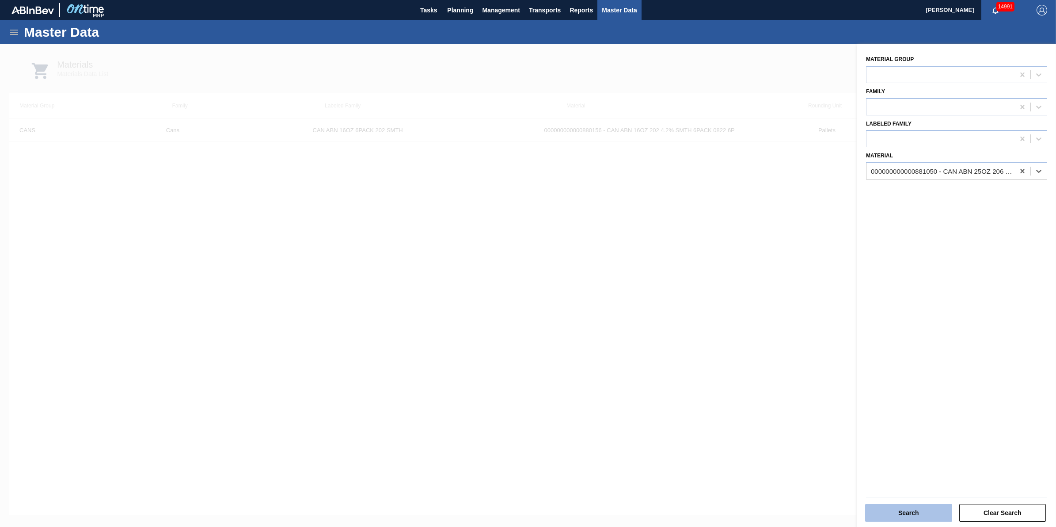
click at [891, 506] on button "Search" at bounding box center [908, 513] width 87 height 18
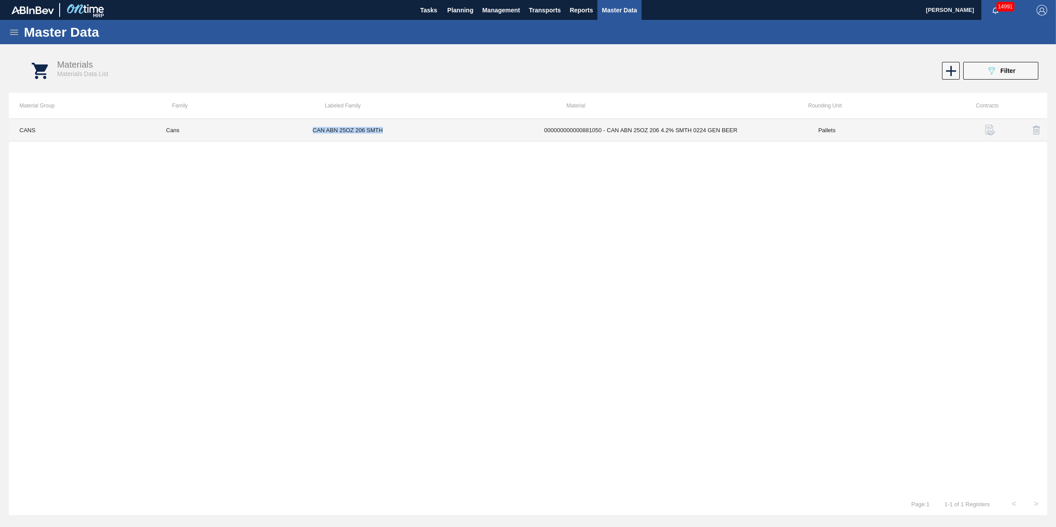
drag, startPoint x: 389, startPoint y: 132, endPoint x: 314, endPoint y: 131, distance: 75.6
click at [314, 131] on td "CAN ABN 25OZ 206 SMTH" at bounding box center [418, 130] width 232 height 23
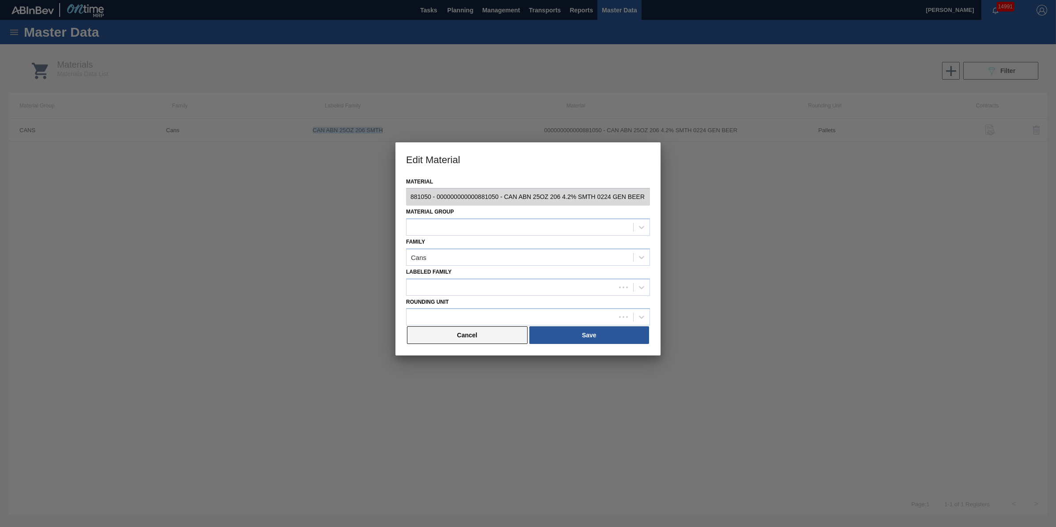
click at [480, 340] on button "Cancel" at bounding box center [467, 335] width 121 height 18
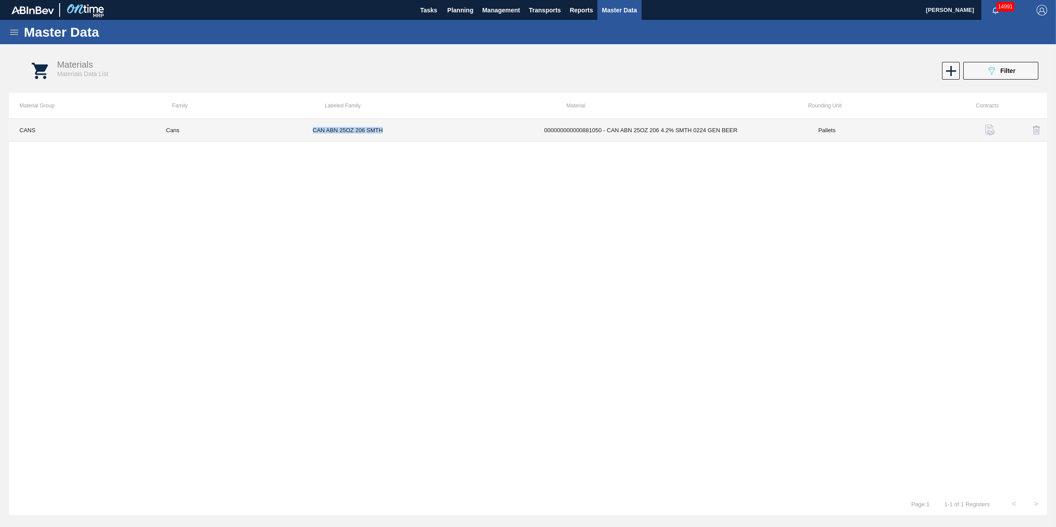
copy td "CAN ABN 25OZ 206 SMTH"
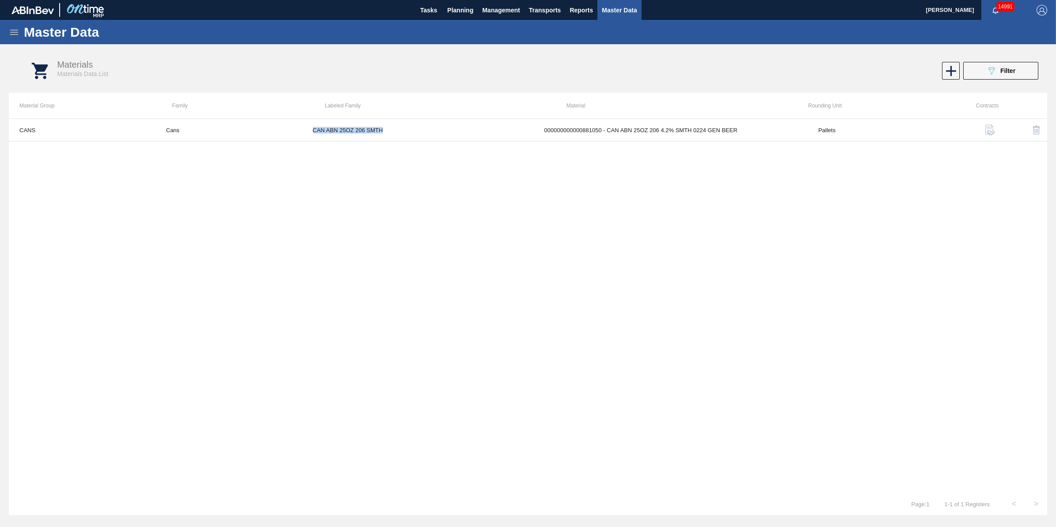
click at [9, 29] on icon at bounding box center [14, 32] width 11 height 11
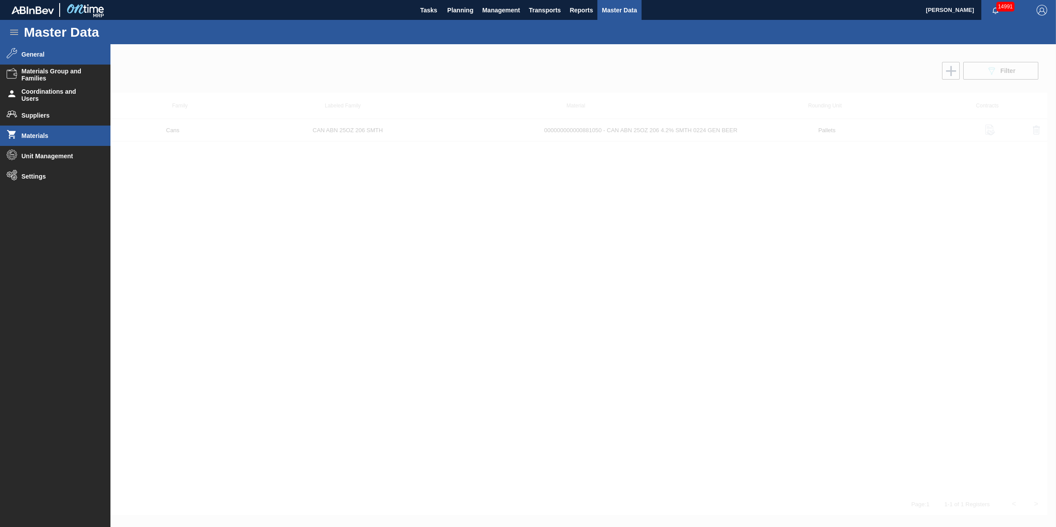
click at [78, 61] on li "General" at bounding box center [55, 54] width 111 height 20
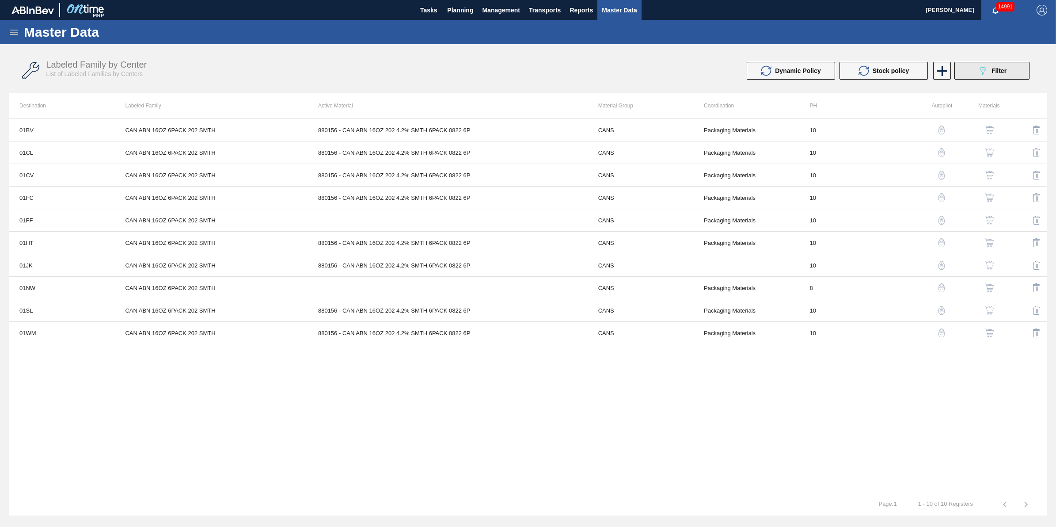
click at [984, 71] on icon "089F7B8B-B2A5-4AFE-B5C0-19BA573D28AC" at bounding box center [983, 70] width 11 height 11
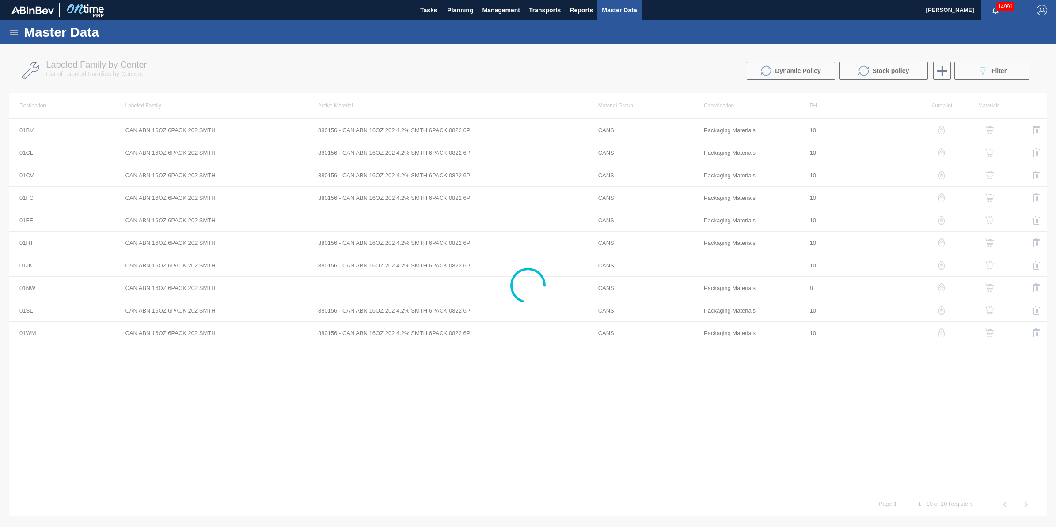
click at [987, 71] on div at bounding box center [528, 285] width 1056 height 483
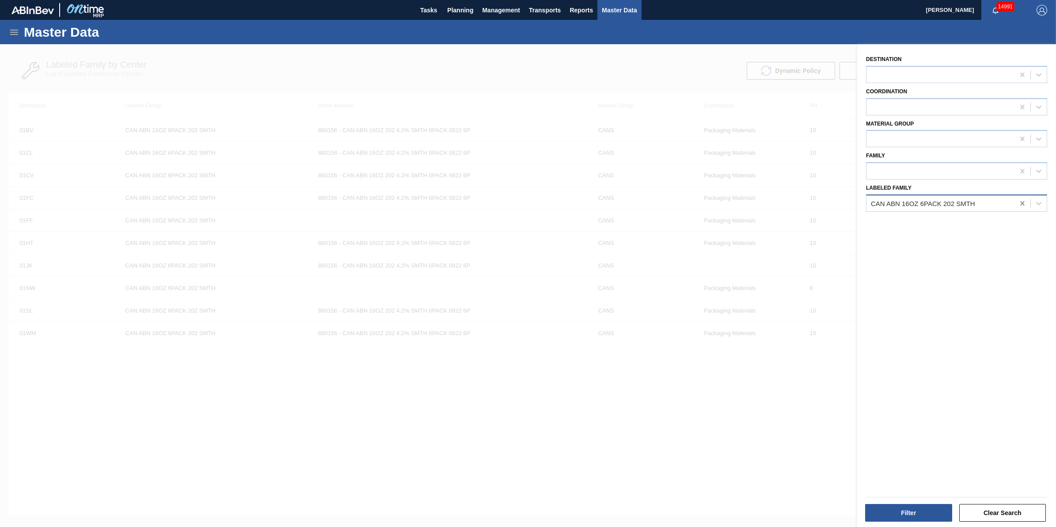
click at [1019, 200] on icon at bounding box center [1022, 203] width 9 height 9
paste Family "CAN ABN 25OZ 206 SMTH"
type Family "CAN ABN 25OZ 206 SMTH"
click at [973, 237] on div "CAN ABN 25OZ 206 SMTH" at bounding box center [956, 241] width 181 height 16
click at [916, 510] on button "Filter" at bounding box center [908, 513] width 87 height 18
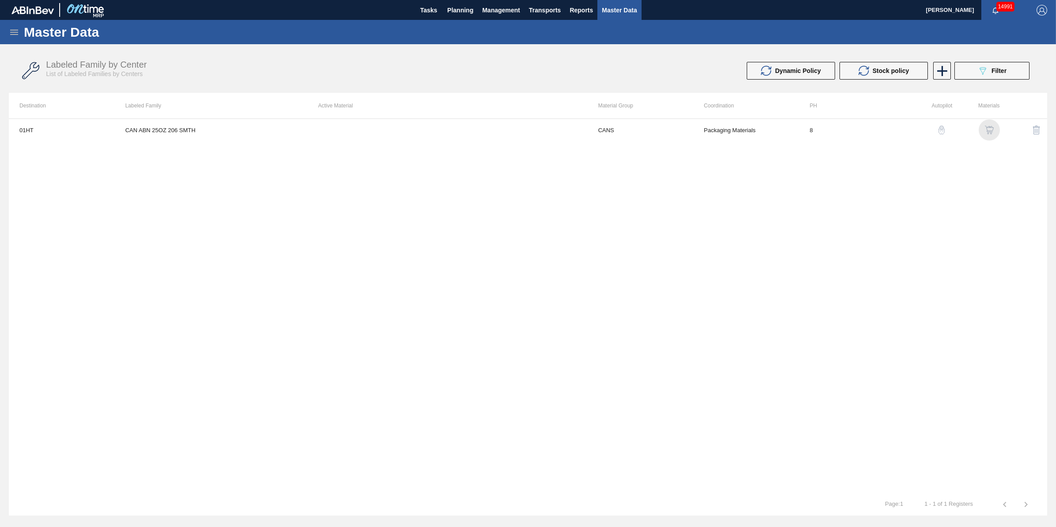
click at [987, 129] on img "button" at bounding box center [989, 130] width 9 height 9
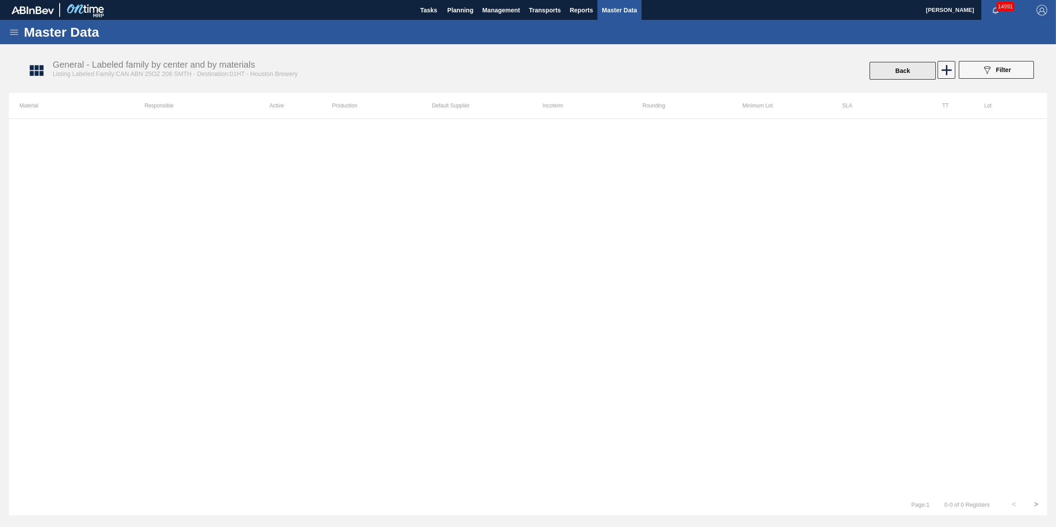
click at [905, 72] on button "Back" at bounding box center [903, 71] width 66 height 18
click at [156, 129] on td "CAN ABN 25OZ 206 SMTH" at bounding box center [210, 130] width 193 height 22
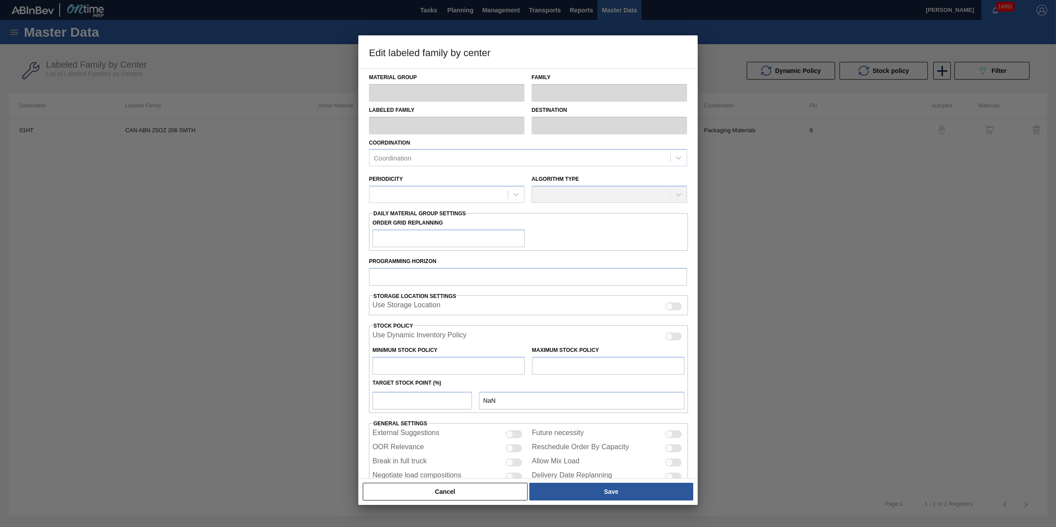
type input "CANS"
type input "Cans"
type input "CAN ABN 25OZ 206 SMTH"
type input "01HT - Houston Brewery"
type input "8"
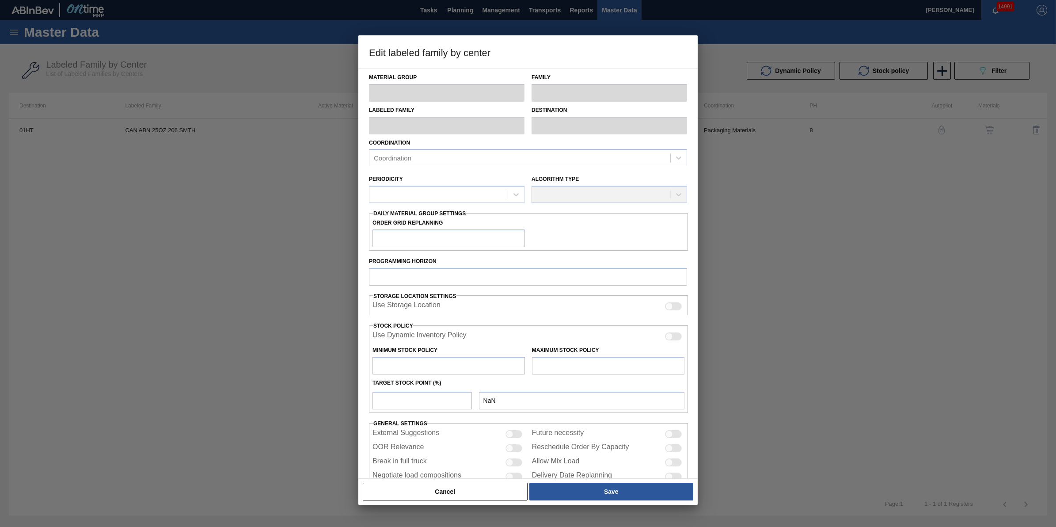
type input "0"
type input "100"
type input "0"
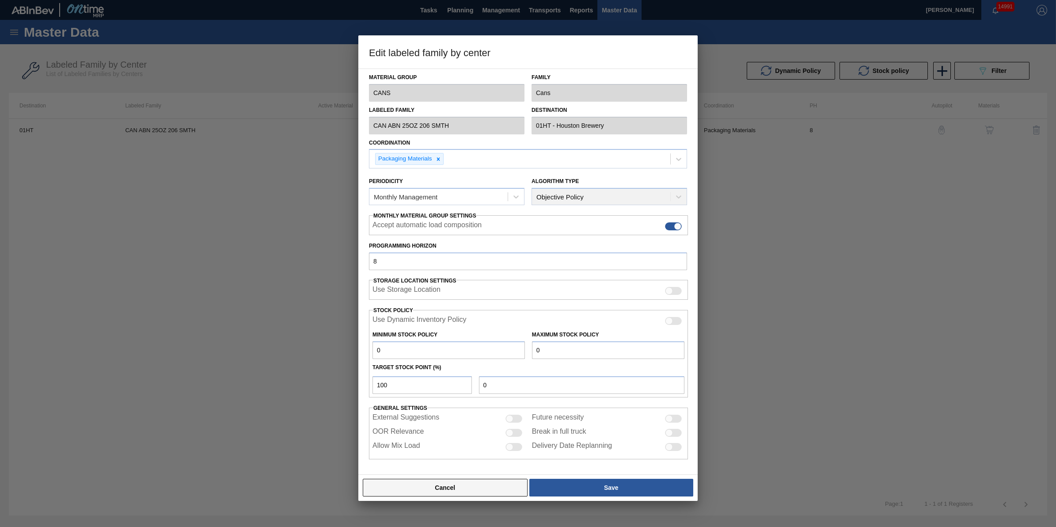
click at [478, 488] on button "Cancel" at bounding box center [445, 488] width 165 height 18
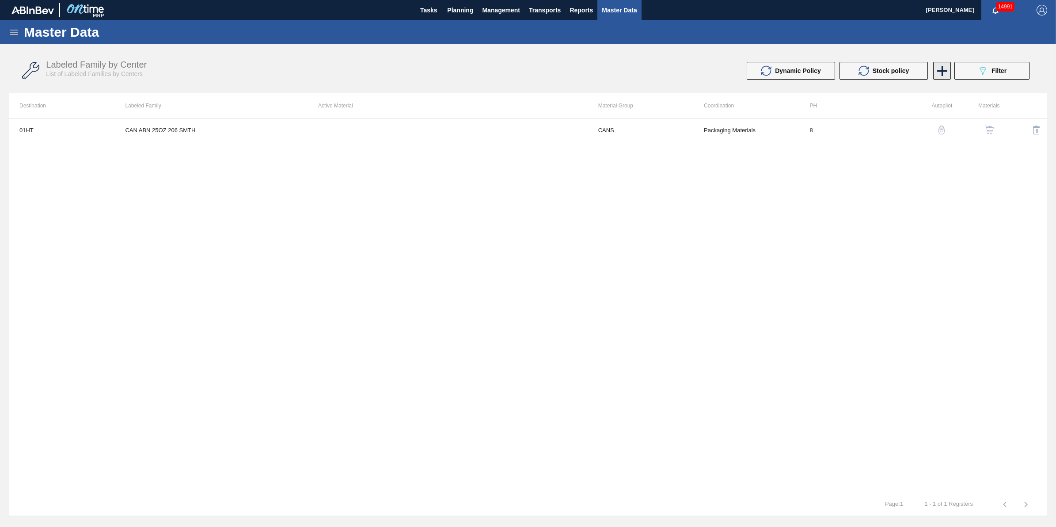
click at [937, 71] on icon at bounding box center [942, 70] width 17 height 17
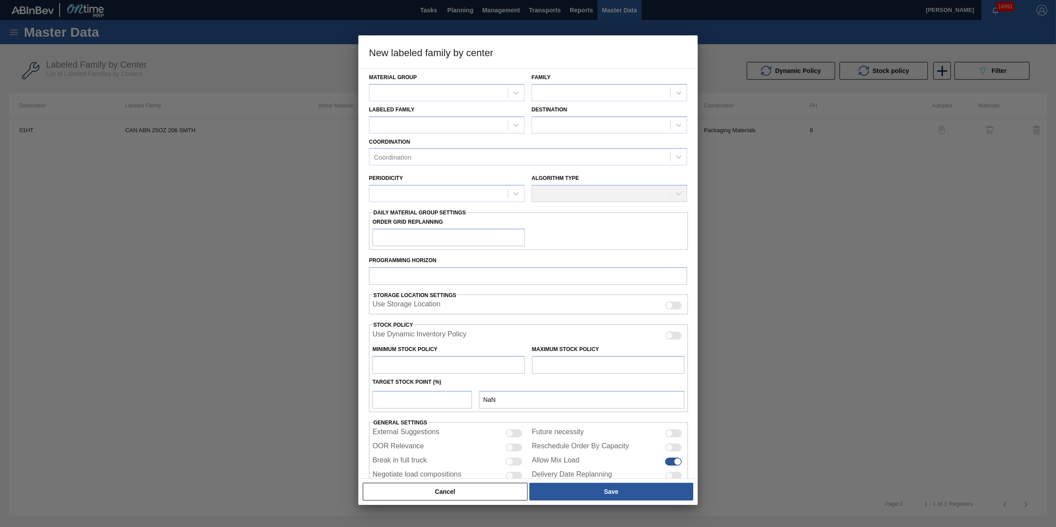
click at [472, 488] on button "Cancel" at bounding box center [445, 492] width 165 height 18
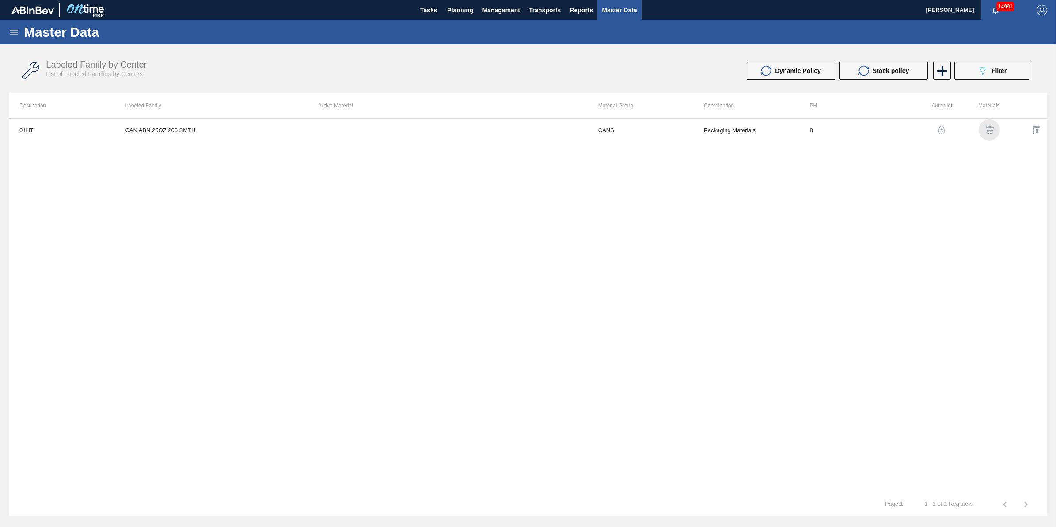
click at [988, 133] on img "button" at bounding box center [989, 130] width 9 height 9
click at [946, 76] on icon at bounding box center [946, 69] width 17 height 17
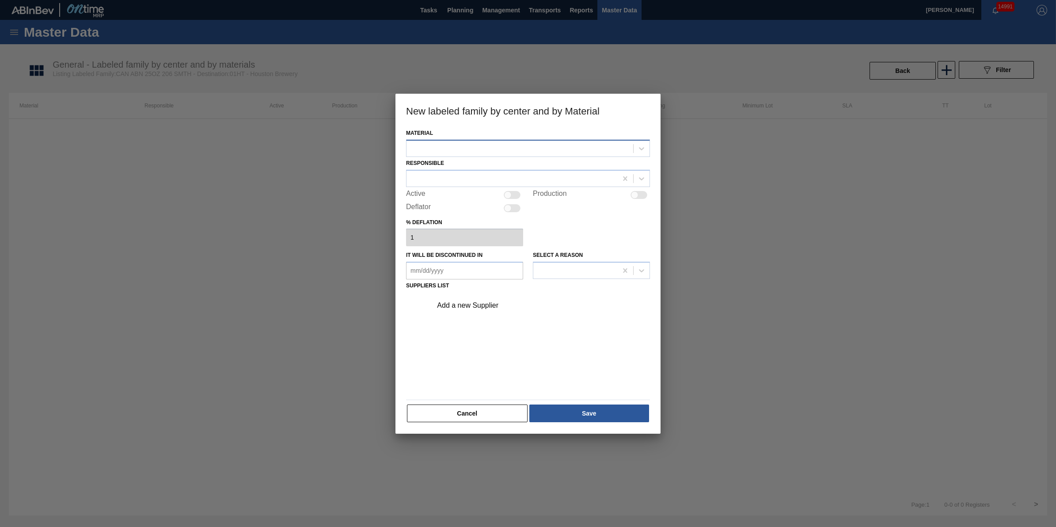
click at [604, 148] on div at bounding box center [520, 148] width 227 height 13
type input "881050"
click at [499, 164] on div "No options" at bounding box center [528, 169] width 244 height 15
click at [502, 169] on div "No options" at bounding box center [528, 169] width 244 height 15
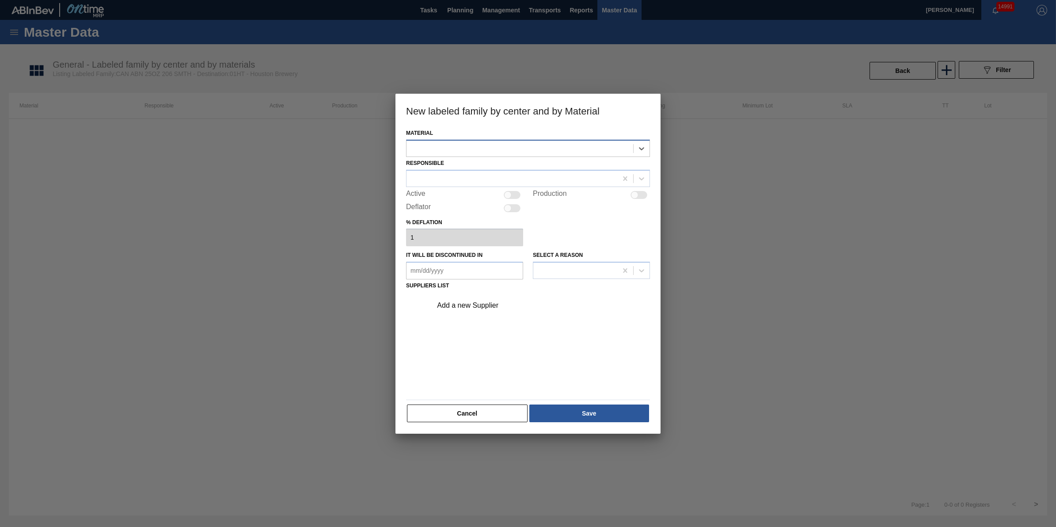
click at [533, 153] on div at bounding box center [520, 148] width 227 height 13
click at [537, 152] on div at bounding box center [520, 148] width 227 height 13
click at [152, 286] on div at bounding box center [528, 263] width 1056 height 527
click at [505, 418] on button "Cancel" at bounding box center [467, 413] width 121 height 18
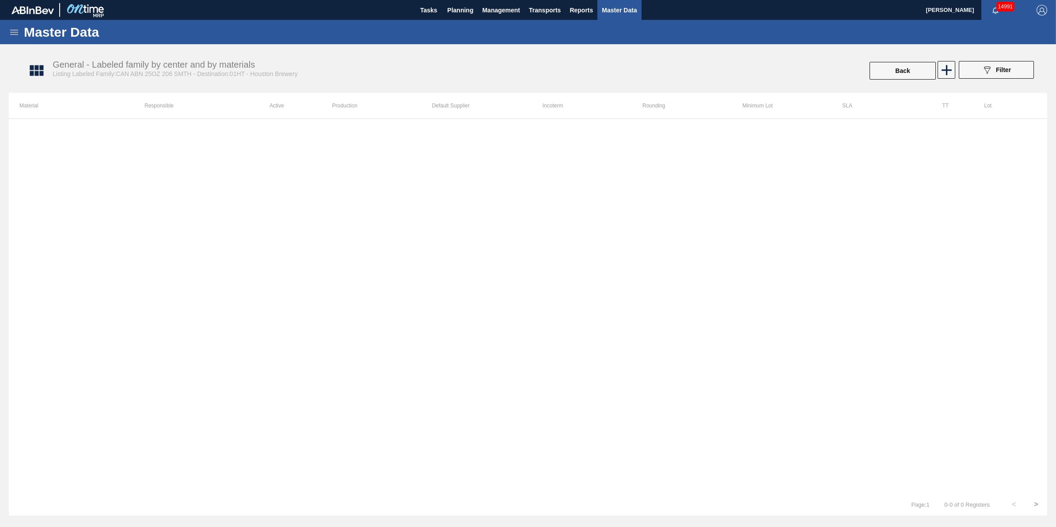
click at [12, 38] on div "Master Data" at bounding box center [528, 32] width 1056 height 24
click at [11, 31] on icon at bounding box center [14, 32] width 11 height 11
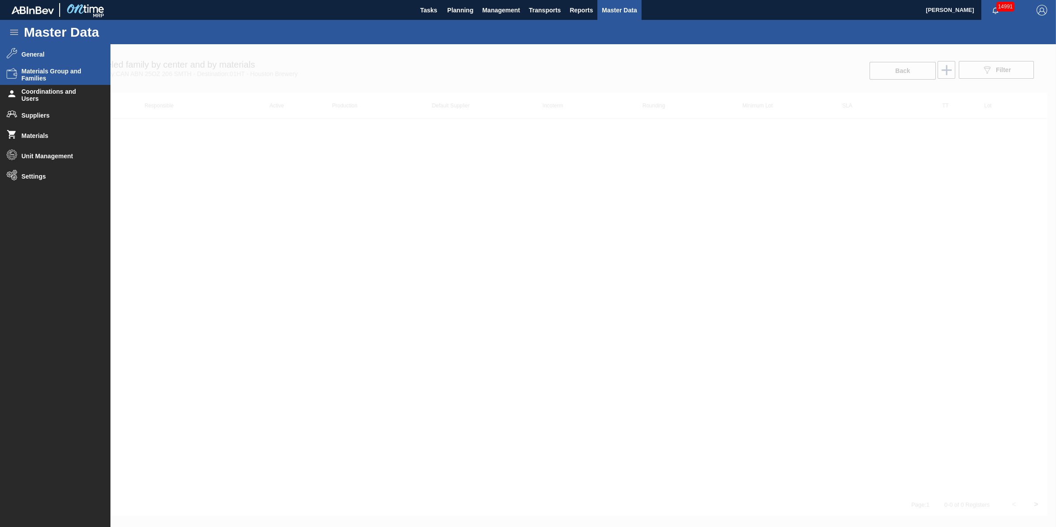
click at [83, 72] on span "Materials Group and Families" at bounding box center [58, 75] width 73 height 14
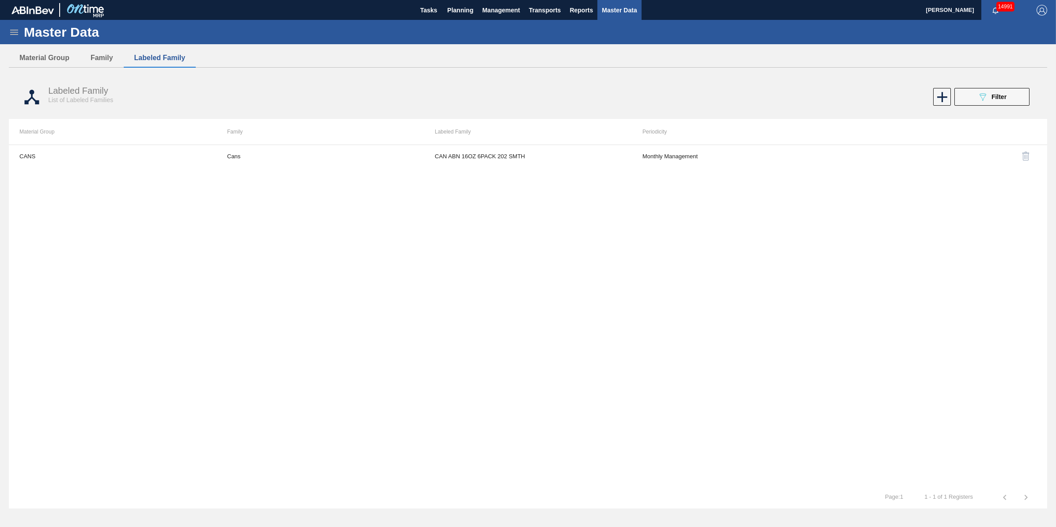
click at [1022, 83] on div "Labeled Family List of Labeled Families 089F7B8B-B2A5-4AFE-B5C0-19BA573D28AC Fi…" at bounding box center [528, 96] width 1039 height 33
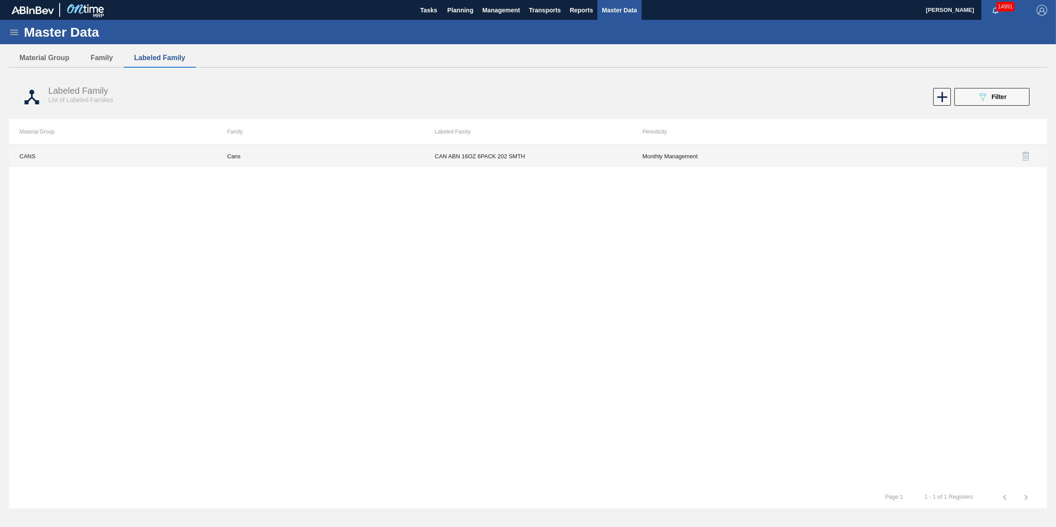
click at [316, 157] on td "Cans" at bounding box center [321, 156] width 208 height 22
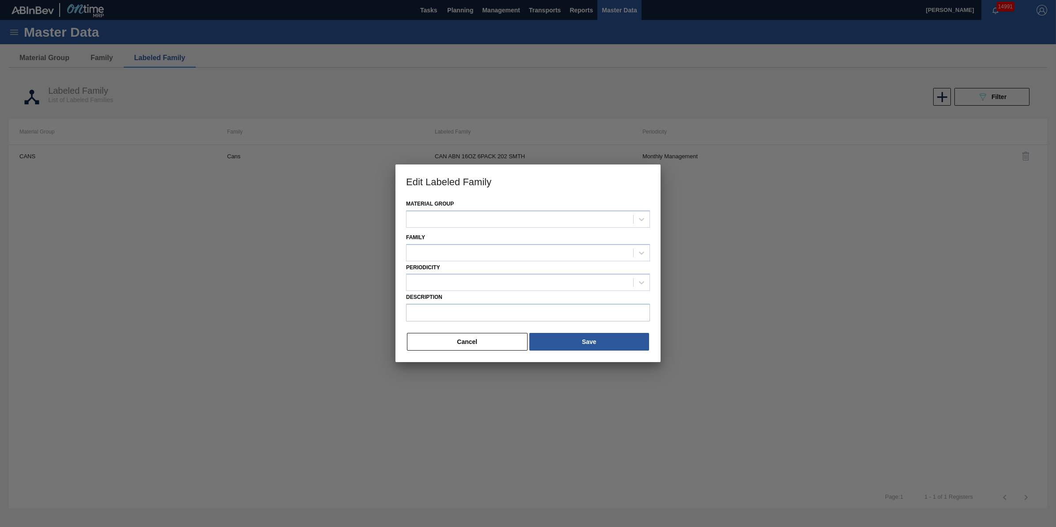
type input "CAN ABN 16OZ 6PACK 202 SMTH"
drag, startPoint x: 501, startPoint y: 340, endPoint x: 531, endPoint y: 332, distance: 31.1
click at [501, 341] on button "Cancel" at bounding box center [467, 342] width 121 height 18
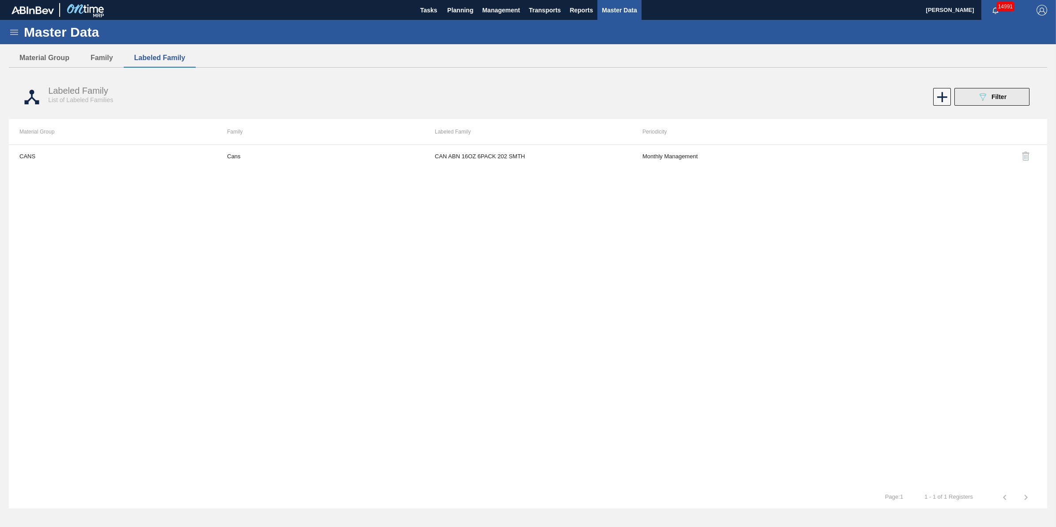
click at [988, 91] on button "089F7B8B-B2A5-4AFE-B5C0-19BA573D28AC Filter" at bounding box center [992, 97] width 75 height 18
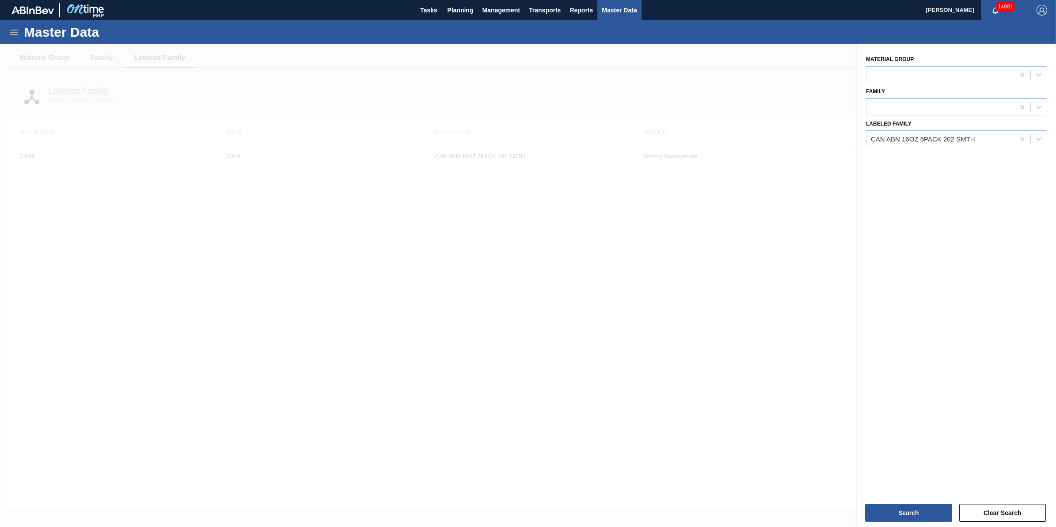
click at [118, 339] on div at bounding box center [528, 307] width 1056 height 527
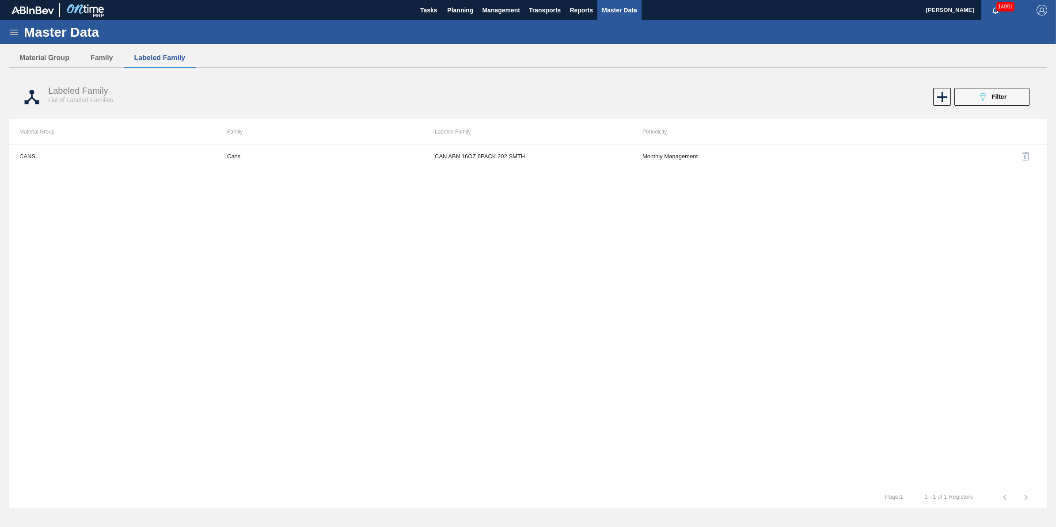
click at [14, 30] on icon at bounding box center [14, 32] width 8 height 5
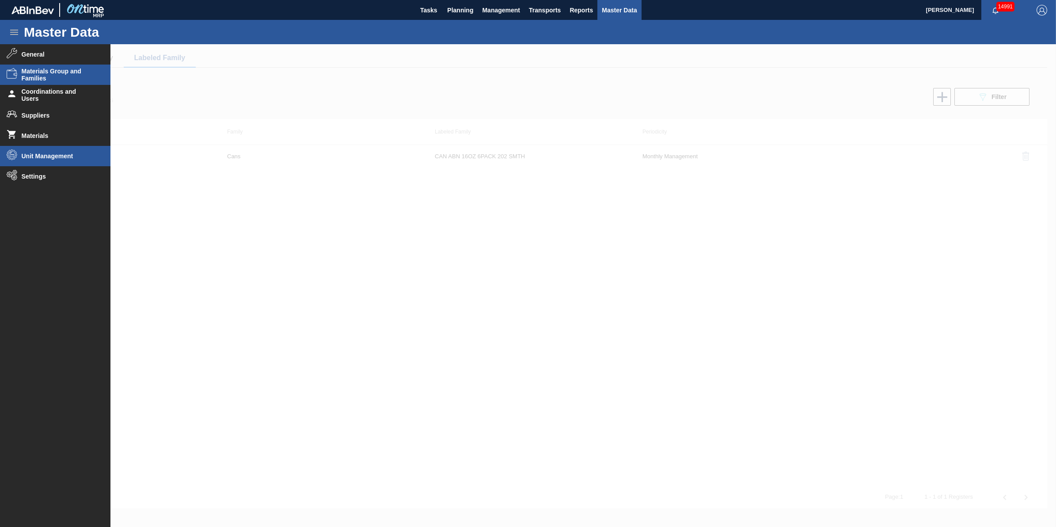
click at [64, 160] on li "Unit Management" at bounding box center [55, 156] width 111 height 20
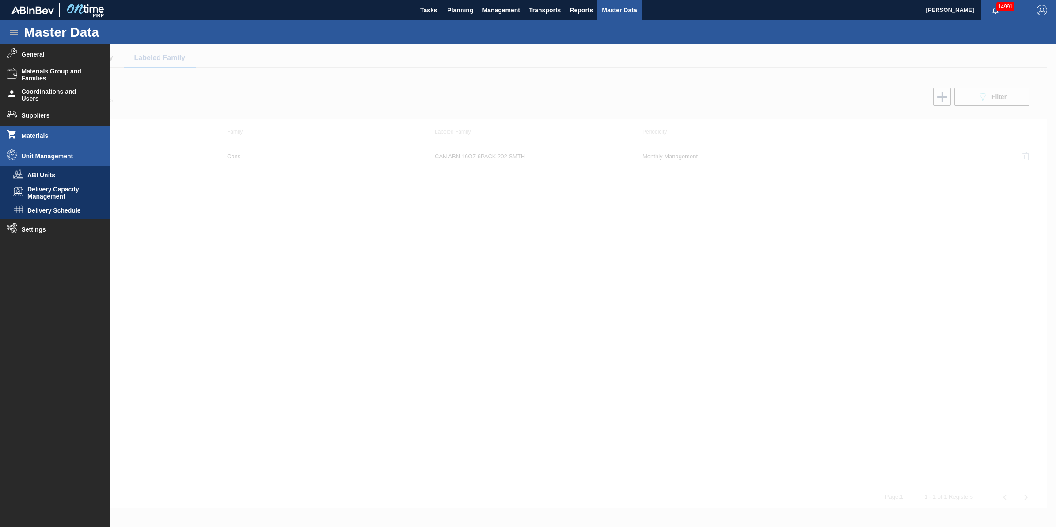
click at [63, 140] on li "Materials" at bounding box center [55, 136] width 111 height 20
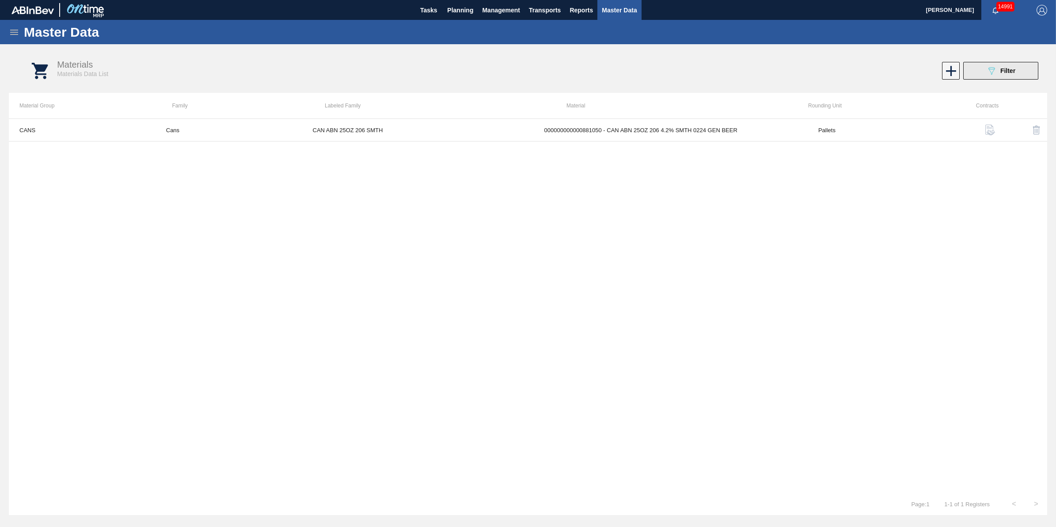
click at [995, 78] on button "089F7B8B-B2A5-4AFE-B5C0-19BA573D28AC Filter" at bounding box center [1001, 71] width 75 height 18
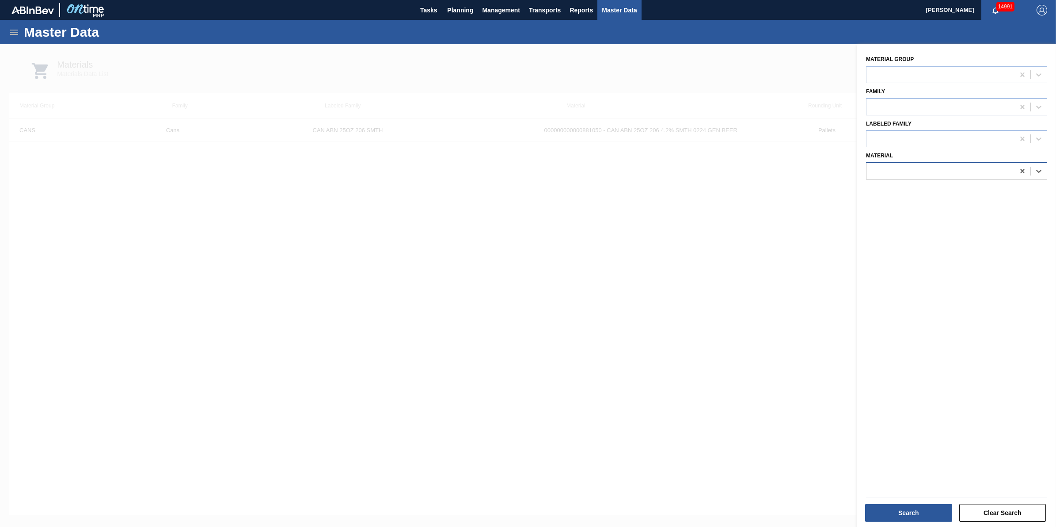
drag, startPoint x: 1022, startPoint y: 171, endPoint x: 973, endPoint y: 171, distance: 49.5
click at [1022, 171] on icon at bounding box center [1023, 171] width 4 height 4
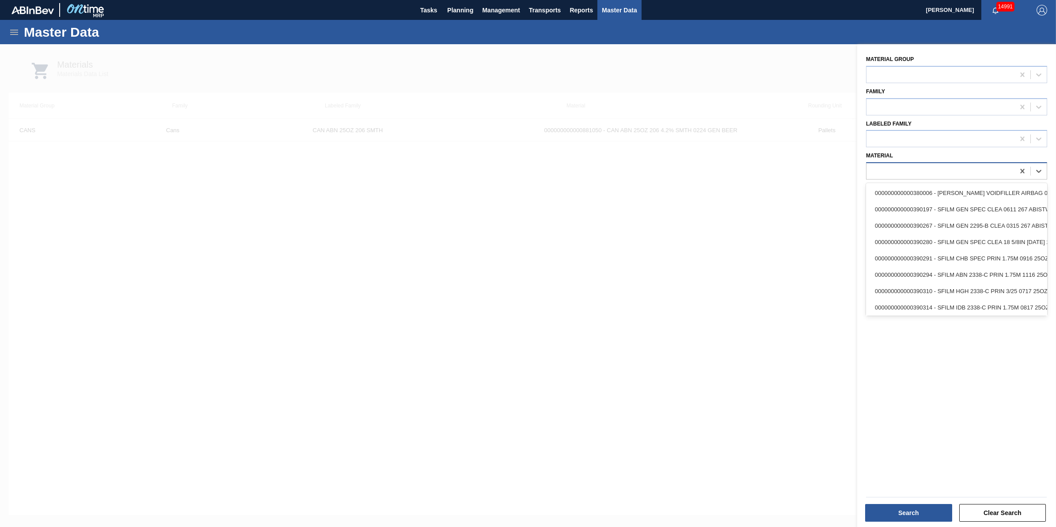
click at [973, 171] on div at bounding box center [941, 171] width 148 height 13
type input "881050"
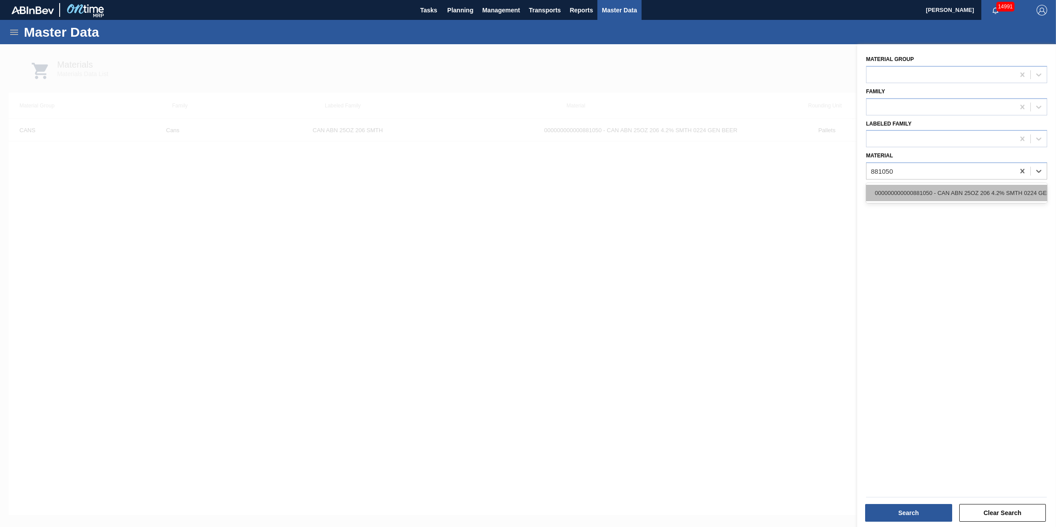
click at [949, 195] on div "000000000000881050 - CAN ABN 25OZ 206 4.2% SMTH 0224 GEN BEER" at bounding box center [956, 193] width 181 height 16
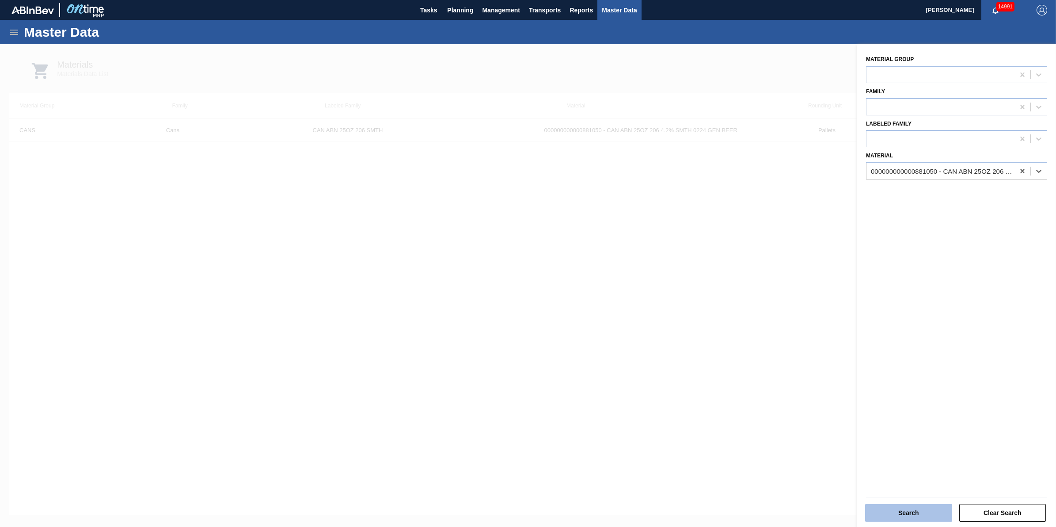
click at [922, 513] on button "Search" at bounding box center [908, 513] width 87 height 18
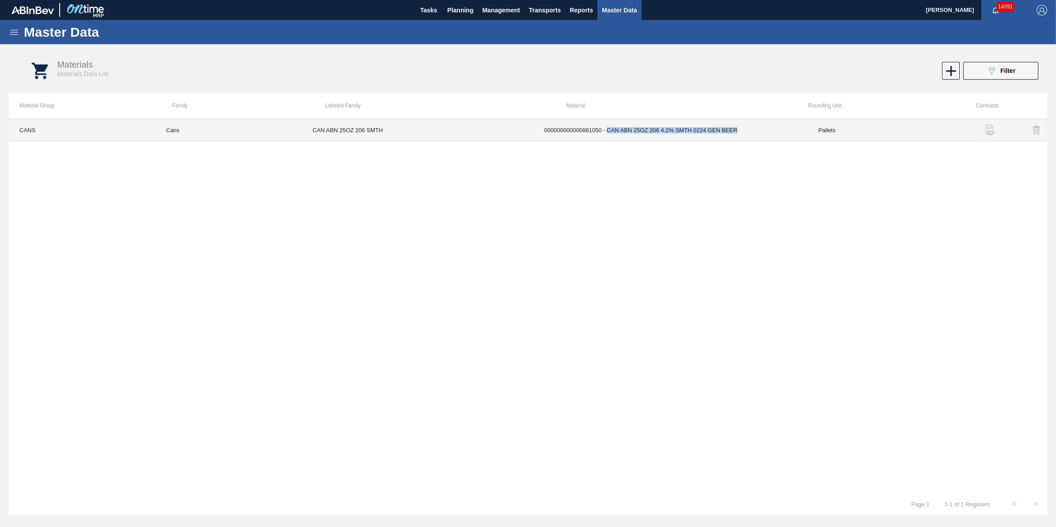
drag, startPoint x: 742, startPoint y: 132, endPoint x: 608, endPoint y: 133, distance: 133.9
click at [608, 133] on td "000000000000881050 - CAN ABN 25OZ 206 4.2% SMTH 0224 GEN BEER" at bounding box center [671, 130] width 274 height 23
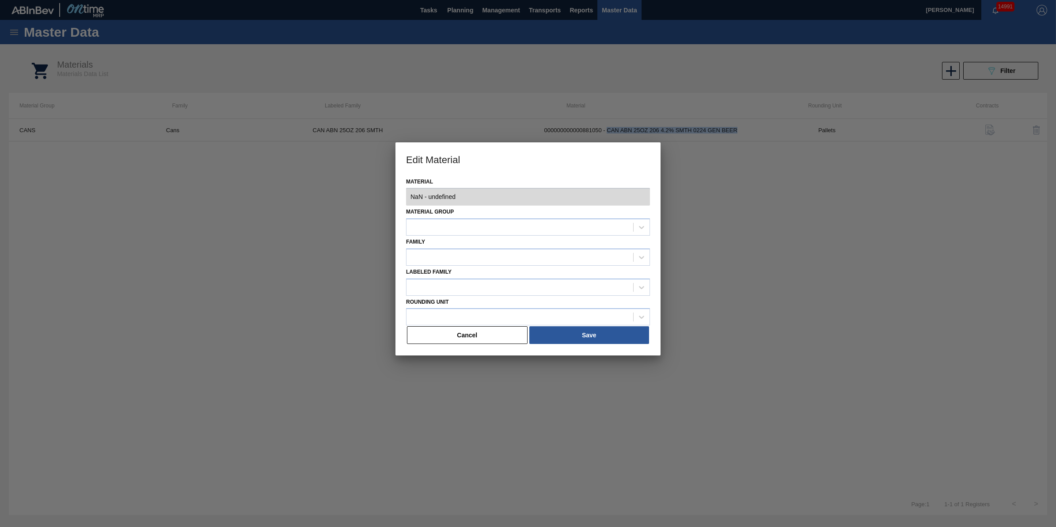
type input "881050 - 000000000000881050 - CAN ABN 25OZ 206 4.2% SMTH 0224 GEN BEER"
click at [496, 340] on button "Cancel" at bounding box center [467, 335] width 121 height 18
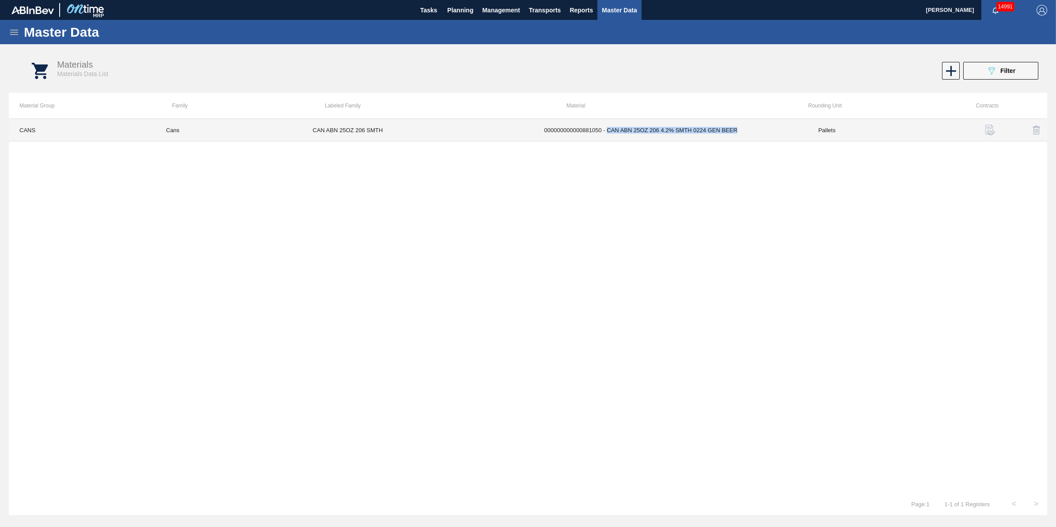
copy td "CAN ABN 25OZ 206 4.2% SMTH 0224 GEN BEER"
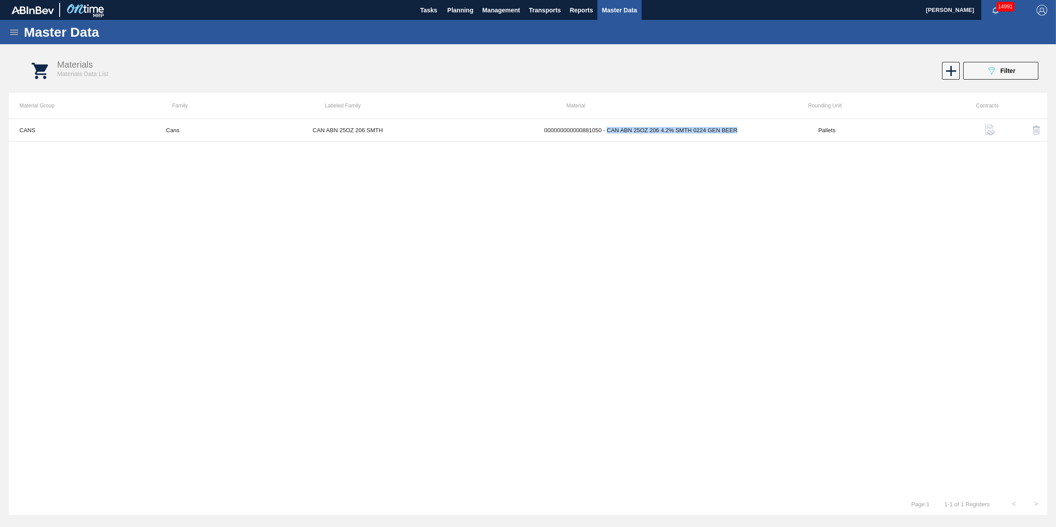
click at [12, 30] on icon at bounding box center [14, 32] width 8 height 5
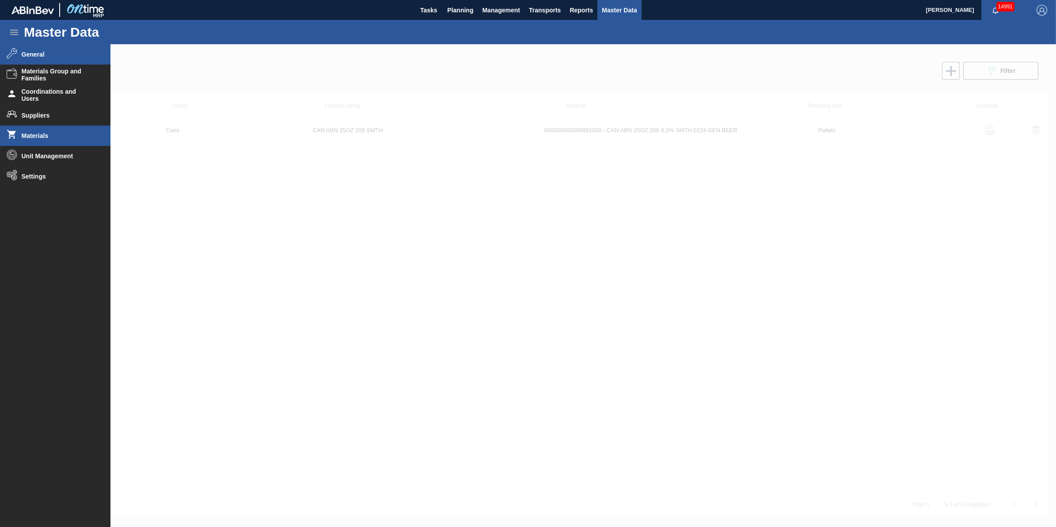
click at [92, 51] on span "General" at bounding box center [58, 54] width 73 height 7
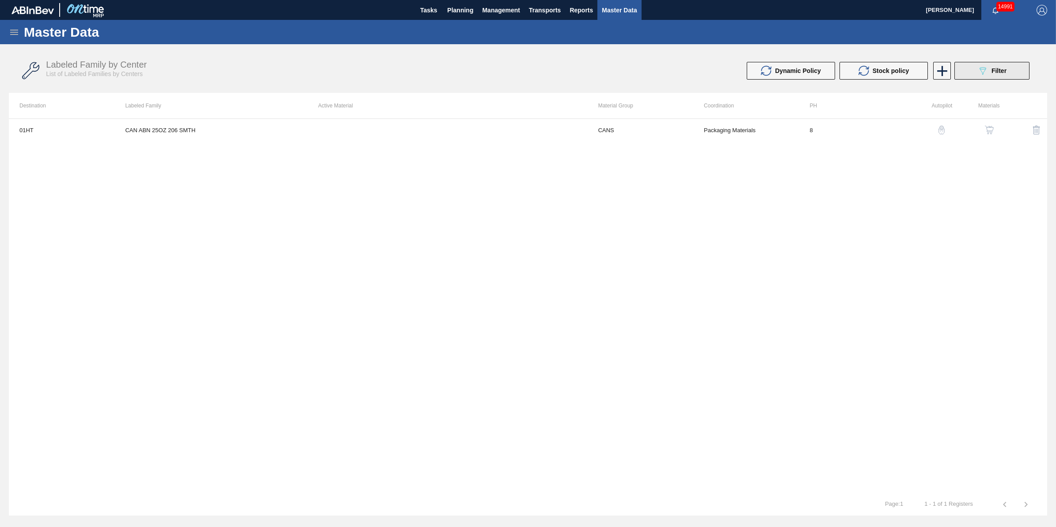
click at [1002, 76] on div "089F7B8B-B2A5-4AFE-B5C0-19BA573D28AC Filter" at bounding box center [992, 70] width 29 height 11
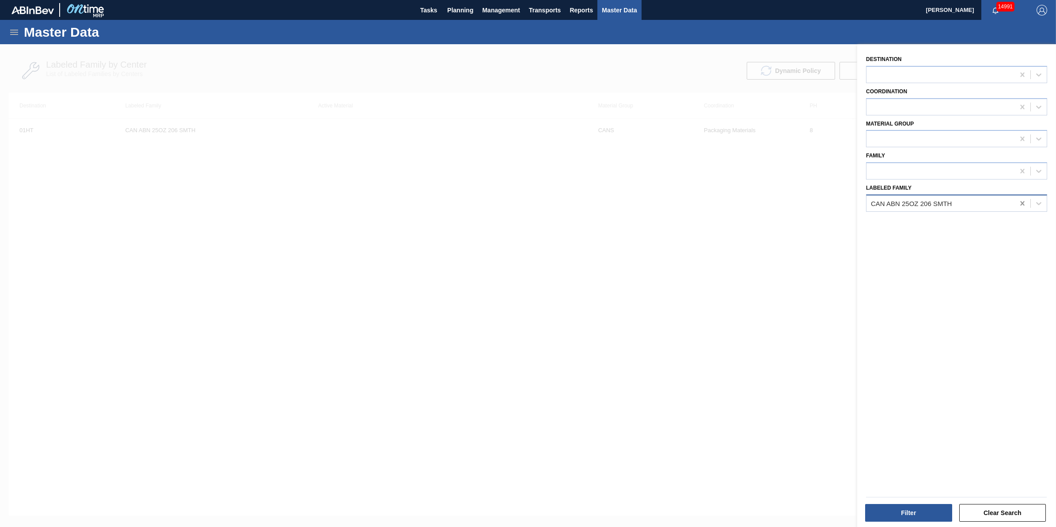
click at [1024, 200] on icon at bounding box center [1022, 203] width 9 height 9
paste Family "CAN ABN 25OZ 206 4.2% SMTH 0224 GEN BEER"
type Family "CAN ABN 25OZ 206 4.2% SMTH 0224 GEN BEER"
click at [978, 226] on div "CAN ABN 25OZ 206 4.2% SMTH 0224 GEN BEER" at bounding box center [956, 225] width 181 height 16
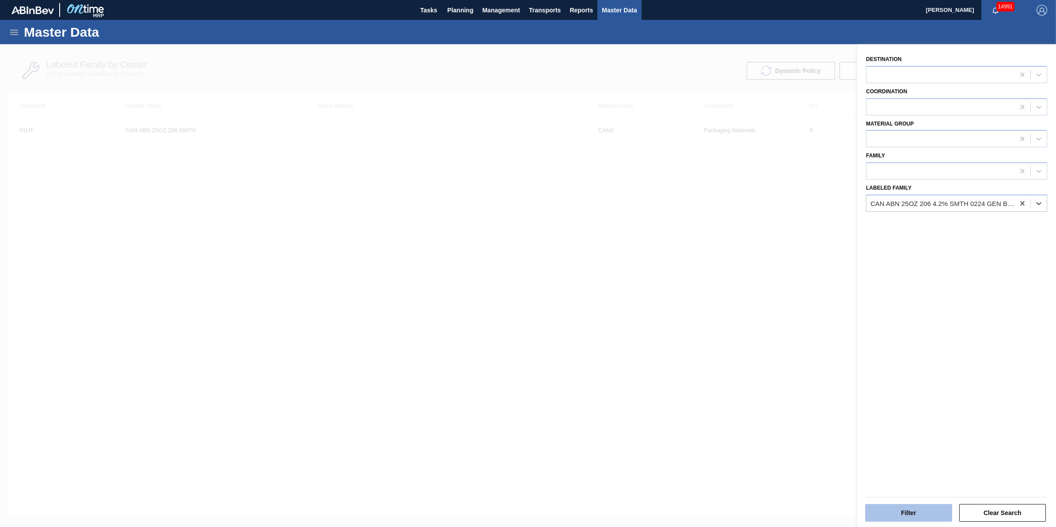
click at [914, 511] on button "Filter" at bounding box center [908, 513] width 87 height 18
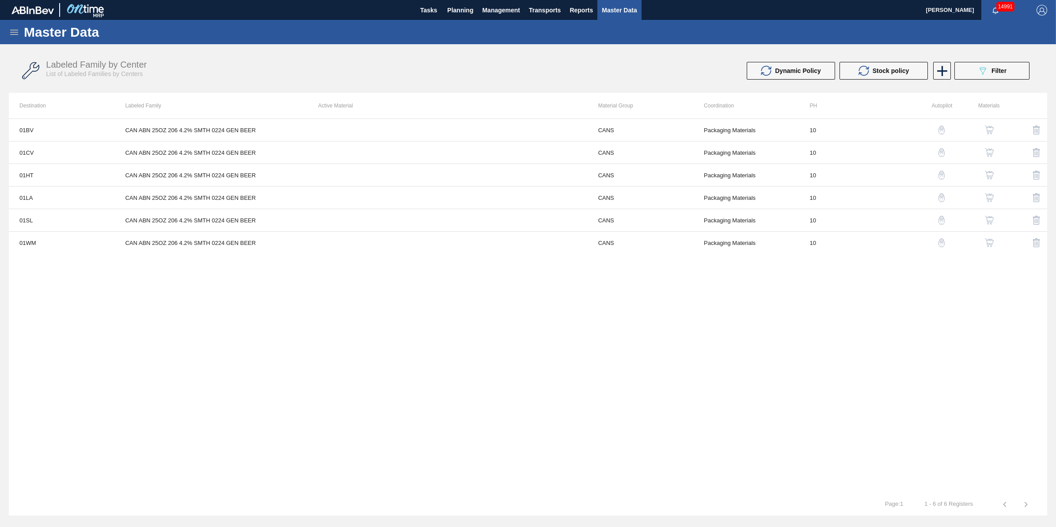
click at [987, 152] on img "button" at bounding box center [989, 152] width 9 height 9
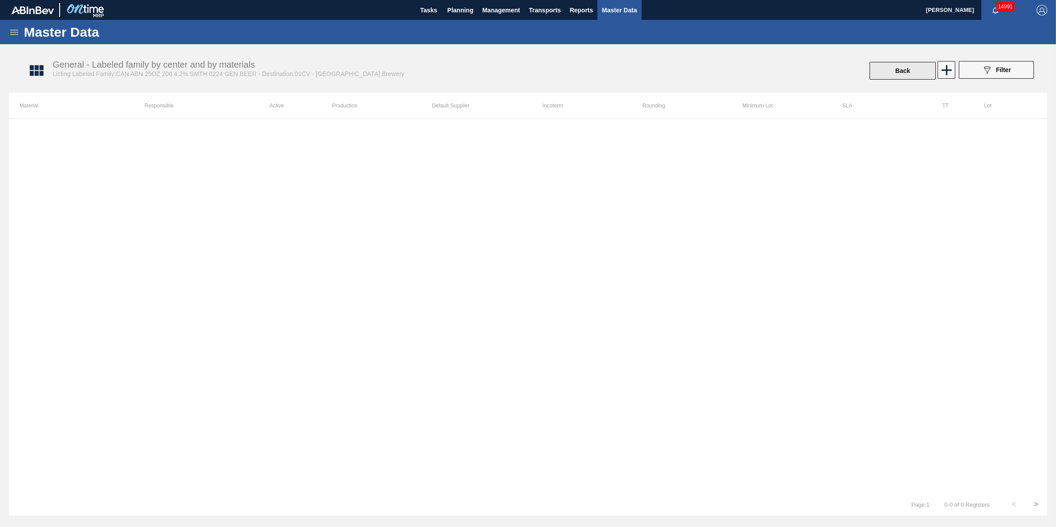
click at [903, 72] on button "Back" at bounding box center [903, 71] width 66 height 18
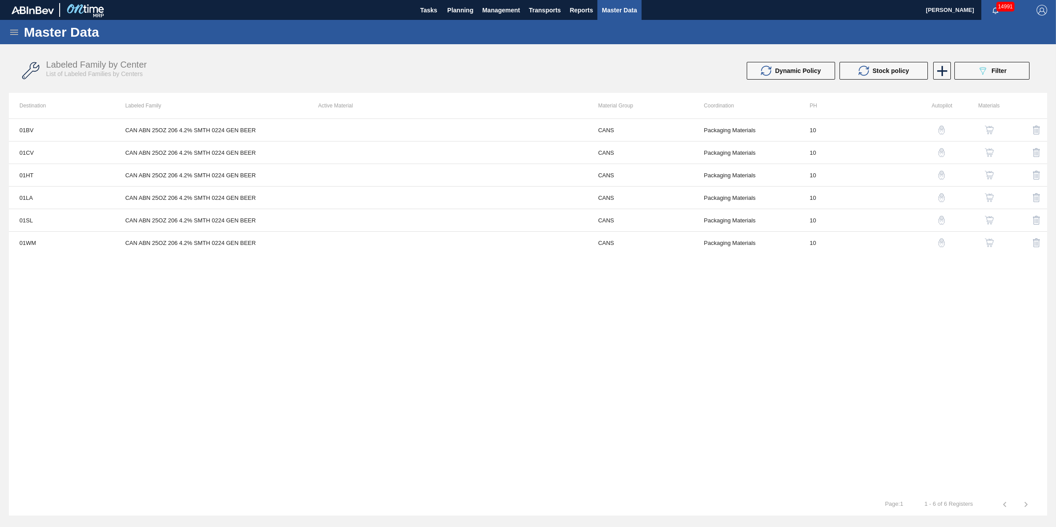
click at [16, 36] on icon at bounding box center [14, 32] width 11 height 11
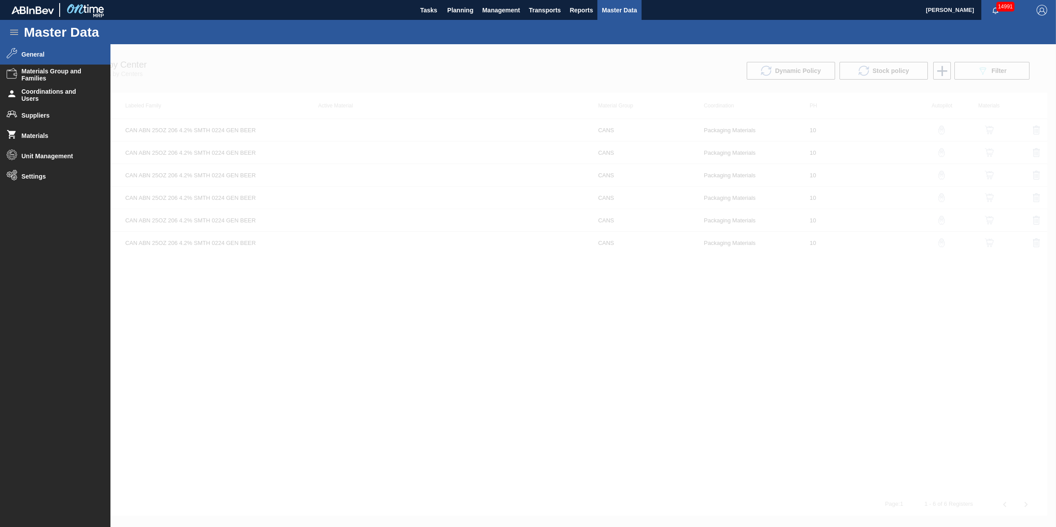
click at [69, 56] on span "General" at bounding box center [58, 54] width 73 height 7
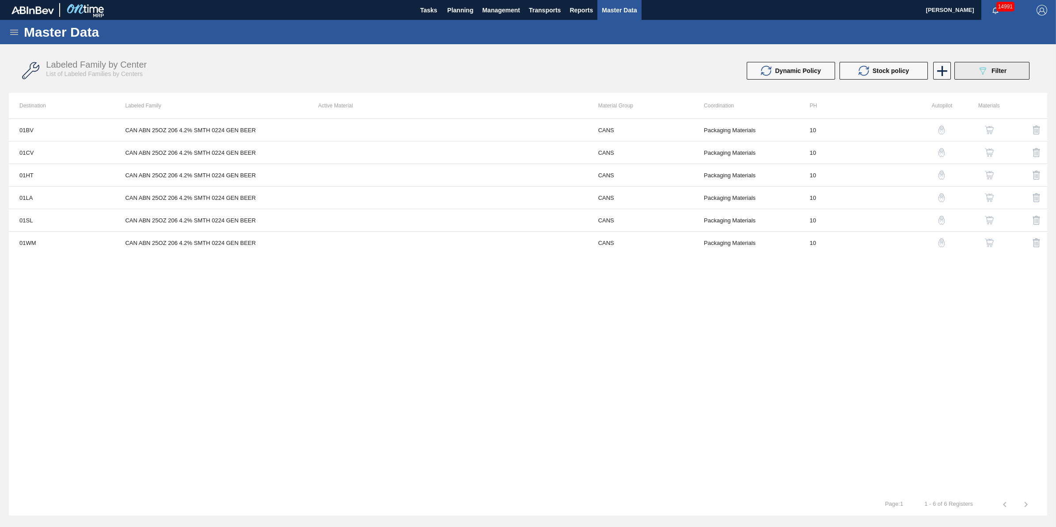
click at [990, 70] on div "089F7B8B-B2A5-4AFE-B5C0-19BA573D28AC Filter" at bounding box center [992, 70] width 29 height 11
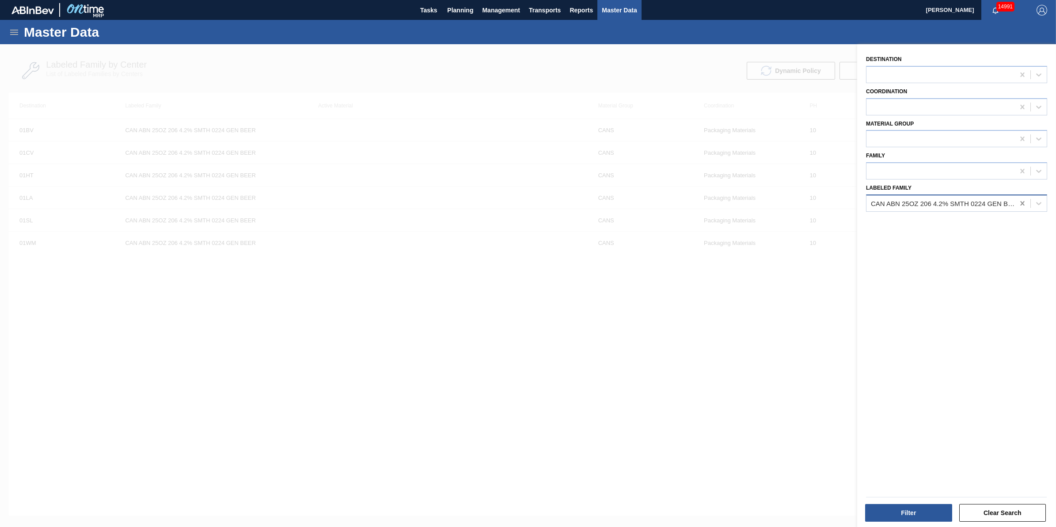
click at [1018, 204] on icon at bounding box center [1022, 203] width 9 height 9
paste Family "CAN ABN 25OZ 206 4.2% SMTH 0224 GEN BEER"
type Family "CAN ABN 25OZ 206 4.2% SMTH 0224 GEN BEER"
click at [955, 220] on div "CAN ABN 25OZ 206 4.2% SMTH 0224 GEN BEER" at bounding box center [956, 225] width 181 height 16
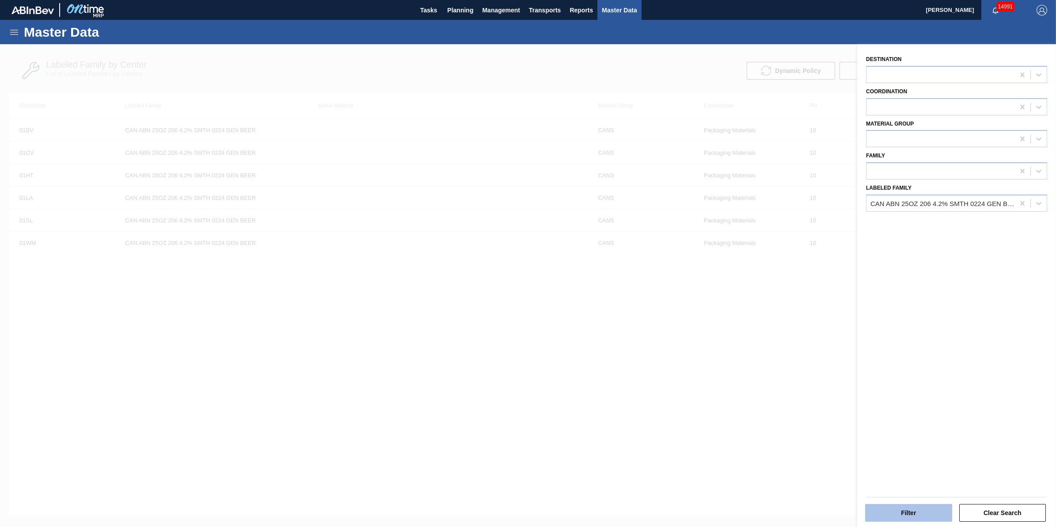
click at [884, 513] on button "Filter" at bounding box center [908, 513] width 87 height 18
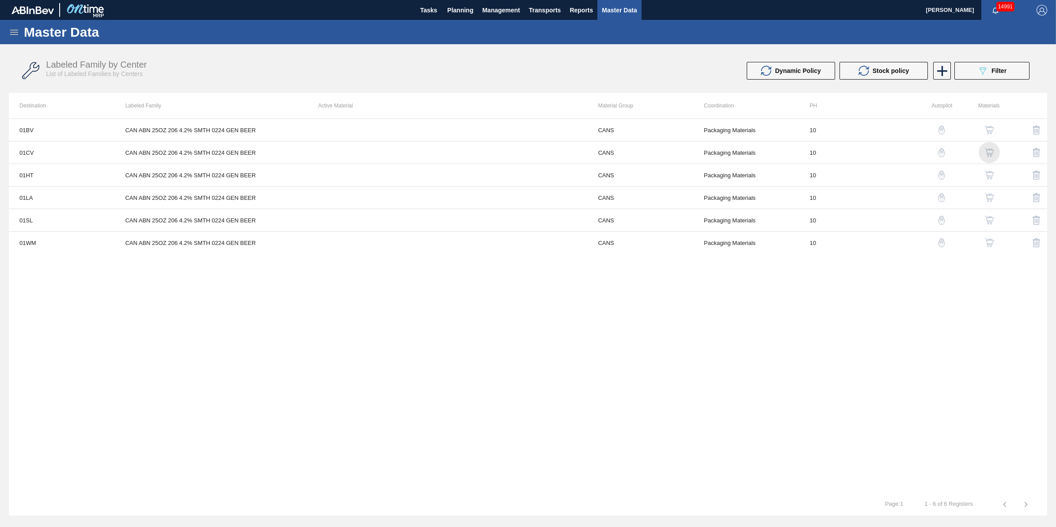
click at [989, 153] on img "button" at bounding box center [989, 152] width 9 height 9
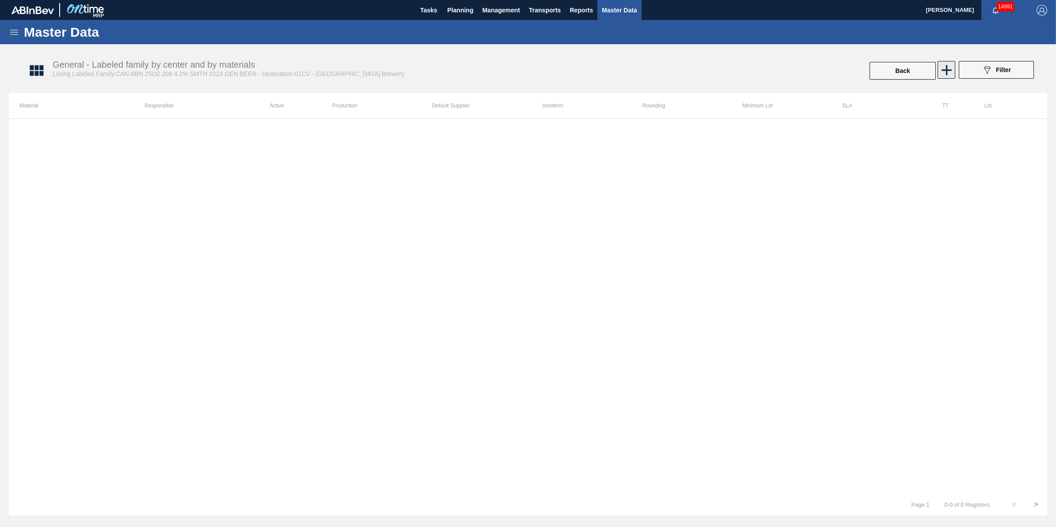
click at [951, 71] on icon at bounding box center [946, 69] width 17 height 17
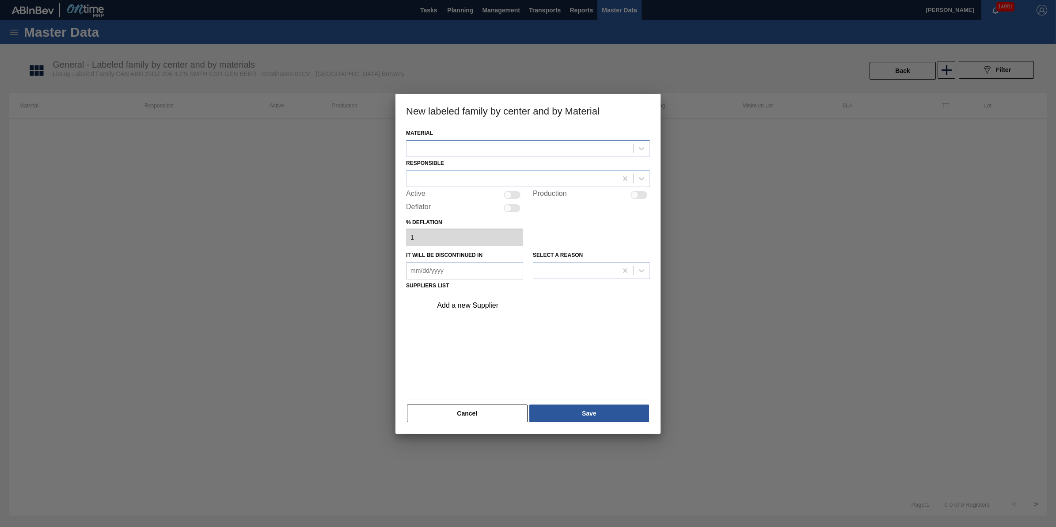
drag, startPoint x: 554, startPoint y: 130, endPoint x: 554, endPoint y: 145, distance: 14.1
click at [554, 131] on div "Material" at bounding box center [528, 142] width 244 height 30
click at [554, 145] on div at bounding box center [520, 148] width 227 height 13
type input "881050"
drag, startPoint x: 219, startPoint y: 244, endPoint x: 141, endPoint y: 184, distance: 98.3
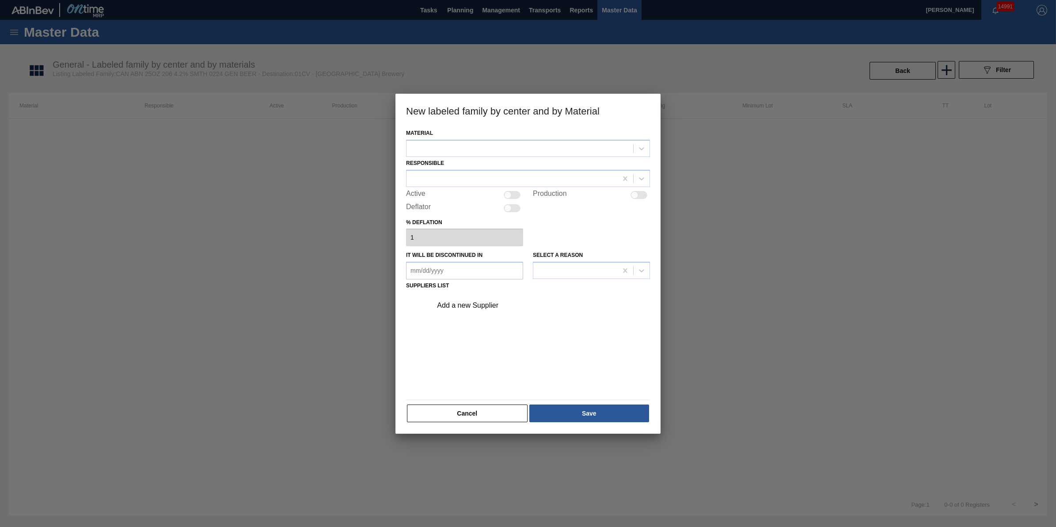
click at [219, 244] on div at bounding box center [528, 263] width 1056 height 527
click at [438, 415] on button "Cancel" at bounding box center [467, 413] width 121 height 18
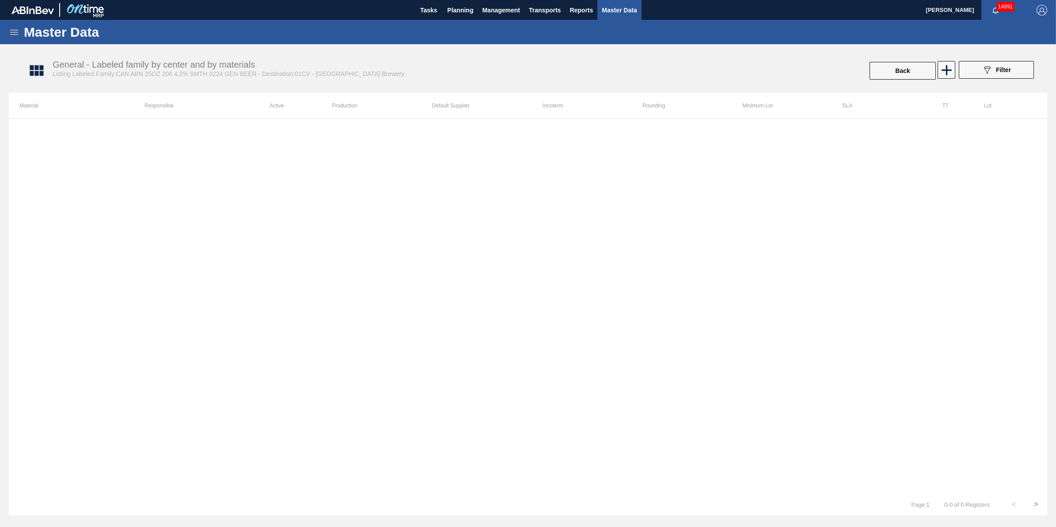
click at [14, 34] on icon at bounding box center [14, 32] width 11 height 11
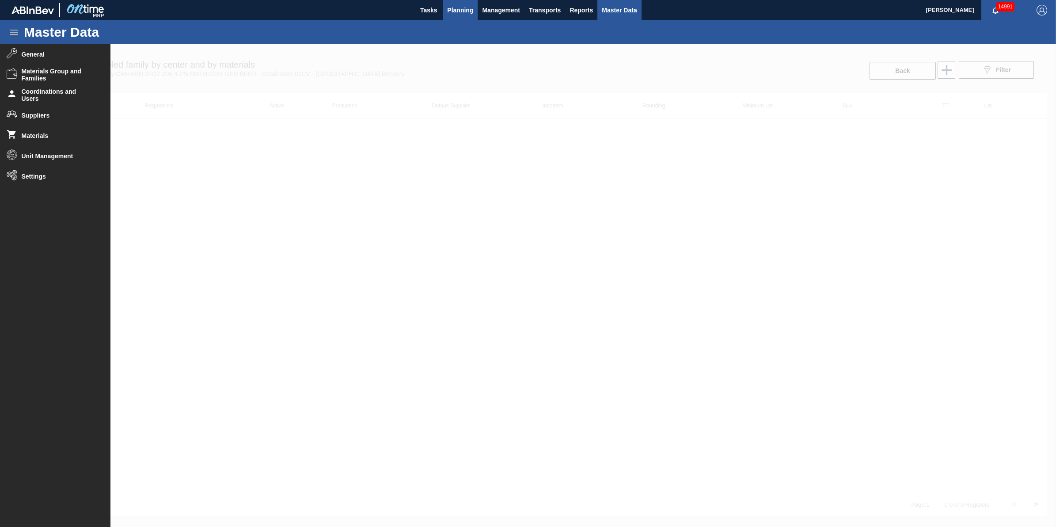
click at [462, 13] on span "Planning" at bounding box center [460, 10] width 26 height 11
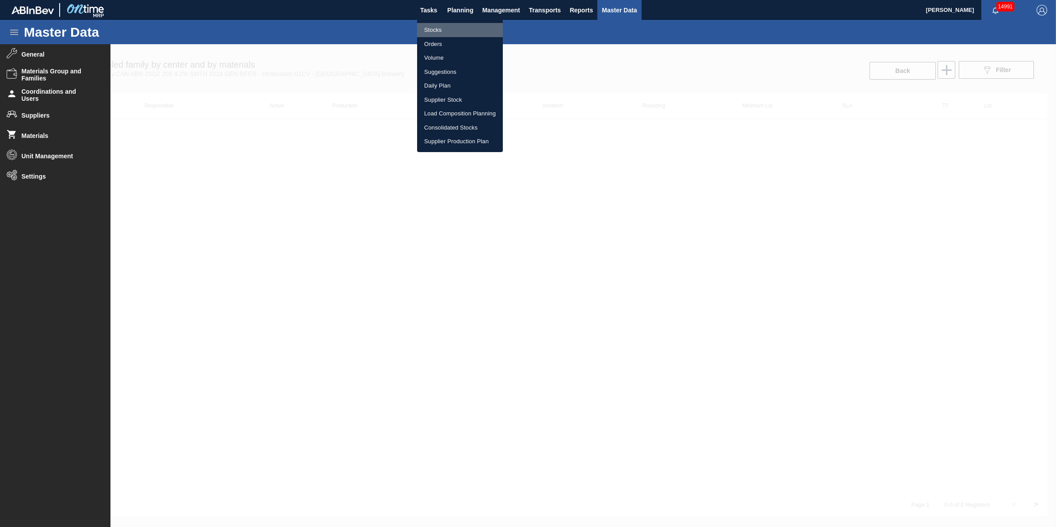
click at [456, 30] on li "Stocks" at bounding box center [460, 30] width 86 height 14
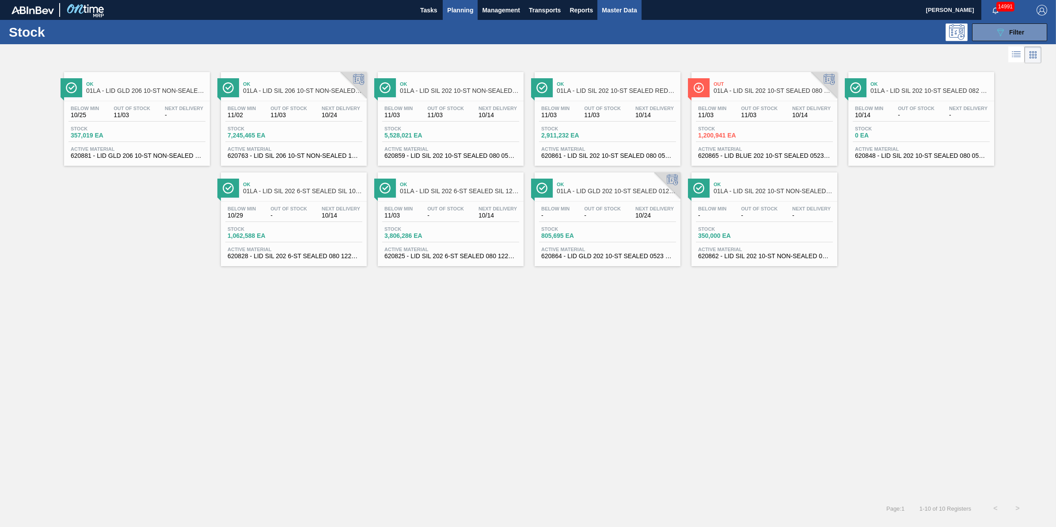
click at [628, 11] on span "Master Data" at bounding box center [619, 10] width 35 height 11
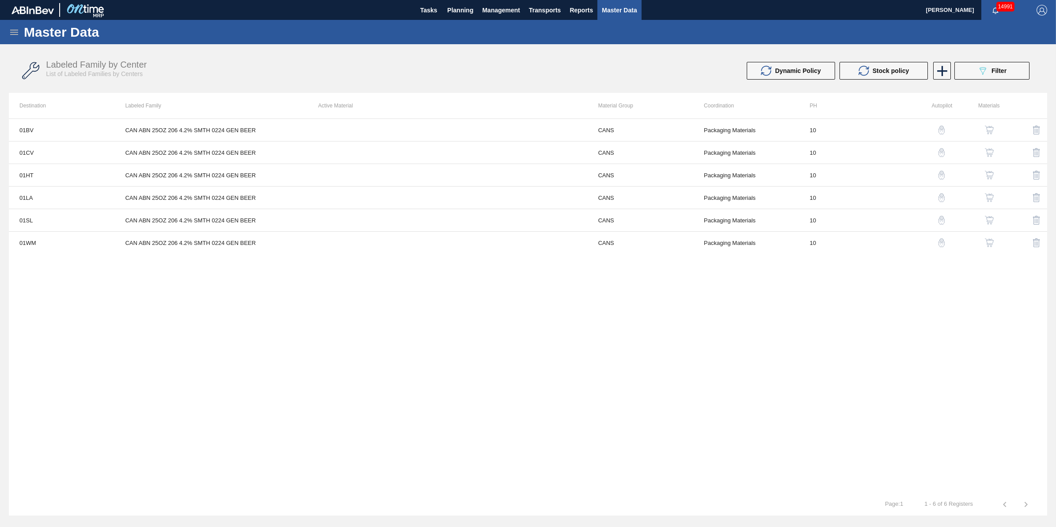
click at [14, 30] on icon at bounding box center [14, 32] width 11 height 11
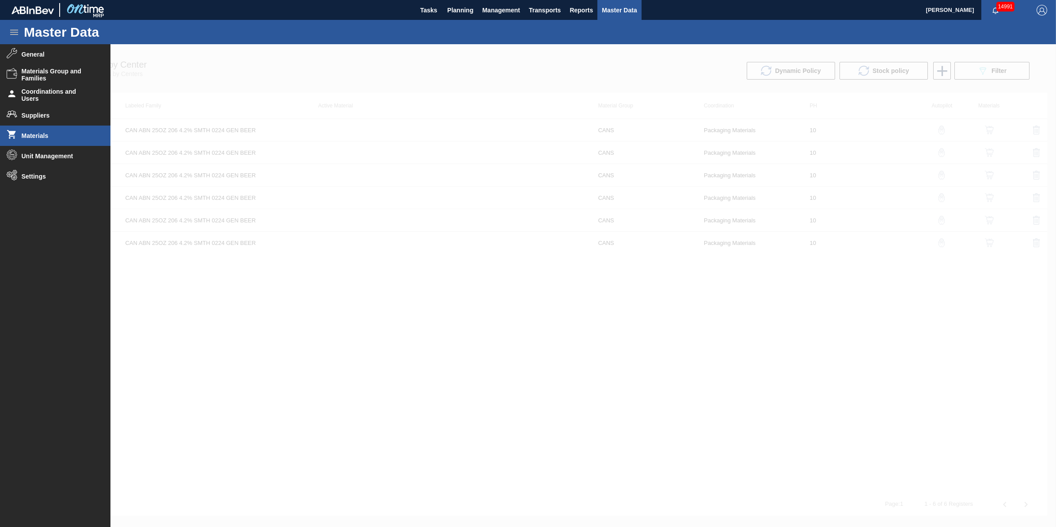
click at [66, 141] on li "Materials" at bounding box center [55, 136] width 111 height 20
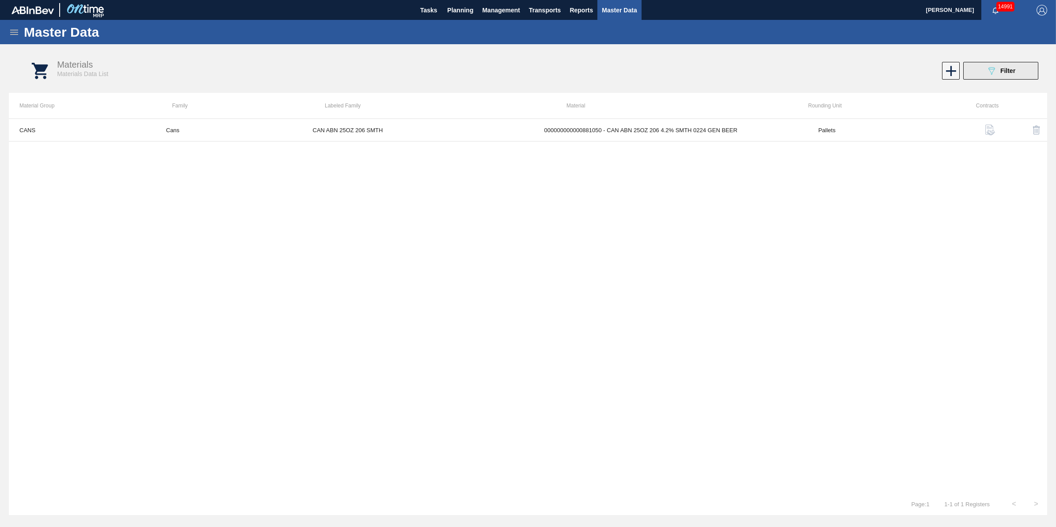
click at [976, 74] on button "089F7B8B-B2A5-4AFE-B5C0-19BA573D28AC Filter" at bounding box center [1001, 71] width 75 height 18
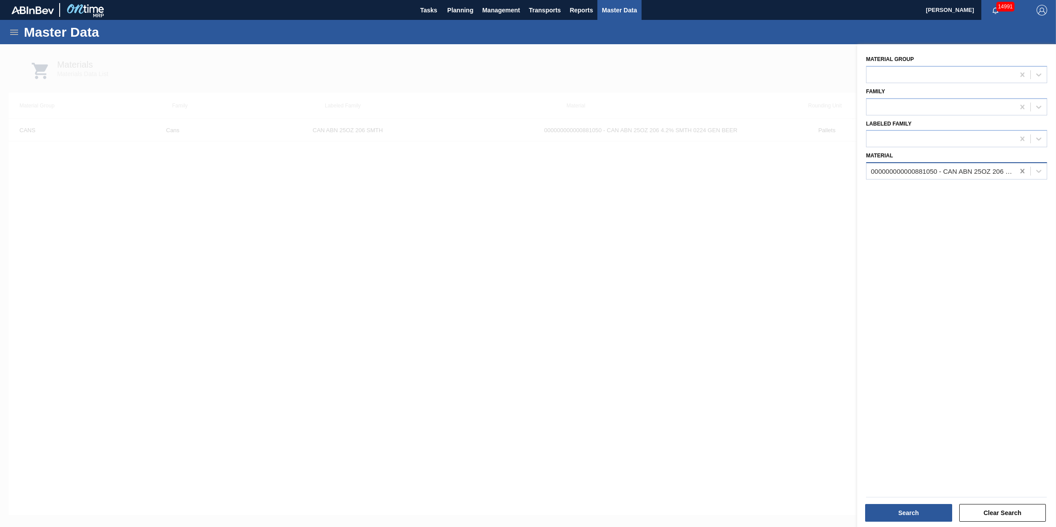
click at [1021, 169] on icon at bounding box center [1023, 171] width 4 height 4
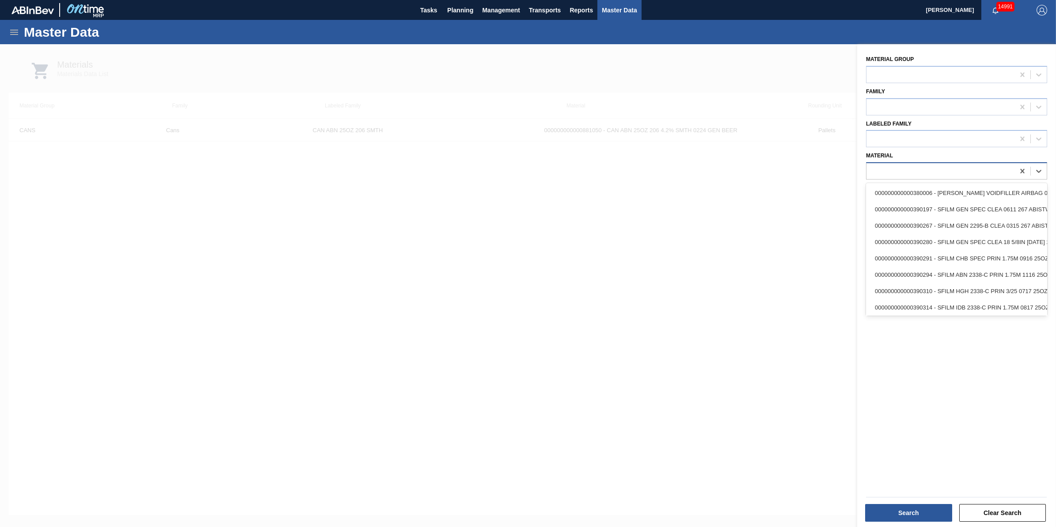
click at [973, 169] on div at bounding box center [941, 171] width 148 height 13
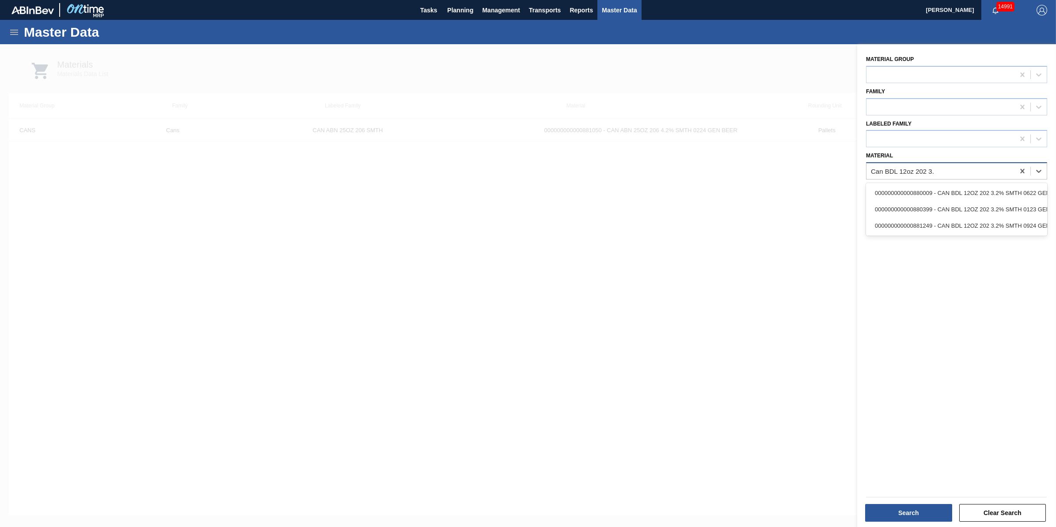
type input "Can BDL 12oz 202 3.2"
click at [958, 222] on div "000000000000881249 - CAN BDL 12OZ 202 3.2% SMTH 0924 GEN BEER" at bounding box center [956, 225] width 181 height 16
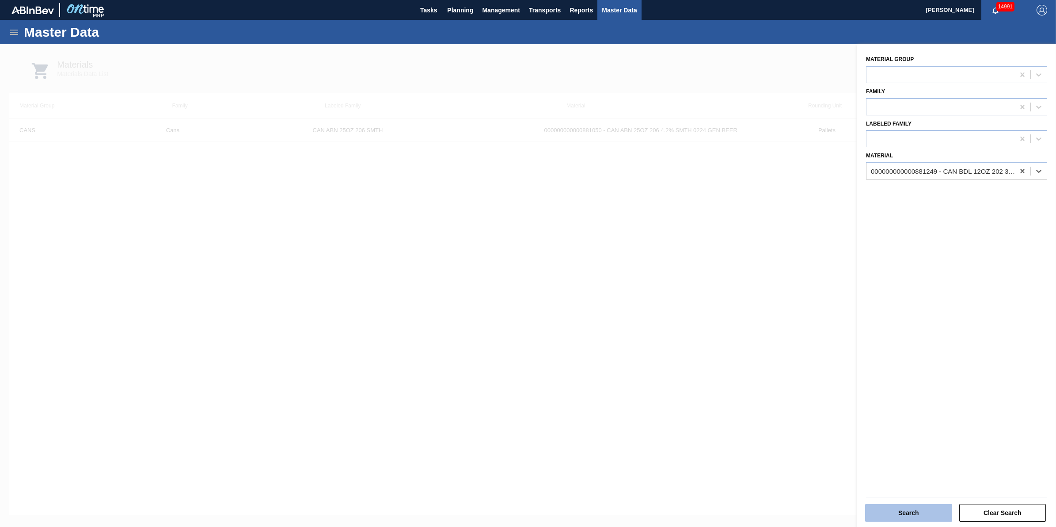
click at [901, 505] on button "Search" at bounding box center [908, 513] width 87 height 18
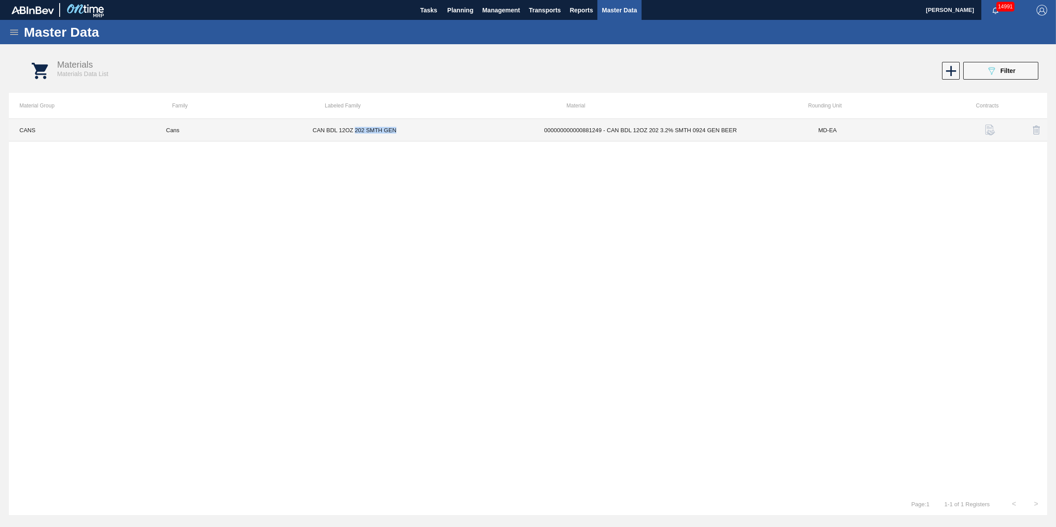
drag, startPoint x: 407, startPoint y: 135, endPoint x: 354, endPoint y: 133, distance: 52.6
click at [354, 133] on td "CAN BDL 12OZ 202 SMTH GEN" at bounding box center [418, 130] width 232 height 23
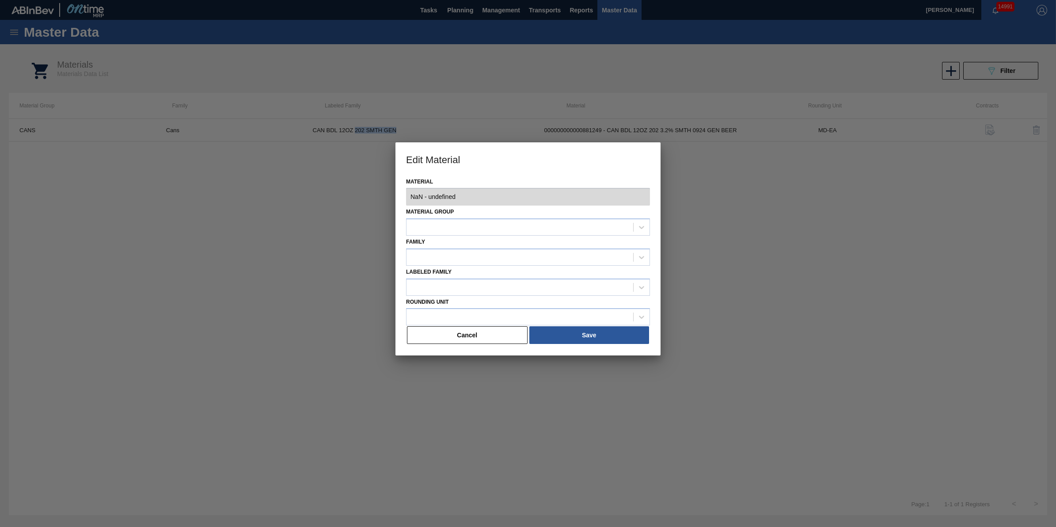
type input "881249 - 000000000000881249 - CAN BDL 12OZ 202 3.2% SMTH 0924 GEN BEER"
click at [497, 333] on button "Cancel" at bounding box center [467, 335] width 121 height 18
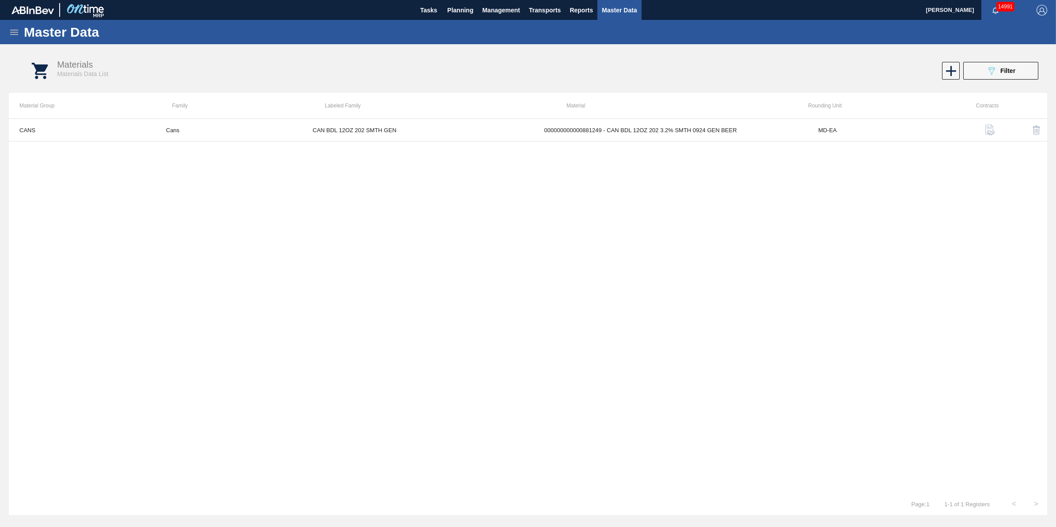
click at [402, 180] on div "CANS Cans CAN BDL 12OZ 202 SMTH GEN 000000000000881249 - CAN BDL 12OZ 202 3.2% …" at bounding box center [528, 305] width 1039 height 374
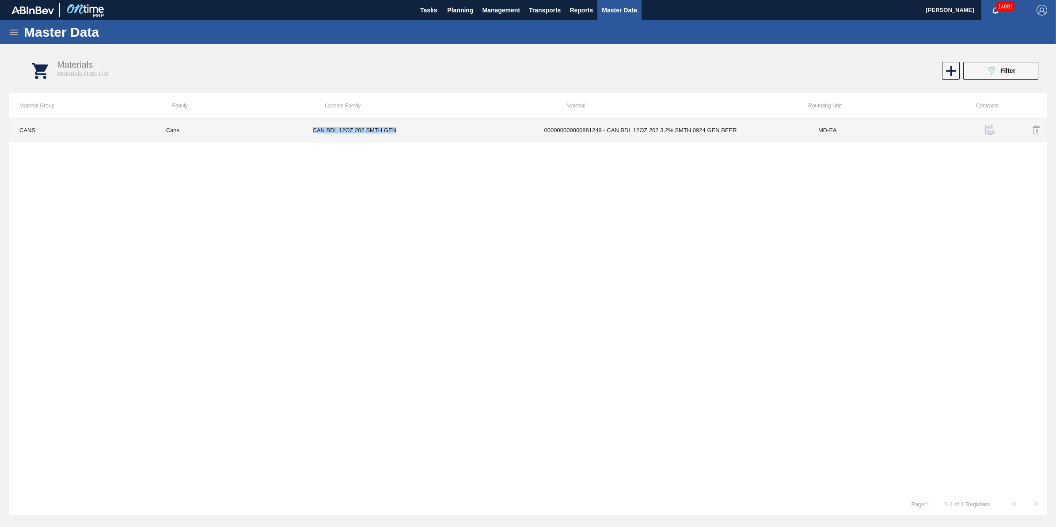
drag, startPoint x: 398, startPoint y: 131, endPoint x: 312, endPoint y: 135, distance: 86.7
click at [312, 135] on td "CAN BDL 12OZ 202 SMTH GEN" at bounding box center [418, 130] width 232 height 23
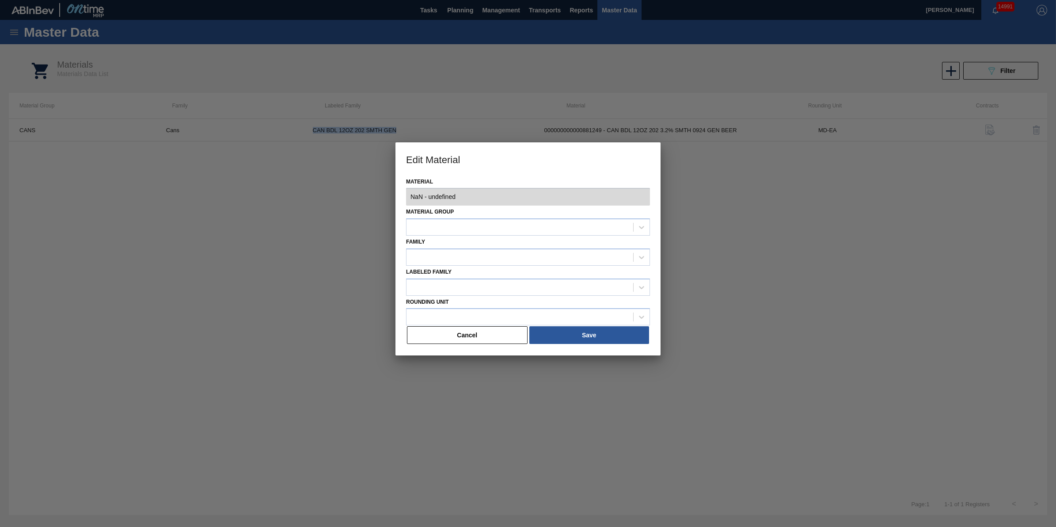
type input "881249 - 000000000000881249 - CAN BDL 12OZ 202 3.2% SMTH 0924 GEN BEER"
click at [455, 335] on button "Cancel" at bounding box center [467, 335] width 121 height 18
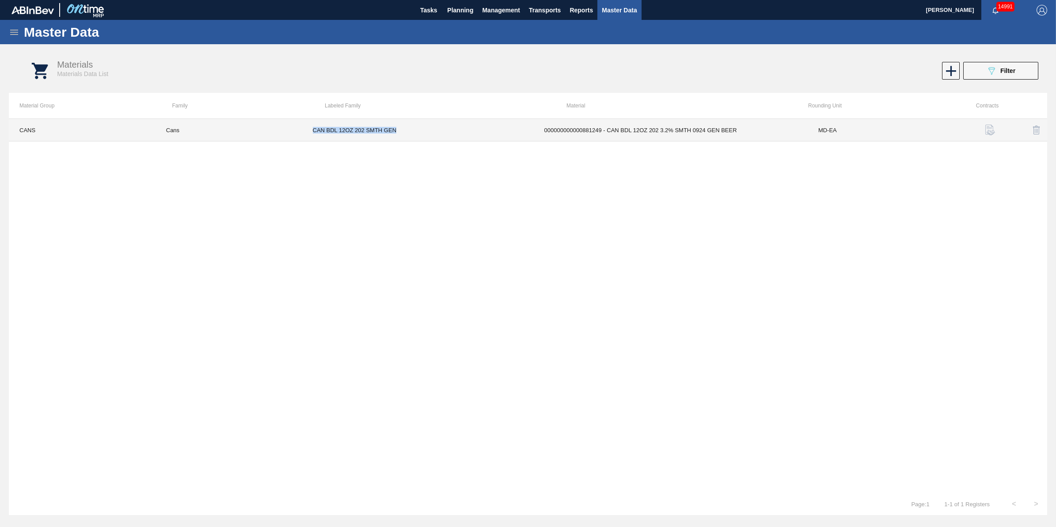
copy td "CAN BDL 12OZ 202 SMTH GEN"
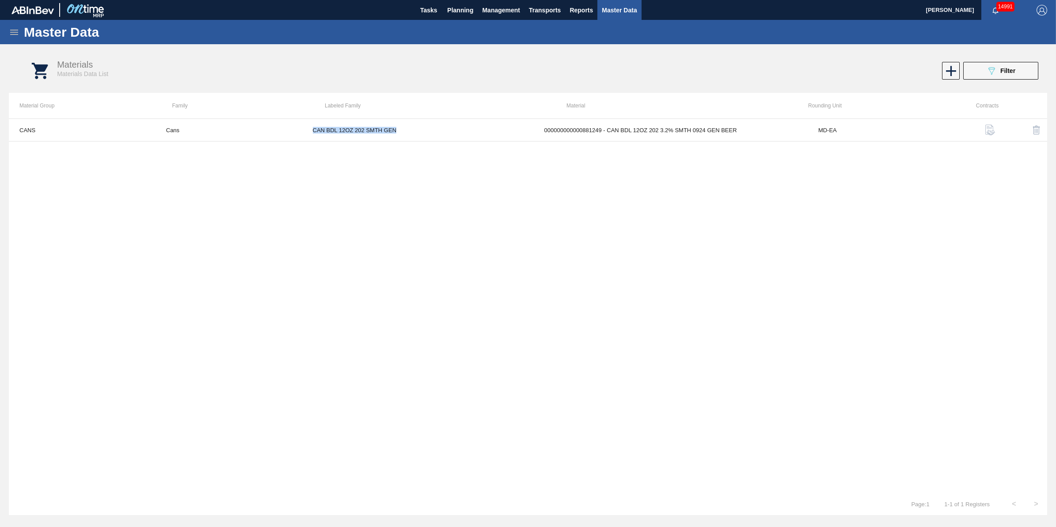
click at [11, 31] on icon at bounding box center [14, 32] width 11 height 11
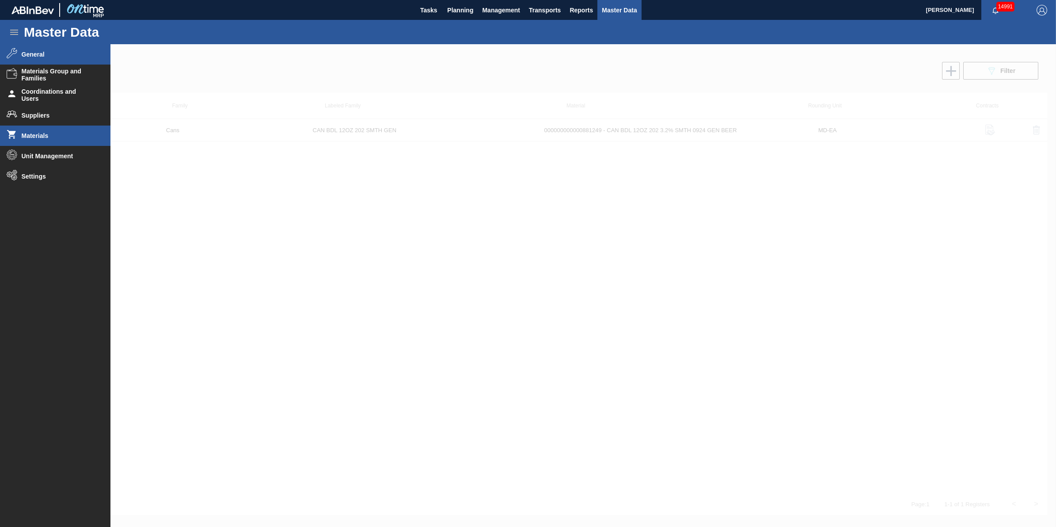
click at [82, 58] on li "General" at bounding box center [55, 54] width 111 height 20
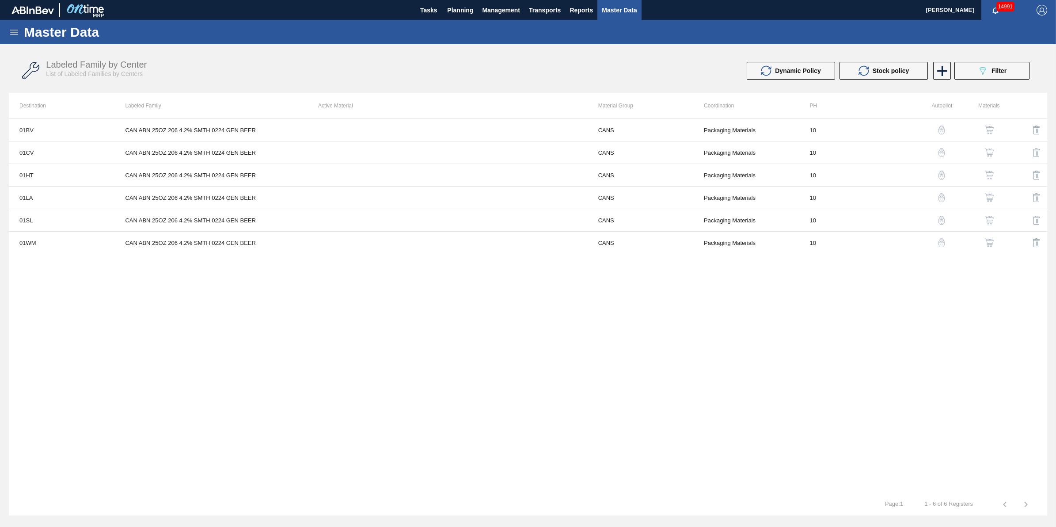
click at [1010, 83] on div "Labeled Family by Center List of Labeled Families by Centers Dynamic Policy Sto…" at bounding box center [528, 70] width 1039 height 33
click at [1003, 75] on div "089F7B8B-B2A5-4AFE-B5C0-19BA573D28AC Filter" at bounding box center [992, 70] width 29 height 11
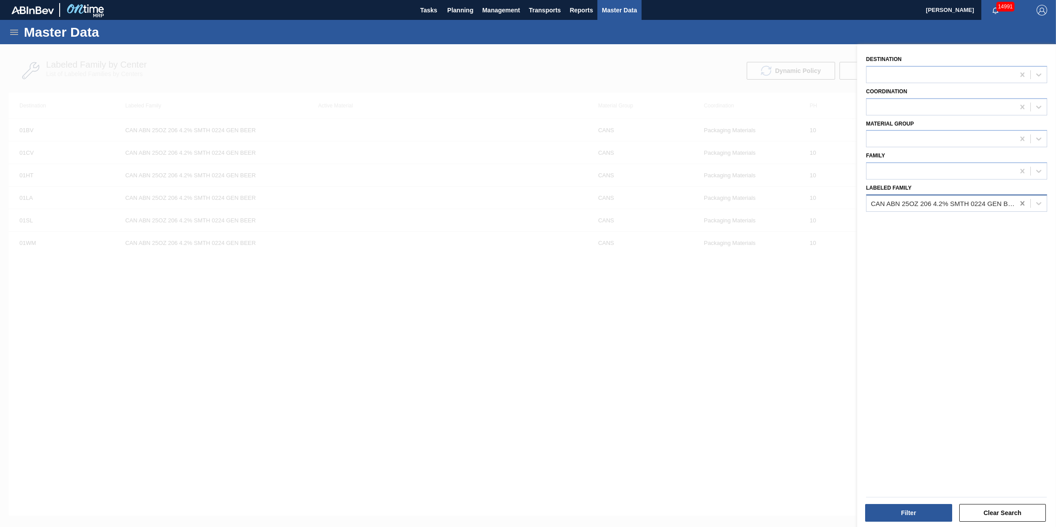
click at [1024, 206] on icon at bounding box center [1022, 203] width 9 height 9
paste Family "CAN BDL 12OZ 202 SMTH GEN"
type Family "CAN BDL 12OZ 202 SMTH GEN"
click at [971, 220] on div "CAN BDL 12OZ 202 SMTH GEN" at bounding box center [956, 225] width 181 height 16
click at [916, 513] on button "Filter" at bounding box center [908, 513] width 87 height 18
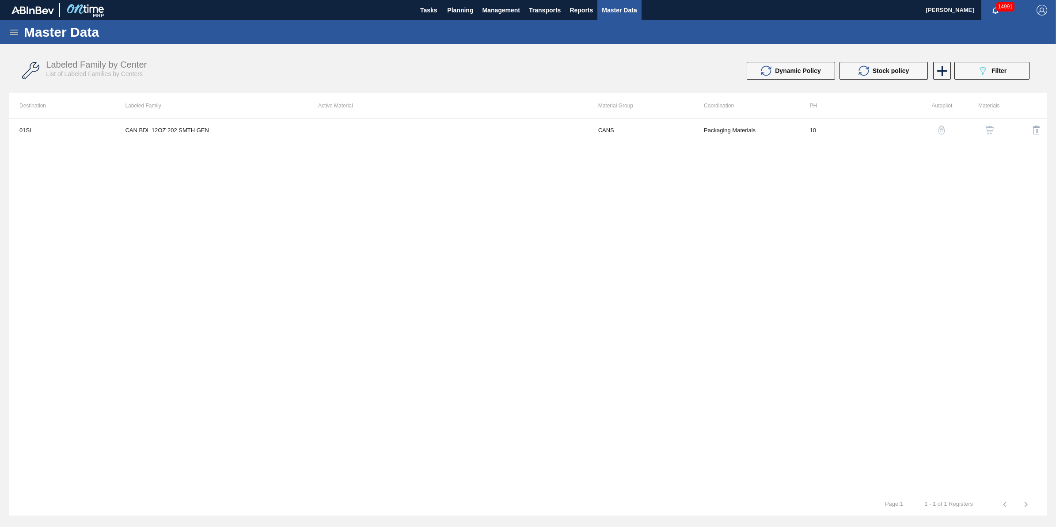
click at [987, 133] on img "button" at bounding box center [989, 130] width 9 height 9
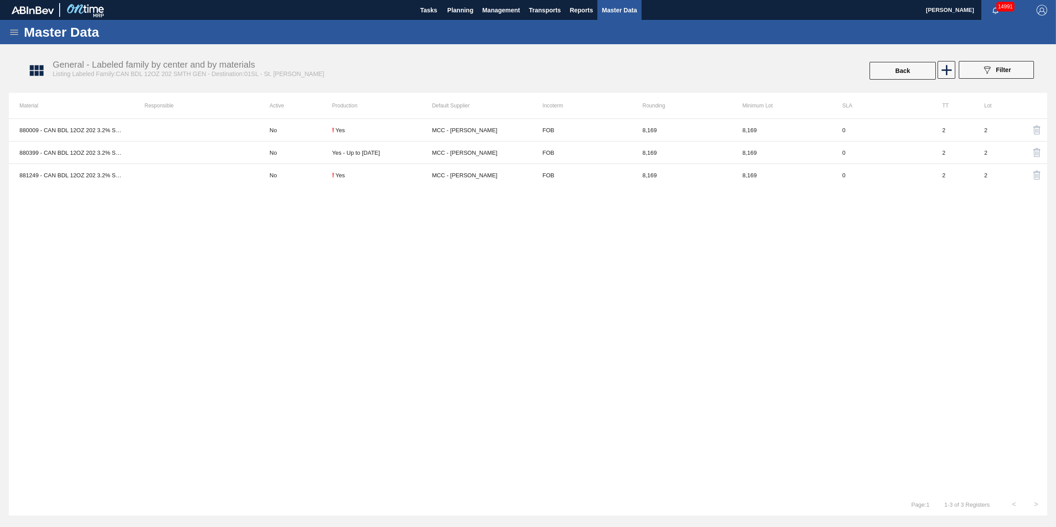
click at [1031, 129] on button "button" at bounding box center [1037, 129] width 21 height 21
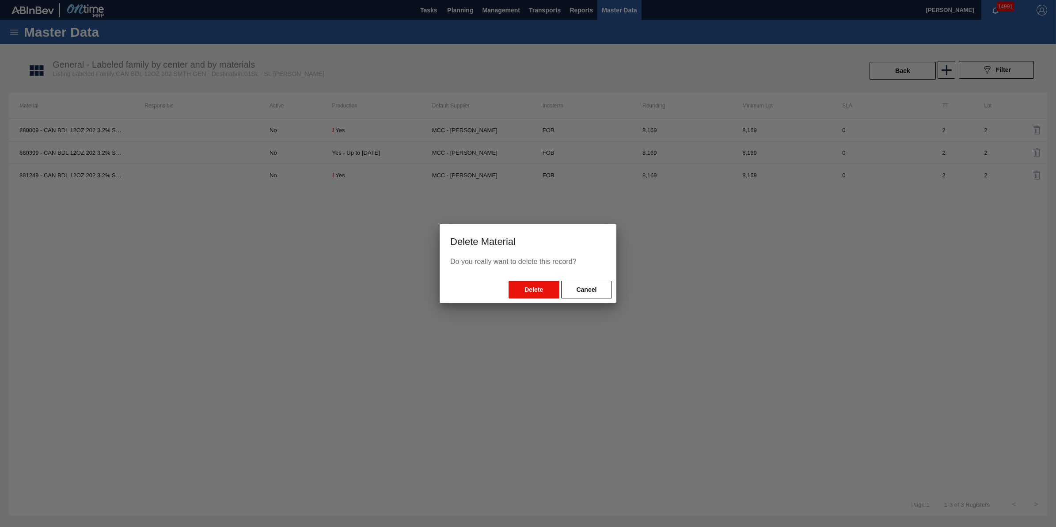
click at [532, 290] on button "Delete" at bounding box center [534, 290] width 51 height 18
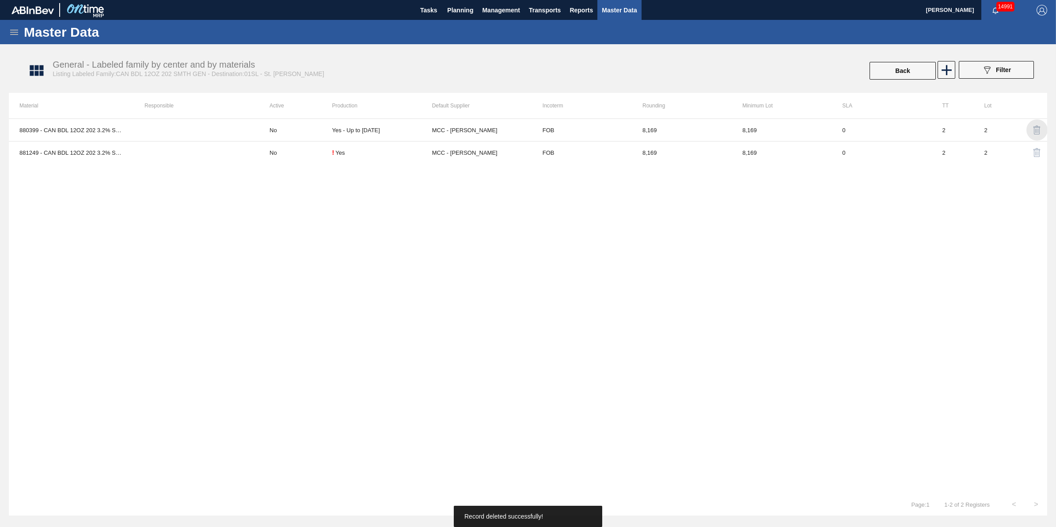
click at [1032, 130] on img "button" at bounding box center [1037, 130] width 11 height 11
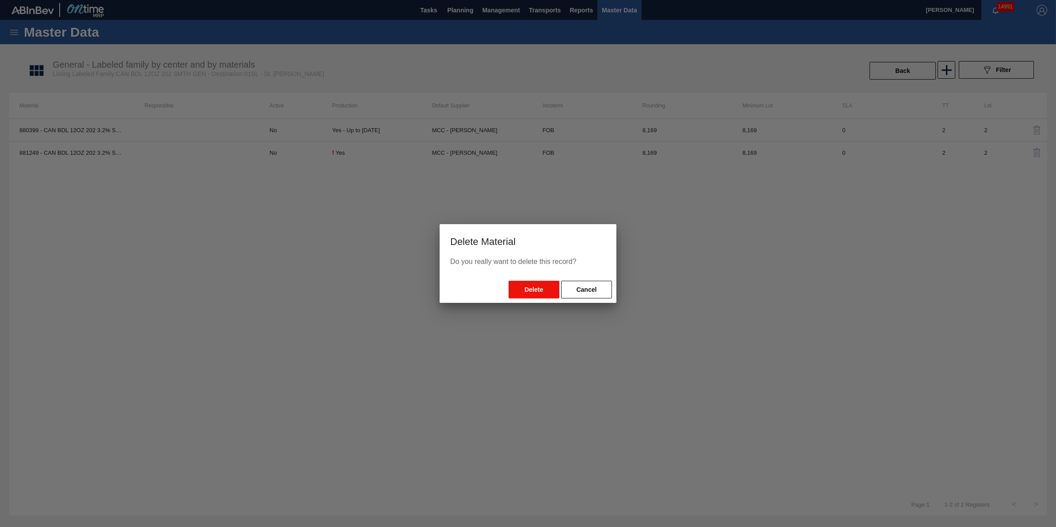
click at [531, 292] on button "Delete" at bounding box center [534, 290] width 51 height 18
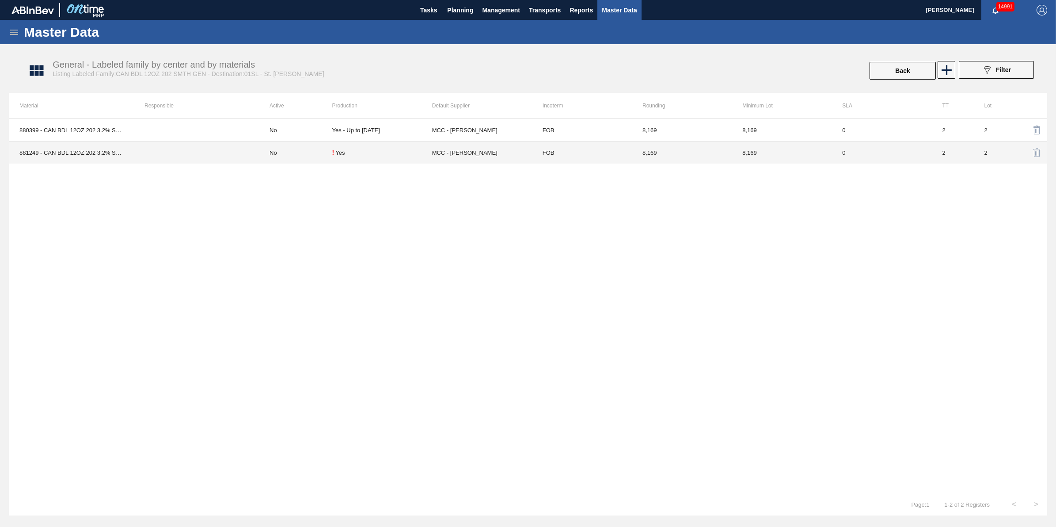
click at [286, 149] on td "No" at bounding box center [295, 152] width 73 height 23
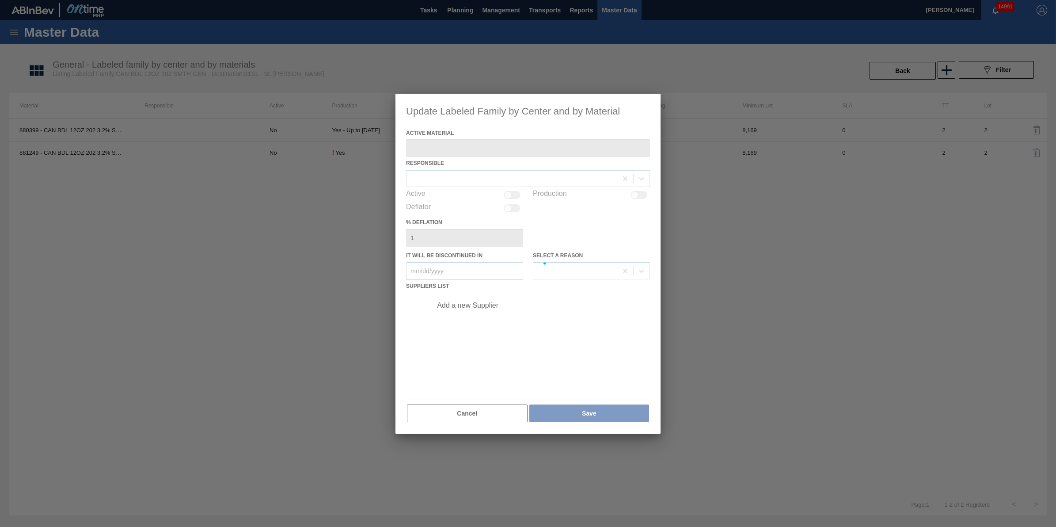
type Material "881249 - CAN BDL 12OZ 202 3.2% SMTH 0924 GEN BEER"
checkbox input "true"
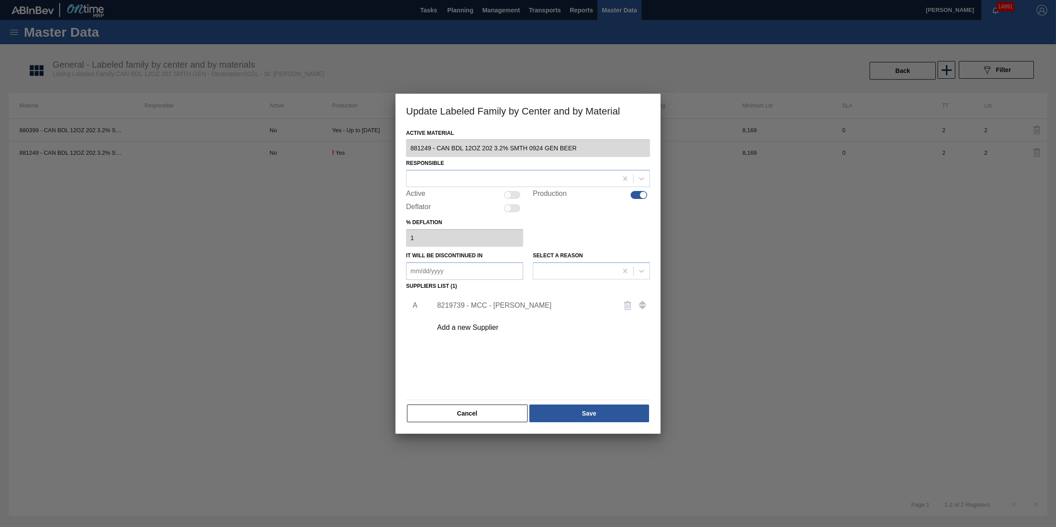
click at [514, 195] on div at bounding box center [512, 195] width 17 height 8
checkbox input "true"
click at [591, 412] on button "Save" at bounding box center [590, 413] width 120 height 18
click at [514, 177] on div at bounding box center [512, 178] width 211 height 13
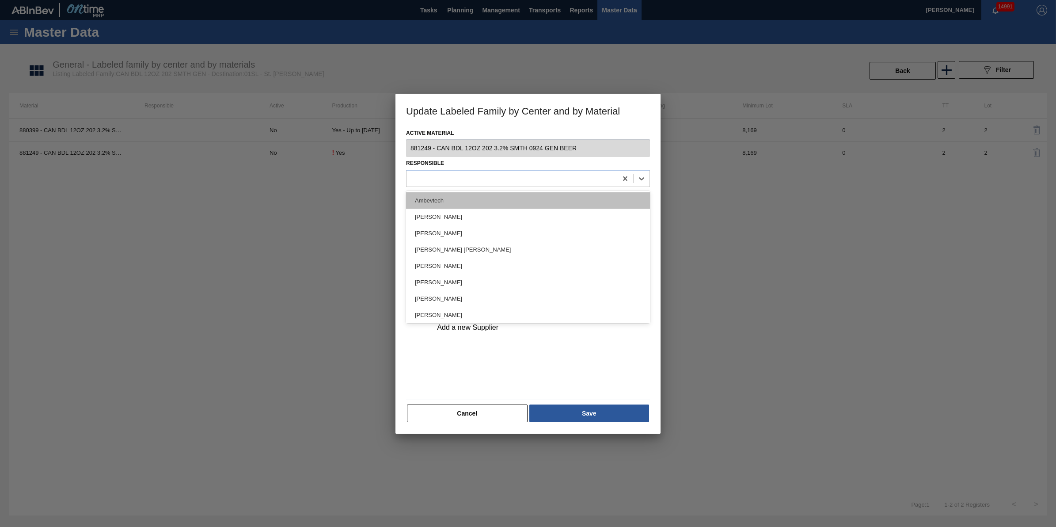
click at [511, 196] on div "Ambevtech" at bounding box center [528, 200] width 244 height 16
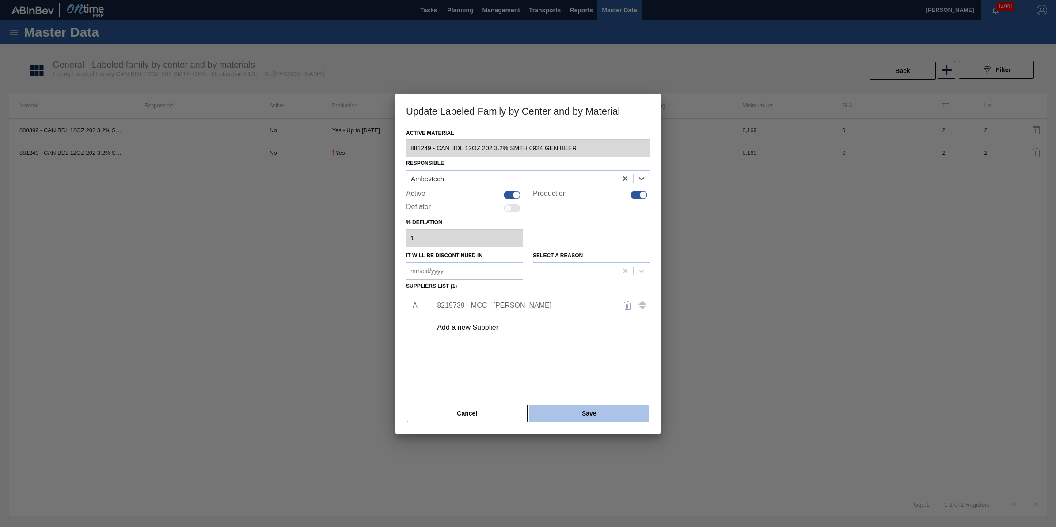
click at [569, 417] on button "Save" at bounding box center [590, 413] width 120 height 18
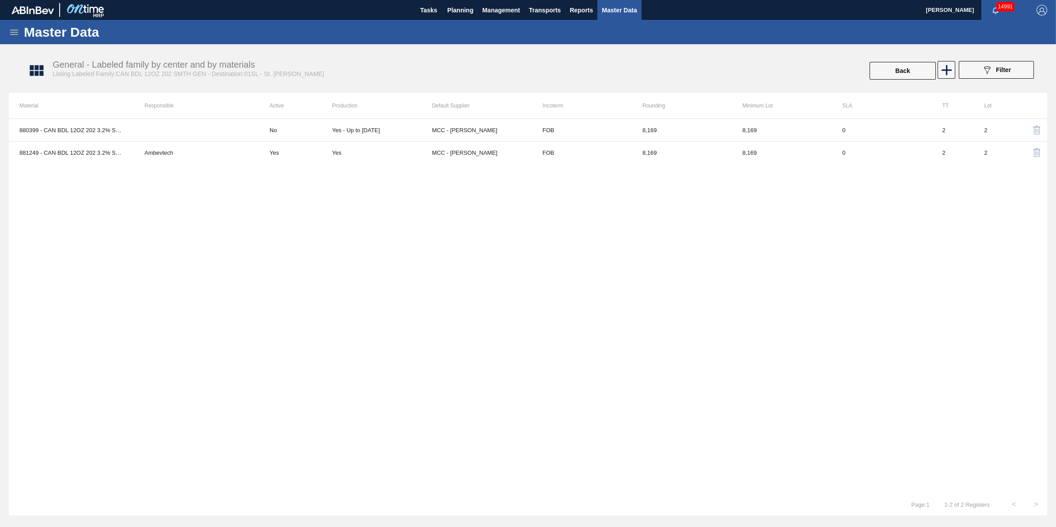
click at [12, 31] on icon at bounding box center [14, 32] width 11 height 11
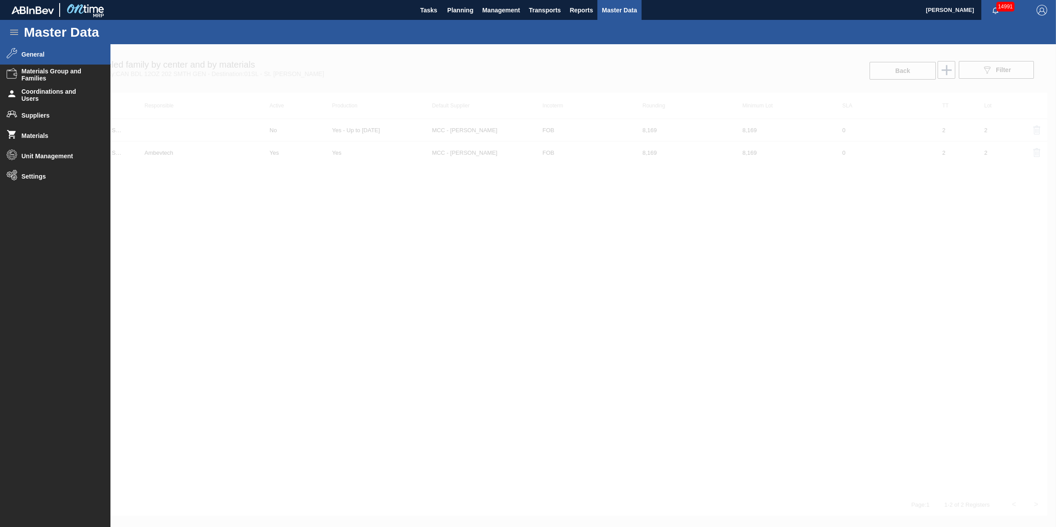
click at [18, 31] on icon at bounding box center [14, 32] width 11 height 11
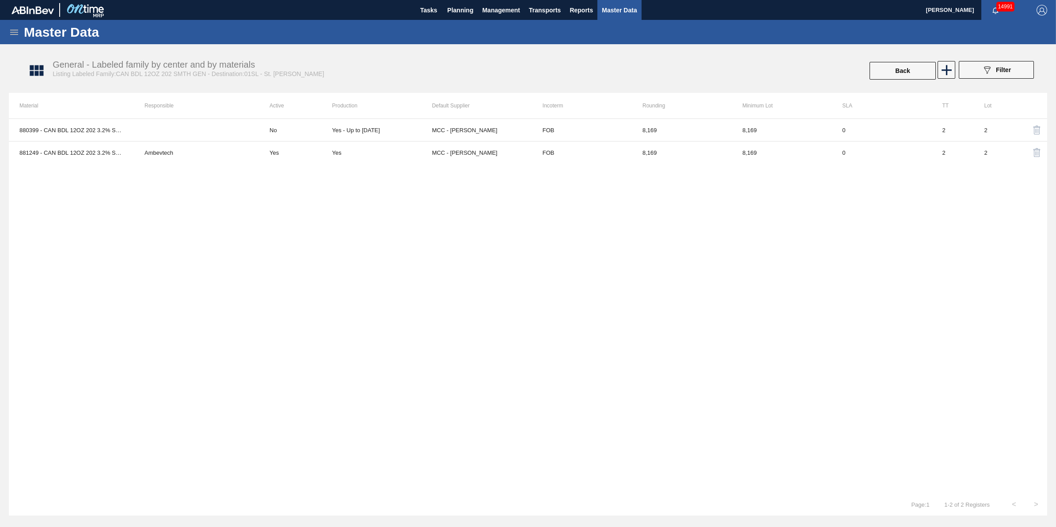
click at [18, 31] on icon at bounding box center [14, 32] width 11 height 11
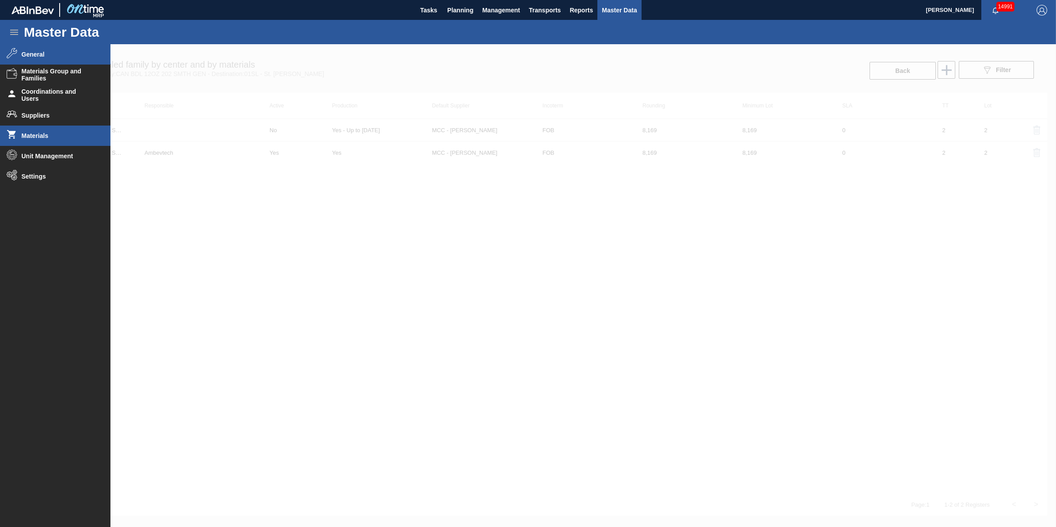
click at [57, 136] on span "Materials" at bounding box center [58, 135] width 73 height 7
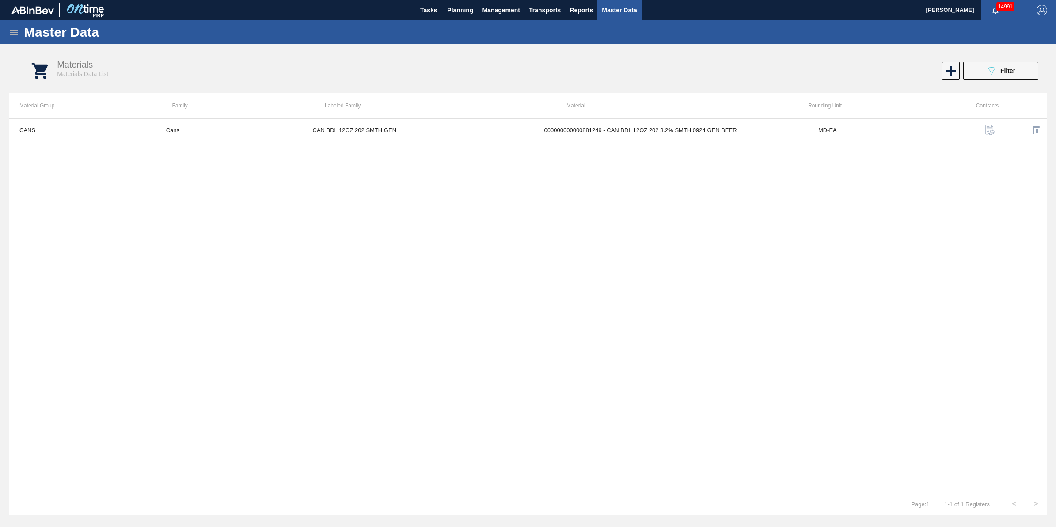
click at [11, 29] on icon at bounding box center [14, 32] width 11 height 11
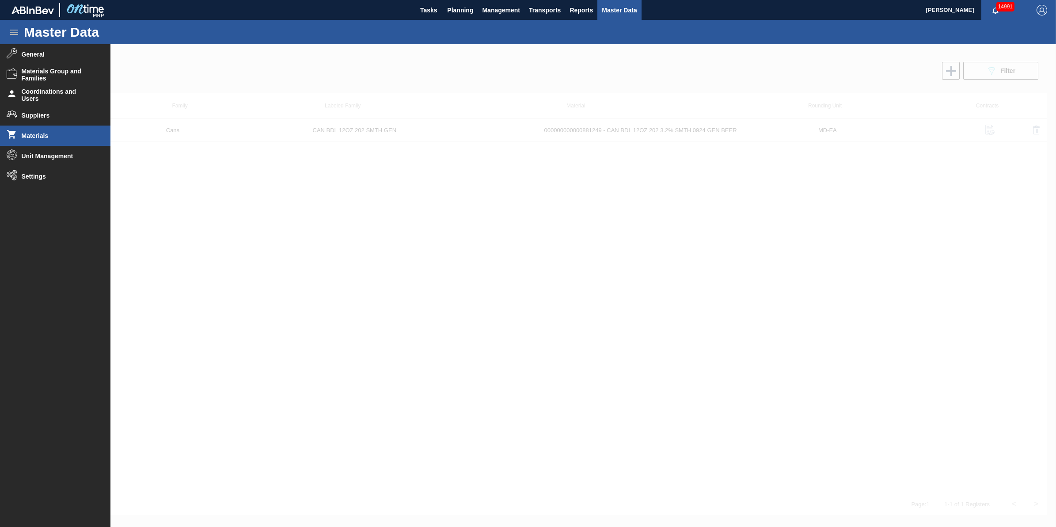
click at [677, 277] on div at bounding box center [528, 285] width 1056 height 483
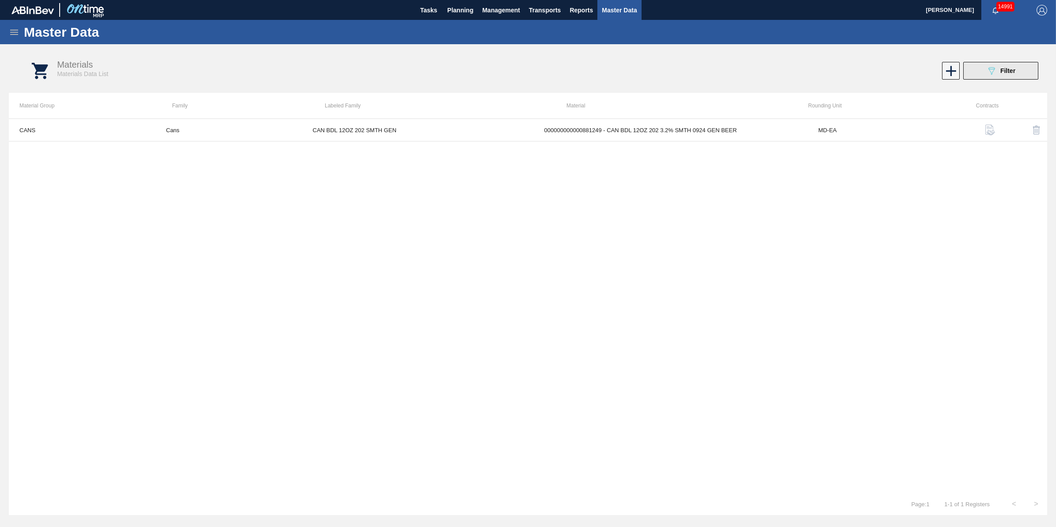
click at [998, 72] on div "089F7B8B-B2A5-4AFE-B5C0-19BA573D28AC Filter" at bounding box center [1001, 70] width 29 height 11
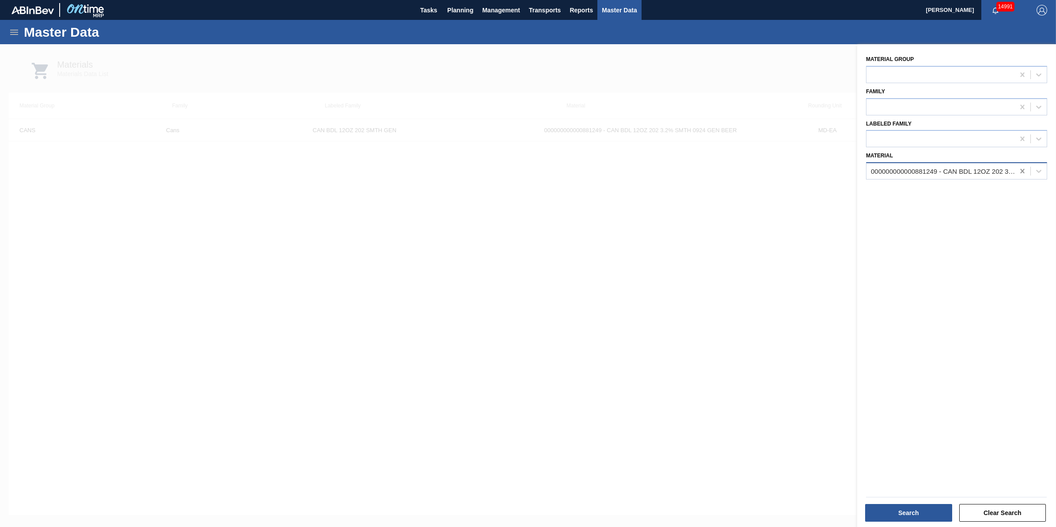
click at [1021, 171] on icon at bounding box center [1023, 171] width 4 height 4
click at [962, 139] on div at bounding box center [941, 139] width 148 height 13
drag, startPoint x: 558, startPoint y: 266, endPoint x: 550, endPoint y: 256, distance: 12.6
click at [557, 267] on div at bounding box center [528, 307] width 1056 height 527
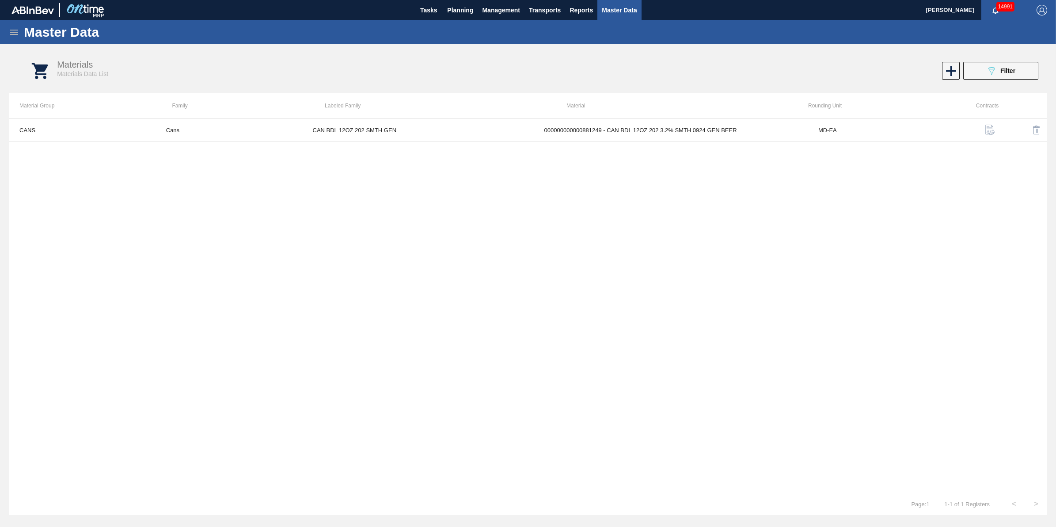
click at [9, 32] on icon at bounding box center [14, 32] width 11 height 11
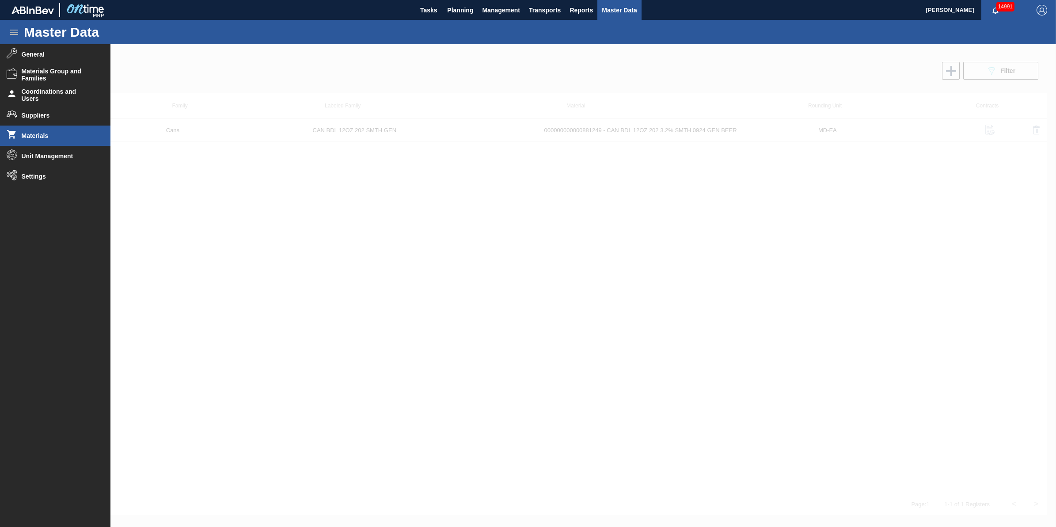
click at [61, 136] on span "Materials" at bounding box center [58, 135] width 73 height 7
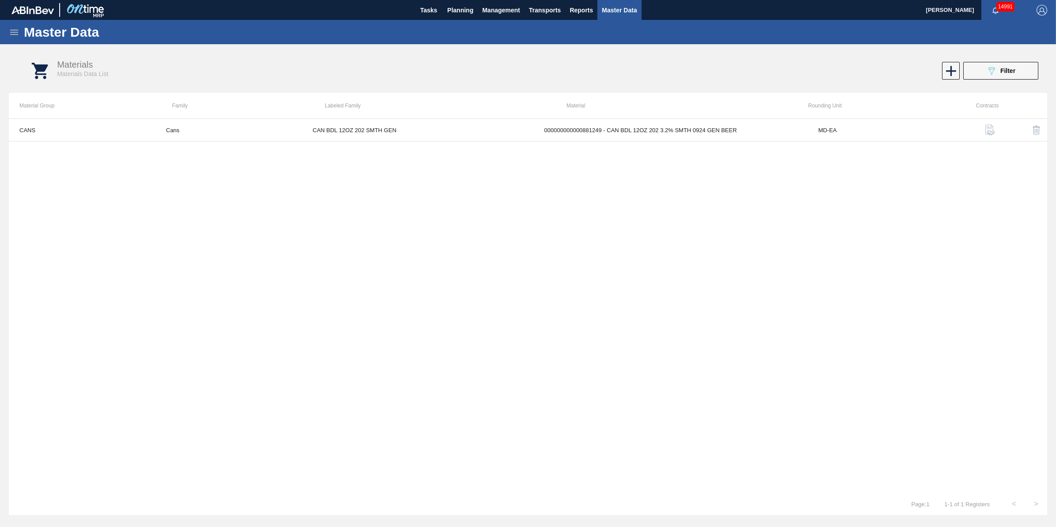
click at [982, 61] on div "Materials Materials Data List 089F7B8B-B2A5-4AFE-B5C0-19BA573D28AC Filter" at bounding box center [537, 70] width 1039 height 33
click at [984, 67] on button "089F7B8B-B2A5-4AFE-B5C0-19BA573D28AC Filter" at bounding box center [1001, 71] width 75 height 18
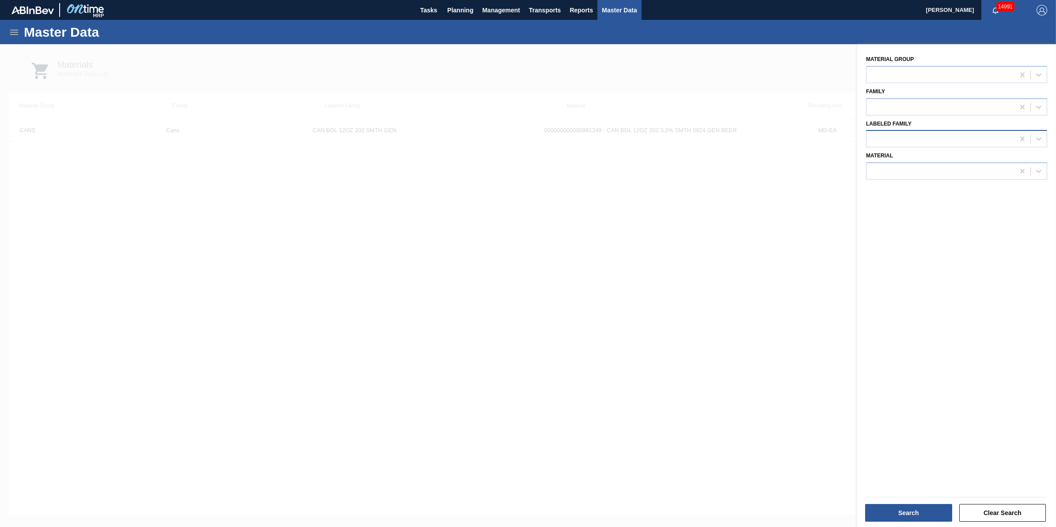
click at [916, 133] on div at bounding box center [941, 139] width 148 height 13
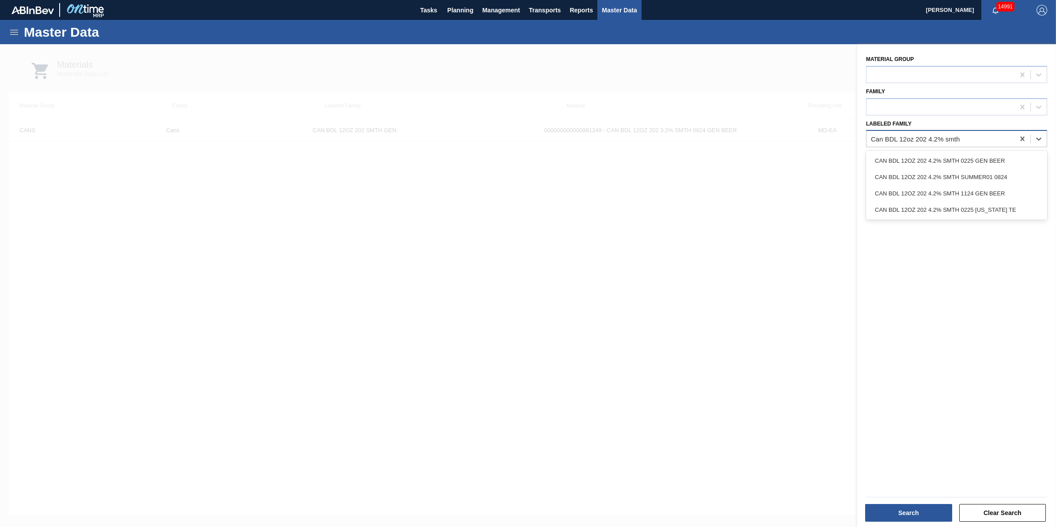
type Family "Can BDL 12oz 202 4.2% smth 0"
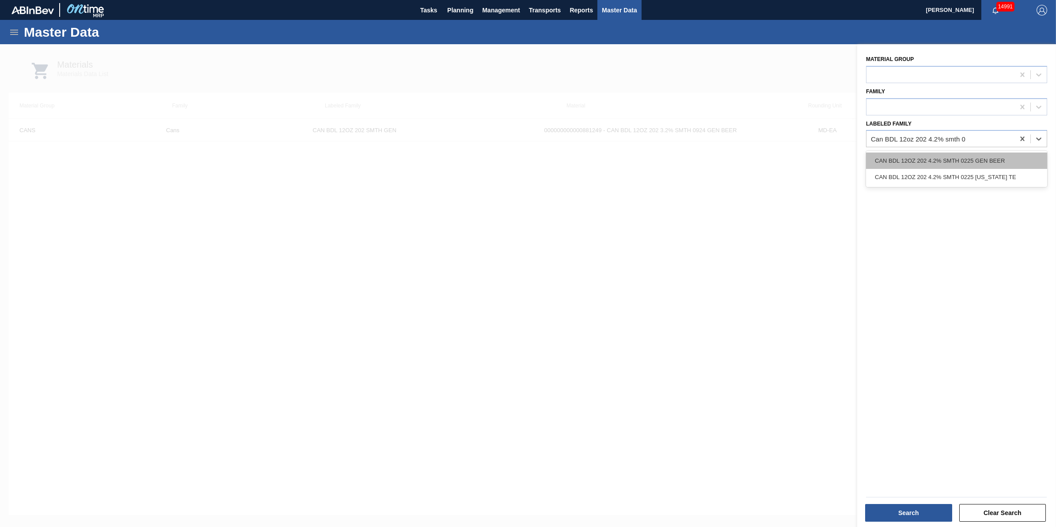
click at [939, 156] on div "CAN BDL 12OZ 202 4.2% SMTH 0225 GEN BEER" at bounding box center [956, 160] width 181 height 16
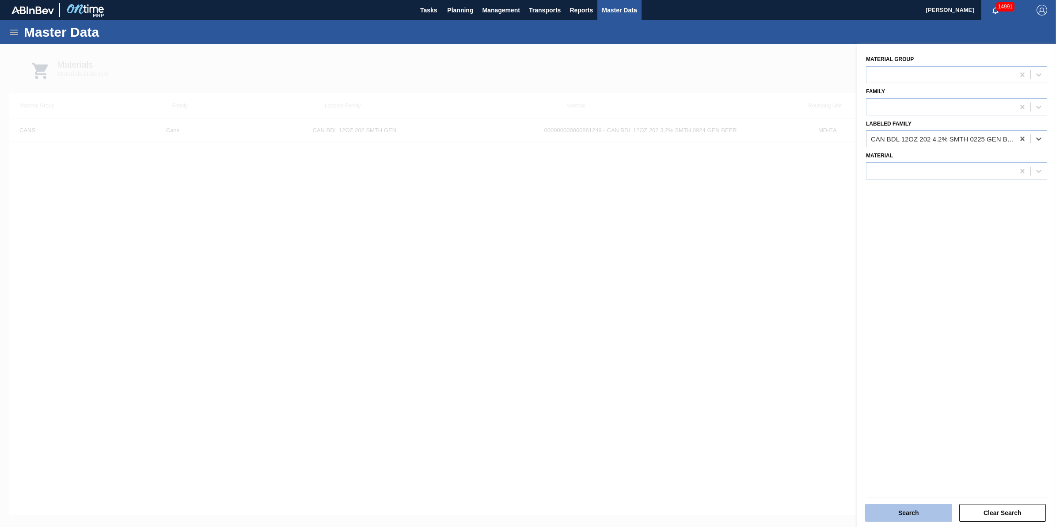
click at [913, 509] on button "Search" at bounding box center [908, 513] width 87 height 18
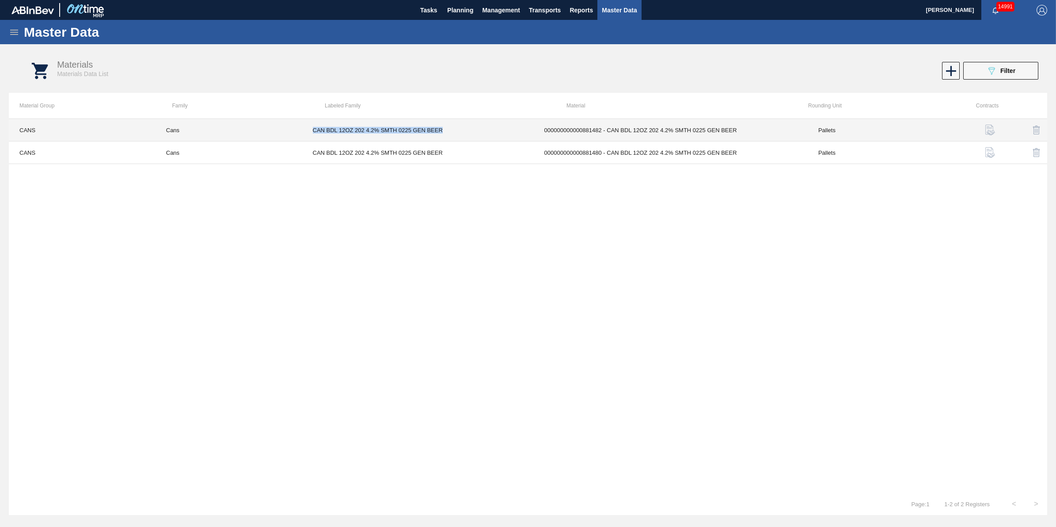
drag, startPoint x: 447, startPoint y: 133, endPoint x: 312, endPoint y: 136, distance: 135.3
click at [312, 136] on td "CAN BDL 12OZ 202 4.2% SMTH 0225 GEN BEER" at bounding box center [418, 130] width 232 height 23
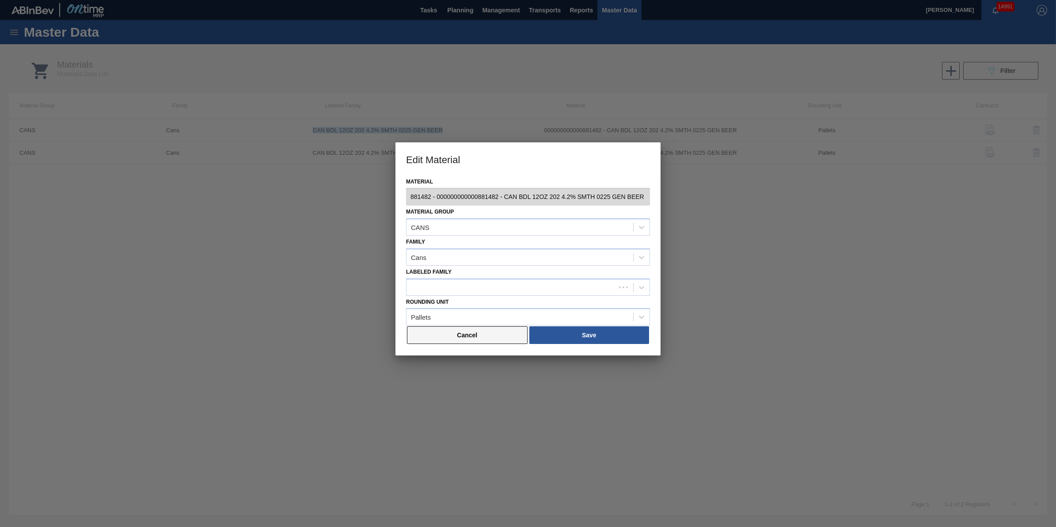
click at [474, 336] on button "Cancel" at bounding box center [467, 335] width 121 height 18
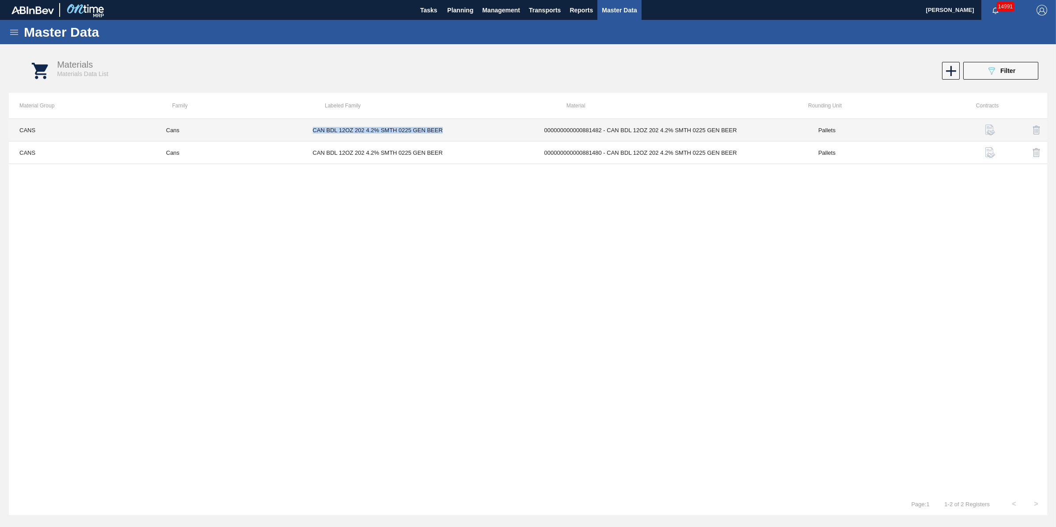
copy td "CAN BDL 12OZ 202 4.2% SMTH 0225 GEN BEER"
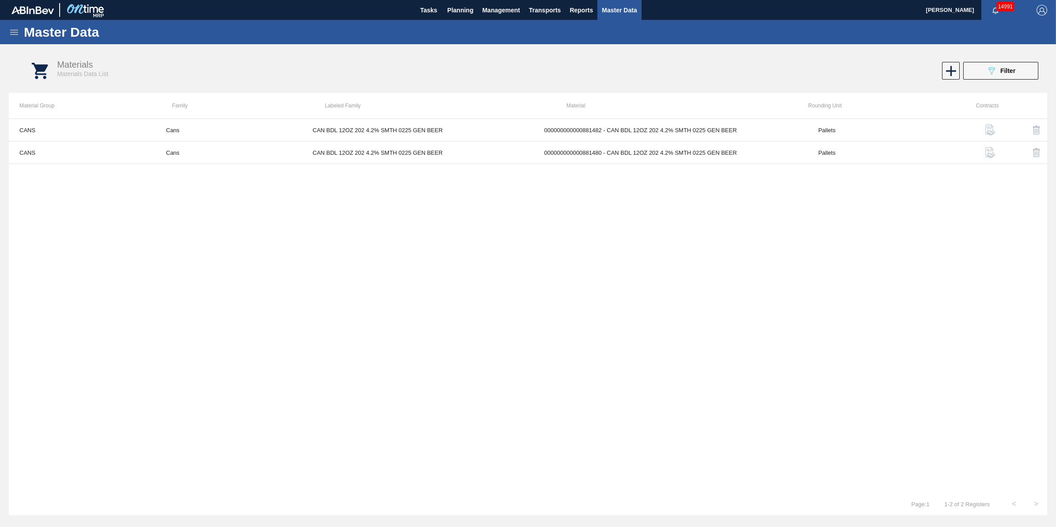
click at [18, 38] on div "Master Data" at bounding box center [528, 32] width 1056 height 24
click at [13, 33] on icon at bounding box center [14, 32] width 11 height 11
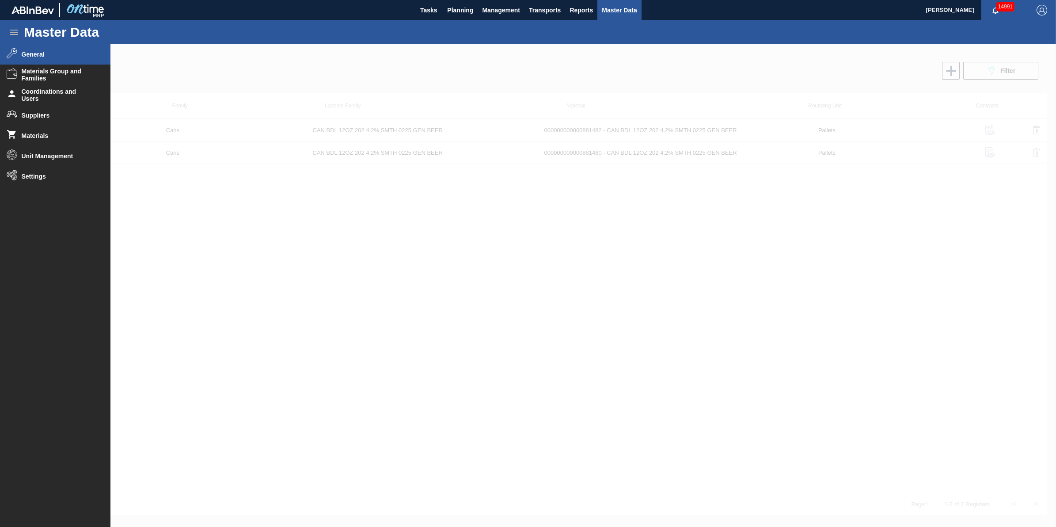
click at [73, 53] on span "General" at bounding box center [58, 54] width 73 height 7
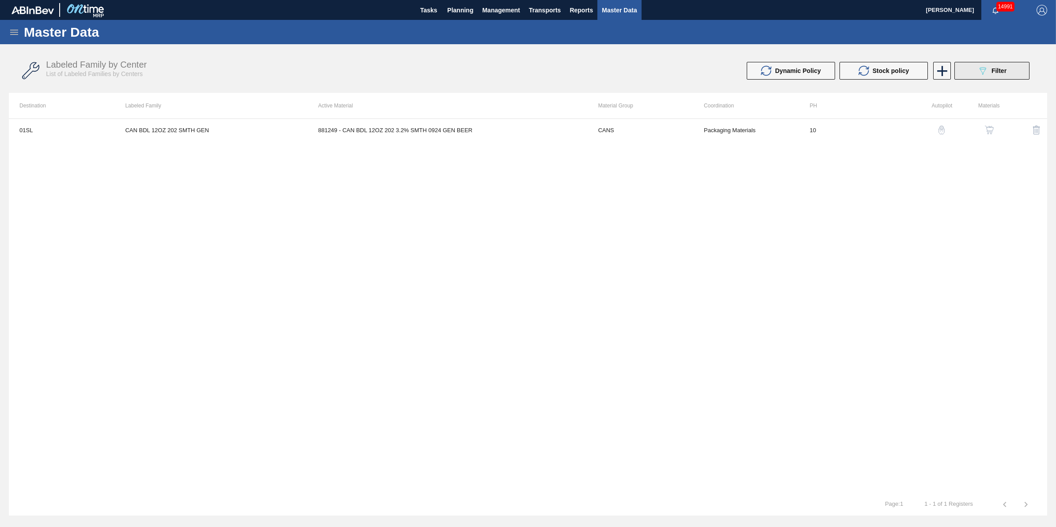
click at [995, 77] on button "089F7B8B-B2A5-4AFE-B5C0-19BA573D28AC Filter" at bounding box center [992, 71] width 75 height 18
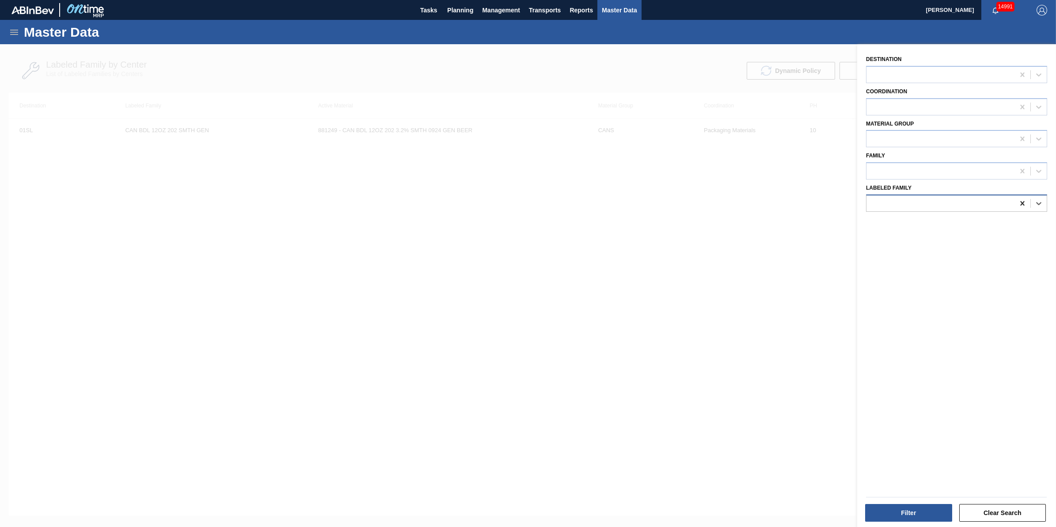
click at [1021, 202] on icon at bounding box center [1023, 203] width 4 height 4
paste Family "CAN BDL 12OZ 202 4.2% SMTH 0225 GEN BEER"
type Family "CAN BDL 12OZ 202 4.2% SMTH 0225 GEN BEER"
click at [986, 219] on div "CAN BDL 12OZ 202 4.2% SMTH 0225 GEN BEER" at bounding box center [956, 225] width 181 height 16
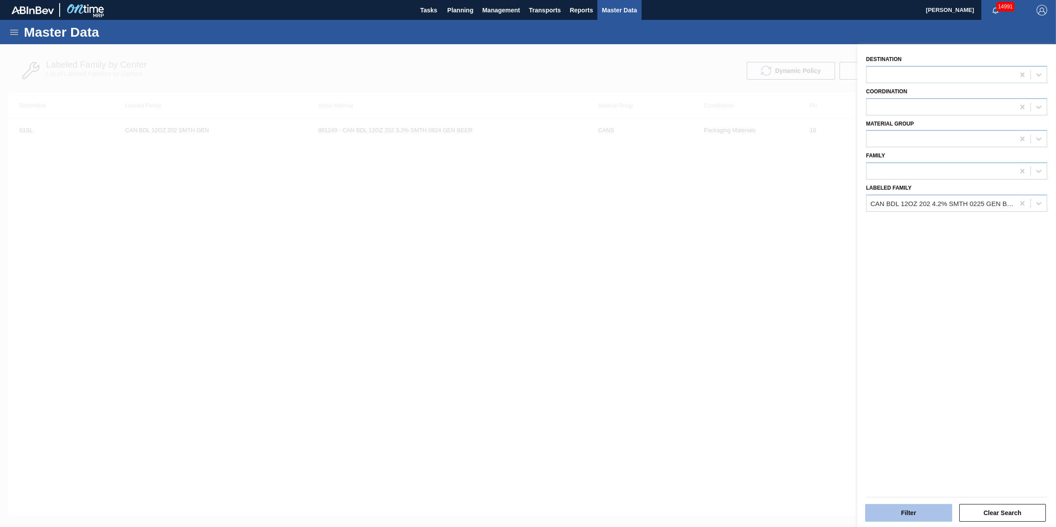
click at [902, 511] on button "Filter" at bounding box center [908, 513] width 87 height 18
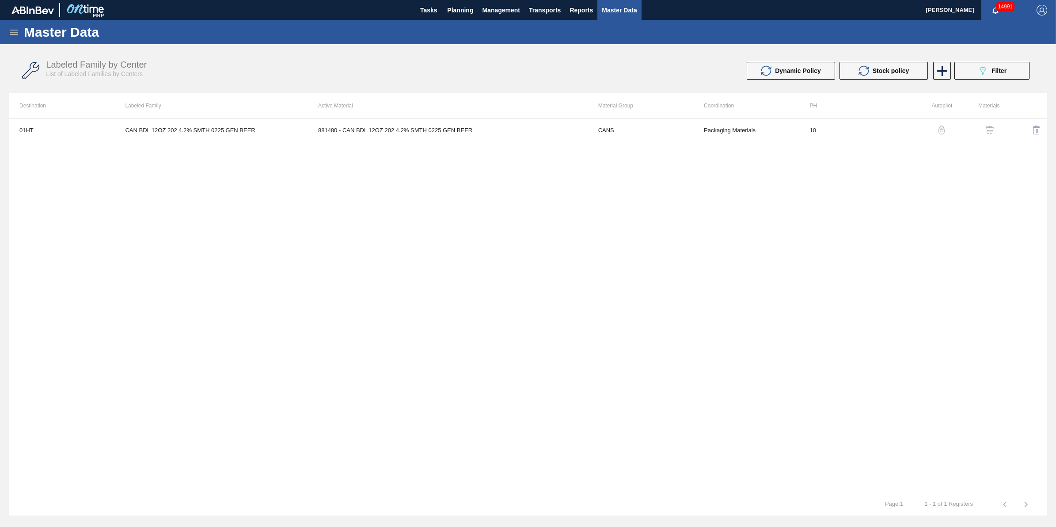
click at [991, 126] on img "button" at bounding box center [989, 130] width 9 height 9
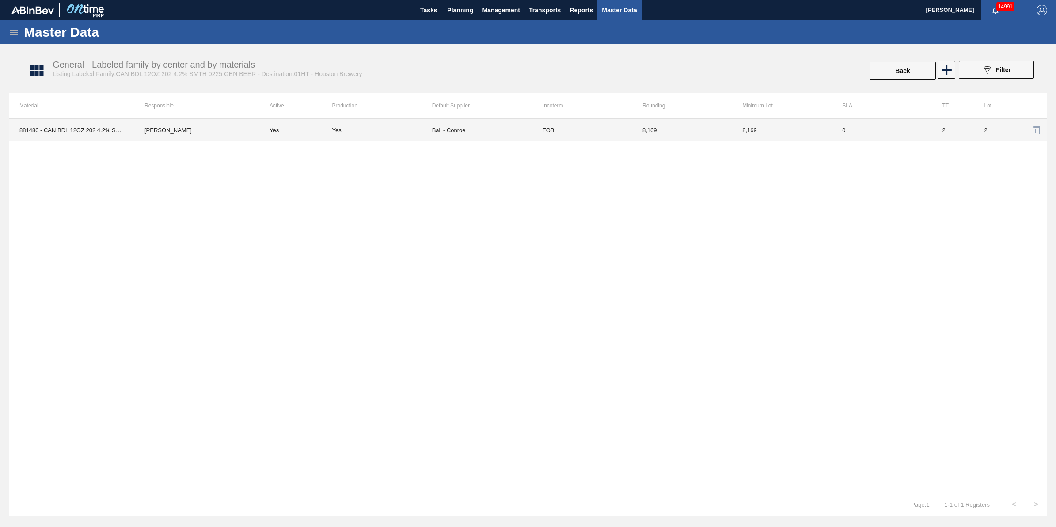
click at [436, 135] on td "Ball - Conroe" at bounding box center [482, 130] width 100 height 22
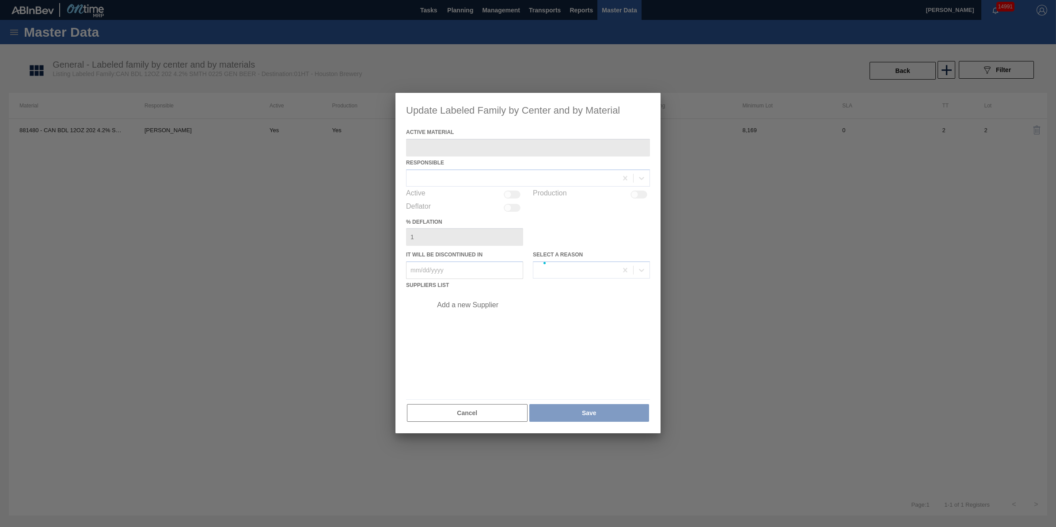
type Material "881480 - CAN BDL 12OZ 202 4.2% SMTH 0225 GEN BEER"
checkbox input "true"
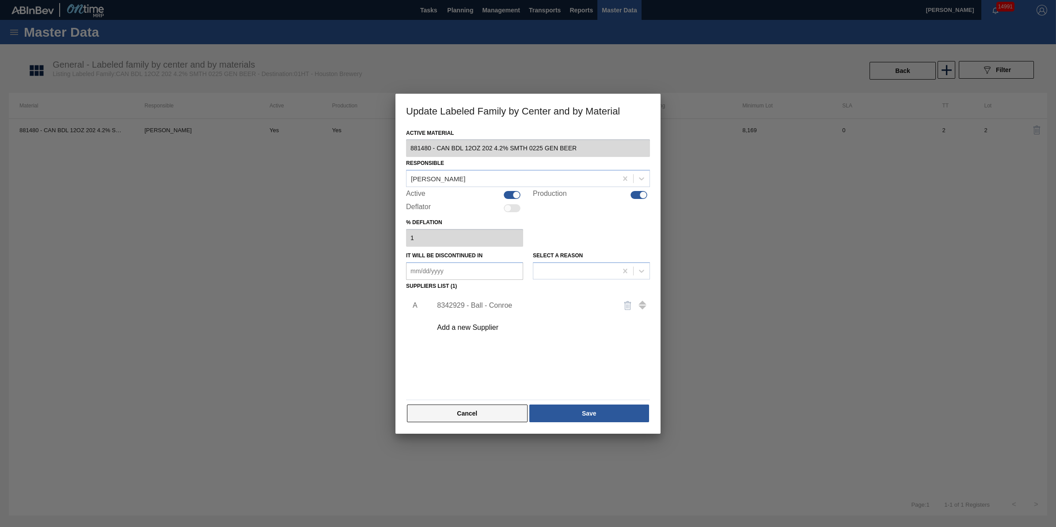
click at [481, 413] on button "Cancel" at bounding box center [467, 413] width 121 height 18
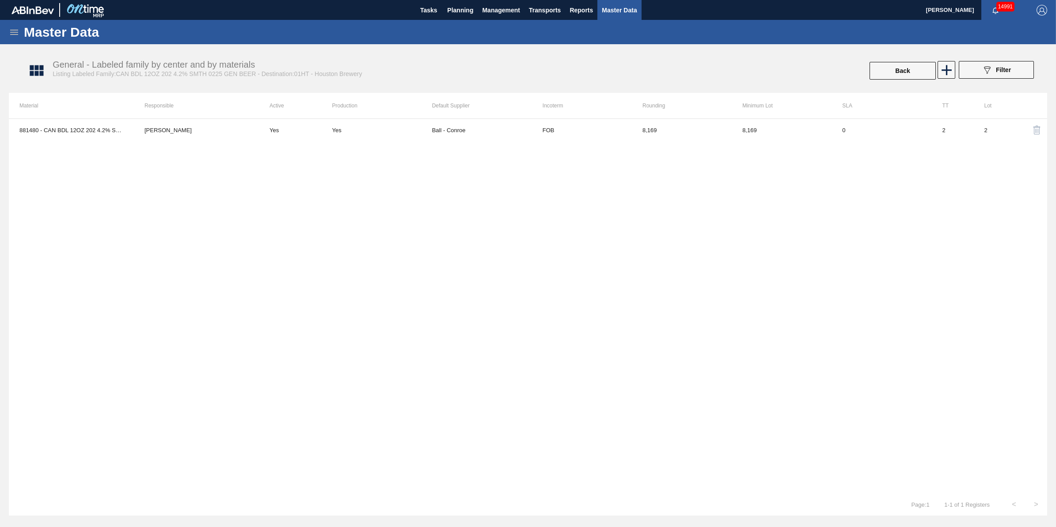
click at [17, 29] on icon at bounding box center [14, 32] width 11 height 11
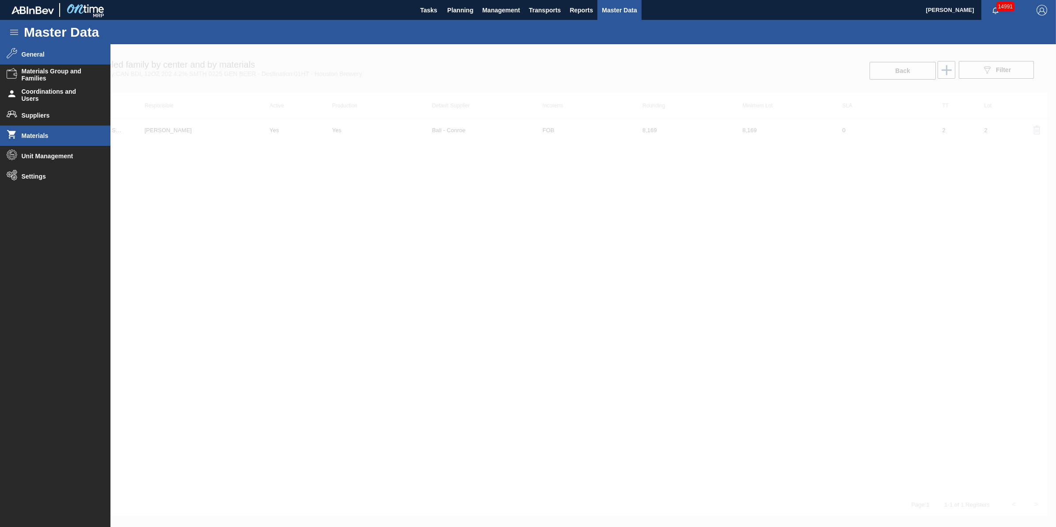
click at [38, 140] on li "Materials" at bounding box center [55, 136] width 111 height 20
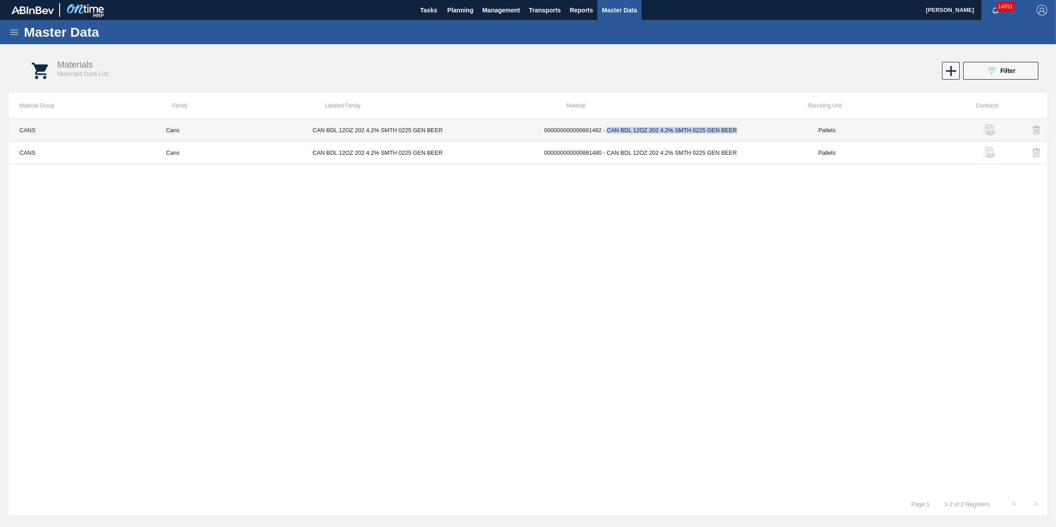
drag, startPoint x: 742, startPoint y: 136, endPoint x: 607, endPoint y: 132, distance: 134.9
click at [607, 132] on td "000000000000881482 - CAN BDL 12OZ 202 4.2% SMTH 0225 GEN BEER" at bounding box center [671, 130] width 274 height 23
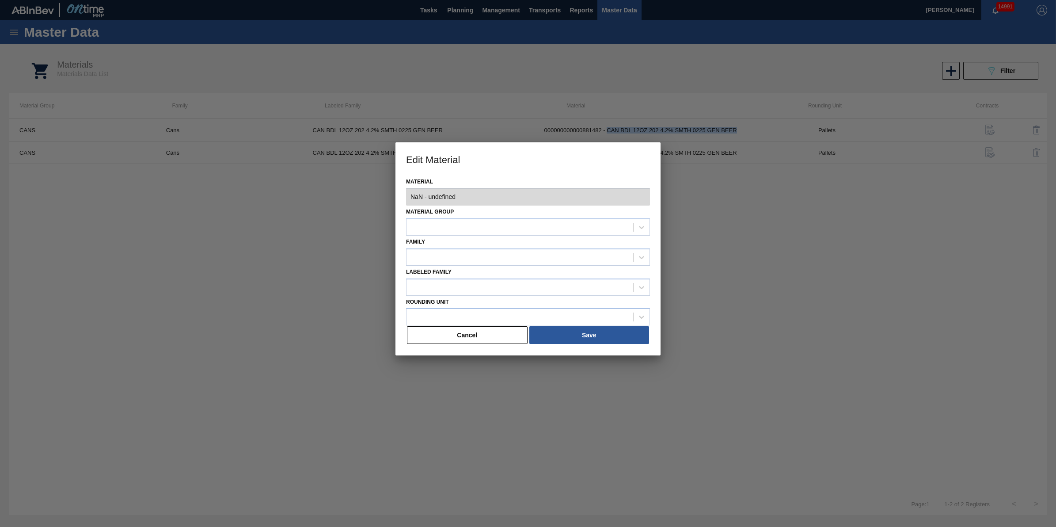
type input "881482 - 000000000000881482 - CAN BDL 12OZ 202 4.2% SMTH 0225 GEN BEER"
click at [507, 332] on button "Cancel" at bounding box center [467, 335] width 121 height 18
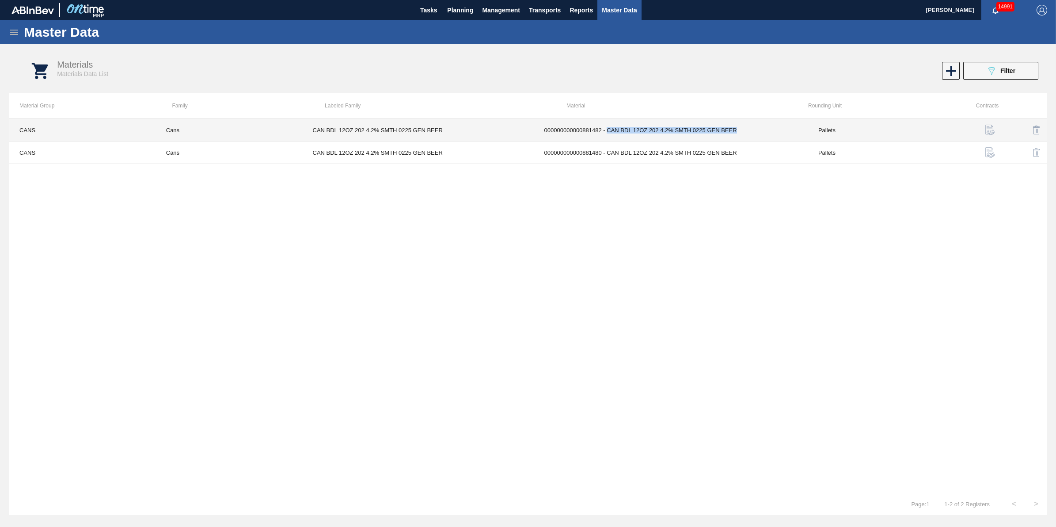
copy td "CAN BDL 12OZ 202 4.2% SMTH 0225 GEN BEER"
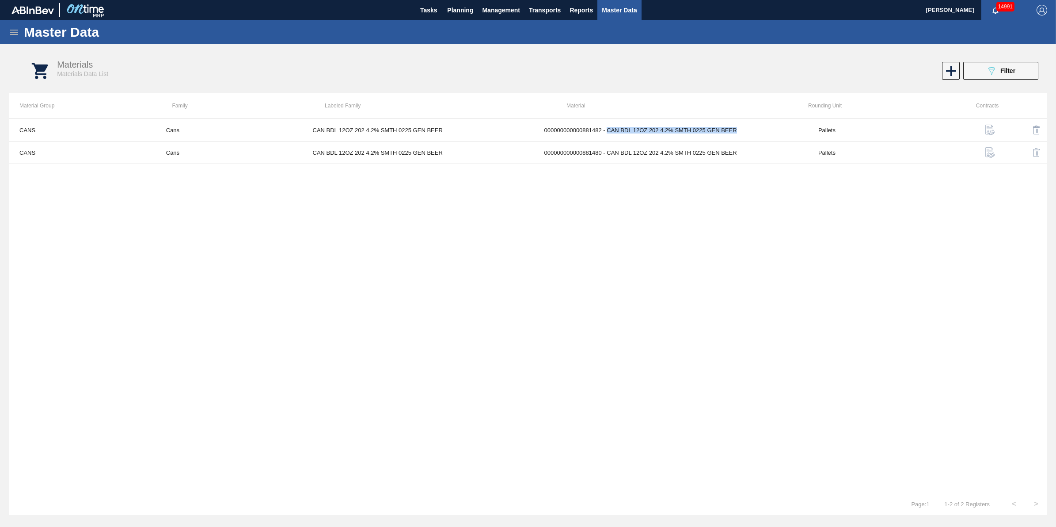
click at [18, 27] on icon at bounding box center [14, 32] width 11 height 11
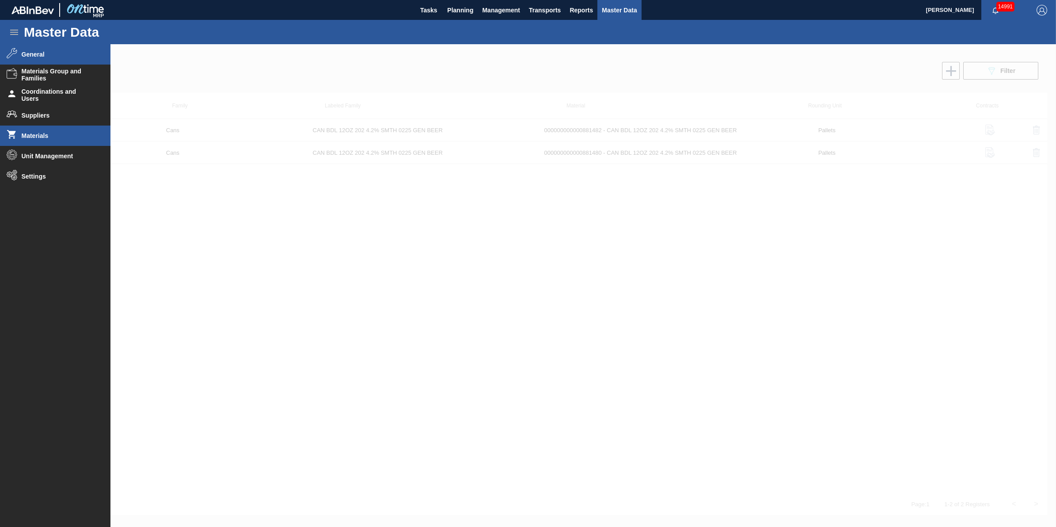
click at [69, 62] on li "General" at bounding box center [55, 54] width 111 height 20
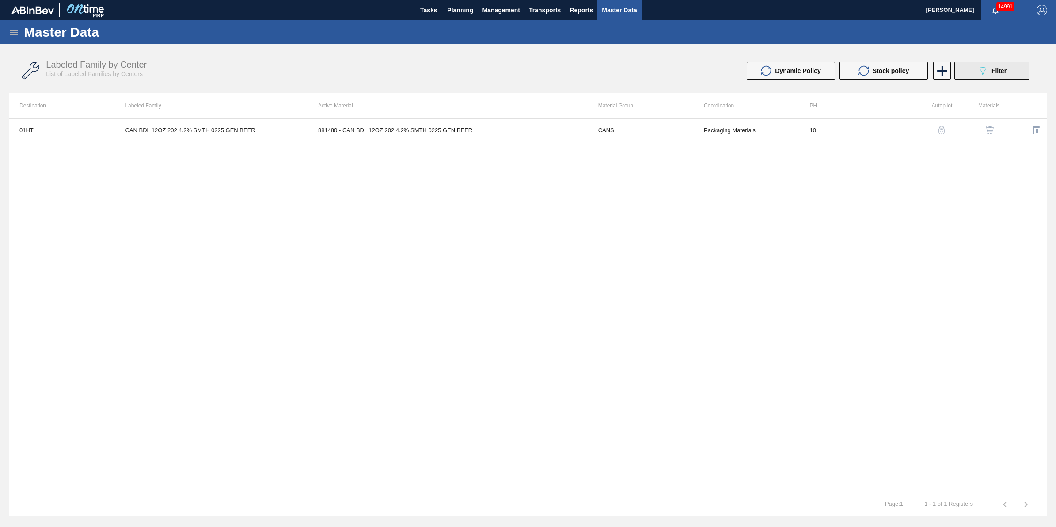
click at [985, 71] on icon at bounding box center [983, 71] width 7 height 8
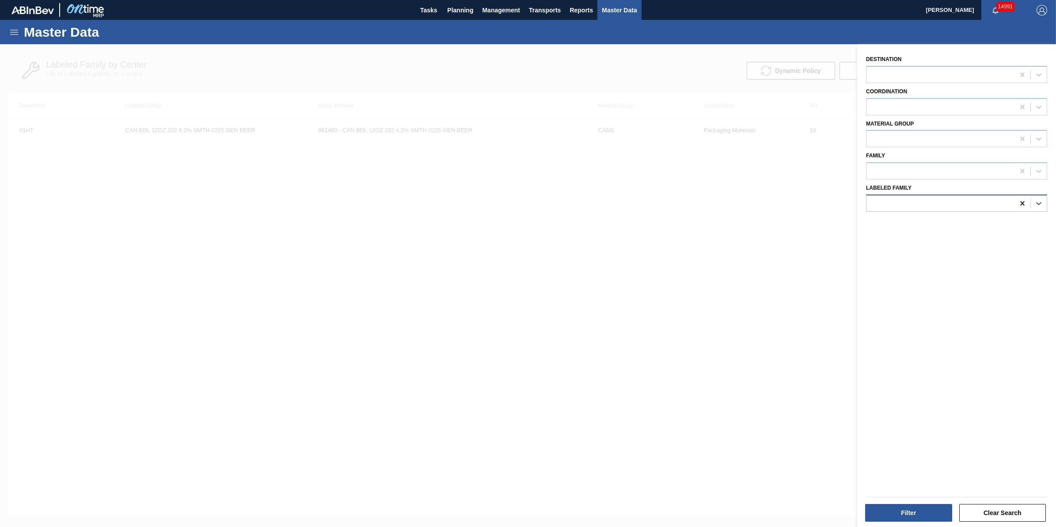
click at [1020, 202] on icon at bounding box center [1022, 203] width 9 height 9
paste Family "CAN BDL 12OZ 202 4.2% SMTH 0225 GEN BEER"
type Family "CAN BDL 12OZ 202 4.2% SMTH 0225 GEN BEER"
click at [978, 220] on div "CAN BDL 12OZ 202 4.2% SMTH 0225 GEN BEER" at bounding box center [956, 225] width 181 height 16
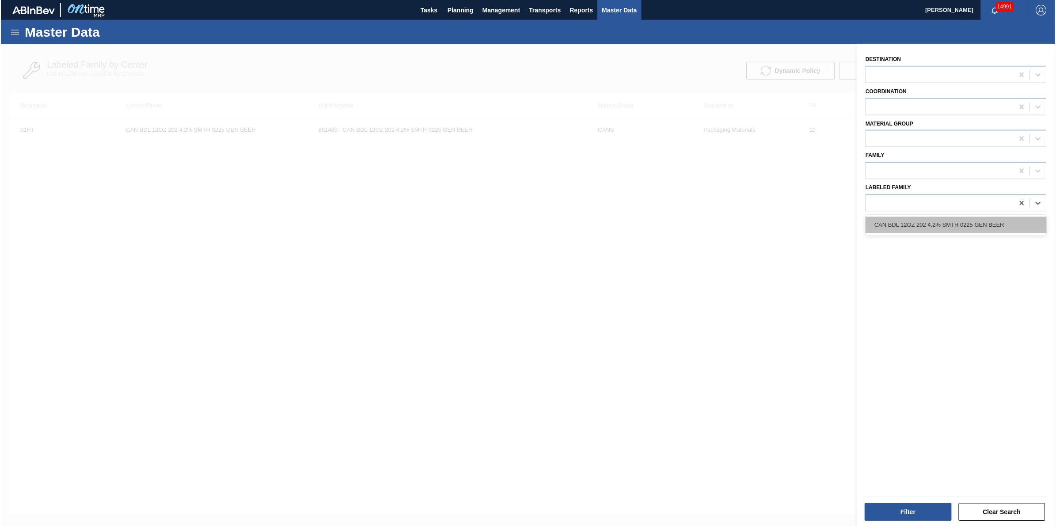
scroll to position [0, 0]
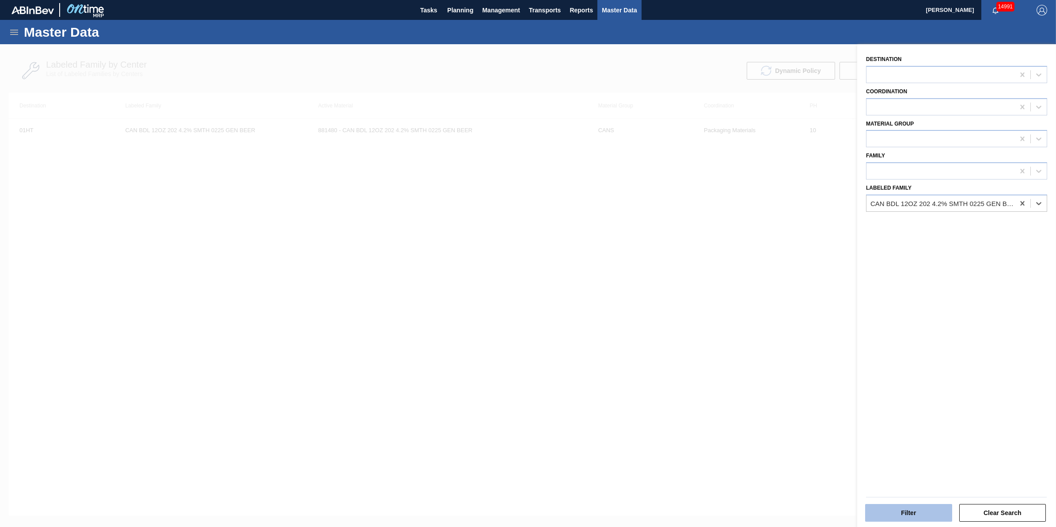
click at [884, 519] on button "Filter" at bounding box center [908, 513] width 87 height 18
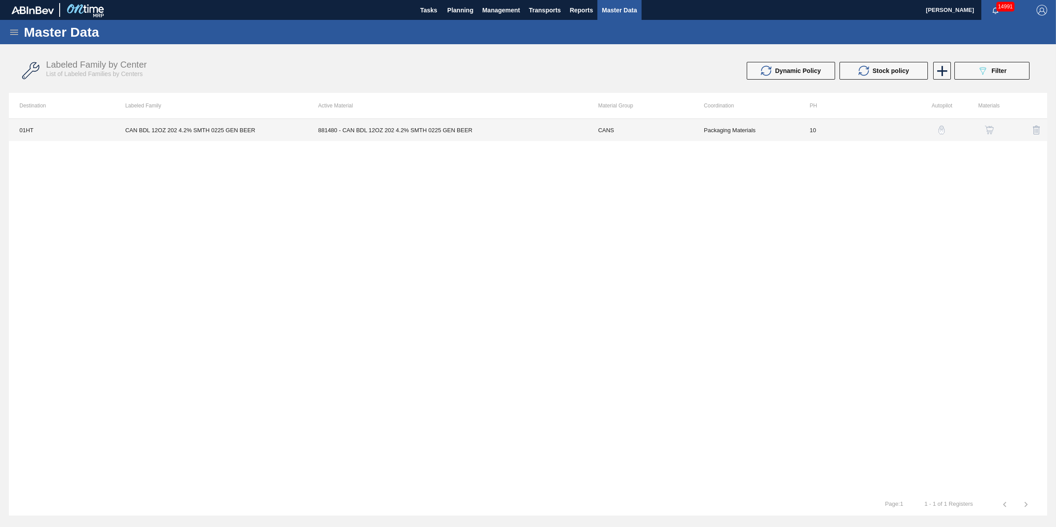
click at [376, 123] on td "881480 - CAN BDL 12OZ 202 4.2% SMTH 0225 GEN BEER" at bounding box center [448, 130] width 280 height 22
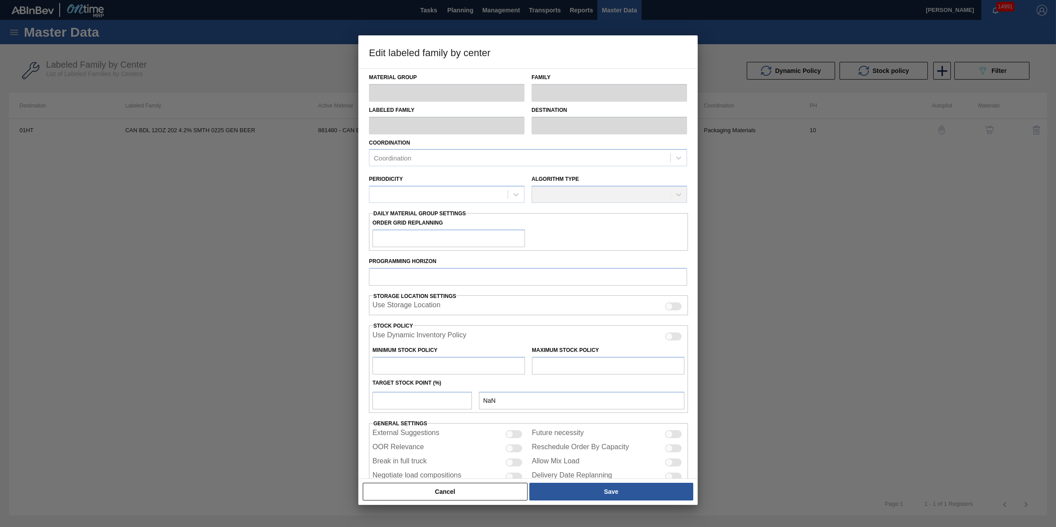
type input "CANS"
type input "Cans"
type input "CAN BDL 12OZ 202 4.2% SMTH 0225 GEN BEER"
type input "01HT - Houston Brewery"
type input "10"
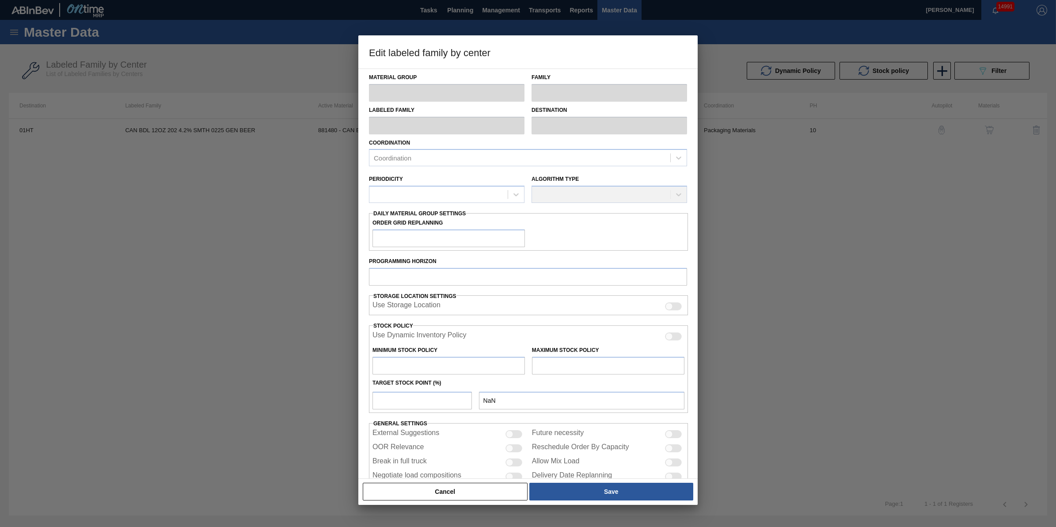
type input "0"
type input "100"
type input "0"
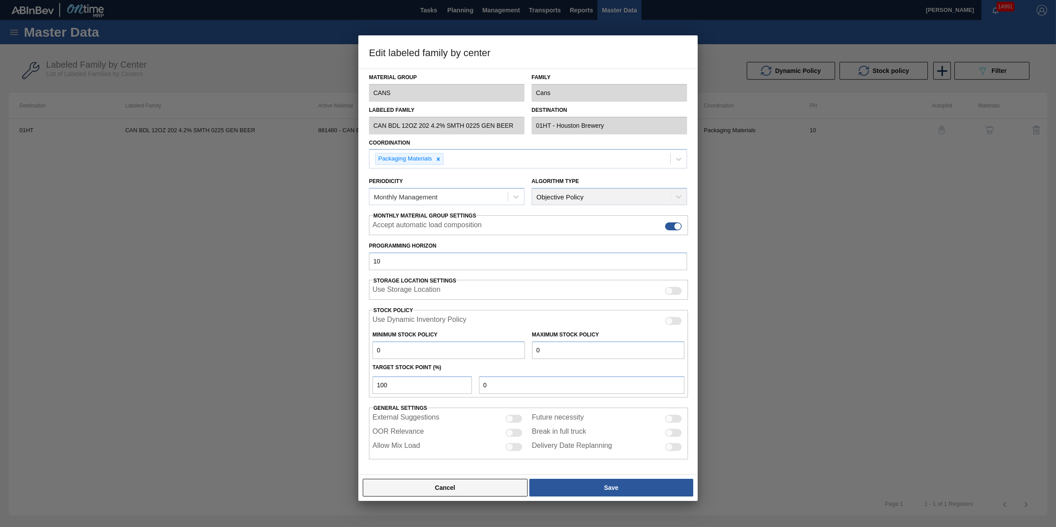
click at [469, 490] on button "Cancel" at bounding box center [445, 488] width 165 height 18
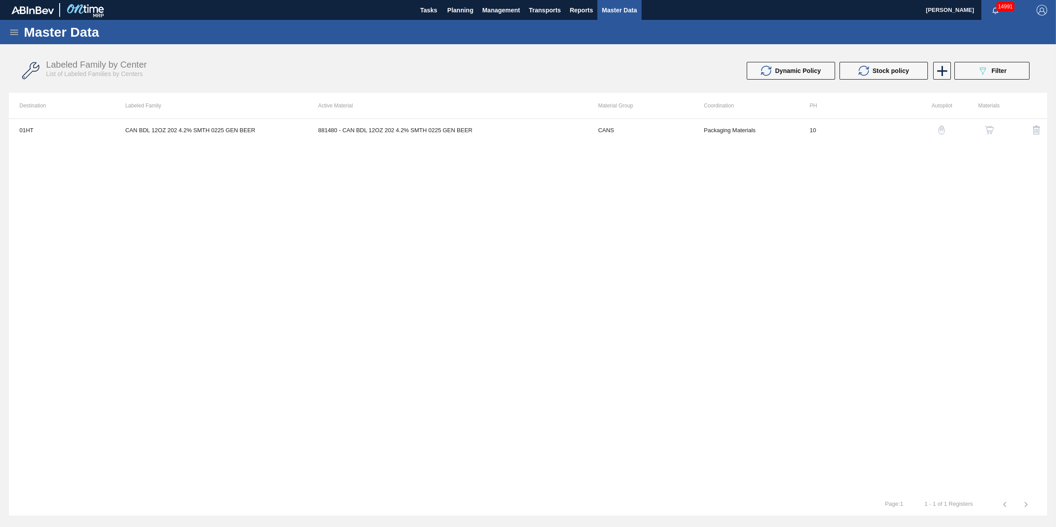
click at [997, 130] on button "button" at bounding box center [989, 129] width 21 height 21
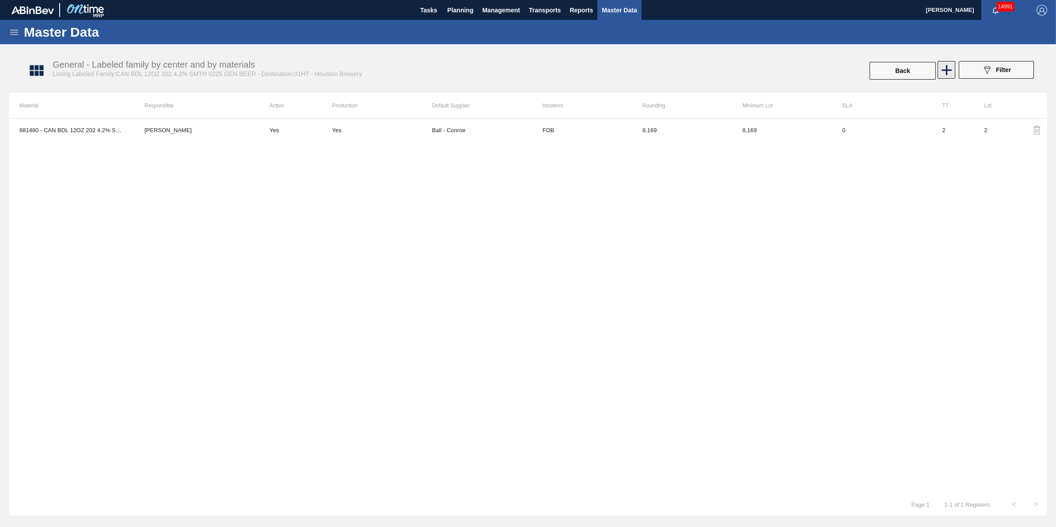
click at [951, 71] on icon at bounding box center [946, 69] width 17 height 17
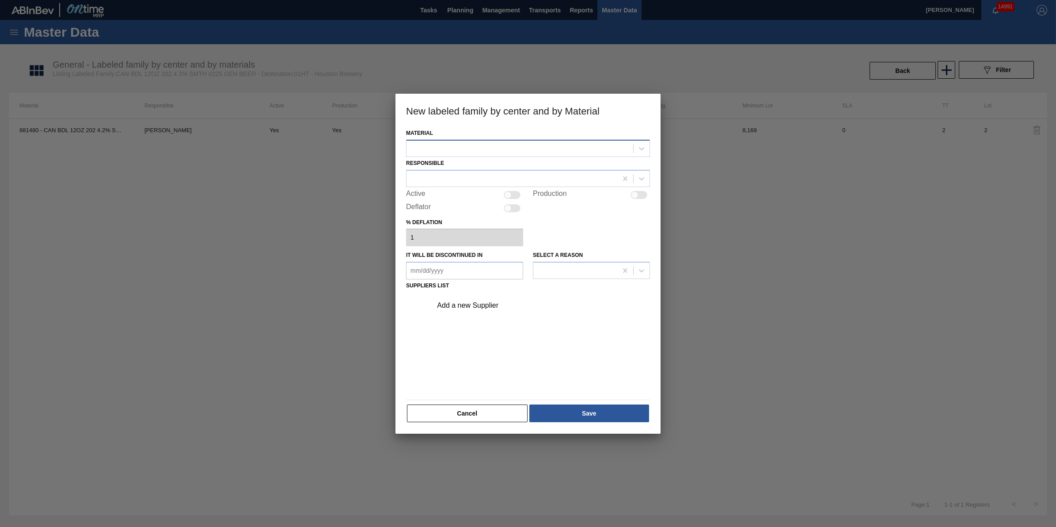
click at [595, 147] on div at bounding box center [520, 148] width 227 height 13
type input "881482"
click at [580, 166] on div "881482 - CAN BDL 12OZ 202 4.2% SMTH 0225 GEN BEER" at bounding box center [528, 170] width 244 height 16
click at [514, 183] on div at bounding box center [512, 178] width 211 height 13
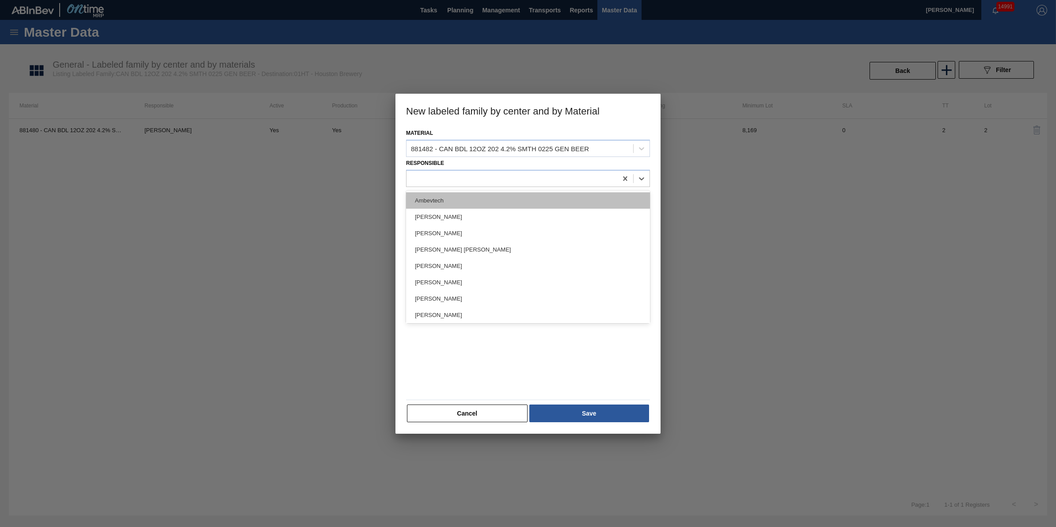
click at [513, 197] on div "Ambevtech" at bounding box center [528, 200] width 244 height 16
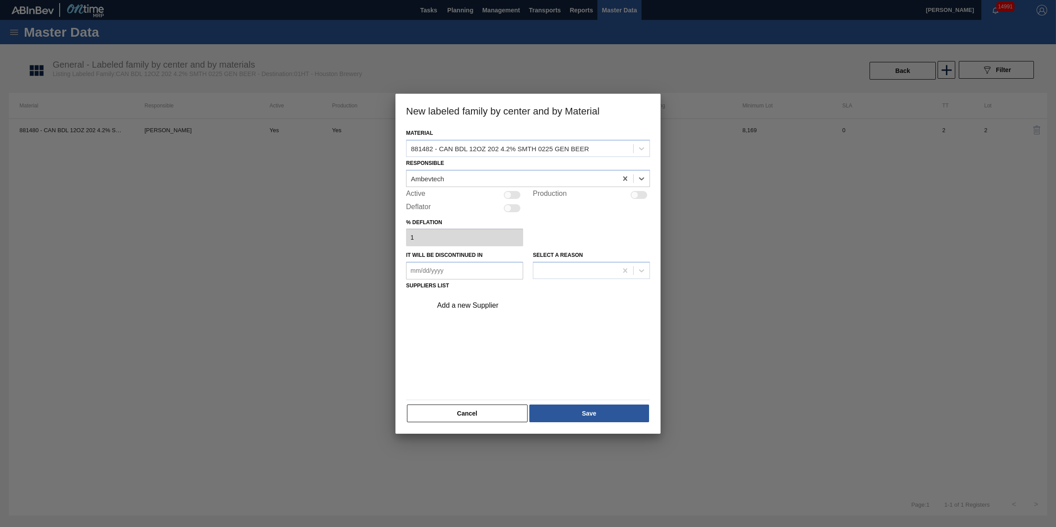
click at [499, 305] on div "Add a new Supplier" at bounding box center [523, 305] width 173 height 8
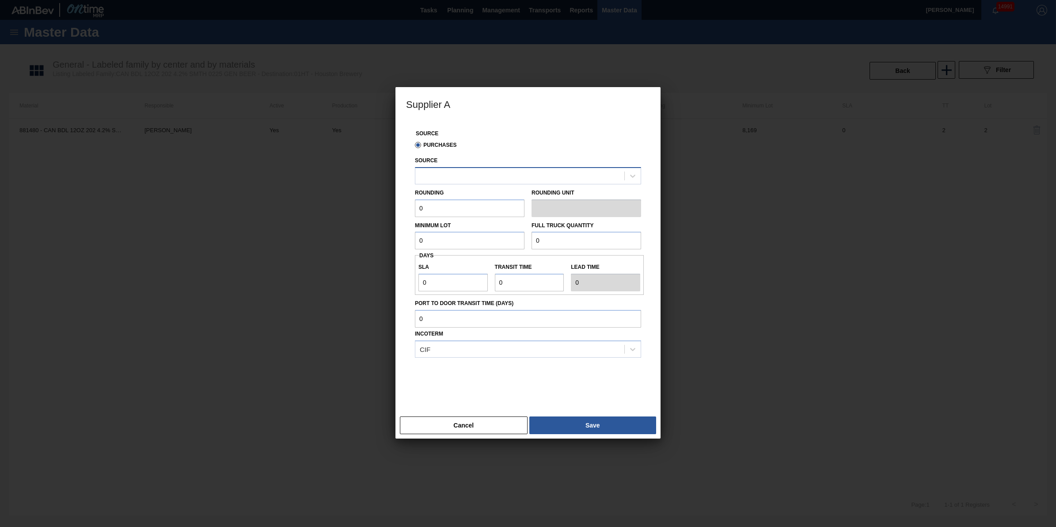
click at [496, 179] on div at bounding box center [519, 175] width 209 height 13
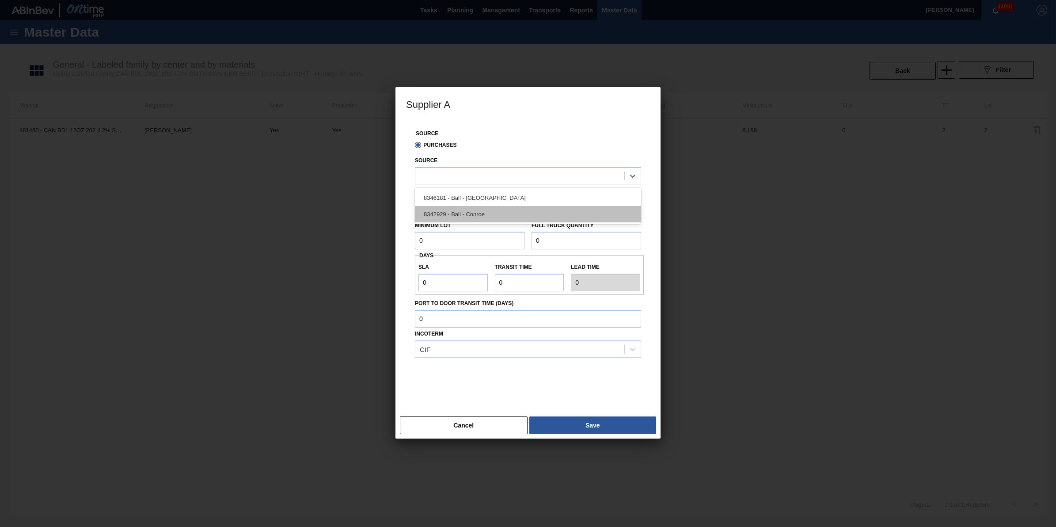
click at [511, 216] on div "8342929 - Ball - Conroe" at bounding box center [528, 214] width 226 height 16
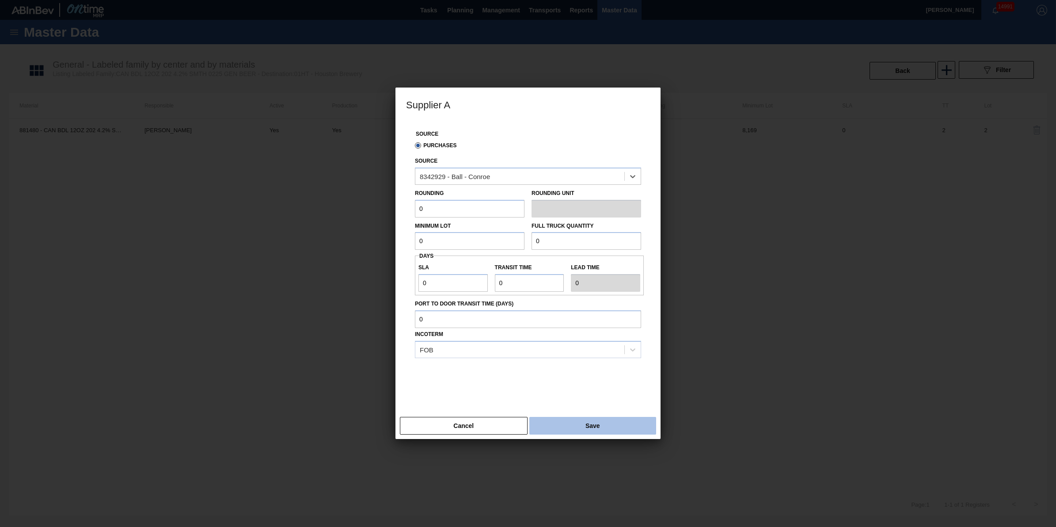
click at [576, 431] on button "Save" at bounding box center [593, 426] width 127 height 18
type input "Pallets"
click at [465, 209] on input "0" at bounding box center [470, 209] width 110 height 18
type input "1"
click at [507, 237] on input "0" at bounding box center [470, 241] width 110 height 18
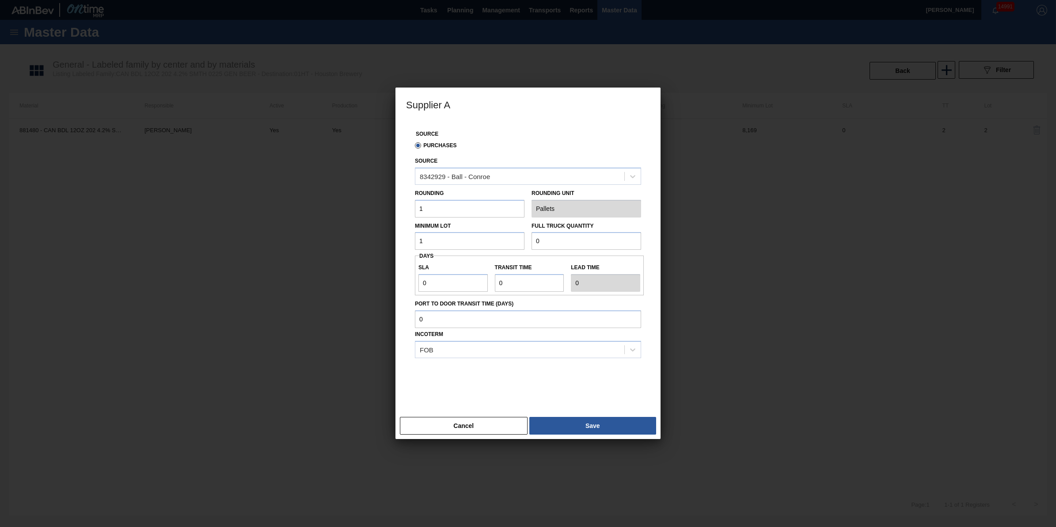
type input "1"
click at [564, 249] on input "0" at bounding box center [587, 241] width 110 height 18
click at [598, 429] on button "Save" at bounding box center [593, 426] width 127 height 18
click at [581, 242] on input "0" at bounding box center [587, 241] width 110 height 18
type input "1"
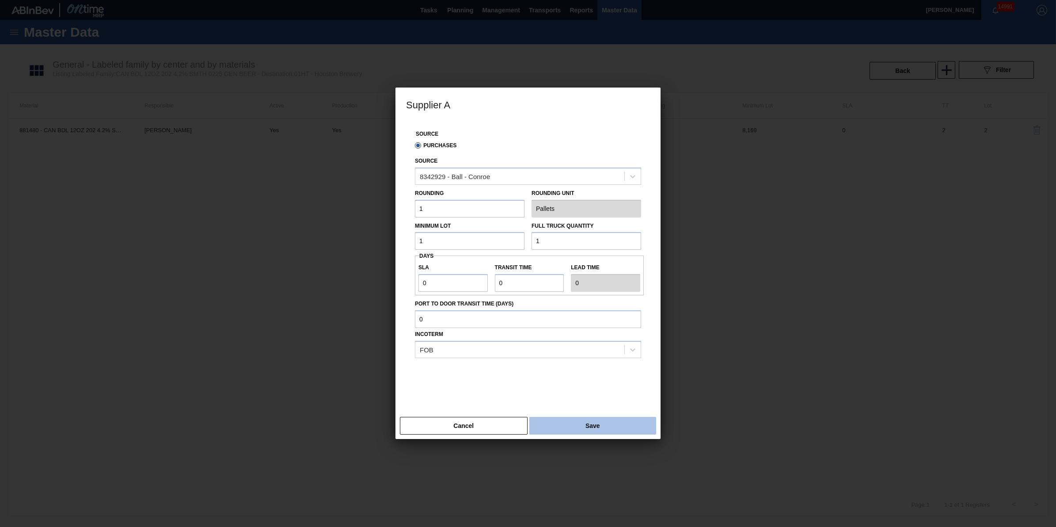
click at [600, 423] on button "Save" at bounding box center [593, 426] width 127 height 18
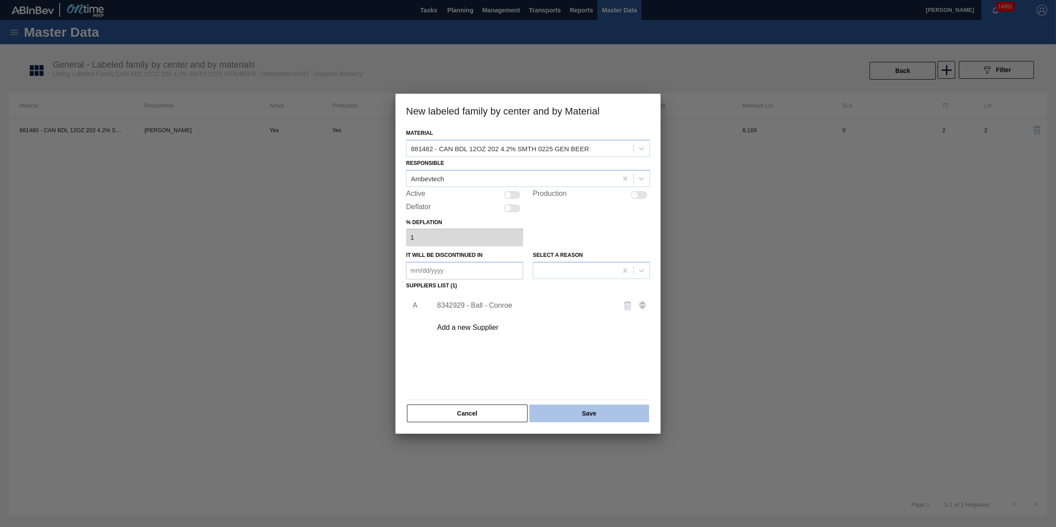
click at [591, 410] on button "Save" at bounding box center [590, 413] width 120 height 18
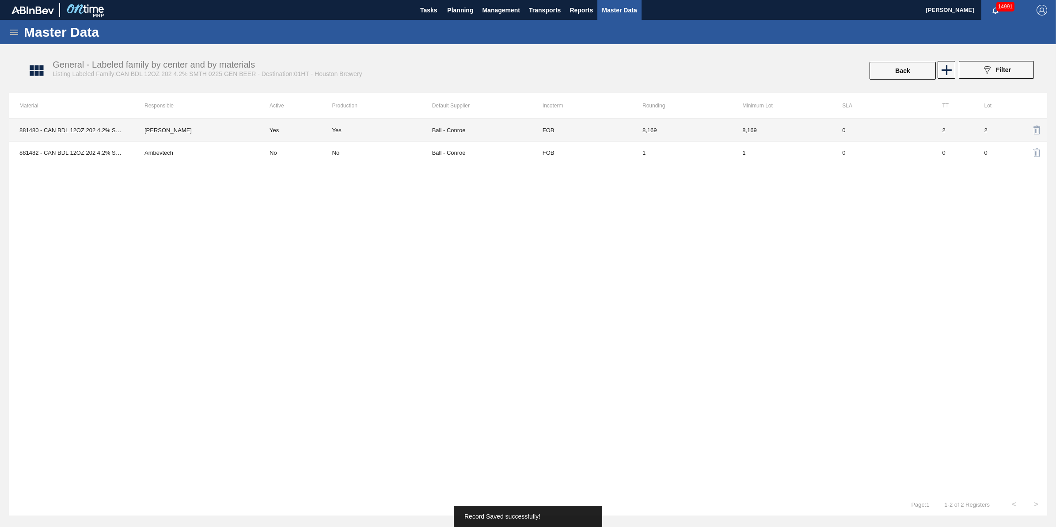
click at [285, 128] on td "Yes" at bounding box center [295, 130] width 73 height 23
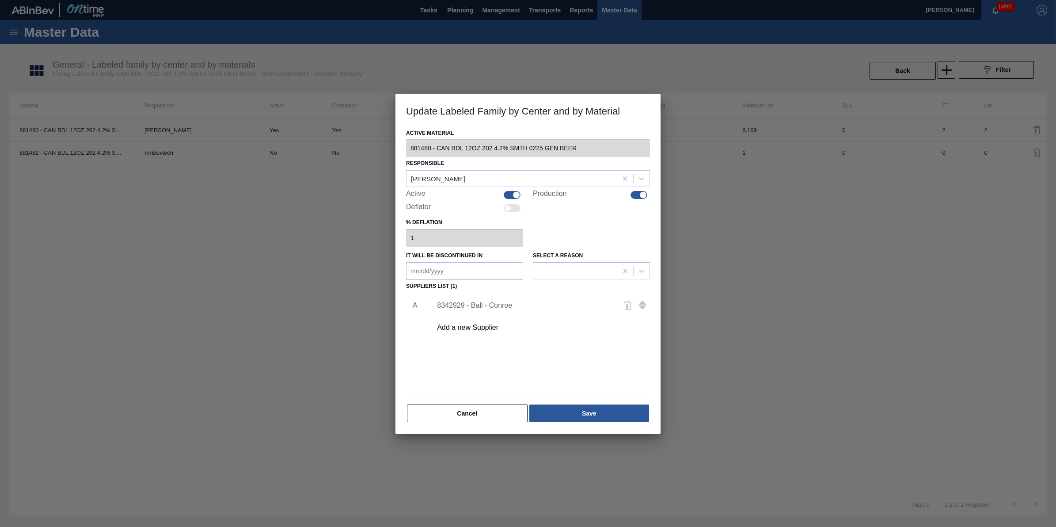
click at [519, 194] on div at bounding box center [517, 195] width 8 height 8
checkbox input "false"
click at [623, 417] on button "Save" at bounding box center [590, 413] width 120 height 18
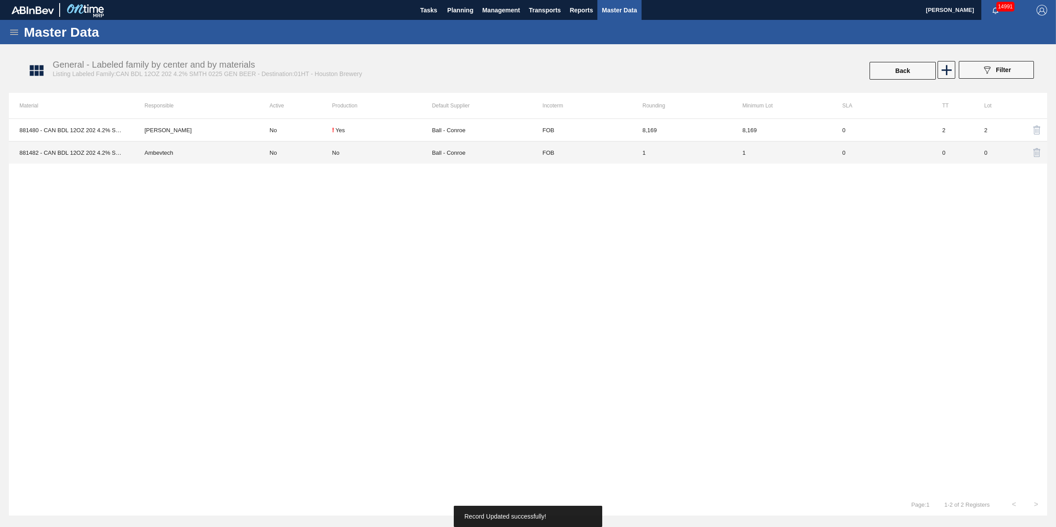
click at [275, 150] on td "No" at bounding box center [295, 152] width 73 height 23
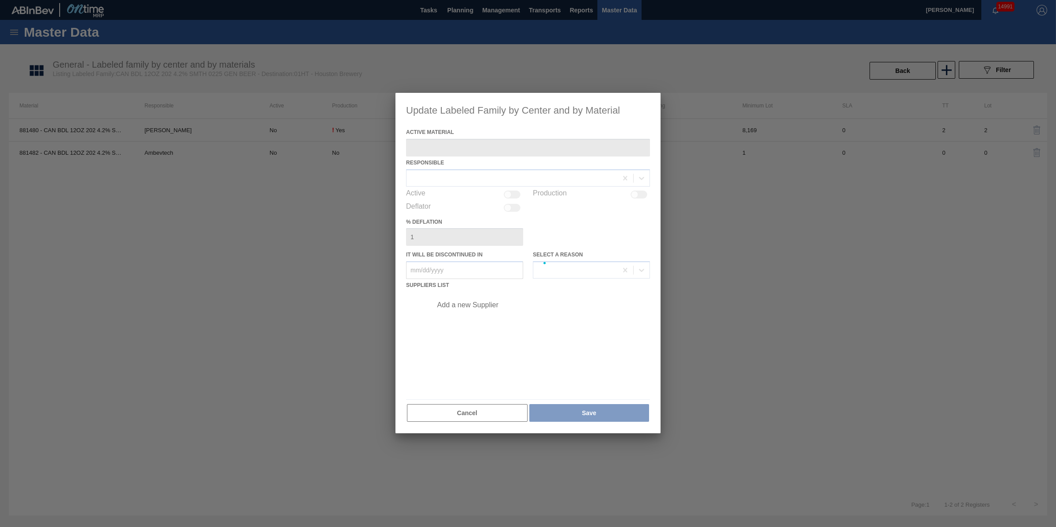
type Material "881482 - CAN BDL 12OZ 202 4.2% SMTH 0225 GEN BEER"
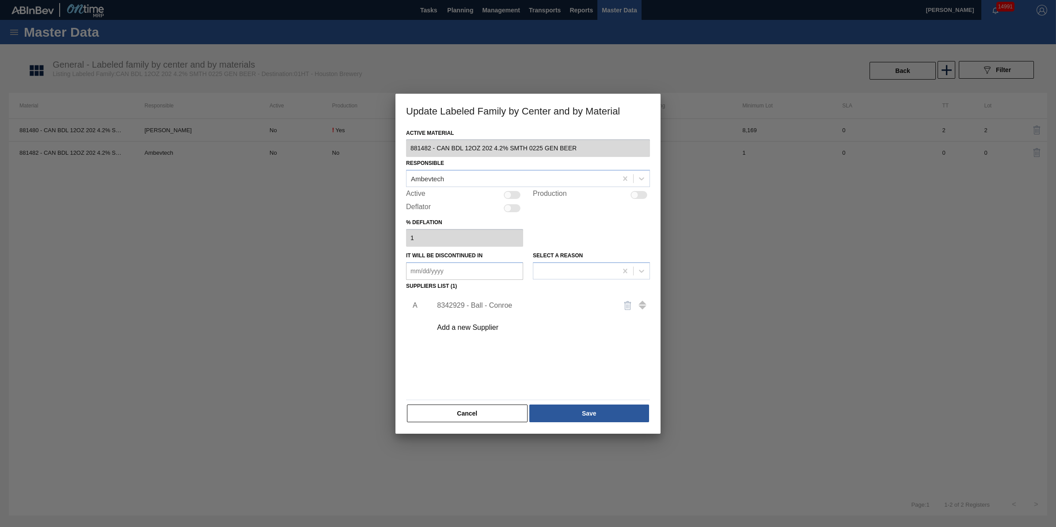
click at [516, 197] on div at bounding box center [512, 195] width 17 height 8
checkbox input "true"
click at [611, 415] on button "Save" at bounding box center [590, 413] width 120 height 18
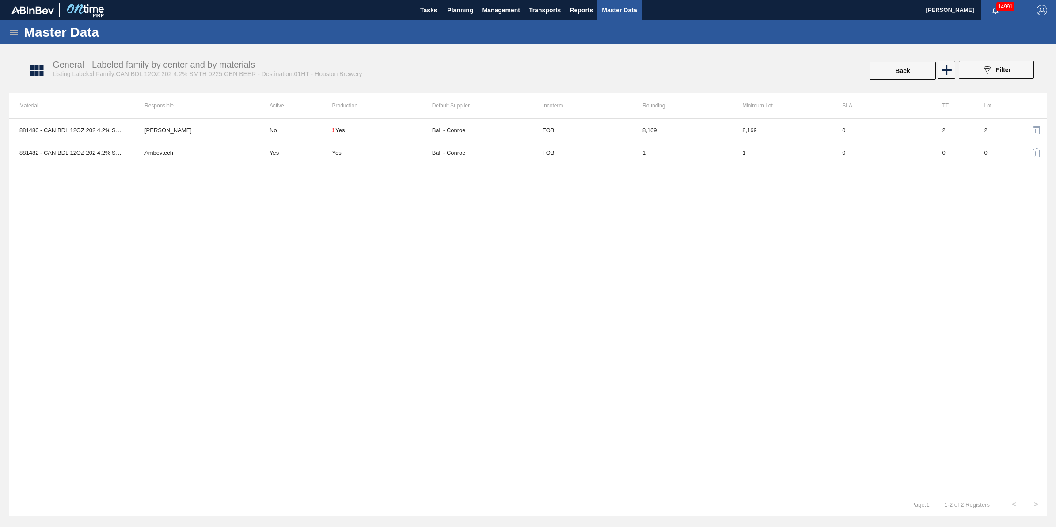
click at [14, 30] on icon at bounding box center [14, 32] width 8 height 5
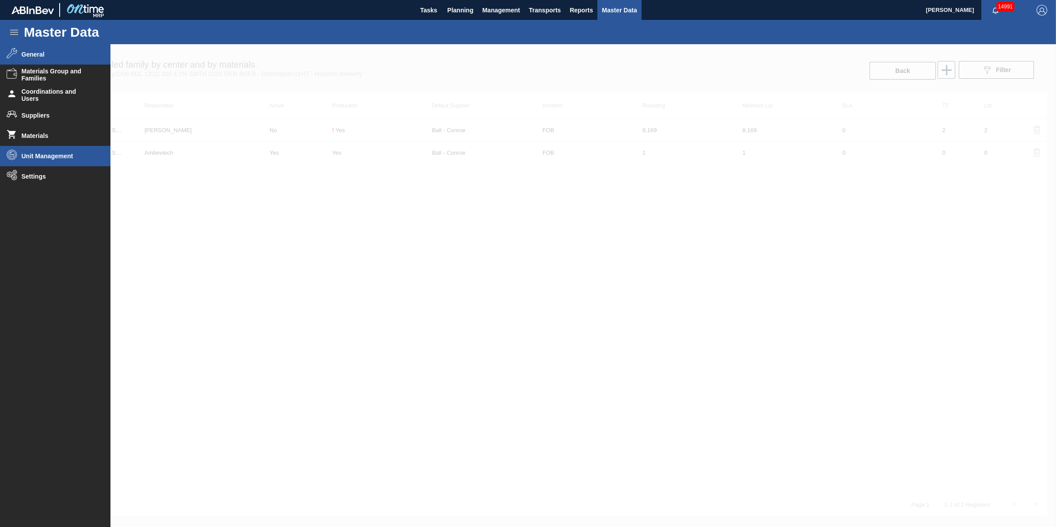
click at [70, 156] on span "Unit Management" at bounding box center [58, 155] width 73 height 7
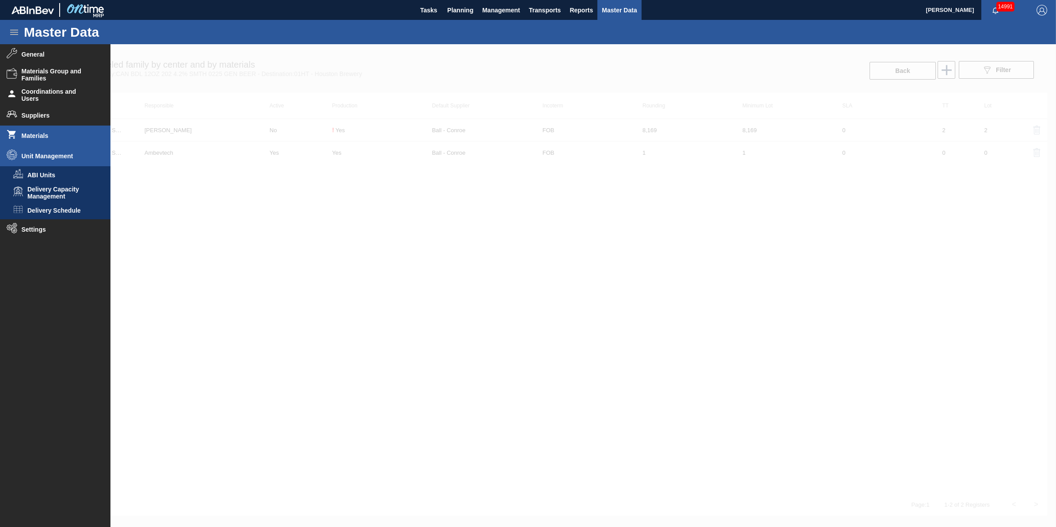
click at [65, 136] on span "Materials" at bounding box center [58, 135] width 73 height 7
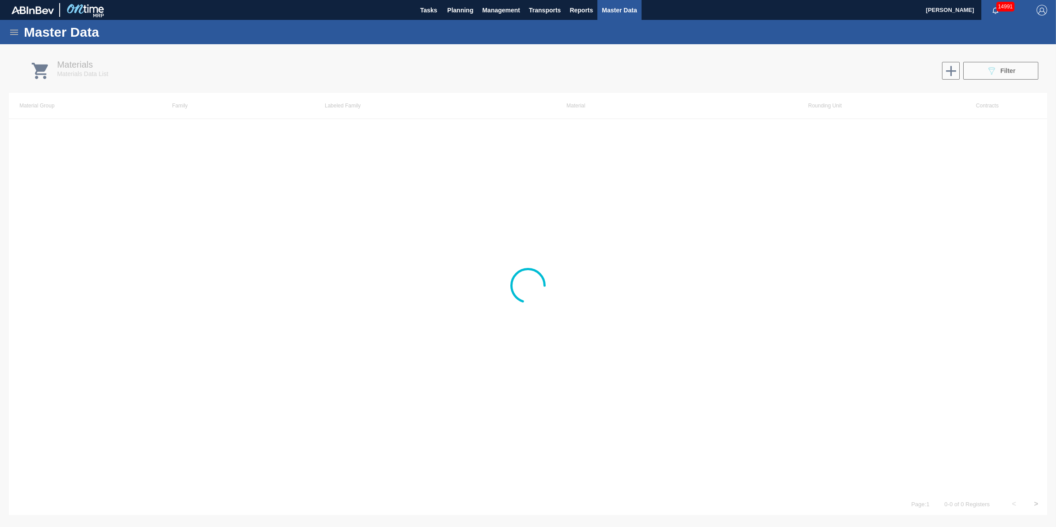
click at [989, 69] on div at bounding box center [528, 285] width 1056 height 483
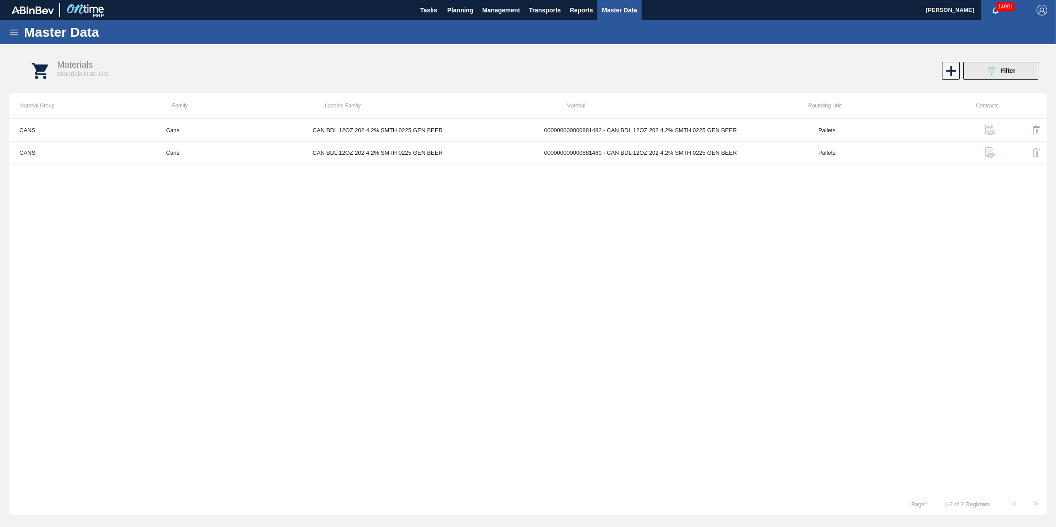
click at [998, 70] on div "089F7B8B-B2A5-4AFE-B5C0-19BA573D28AC Filter" at bounding box center [1001, 70] width 29 height 11
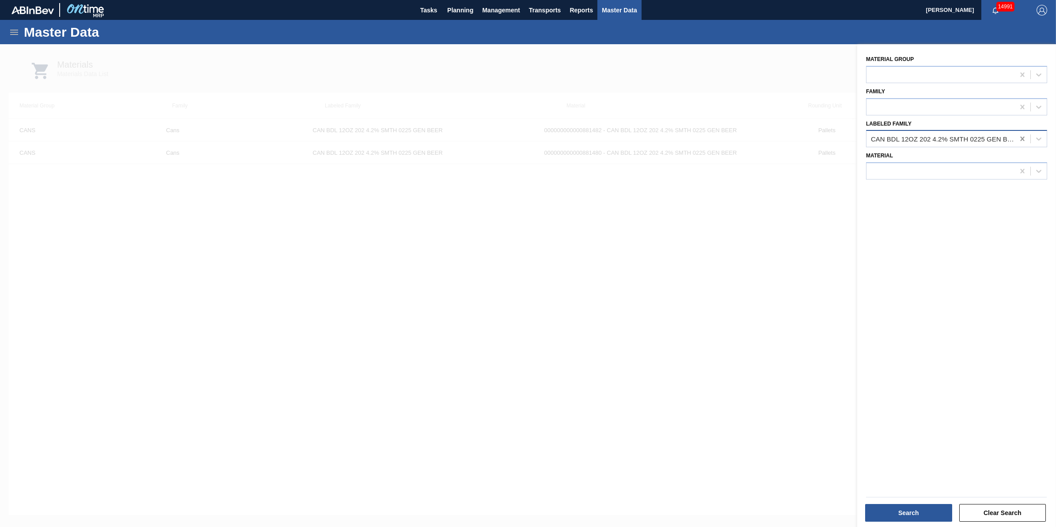
click at [1018, 136] on icon at bounding box center [1022, 138] width 9 height 9
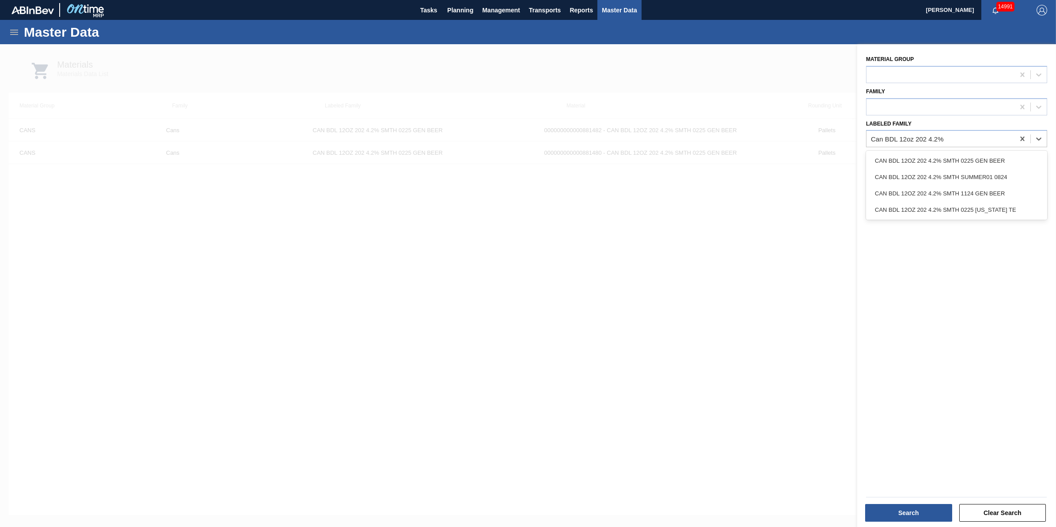
type Family "Can BDL 12oz 202 4.2%"
click at [719, 289] on div at bounding box center [528, 307] width 1056 height 527
